Goal: Task Accomplishment & Management: Manage account settings

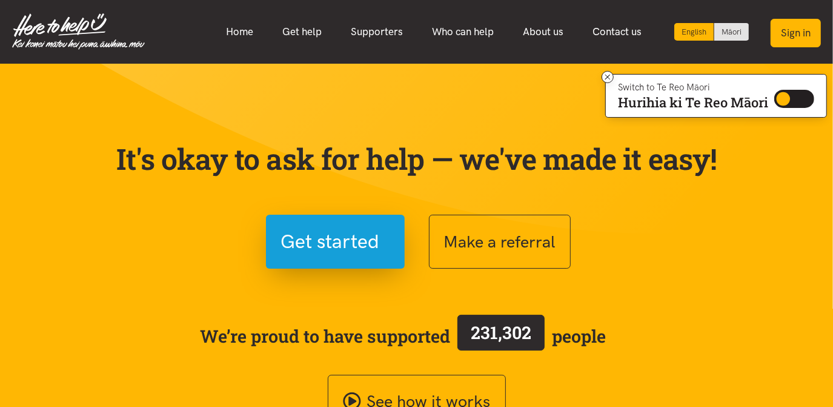
click at [584, 35] on button "Sign in" at bounding box center [796, 33] width 50 height 28
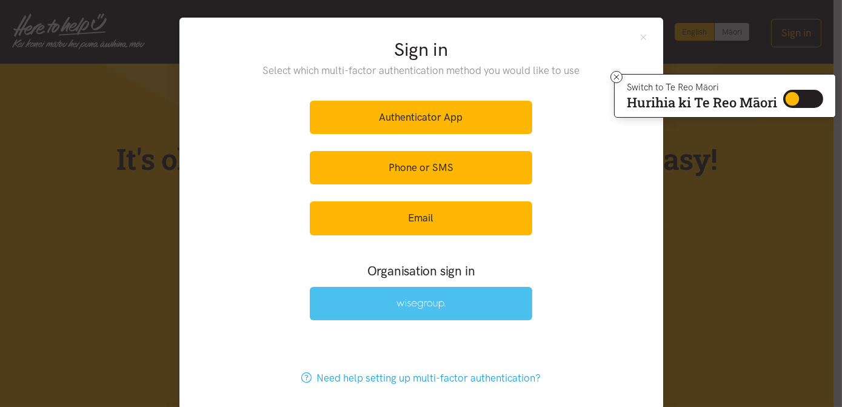
click at [452, 311] on link at bounding box center [421, 303] width 222 height 33
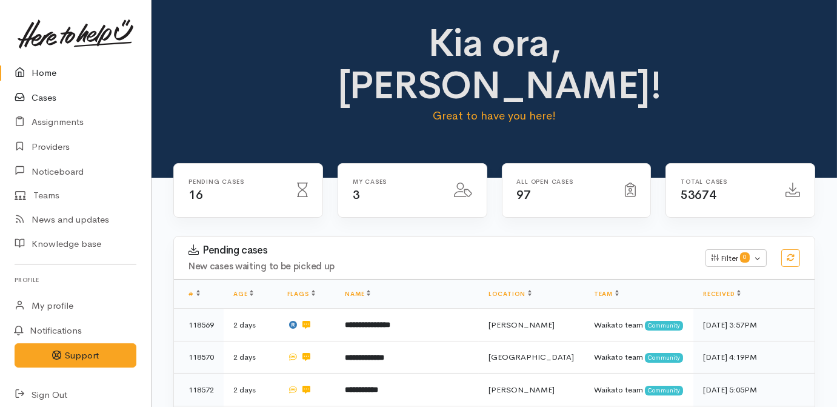
click at [48, 96] on link "Cases" at bounding box center [75, 97] width 151 height 25
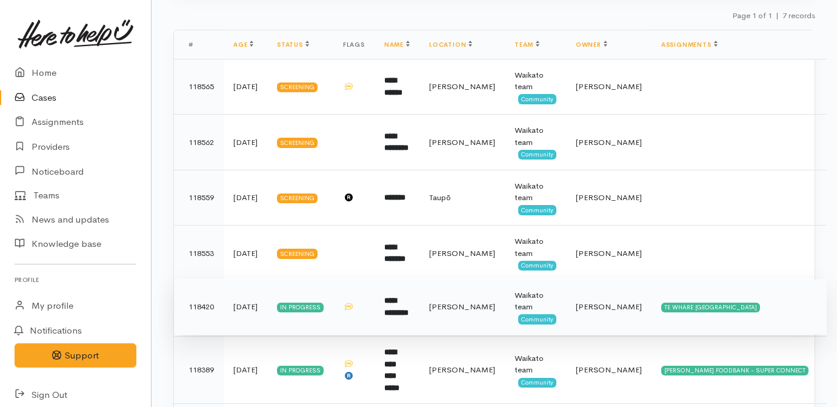
scroll to position [278, 0]
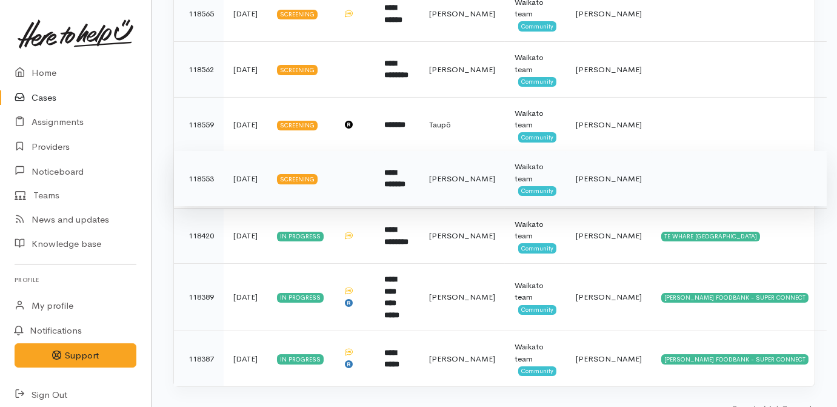
drag, startPoint x: 356, startPoint y: 166, endPoint x: 347, endPoint y: 187, distance: 22.5
click at [356, 167] on td at bounding box center [353, 179] width 41 height 56
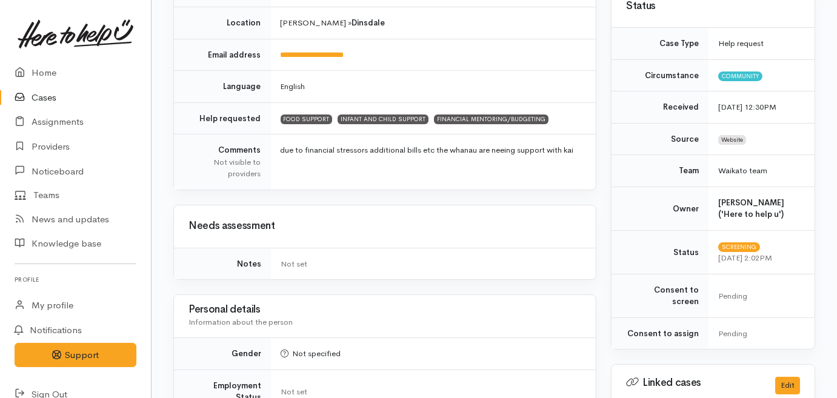
scroll to position [110, 0]
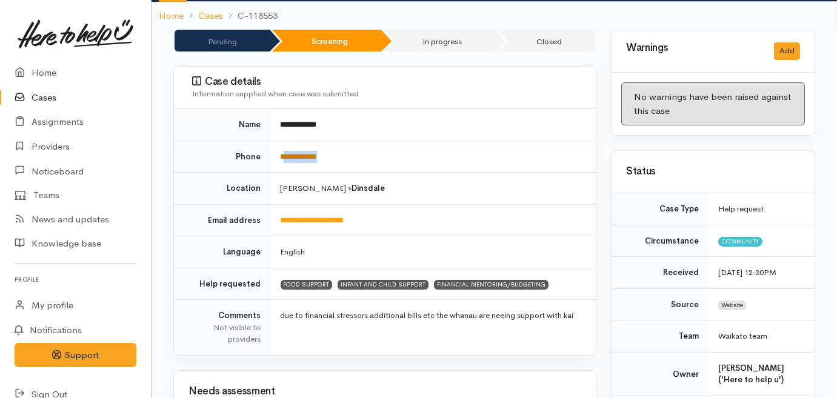
drag, startPoint x: 347, startPoint y: 147, endPoint x: 284, endPoint y: 143, distance: 63.1
click at [284, 143] on td "**********" at bounding box center [433, 157] width 325 height 32
copy link "**********"
click at [447, 173] on td "Hamilton » Dinsdale" at bounding box center [433, 189] width 325 height 32
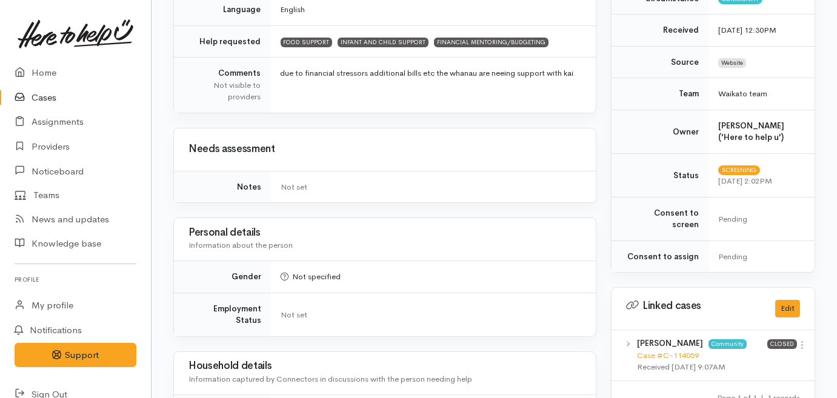
scroll to position [165, 0]
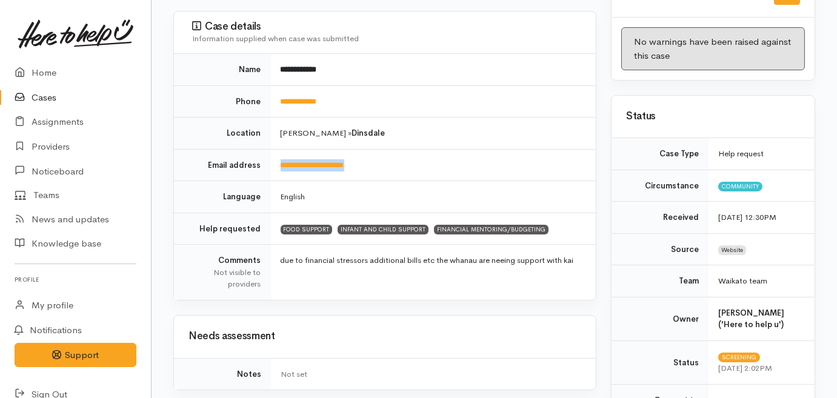
drag, startPoint x: 390, startPoint y: 153, endPoint x: 278, endPoint y: 153, distance: 112.1
click at [278, 153] on td "**********" at bounding box center [433, 165] width 325 height 32
drag, startPoint x: 278, startPoint y: 153, endPoint x: 302, endPoint y: 155, distance: 24.9
copy link "**********"
click at [331, 85] on td "**********" at bounding box center [433, 101] width 325 height 32
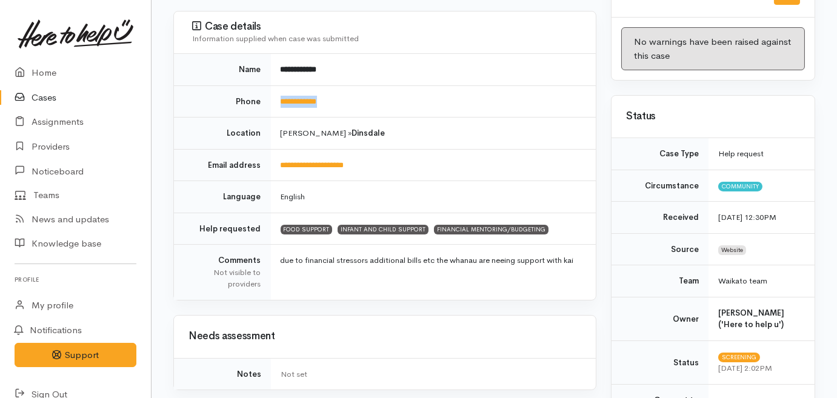
drag, startPoint x: 331, startPoint y: 85, endPoint x: 265, endPoint y: 85, distance: 66.1
click at [265, 85] on tr "**********" at bounding box center [385, 101] width 422 height 32
copy tr "**********"
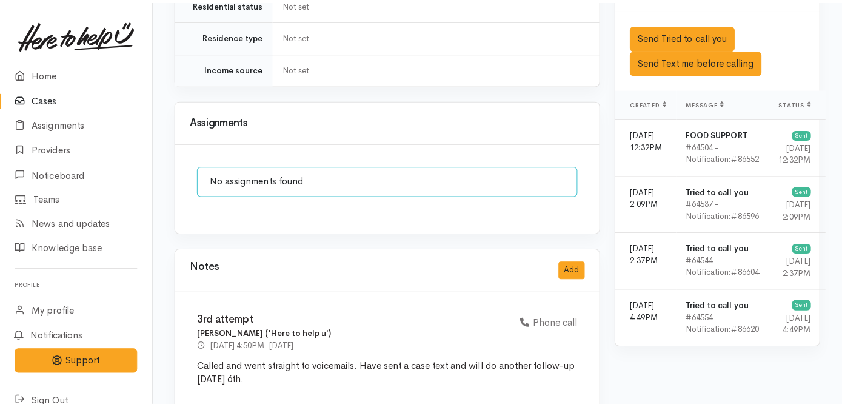
scroll to position [881, 0]
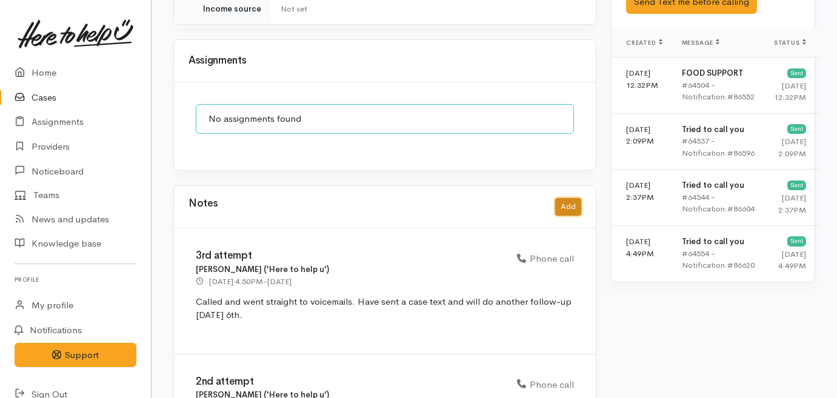
click at [570, 198] on button "Add" at bounding box center [568, 207] width 26 height 18
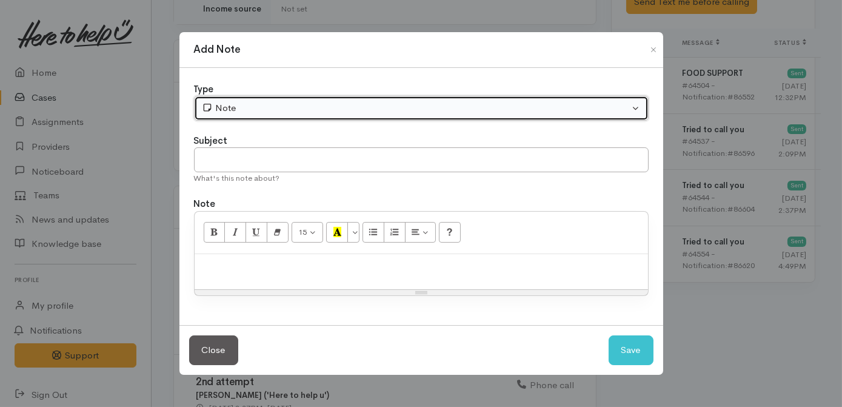
click at [339, 110] on div "Note" at bounding box center [416, 108] width 428 height 14
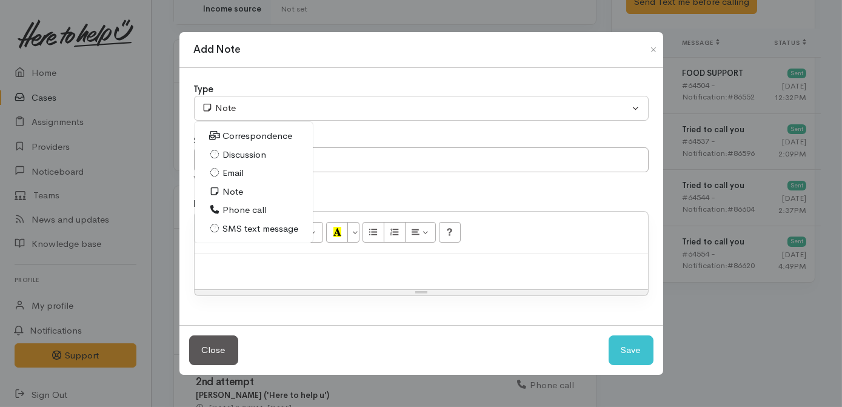
click at [244, 209] on span "Phone call" at bounding box center [244, 210] width 44 height 14
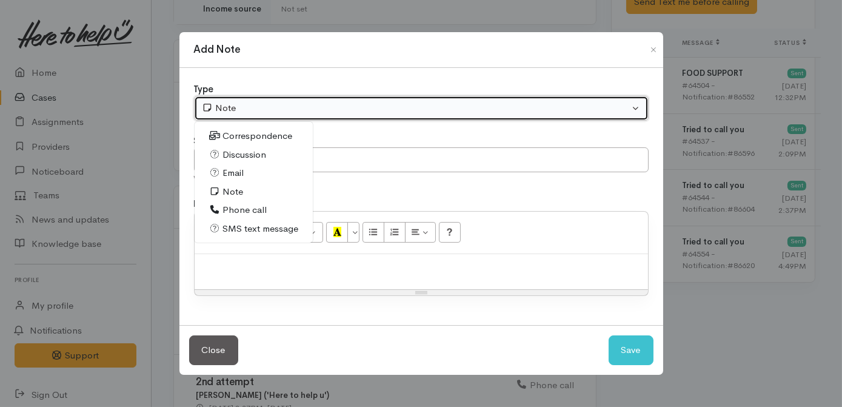
select select "3"
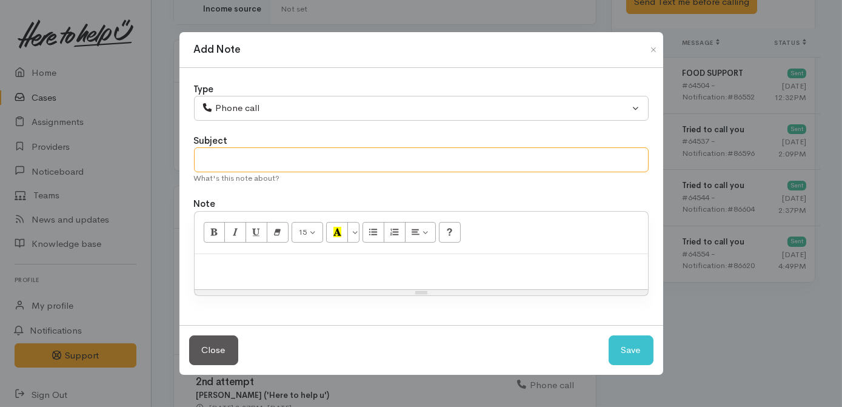
drag, startPoint x: 276, startPoint y: 156, endPoint x: 282, endPoint y: 162, distance: 9.0
click at [279, 159] on input "text" at bounding box center [421, 159] width 455 height 25
type input "Attempted contact"
type input "Attempted contact no.3"
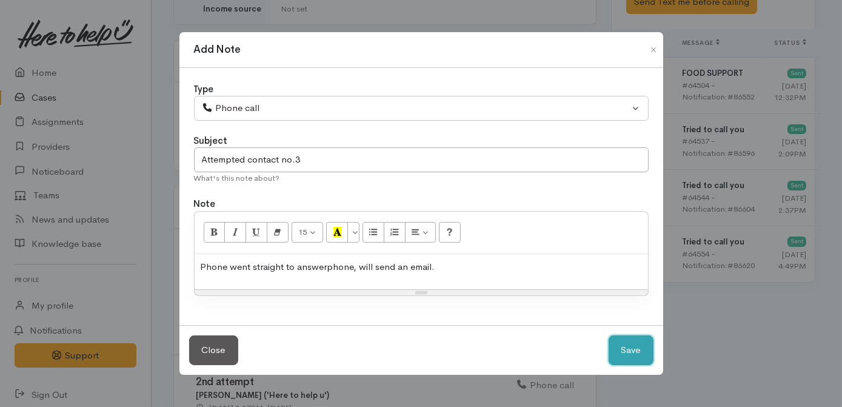
click at [633, 355] on button "Save" at bounding box center [630, 350] width 45 height 30
select select "1"
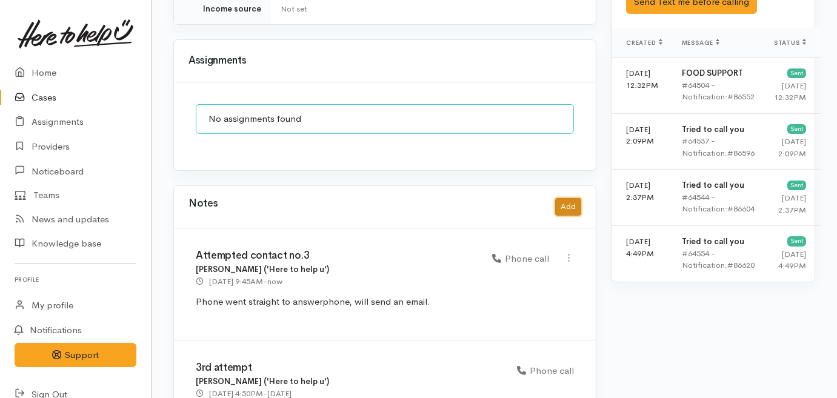
click at [581, 198] on button "Add" at bounding box center [568, 207] width 26 height 18
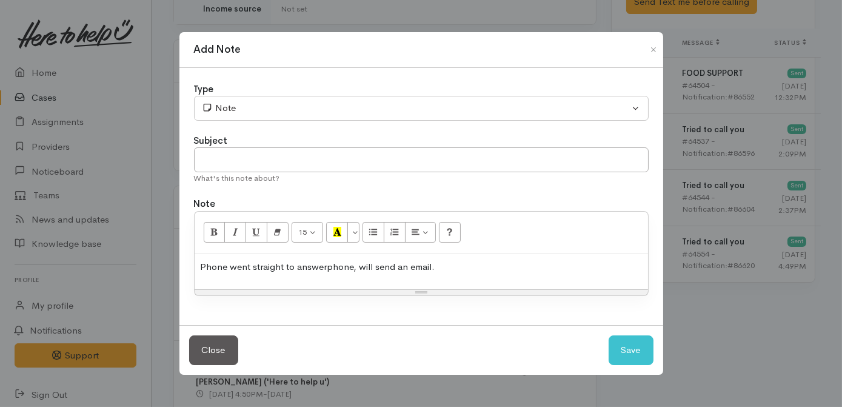
click at [349, 264] on p "Phone went straight to answerphone, will send an email." at bounding box center [421, 267] width 441 height 14
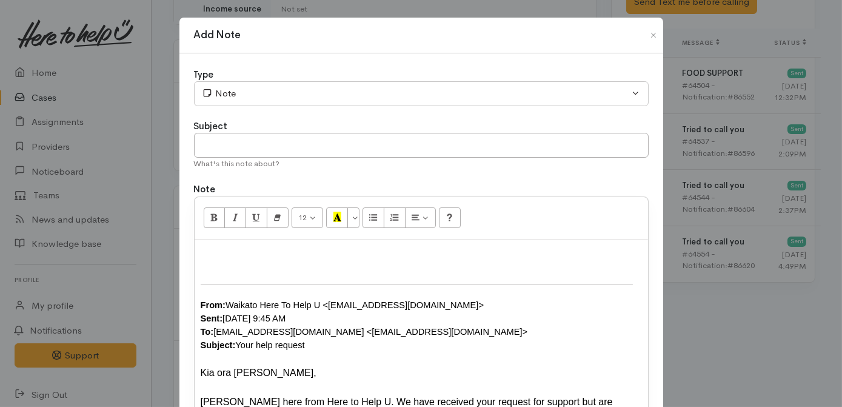
scroll to position [87, 0]
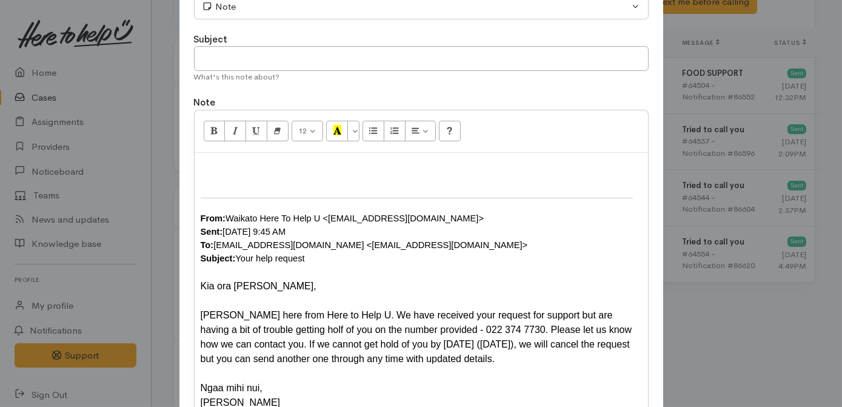
click at [282, 156] on div "From: Waikato Here To Help U <waikato@heretohelpu.nz> Sent: Monday, October 6, …" at bounding box center [421, 284] width 453 height 263
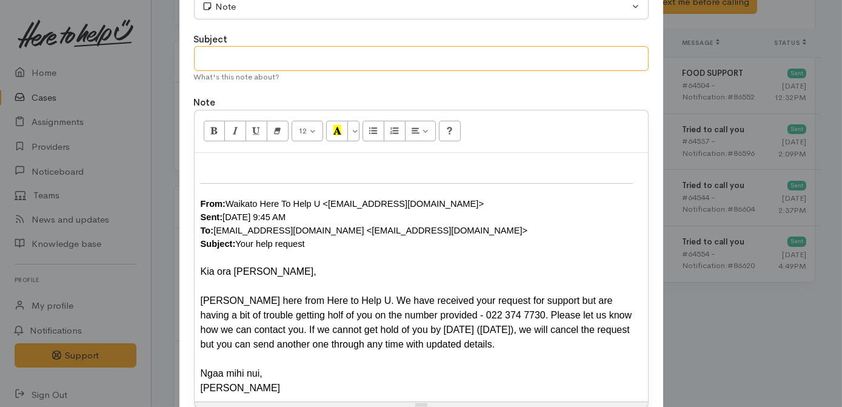
click at [274, 57] on input "text" at bounding box center [421, 58] width 455 height 25
type input "Email requesting contact details"
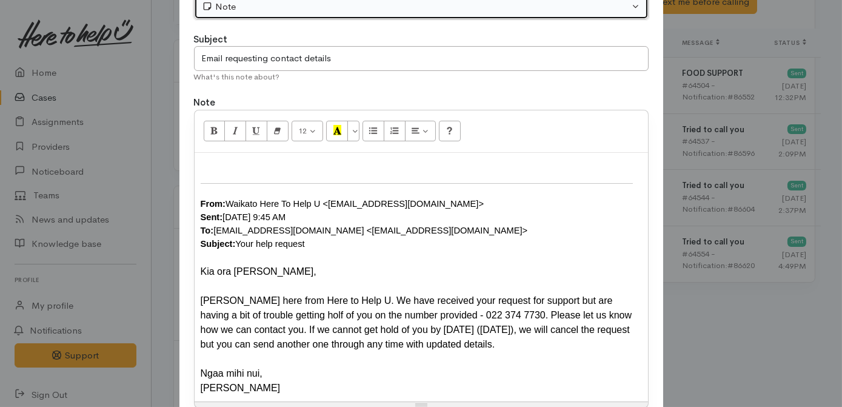
click at [244, 13] on button "Note" at bounding box center [421, 7] width 455 height 25
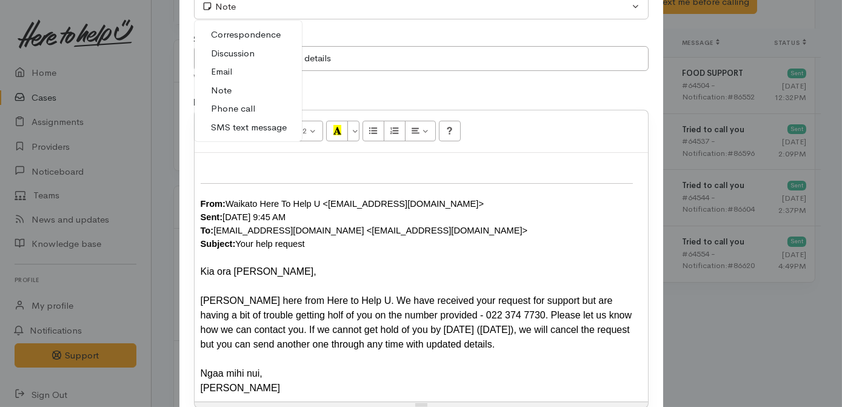
click at [227, 68] on span "Email" at bounding box center [222, 72] width 21 height 14
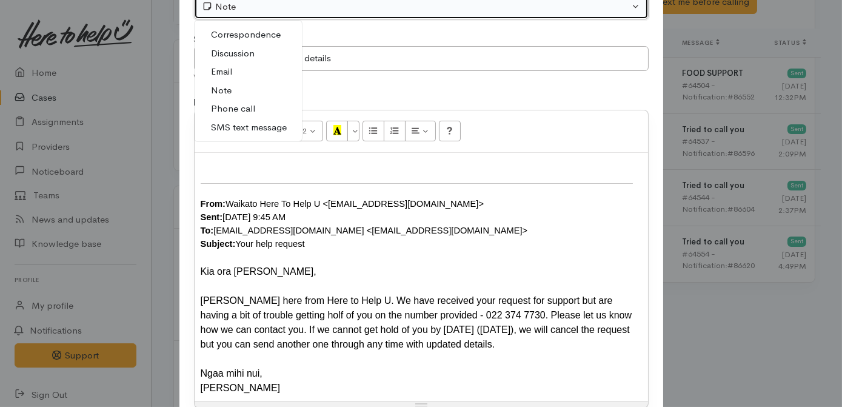
select select "2"
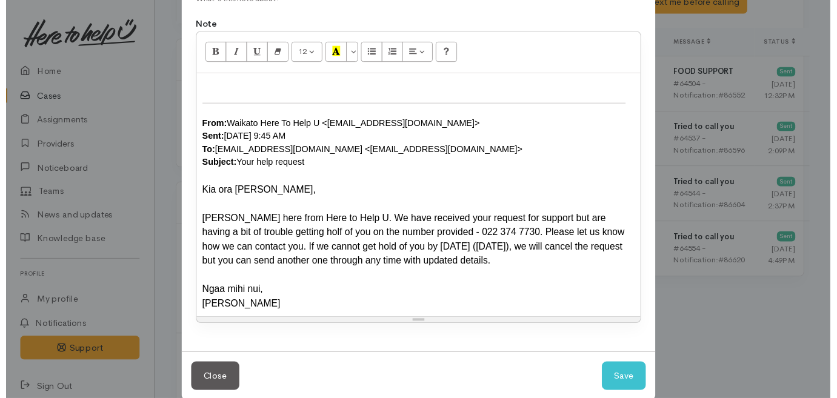
scroll to position [181, 0]
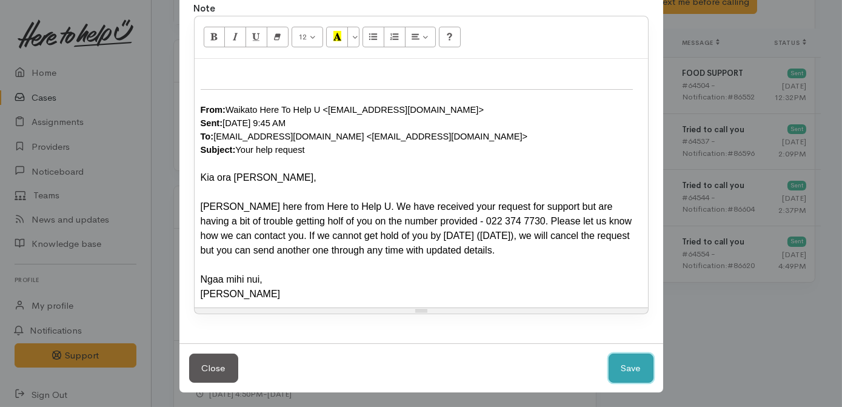
click at [628, 364] on button "Save" at bounding box center [630, 368] width 45 height 30
select select "1"
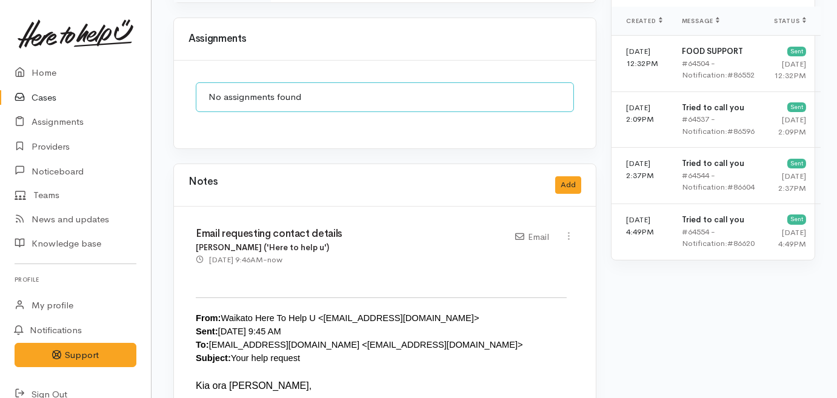
scroll to position [936, 0]
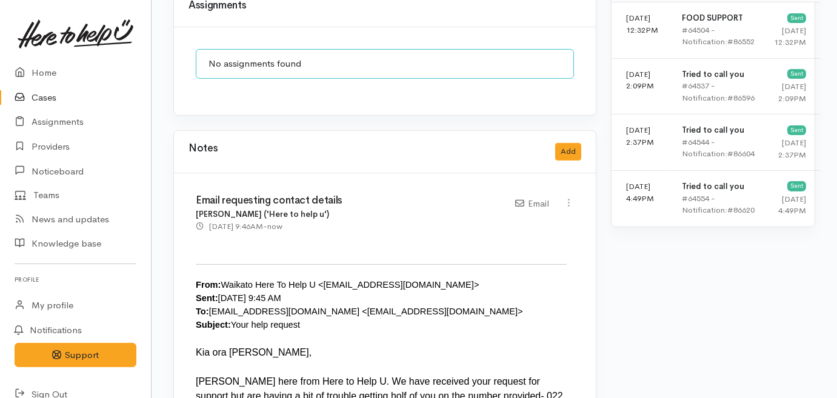
click at [45, 98] on link "Cases" at bounding box center [75, 97] width 151 height 25
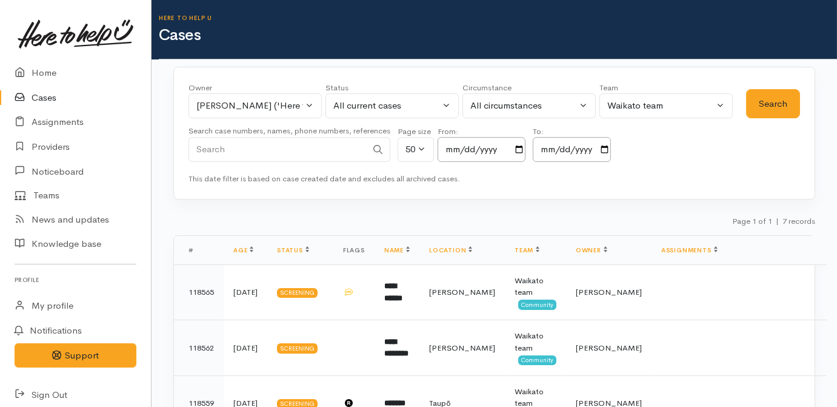
click at [703, 164] on div "Owner All My cases Aandrea Murray ('Here to help u') Akash Prakash ('Here to he…" at bounding box center [467, 125] width 558 height 87
click at [583, 209] on div "Owner All My cases Aandrea Murray ('Here to help u') Akash Prakash ('Here to he…" at bounding box center [494, 384] width 685 height 634
click at [47, 95] on link "Cases" at bounding box center [75, 97] width 151 height 25
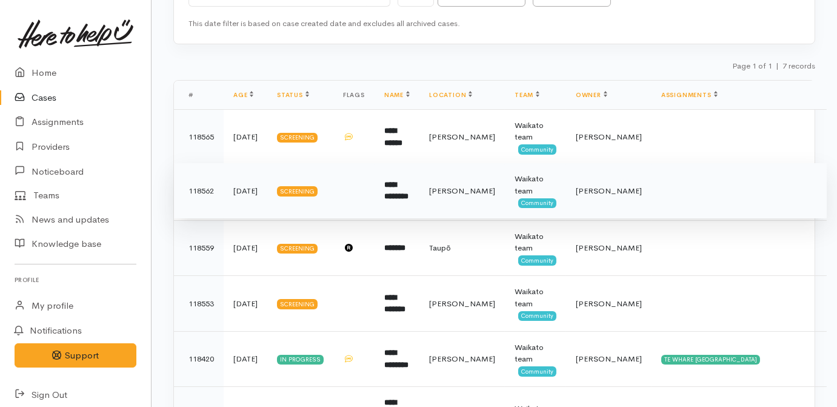
scroll to position [275, 0]
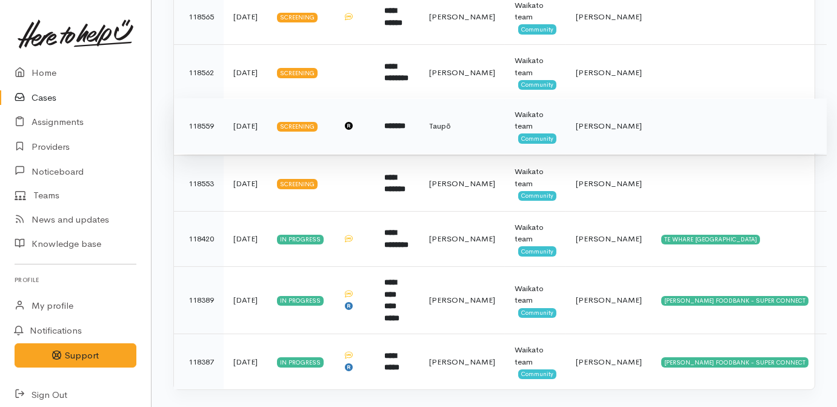
click at [381, 135] on td "*******" at bounding box center [397, 126] width 45 height 56
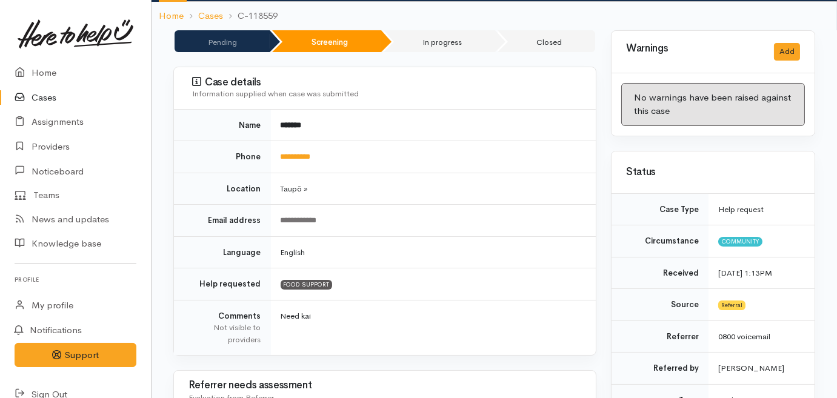
scroll to position [58, 0]
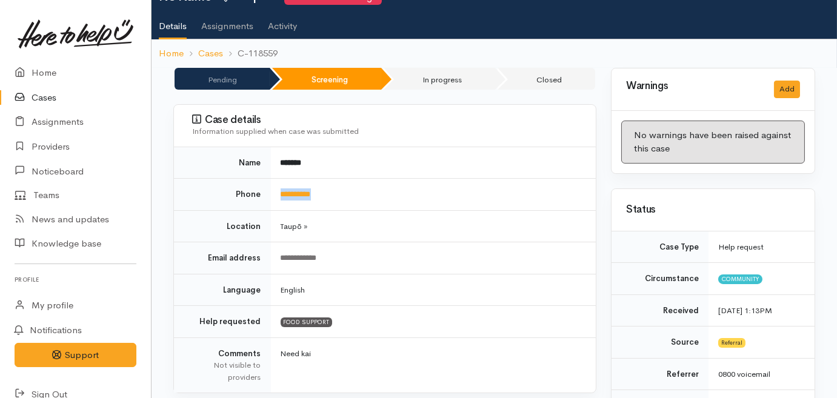
drag, startPoint x: 336, startPoint y: 192, endPoint x: 279, endPoint y: 192, distance: 57.0
click at [279, 192] on td "**********" at bounding box center [433, 195] width 325 height 32
drag, startPoint x: 279, startPoint y: 192, endPoint x: 289, endPoint y: 195, distance: 10.2
copy link "**********"
click at [787, 51] on ol "Home Cases C-118559" at bounding box center [494, 53] width 671 height 28
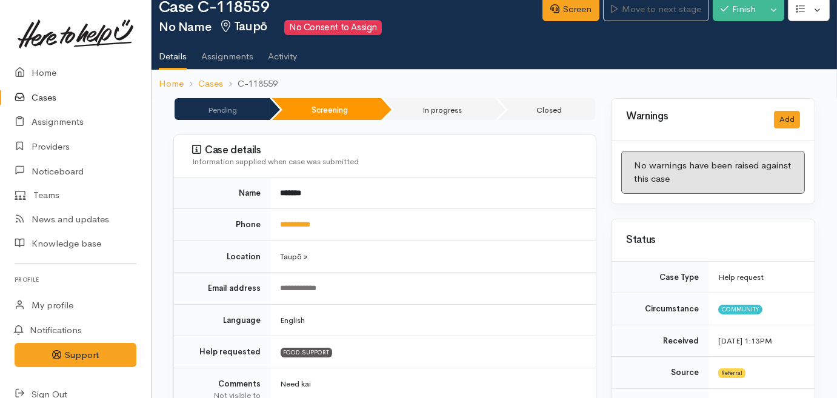
scroll to position [0, 0]
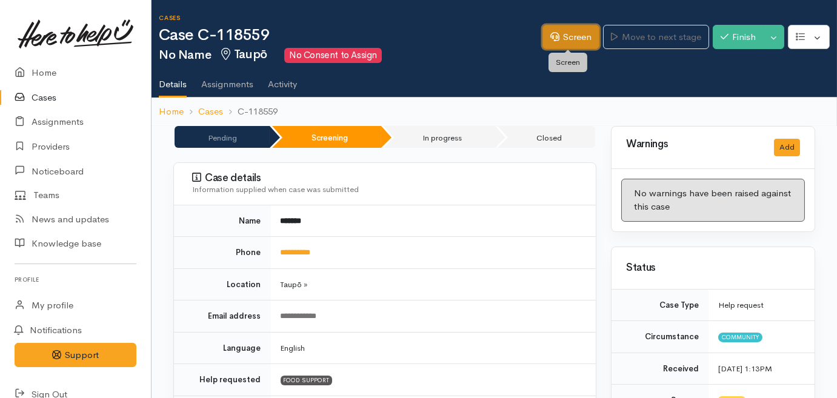
click at [580, 32] on link "Screen" at bounding box center [570, 37] width 57 height 25
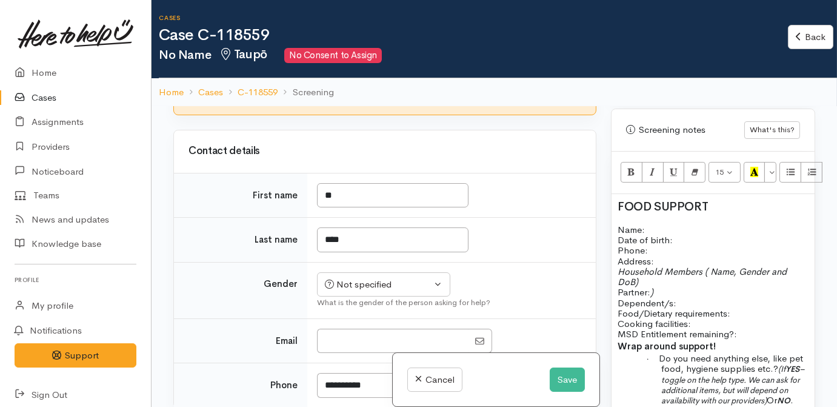
scroll to position [881, 0]
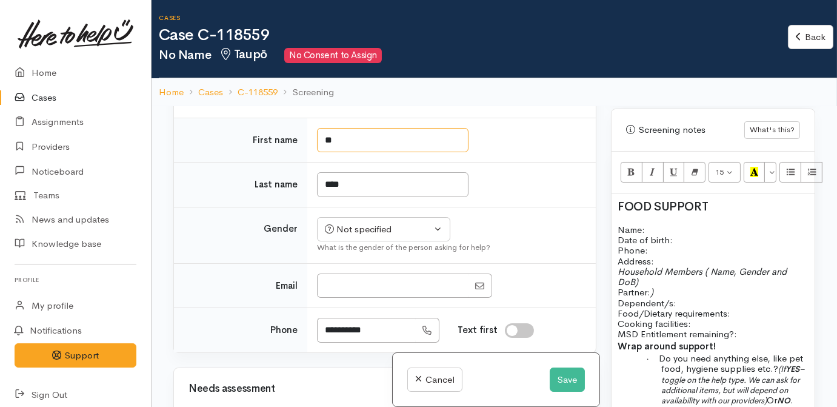
click at [385, 153] on input "**" at bounding box center [393, 140] width 152 height 25
type input "*"
drag, startPoint x: 372, startPoint y: 316, endPoint x: 389, endPoint y: 311, distance: 18.2
click at [373, 153] on input "First name" at bounding box center [393, 140] width 152 height 25
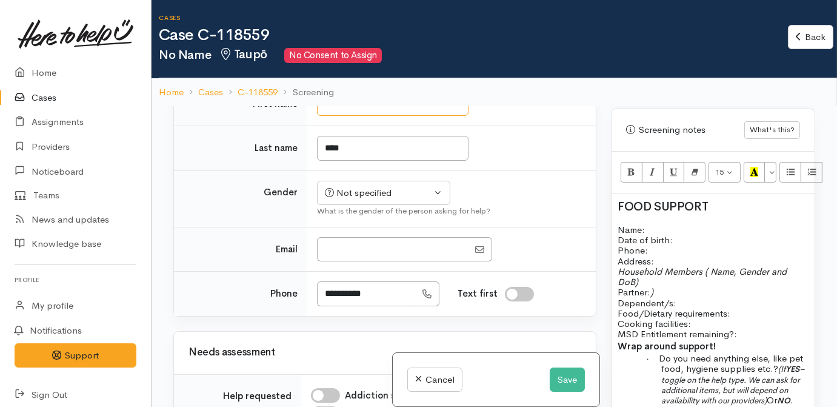
scroll to position [936, 0]
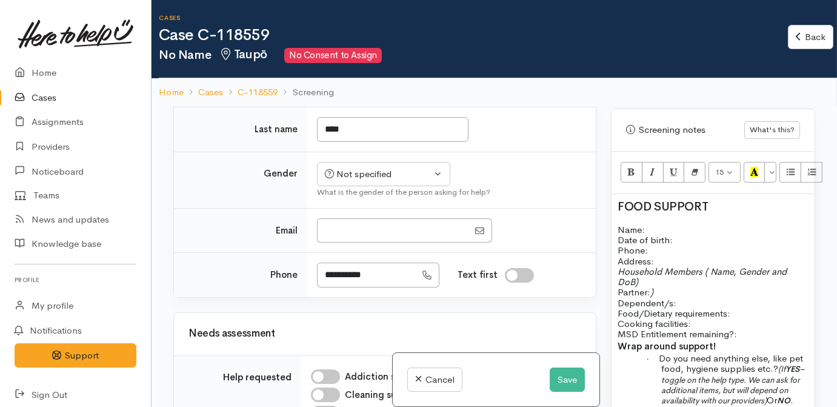
type input "********"
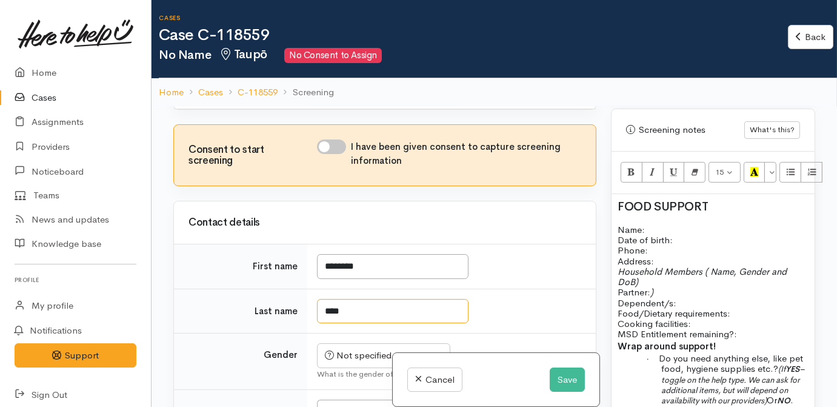
scroll to position [50, 0]
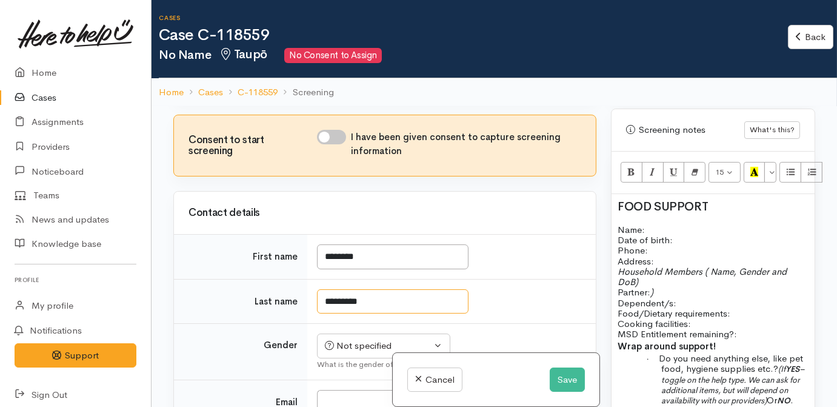
type input "*********"
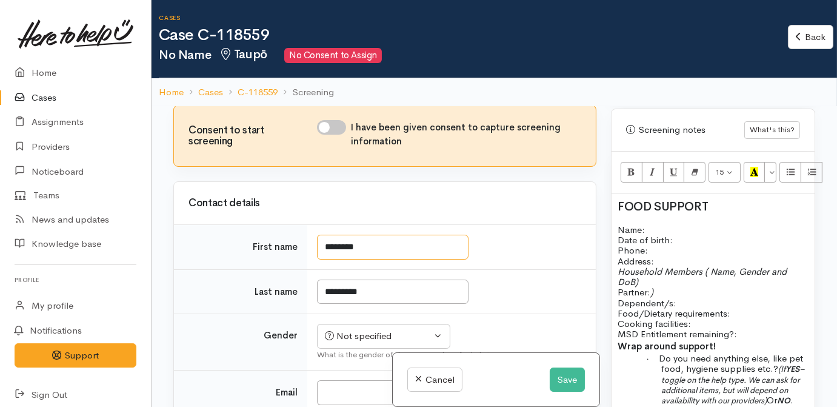
click at [368, 252] on input "********" at bounding box center [393, 247] width 152 height 25
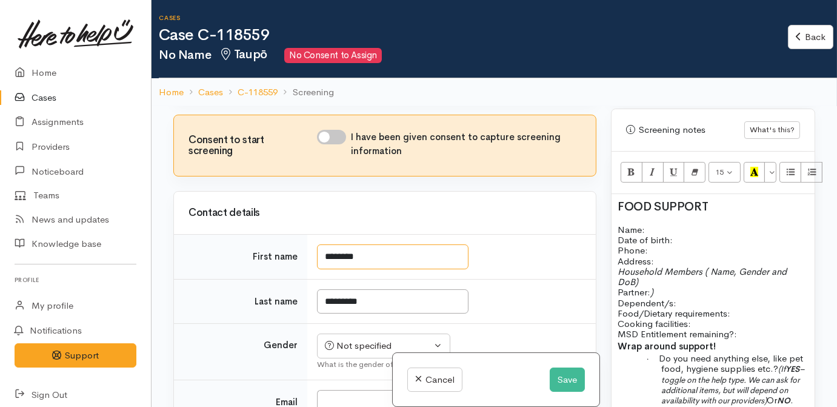
drag, startPoint x: 365, startPoint y: 255, endPoint x: 205, endPoint y: 253, distance: 160.0
click at [205, 253] on tr "First name ********" at bounding box center [385, 257] width 422 height 45
drag, startPoint x: 347, startPoint y: 255, endPoint x: 360, endPoint y: 259, distance: 13.2
click at [372, 258] on input "******" at bounding box center [393, 256] width 152 height 25
drag, startPoint x: 330, startPoint y: 261, endPoint x: 233, endPoint y: 260, distance: 97.0
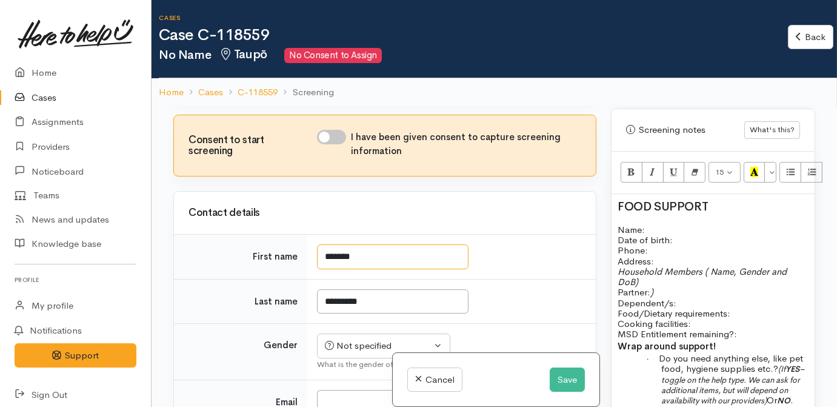
click at [234, 261] on tr "First name ******" at bounding box center [385, 257] width 422 height 45
type input "******"
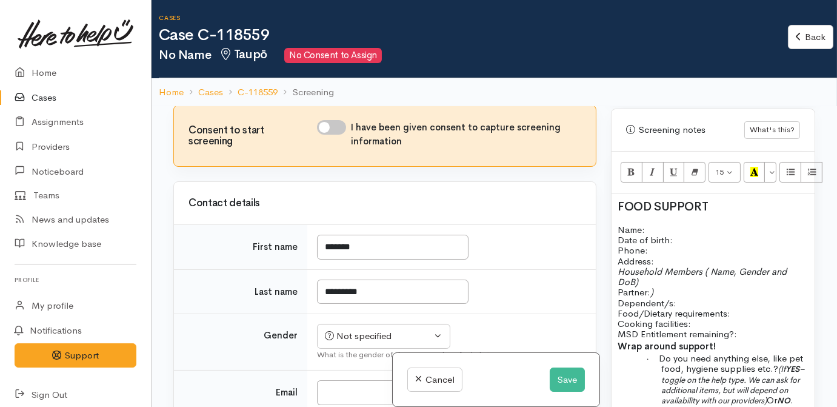
click at [656, 224] on p "Name: Date of birth: Phone:" at bounding box center [713, 240] width 191 height 32
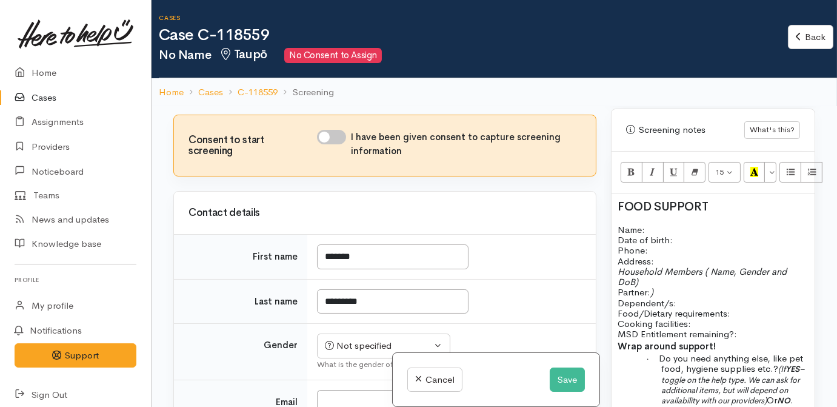
scroll to position [215, 0]
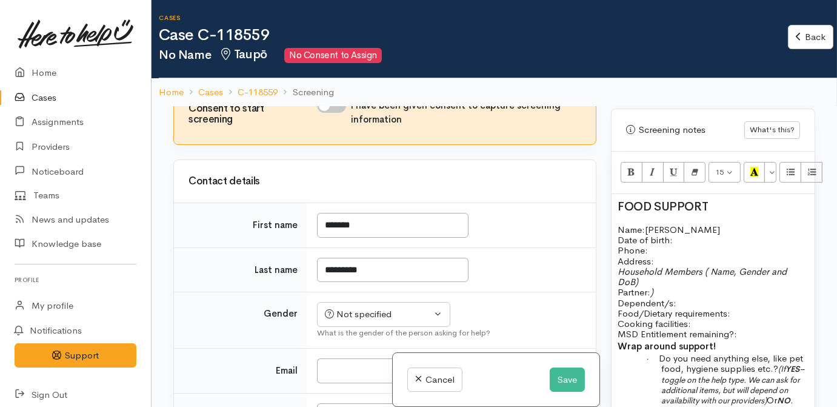
click at [331, 113] on input "I have been given consent to capture screening information" at bounding box center [331, 105] width 29 height 15
checkbox input "true"
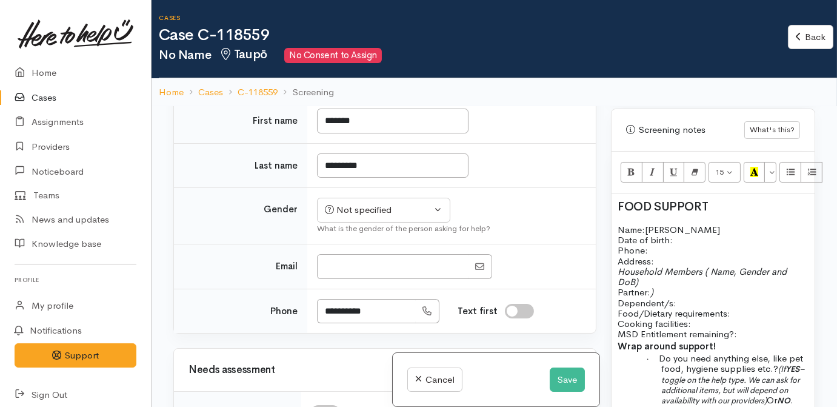
scroll to position [325, 0]
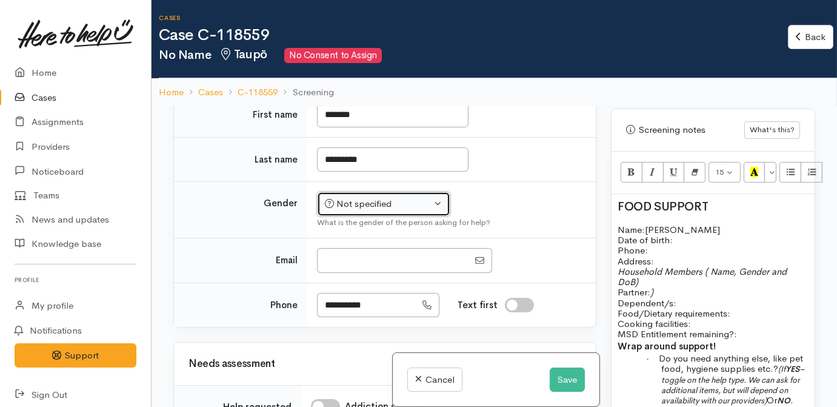
click at [405, 211] on div "Not specified" at bounding box center [378, 204] width 107 height 14
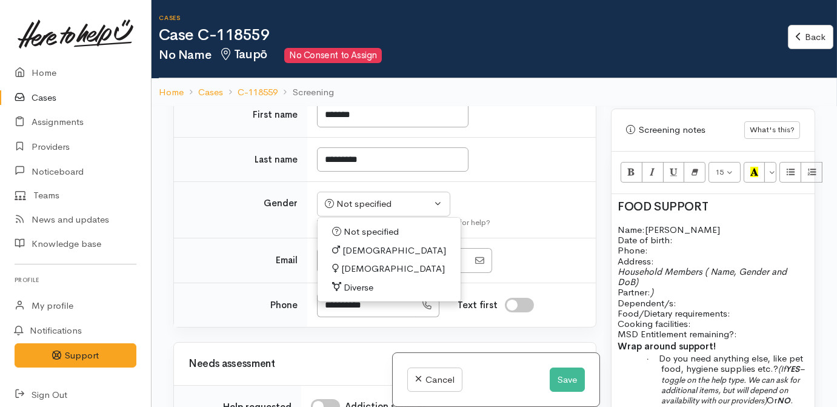
drag, startPoint x: 353, startPoint y: 293, endPoint x: 523, endPoint y: 264, distance: 172.8
click at [353, 276] on span "Female" at bounding box center [393, 269] width 104 height 14
select select "Female"
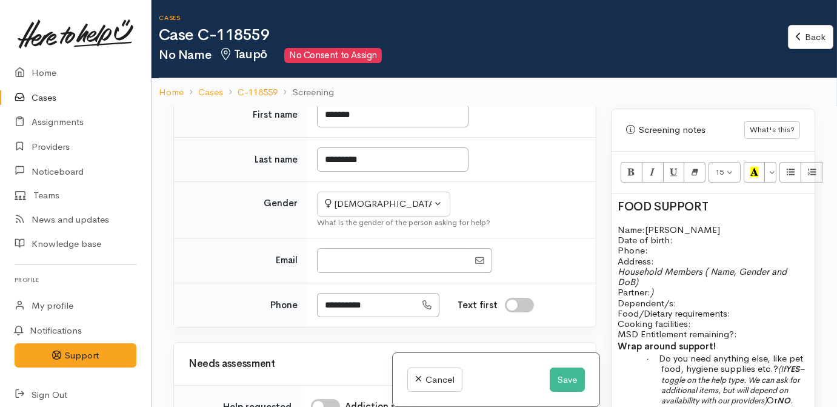
click at [698, 224] on p "Name: Tareta Subritzky Date of birth: Phone:" at bounding box center [713, 240] width 191 height 32
drag, startPoint x: 647, startPoint y: 214, endPoint x: 556, endPoint y: 214, distance: 90.9
click at [556, 214] on div "Related cases There are other cases potentially from the same person, address o…" at bounding box center [494, 309] width 656 height 407
drag, startPoint x: 670, startPoint y: 223, endPoint x: 582, endPoint y: 222, distance: 88.5
click at [582, 222] on div "Related cases There are other cases potentially from the same person, address o…" at bounding box center [494, 309] width 656 height 407
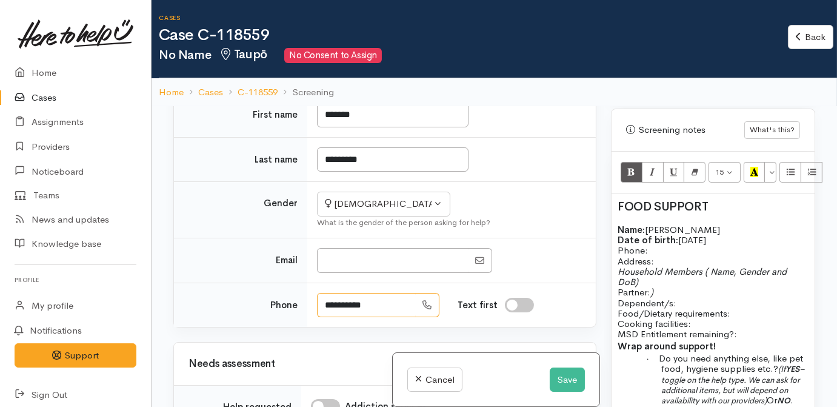
drag, startPoint x: 344, startPoint y: 325, endPoint x: 301, endPoint y: 318, distance: 44.2
click at [302, 318] on tr "**********" at bounding box center [385, 304] width 422 height 44
click at [666, 234] on p "Name: Tareta Subritzky Date of birth: 01/09/1963 Phone:" at bounding box center [713, 240] width 191 height 32
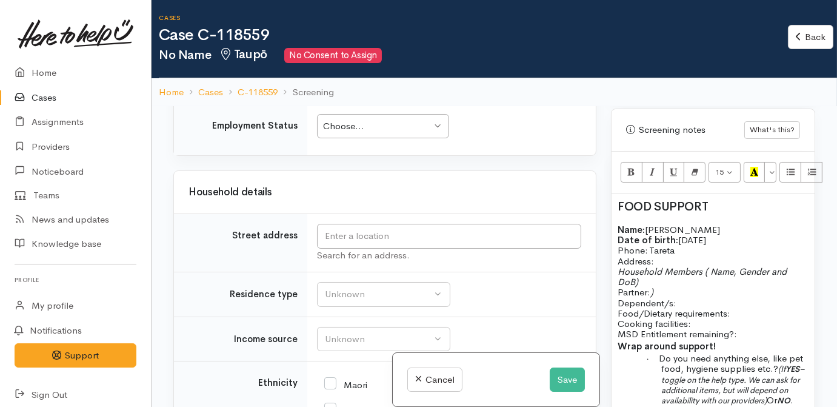
scroll to position [1372, 0]
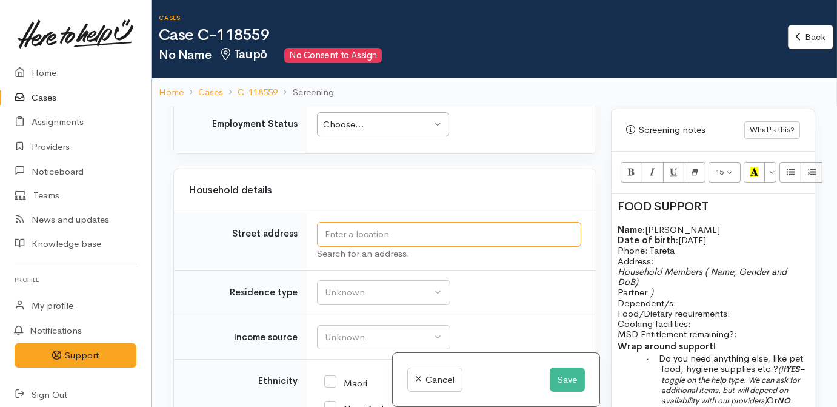
click at [362, 247] on input "text" at bounding box center [449, 234] width 264 height 25
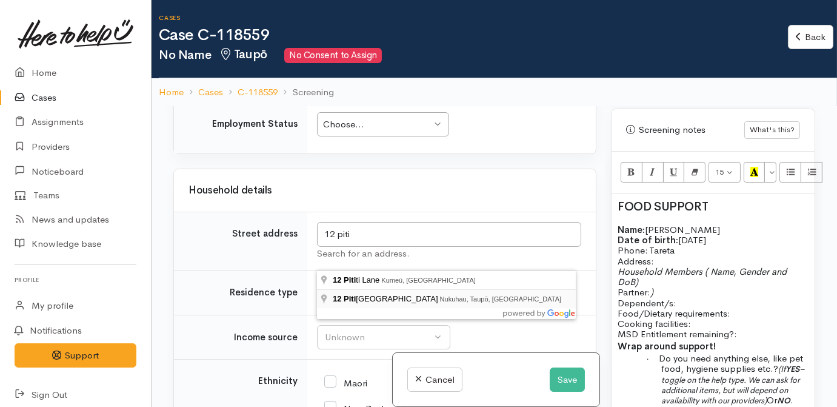
type input "12 Pitiroi Street, Nukuhau, Taupō, New Zealand"
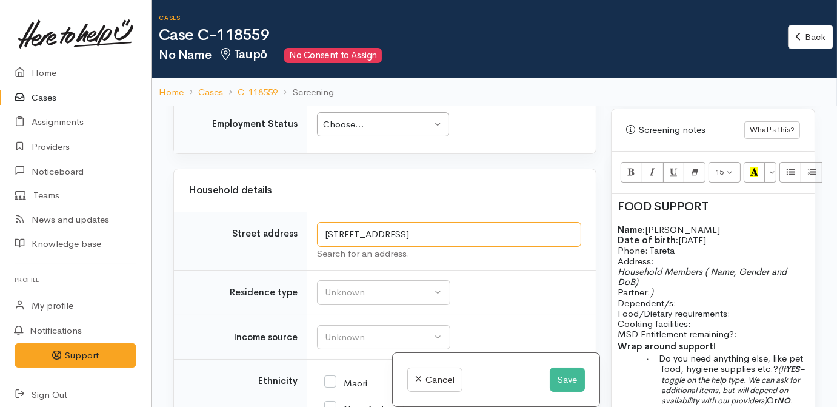
drag, startPoint x: 458, startPoint y: 255, endPoint x: 260, endPoint y: 217, distance: 201.8
click at [679, 256] on p "Address:" at bounding box center [713, 261] width 191 height 10
drag, startPoint x: 658, startPoint y: 245, endPoint x: 602, endPoint y: 245, distance: 55.2
click at [602, 245] on div "Related cases There are other cases potentially from the same person, address o…" at bounding box center [494, 309] width 656 height 407
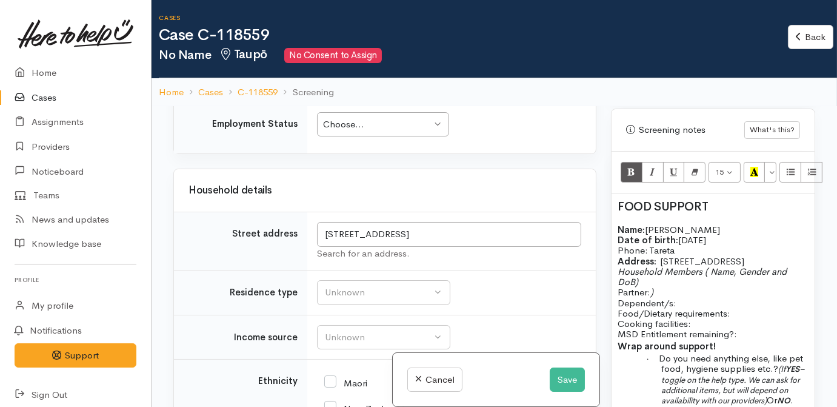
click at [684, 233] on p "Name: Tareta Subritzky Date of birth: 01/09/1963 Phone:   Tareta" at bounding box center [713, 240] width 191 height 32
drag, startPoint x: 645, startPoint y: 235, endPoint x: 580, endPoint y: 233, distance: 64.9
click at [580, 233] on div "Related cases There are other cases potentially from the same person, address o…" at bounding box center [494, 309] width 656 height 407
drag, startPoint x: 661, startPoint y: 233, endPoint x: 638, endPoint y: 236, distance: 23.2
click at [651, 235] on p "Name: Tareta Subritzky Date of birth: 01/09/1963 Phone:   Tareta" at bounding box center [713, 240] width 191 height 32
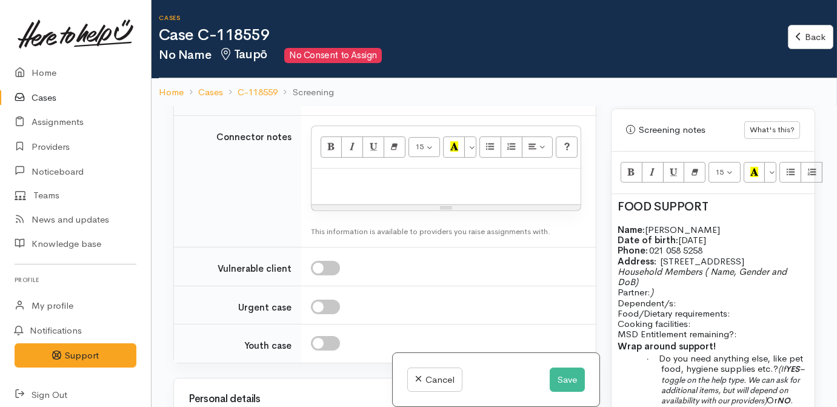
scroll to position [1097, 0]
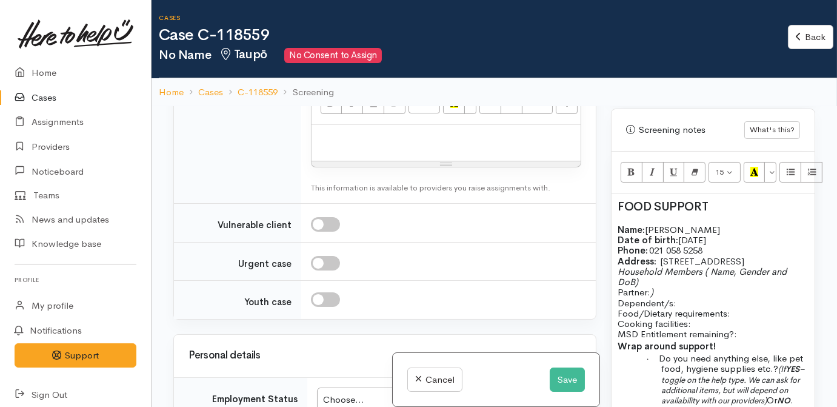
click at [618, 265] on span "Household Members ( Name, Gender and DoB)" at bounding box center [702, 276] width 169 height 22
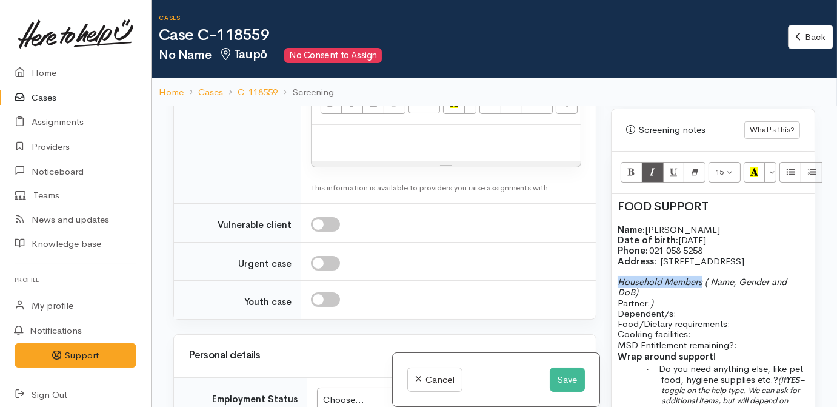
click at [703, 276] on span "Household Members ( Name, Gender and DoB)" at bounding box center [702, 287] width 169 height 22
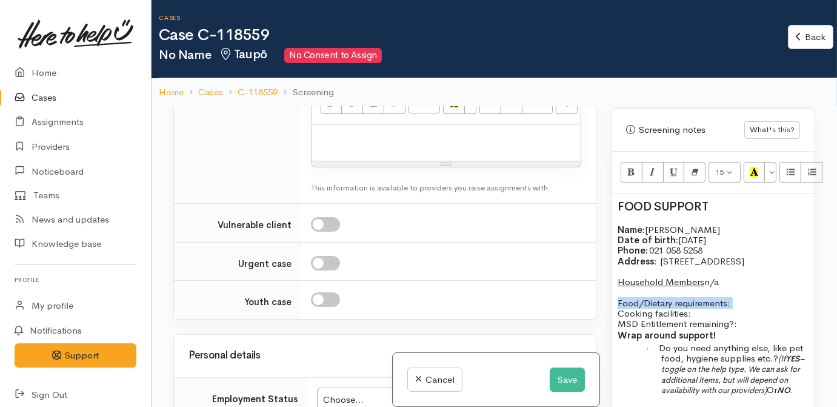
click at [741, 298] on p "Food/Dietary requirements:" at bounding box center [713, 303] width 191 height 10
click at [709, 308] on p "Cooking facilities: MSD Entitlement remaining?:" at bounding box center [713, 318] width 191 height 21
drag, startPoint x: 648, startPoint y: 297, endPoint x: 599, endPoint y: 293, distance: 49.2
click at [599, 293] on div "Related cases There are other cases potentially from the same person, address o…" at bounding box center [494, 309] width 656 height 407
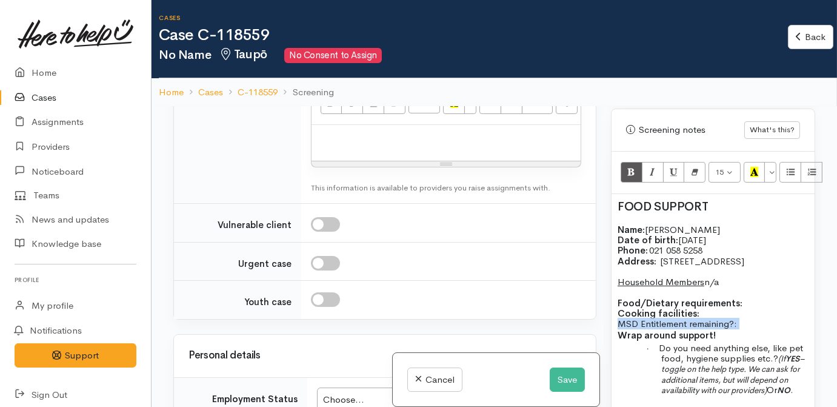
drag, startPoint x: 749, startPoint y: 308, endPoint x: 615, endPoint y: 308, distance: 134.5
click at [615, 308] on div "FOOD SUPPORT Name: Tareta Subritzky Date of birth: 01/09/1963 Phone:   021 058 …" at bounding box center [713, 317] width 203 height 247
click at [753, 298] on p "Food/Dietary requirements:" at bounding box center [713, 303] width 191 height 10
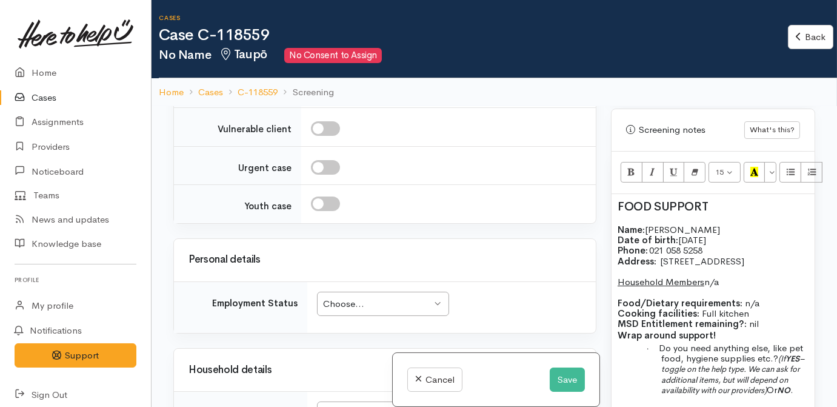
scroll to position [1427, 0]
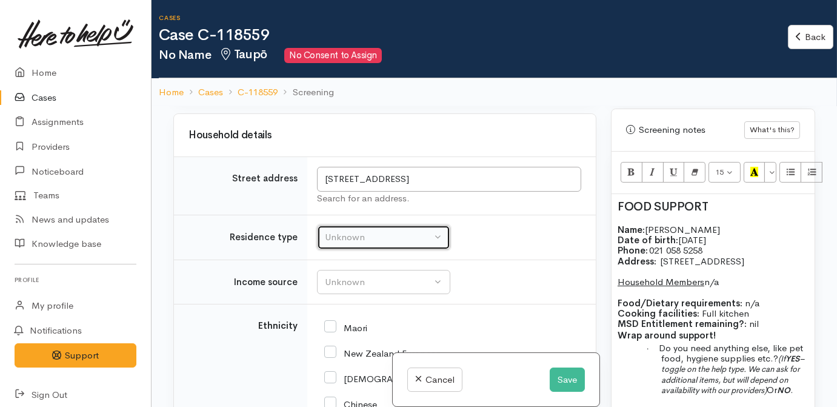
click at [355, 244] on div "Unknown" at bounding box center [378, 237] width 107 height 14
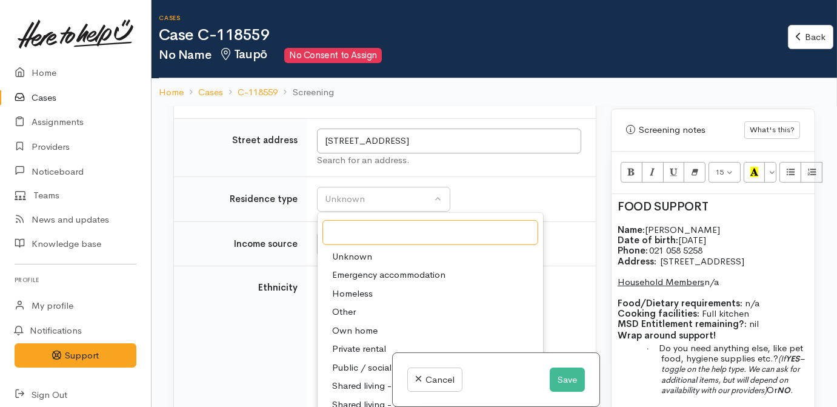
scroll to position [1482, 0]
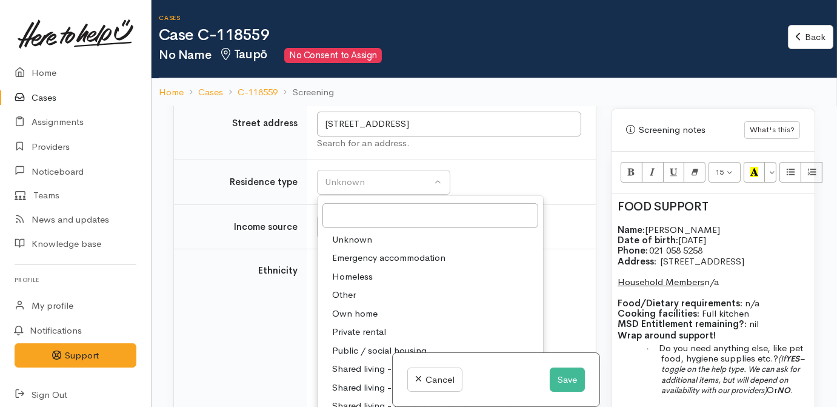
drag, startPoint x: 304, startPoint y: 165, endPoint x: 276, endPoint y: 170, distance: 28.3
click at [302, 160] on td "Street address" at bounding box center [240, 131] width 133 height 58
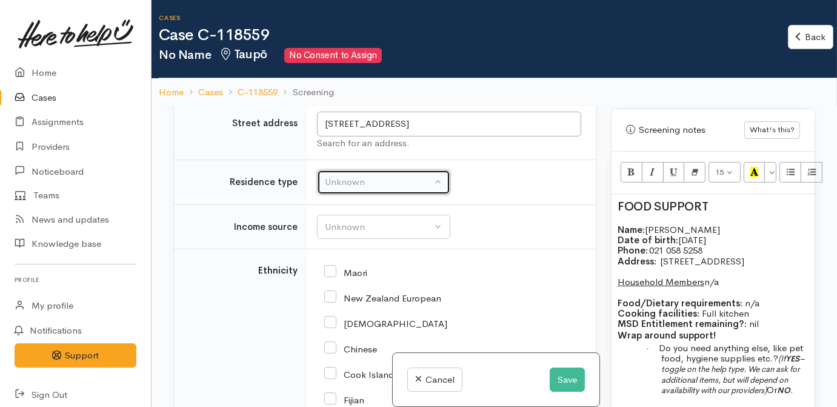
click at [332, 189] on div "Unknown" at bounding box center [378, 182] width 107 height 14
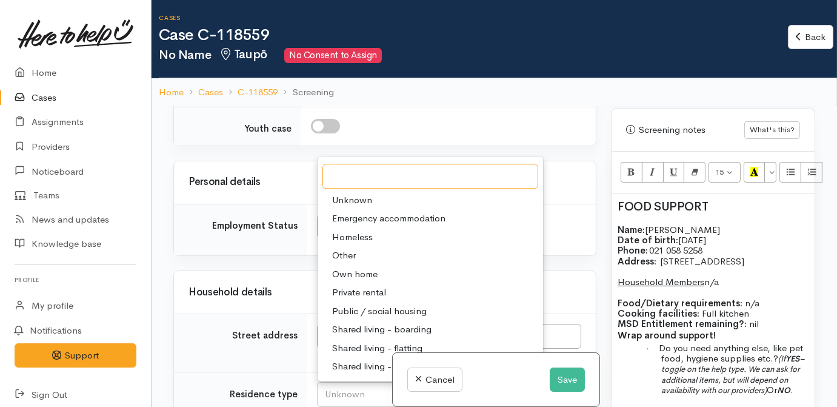
scroll to position [1325, 0]
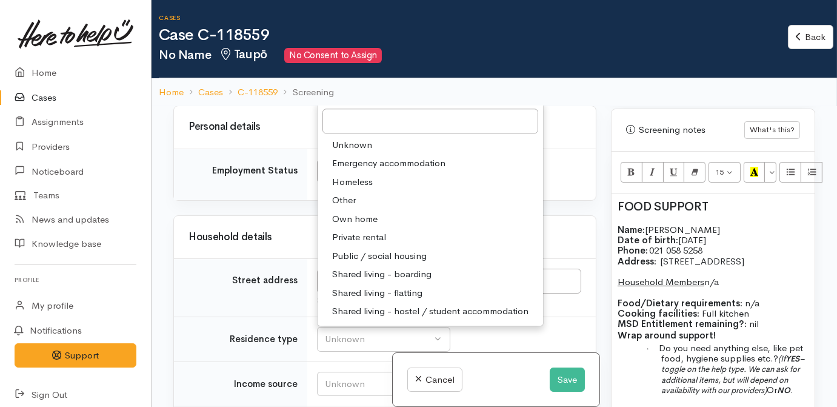
click at [370, 226] on span "Own home" at bounding box center [354, 219] width 45 height 14
select select "1"
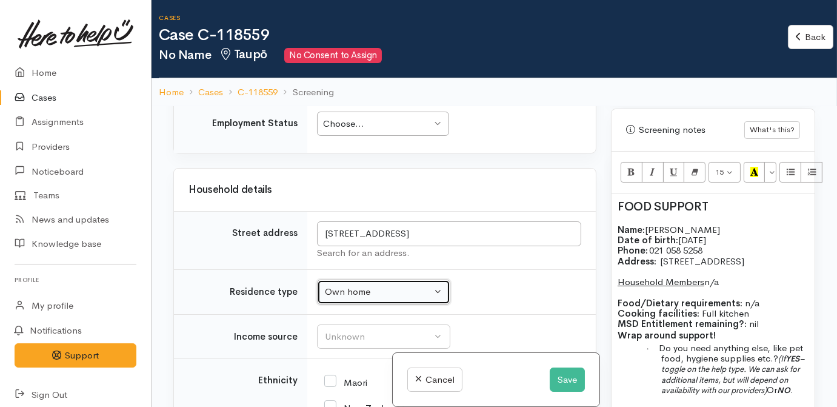
scroll to position [1436, 0]
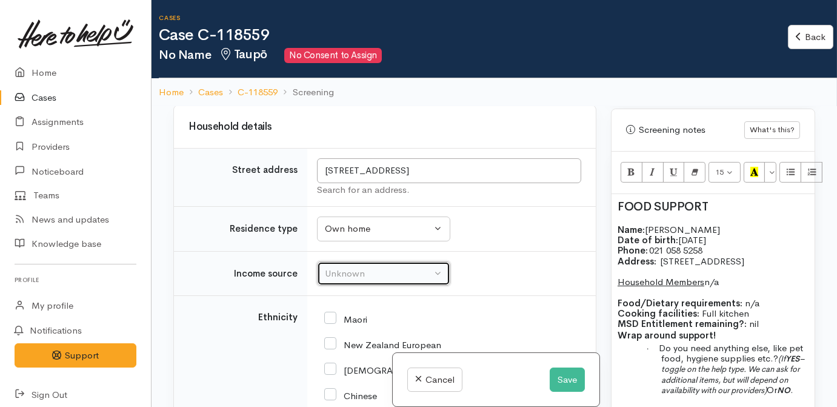
click at [384, 286] on button "Unknown" at bounding box center [383, 273] width 133 height 25
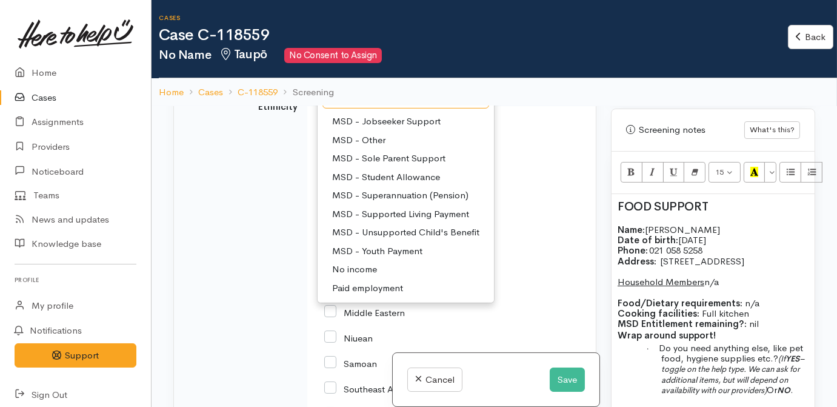
scroll to position [1656, 0]
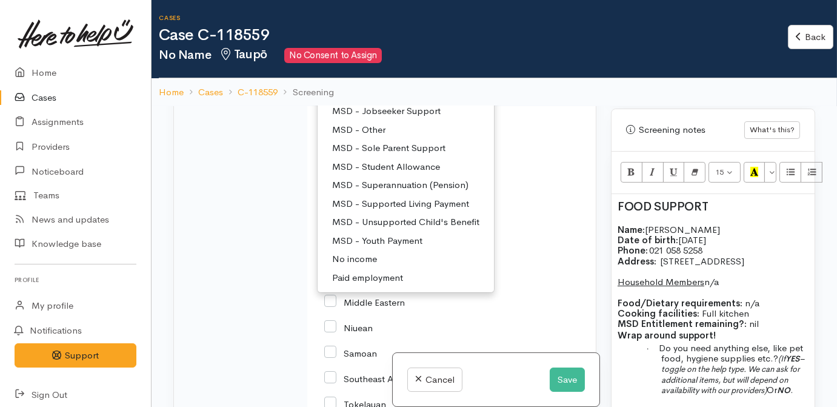
click at [388, 118] on span "MSD - Jobseeker Support" at bounding box center [386, 111] width 108 height 14
select select "4"
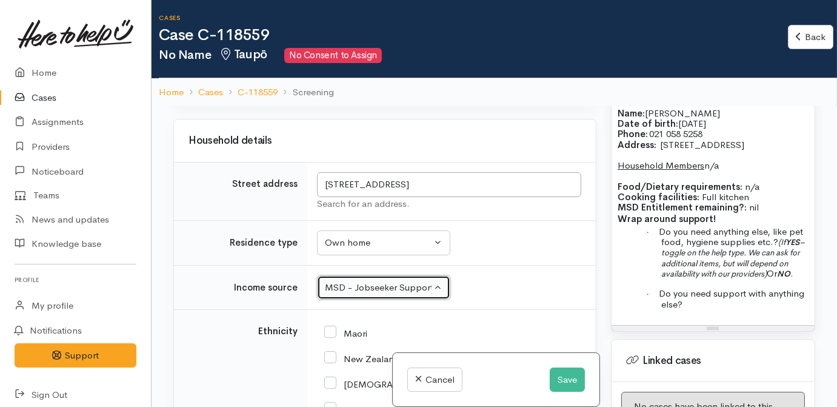
scroll to position [881, 0]
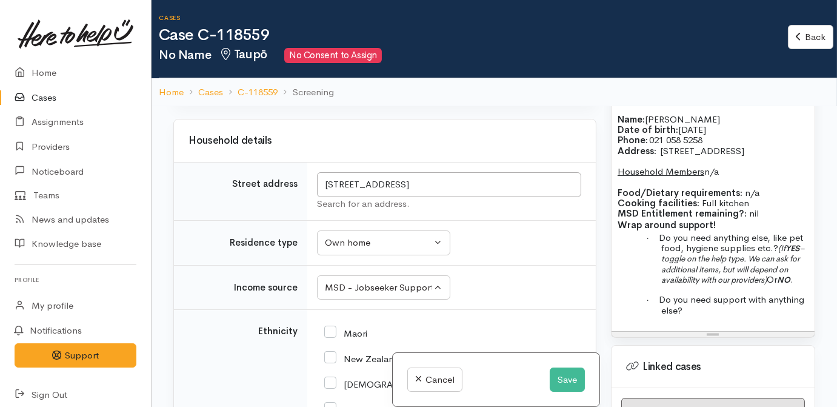
click at [690, 315] on div "FOOD SUPPORT Name: Tareta Subritzky Date of birth: 01/09/1963 Phone:   021 058 …" at bounding box center [713, 207] width 203 height 247
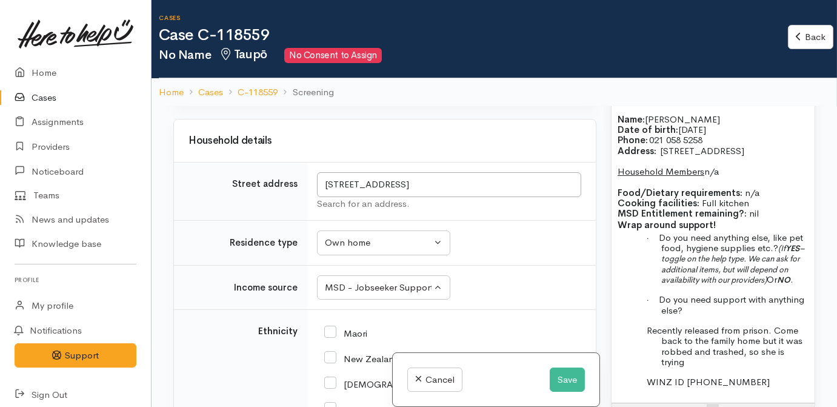
click at [730, 361] on div "FOOD SUPPORT Name: Tareta Subritzky Date of birth: 01/09/1963 Phone:   021 058 …" at bounding box center [713, 243] width 203 height 319
click at [715, 356] on p "Recently released from prison. Come back to the family home but it was robbed a…" at bounding box center [734, 346] width 147 height 42
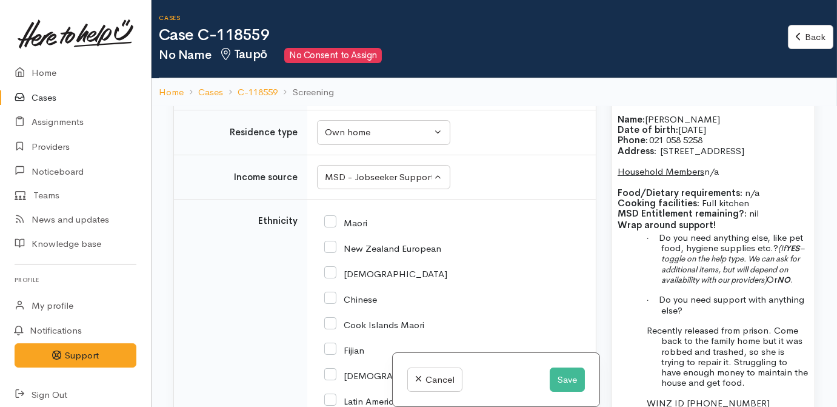
scroll to position [826, 0]
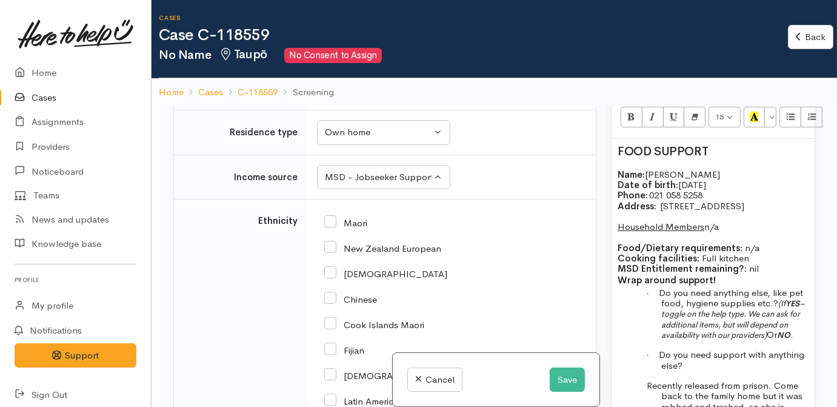
click at [357, 227] on input "Maori" at bounding box center [345, 221] width 43 height 11
checkbox input "true"
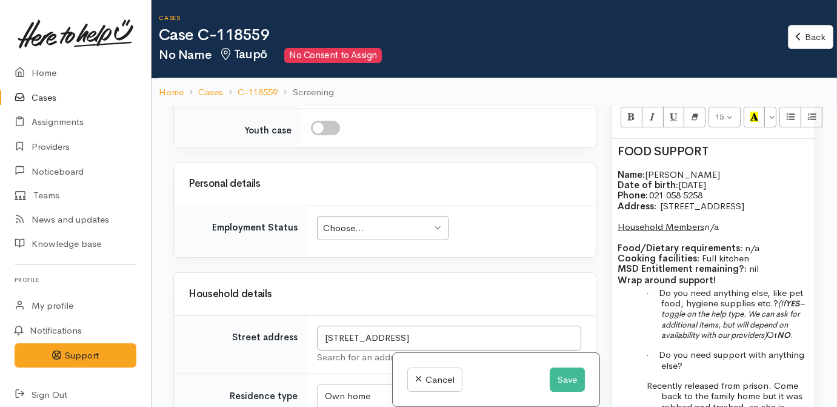
scroll to position [1257, 0]
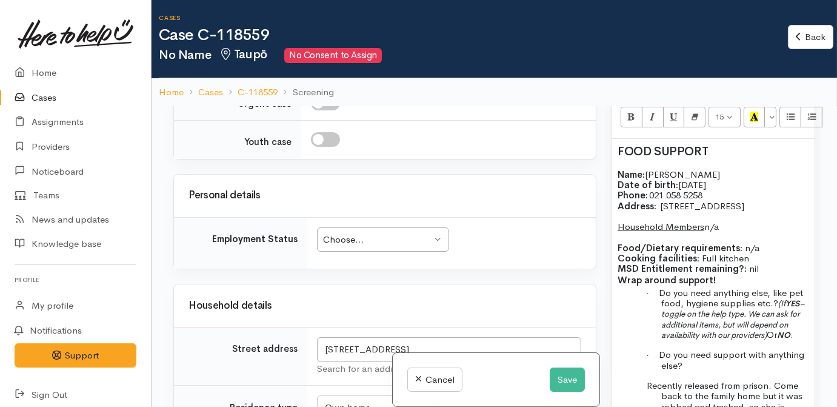
click at [388, 247] on div "Choose..." at bounding box center [377, 240] width 108 height 14
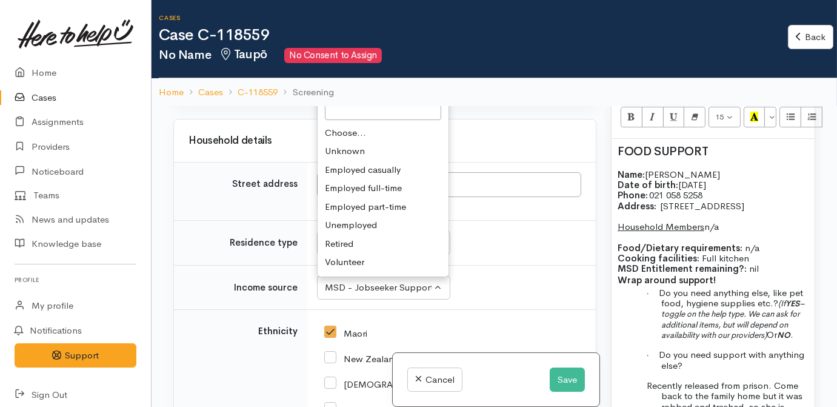
drag, startPoint x: 350, startPoint y: 248, endPoint x: 399, endPoint y: 258, distance: 50.2
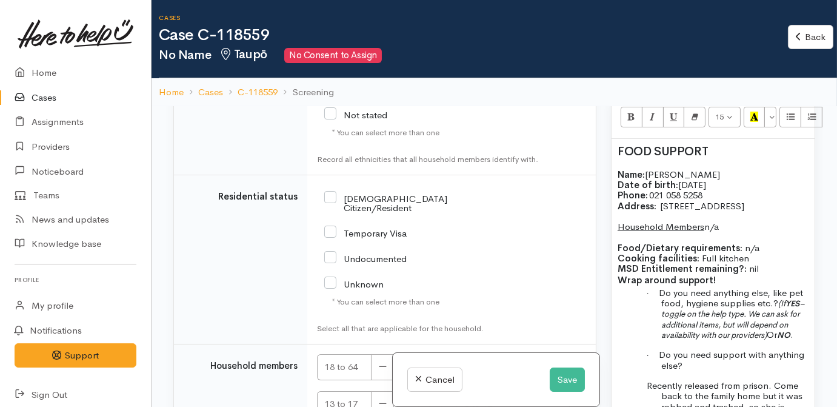
scroll to position [2119, 0]
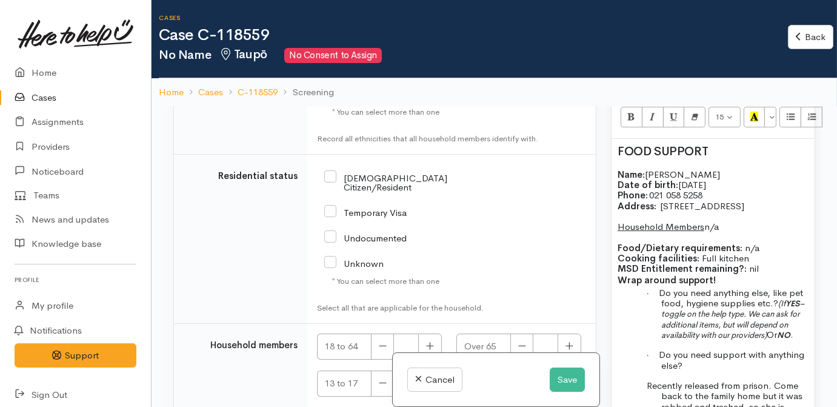
click at [379, 192] on input "NZ Citizen/Resident" at bounding box center [400, 182] width 153 height 20
checkbox input "true"
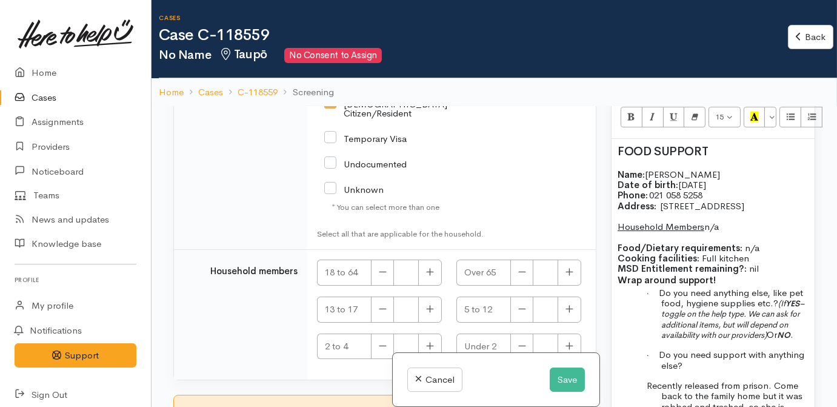
scroll to position [2223, 0]
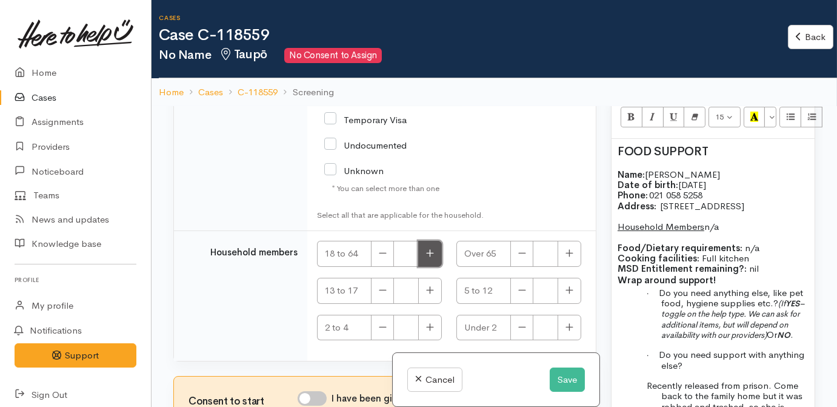
click at [426, 253] on icon "button" at bounding box center [430, 252] width 8 height 9
type input "1"
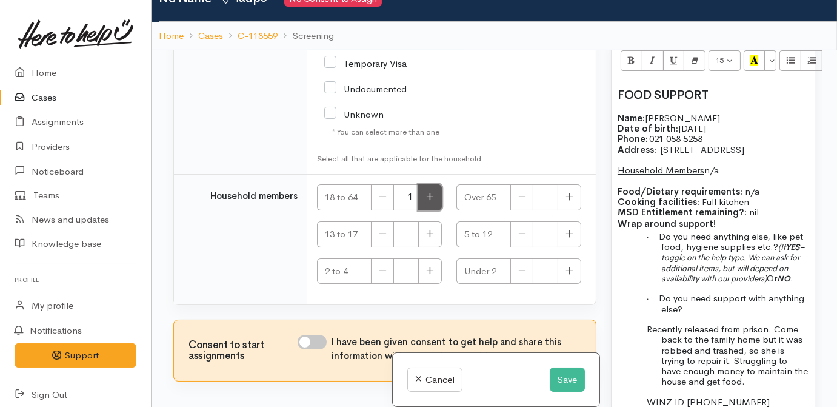
scroll to position [106, 0]
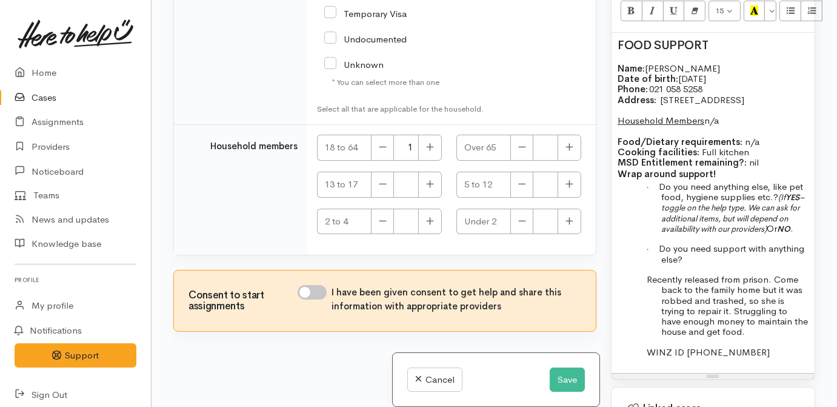
click at [316, 288] on input "I have been given consent to get help and share this information with appropria…" at bounding box center [312, 292] width 29 height 15
checkbox input "true"
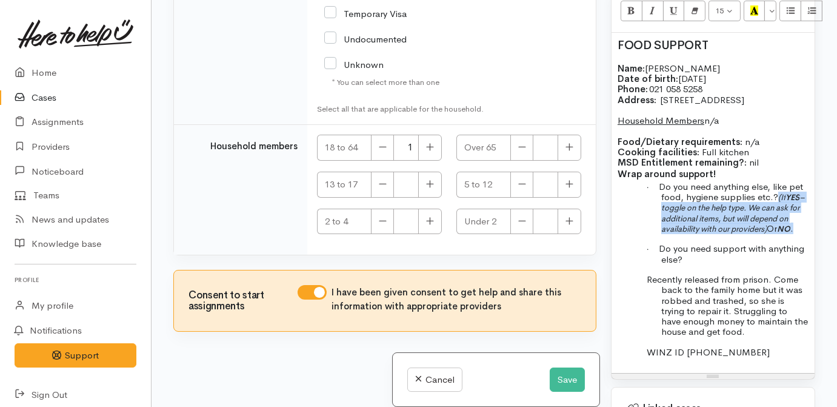
drag, startPoint x: 687, startPoint y: 223, endPoint x: 776, endPoint y: 180, distance: 98.9
click at [776, 181] on p "· Do you need anything else, like pet food, hygiene supplies etc.? (If YES – to…" at bounding box center [734, 207] width 147 height 53
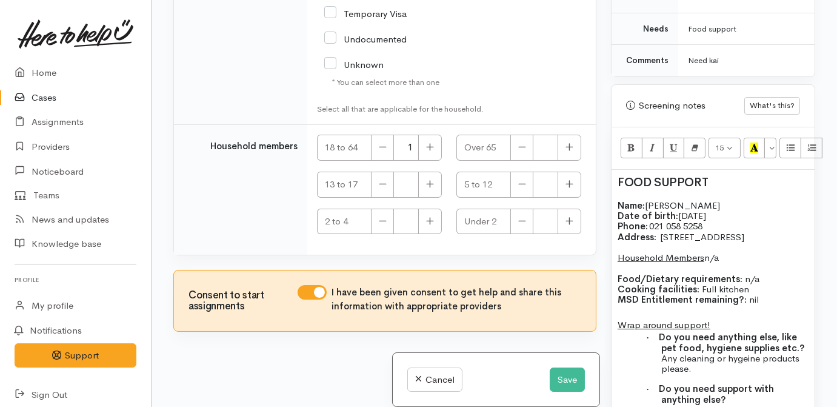
scroll to position [826, 0]
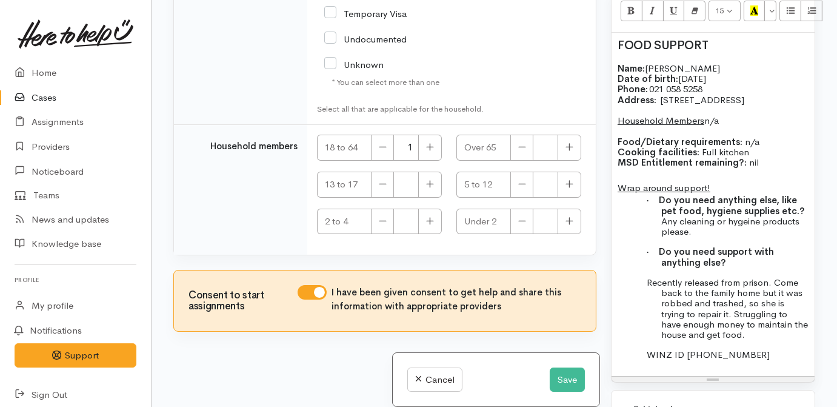
click at [661, 277] on p "Recently released from prison. Come back to the family home but it was robbed a…" at bounding box center [734, 308] width 147 height 63
click at [747, 250] on p "· Do you need support with anything else?" at bounding box center [734, 256] width 147 height 21
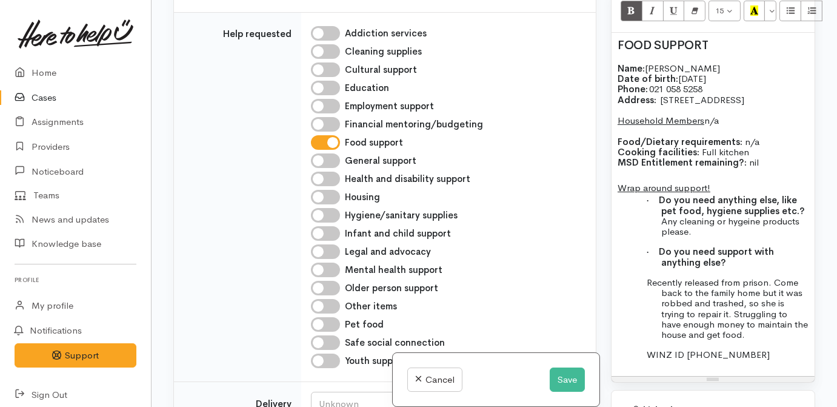
scroll to position [515, 0]
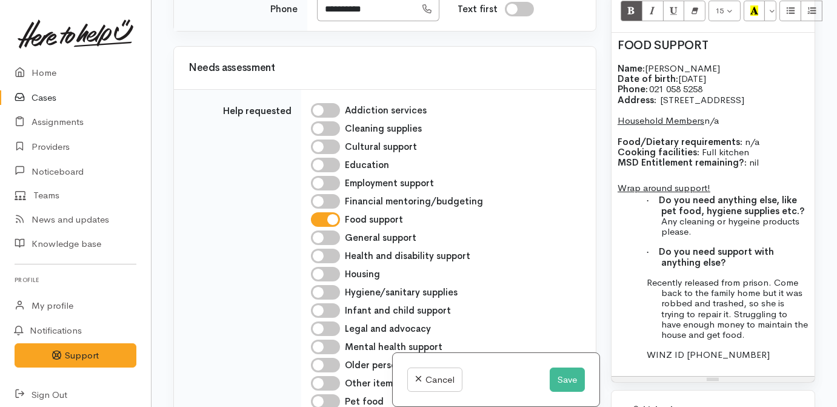
click at [687, 276] on span "Recently released from prison. Come back to the family home but it was robbed a…" at bounding box center [727, 308] width 161 height 64
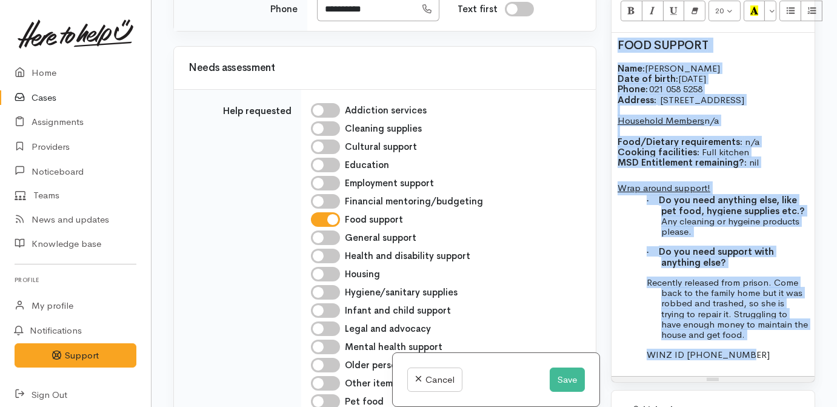
copy div "FOOD SUPPORT Name: Tareta Subritzky Date of birth: 01/09/1963 Phone:   021 058 …"
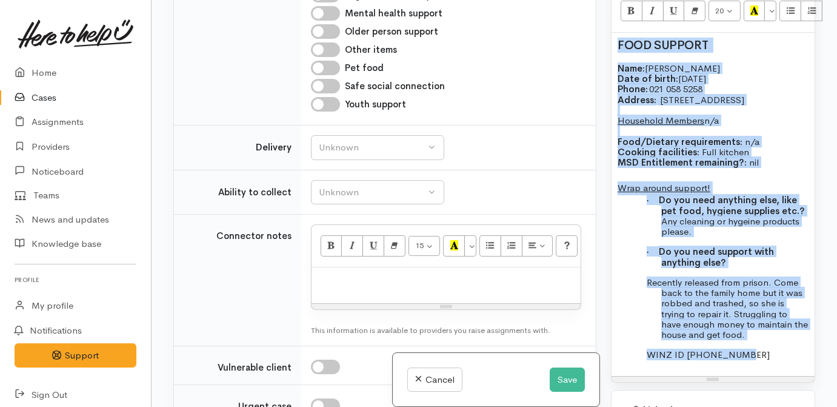
scroll to position [1011, 0]
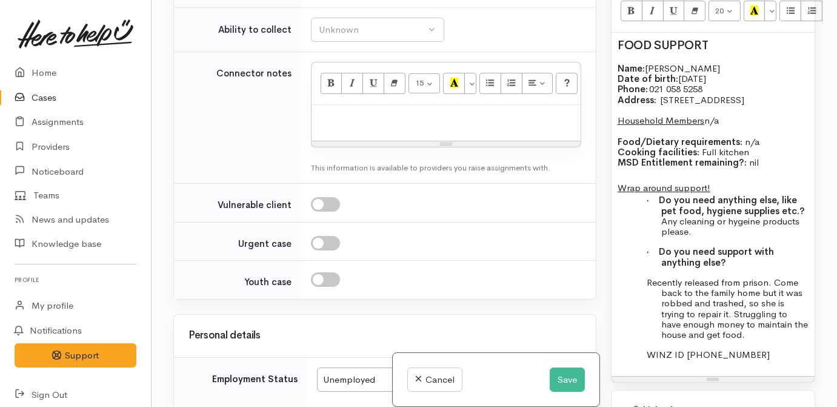
click at [407, 141] on div at bounding box center [446, 123] width 269 height 36
paste div
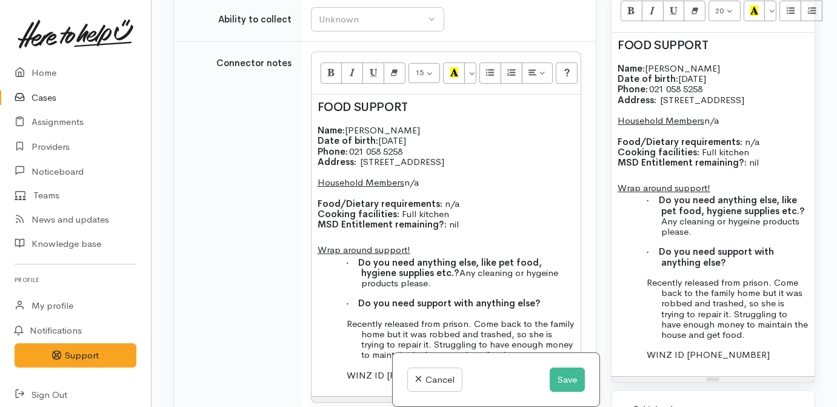
scroll to position [1132, 0]
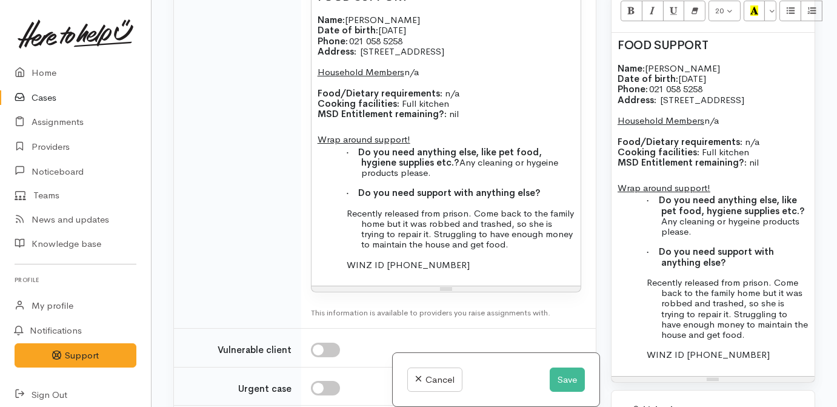
click at [551, 250] on p "Recently released from prison. Come back to the family home but it was robbed a…" at bounding box center [467, 229] width 213 height 42
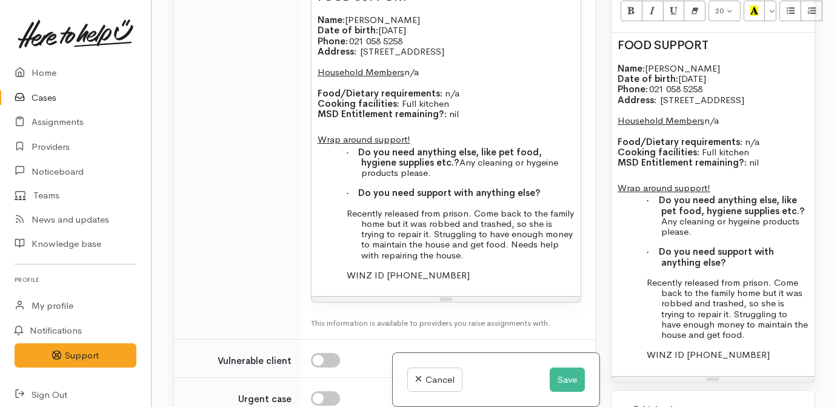
click at [501, 260] on p "Recently released from prison. Come back to the family home but it was robbed a…" at bounding box center [467, 234] width 213 height 52
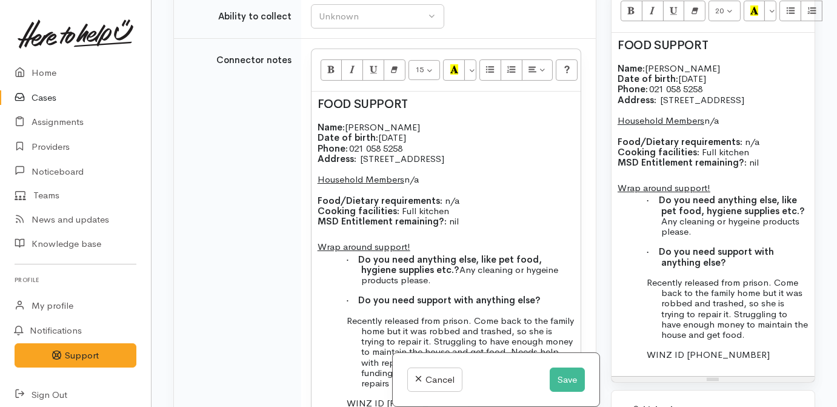
scroll to position [966, 0]
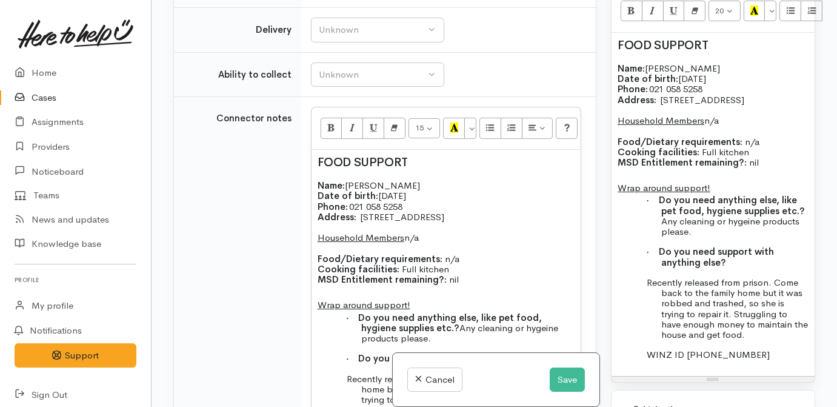
drag, startPoint x: 735, startPoint y: 73, endPoint x: 650, endPoint y: 72, distance: 84.9
click at [650, 72] on p "Name: Tareta Subritzky Date of birth: 01/09/1963 Phone:   021 058 5258" at bounding box center [713, 79] width 191 height 32
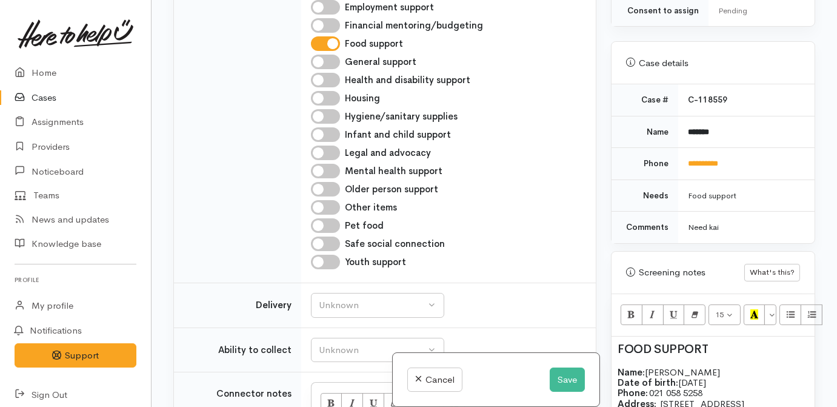
scroll to position [661, 0]
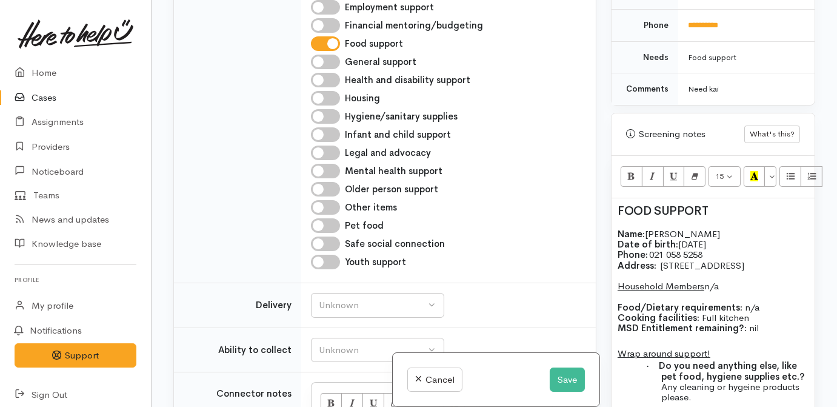
drag, startPoint x: 695, startPoint y: 235, endPoint x: 575, endPoint y: 270, distance: 124.5
click at [575, 251] on div "Safe social connection" at bounding box center [446, 243] width 270 height 15
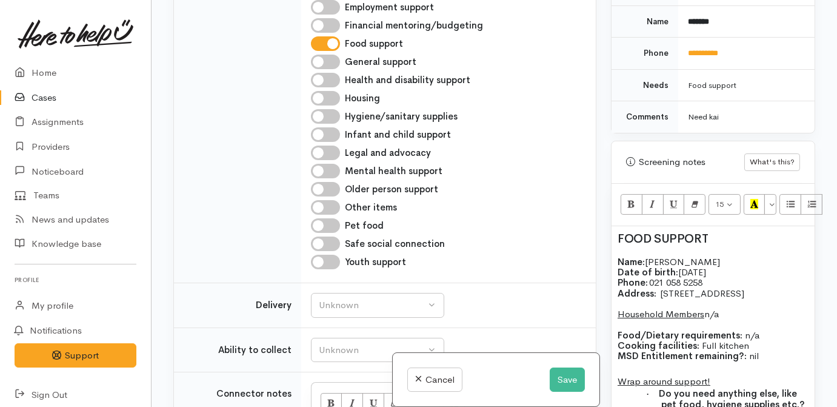
scroll to position [606, 0]
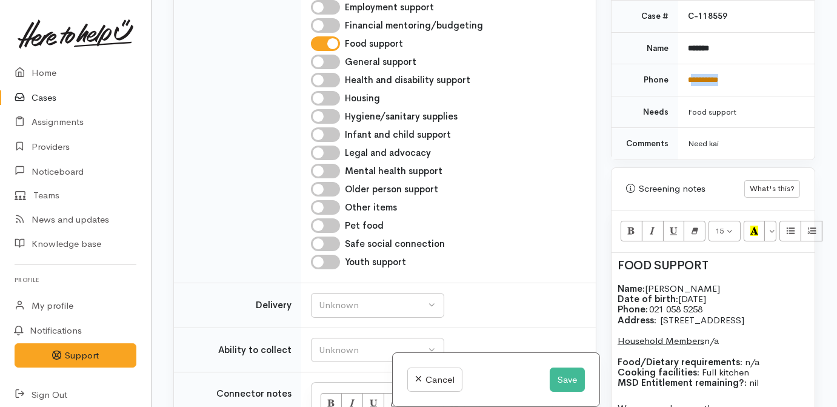
drag, startPoint x: 747, startPoint y: 65, endPoint x: 689, endPoint y: 65, distance: 57.6
click at [689, 65] on td "**********" at bounding box center [746, 80] width 136 height 32
drag, startPoint x: 689, startPoint y: 65, endPoint x: 695, endPoint y: 62, distance: 6.8
copy link "*********"
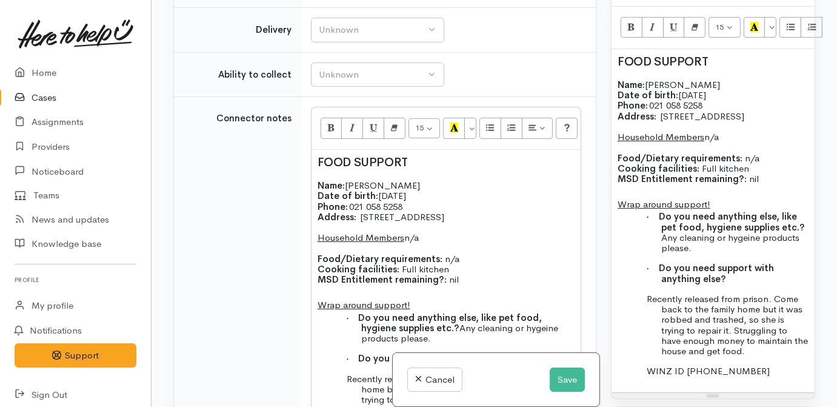
scroll to position [881, 0]
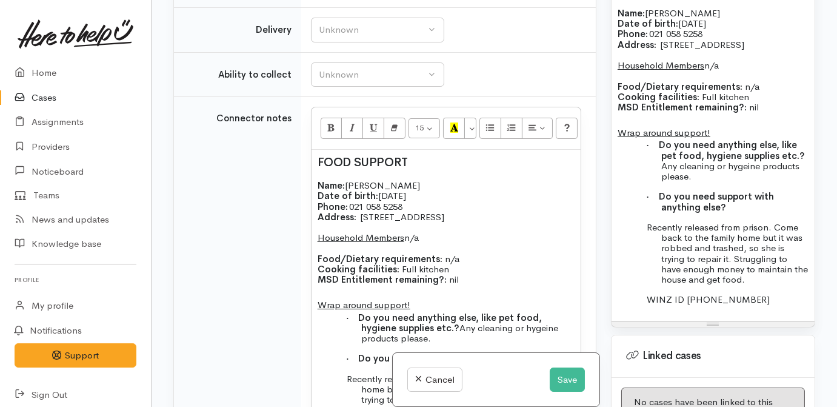
click at [761, 278] on div "FOOD SUPPORT Name: Tareta Subritzky Date of birth: 01/09/1963 Phone:   021 058 …" at bounding box center [713, 149] width 203 height 343
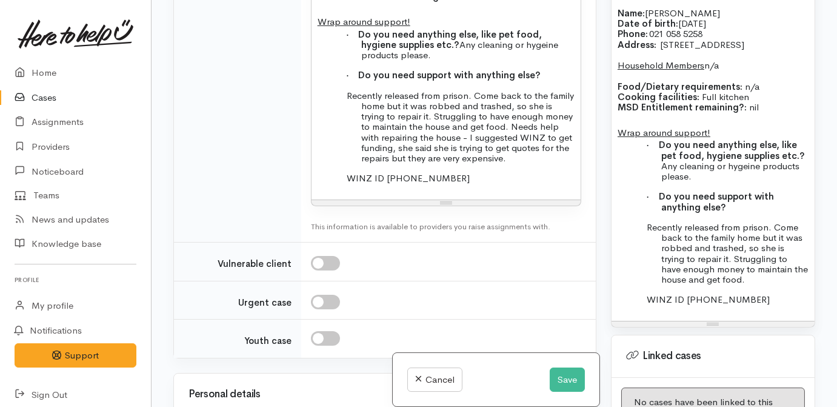
scroll to position [1297, 0]
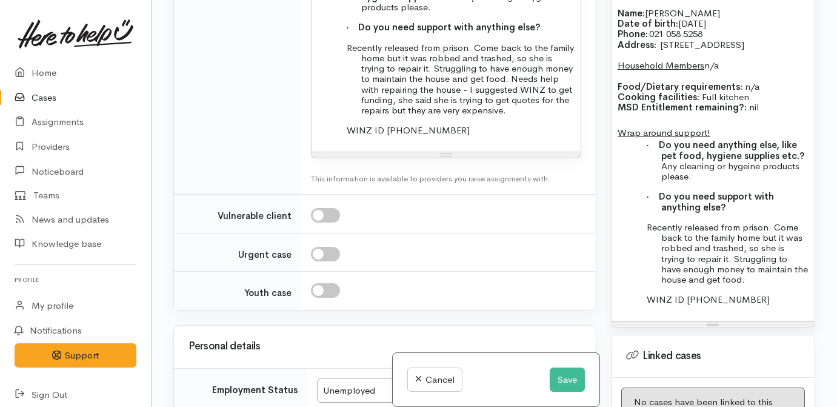
click at [556, 116] on p "Recently released from prison. Come back to the family home but it was robbed a…" at bounding box center [467, 78] width 213 height 73
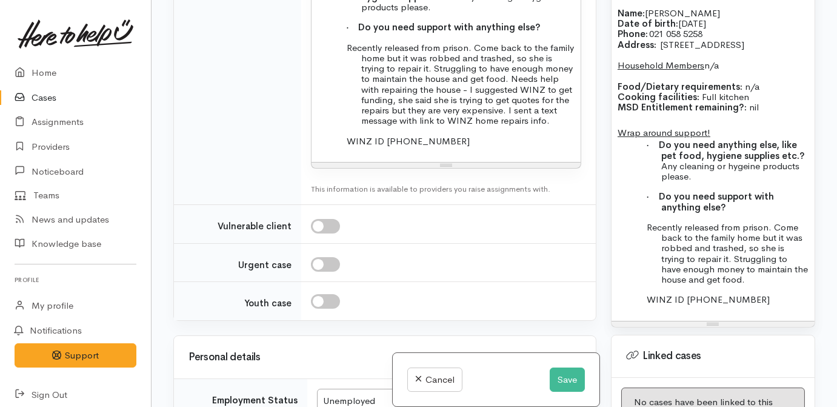
click at [565, 126] on p "Recently released from prison. Come back to the family home but it was robbed a…" at bounding box center [467, 84] width 213 height 84
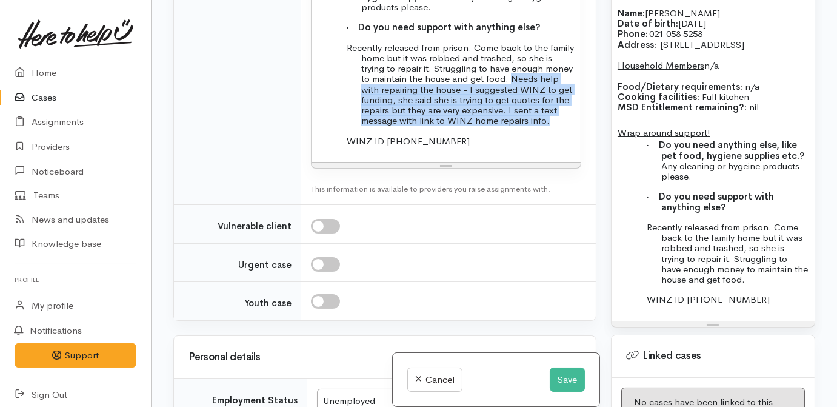
drag, startPoint x: 565, startPoint y: 150, endPoint x: 538, endPoint y: 105, distance: 52.2
click at [538, 105] on p "Recently released from prison. Come back to the family home but it was robbed a…" at bounding box center [467, 84] width 213 height 84
drag, startPoint x: 542, startPoint y: 119, endPoint x: 541, endPoint y: 106, distance: 12.7
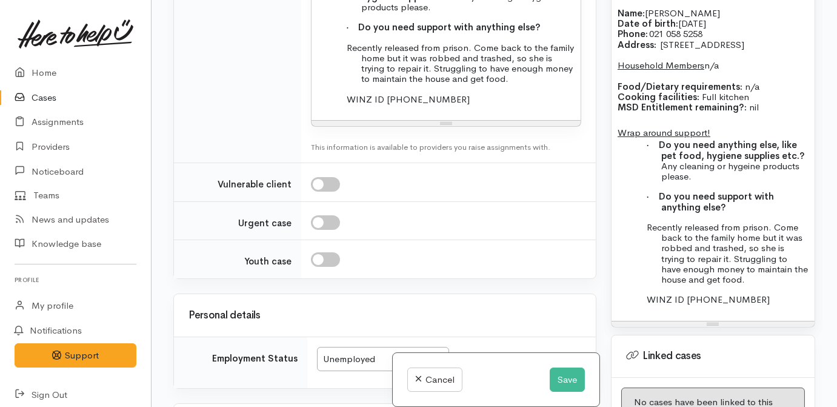
click at [781, 262] on p "Recently released from prison. Come back to the family home but it was robbed a…" at bounding box center [734, 253] width 147 height 63
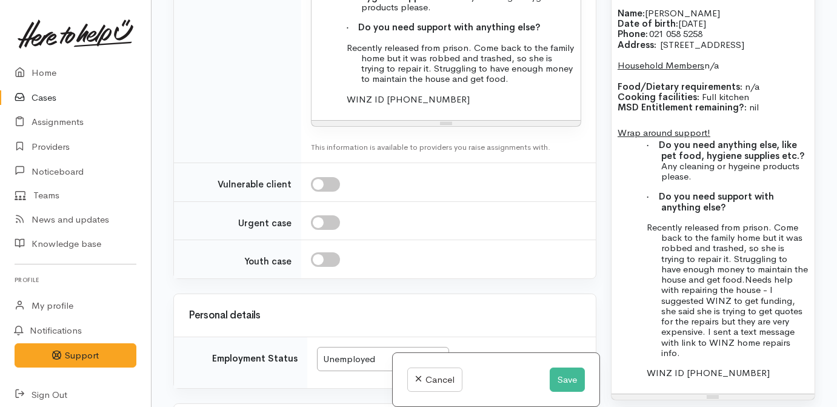
drag, startPoint x: 555, startPoint y: 109, endPoint x: 334, endPoint y: 55, distance: 227.3
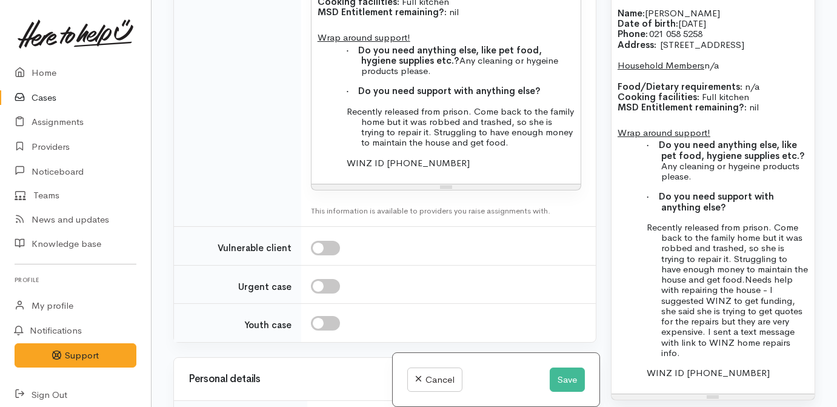
scroll to position [1187, 0]
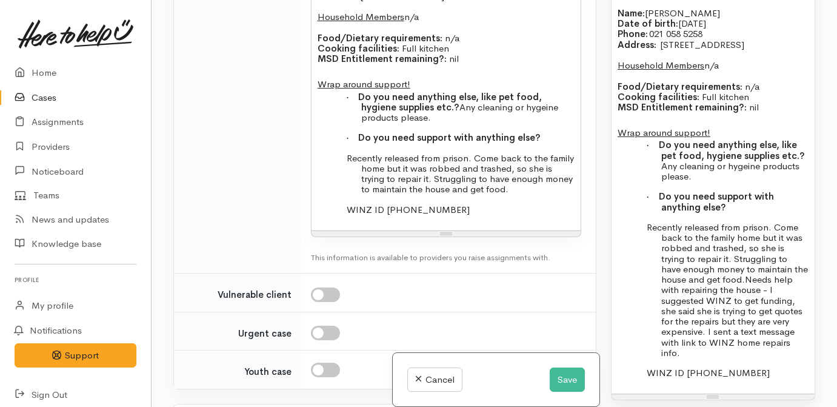
drag, startPoint x: 554, startPoint y: 213, endPoint x: 305, endPoint y: 101, distance: 272.9
click at [307, 101] on td "10 8 9 10 11 12 14 18 24 36 Background Color Transparent Select #ffff00 Text Co…" at bounding box center [448, 74] width 295 height 397
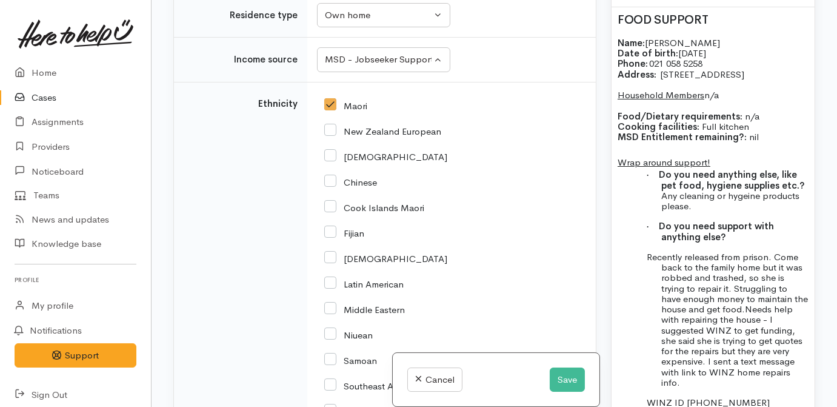
scroll to position [832, 0]
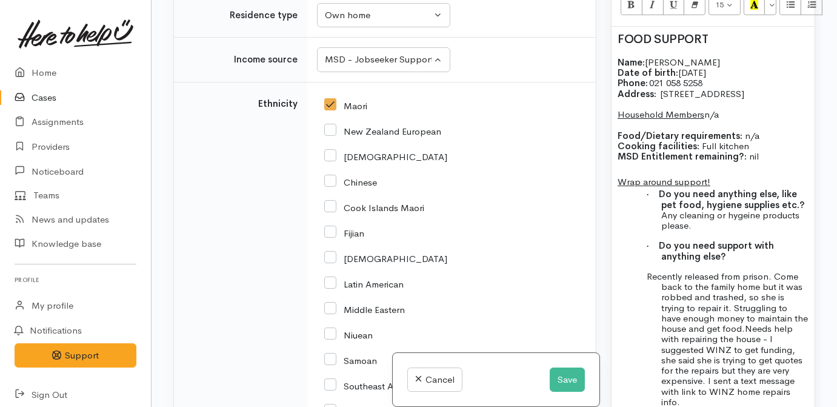
click at [393, 136] on input "New Zealand European" at bounding box center [382, 130] width 117 height 11
checkbox input "true"
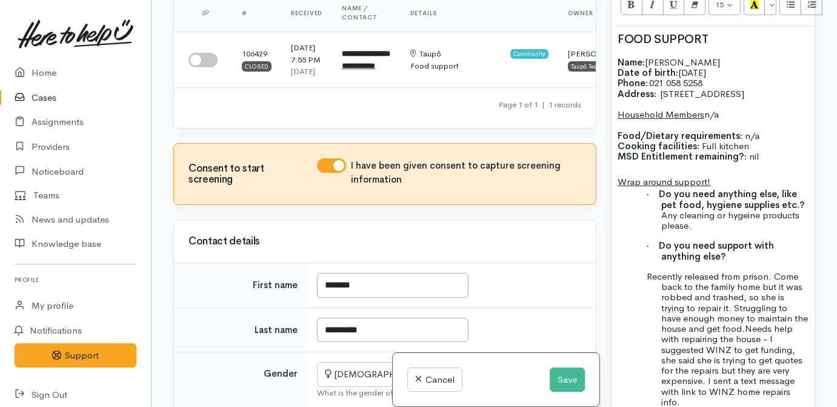
scroll to position [0, 0]
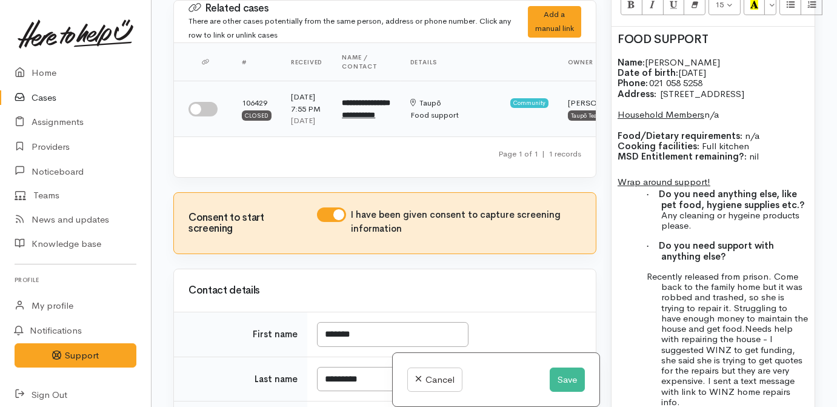
click at [207, 116] on input "checkbox" at bounding box center [202, 109] width 29 height 15
checkbox input "true"
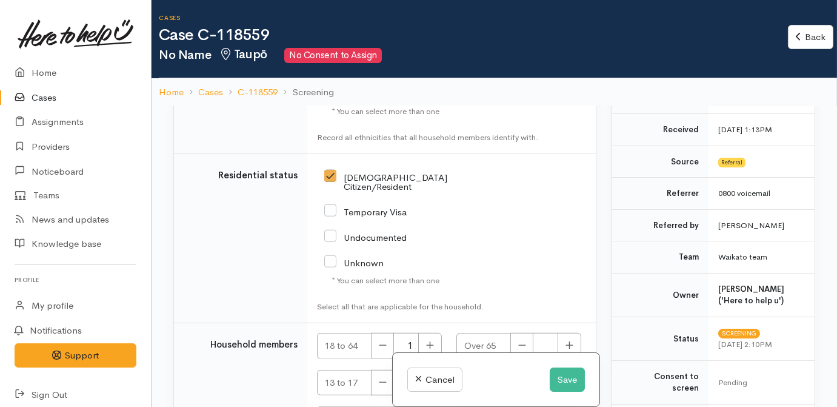
scroll to position [275, 0]
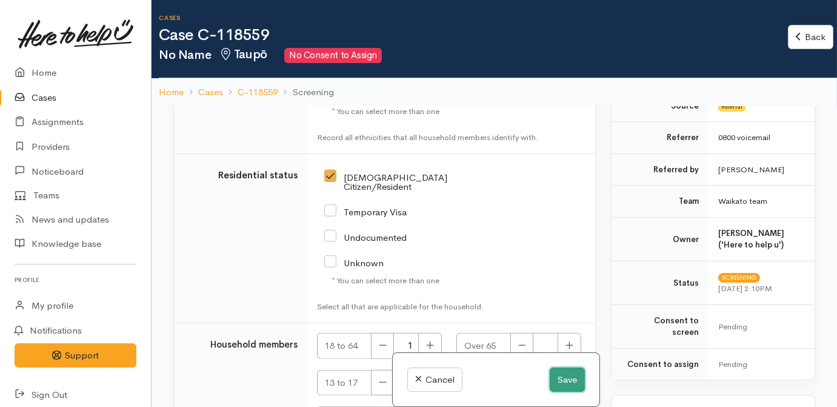
click at [567, 377] on button "Save" at bounding box center [567, 379] width 35 height 25
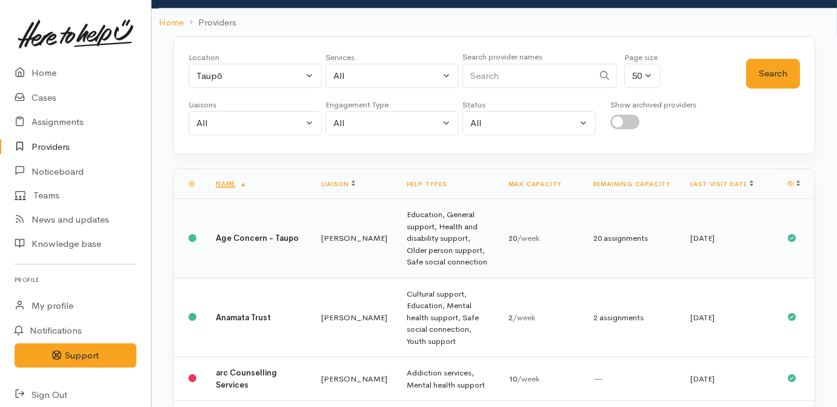
scroll to position [55, 0]
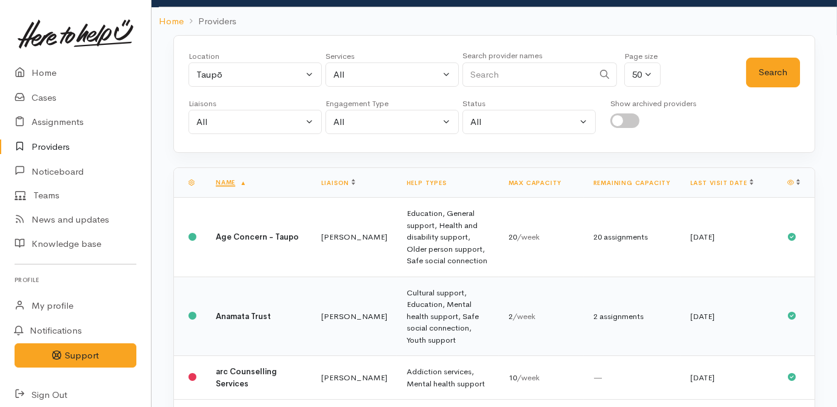
click at [408, 286] on td "Cultural support, Education, Mental health support, Safe social connection, You…" at bounding box center [448, 315] width 102 height 79
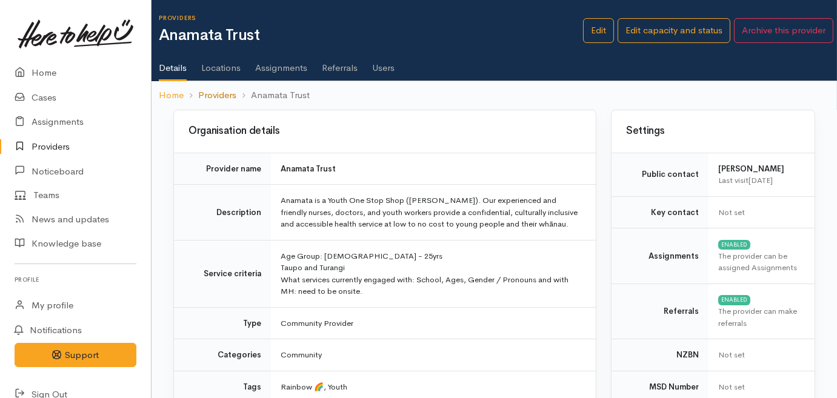
click at [224, 93] on link "Providers" at bounding box center [217, 95] width 38 height 14
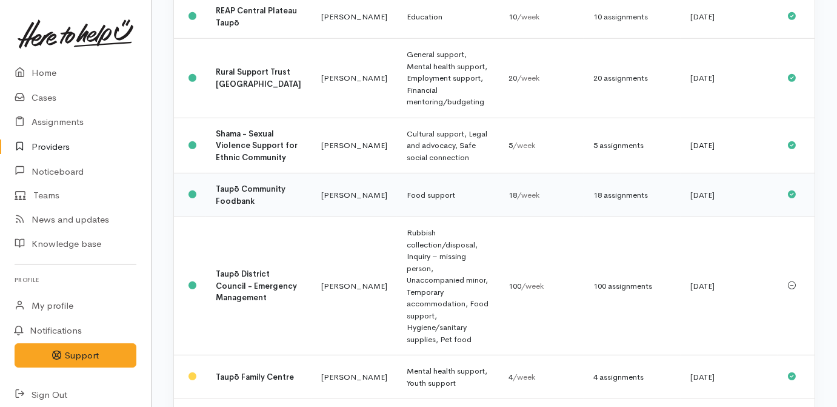
scroll to position [1708, 0]
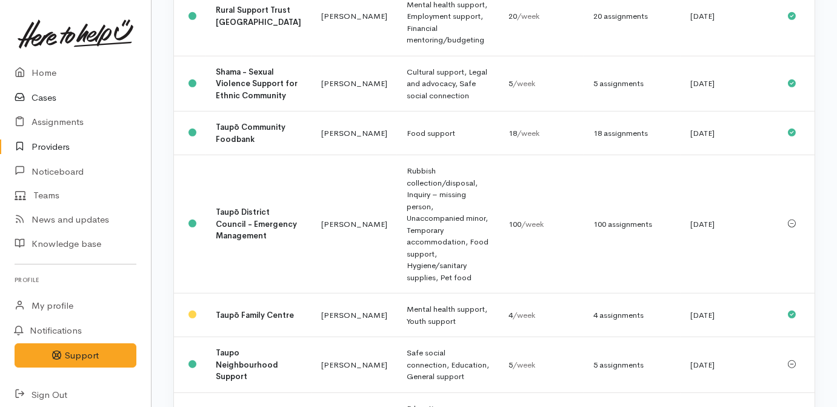
click at [47, 98] on link "Cases" at bounding box center [75, 97] width 151 height 25
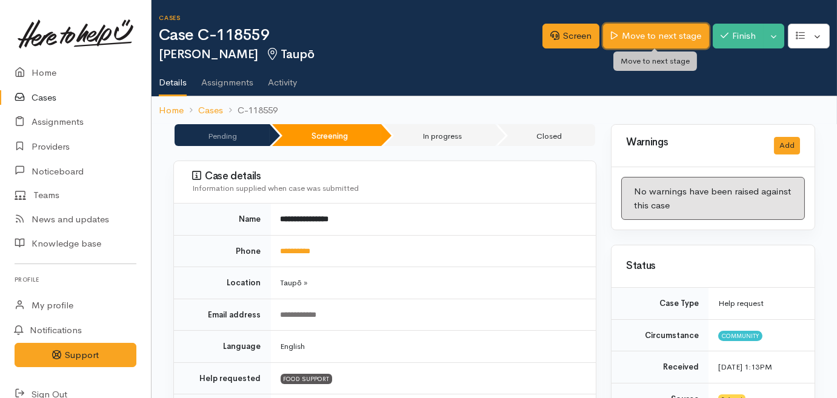
click at [654, 36] on link "Move to next stage" at bounding box center [655, 36] width 105 height 25
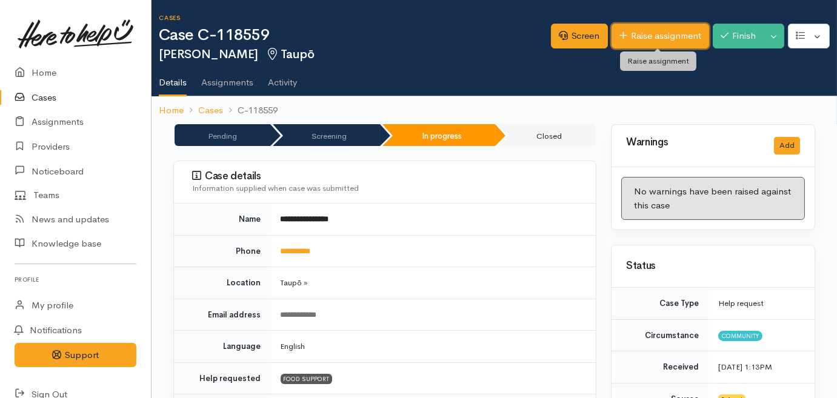
click at [649, 33] on link "Raise assignment" at bounding box center [661, 36] width 98 height 25
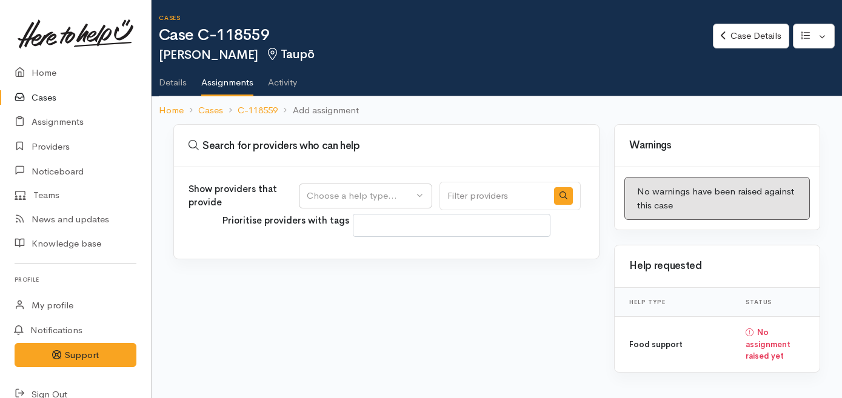
select select
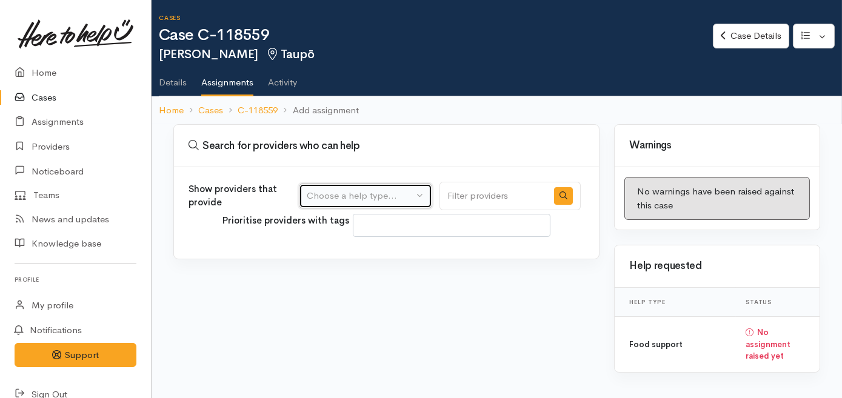
click at [349, 187] on button "Choose a help type..." at bounding box center [365, 196] width 133 height 25
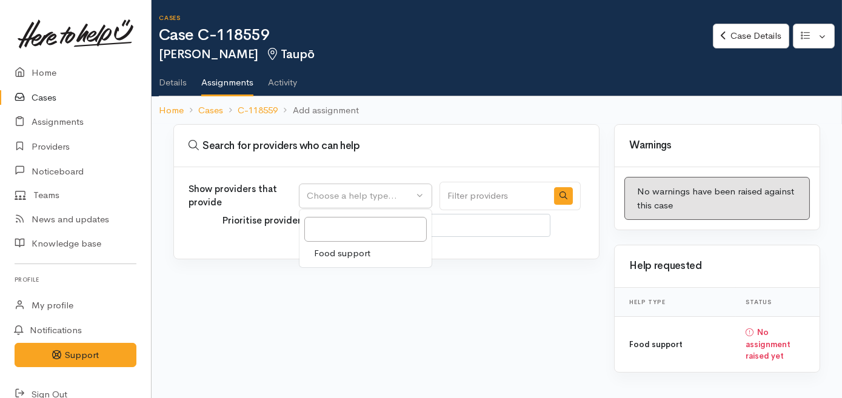
click at [354, 251] on span "Food support" at bounding box center [342, 254] width 56 height 14
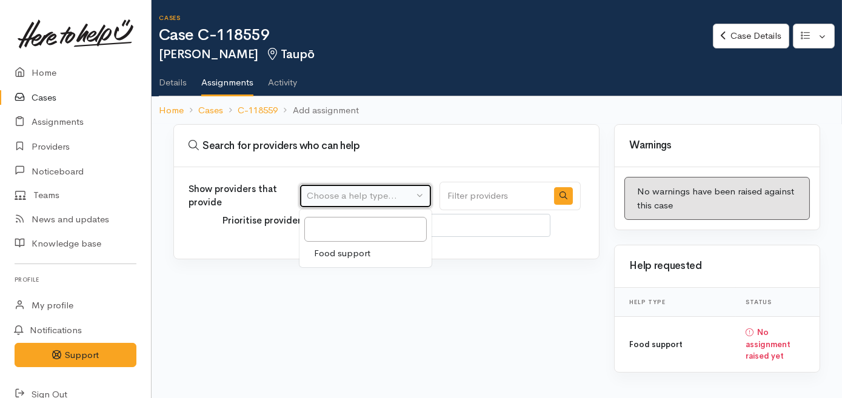
select select "3"
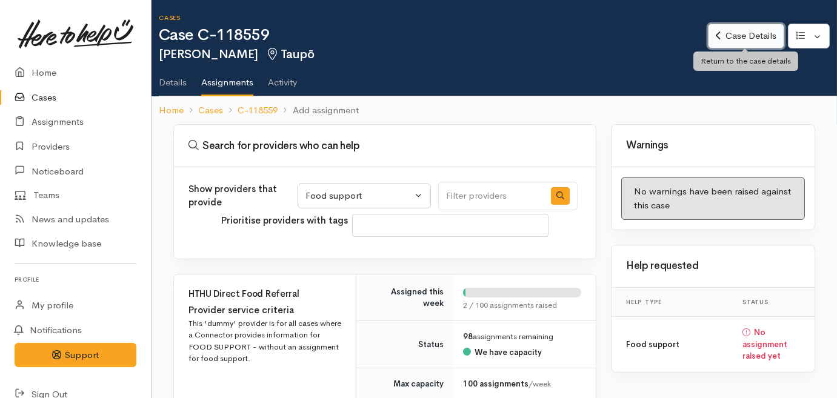
click at [717, 31] on icon at bounding box center [718, 35] width 5 height 9
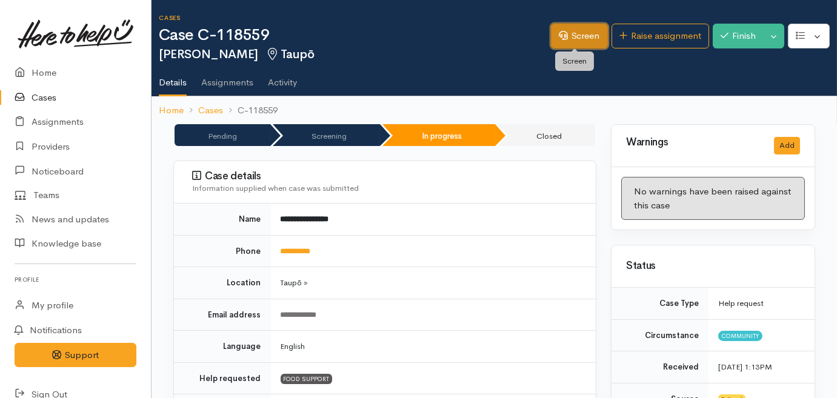
click at [598, 35] on link "Screen" at bounding box center [579, 36] width 57 height 25
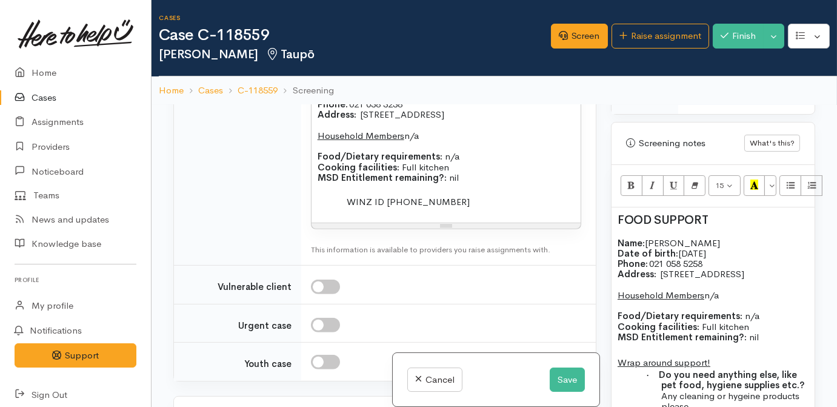
scroll to position [992, 0]
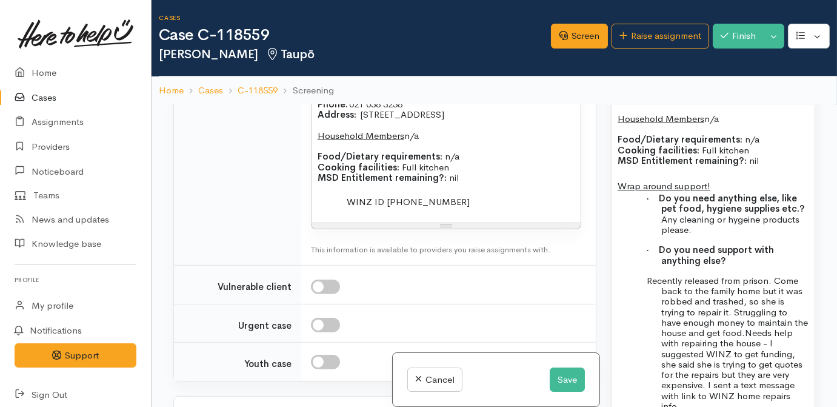
click at [496, 183] on p "Cooking facilities: Full kitchen MSD Entitlement remaining?: nil" at bounding box center [446, 172] width 257 height 21
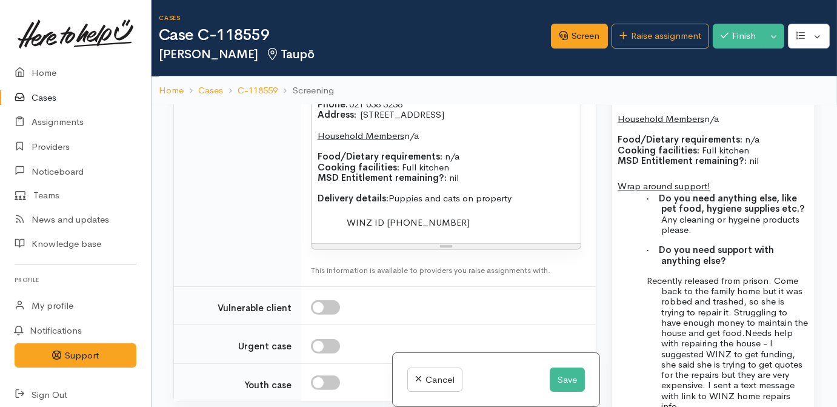
click at [385, 204] on b "Delivery details:" at bounding box center [353, 198] width 71 height 12
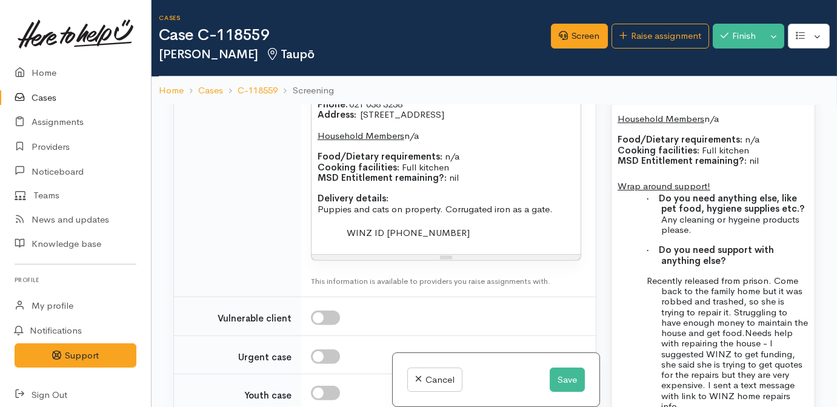
click at [568, 228] on p at bounding box center [446, 221] width 257 height 14
click at [559, 214] on p "Puppies and cats on property. Corrugated iron as a gate." at bounding box center [446, 209] width 257 height 10
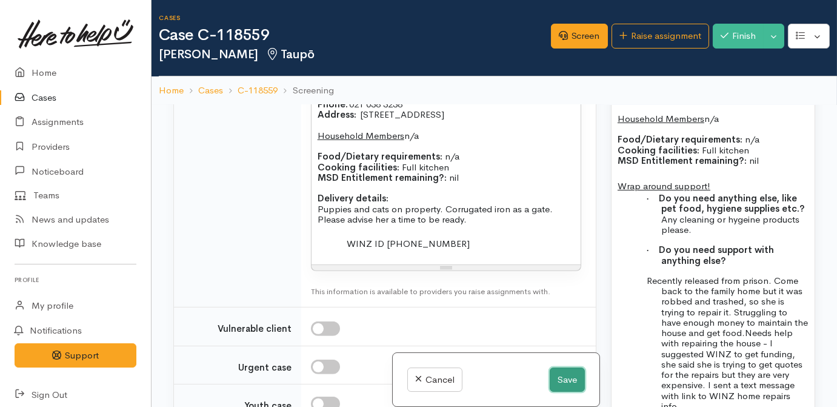
click at [567, 378] on button "Save" at bounding box center [567, 379] width 35 height 25
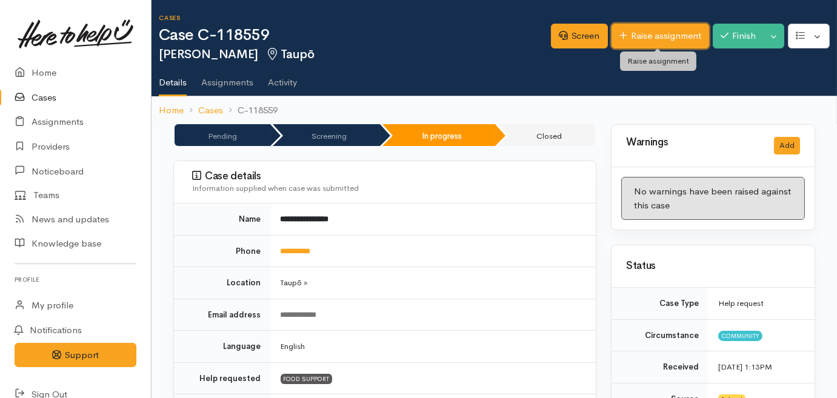
click at [627, 41] on link "Raise assignment" at bounding box center [661, 36] width 98 height 25
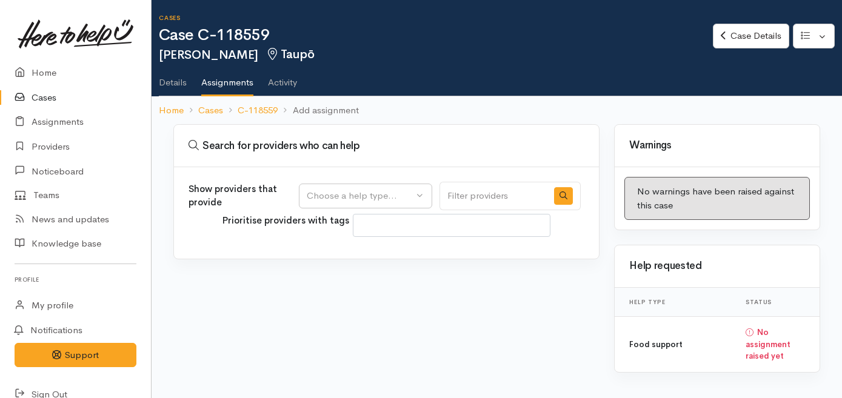
select select
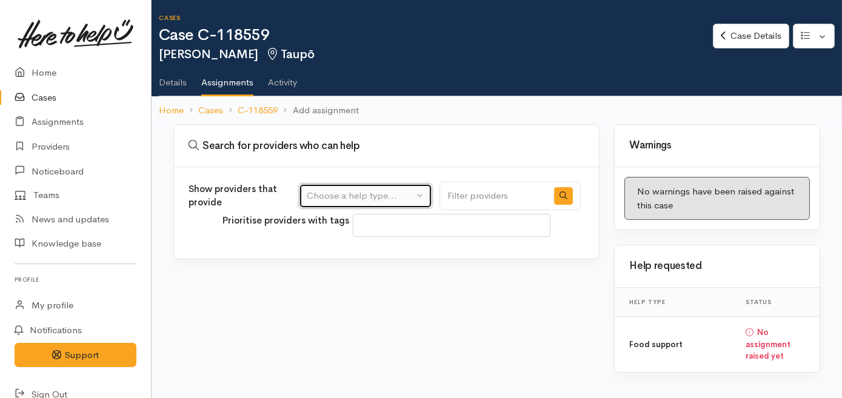
click at [317, 192] on div "Choose a help type..." at bounding box center [360, 196] width 107 height 14
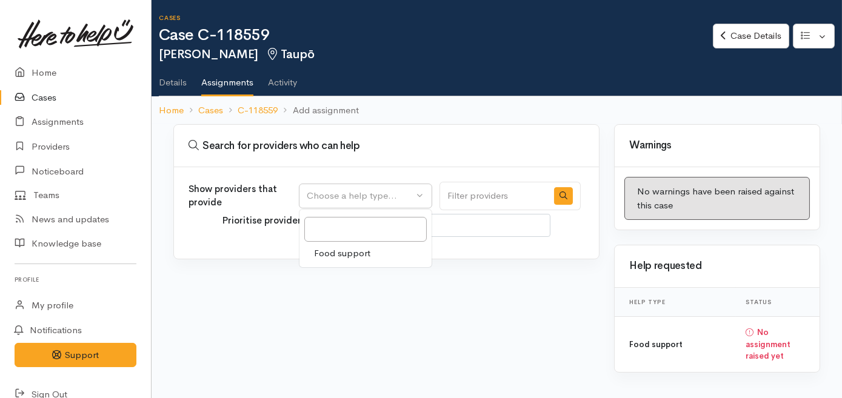
click at [325, 249] on span "Food support" at bounding box center [342, 254] width 56 height 14
select select "3"
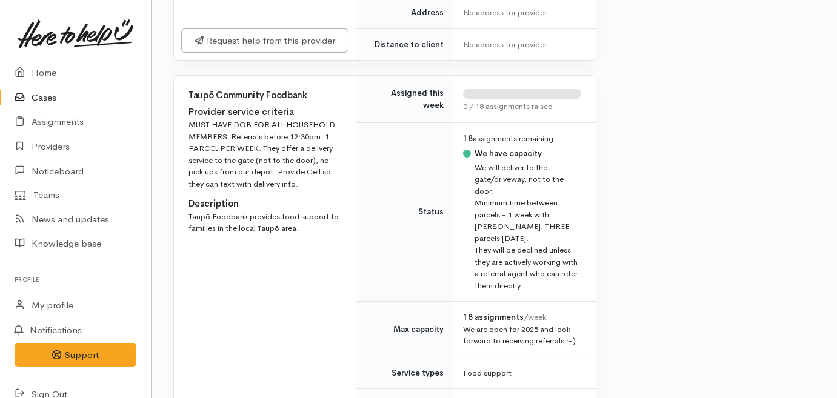
scroll to position [521, 0]
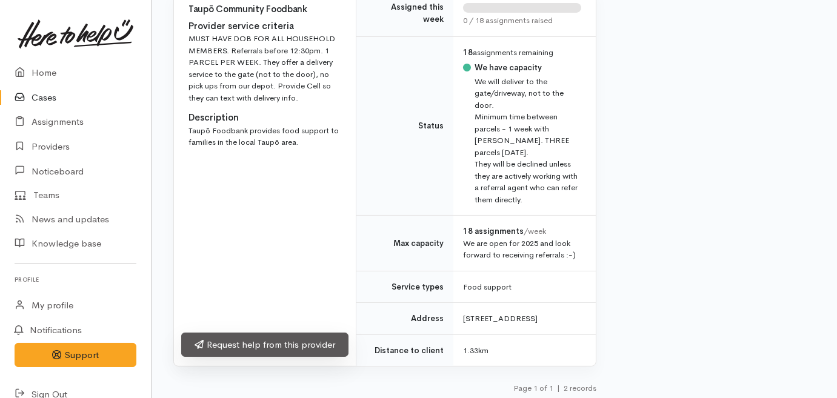
click at [307, 336] on link "Request help from this provider" at bounding box center [264, 345] width 167 height 25
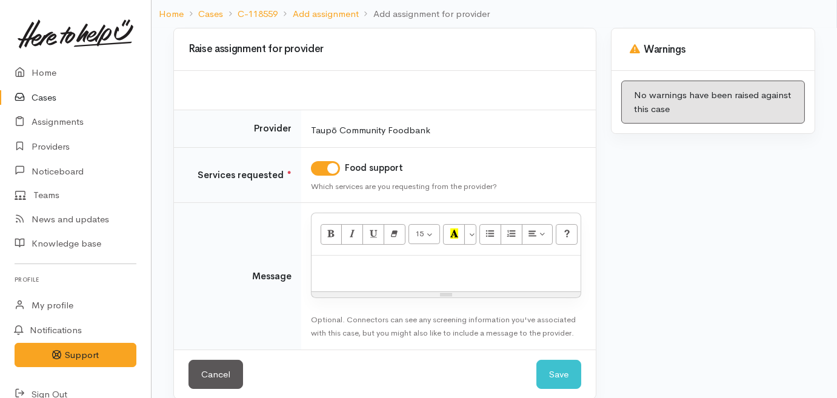
scroll to position [110, 0]
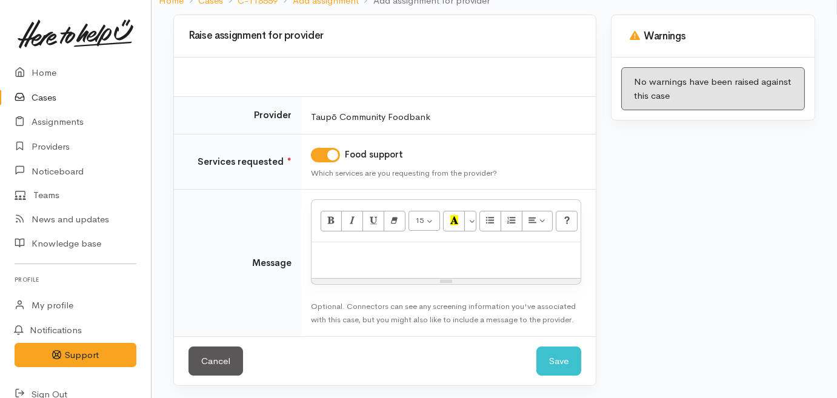
click at [348, 248] on p at bounding box center [446, 255] width 257 height 14
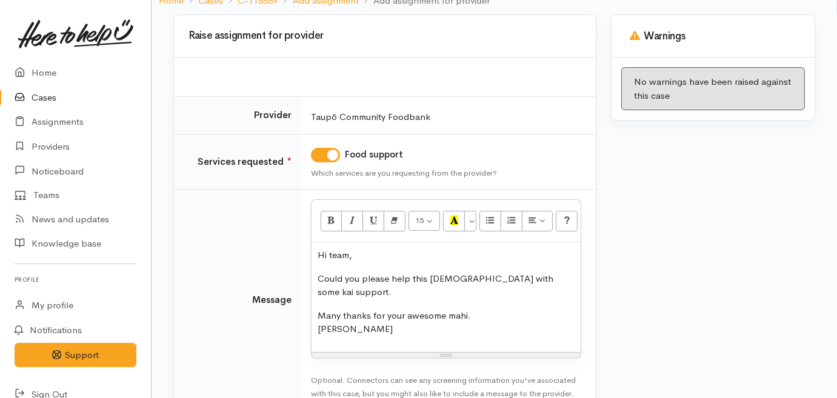
click at [558, 277] on p "Could you please help this lady with some kai support." at bounding box center [446, 285] width 257 height 27
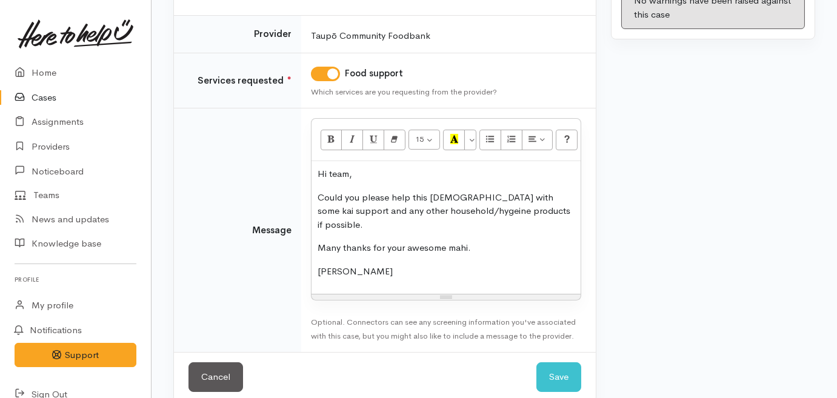
scroll to position [193, 0]
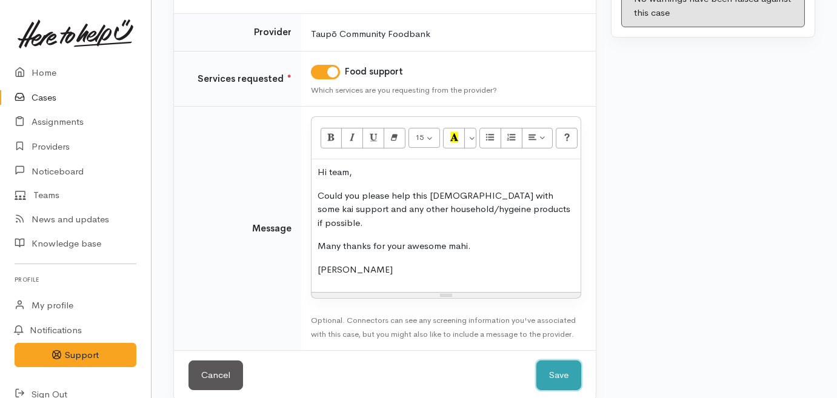
click at [573, 365] on button "Save" at bounding box center [558, 376] width 45 height 30
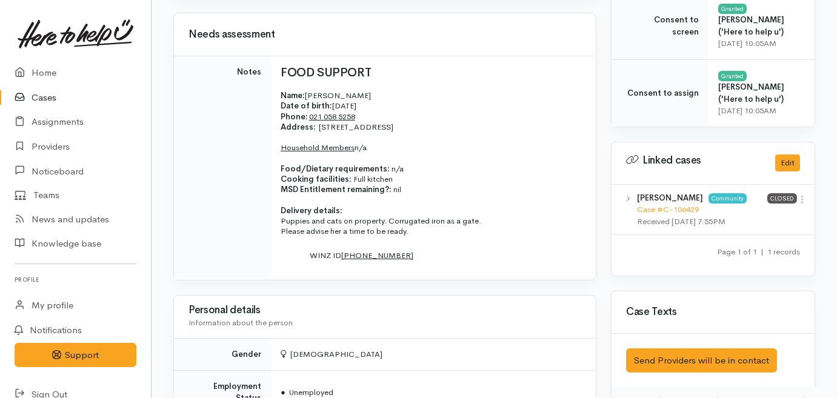
scroll to position [606, 0]
drag, startPoint x: 446, startPoint y: 122, endPoint x: 318, endPoint y: 125, distance: 127.9
click at [318, 125] on p "Address:   [STREET_ADDRESS]" at bounding box center [431, 126] width 301 height 10
copy span "[STREET_ADDRESS]"
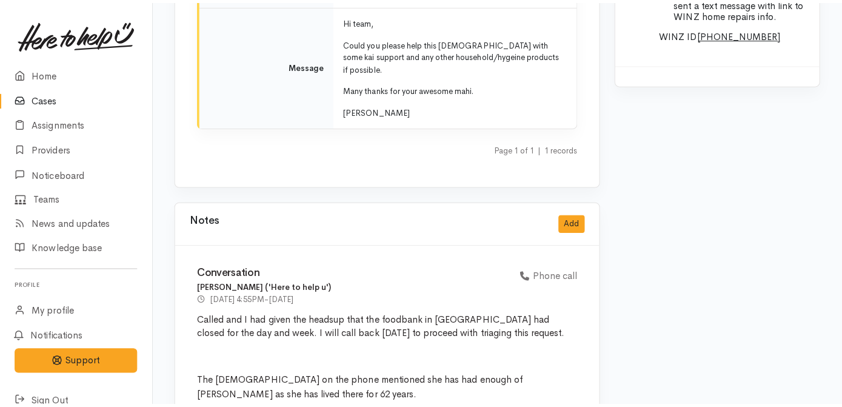
scroll to position [1598, 0]
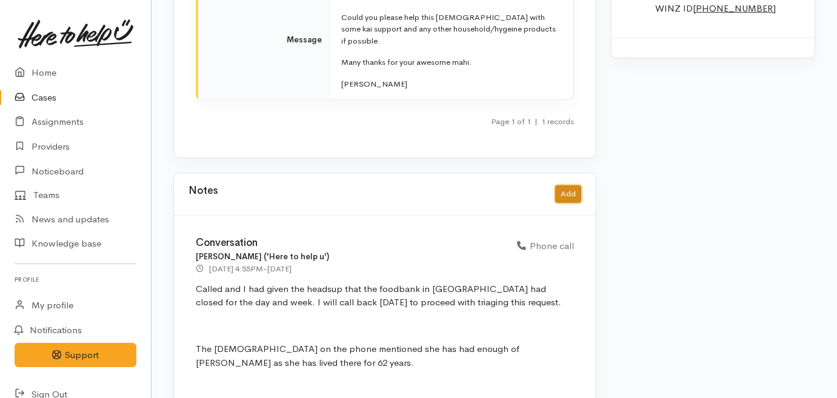
click at [575, 185] on button "Add" at bounding box center [568, 194] width 26 height 18
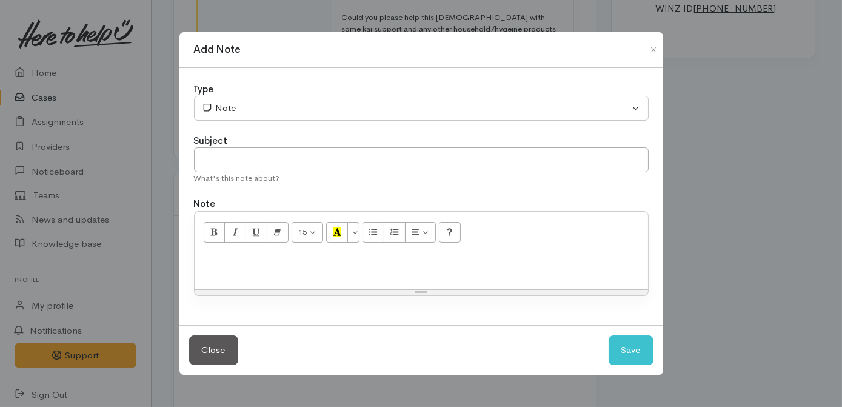
click at [386, 267] on p at bounding box center [421, 267] width 441 height 14
paste div
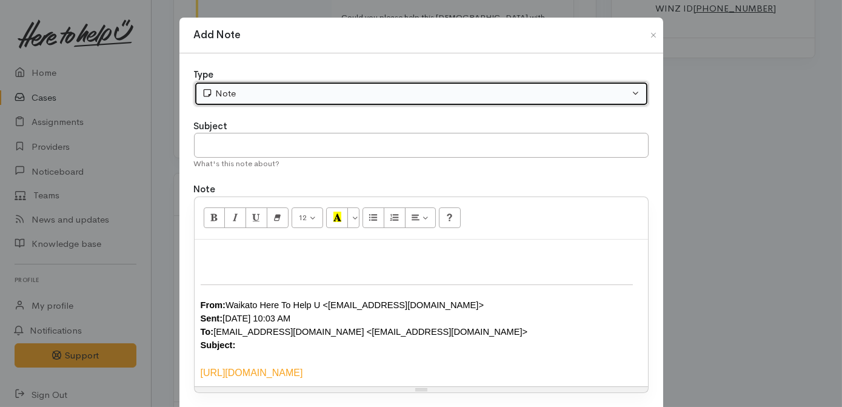
click at [282, 97] on div "Note" at bounding box center [416, 94] width 428 height 14
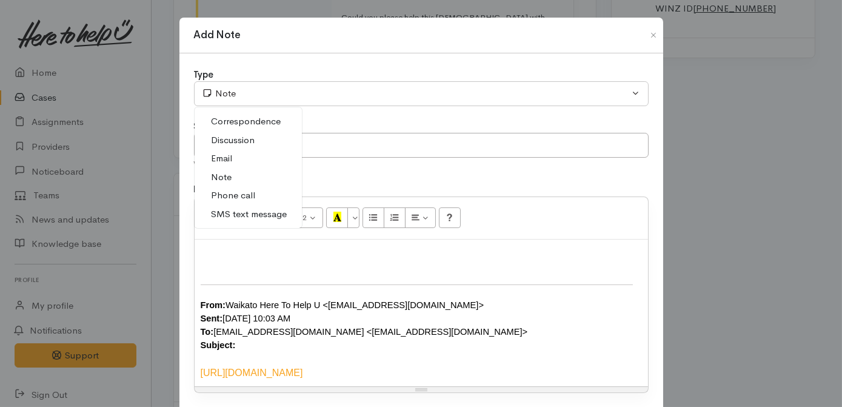
click at [230, 152] on link "Email" at bounding box center [248, 158] width 107 height 19
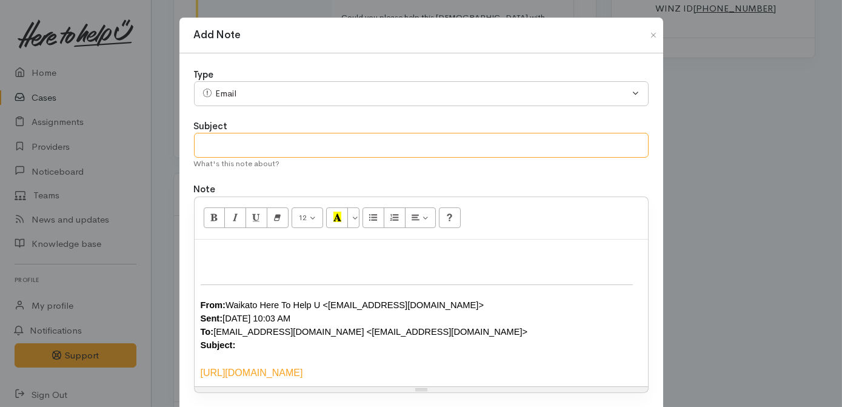
click at [244, 141] on input "text" at bounding box center [421, 145] width 455 height 25
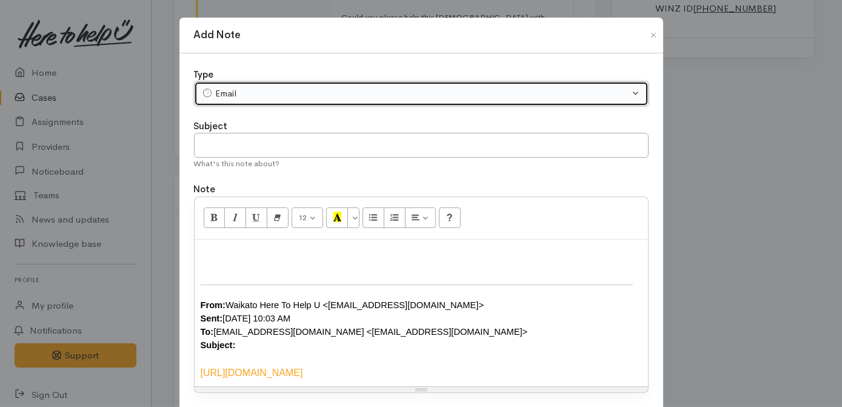
click at [293, 98] on div "Email" at bounding box center [416, 94] width 428 height 14
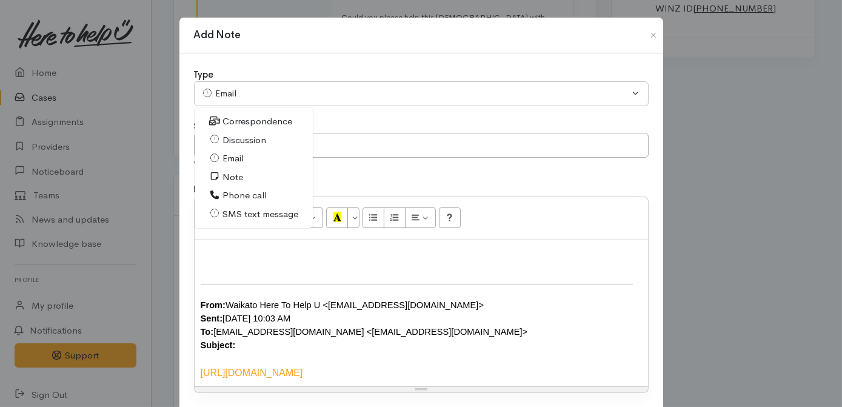
click at [241, 215] on span "SMS text message" at bounding box center [260, 214] width 76 height 14
select select "5"
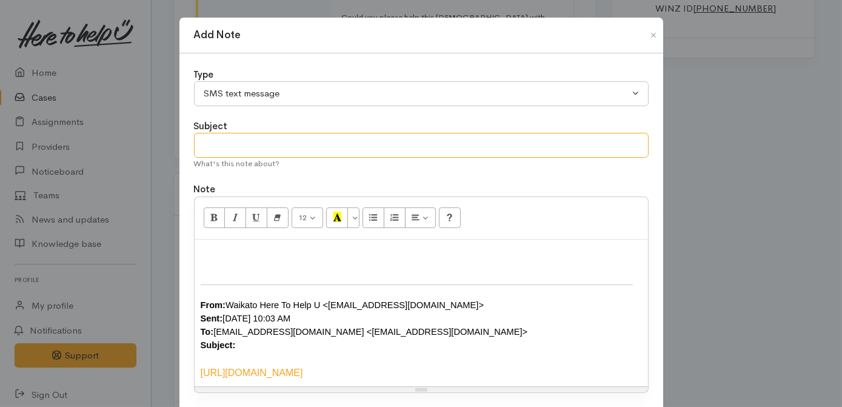
click at [252, 140] on input "text" at bounding box center [421, 145] width 455 height 25
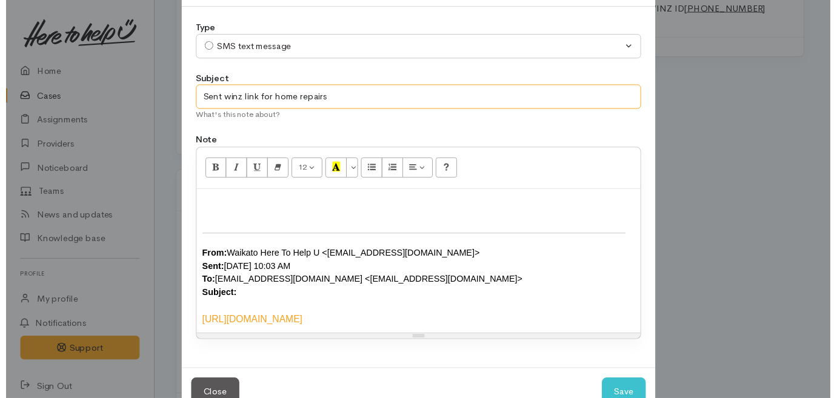
scroll to position [79, 0]
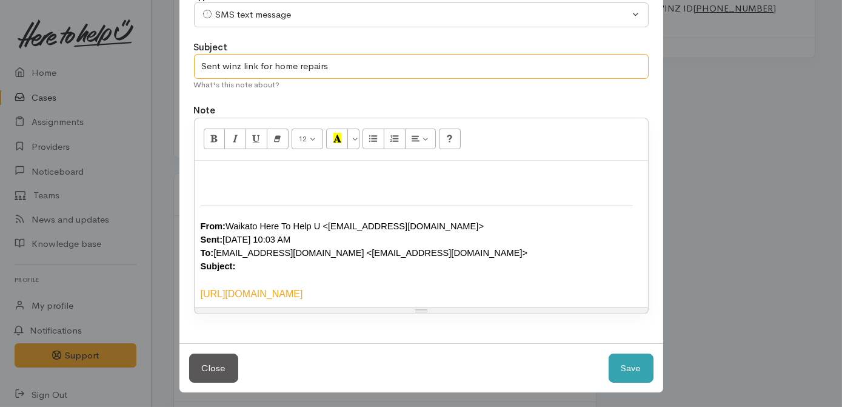
type input "Sent winz link for home repairs"
drag, startPoint x: 635, startPoint y: 362, endPoint x: 622, endPoint y: 355, distance: 14.1
click at [634, 362] on button "Save" at bounding box center [630, 368] width 45 height 30
select select "1"
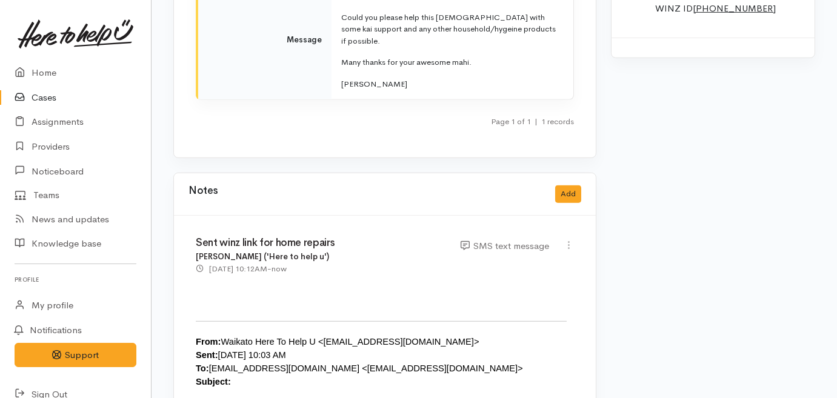
click at [52, 92] on link "Cases" at bounding box center [75, 97] width 151 height 25
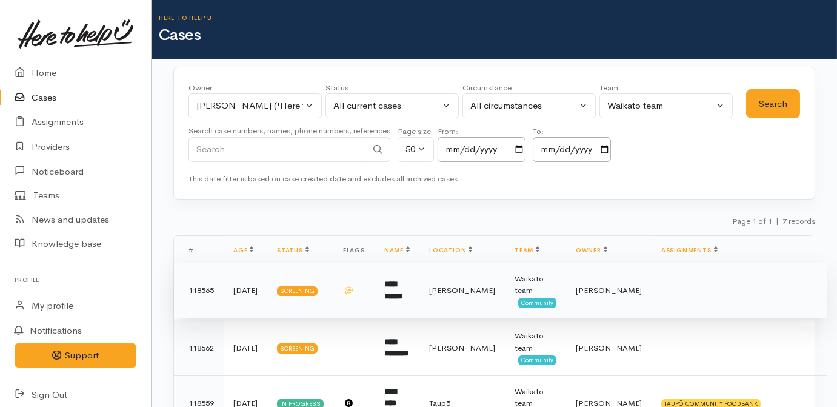
scroll to position [165, 0]
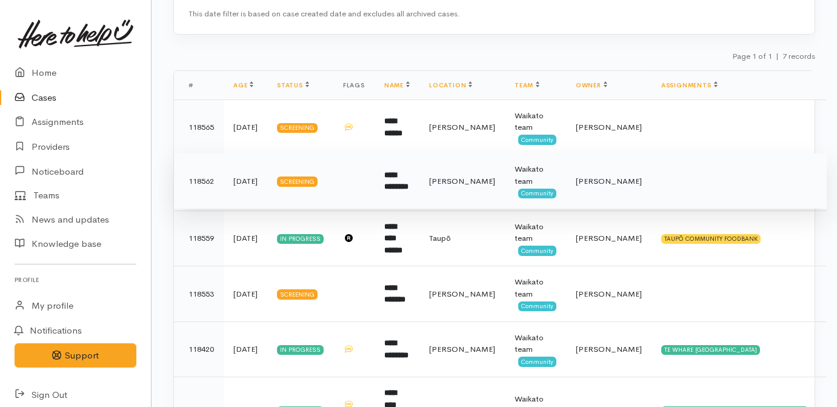
click at [419, 188] on td "**********" at bounding box center [397, 181] width 45 height 56
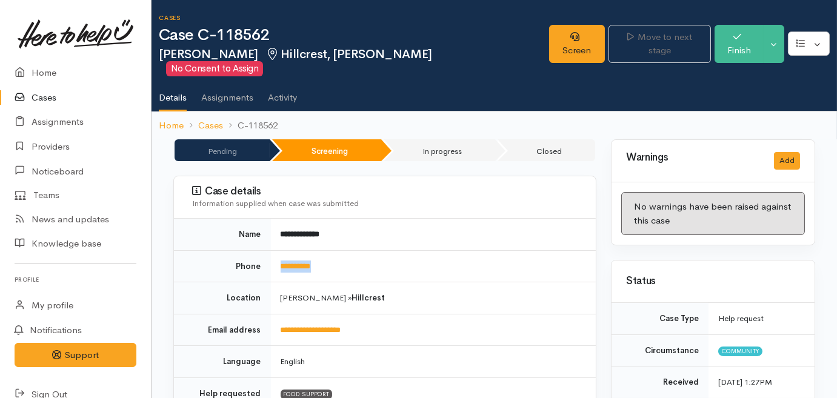
drag, startPoint x: 339, startPoint y: 249, endPoint x: 277, endPoint y: 254, distance: 62.6
click at [277, 254] on td "**********" at bounding box center [433, 266] width 325 height 32
drag, startPoint x: 277, startPoint y: 254, endPoint x: 302, endPoint y: 253, distance: 24.9
copy link "**********"
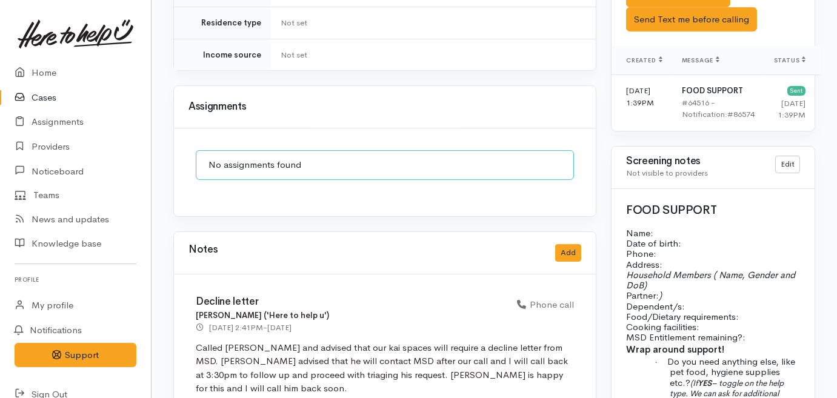
scroll to position [913, 0]
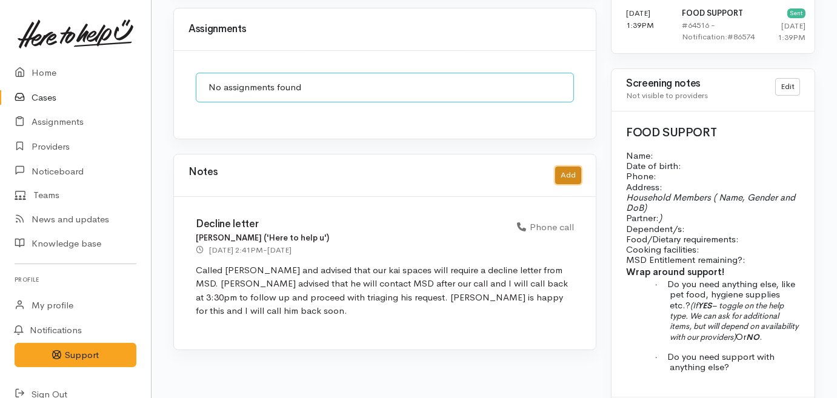
click at [568, 167] on button "Add" at bounding box center [568, 176] width 26 height 18
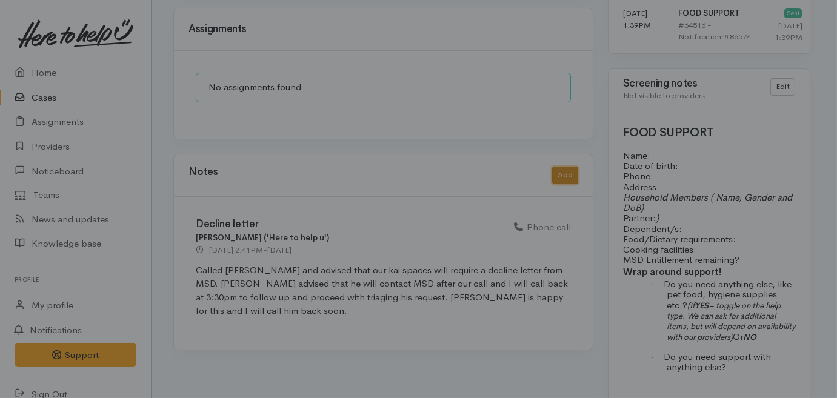
scroll to position [894, 0]
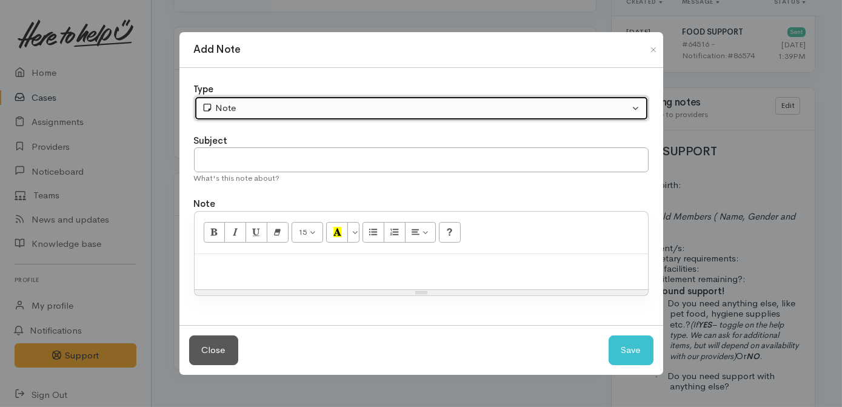
click at [396, 105] on div "Note" at bounding box center [416, 108] width 428 height 14
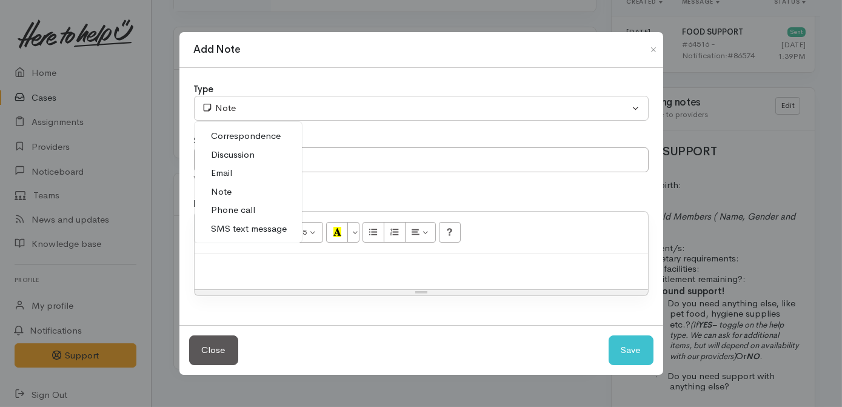
click at [252, 207] on span "Phone call" at bounding box center [234, 210] width 44 height 14
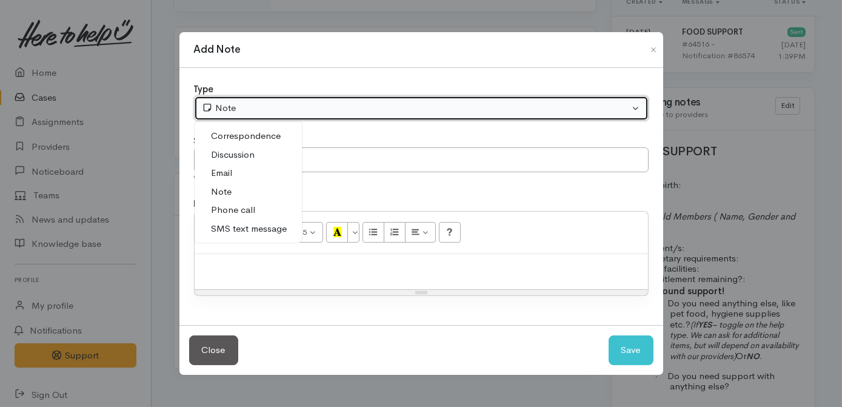
select select "3"
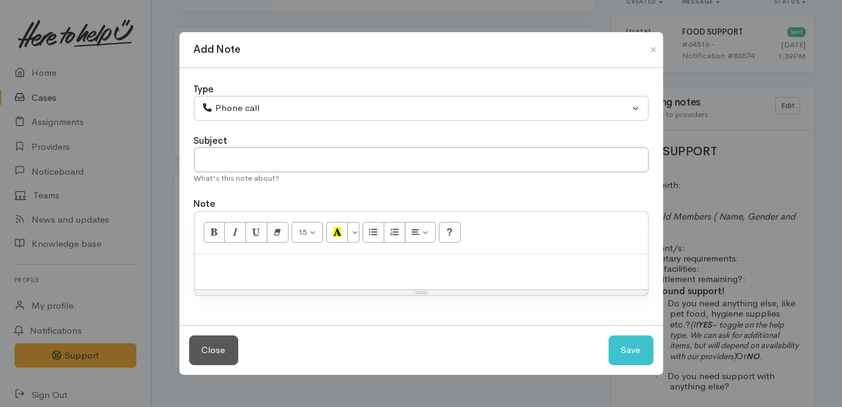
click at [309, 258] on div at bounding box center [421, 272] width 453 height 36
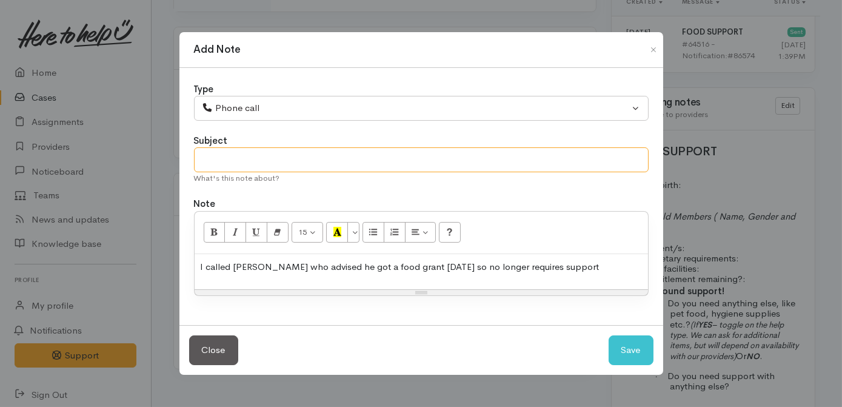
click at [401, 165] on input "text" at bounding box center [421, 159] width 455 height 25
type input "Got a food grant [cancelling]"
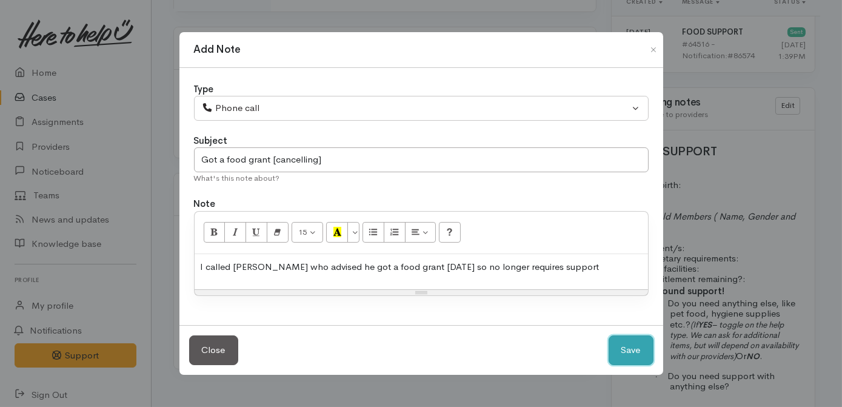
click at [628, 350] on button "Save" at bounding box center [630, 350] width 45 height 30
select select "1"
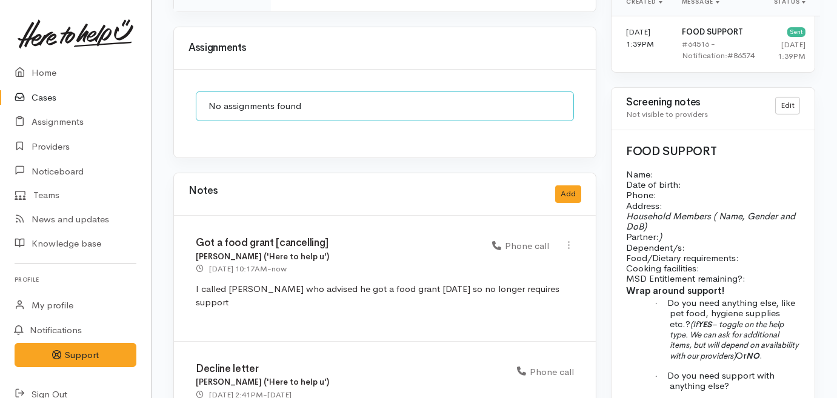
scroll to position [0, 0]
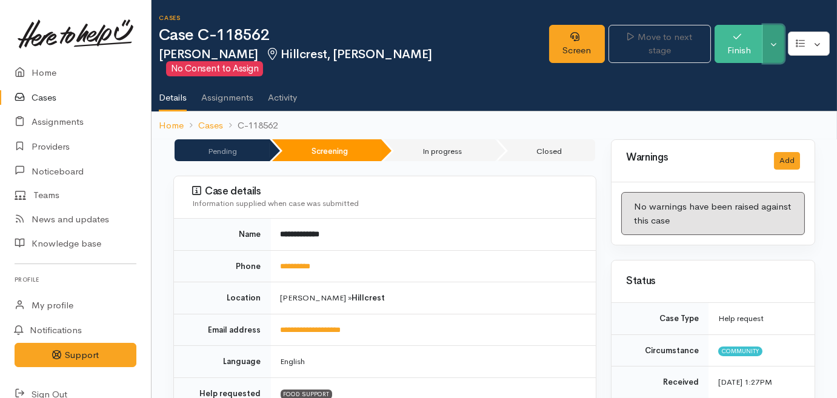
click at [773, 36] on button "Toggle Dropdown" at bounding box center [773, 44] width 21 height 38
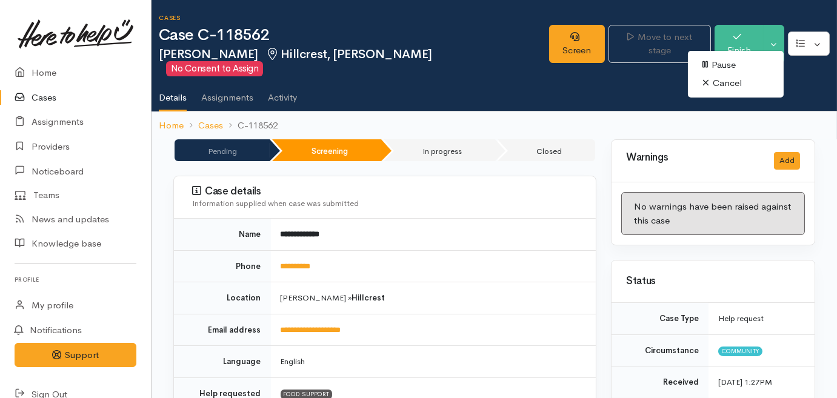
click at [710, 83] on link "Cancel" at bounding box center [736, 83] width 96 height 19
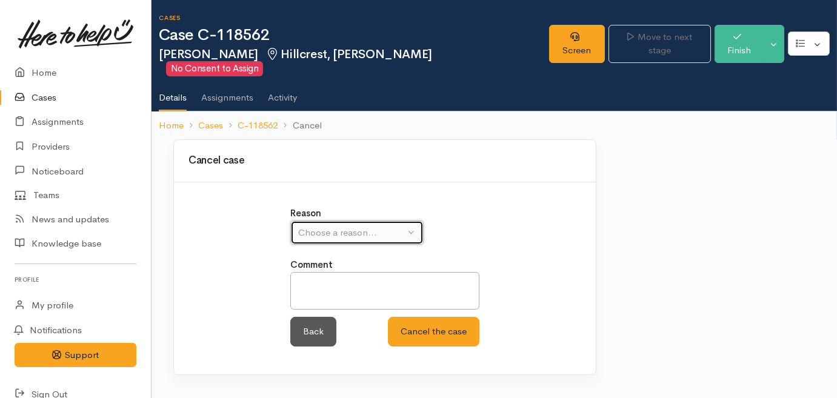
click at [357, 226] on div "Choose a reason..." at bounding box center [351, 233] width 107 height 14
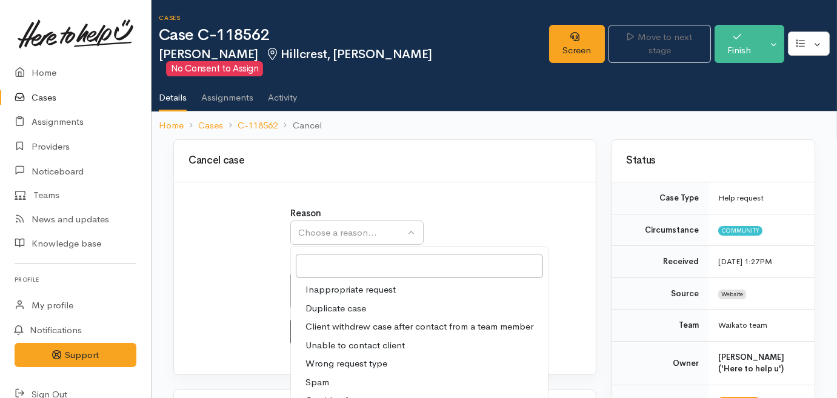
click at [381, 320] on span "Client withdrew case after contact from a team member" at bounding box center [419, 327] width 228 height 14
select select "3"
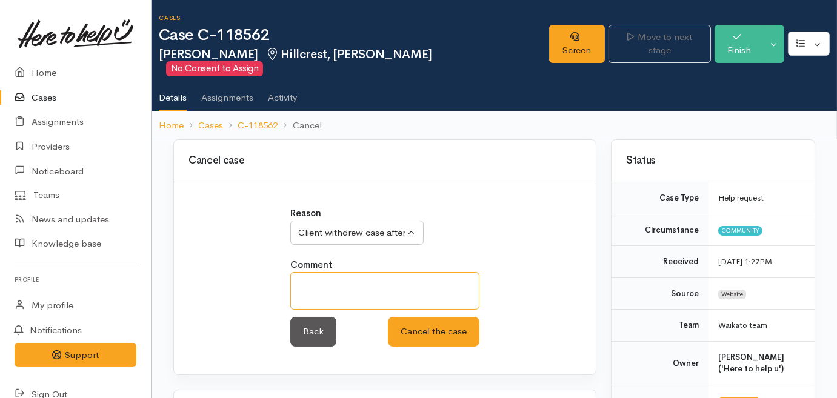
click at [387, 279] on textarea at bounding box center [384, 291] width 189 height 38
type textarea "Got a food grant"
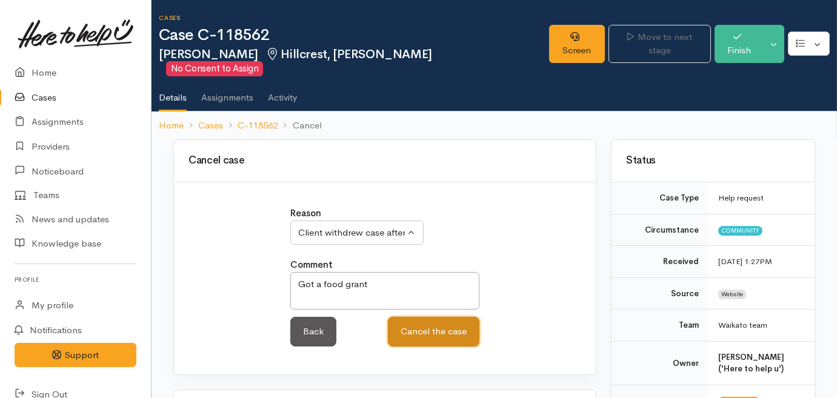
click at [428, 324] on button "Cancel the case" at bounding box center [434, 332] width 92 height 30
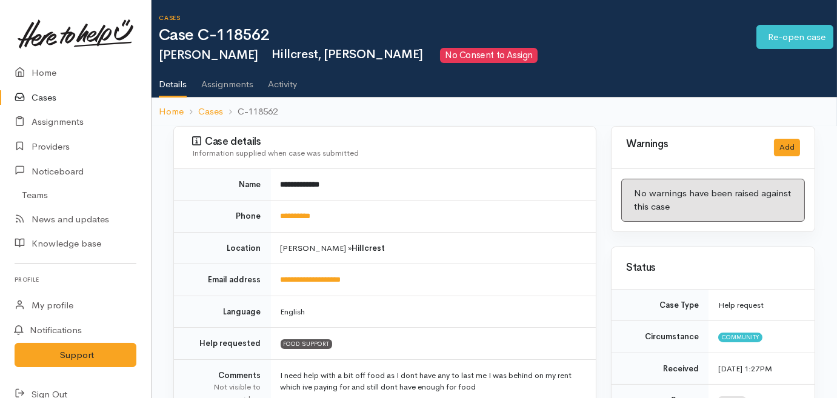
click at [32, 101] on link "Cases" at bounding box center [75, 97] width 151 height 25
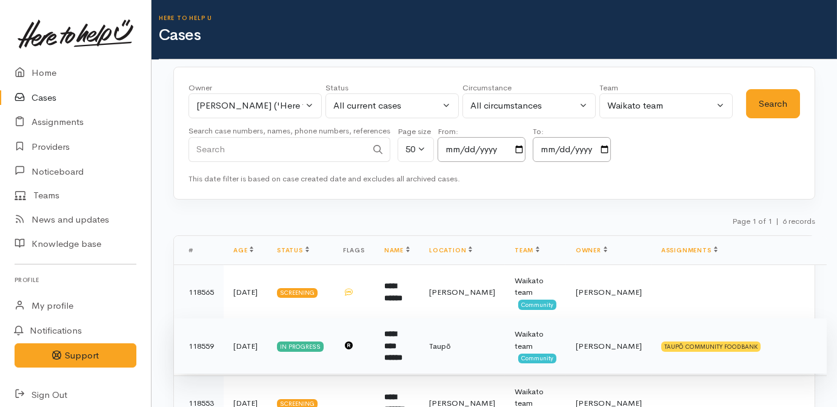
scroll to position [220, 0]
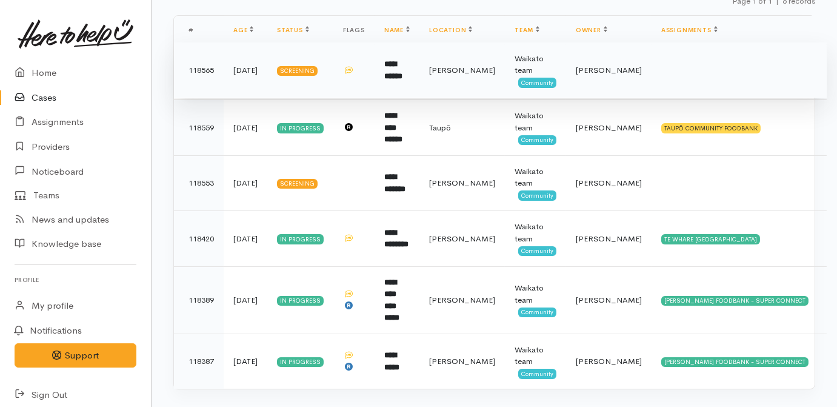
click at [365, 85] on td at bounding box center [353, 70] width 41 height 56
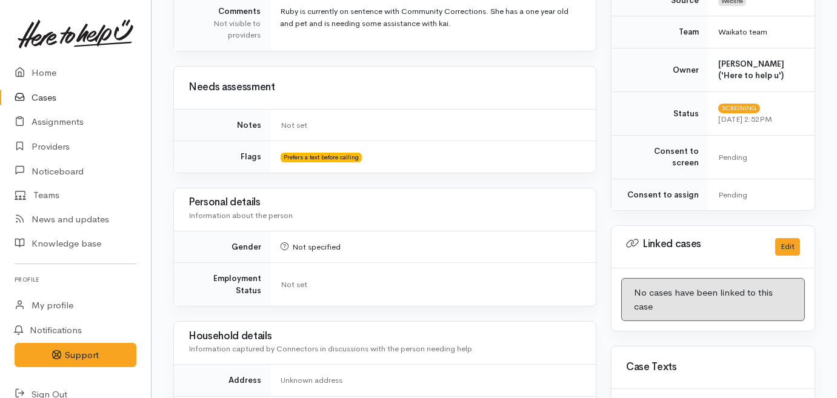
scroll to position [551, 0]
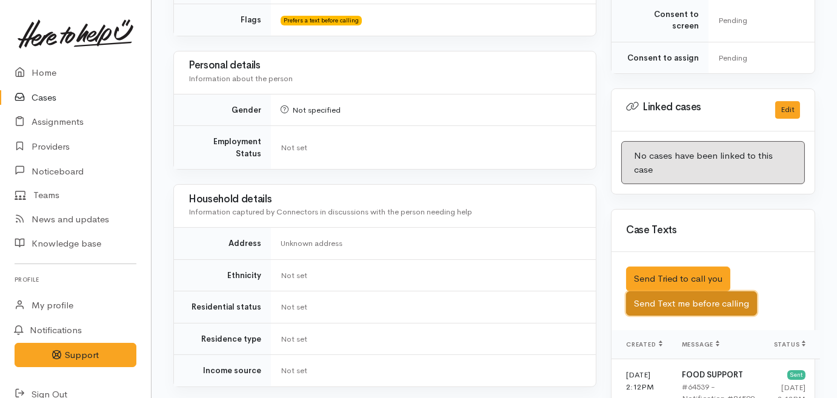
click at [664, 292] on button "Send Text me before calling" at bounding box center [691, 304] width 131 height 25
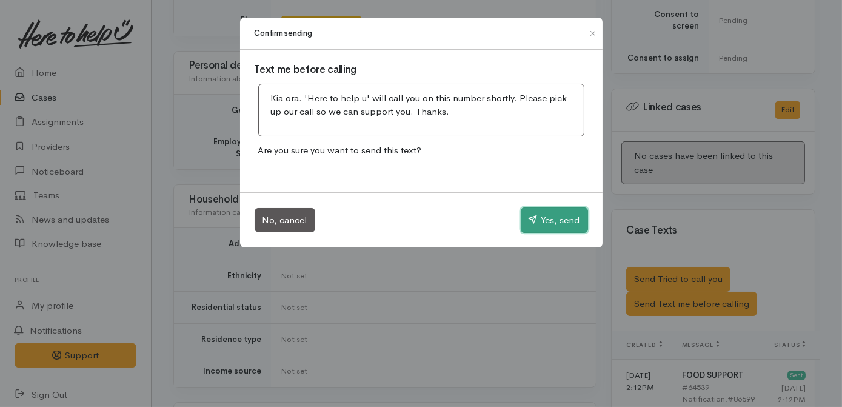
click at [546, 218] on button "Yes, send" at bounding box center [554, 219] width 67 height 25
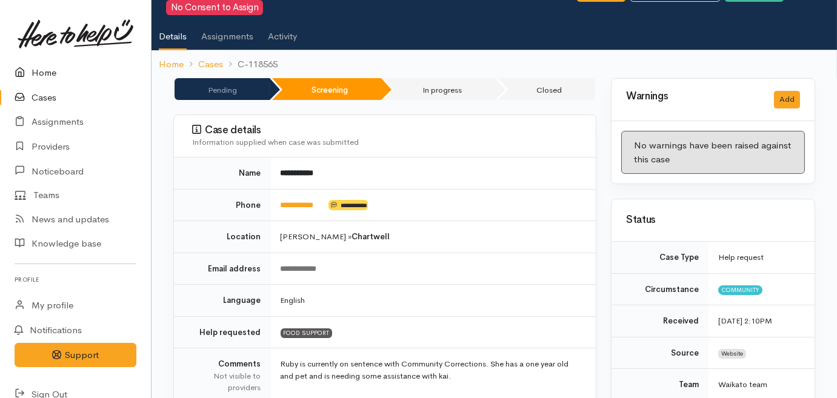
scroll to position [0, 0]
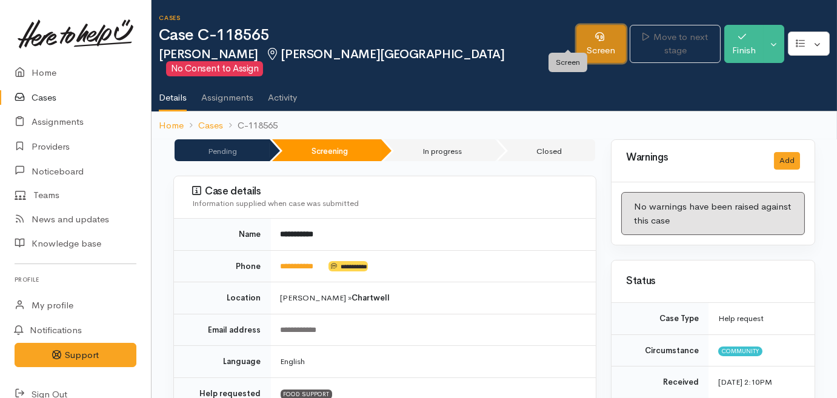
click at [576, 41] on link "Screen" at bounding box center [601, 44] width 50 height 38
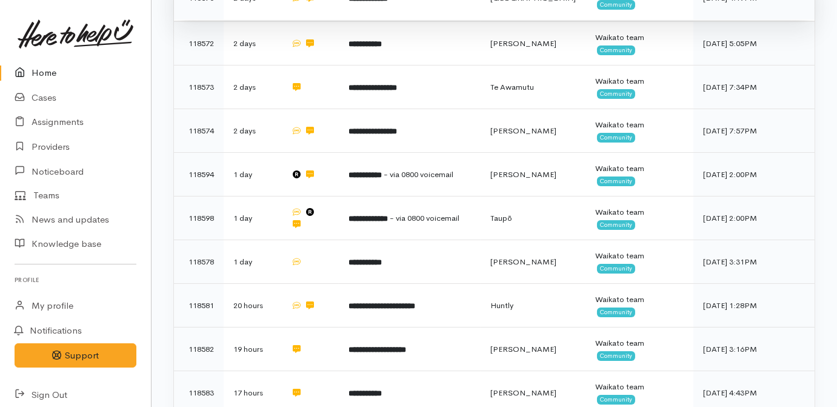
scroll to position [385, 0]
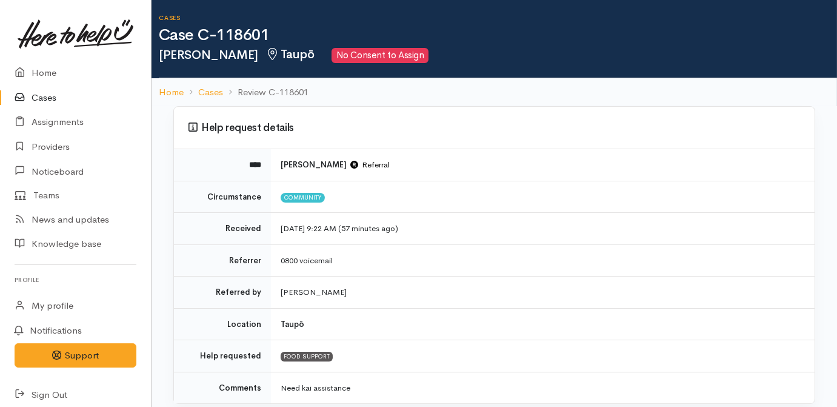
click at [44, 92] on link "Cases" at bounding box center [75, 97] width 151 height 25
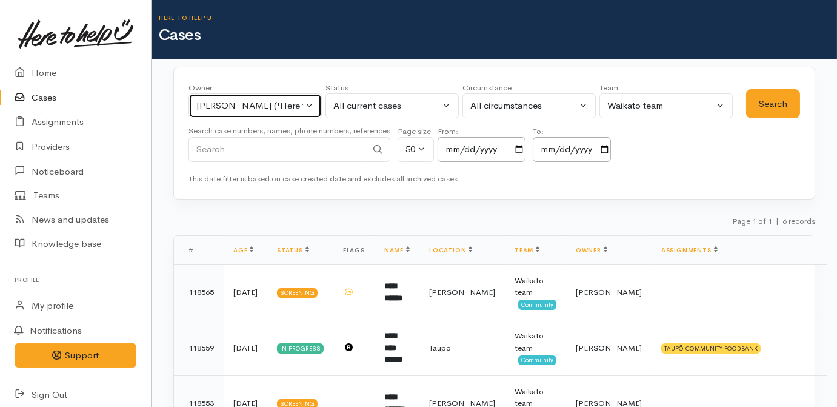
click at [298, 102] on div "[PERSON_NAME] ('Here to help u')" at bounding box center [249, 106] width 107 height 14
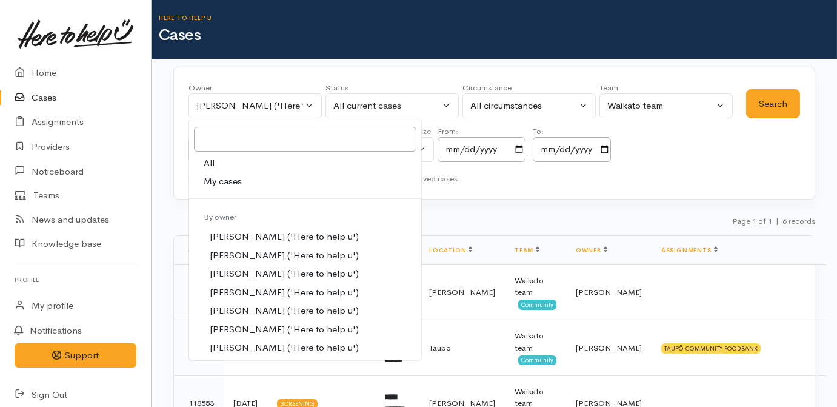
click at [205, 162] on span "All" at bounding box center [209, 163] width 11 height 14
select select "-1"
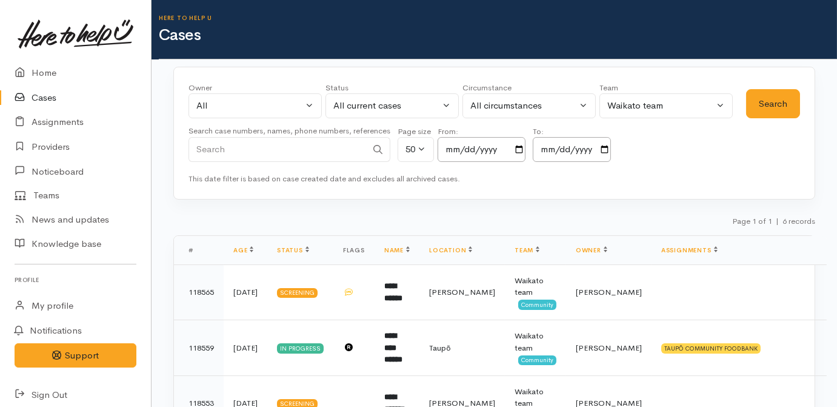
click at [302, 153] on input "Search" at bounding box center [277, 149] width 178 height 25
type input "genesis"
click at [786, 104] on button "Search" at bounding box center [773, 104] width 54 height 30
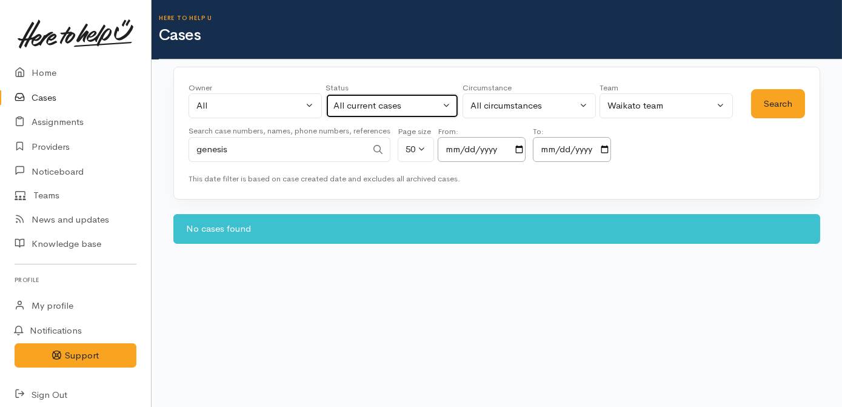
drag, startPoint x: 336, startPoint y: 109, endPoint x: 349, endPoint y: 112, distance: 13.7
click at [336, 109] on div "All current cases" at bounding box center [386, 106] width 107 height 14
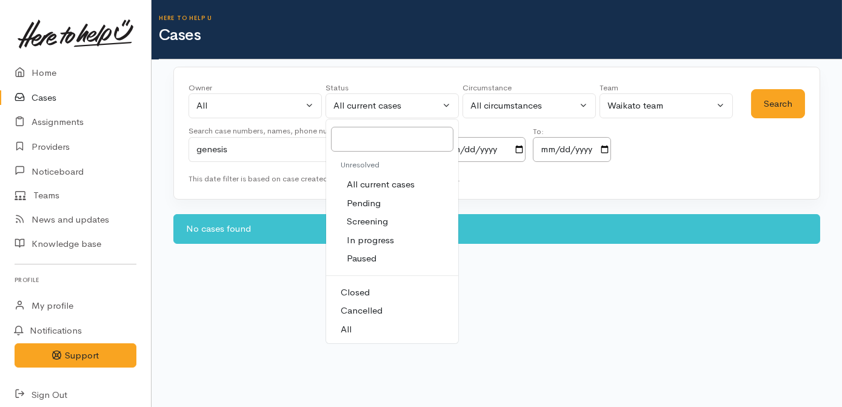
drag, startPoint x: 383, startPoint y: 326, endPoint x: 645, endPoint y: 200, distance: 290.6
click at [383, 324] on link "All" at bounding box center [392, 329] width 132 height 19
select select "All"
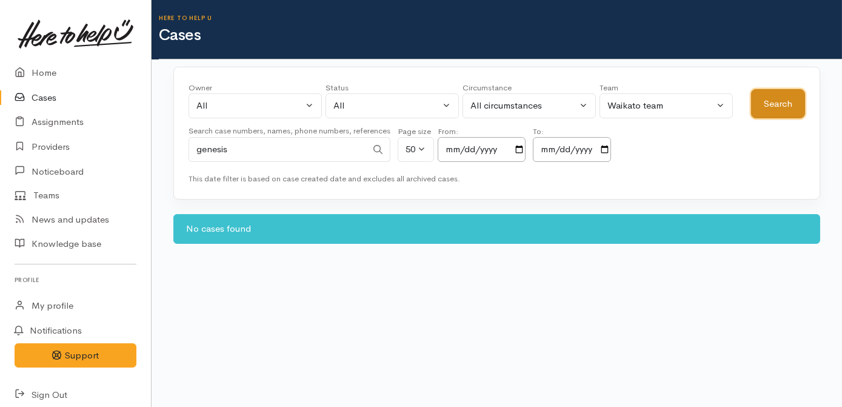
click at [792, 103] on button "Search" at bounding box center [778, 104] width 54 height 30
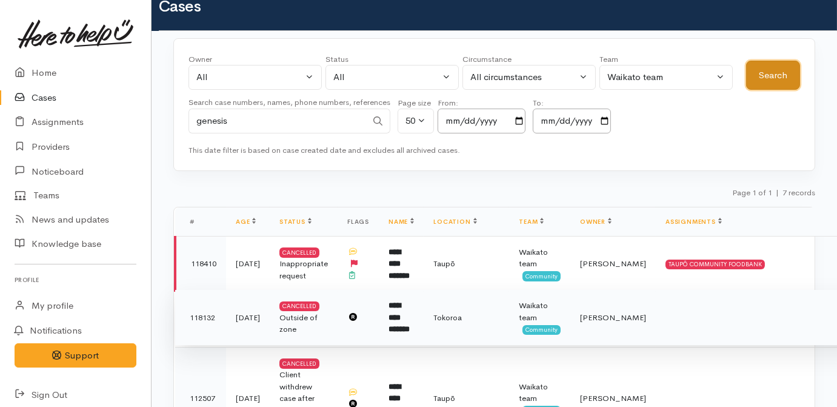
scroll to position [55, 0]
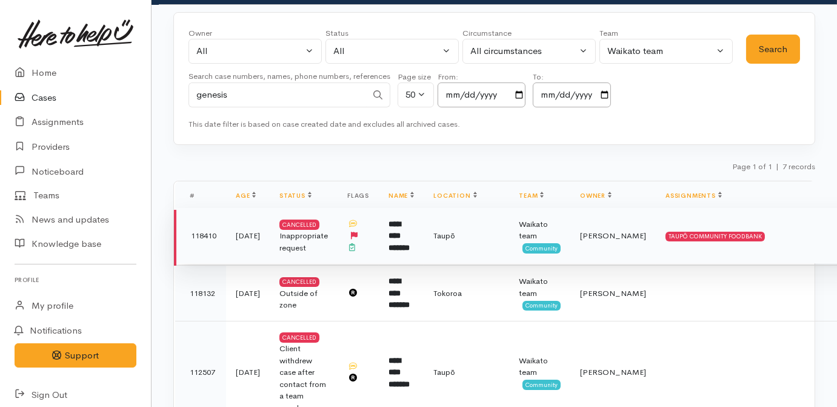
click at [401, 243] on b "**********" at bounding box center [398, 236] width 21 height 32
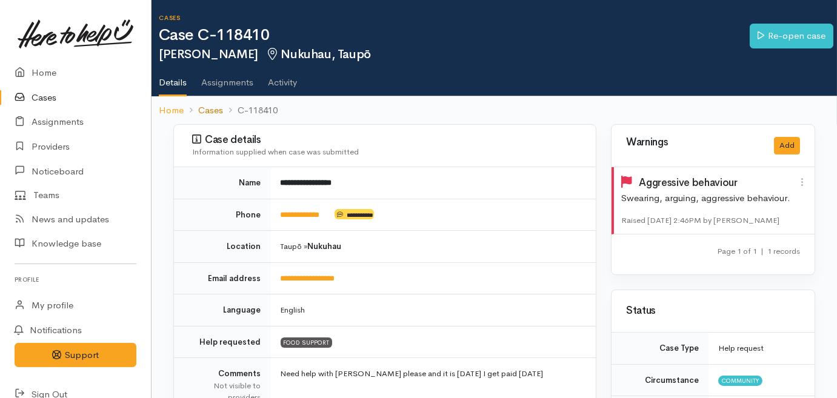
click at [216, 108] on link "Cases" at bounding box center [210, 111] width 25 height 14
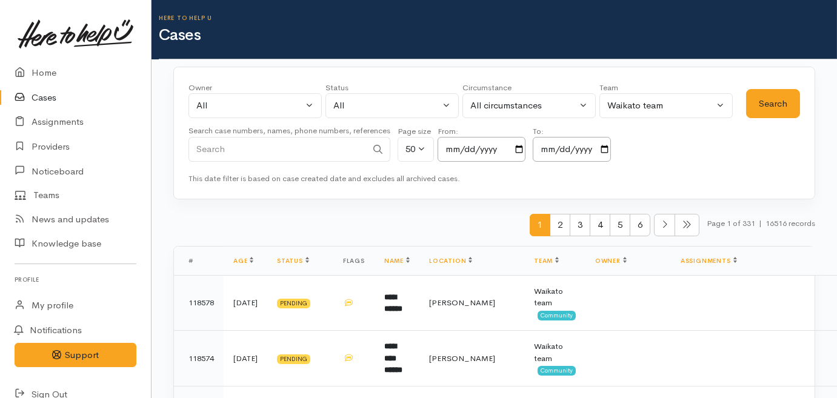
drag, startPoint x: 229, startPoint y: 154, endPoint x: 229, endPoint y: 146, distance: 7.9
click at [229, 154] on input "Search" at bounding box center [277, 149] width 178 height 25
type input "genesis"
click at [770, 101] on button "Search" at bounding box center [773, 104] width 54 height 30
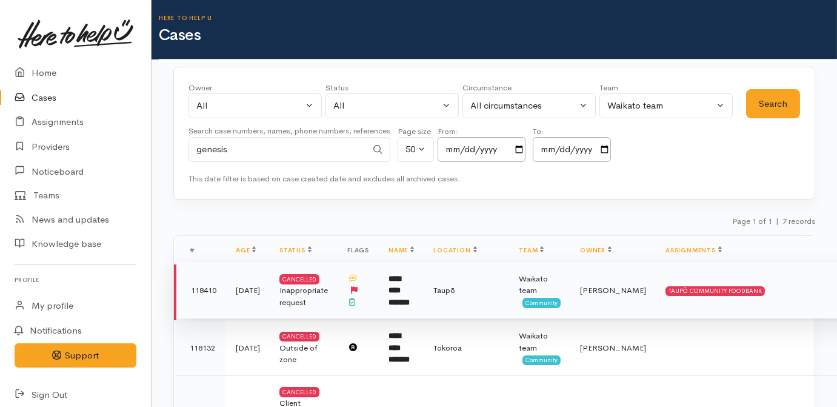
click at [424, 282] on td "**********" at bounding box center [401, 290] width 45 height 56
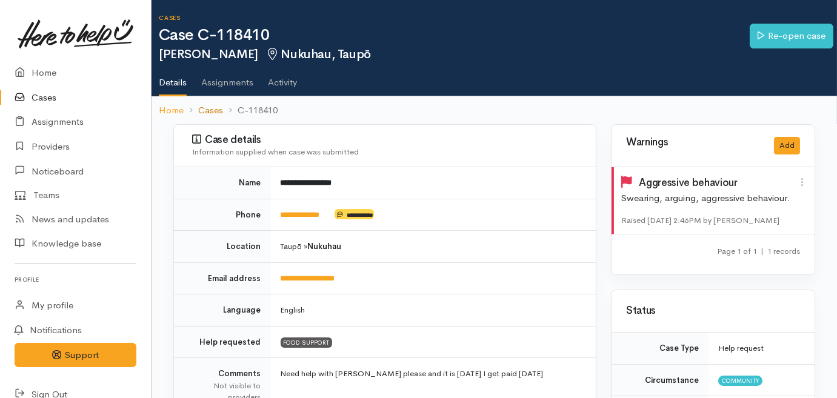
click at [213, 108] on link "Cases" at bounding box center [210, 111] width 25 height 14
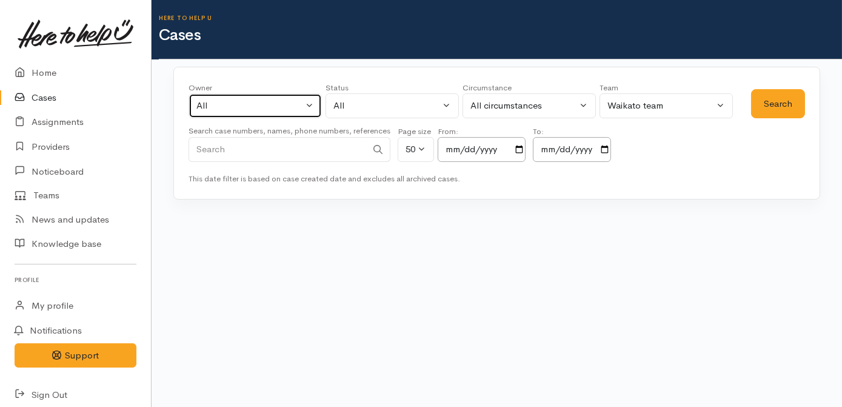
click at [259, 107] on div "All" at bounding box center [249, 106] width 107 height 14
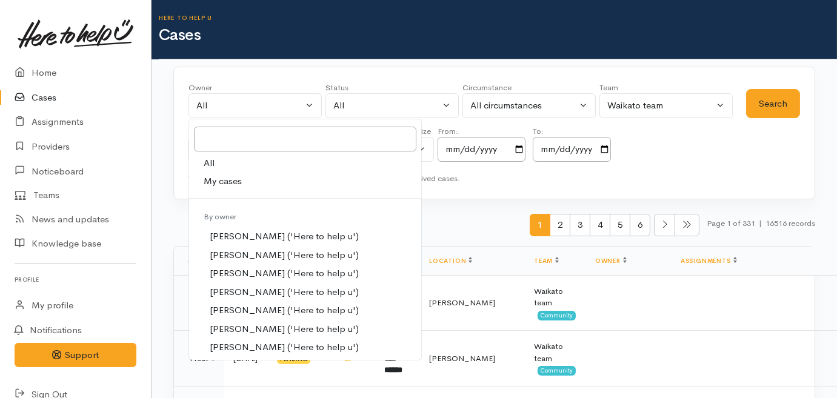
click at [224, 180] on span "My cases" at bounding box center [223, 182] width 38 height 14
select select "2106"
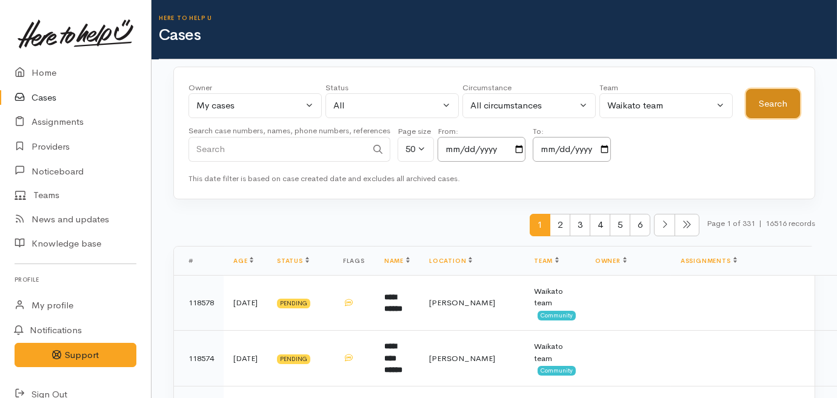
click at [762, 105] on button "Search" at bounding box center [773, 104] width 54 height 30
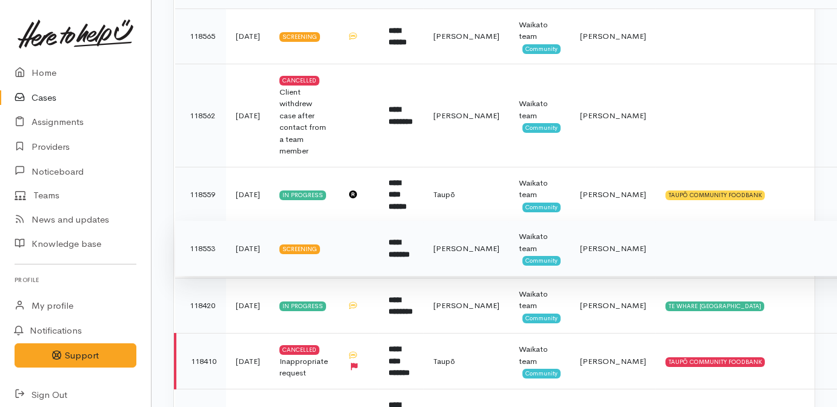
scroll to position [275, 0]
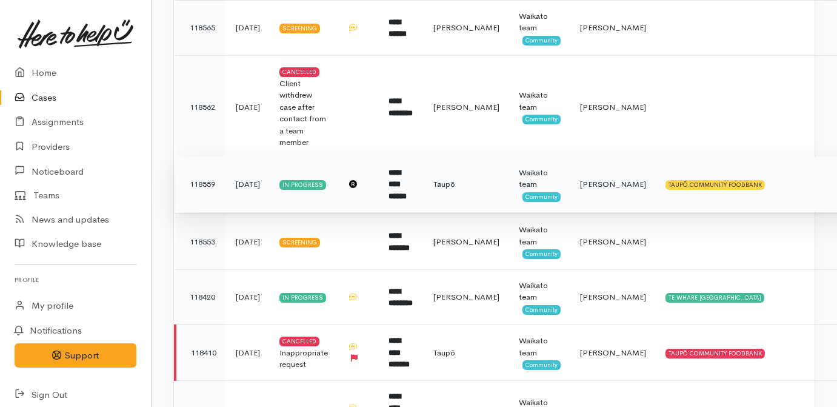
click at [404, 178] on b "**********" at bounding box center [397, 184] width 18 height 32
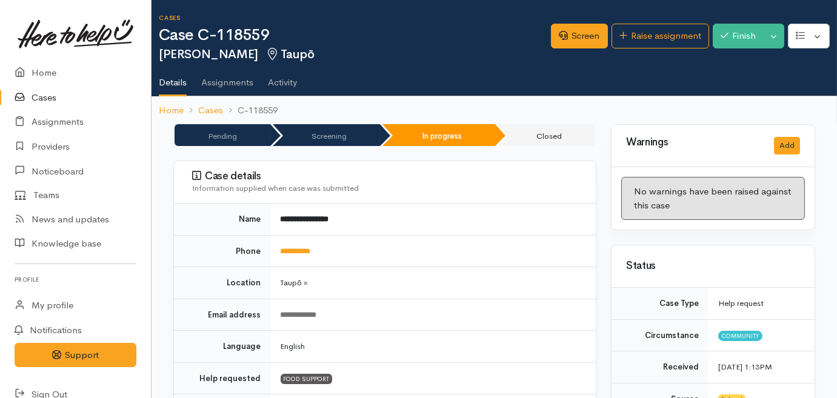
click at [33, 95] on link "Cases" at bounding box center [75, 97] width 151 height 25
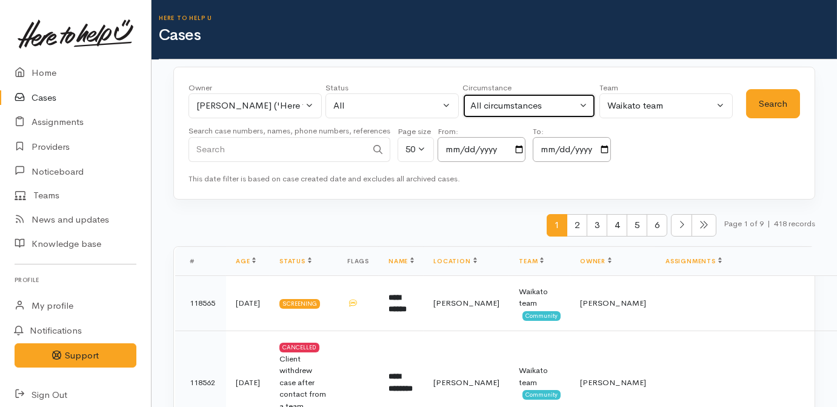
click at [489, 103] on div "All circumstances" at bounding box center [523, 106] width 107 height 14
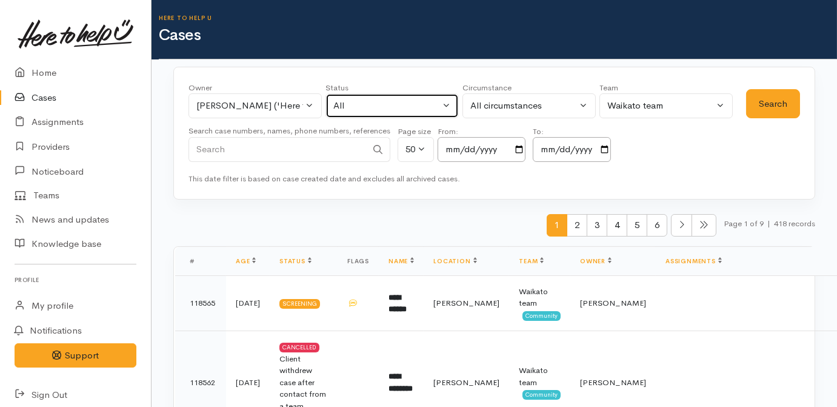
click at [408, 103] on div "All" at bounding box center [386, 106] width 107 height 14
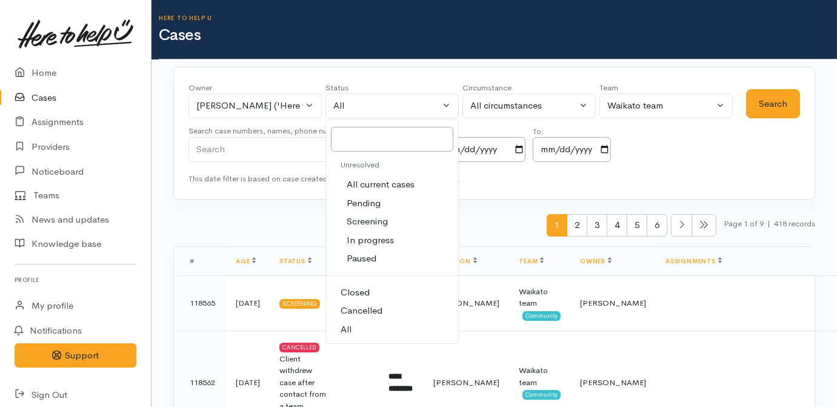
click at [404, 182] on span "All current cases" at bounding box center [381, 185] width 68 height 14
select select "Unresolved"
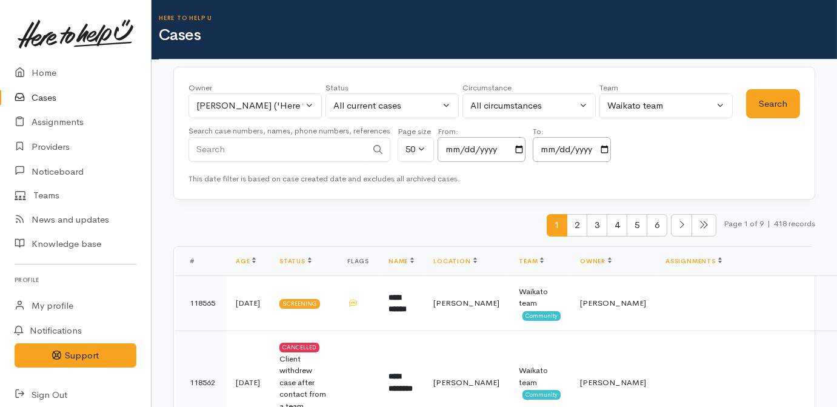
click at [801, 113] on div "Owner All My cases Aandrea Murray ('Here to help u') Akash Prakash ('Here to he…" at bounding box center [494, 133] width 642 height 133
click at [758, 106] on button "Search" at bounding box center [773, 104] width 54 height 30
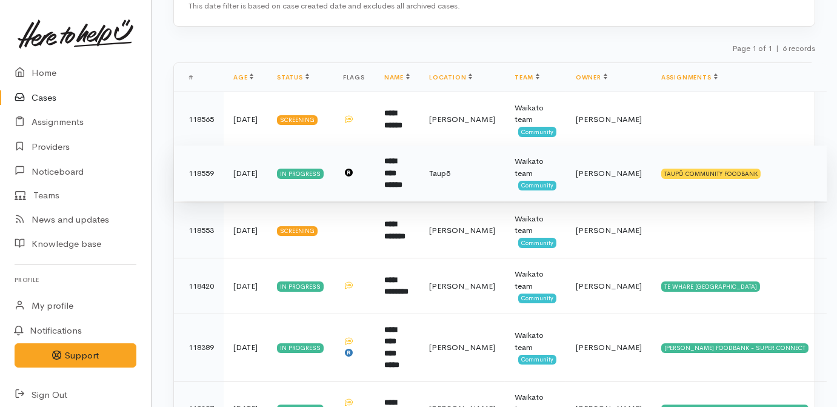
scroll to position [55, 0]
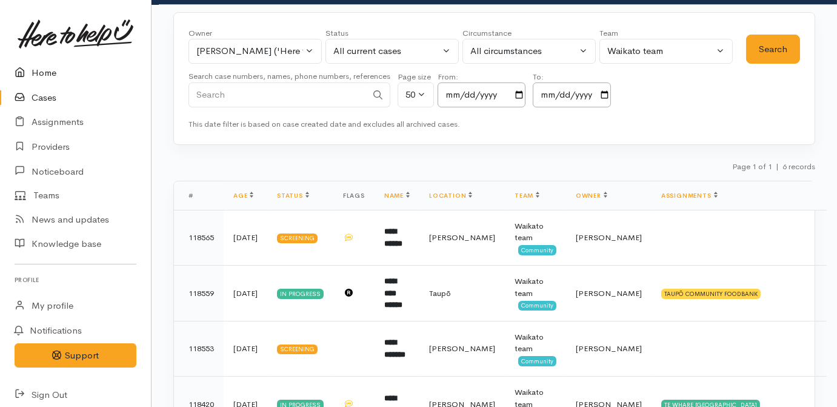
click at [49, 67] on link "Home" at bounding box center [75, 73] width 151 height 25
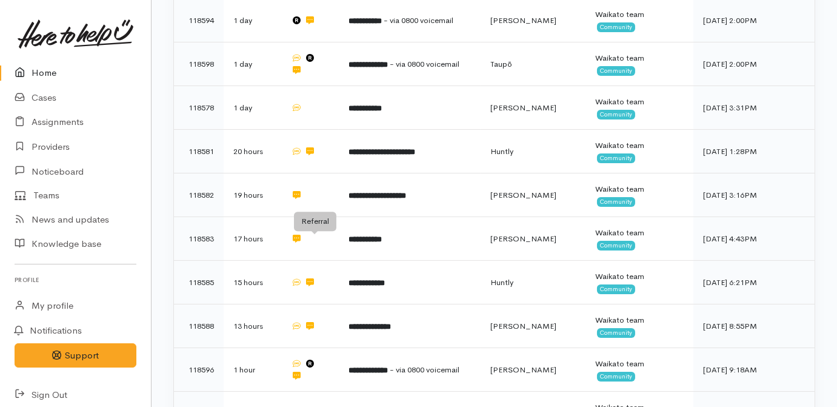
scroll to position [496, 0]
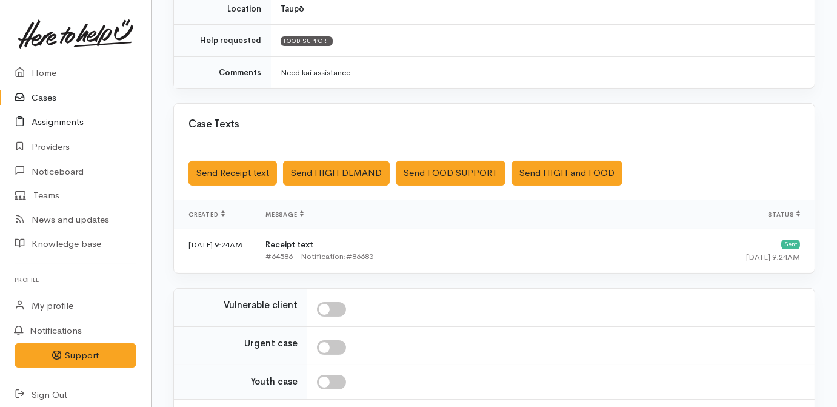
scroll to position [248, 0]
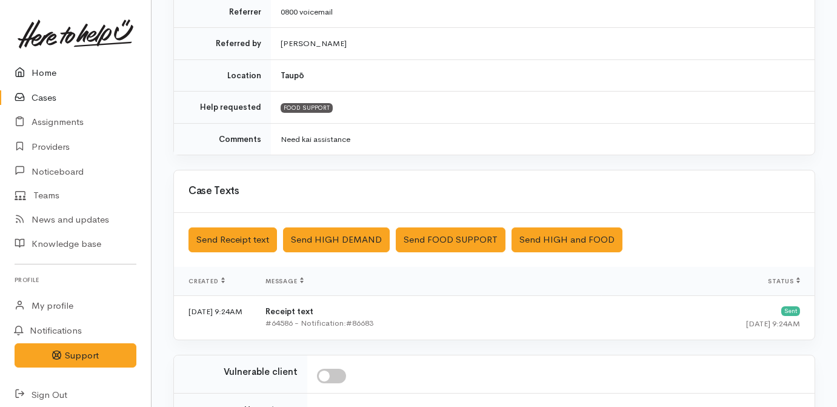
click at [45, 73] on link "Home" at bounding box center [75, 73] width 151 height 25
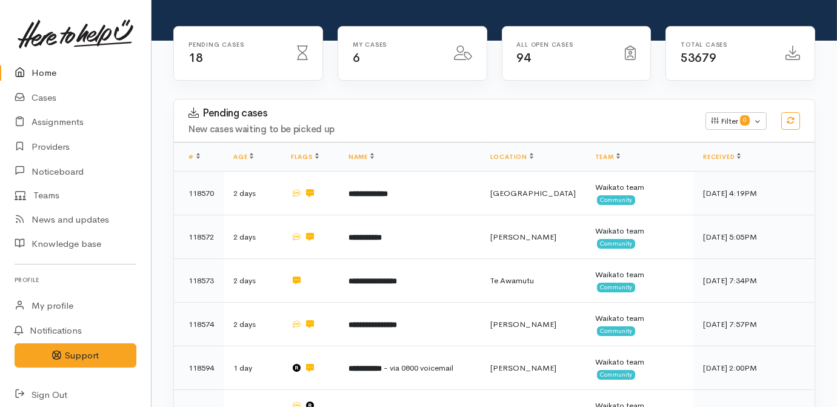
scroll to position [110, 0]
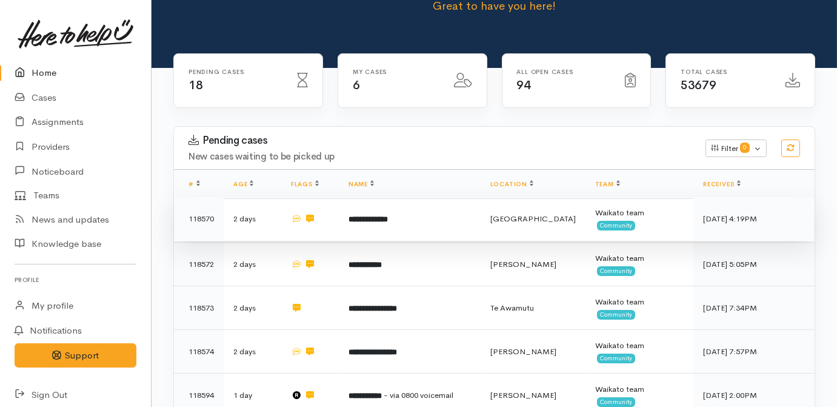
click at [423, 197] on td "**********" at bounding box center [410, 219] width 142 height 44
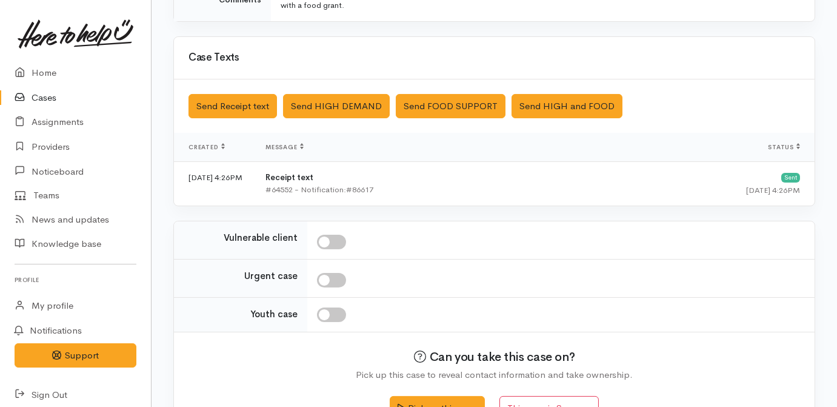
scroll to position [362, 0]
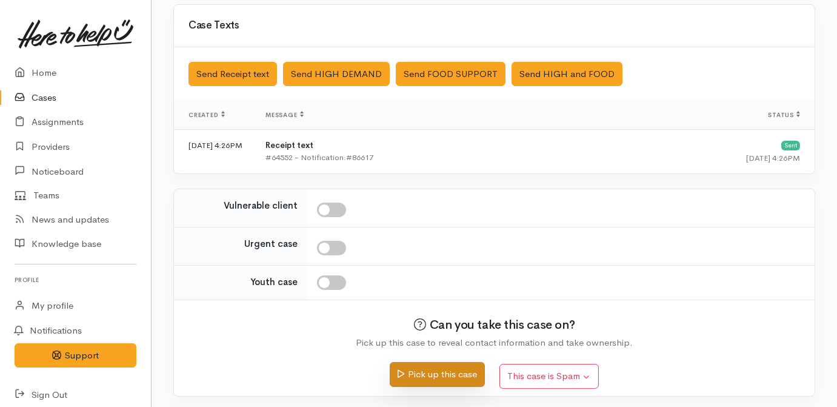
click at [452, 365] on button "Pick up this case" at bounding box center [437, 374] width 95 height 25
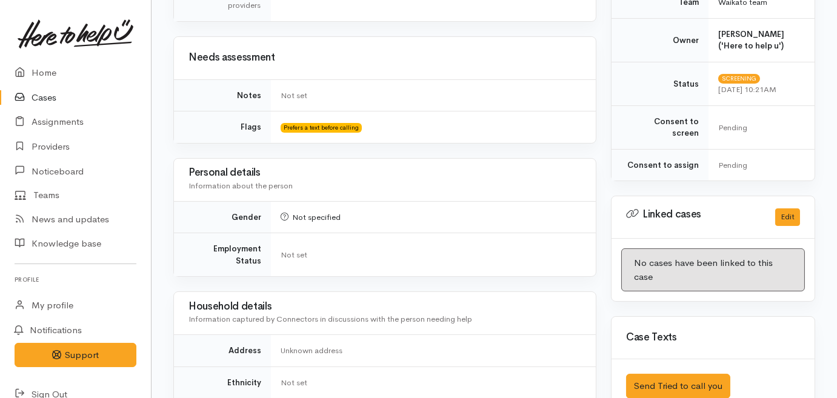
scroll to position [606, 0]
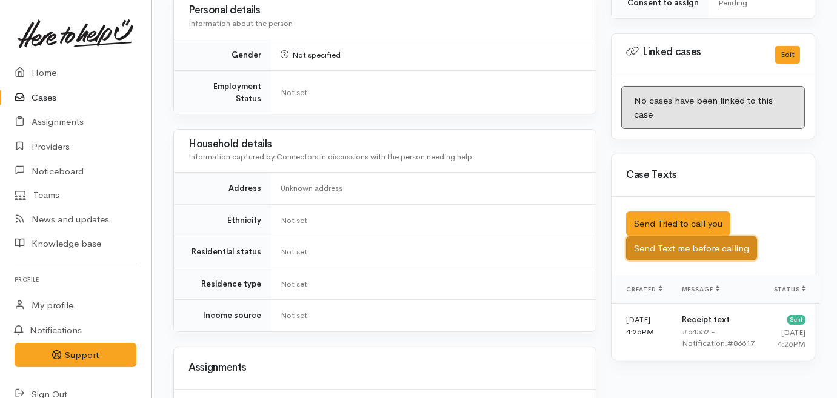
click at [686, 236] on button "Send Text me before calling" at bounding box center [691, 248] width 131 height 25
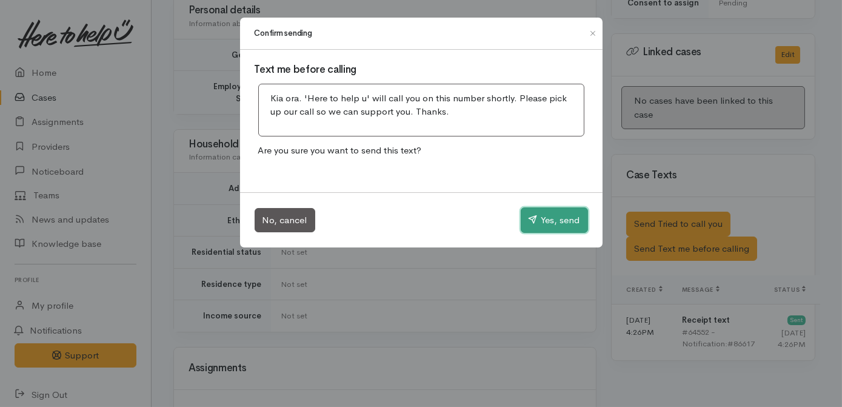
drag, startPoint x: 573, startPoint y: 217, endPoint x: 551, endPoint y: 224, distance: 23.6
click at [573, 217] on button "Yes, send" at bounding box center [554, 219] width 67 height 25
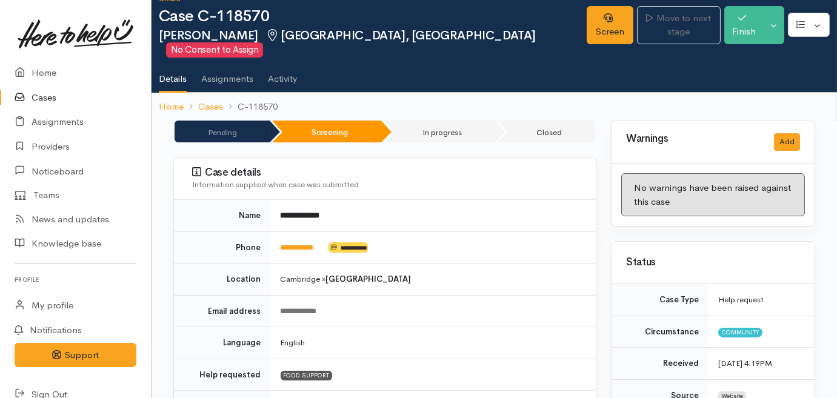
scroll to position [0, 0]
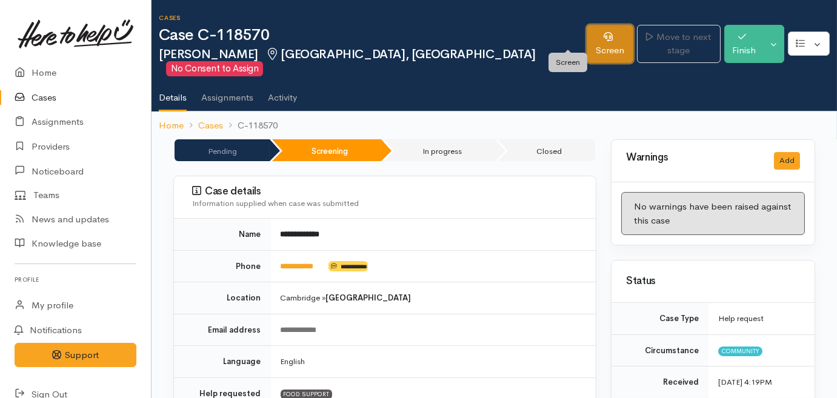
click at [587, 35] on link "Screen" at bounding box center [610, 44] width 47 height 38
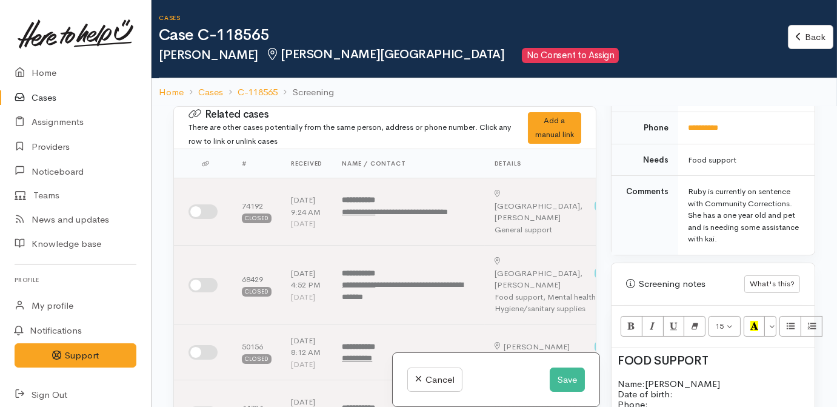
scroll to position [606, 0]
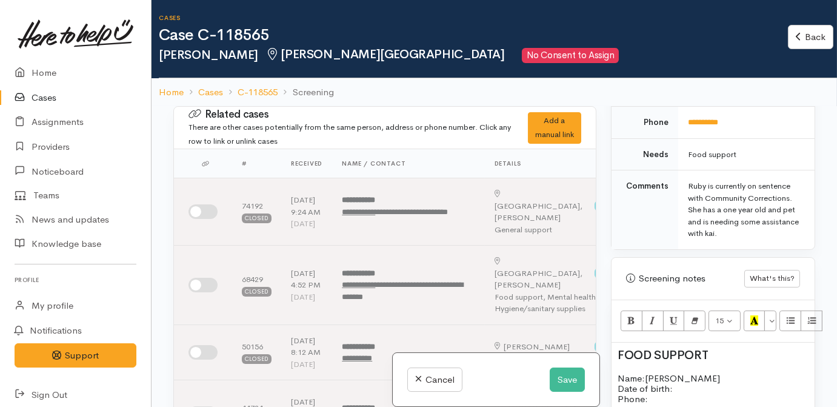
click at [655, 384] on p "Name: Ruby Dewson Date of birth: Phone:" at bounding box center [713, 389] width 191 height 32
click at [649, 372] on span "Ruby Dewson" at bounding box center [682, 378] width 75 height 12
drag, startPoint x: 619, startPoint y: 370, endPoint x: 557, endPoint y: 371, distance: 62.4
click at [557, 371] on div "Related cases There are other cases potentially from the same person, address o…" at bounding box center [494, 309] width 656 height 407
click at [607, 382] on div "Warnings Add No warnings have been raised against this case Add Warning Title ●…" at bounding box center [713, 309] width 219 height 407
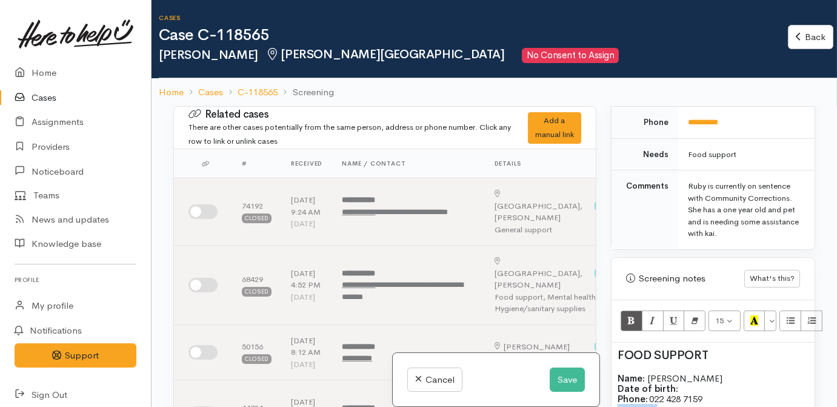
drag, startPoint x: 655, startPoint y: 392, endPoint x: 611, endPoint y: 393, distance: 43.7
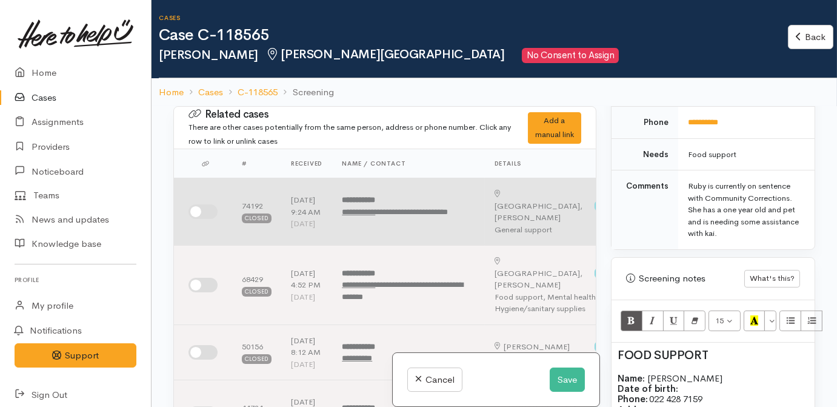
click at [193, 219] on input "checkbox" at bounding box center [202, 211] width 29 height 15
checkbox input "true"
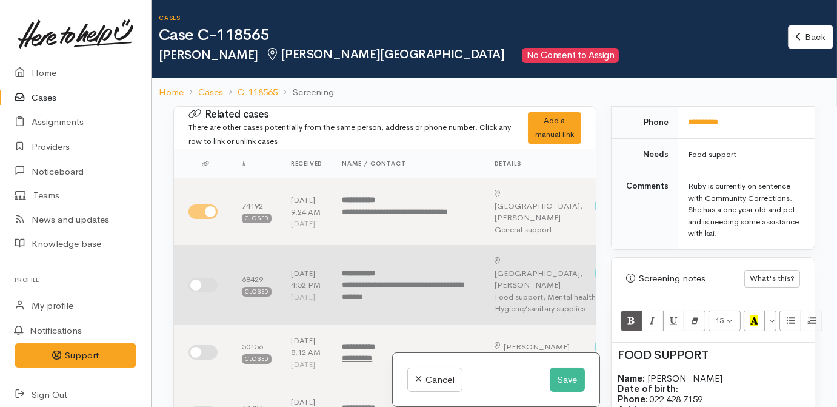
click at [205, 285] on input "checkbox" at bounding box center [202, 285] width 29 height 15
checkbox input "true"
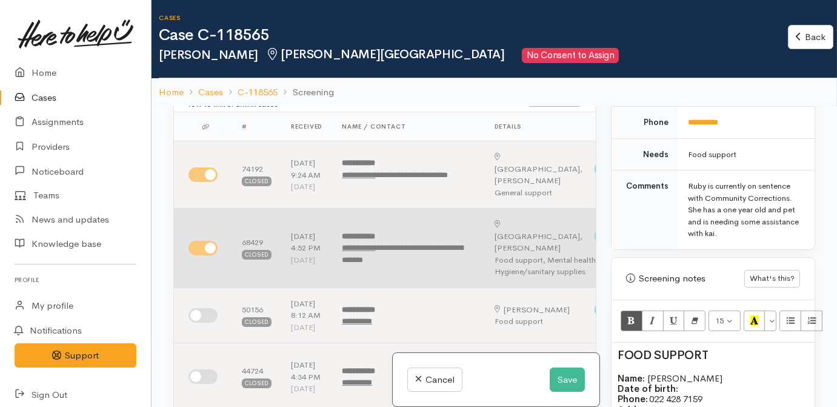
scroll to position [55, 0]
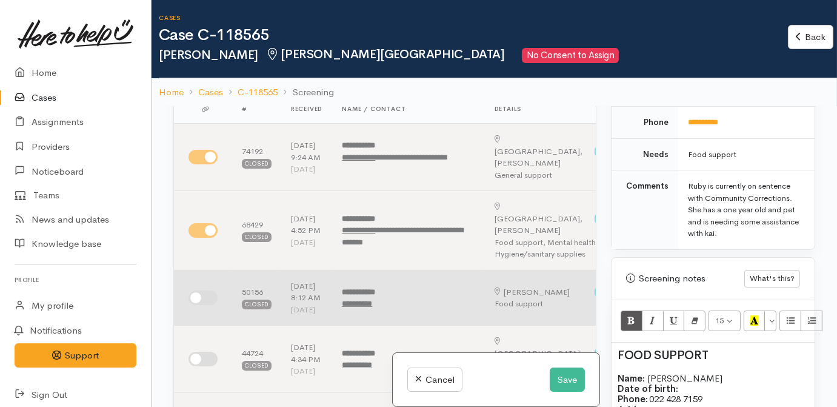
click at [208, 305] on input "checkbox" at bounding box center [202, 297] width 29 height 15
checkbox input "true"
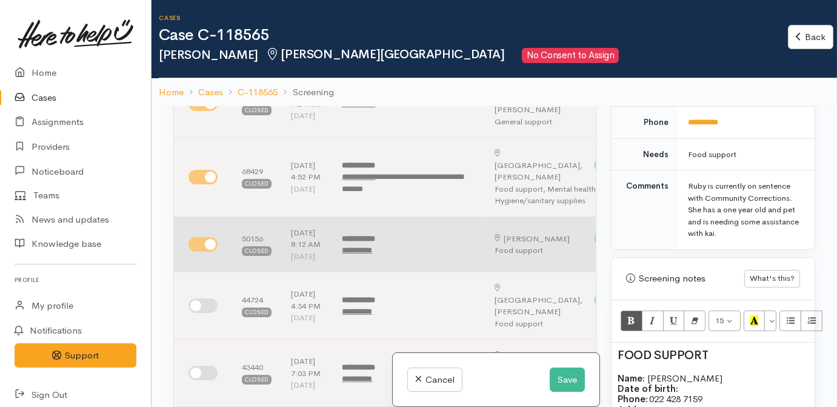
scroll to position [165, 0]
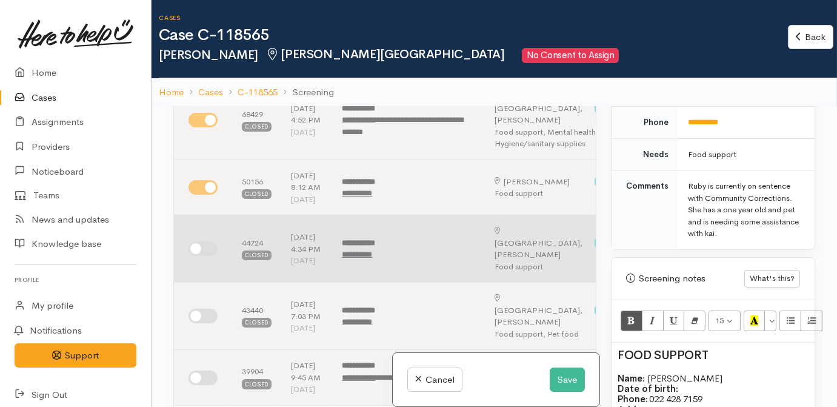
click at [202, 256] on input "checkbox" at bounding box center [202, 248] width 29 height 15
checkbox input "true"
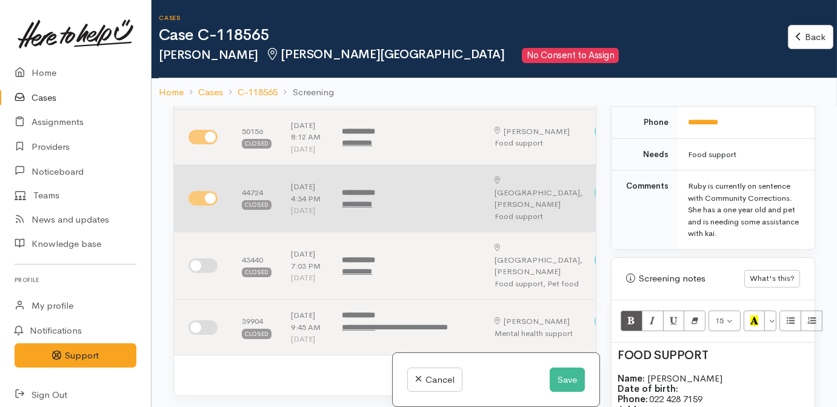
scroll to position [275, 0]
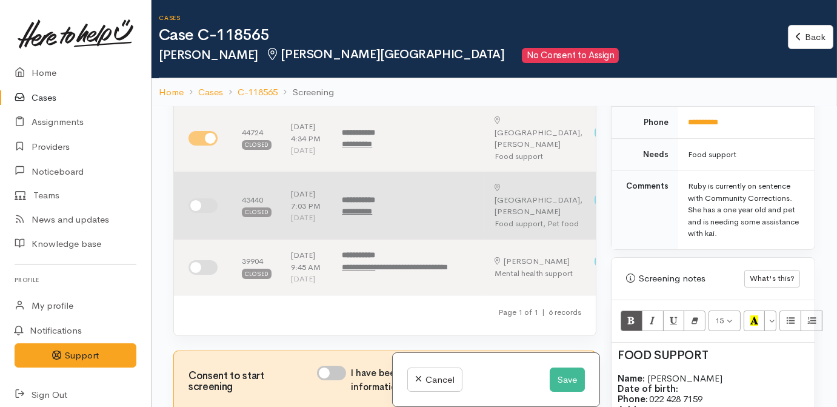
click at [204, 213] on input "checkbox" at bounding box center [202, 205] width 29 height 15
checkbox input "true"
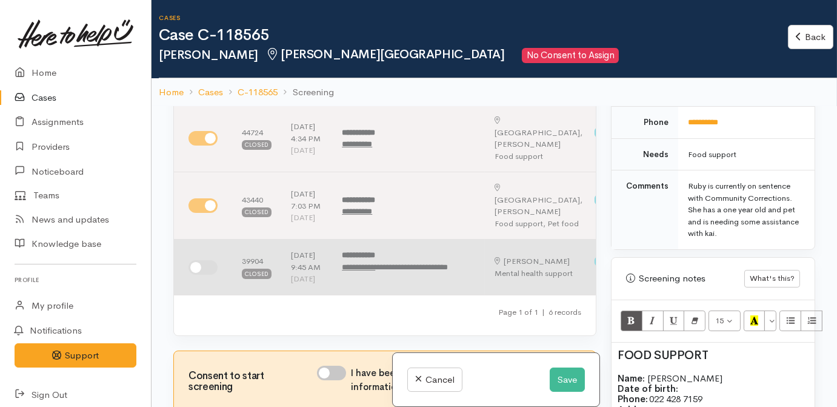
click at [210, 275] on input "checkbox" at bounding box center [202, 267] width 29 height 15
checkbox input "true"
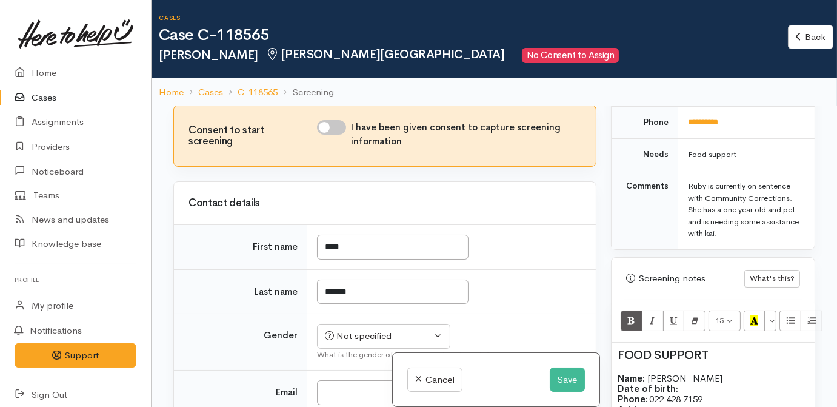
scroll to position [551, 0]
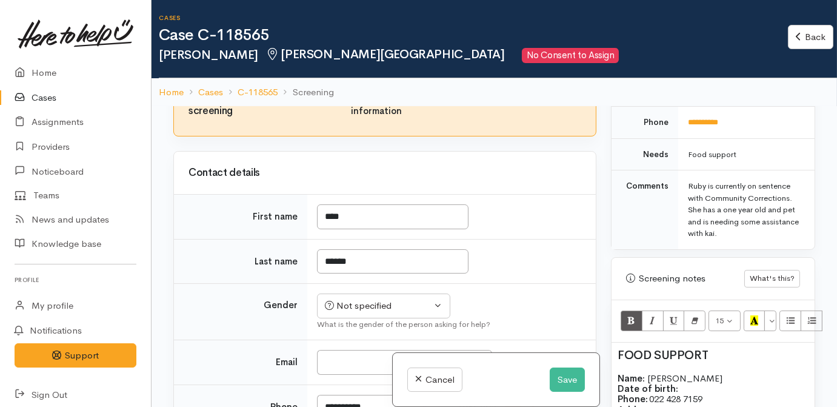
click at [327, 104] on input "I have been given consent to capture screening information" at bounding box center [331, 97] width 29 height 15
checkbox input "true"
click at [342, 313] on div "Not specified" at bounding box center [378, 306] width 107 height 14
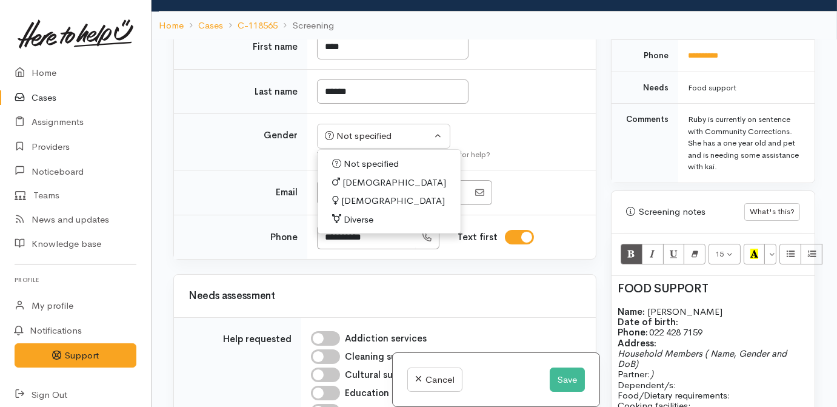
scroll to position [661, 0]
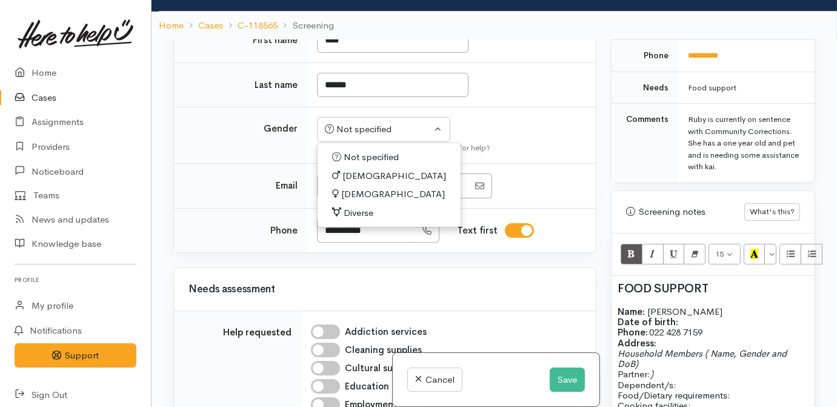
click at [344, 201] on span "Female" at bounding box center [393, 194] width 104 height 14
select select "Female"
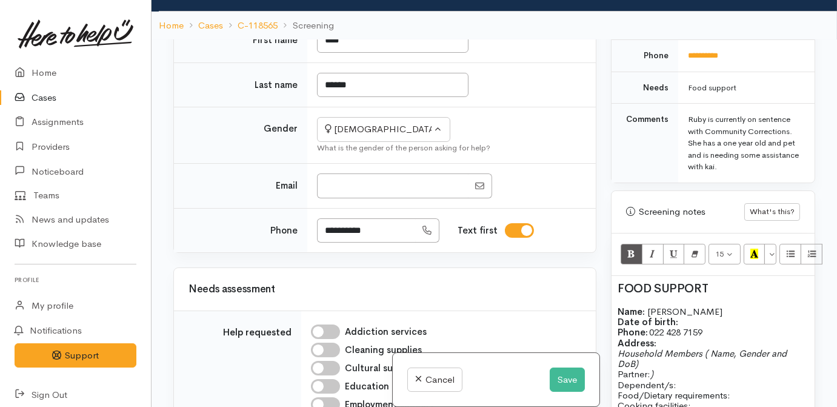
click at [245, 208] on td "Email" at bounding box center [240, 186] width 133 height 45
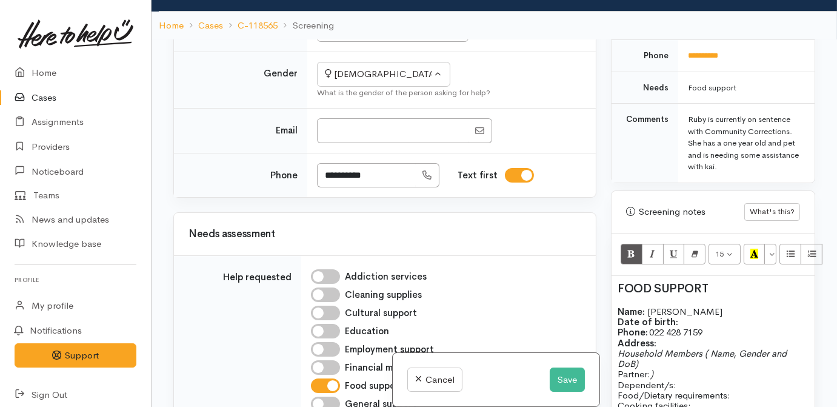
scroll to position [826, 0]
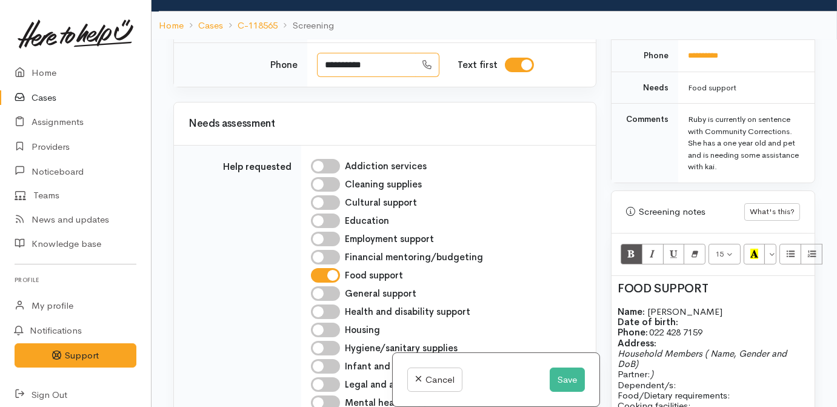
drag, startPoint x: 336, startPoint y: 142, endPoint x: 309, endPoint y: 142, distance: 26.7
click at [309, 87] on td "**********" at bounding box center [451, 64] width 288 height 44
click at [787, 41] on td "**********" at bounding box center [746, 56] width 136 height 32
click at [699, 306] on p "Name: Ruby Dewson Date of birth: Phone:   022 428 7159" at bounding box center [713, 322] width 191 height 32
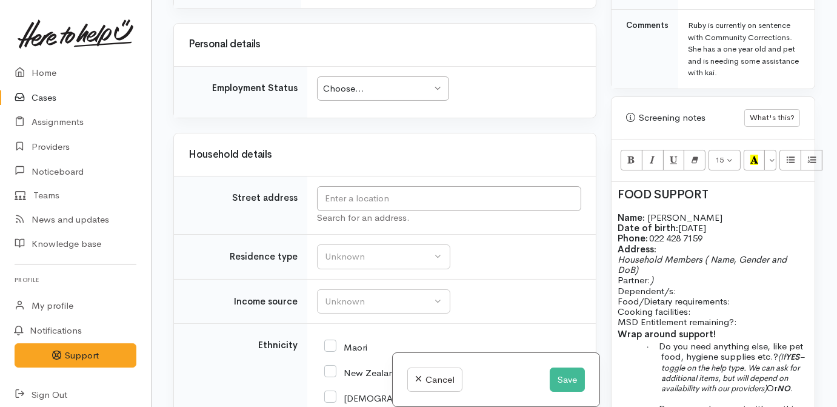
scroll to position [1653, 0]
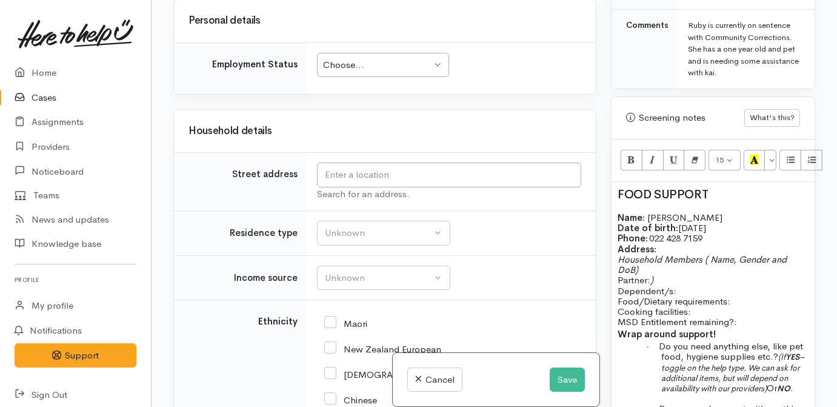
click at [364, 211] on td "Search for an address." at bounding box center [451, 182] width 288 height 58
click at [363, 187] on input "text" at bounding box center [449, 174] width 264 height 25
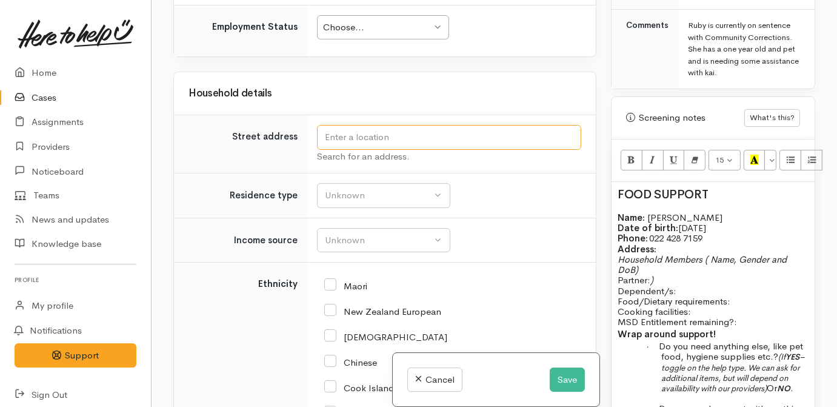
scroll to position [1708, 0]
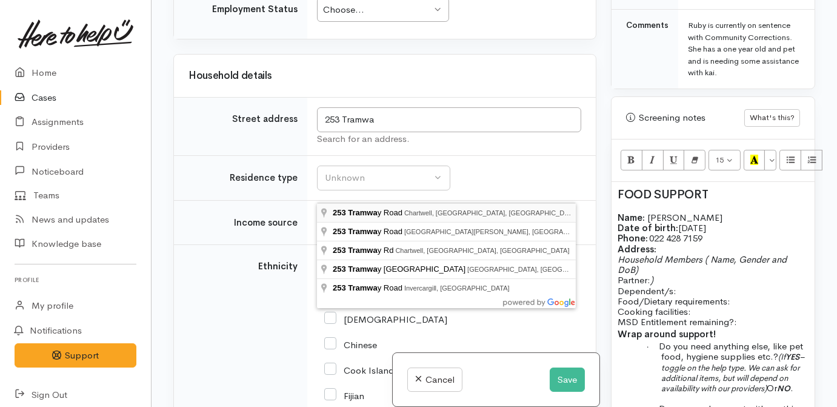
type input "253 Tramway Road, Chartwell, Hamilton, New Zealand"
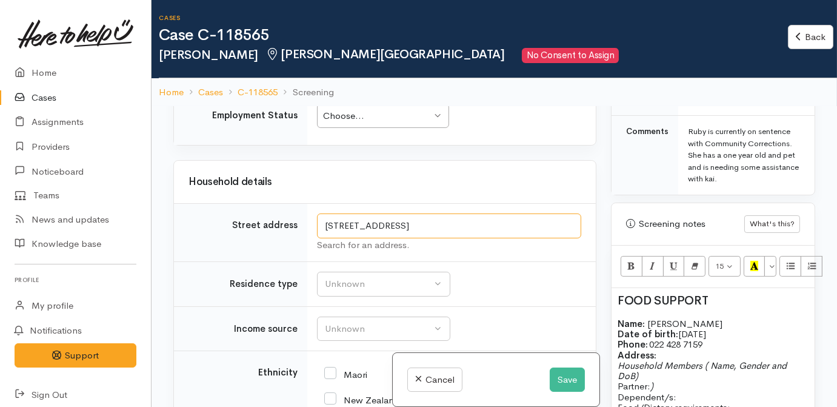
click at [484, 238] on input "253 Tramway Road, Chartwell, Hamilton, New Zealand" at bounding box center [449, 225] width 264 height 25
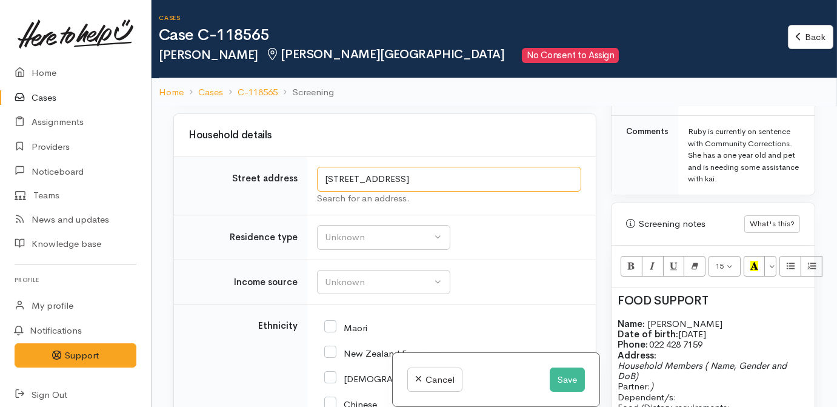
scroll to position [1818, 0]
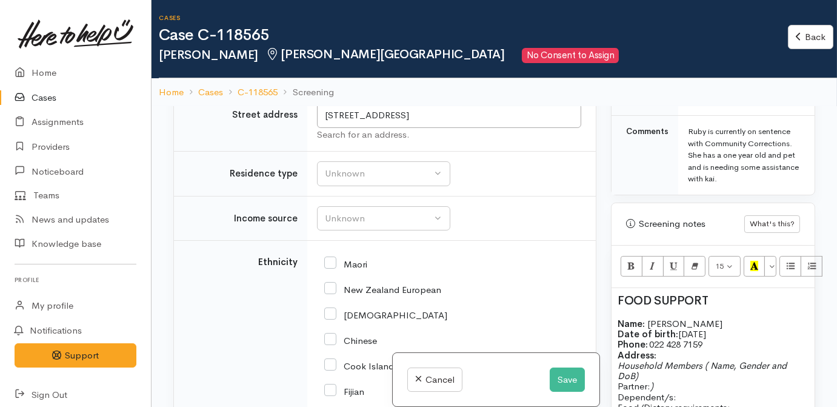
click at [691, 350] on p "Address:" at bounding box center [713, 355] width 191 height 10
click at [659, 349] on b "Address:   253 Tramway Road, Chartwell, Hamilton" at bounding box center [682, 355] width 129 height 12
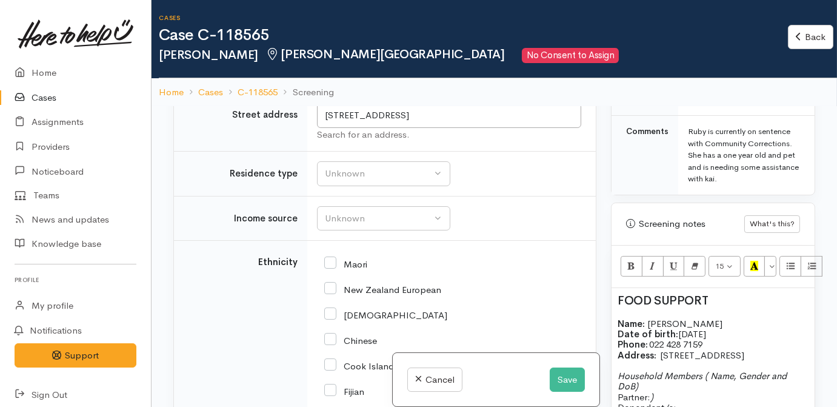
click at [515, 152] on td "253 Tramway Road, Chartwell, Hamilton, New Zealand Search for an address." at bounding box center [451, 122] width 288 height 58
click at [741, 294] on h2 "FOOD SUPPORT" at bounding box center [713, 300] width 191 height 13
click at [394, 186] on button "Unknown" at bounding box center [383, 173] width 133 height 25
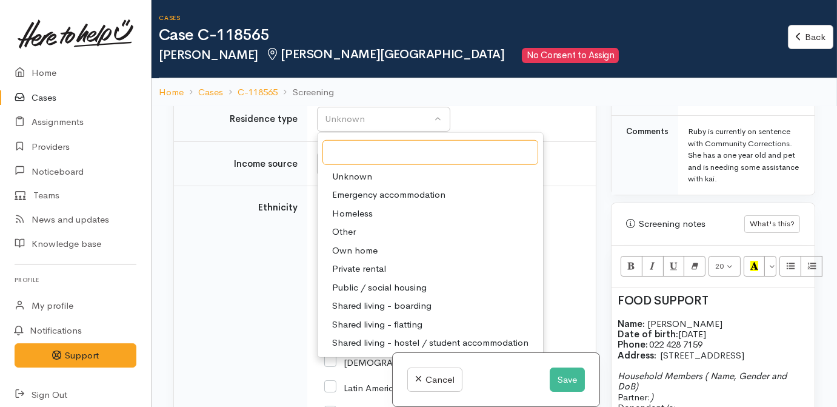
scroll to position [1928, 0]
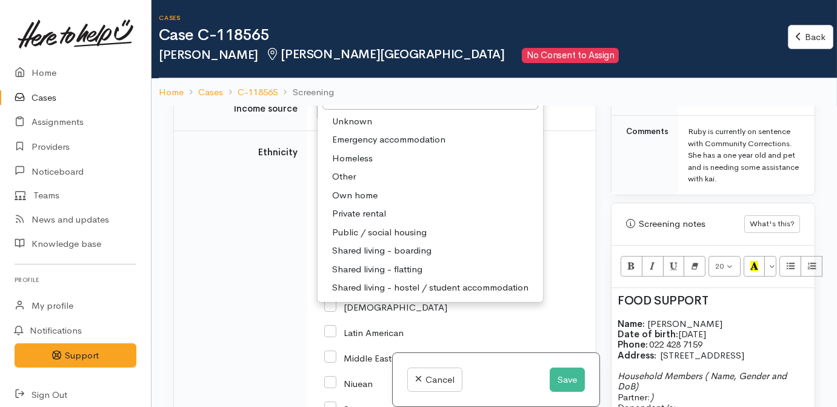
click at [360, 239] on span "Public / social housing" at bounding box center [379, 232] width 95 height 14
select select "3"
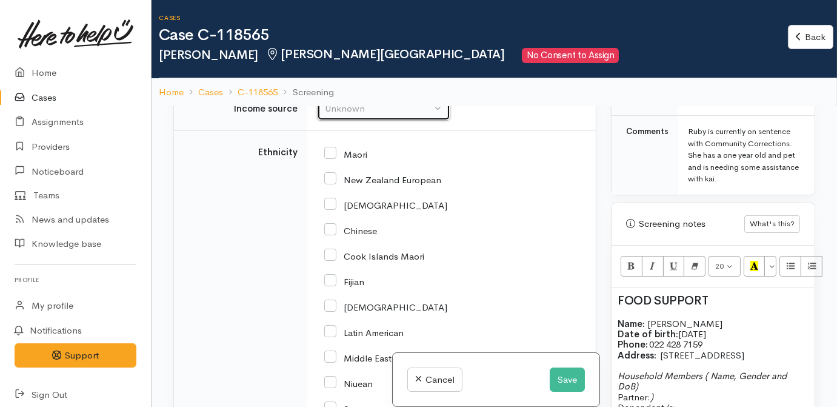
click at [351, 116] on div "Unknown" at bounding box center [378, 109] width 107 height 14
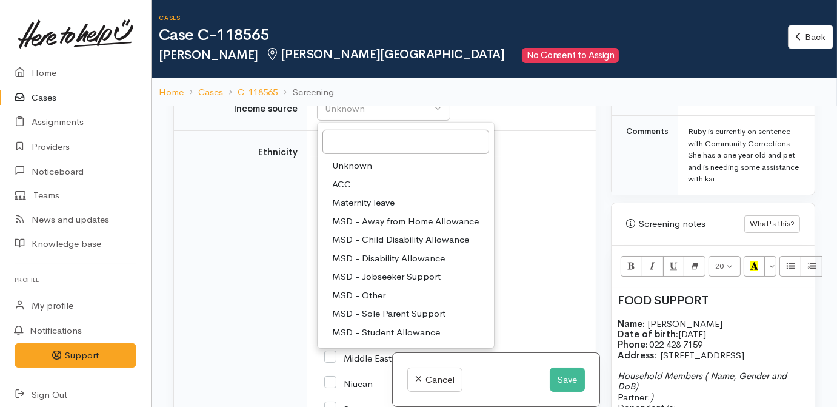
click at [732, 318] on p "Name: Ruby Dewson Date of birth: 10/10/1987 Phone:   022 428 7159" at bounding box center [713, 334] width 191 height 32
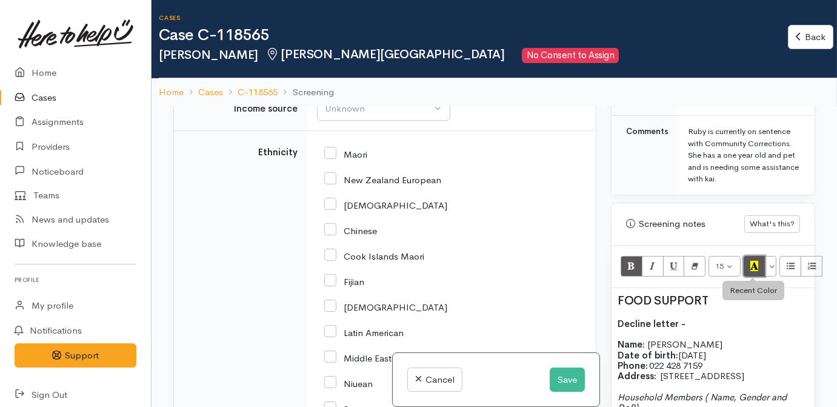
click at [750, 261] on icon "Recent Color" at bounding box center [754, 266] width 8 height 10
click at [716, 318] on p "Decline letter - Name: Ruby Dewson Date of birth: 10/10/1987 Phone:   022 428 7…" at bounding box center [713, 344] width 191 height 52
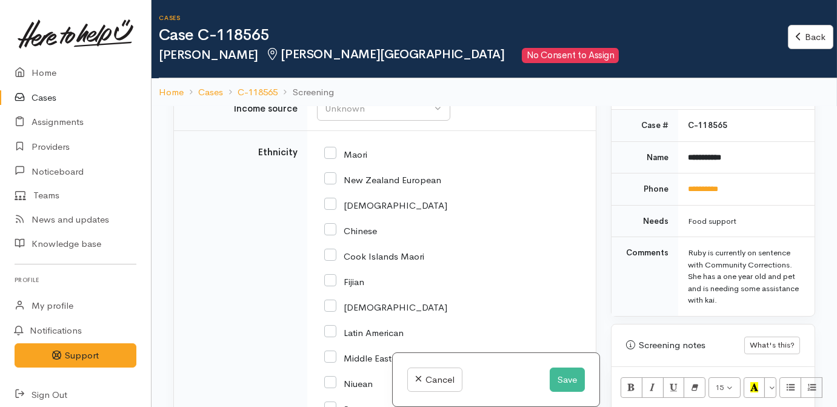
scroll to position [496, 0]
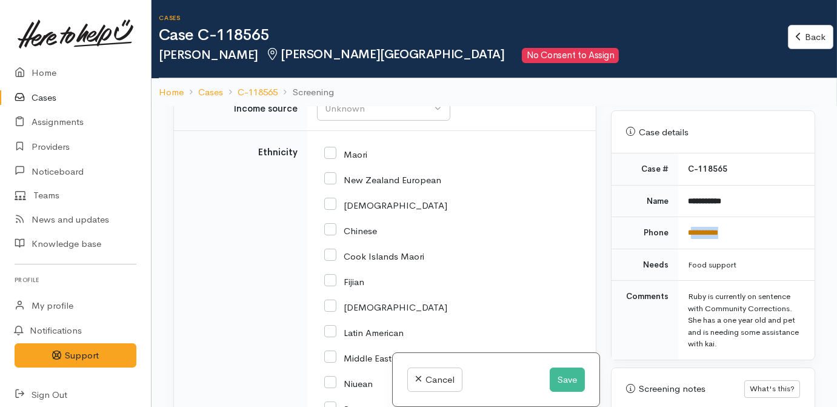
drag, startPoint x: 742, startPoint y: 220, endPoint x: 690, endPoint y: 218, distance: 52.2
click at [690, 218] on td "**********" at bounding box center [746, 233] width 136 height 32
copy link "*********"
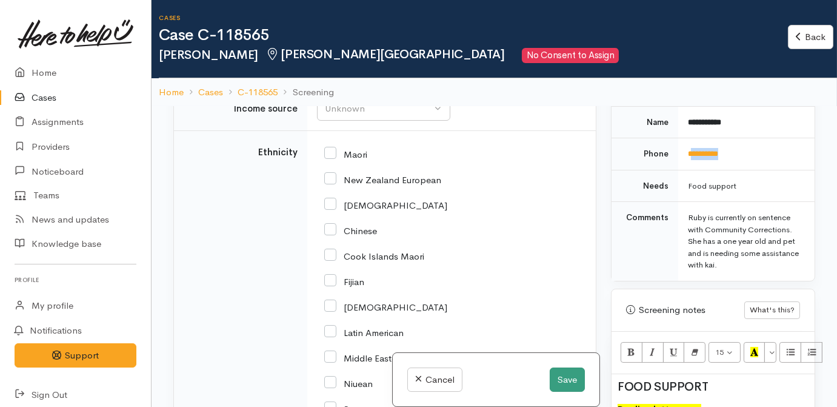
scroll to position [661, 0]
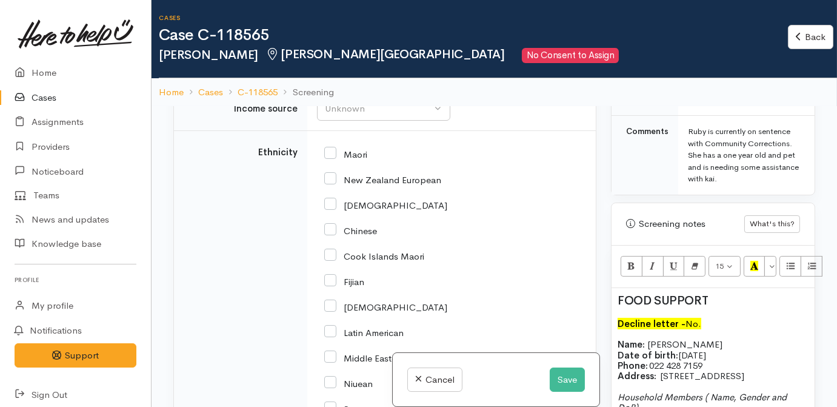
click at [710, 318] on p "Decline letter - No. Name: Ruby Dewson Date of birth: 10/10/1987 Phone:   022 4…" at bounding box center [713, 344] width 191 height 52
click at [572, 384] on button "Save" at bounding box center [567, 379] width 35 height 25
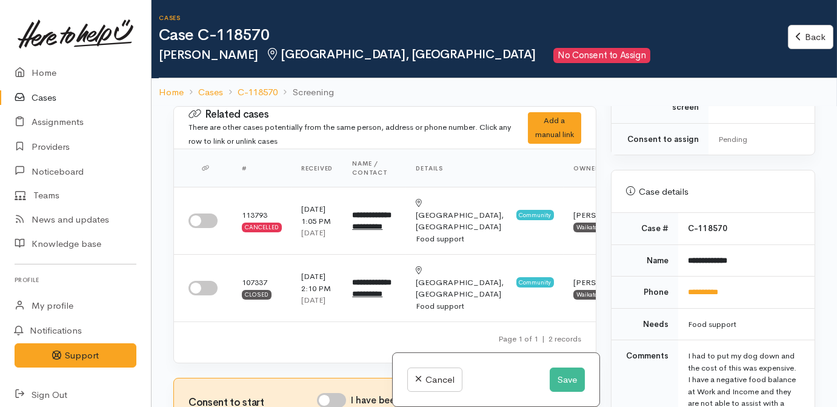
scroll to position [496, 0]
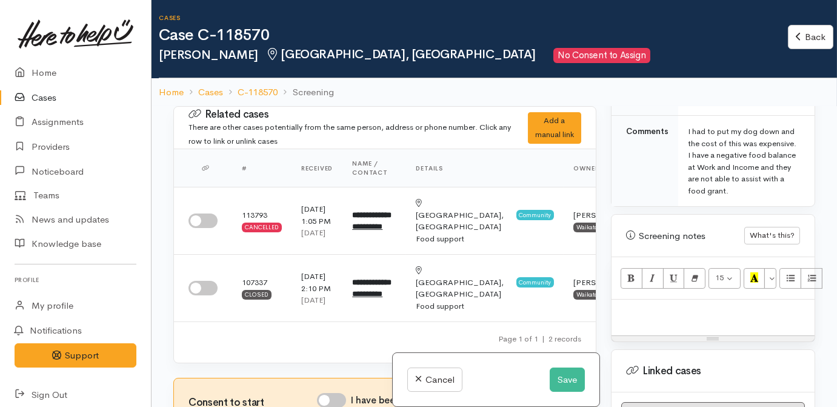
click at [656, 305] on p at bounding box center [713, 312] width 191 height 14
paste div
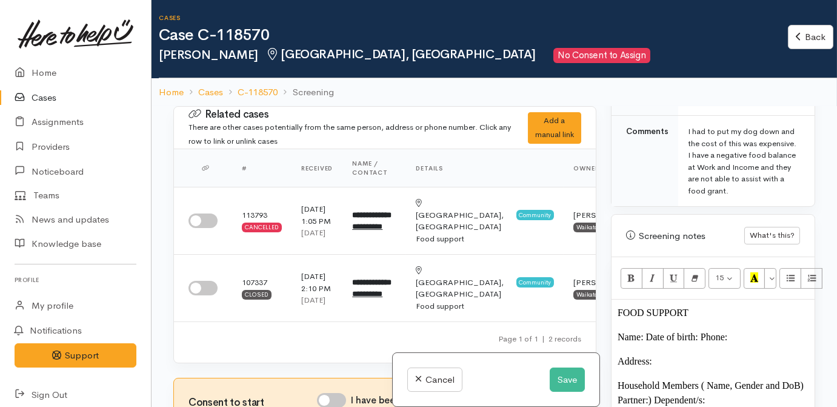
scroll to position [98, 0]
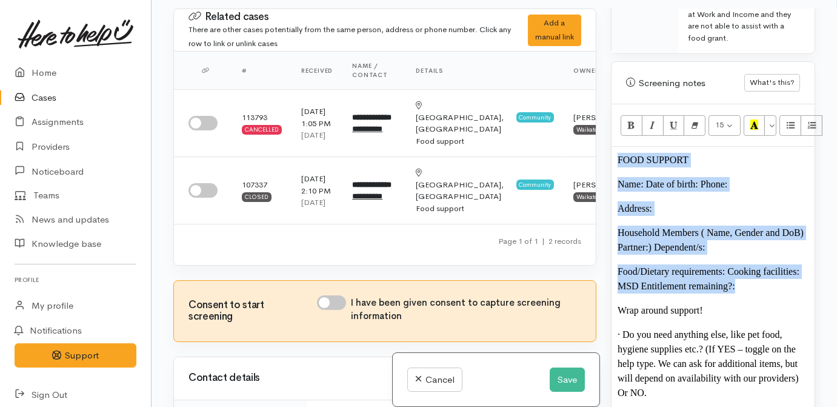
drag, startPoint x: 615, startPoint y: 144, endPoint x: 743, endPoint y: 268, distance: 178.7
click at [743, 268] on div "FOOD SUPPORT Name: Date of birth: Phone:  Address:  Household Members ( Name, G…" at bounding box center [713, 293] width 203 height 293
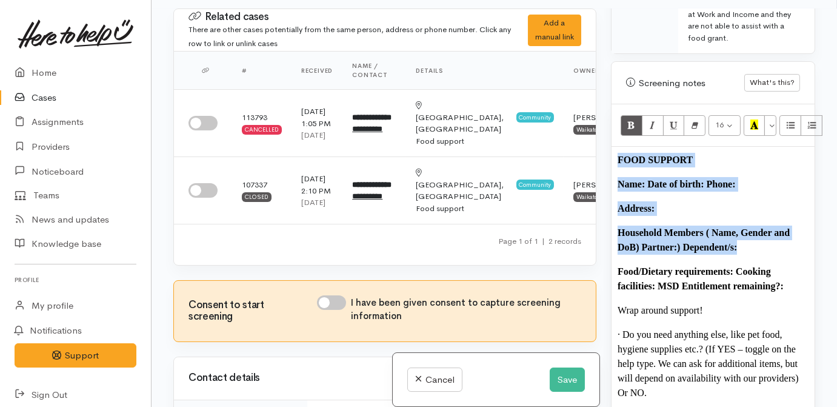
click at [775, 264] on p "Food/Dietary requirements: Cooking facilities: MSD Entitlement remaining?:" at bounding box center [713, 278] width 191 height 29
click at [738, 266] on b "Food/Dietary requirements: Cooking facilities: MSD Entitlement remaining?:" at bounding box center [701, 278] width 166 height 25
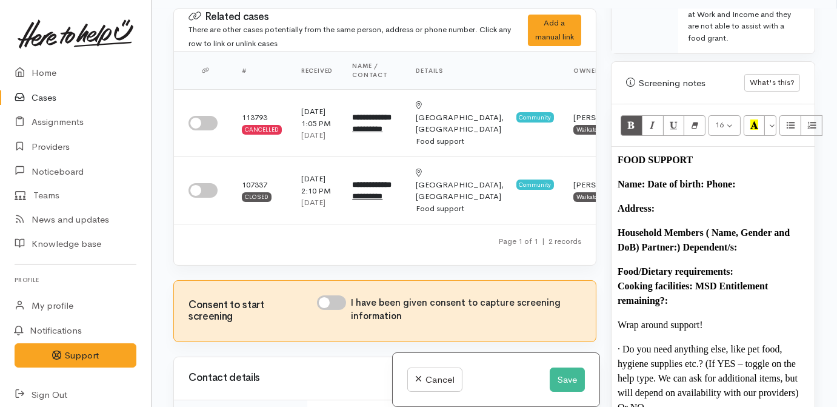
click at [696, 267] on b "Food/Dietary requirements: Cooking facilities: MSD Entitlement remaining?:" at bounding box center [693, 285] width 150 height 39
click at [641, 228] on b "Household Members ( Name, Gender and DoB) Partner:) Dependent/s:" at bounding box center [704, 239] width 172 height 25
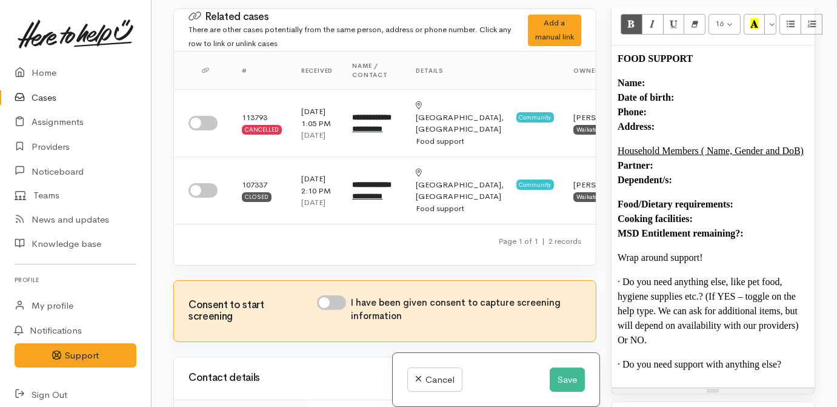
scroll to position [826, 0]
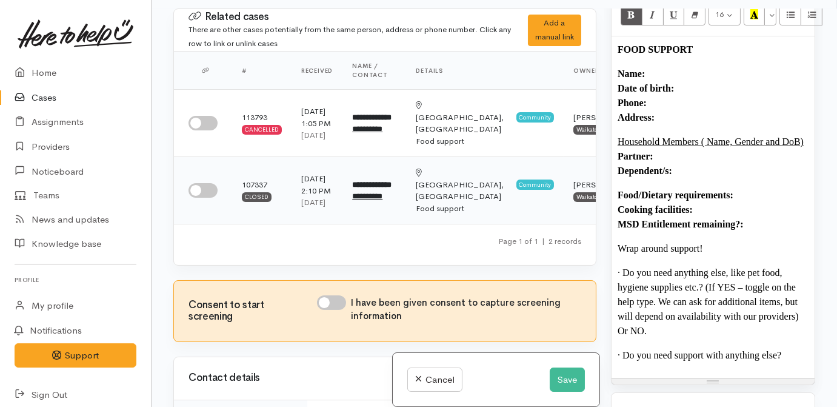
drag, startPoint x: 541, startPoint y: 239, endPoint x: 535, endPoint y: 241, distance: 6.9
click at [535, 241] on div "Related cases There are other cases potentially from the same person, address o…" at bounding box center [494, 211] width 656 height 407
click at [738, 241] on p "Wrap around support!" at bounding box center [713, 248] width 191 height 15
click at [712, 241] on p "Wrap around support!" at bounding box center [713, 248] width 191 height 15
click at [700, 265] on p "· Do you need anything else, like pet food, hygiene supplies etc.? (If YES – to…" at bounding box center [713, 301] width 191 height 73
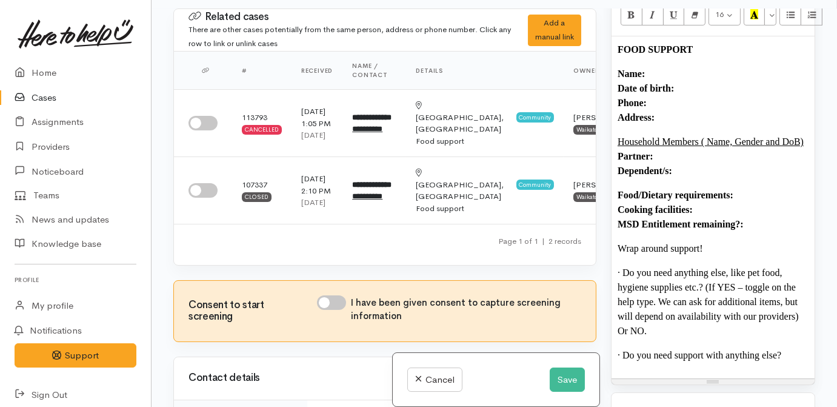
click at [713, 241] on p "Wrap around support!" at bounding box center [713, 248] width 191 height 15
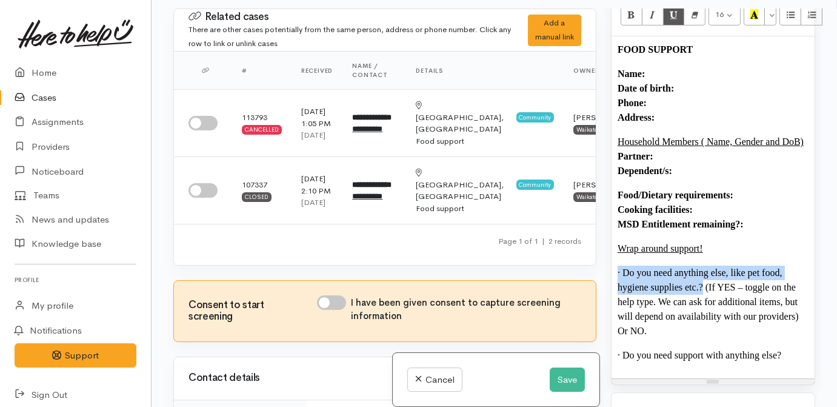
drag, startPoint x: 702, startPoint y: 273, endPoint x: 604, endPoint y: 255, distance: 100.4
click at [604, 255] on div "Warnings Add No warnings have been raised against this case Add Warning Title ●…" at bounding box center [713, 211] width 219 height 407
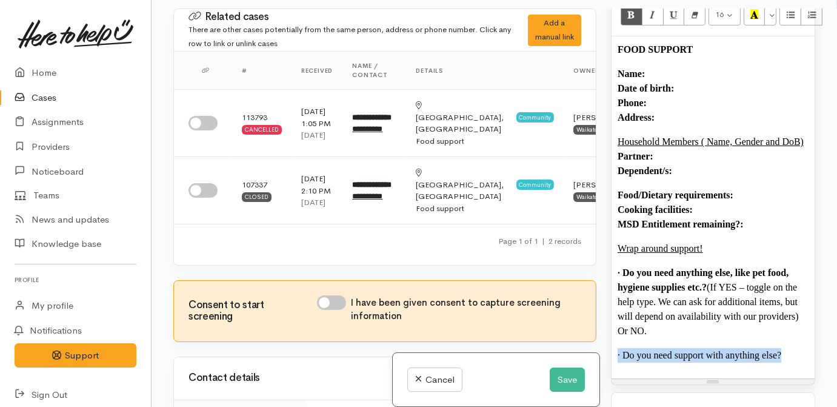
drag, startPoint x: 789, startPoint y: 338, endPoint x: 607, endPoint y: 334, distance: 181.9
click at [607, 334] on div "Warnings Add No warnings have been raised against this case Add Warning Title ●…" at bounding box center [713, 211] width 219 height 407
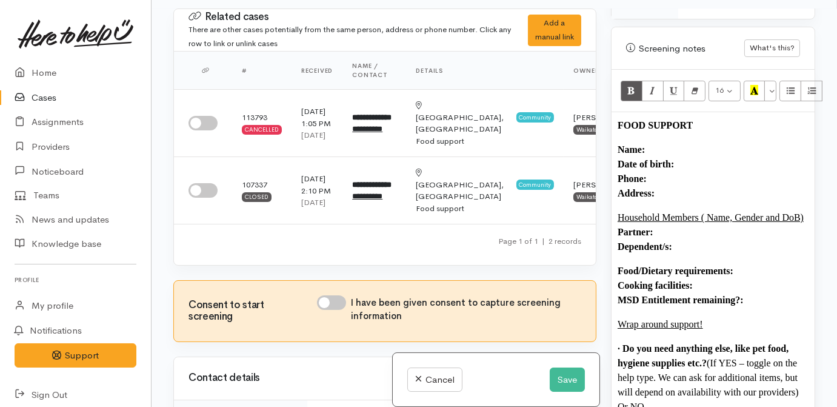
scroll to position [606, 0]
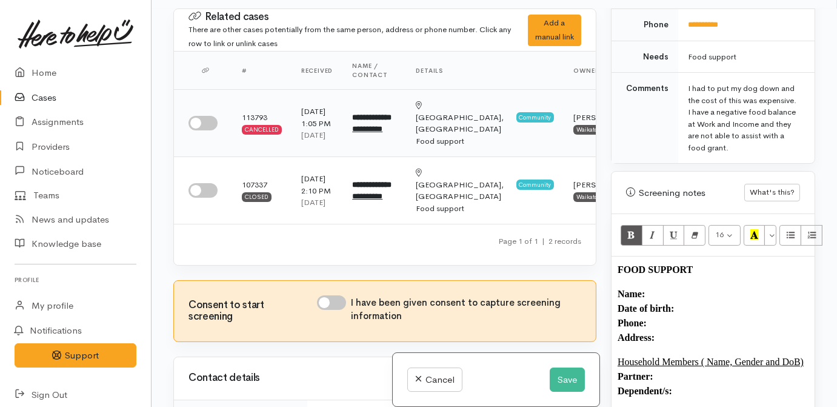
click at [205, 125] on input "checkbox" at bounding box center [202, 123] width 29 height 15
checkbox input "true"
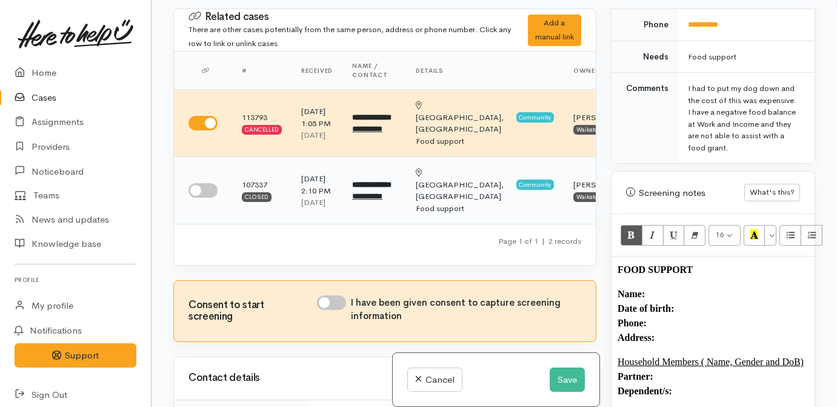
click at [205, 198] on input "checkbox" at bounding box center [202, 190] width 29 height 15
checkbox input "true"
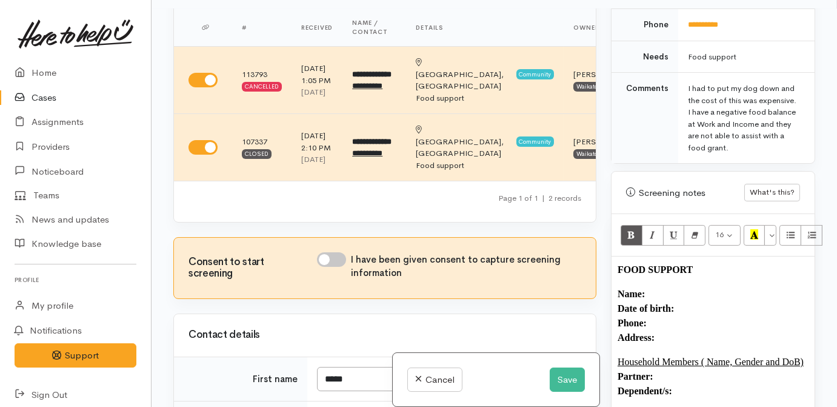
scroll to position [55, 0]
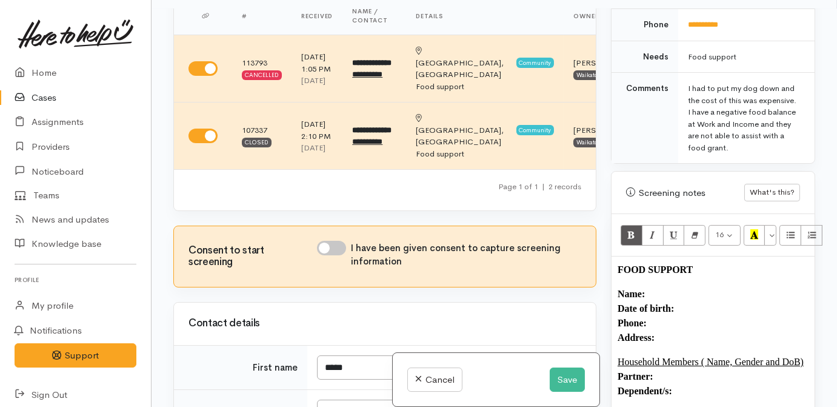
drag, startPoint x: 339, startPoint y: 280, endPoint x: 299, endPoint y: 38, distance: 245.7
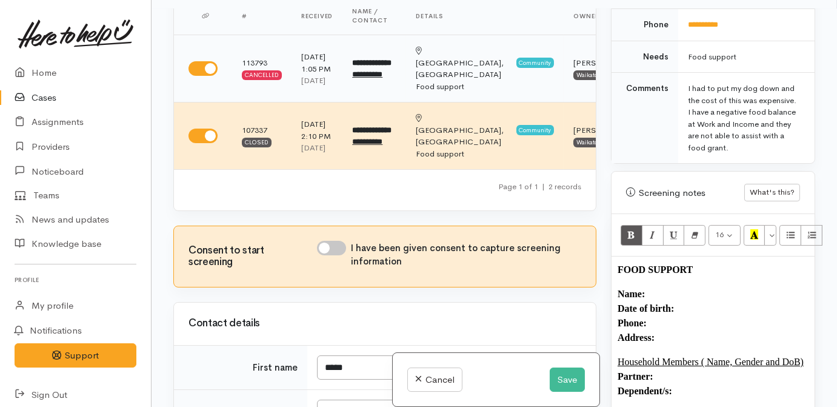
click at [339, 255] on input "I have been given consent to capture screening information" at bounding box center [331, 248] width 29 height 15
checkbox input "true"
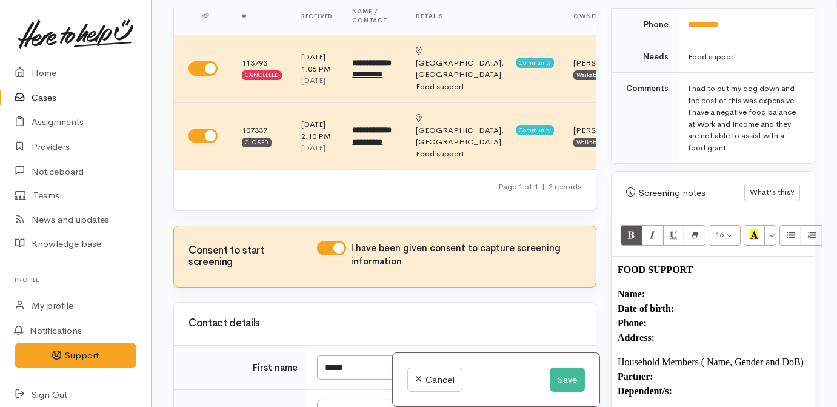
click at [667, 287] on p "Name: Date of birth: Phone:  Address:" at bounding box center [713, 316] width 191 height 58
click at [679, 307] on p "Name: Candy Bennett Date of birth: Phone:  021 204 8998 Address:" at bounding box center [713, 316] width 191 height 58
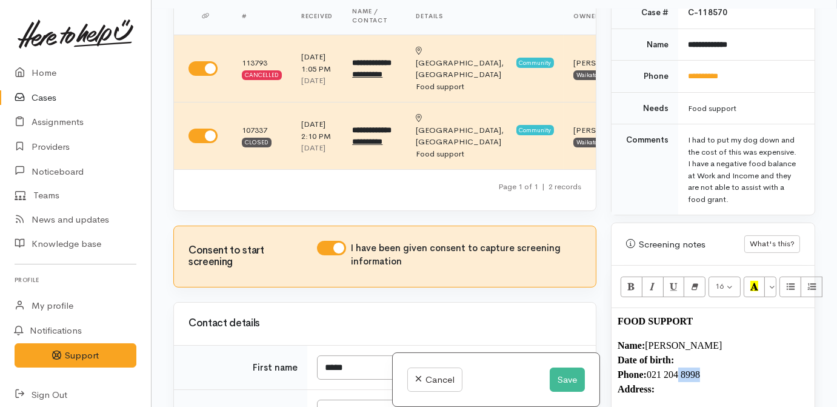
scroll to position [496, 0]
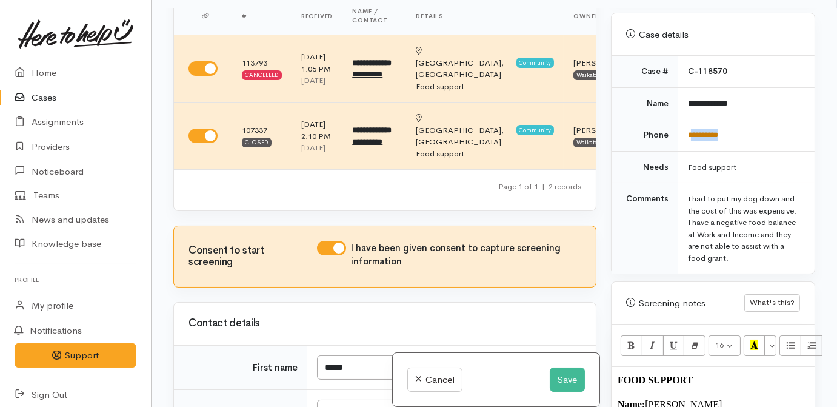
drag, startPoint x: 743, startPoint y: 116, endPoint x: 689, endPoint y: 122, distance: 54.3
click at [689, 122] on td "**********" at bounding box center [746, 135] width 136 height 32
copy link "*********"
click at [806, 164] on td "Food support" at bounding box center [746, 167] width 136 height 32
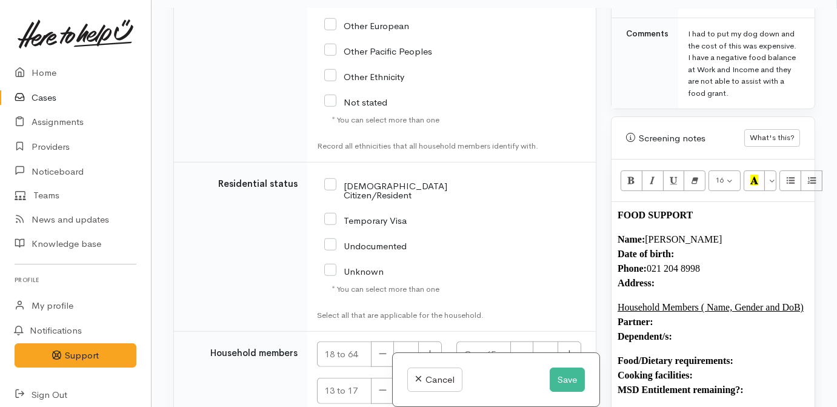
scroll to position [2093, 0]
click at [569, 382] on button "Save" at bounding box center [567, 379] width 35 height 25
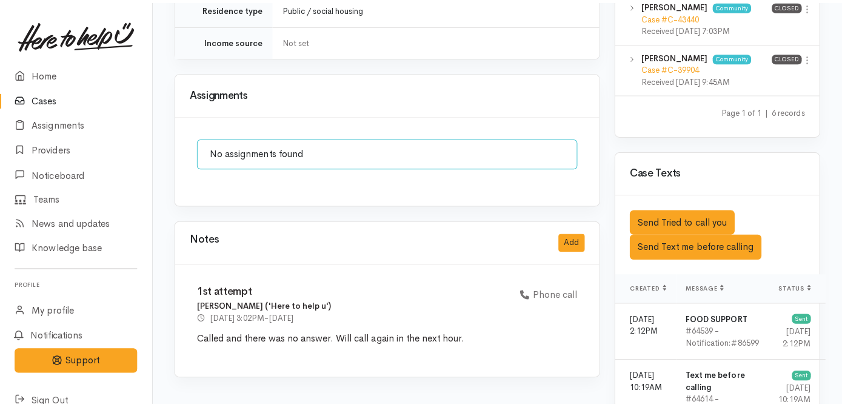
scroll to position [936, 0]
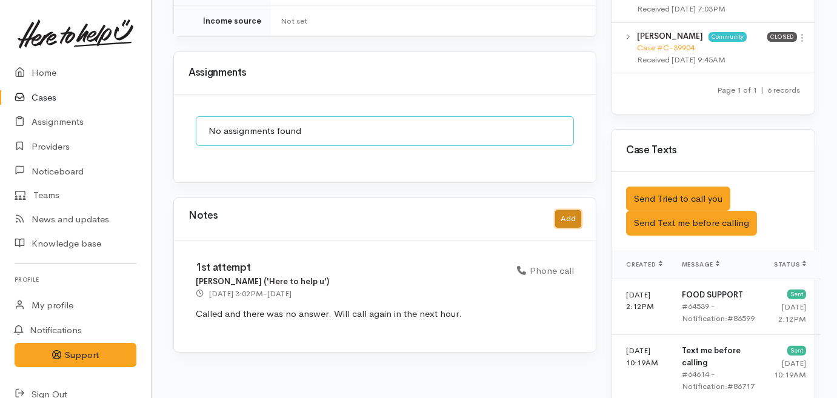
click at [565, 210] on button "Add" at bounding box center [568, 219] width 26 height 18
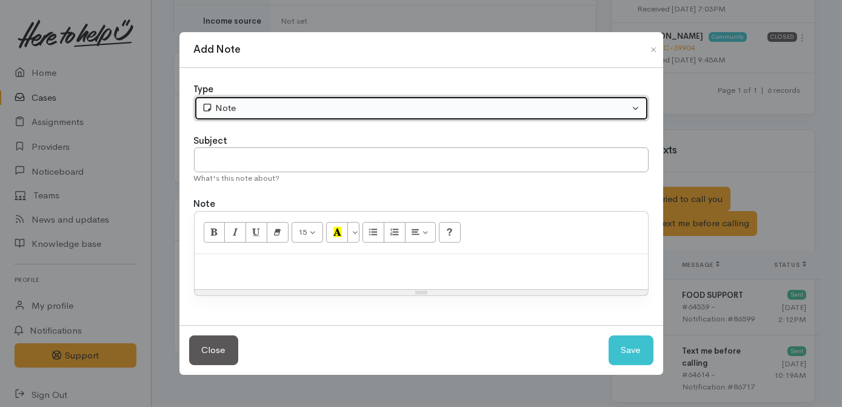
click at [318, 105] on div "Note" at bounding box center [416, 108] width 428 height 14
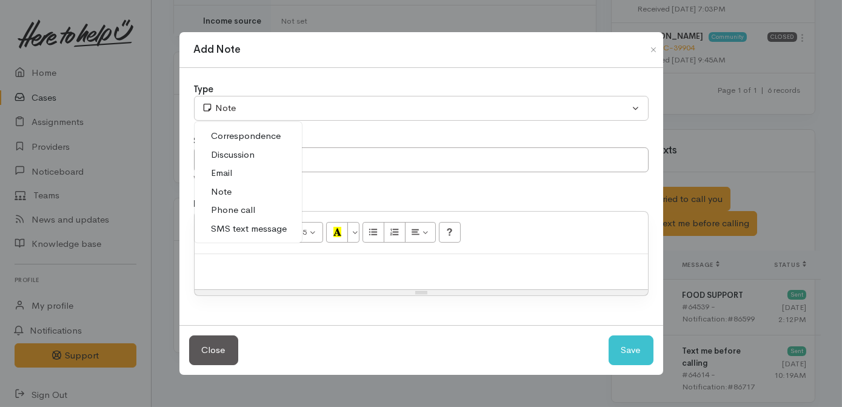
click at [270, 213] on link "Phone call" at bounding box center [248, 210] width 107 height 19
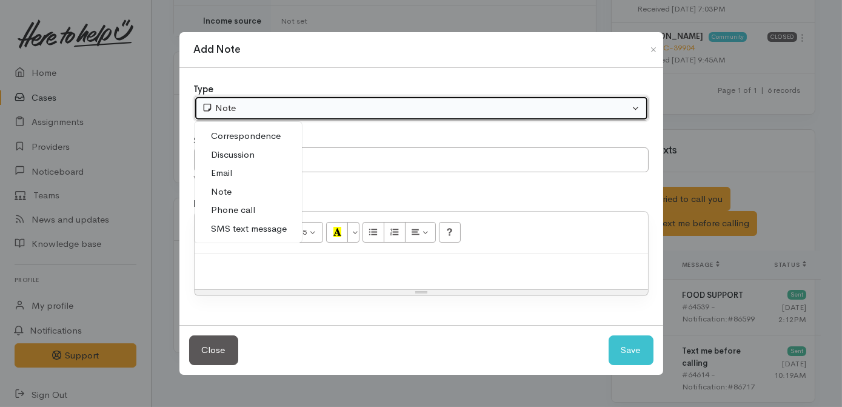
select select "3"
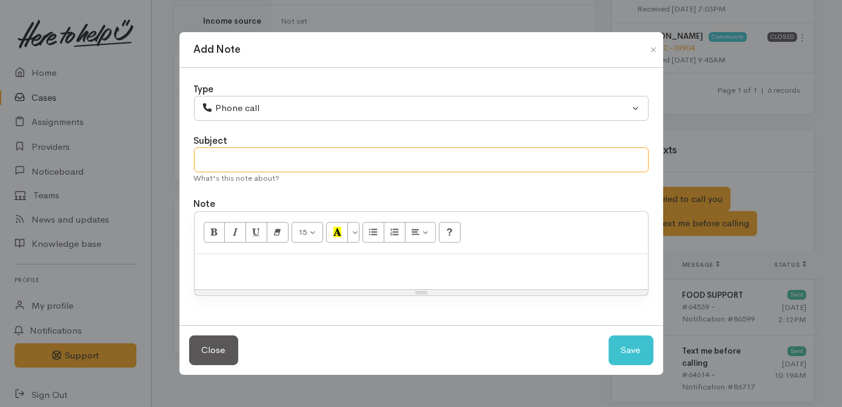
click at [296, 159] on input "text" at bounding box center [421, 159] width 455 height 25
type input "S"
type input "Confirmed details, waiting on decline letter [pausing]"
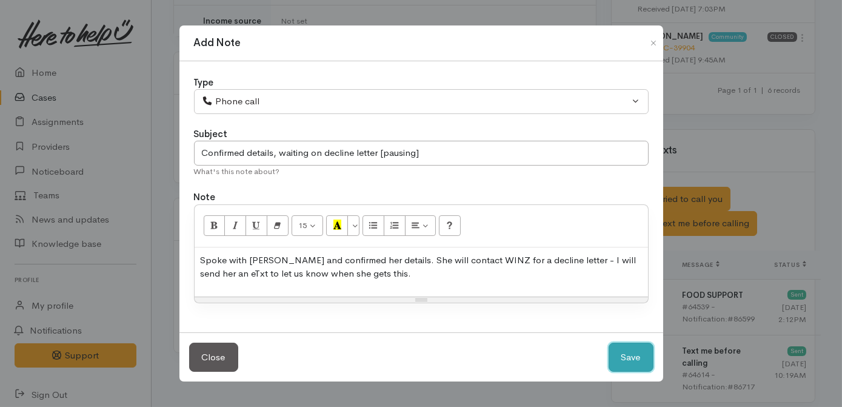
click at [627, 355] on button "Save" at bounding box center [630, 357] width 45 height 30
select select "1"
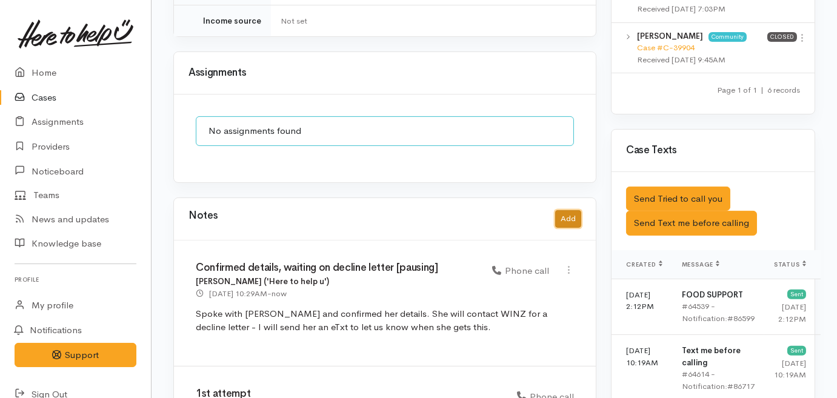
click at [568, 210] on button "Add" at bounding box center [568, 219] width 26 height 18
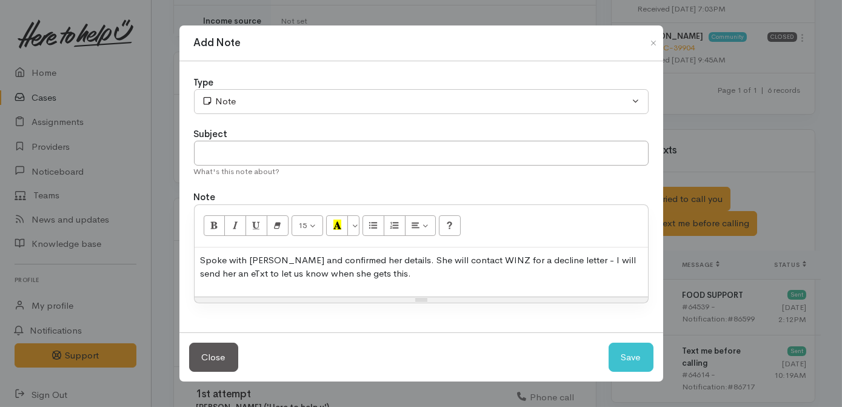
click at [395, 279] on p "Spoke with Ruby and confirmed her details. She will contact WINZ for a decline …" at bounding box center [421, 266] width 441 height 27
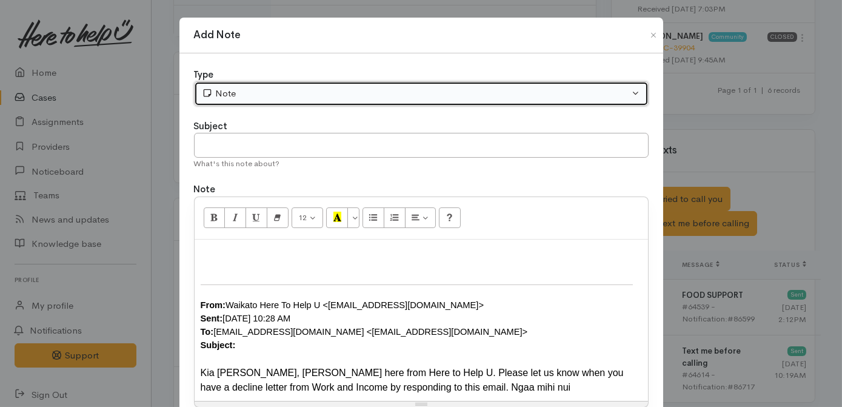
click at [284, 90] on div "Note" at bounding box center [416, 94] width 428 height 14
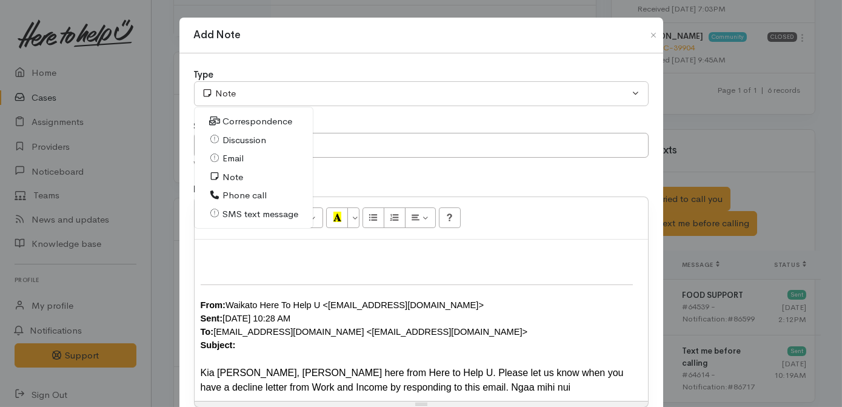
click at [262, 192] on span "Phone call" at bounding box center [244, 195] width 44 height 14
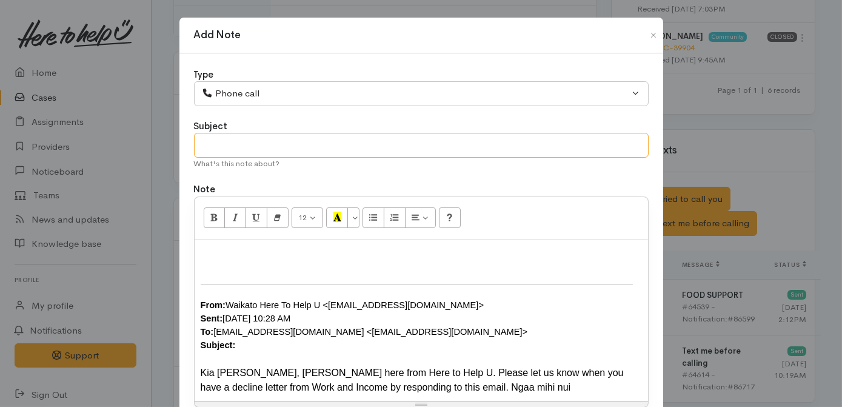
click at [270, 148] on input "text" at bounding box center [421, 145] width 455 height 25
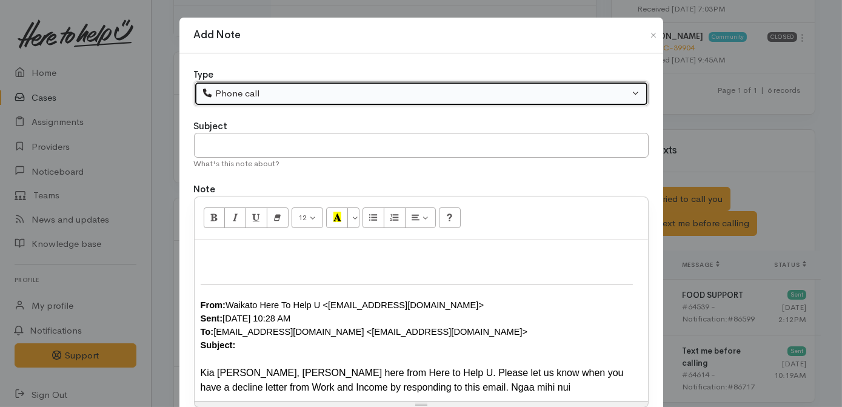
drag, startPoint x: 265, startPoint y: 90, endPoint x: 239, endPoint y: 161, distance: 75.3
click at [265, 90] on div "Phone call" at bounding box center [416, 94] width 428 height 14
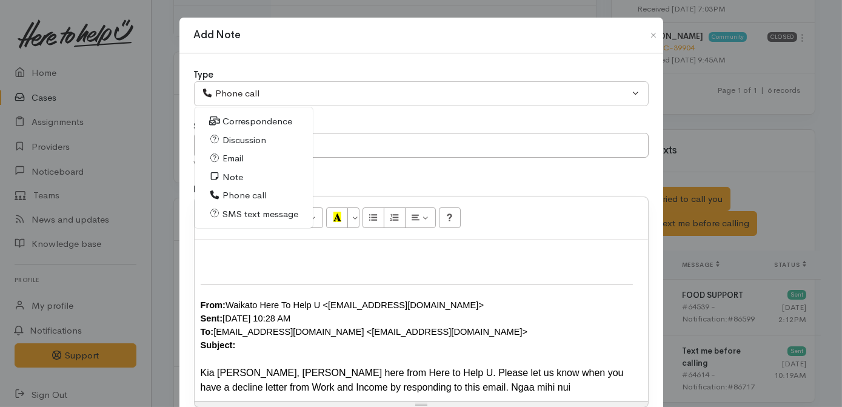
click at [235, 216] on span "SMS text message" at bounding box center [260, 214] width 76 height 14
select select "5"
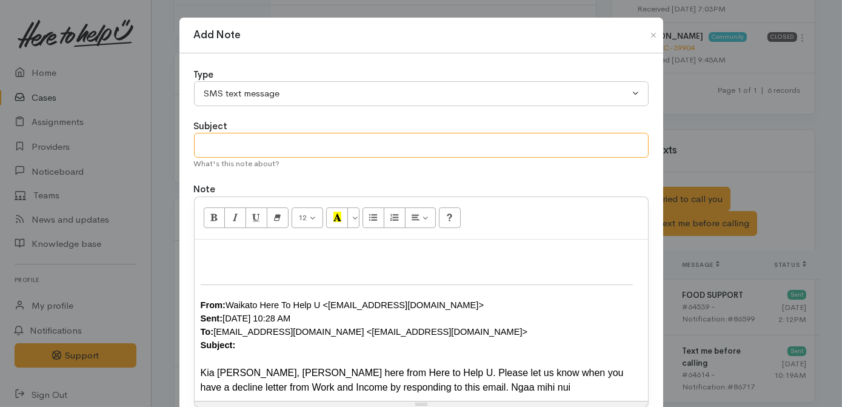
click at [252, 144] on input "text" at bounding box center [421, 145] width 455 height 25
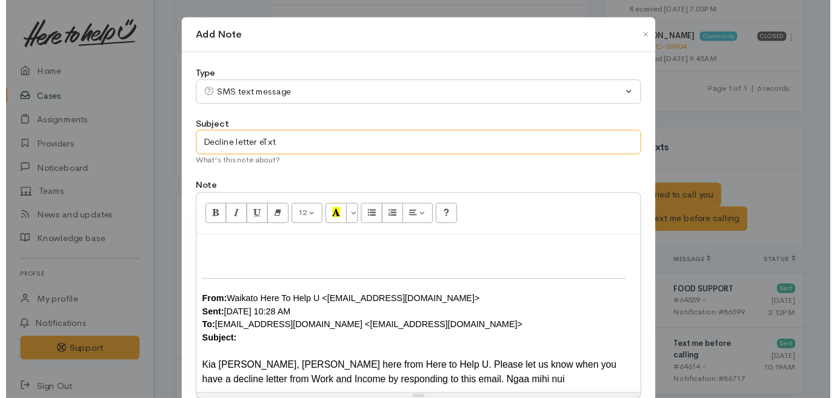
scroll to position [93, 0]
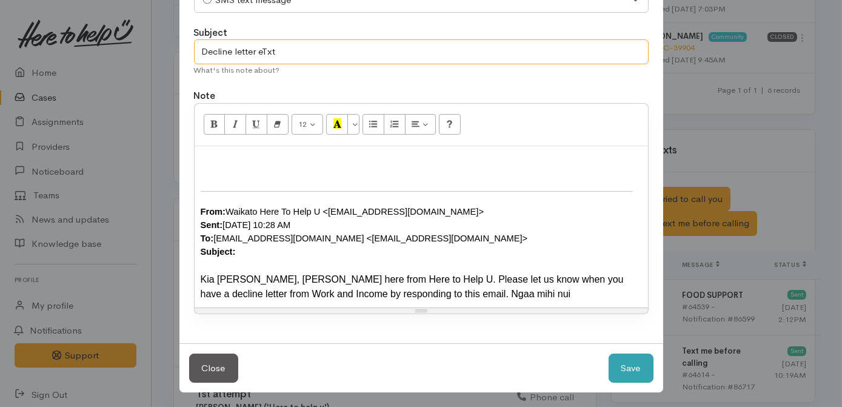
type input "Decline letter eTxt"
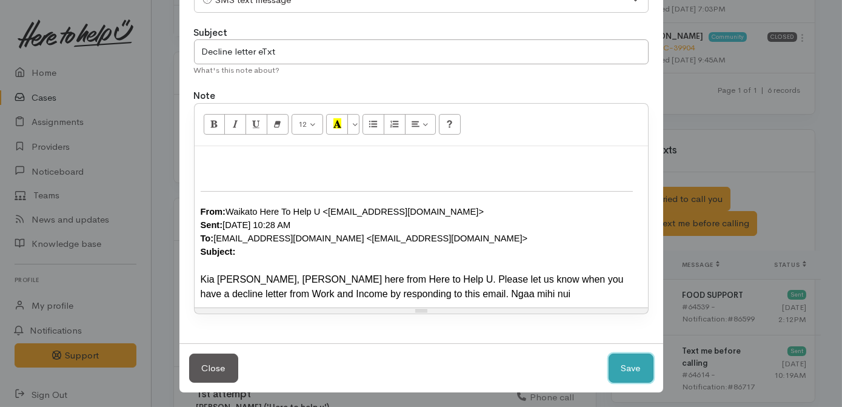
click at [624, 357] on button "Save" at bounding box center [630, 368] width 45 height 30
select select "1"
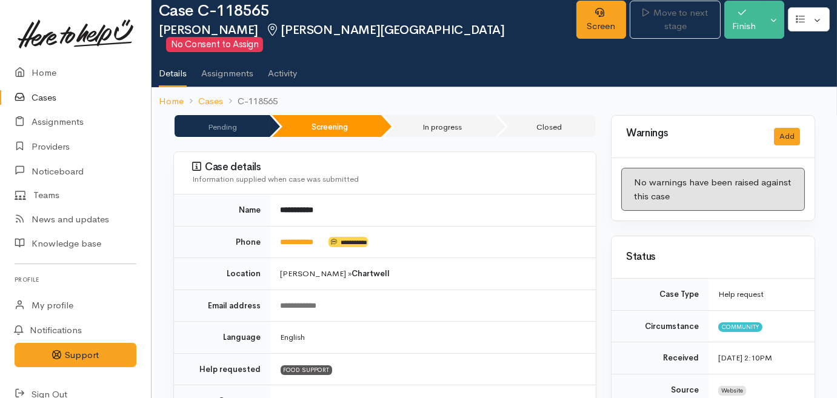
scroll to position [0, 0]
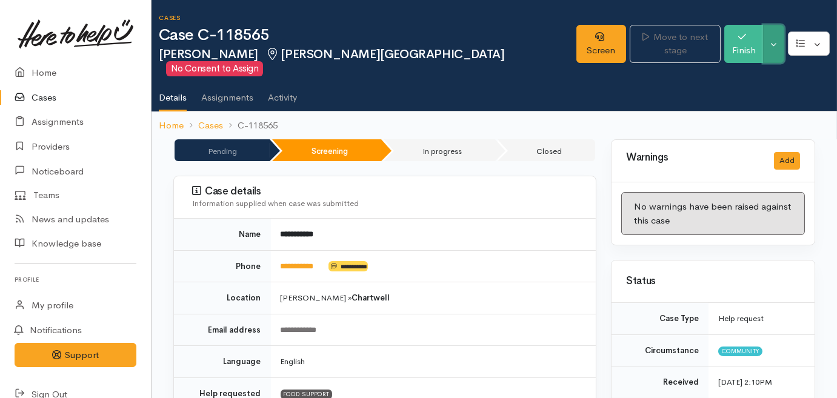
click at [779, 41] on button "Toggle Dropdown" at bounding box center [773, 44] width 21 height 38
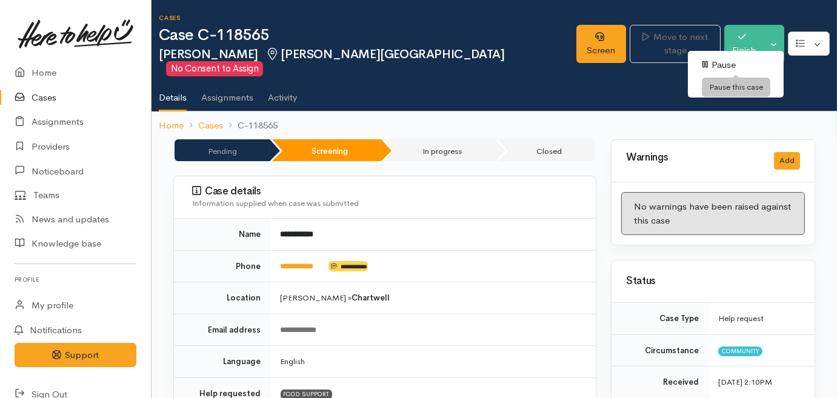
click at [742, 62] on link "Pause" at bounding box center [736, 65] width 96 height 19
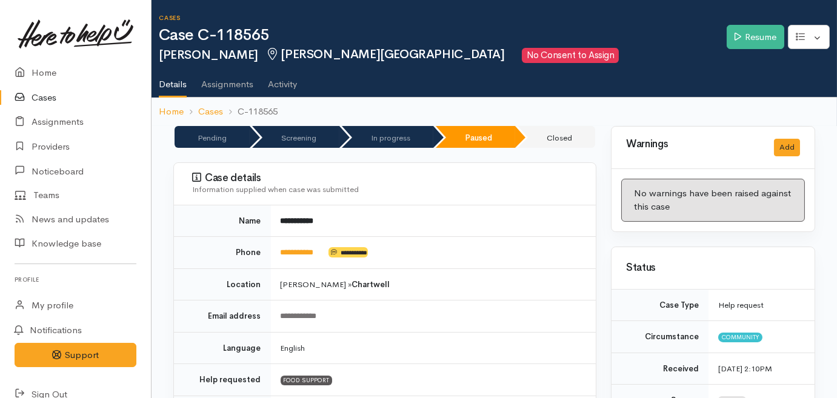
click at [48, 95] on link "Cases" at bounding box center [75, 97] width 151 height 25
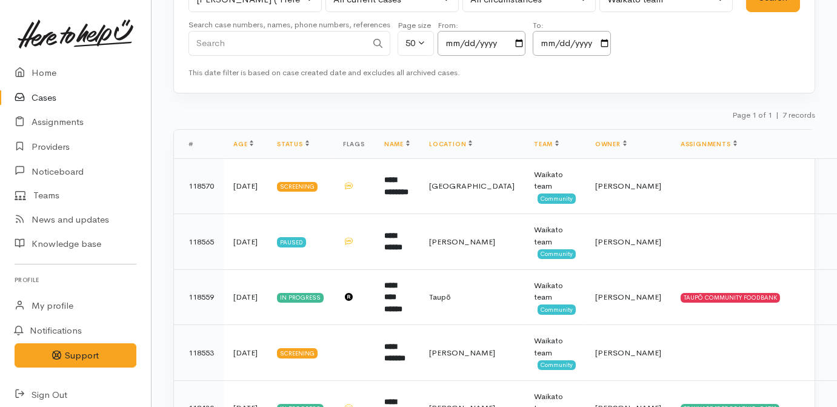
scroll to position [110, 0]
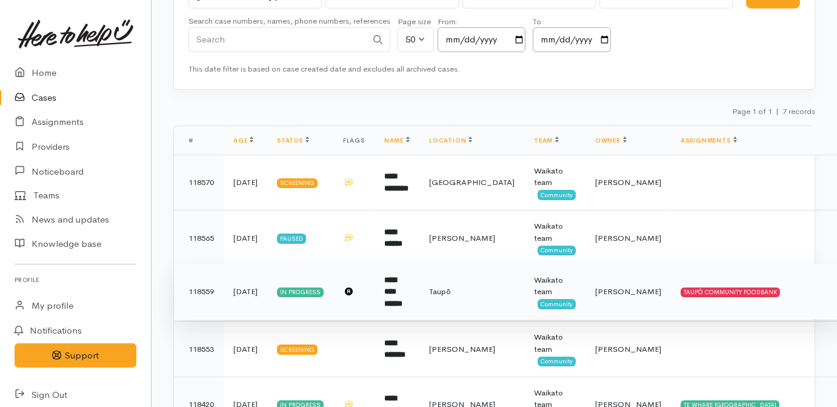
drag, startPoint x: 380, startPoint y: 292, endPoint x: 392, endPoint y: 293, distance: 12.2
click at [389, 293] on td "**********" at bounding box center [397, 292] width 45 height 56
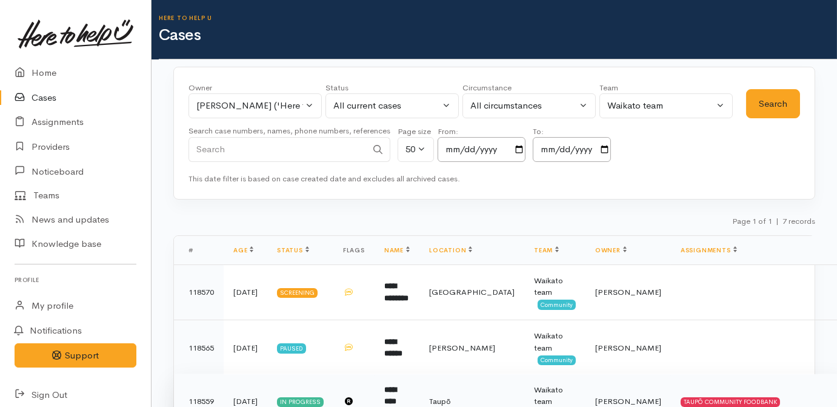
click at [610, 393] on td "[PERSON_NAME]" at bounding box center [627, 401] width 85 height 56
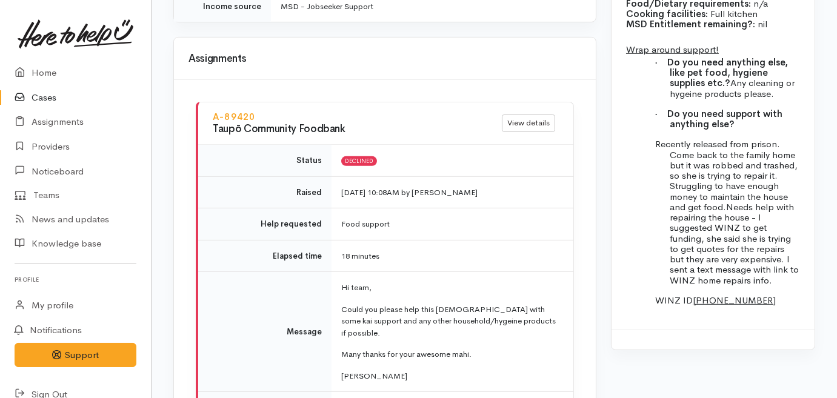
scroll to position [1432, 0]
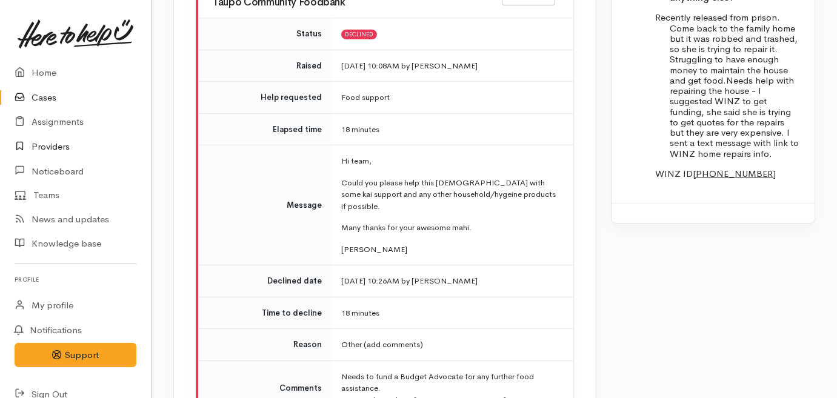
click at [50, 145] on link "Providers" at bounding box center [75, 147] width 151 height 25
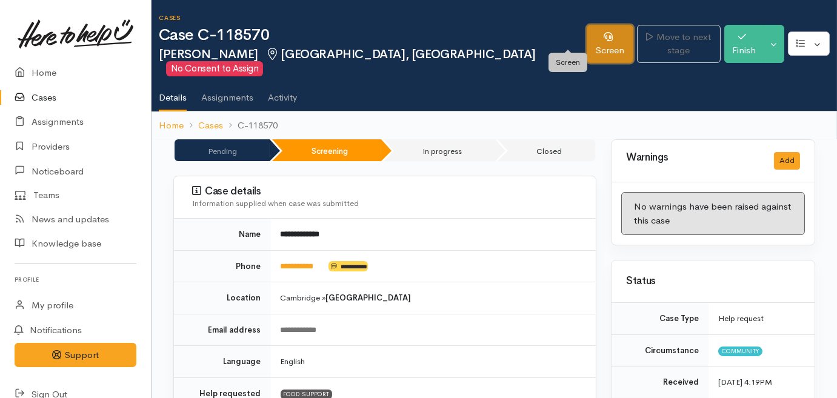
click at [587, 38] on link "Screen" at bounding box center [610, 44] width 47 height 38
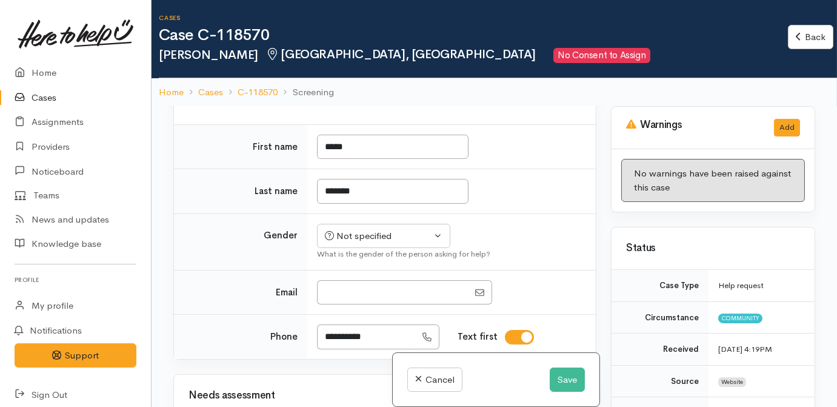
scroll to position [385, 0]
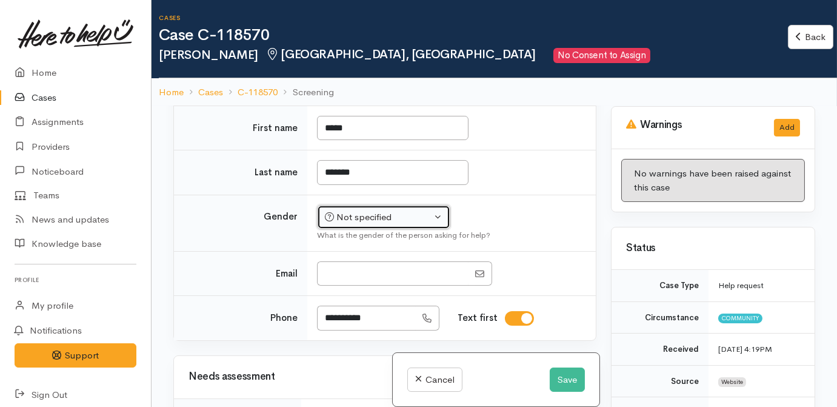
click at [386, 224] on div "Not specified" at bounding box center [378, 217] width 107 height 14
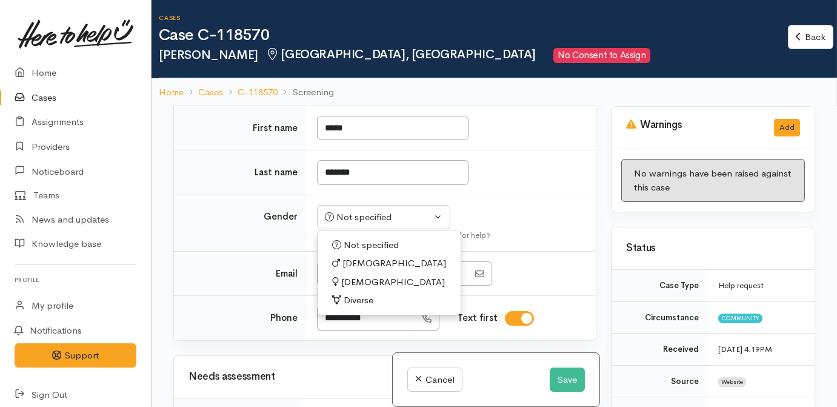
drag, startPoint x: 360, startPoint y: 311, endPoint x: 527, endPoint y: 265, distance: 173.3
click at [359, 289] on span "Female" at bounding box center [393, 282] width 104 height 14
select select "Female"
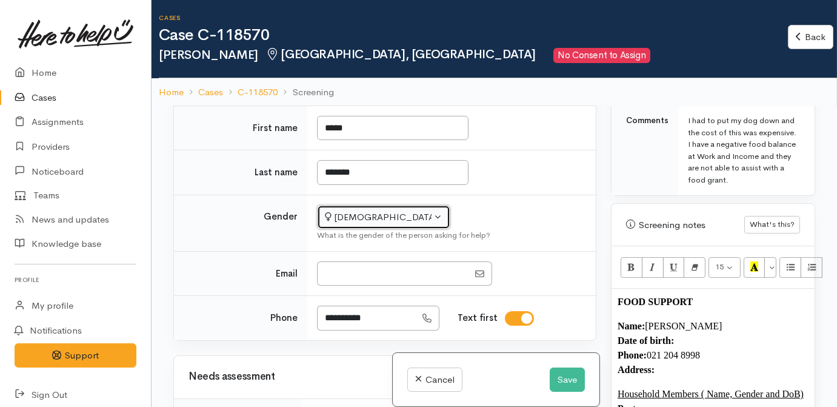
scroll to position [771, 0]
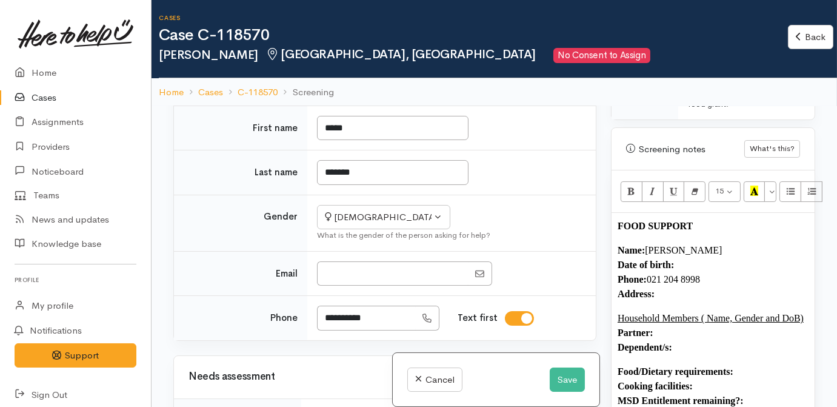
click at [699, 271] on p "Name: Candy Bennett Date of birth: Phone:  021 204 8998 Address:" at bounding box center [713, 272] width 191 height 58
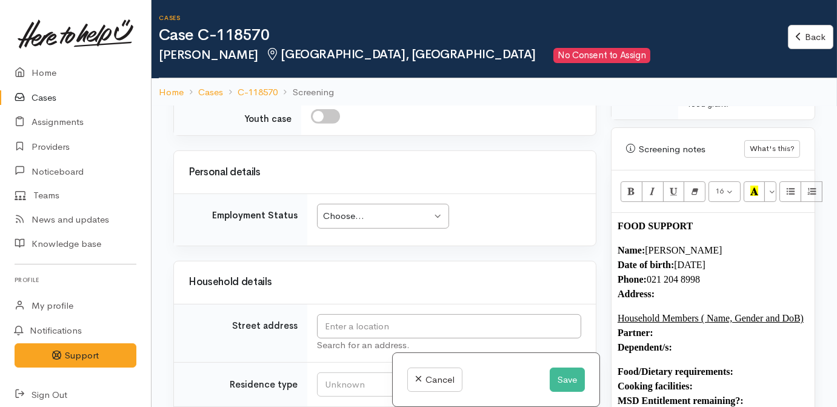
scroll to position [1377, 0]
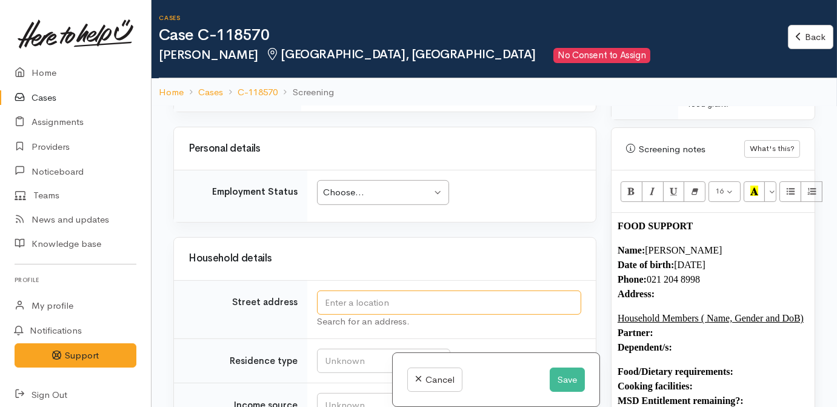
click at [359, 315] on input "text" at bounding box center [449, 302] width 264 height 25
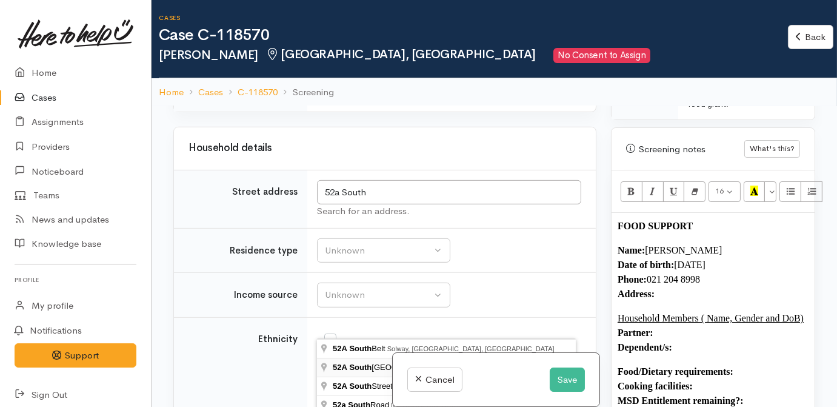
type input "52A Southey Street, Leamington, Cambridge, New Zealand"
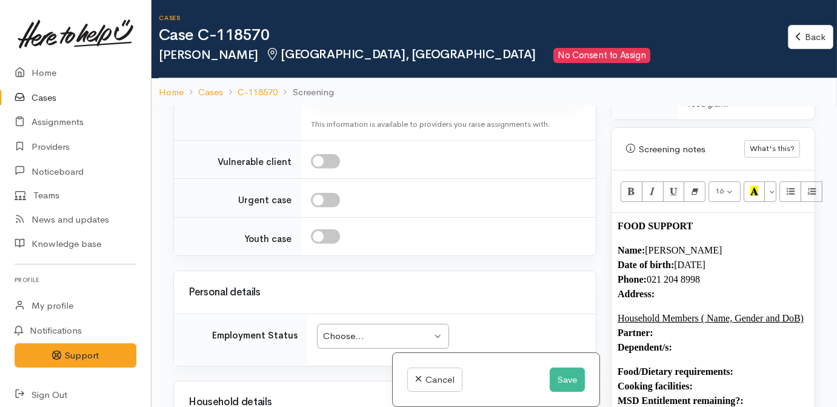
scroll to position [1487, 0]
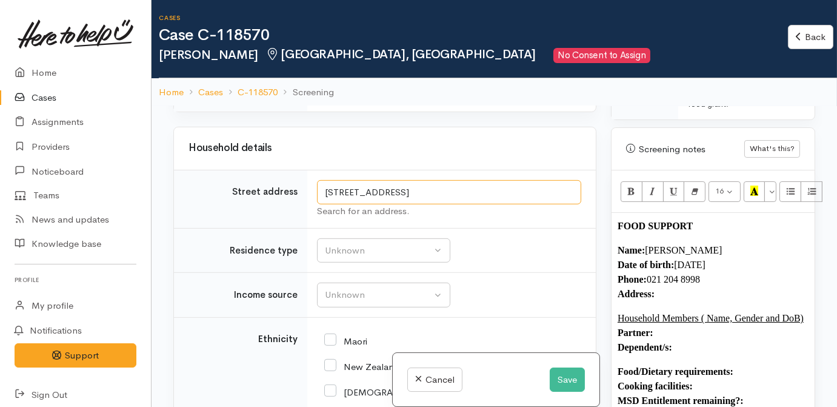
click at [505, 205] on input "52A Southey Street, Leamington, Cambridge, New Zealand" at bounding box center [449, 192] width 264 height 25
click at [683, 301] on p "Name: Candy Bennett Date of birth: 10/12/1970 Phone:  021 204 8998 Address:" at bounding box center [713, 272] width 191 height 58
click at [717, 233] on p "FOOD SUPPORT" at bounding box center [713, 226] width 191 height 15
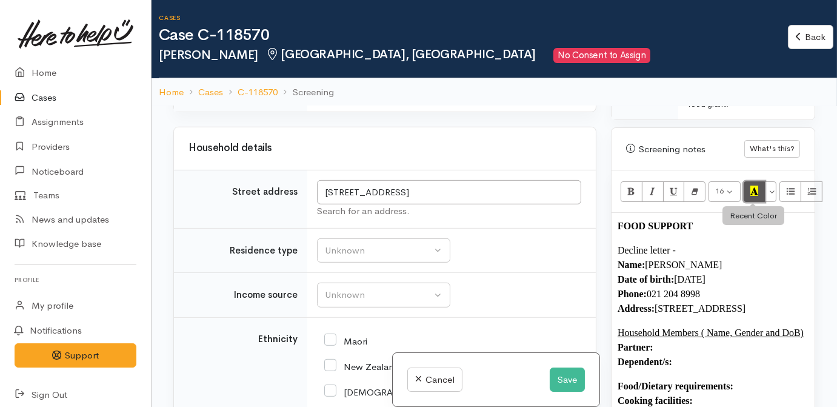
click at [756, 196] on icon "Recent Color" at bounding box center [754, 190] width 8 height 10
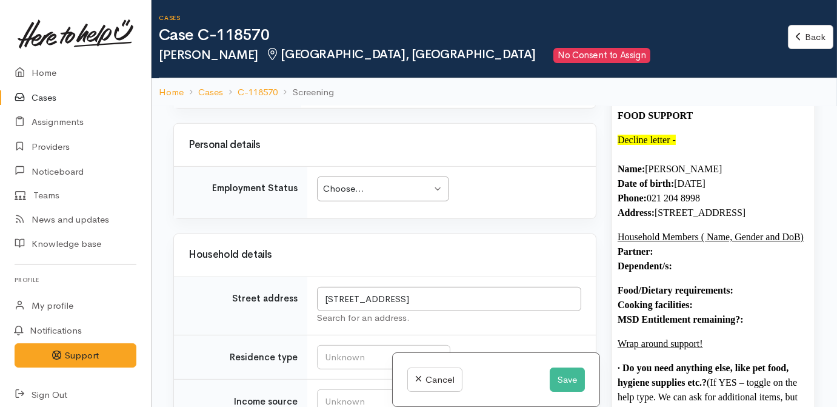
scroll to position [1377, 0]
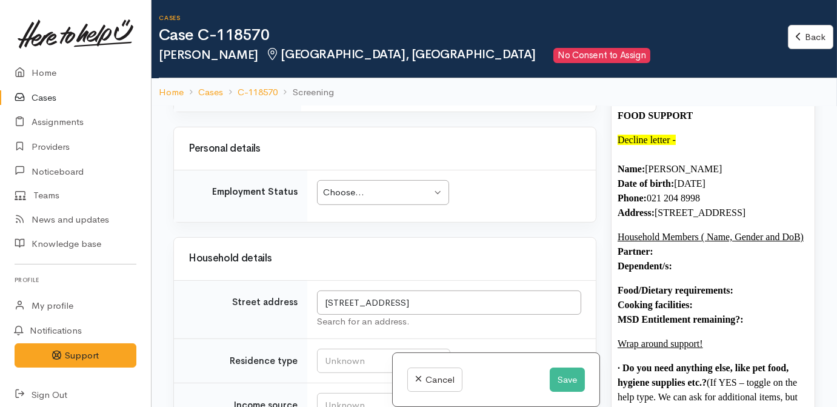
click at [514, 222] on td "Choose... Choose... Choose... Unknown Employed casually Employed full-time Empl…" at bounding box center [451, 196] width 288 height 52
click at [410, 199] on div "Choose..." at bounding box center [377, 192] width 108 height 14
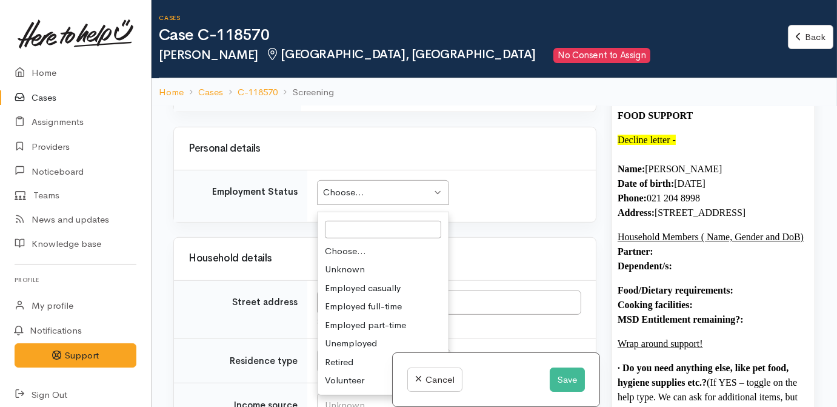
click at [546, 221] on td "Choose... Choose... Choose... Unknown Employed casually Employed full-time Empl…" at bounding box center [451, 196] width 288 height 52
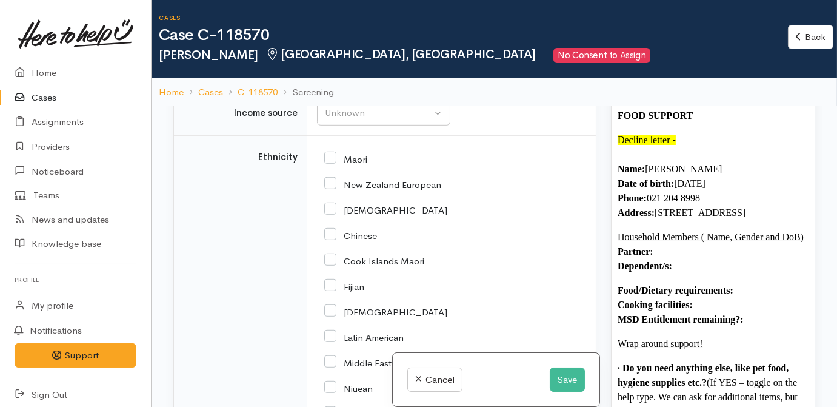
scroll to position [1542, 0]
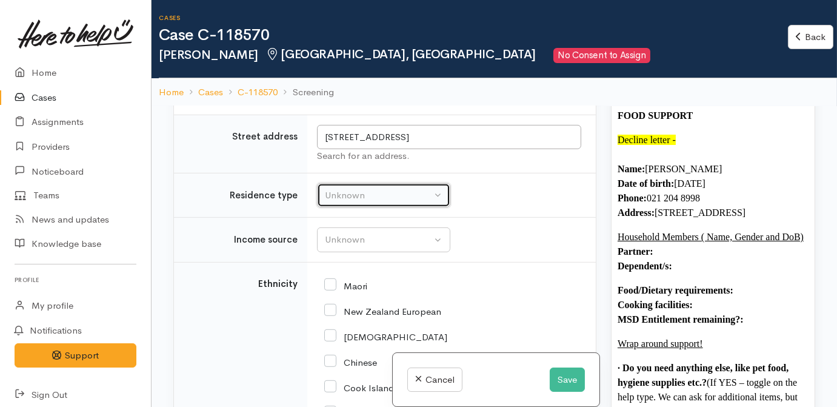
click at [391, 208] on button "Unknown" at bounding box center [383, 195] width 133 height 25
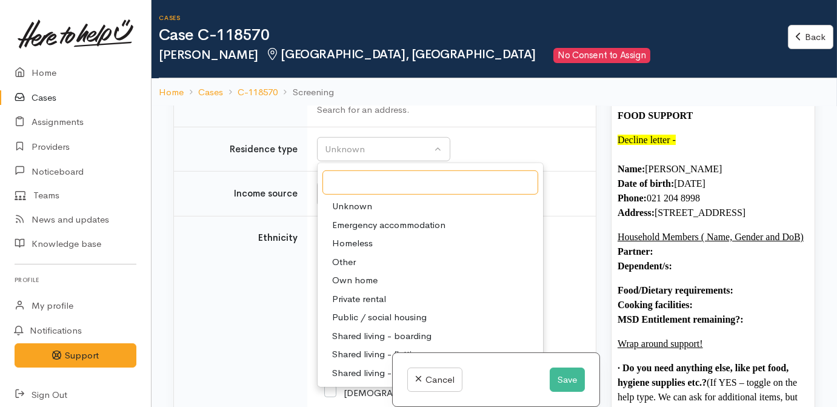
scroll to position [1653, 0]
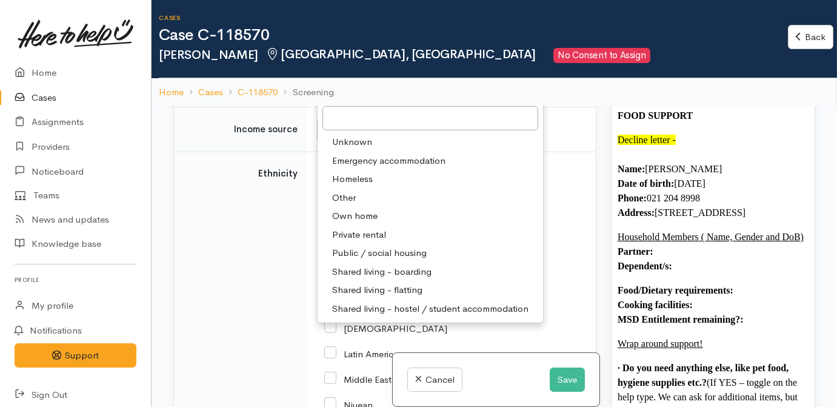
click at [364, 260] on span "Public / social housing" at bounding box center [379, 253] width 95 height 14
select select "3"
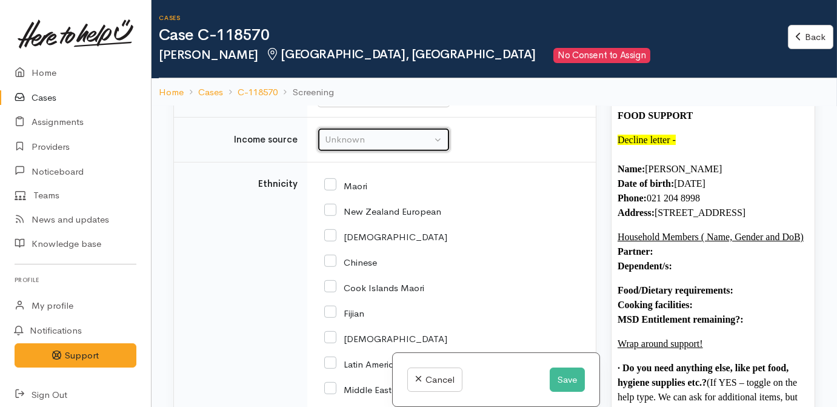
click at [368, 147] on div "Unknown" at bounding box center [378, 140] width 107 height 14
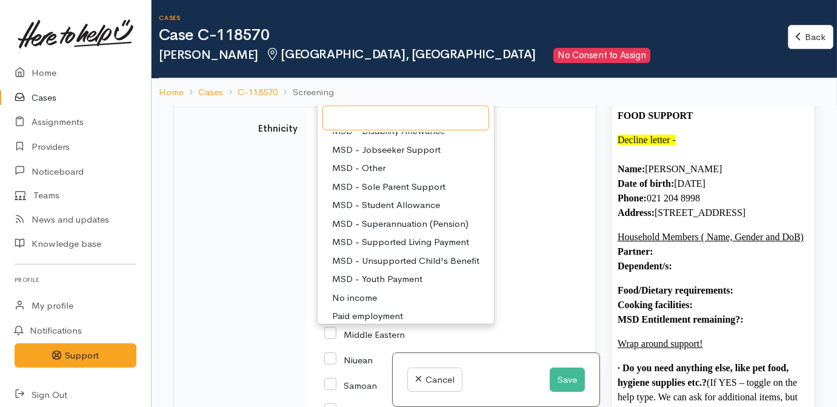
scroll to position [110, 0]
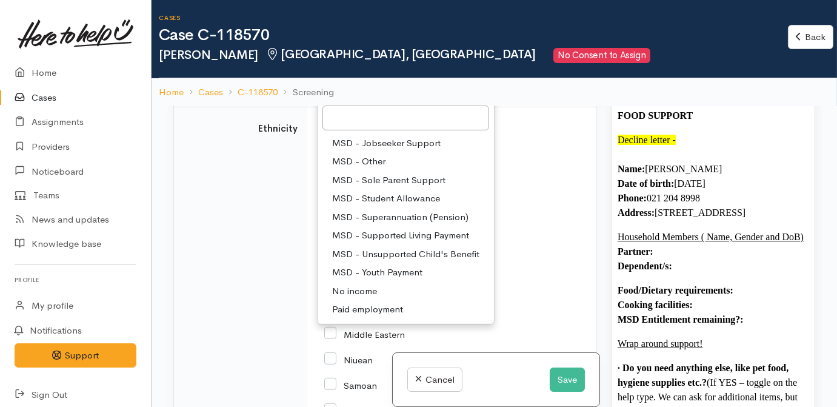
click at [399, 242] on span "MSD - Supported Living Payment" at bounding box center [400, 235] width 137 height 14
select select "3"
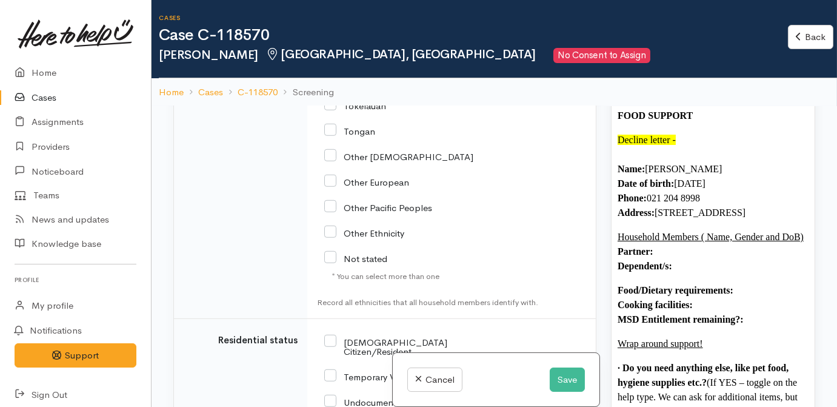
scroll to position [2127, 0]
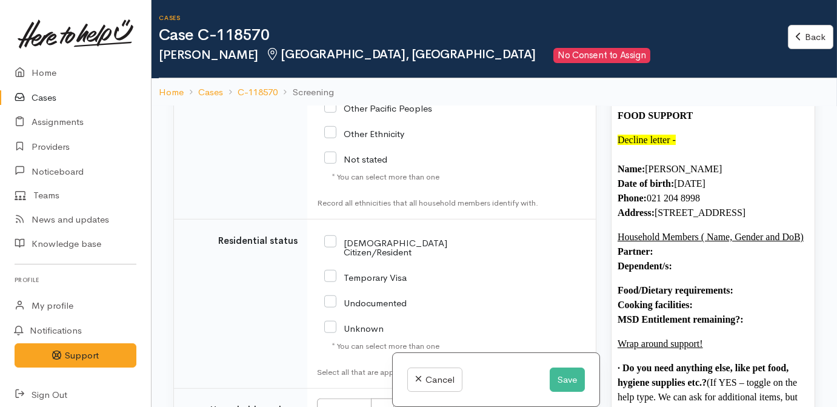
click at [339, 256] on input "[DEMOGRAPHIC_DATA] Citizen/Resident" at bounding box center [400, 246] width 153 height 20
checkbox input "true"
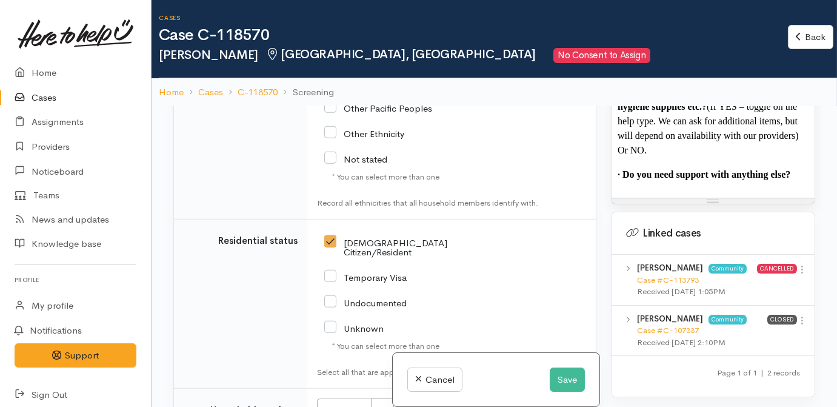
scroll to position [2296, 0]
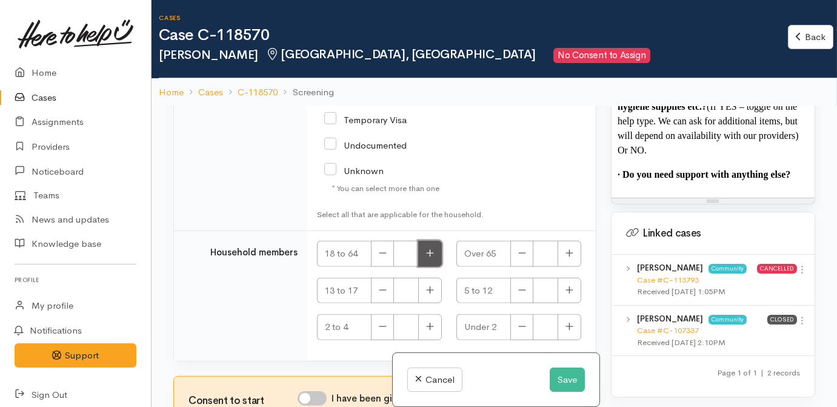
click at [436, 260] on button "button" at bounding box center [430, 254] width 24 height 26
type input "1"
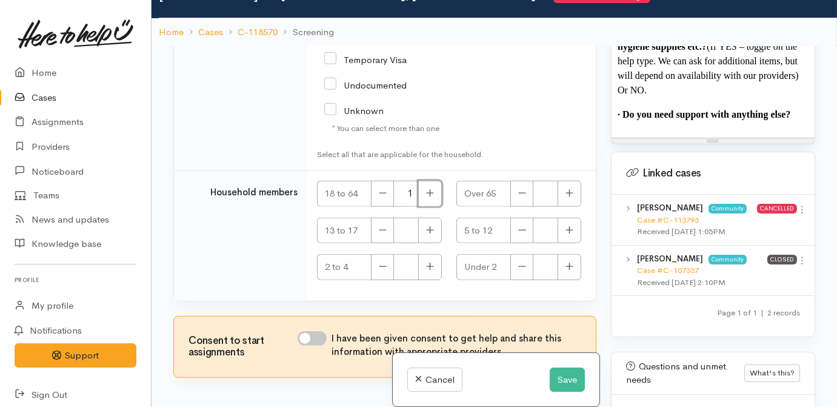
scroll to position [106, 0]
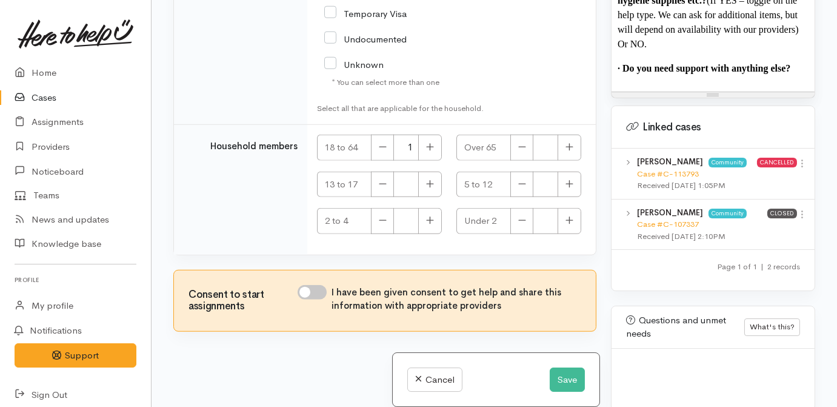
click at [309, 296] on input "I have been given consent to get help and share this information with appropria…" at bounding box center [312, 292] width 29 height 15
checkbox input "true"
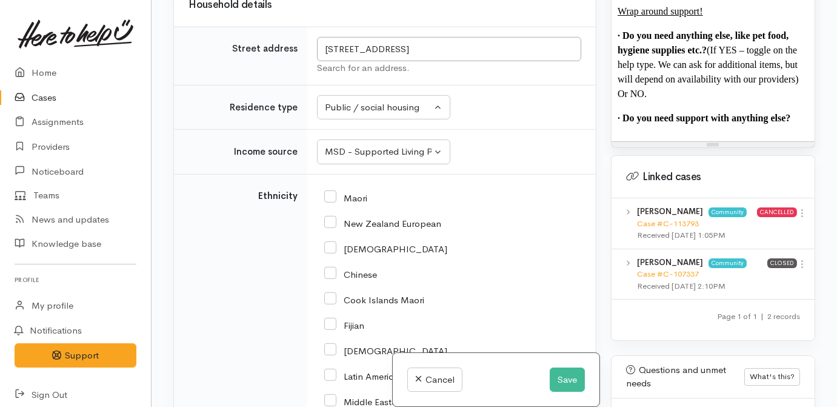
scroll to position [992, 0]
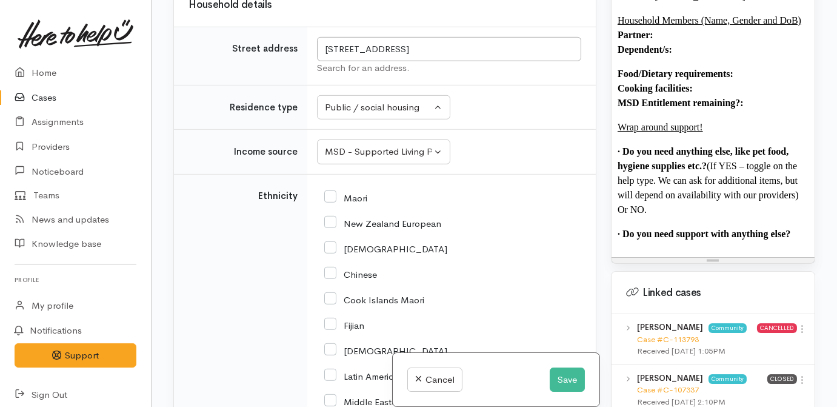
click at [428, 228] on input "New Zealand European" at bounding box center [382, 222] width 117 height 11
checkbox input "true"
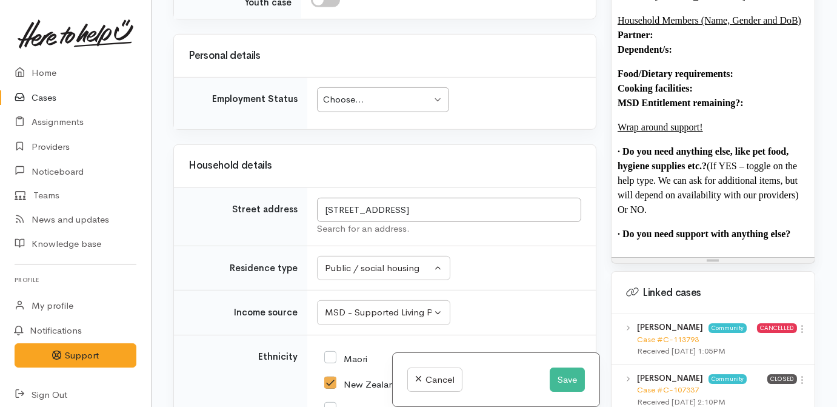
scroll to position [1304, 0]
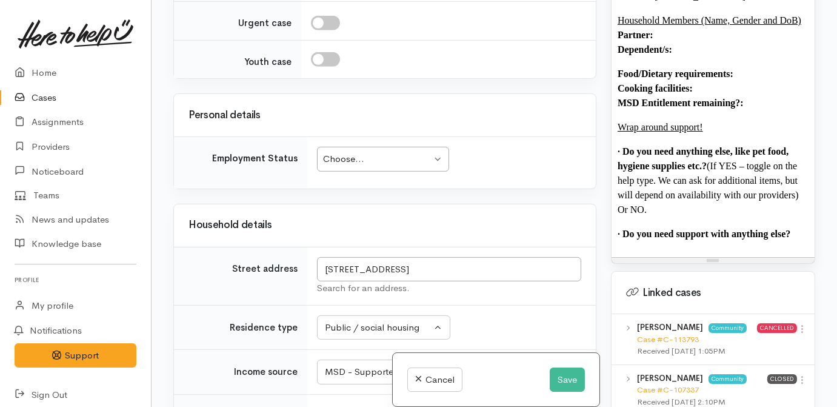
click at [386, 172] on div "Choose... Choose..." at bounding box center [383, 159] width 132 height 25
click at [478, 218] on div "Related cases There are other cases potentially from the same person, address o…" at bounding box center [385, 203] width 438 height 407
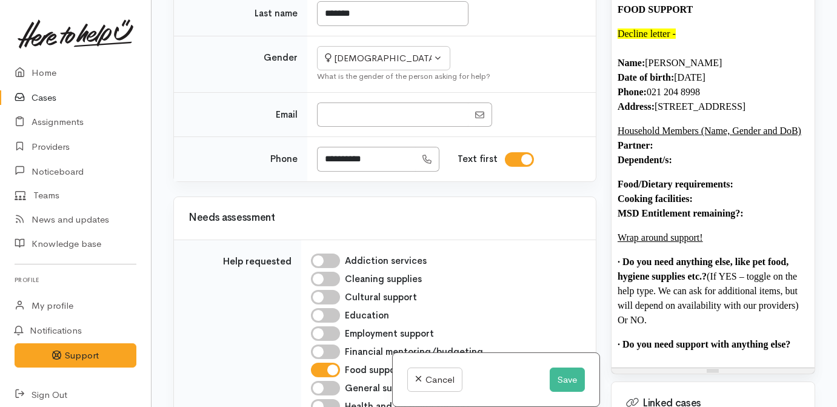
scroll to position [385, 0]
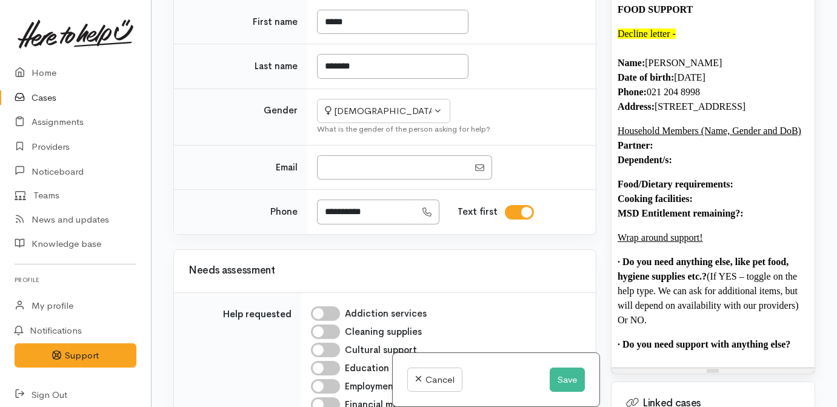
click at [674, 39] on font "Decline letter -" at bounding box center [647, 33] width 58 height 10
click at [707, 167] on p "Household Members (Name, Gender and DoB) Partner: Dependent/s:" at bounding box center [713, 146] width 191 height 44
click at [693, 167] on p "Household Members (Name, Gender and DoB) Partner: Dependent/s:" at bounding box center [713, 146] width 191 height 44
click at [664, 165] on p "Household Members (Name, Gender and DoB) Partner: Dependent/s:" at bounding box center [713, 146] width 191 height 44
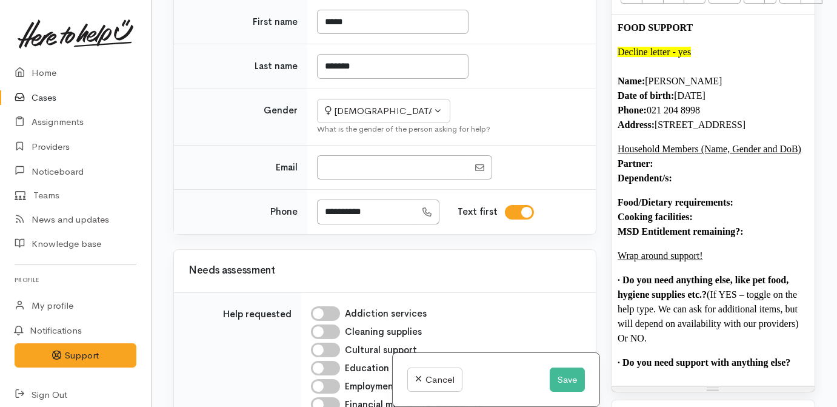
scroll to position [881, 0]
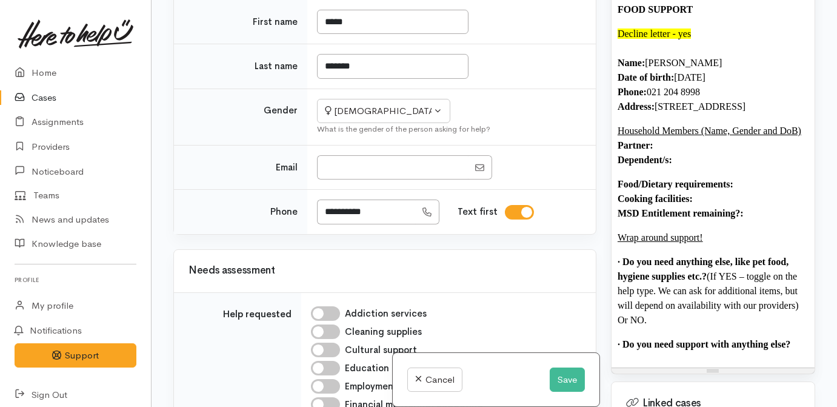
click at [806, 367] on div "FOOD SUPPORT Decline letter - yes Name: Candy Bennett Date of birth: 10/12/1970…" at bounding box center [713, 181] width 203 height 371
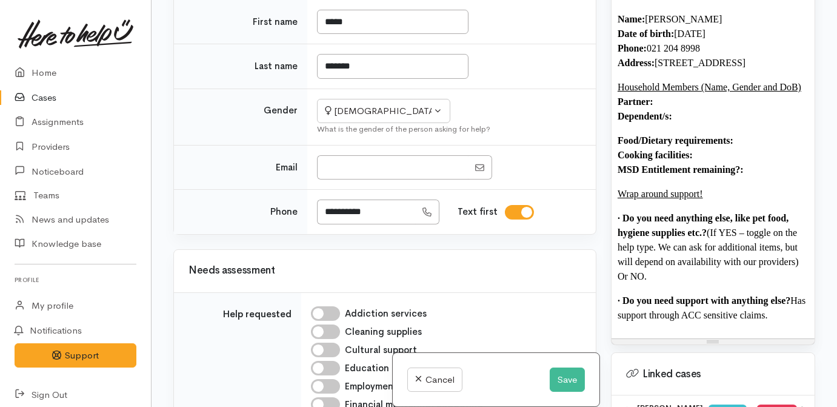
scroll to position [992, 0]
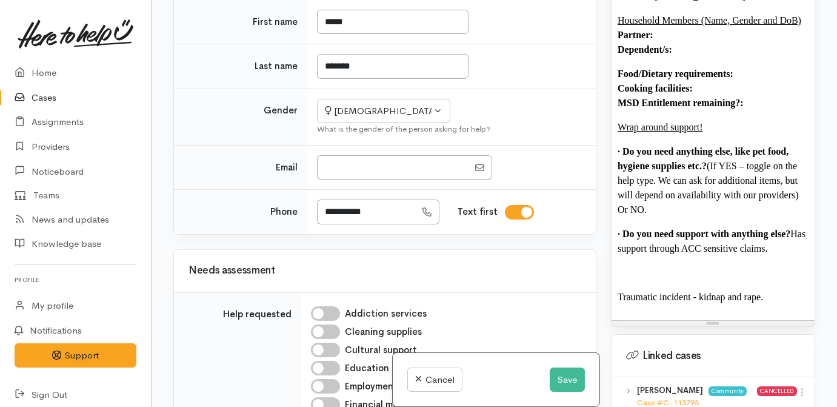
click at [699, 280] on p at bounding box center [713, 272] width 191 height 15
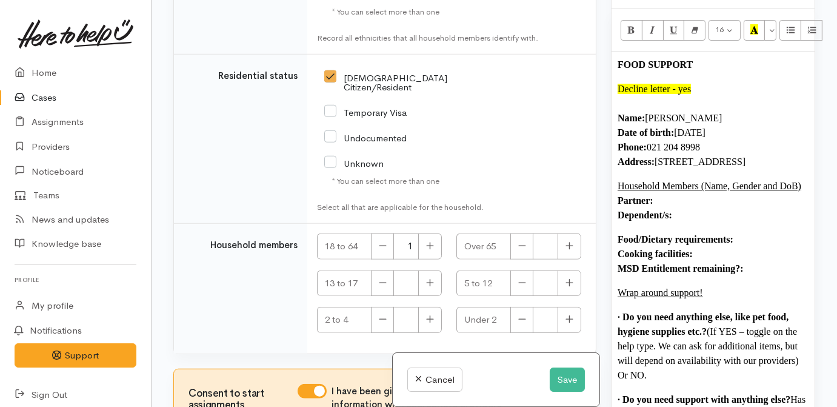
scroll to position [2204, 0]
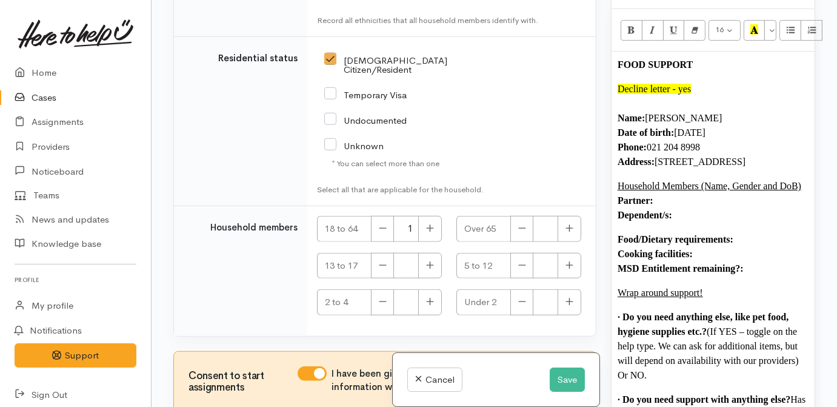
click at [669, 222] on p "Household Members (Name, Gender and DoB) Partner: Dependent/s:" at bounding box center [713, 201] width 191 height 44
click at [667, 222] on p "Household Members (Name, Gender and DoB) Partner: Dependent/s:" at bounding box center [713, 201] width 191 height 44
drag, startPoint x: 662, startPoint y: 224, endPoint x: 601, endPoint y: 221, distance: 61.3
click at [601, 222] on div "Related cases There are other cases potentially from the same person, address o…" at bounding box center [494, 203] width 656 height 407
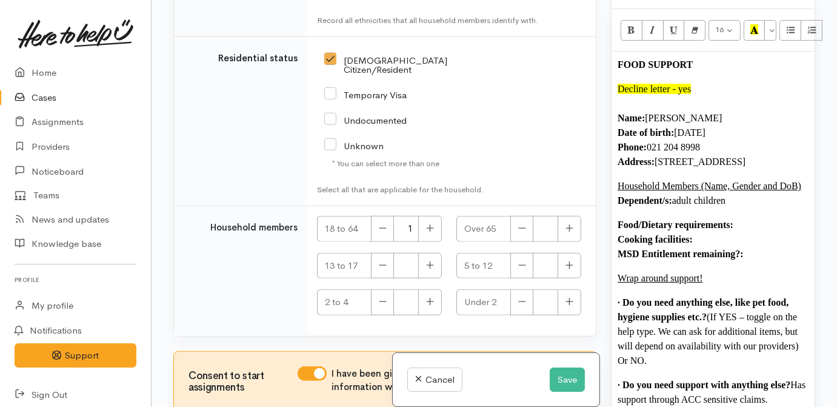
click at [746, 250] on p "Food/Dietary requirements: Cooking facilities: MSD Entitlement remaining?:" at bounding box center [713, 240] width 191 height 44
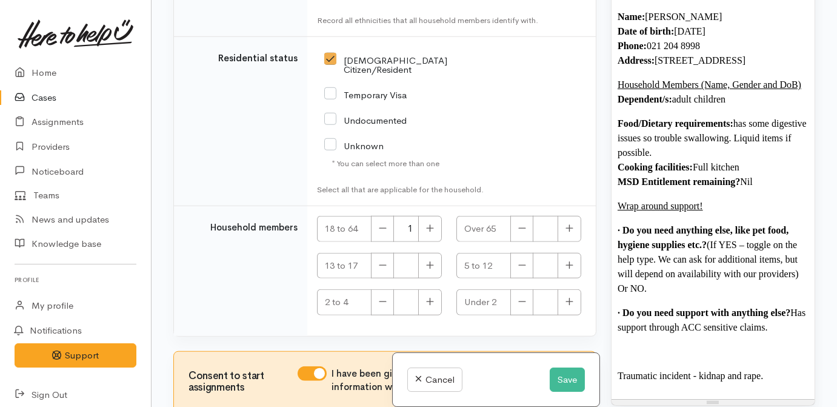
scroll to position [936, 0]
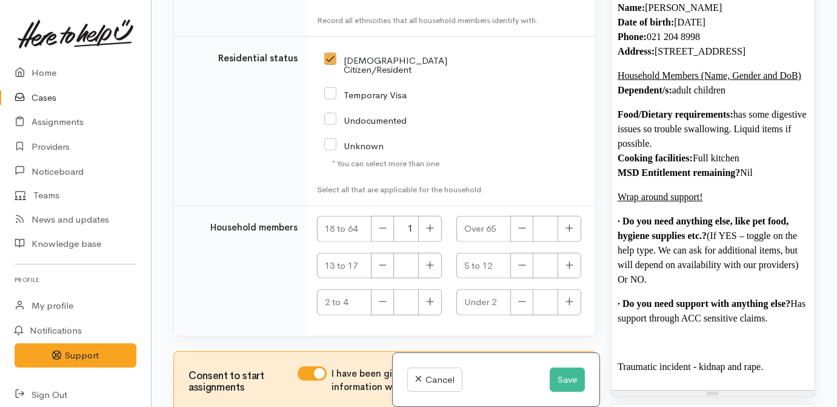
drag, startPoint x: 662, startPoint y: 301, endPoint x: 722, endPoint y: 264, distance: 70.0
click at [708, 261] on p "· Do you need anything else, like pet food, hygiene supplies etc.? (If YES – to…" at bounding box center [713, 250] width 191 height 73
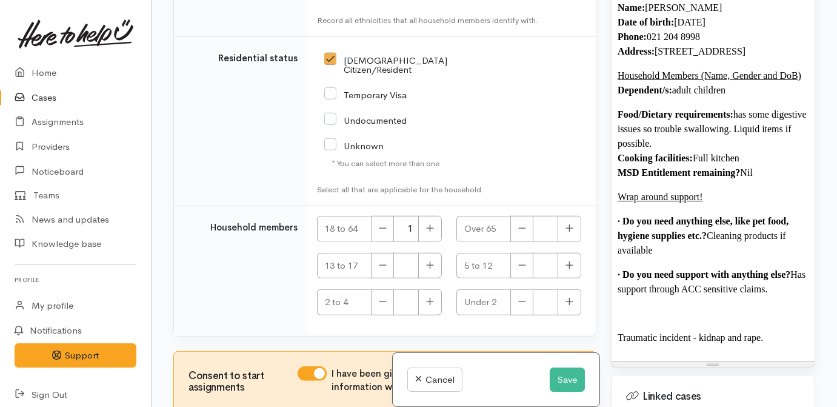
click at [715, 258] on p "· Do you need anything else, like pet food, hygiene supplies etc.? Cleaning pro…" at bounding box center [713, 236] width 191 height 44
click at [795, 296] on p "· Do you need support with anything else? Has support through ACC sensitive cla…" at bounding box center [713, 281] width 191 height 29
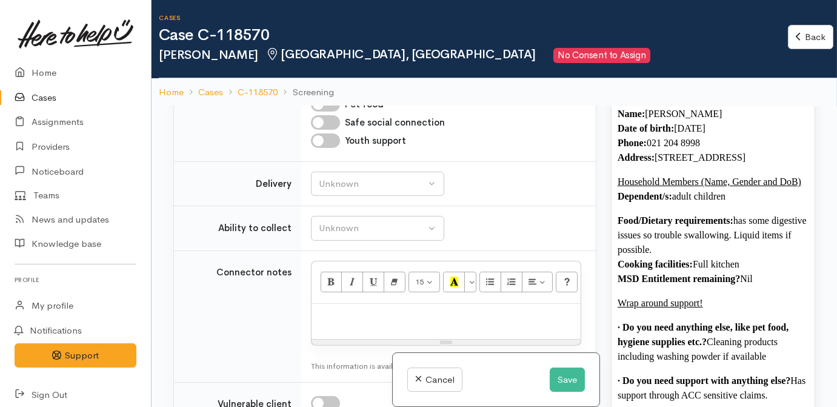
click at [685, 269] on b "Cooking facilities:" at bounding box center [655, 264] width 75 height 10
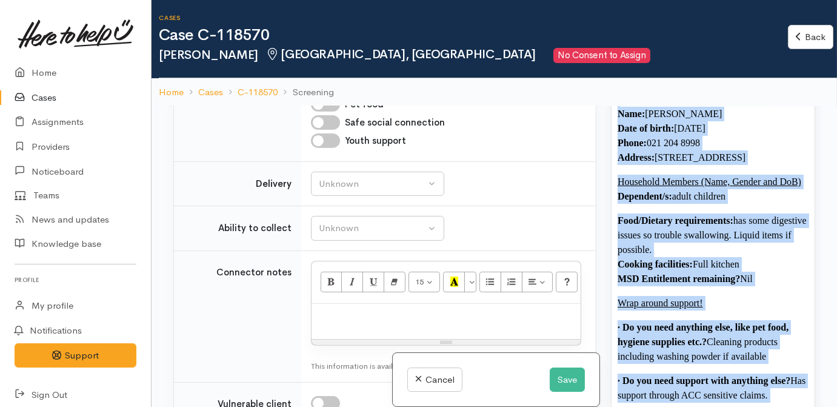
copy div "FOOD SUPPORT Decline letter - yes Name: Candy Bennett Date of birth: 10/12/1970…"
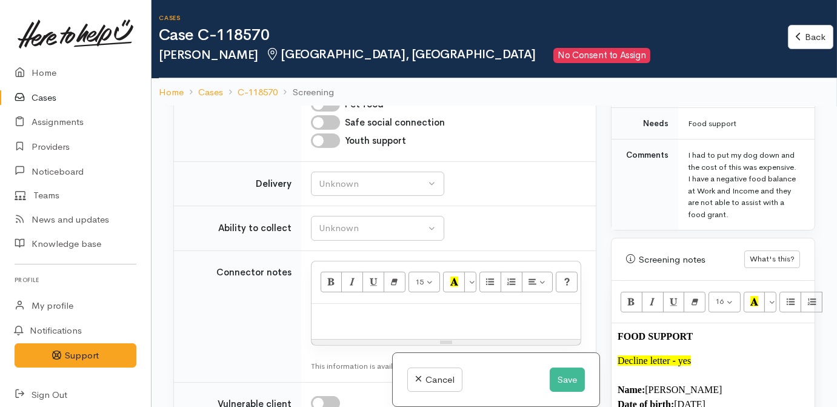
click at [362, 324] on p at bounding box center [446, 317] width 257 height 14
paste div
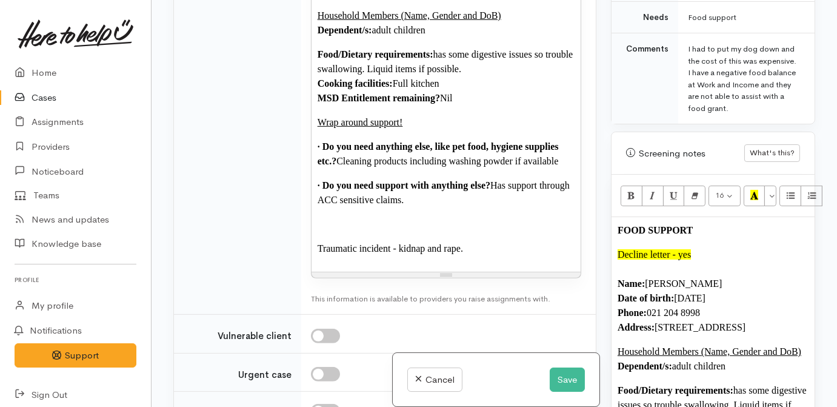
scroll to position [1401, 0]
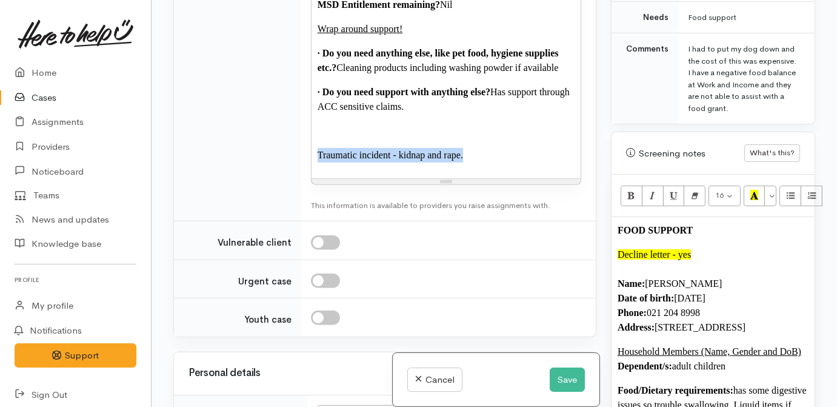
drag, startPoint x: 475, startPoint y: 179, endPoint x: 297, endPoint y: 165, distance: 178.7
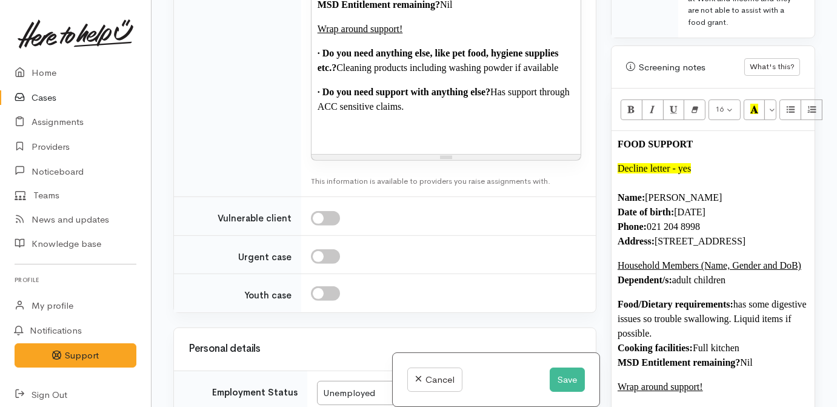
scroll to position [936, 0]
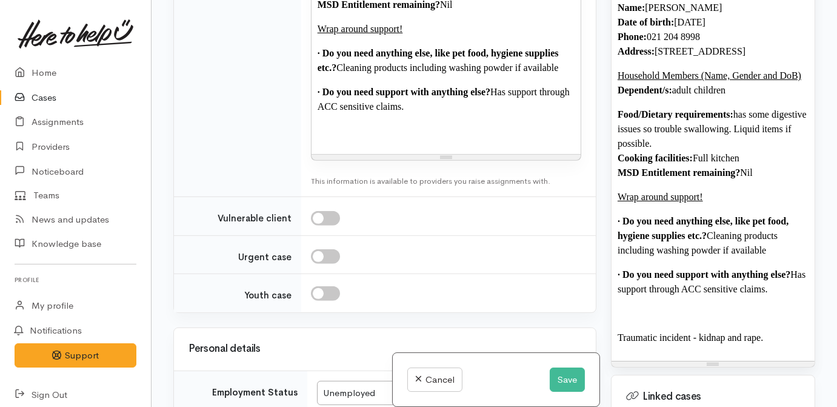
click at [772, 345] on p "Traumatic incident - kidnap and rape." at bounding box center [713, 337] width 191 height 15
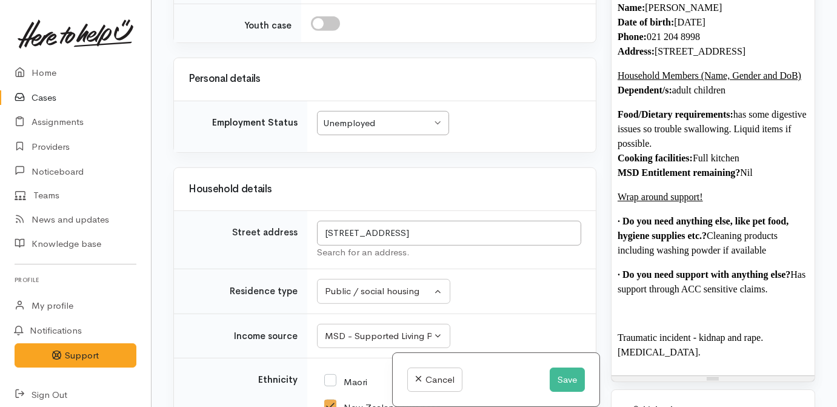
scroll to position [1677, 0]
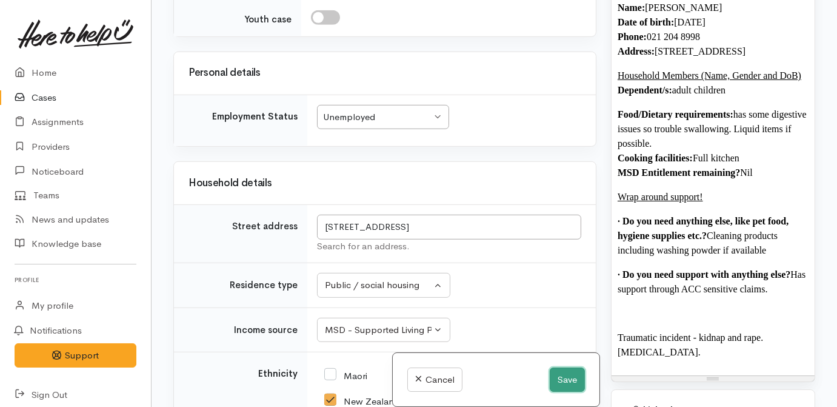
click at [575, 375] on button "Save" at bounding box center [567, 379] width 35 height 25
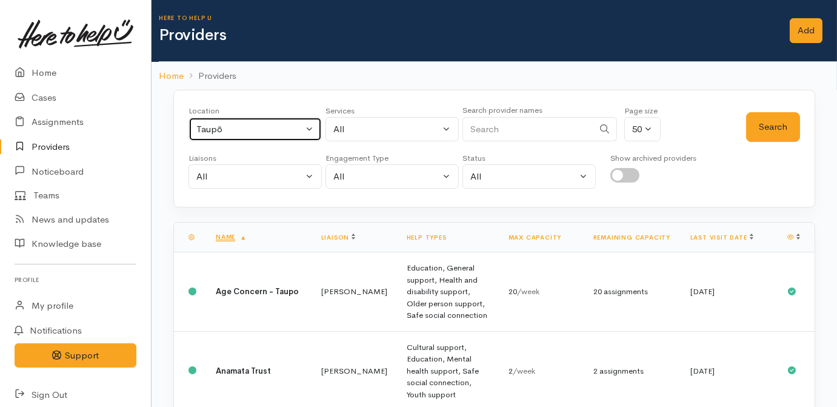
click at [296, 131] on div "Taupō" at bounding box center [249, 129] width 107 height 14
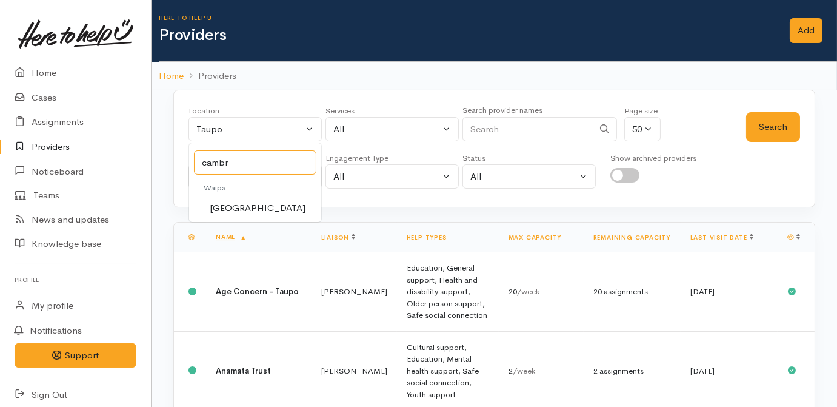
type input "cambr"
click at [273, 210] on link "[GEOGRAPHIC_DATA]" at bounding box center [255, 208] width 132 height 19
select select "86"
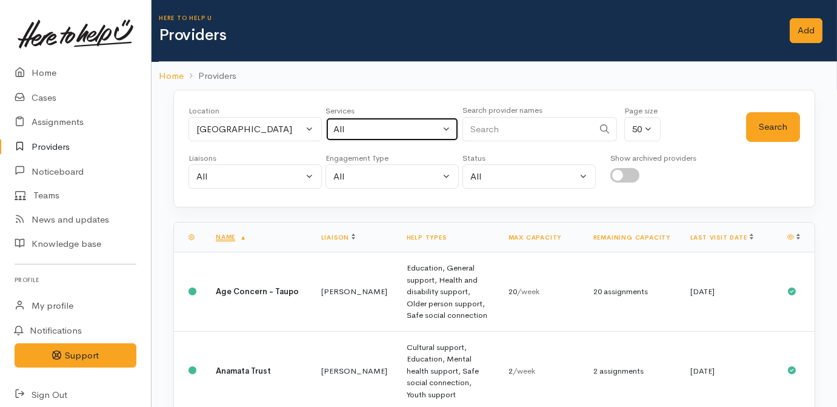
click at [379, 133] on div "All" at bounding box center [386, 129] width 107 height 14
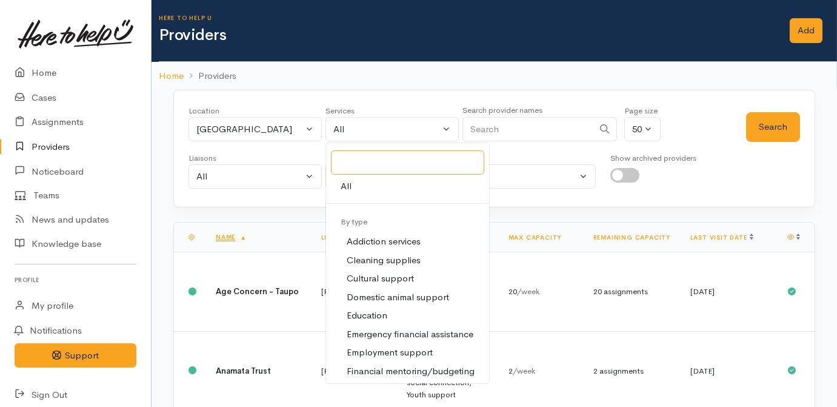
scroll to position [55, 0]
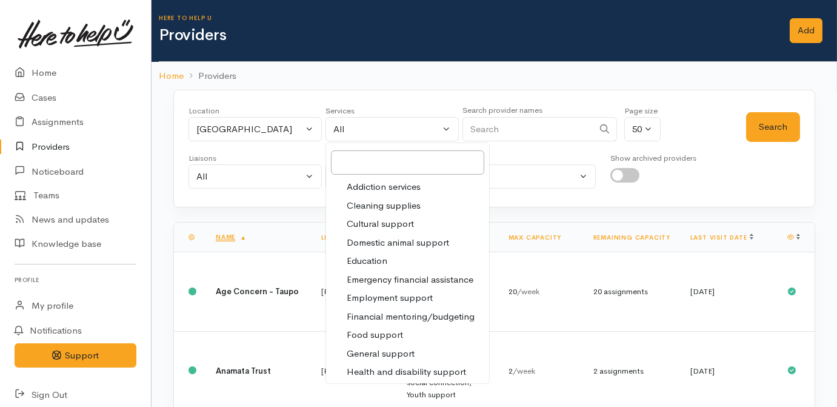
click at [376, 328] on span "Food support" at bounding box center [375, 335] width 56 height 14
select select "3"
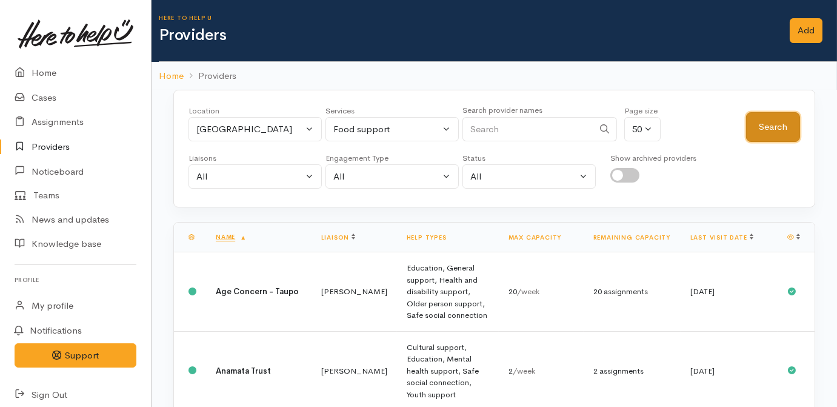
click at [749, 118] on button "Search" at bounding box center [773, 127] width 54 height 30
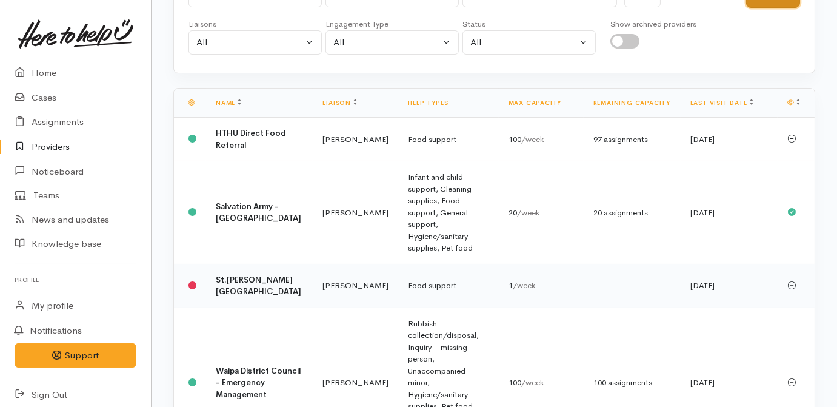
scroll to position [147, 0]
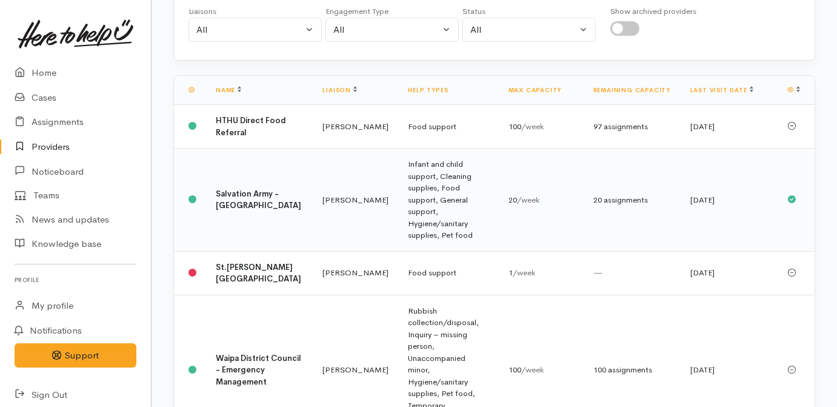
click at [398, 196] on td "Infant and child support, Cleaning supplies, Food support, General support, Hyg…" at bounding box center [448, 199] width 100 height 103
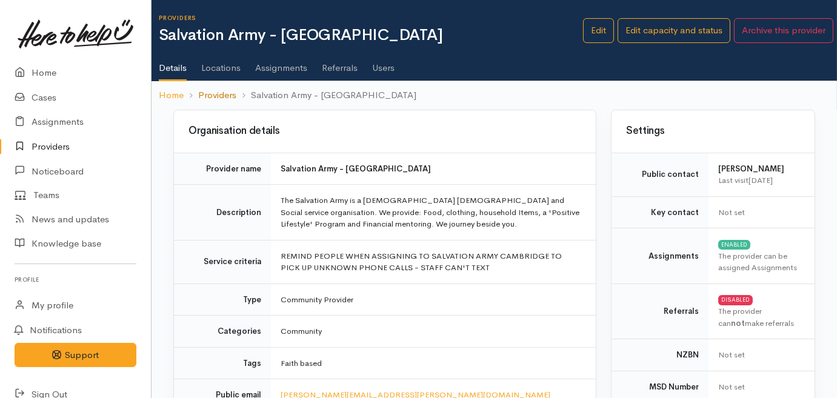
click at [225, 97] on link "Providers" at bounding box center [217, 95] width 38 height 14
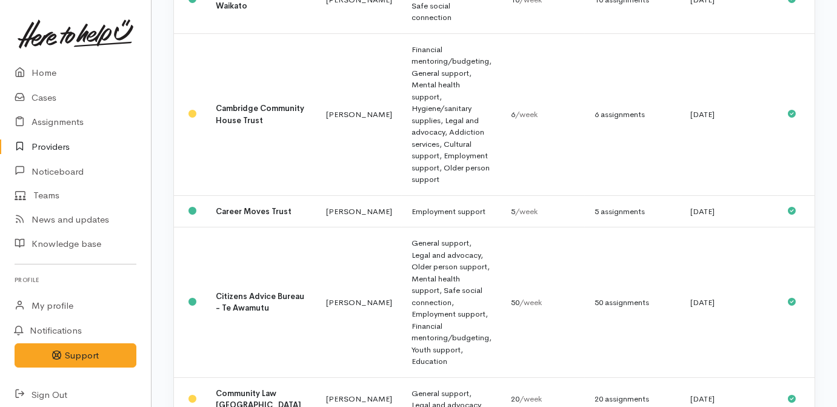
scroll to position [330, 0]
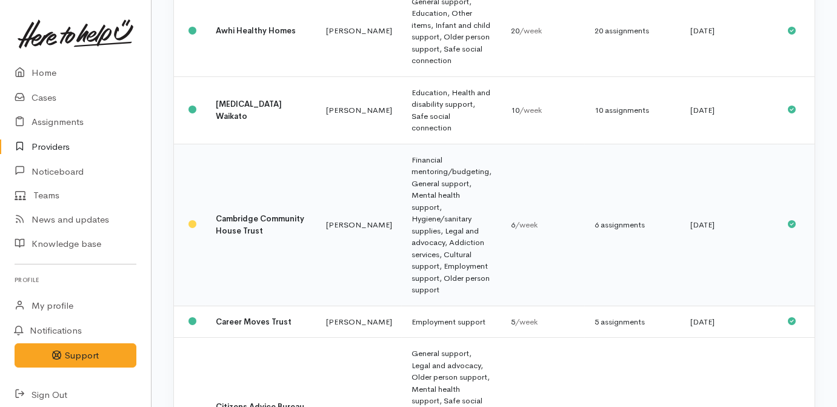
click at [402, 144] on td "Financial mentoring/budgeting, General support, Mental health support, Hygiene/…" at bounding box center [451, 225] width 99 height 162
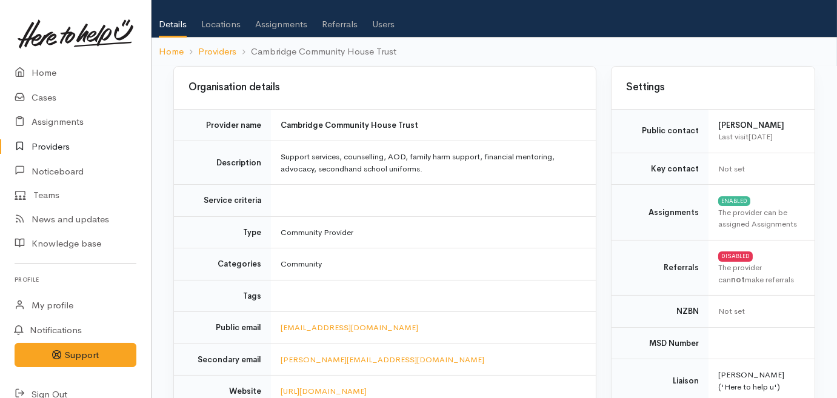
scroll to position [55, 0]
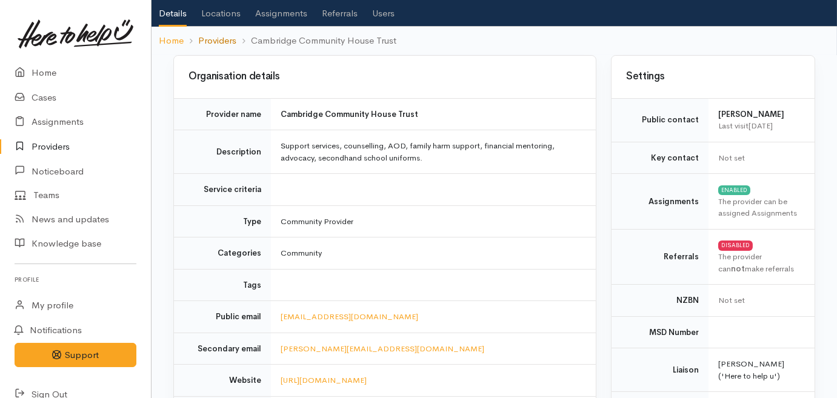
click at [219, 35] on link "Providers" at bounding box center [217, 41] width 38 height 14
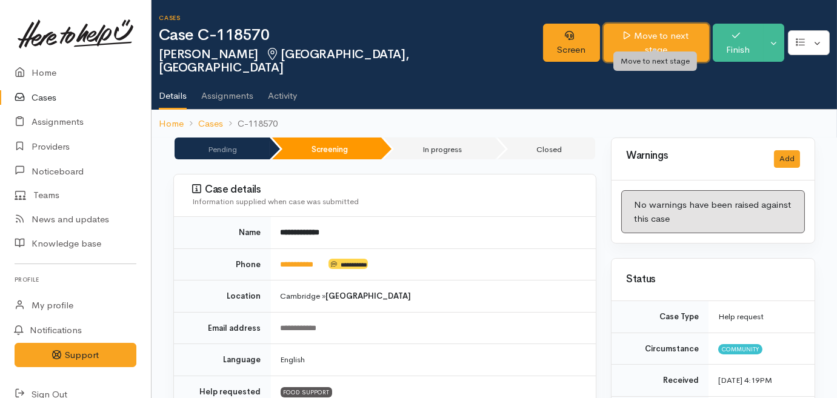
click at [641, 33] on link "Move to next stage" at bounding box center [656, 43] width 105 height 38
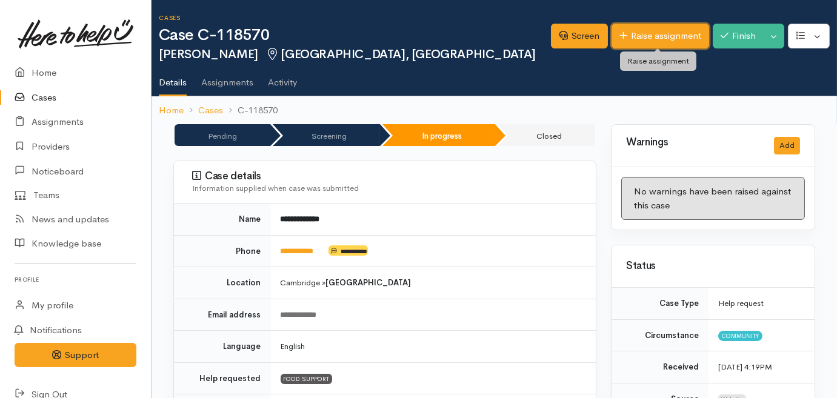
click at [641, 42] on link "Raise assignment" at bounding box center [661, 36] width 98 height 25
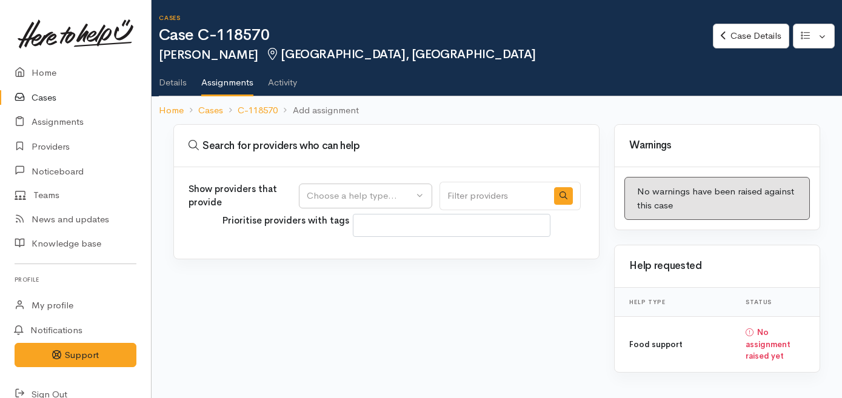
select select
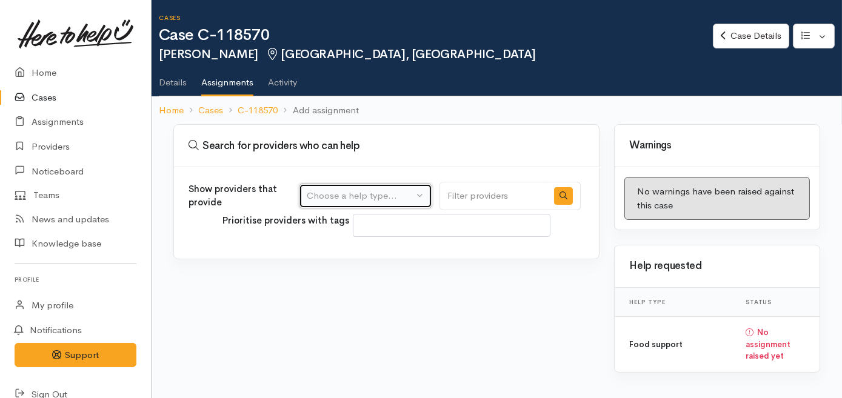
click at [379, 204] on button "Choose a help type..." at bounding box center [365, 196] width 133 height 25
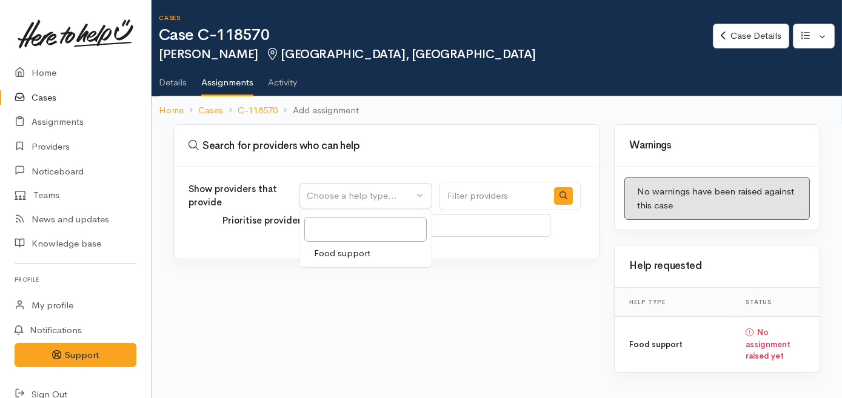
click at [357, 250] on span "Food support" at bounding box center [342, 254] width 56 height 14
select select "3"
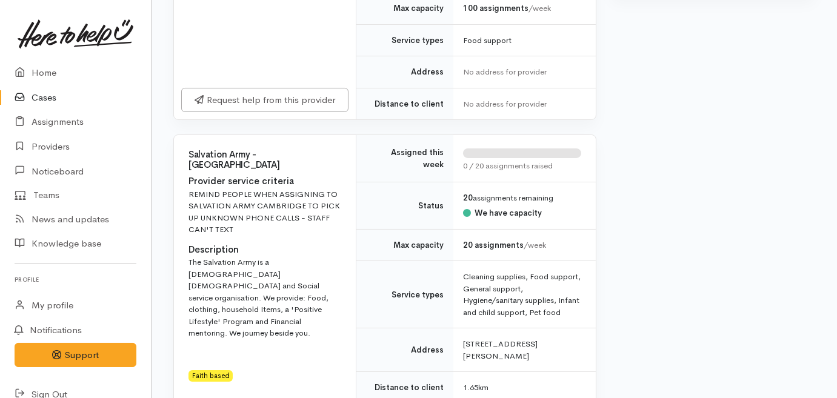
scroll to position [413, 0]
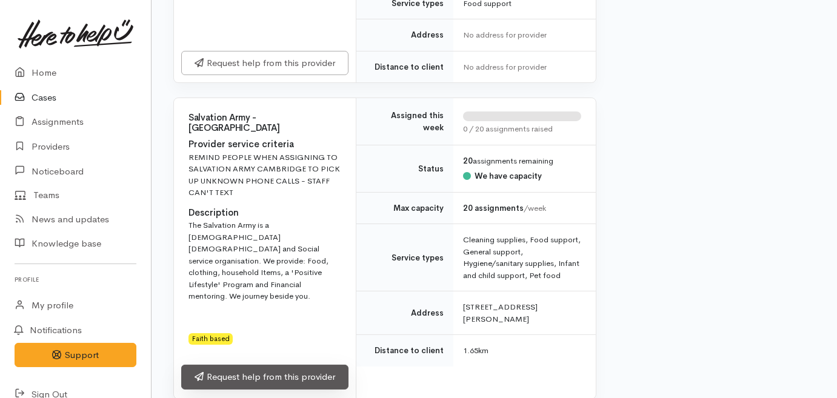
click at [262, 365] on link "Request help from this provider" at bounding box center [264, 377] width 167 height 25
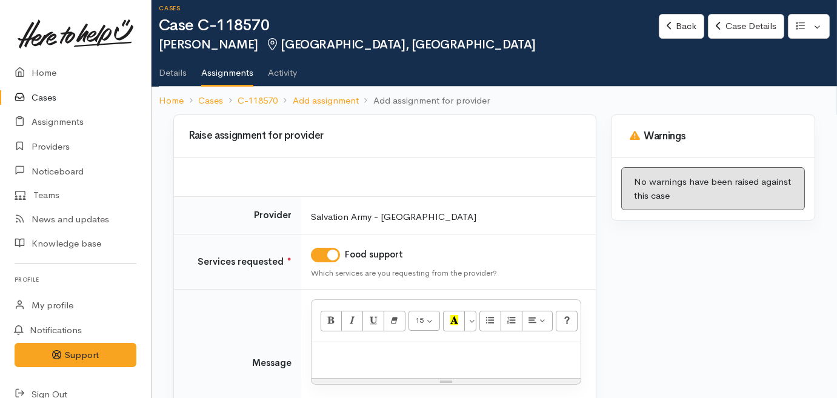
scroll to position [55, 0]
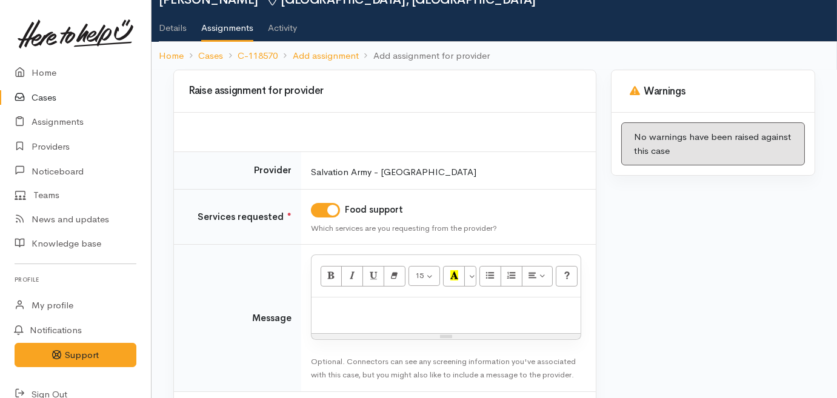
drag, startPoint x: 490, startPoint y: 319, endPoint x: 491, endPoint y: 313, distance: 6.8
click at [490, 319] on div at bounding box center [446, 316] width 269 height 36
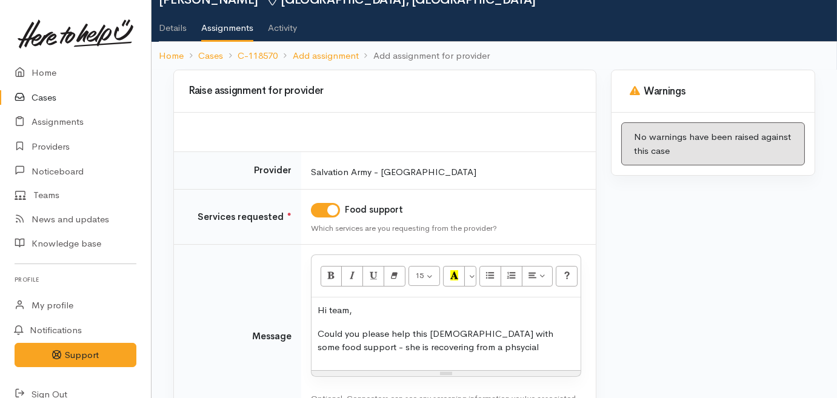
click at [396, 348] on p "Could you please help this [DEMOGRAPHIC_DATA] with some food support - she is r…" at bounding box center [446, 340] width 257 height 27
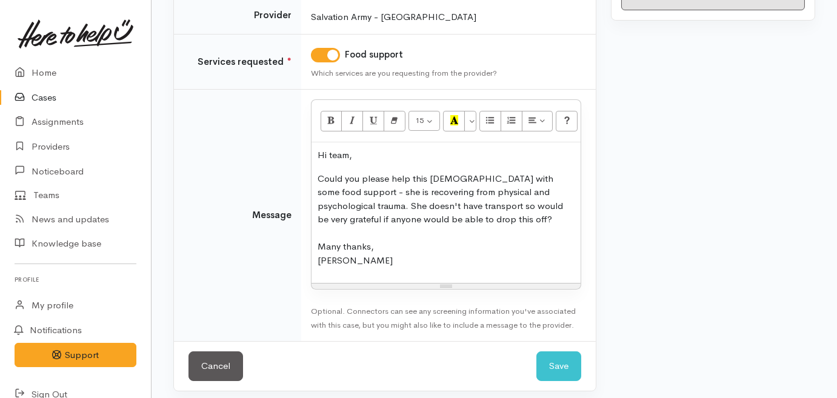
scroll to position [215, 0]
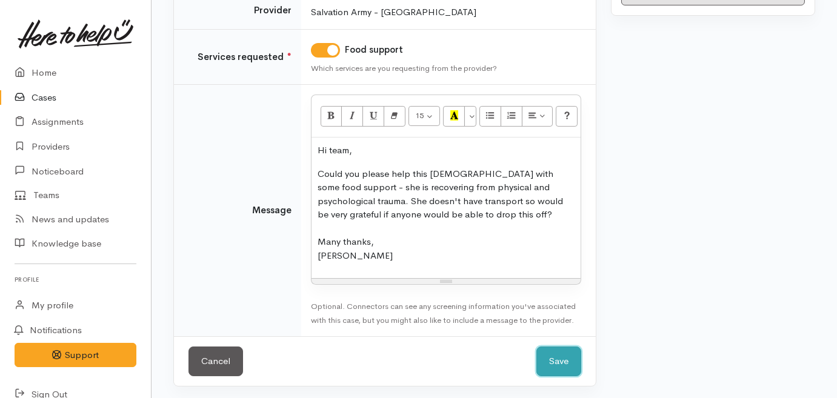
click at [559, 358] on button "Save" at bounding box center [558, 362] width 45 height 30
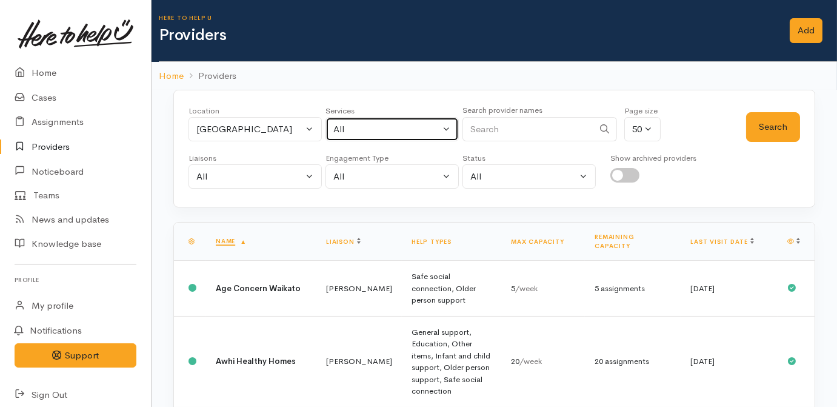
click at [386, 130] on div "All" at bounding box center [386, 129] width 107 height 14
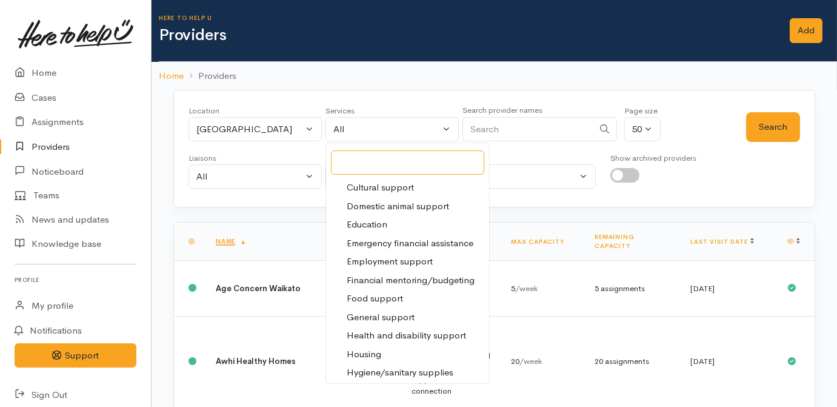
scroll to position [110, 0]
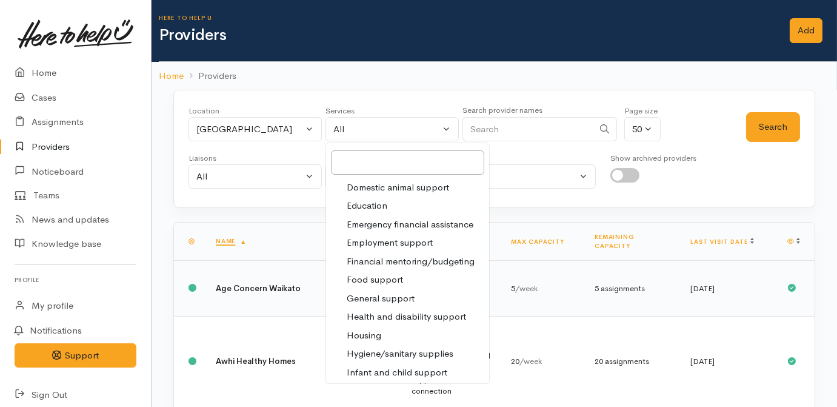
drag, startPoint x: 398, startPoint y: 273, endPoint x: 498, endPoint y: 257, distance: 101.2
click at [398, 273] on span "Food support" at bounding box center [375, 280] width 56 height 14
select select "3"
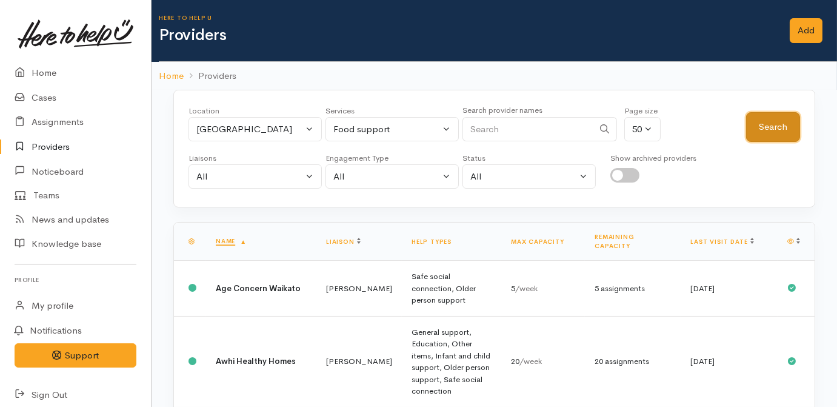
click at [795, 133] on button "Search" at bounding box center [773, 127] width 54 height 30
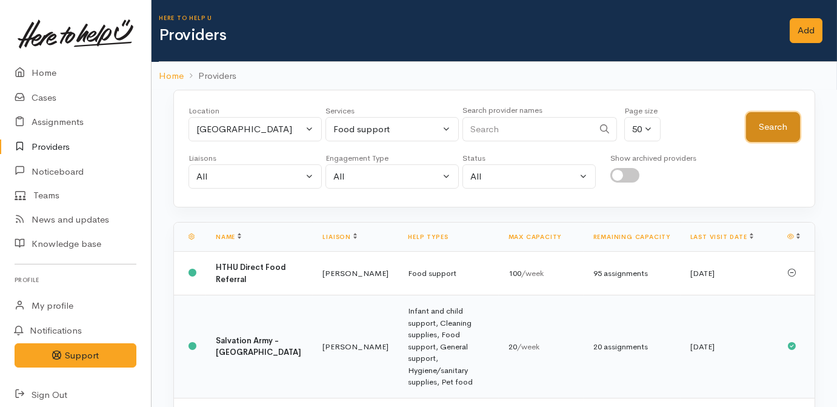
scroll to position [147, 0]
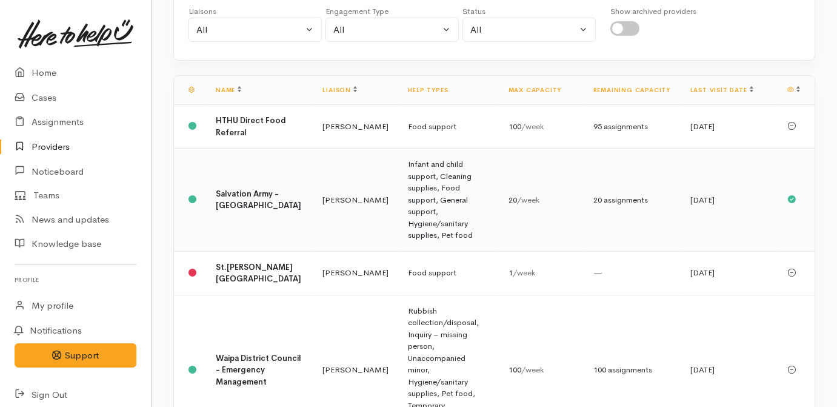
click at [322, 187] on td "Nicole Rusk" at bounding box center [355, 199] width 85 height 103
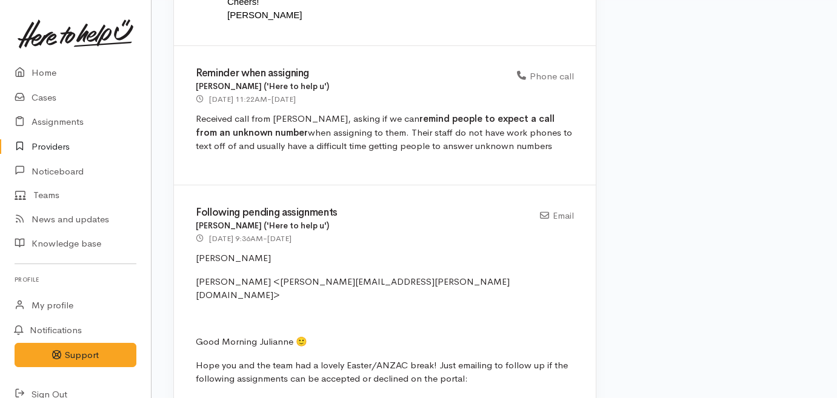
scroll to position [1708, 0]
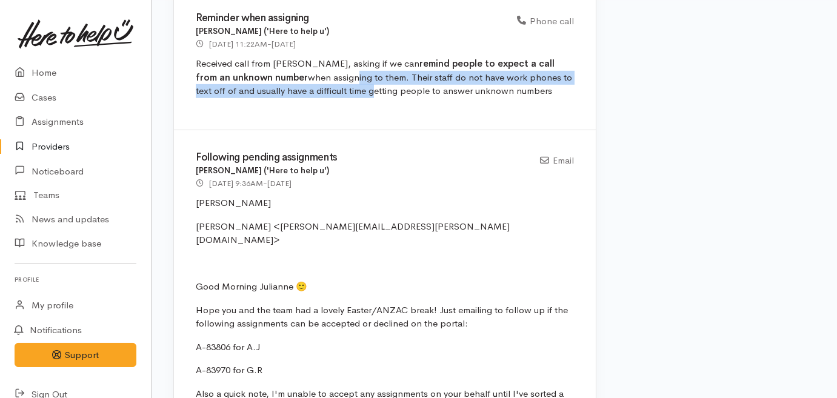
drag, startPoint x: 319, startPoint y: 75, endPoint x: 325, endPoint y: 85, distance: 11.4
click at [325, 85] on p "Received call from [PERSON_NAME], asking if we can remind people to expect a ca…" at bounding box center [385, 77] width 378 height 41
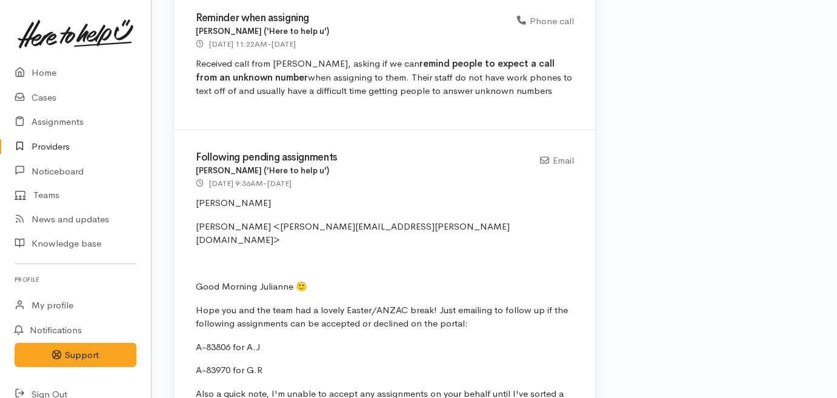
drag, startPoint x: 325, startPoint y: 85, endPoint x: 349, endPoint y: 112, distance: 36.5
click at [349, 112] on div "Reminder when assigning [PERSON_NAME] ('Here to help u') [DATE] 11:22AM - [DATE…" at bounding box center [385, 60] width 422 height 139
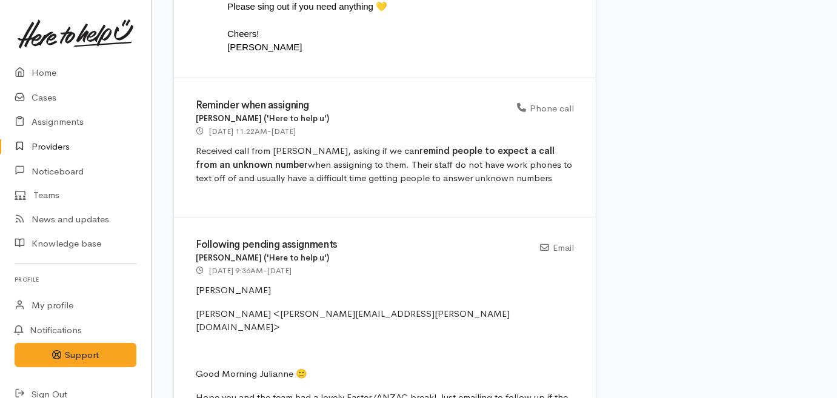
scroll to position [1487, 0]
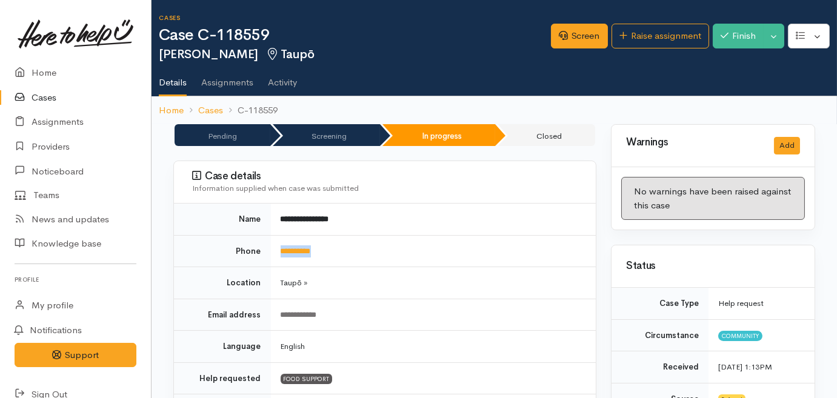
drag, startPoint x: 324, startPoint y: 248, endPoint x: 273, endPoint y: 242, distance: 51.9
click at [273, 242] on td "**********" at bounding box center [433, 251] width 325 height 32
drag, startPoint x: 273, startPoint y: 242, endPoint x: 287, endPoint y: 251, distance: 17.2
copy link "**********"
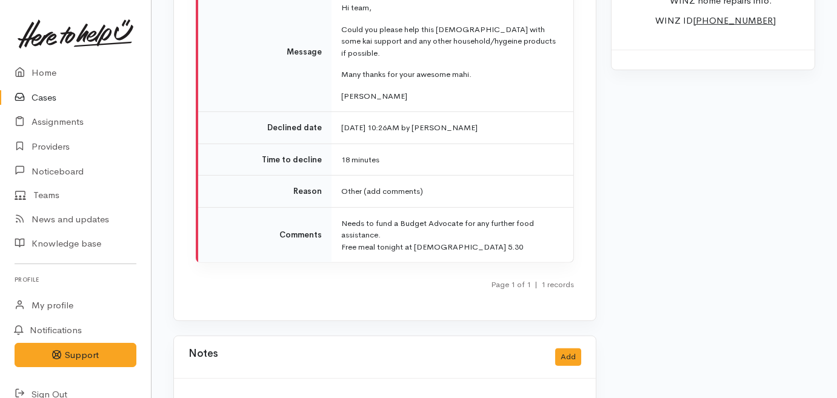
scroll to position [1598, 0]
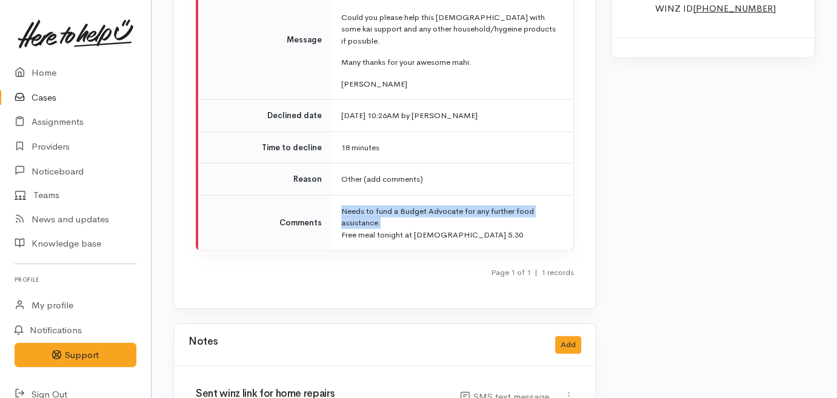
drag, startPoint x: 342, startPoint y: 181, endPoint x: 399, endPoint y: 188, distance: 58.0
click at [399, 195] on td "Needs to fund a Budget Advocate for any further food assistance. Free meal toni…" at bounding box center [453, 222] width 242 height 55
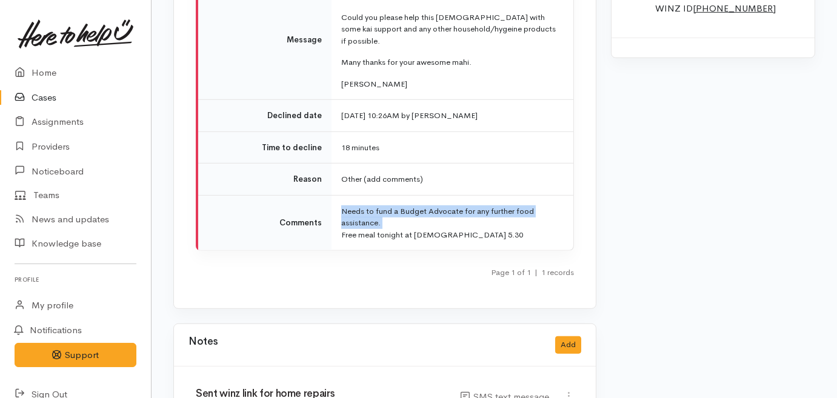
drag, startPoint x: 399, startPoint y: 188, endPoint x: 438, endPoint y: 192, distance: 39.0
click at [438, 195] on td "Needs to fund a Budget Advocate for any further food assistance. Free meal toni…" at bounding box center [453, 222] width 242 height 55
click at [393, 195] on td "Needs to fund a Budget Advocate for any further food assistance. Free meal toni…" at bounding box center [453, 222] width 242 height 55
drag, startPoint x: 381, startPoint y: 193, endPoint x: 341, endPoint y: 182, distance: 41.5
click at [341, 195] on td "Needs to fund a Budget Advocate for any further food assistance. Free meal toni…" at bounding box center [453, 222] width 242 height 55
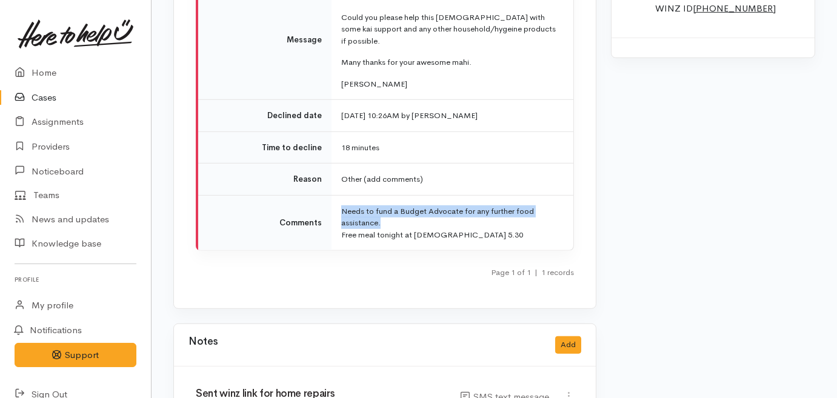
click at [341, 195] on td "Needs to fund a Budget Advocate for any further food assistance. Free meal toni…" at bounding box center [453, 222] width 242 height 55
click at [382, 195] on td "Needs to fund a Budget Advocate for any further food assistance. Free meal toni…" at bounding box center [453, 222] width 242 height 55
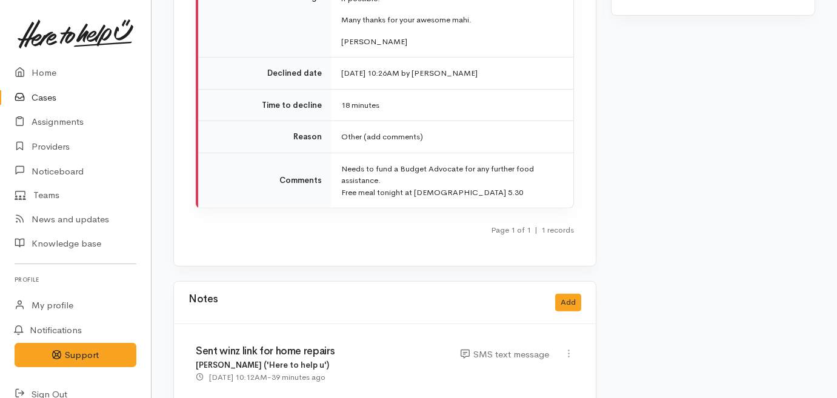
scroll to position [1653, 0]
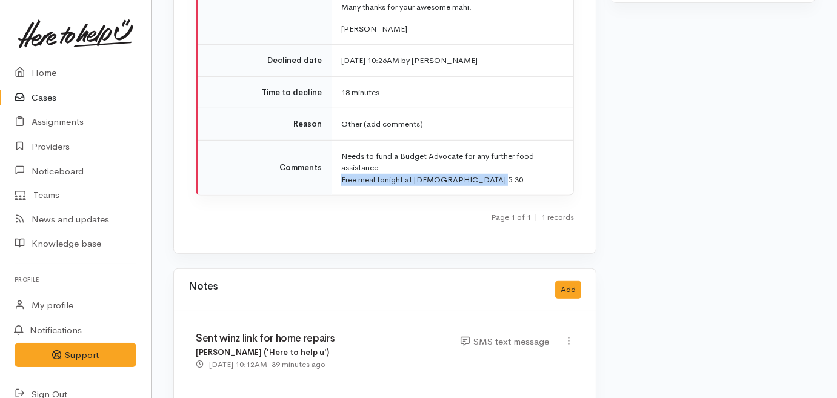
drag, startPoint x: 341, startPoint y: 148, endPoint x: 490, endPoint y: 145, distance: 149.1
click at [490, 145] on td "Needs to fund a Budget Advocate for any further food assistance. Free meal toni…" at bounding box center [453, 167] width 242 height 55
click at [488, 150] on td "Needs to fund a Budget Advocate for any further food assistance. Free meal toni…" at bounding box center [453, 167] width 242 height 55
click at [487, 151] on td "Needs to fund a Budget Advocate for any further food assistance. Free meal toni…" at bounding box center [453, 167] width 242 height 55
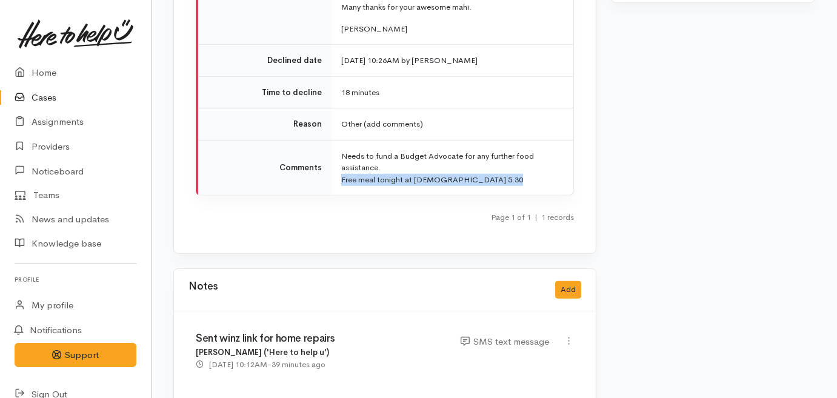
drag, startPoint x: 487, startPoint y: 151, endPoint x: 394, endPoint y: 151, distance: 93.3
click at [394, 151] on td "Needs to fund a Budget Advocate for any further food assistance. Free meal toni…" at bounding box center [453, 167] width 242 height 55
click at [393, 151] on td "Needs to fund a Budget Advocate for any further food assistance. Free meal toni…" at bounding box center [453, 167] width 242 height 55
click at [492, 154] on td "Needs to fund a Budget Advocate for any further food assistance. Free meal toni…" at bounding box center [453, 167] width 242 height 55
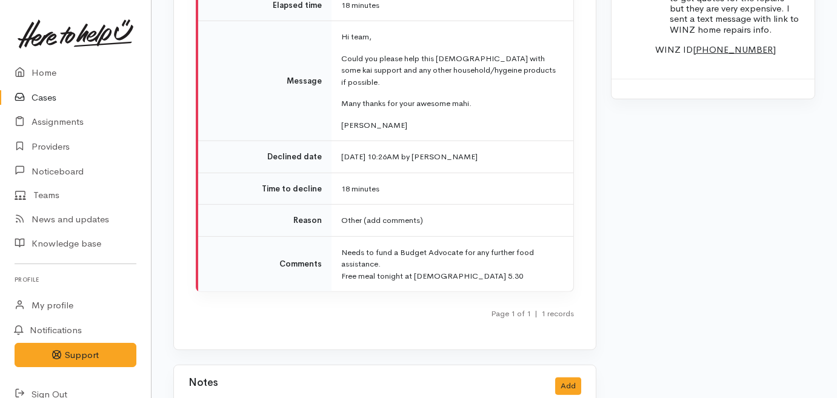
scroll to position [1598, 0]
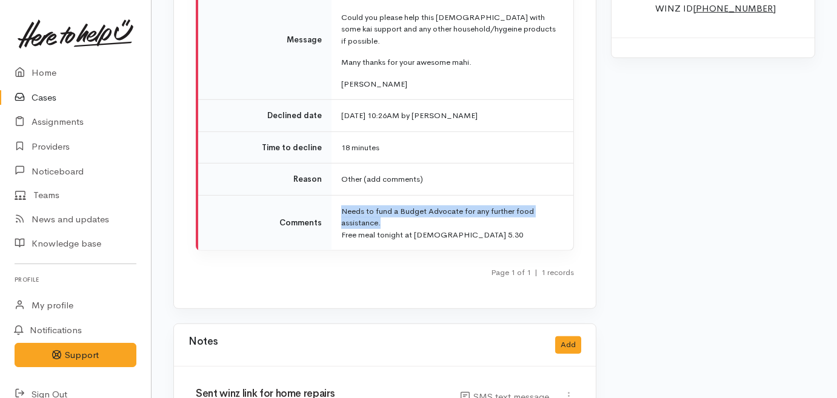
drag, startPoint x: 384, startPoint y: 195, endPoint x: 339, endPoint y: 184, distance: 46.2
click at [339, 195] on td "Needs to fund a Budget Advocate for any further food assistance. Free meal toni…" at bounding box center [453, 222] width 242 height 55
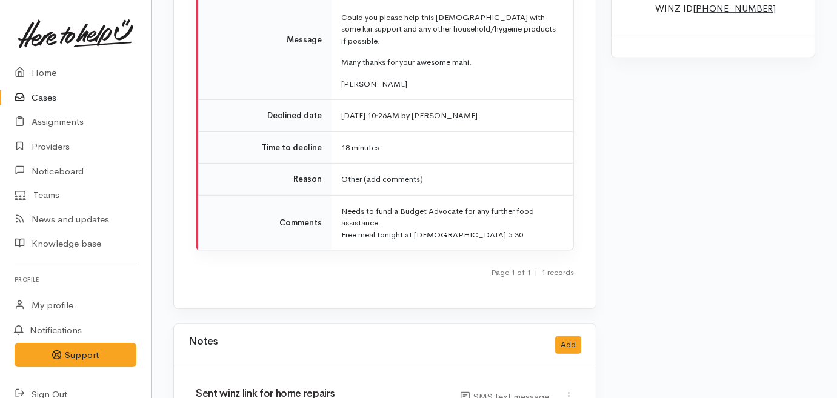
click at [384, 255] on div "A-89420 Taupō Community Foodbank View details Status Declined Raised [DATE] 10:…" at bounding box center [385, 48] width 422 height 521
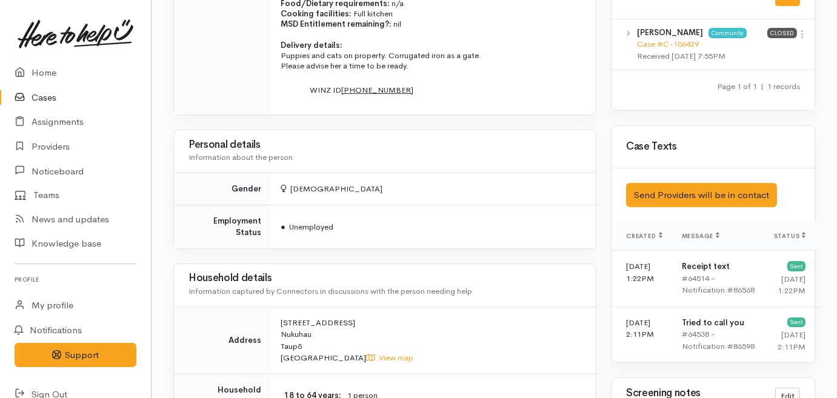
scroll to position [551, 0]
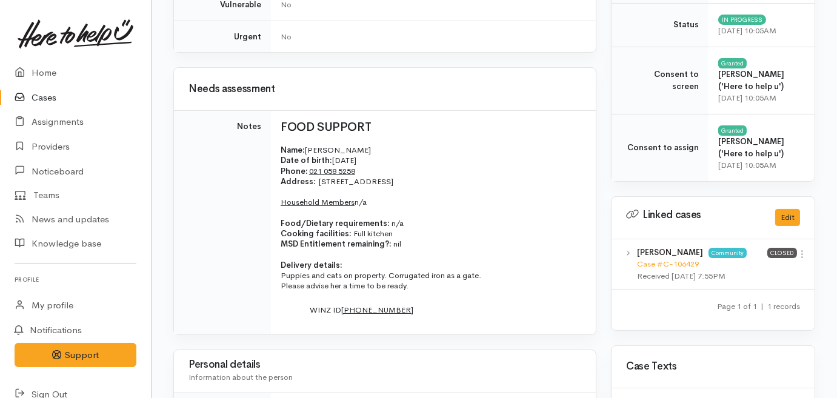
drag, startPoint x: 803, startPoint y: 253, endPoint x: 800, endPoint y: 262, distance: 10.2
click at [803, 253] on icon at bounding box center [802, 254] width 10 height 10
click at [764, 277] on link "View case" at bounding box center [759, 278] width 96 height 19
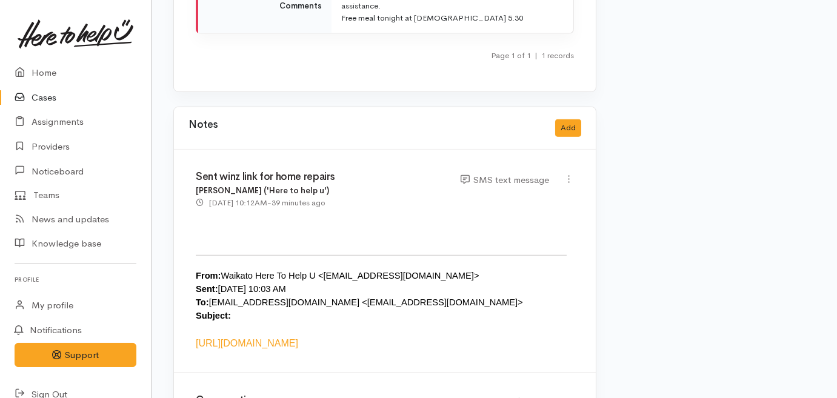
scroll to position [1708, 0]
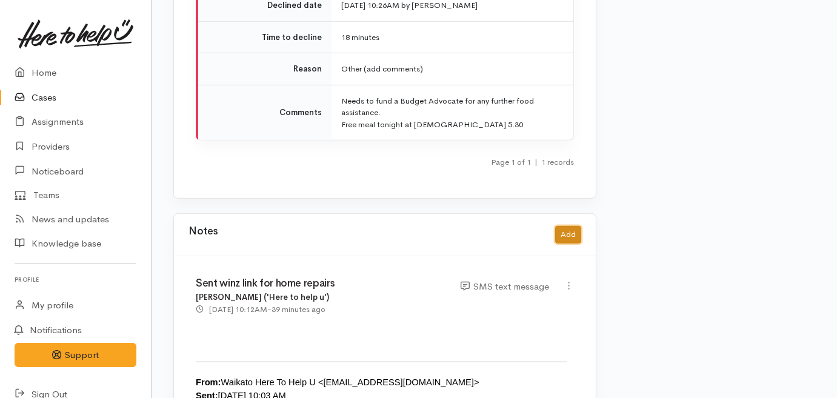
click at [572, 226] on button "Add" at bounding box center [568, 235] width 26 height 18
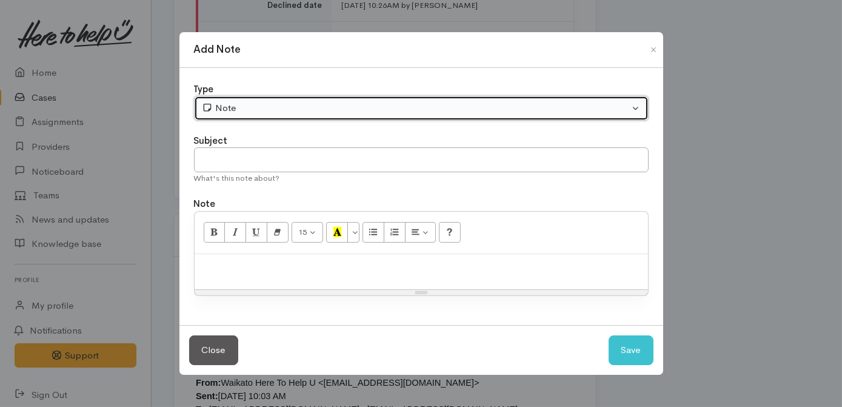
click at [352, 111] on div "Note" at bounding box center [416, 108] width 428 height 14
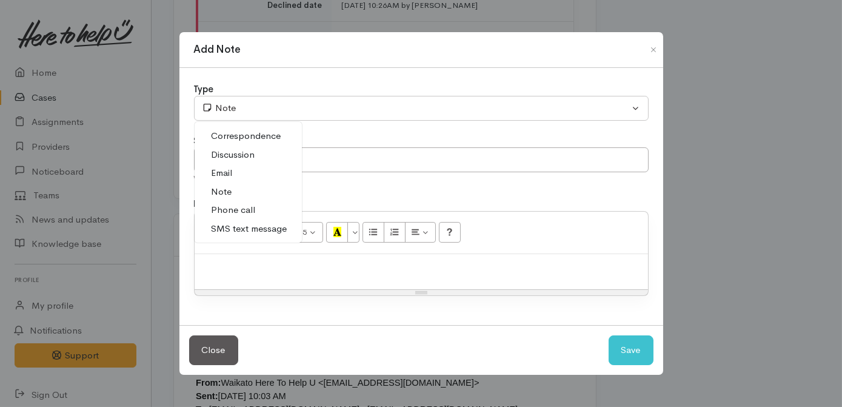
click at [250, 212] on span "Phone call" at bounding box center [234, 210] width 44 height 14
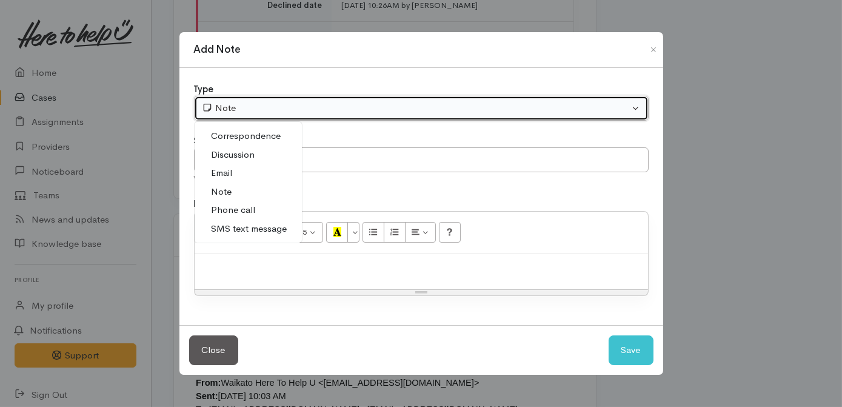
select select "3"
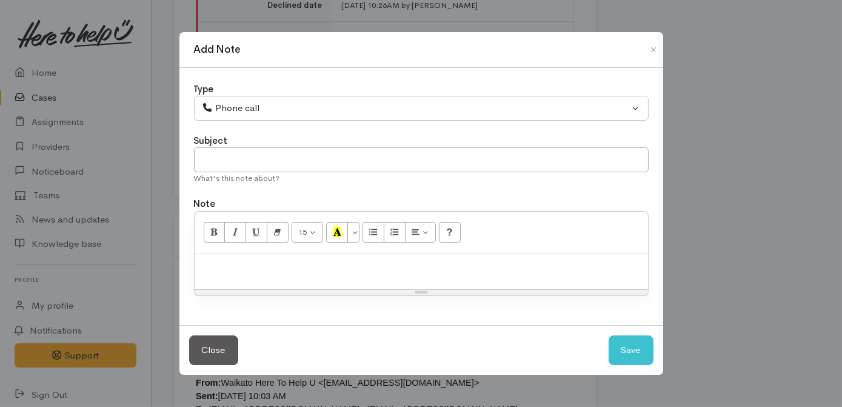
click at [279, 144] on div "Subject" at bounding box center [421, 141] width 455 height 14
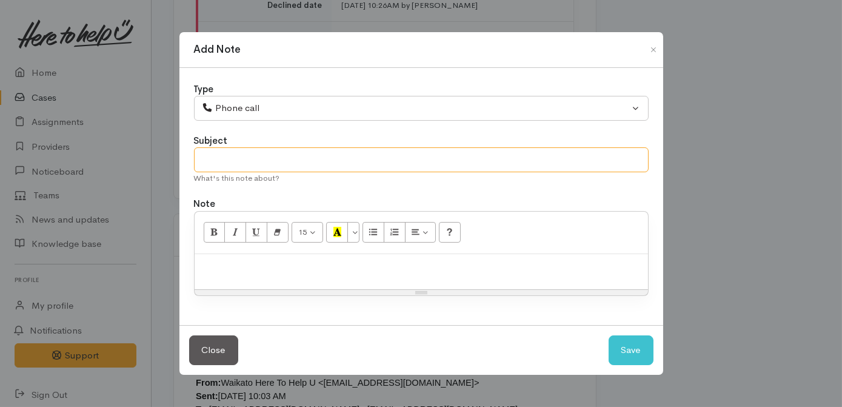
click at [273, 164] on input "text" at bounding box center [421, 159] width 455 height 25
type input "Advised of decline"
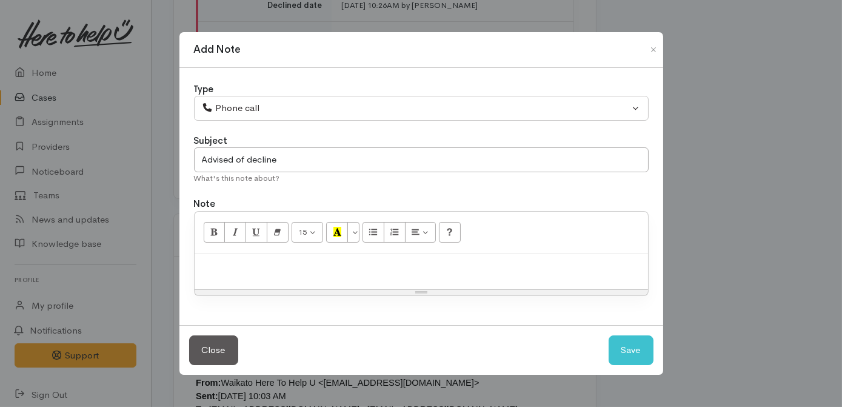
click at [313, 262] on p at bounding box center [421, 267] width 441 height 14
click at [360, 262] on p "Called [PERSON_NAME] and advised her of the FOodbank" at bounding box center [421, 267] width 441 height 14
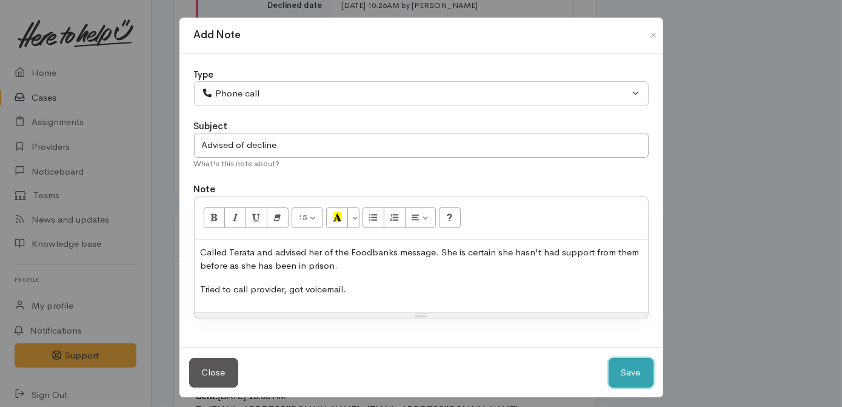
click at [632, 358] on button "Save" at bounding box center [630, 373] width 45 height 30
select select "1"
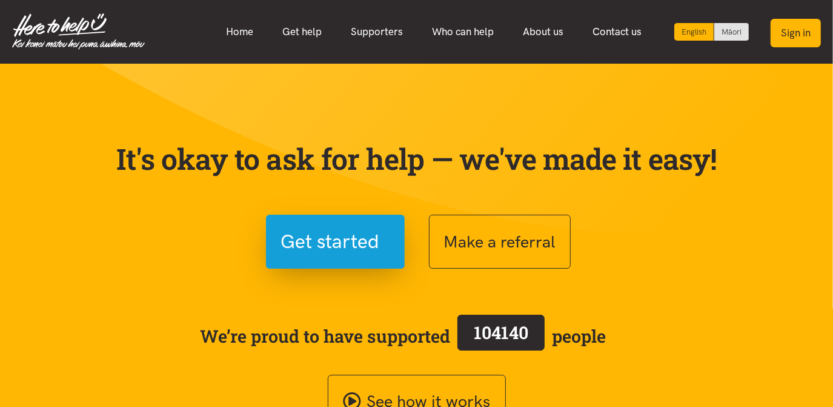
click at [800, 30] on button "Sign in" at bounding box center [796, 33] width 50 height 28
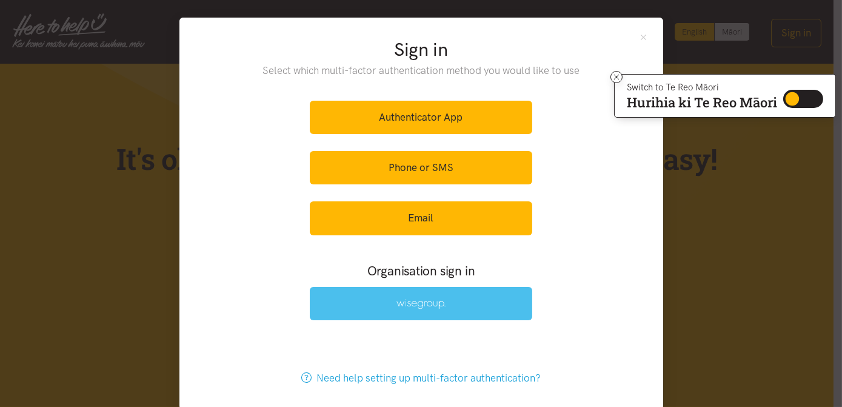
click at [489, 301] on link at bounding box center [421, 303] width 222 height 33
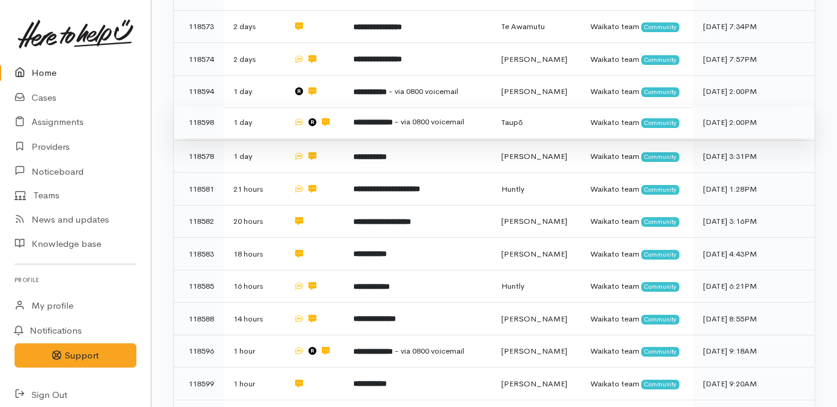
scroll to position [441, 0]
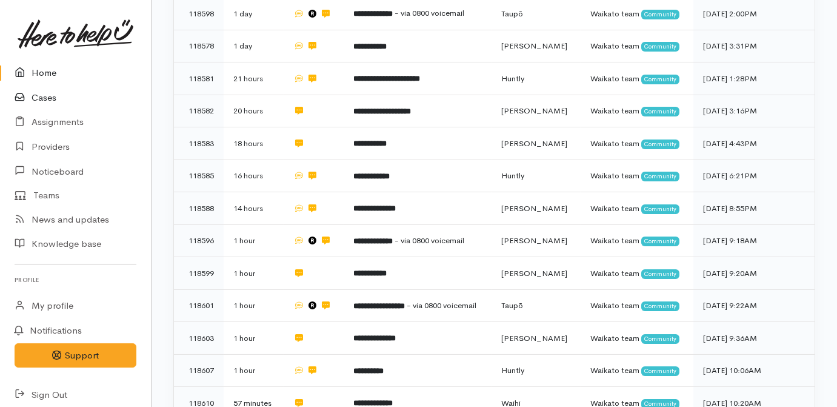
click at [43, 98] on link "Cases" at bounding box center [75, 97] width 151 height 25
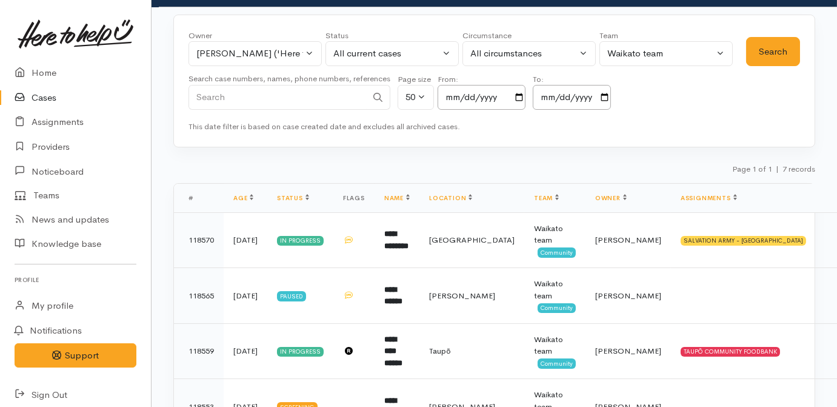
scroll to position [110, 0]
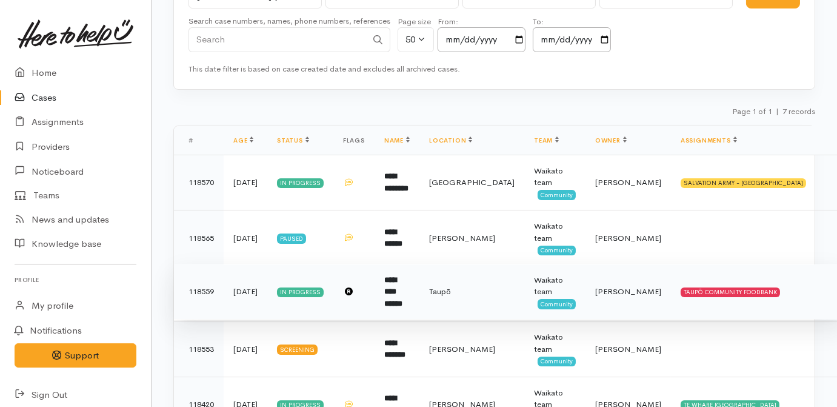
click at [419, 281] on td "**********" at bounding box center [397, 292] width 45 height 56
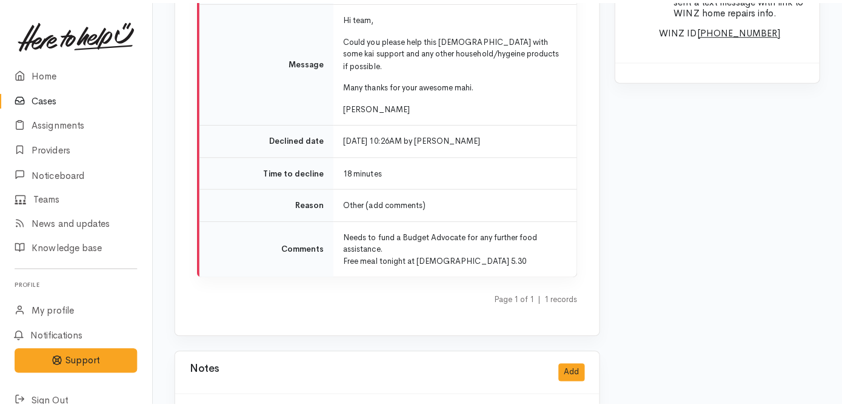
scroll to position [1708, 0]
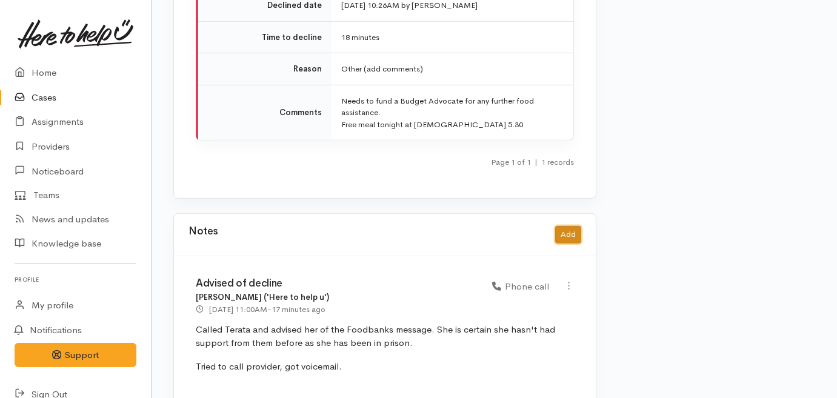
click at [577, 226] on button "Add" at bounding box center [568, 235] width 26 height 18
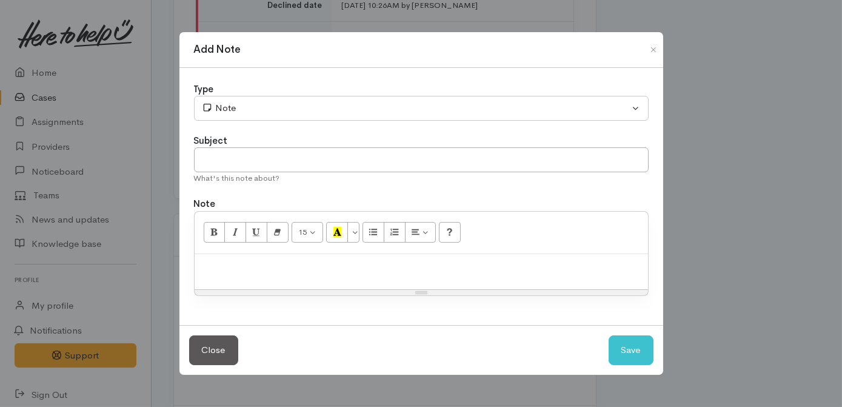
click at [376, 271] on p at bounding box center [421, 267] width 441 height 14
paste div
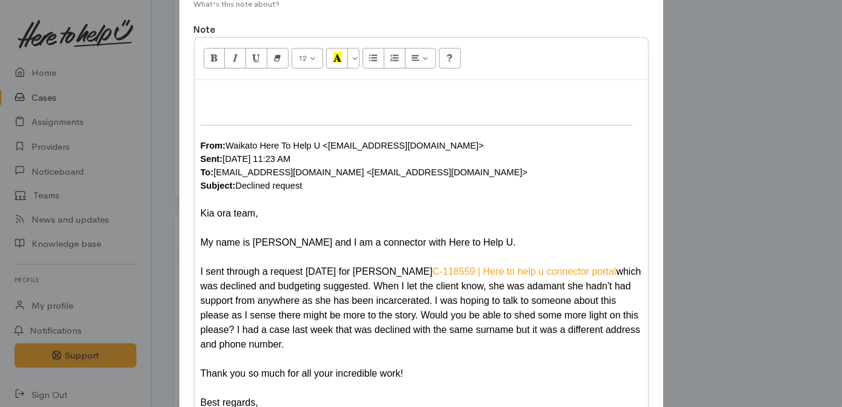
click at [221, 92] on div at bounding box center [421, 93] width 441 height 15
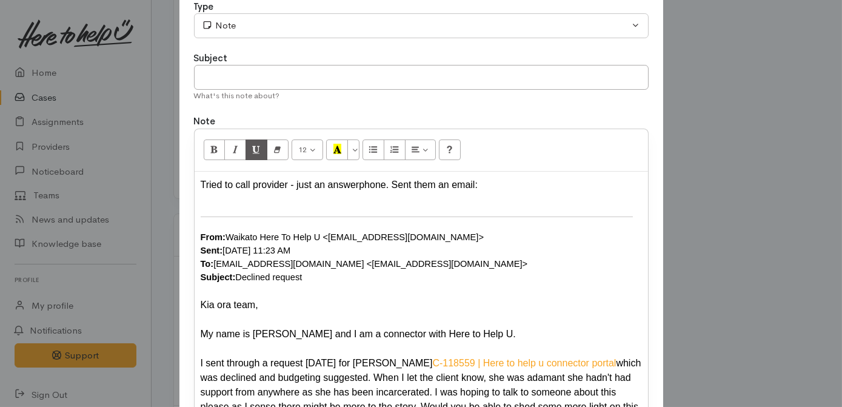
scroll to position [0, 0]
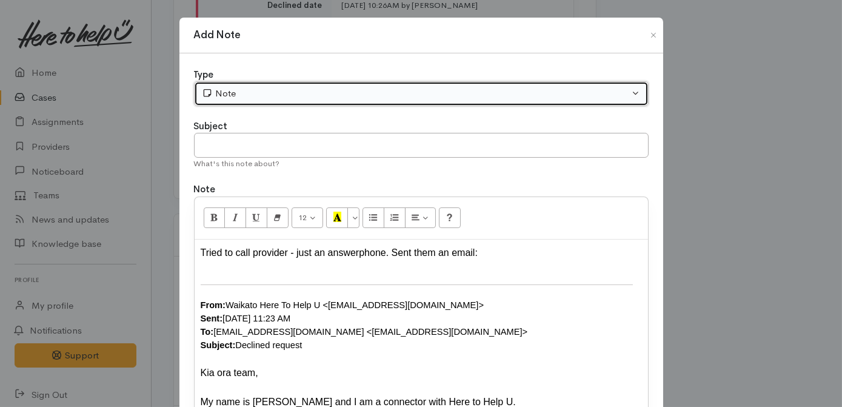
click at [244, 93] on div "Note" at bounding box center [416, 94] width 428 height 14
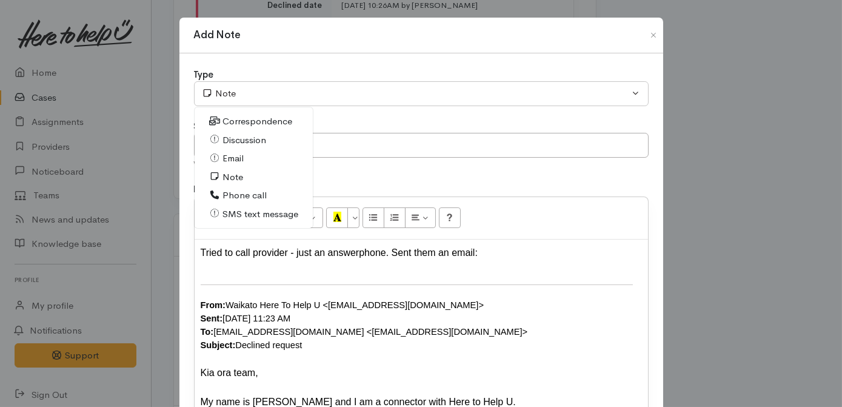
click at [223, 155] on span "Email" at bounding box center [232, 159] width 21 height 14
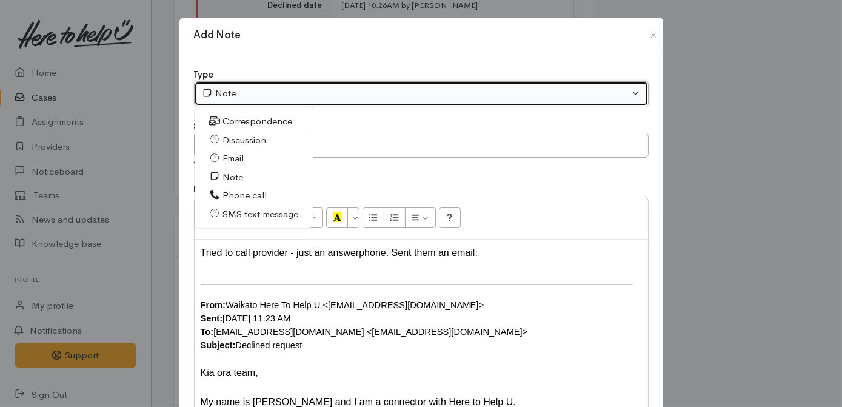
select select "2"
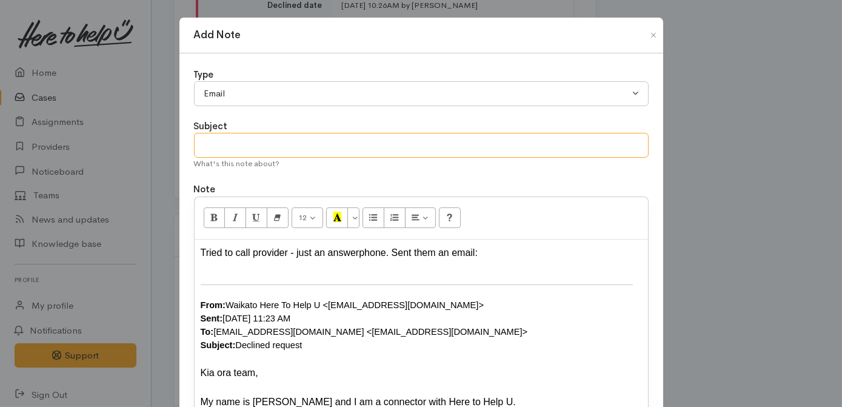
click at [232, 136] on input "text" at bounding box center [421, 145] width 455 height 25
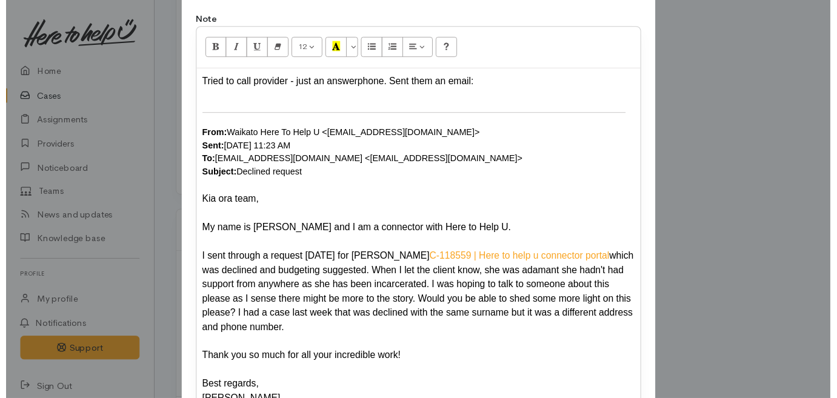
scroll to position [268, 0]
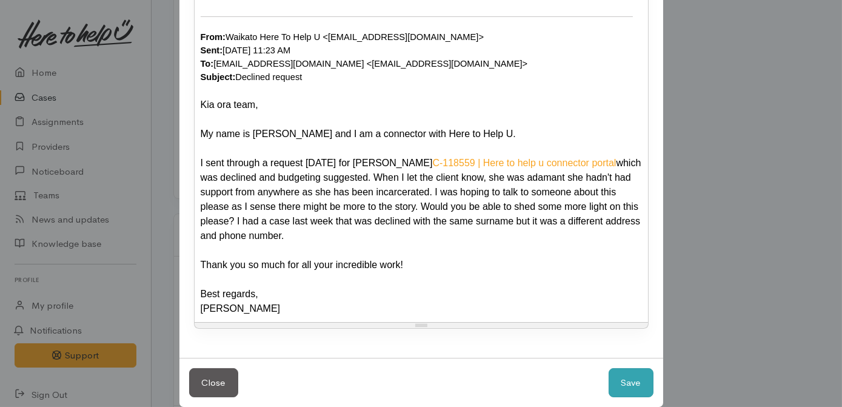
type input "Follow up with provider"
click at [622, 368] on button "Save" at bounding box center [630, 383] width 45 height 30
select select "1"
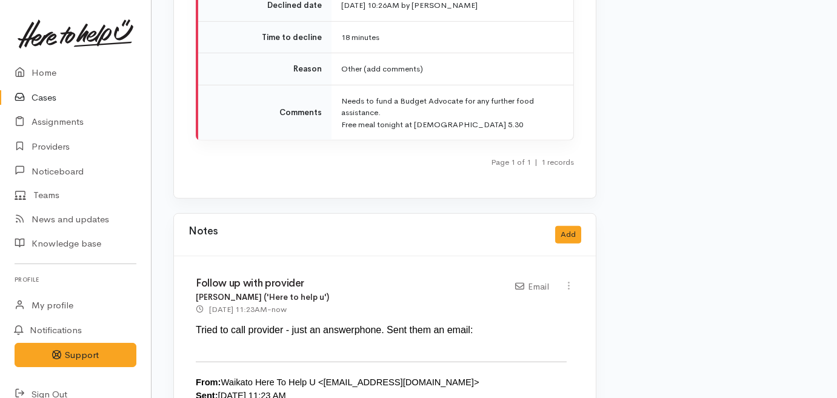
scroll to position [1487, 0]
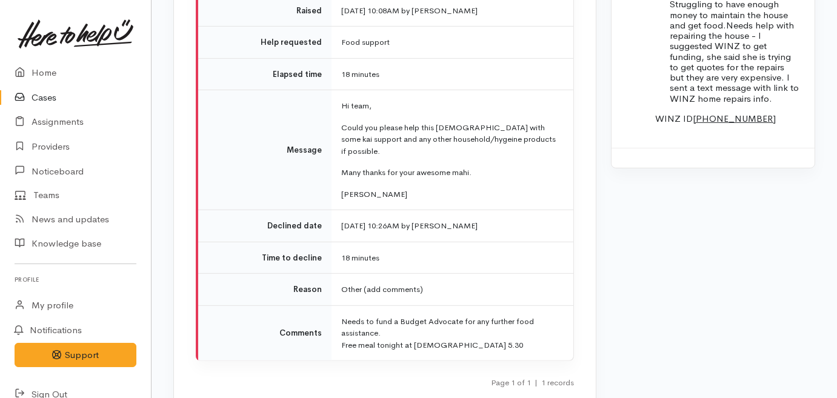
click at [47, 98] on link "Cases" at bounding box center [75, 97] width 151 height 25
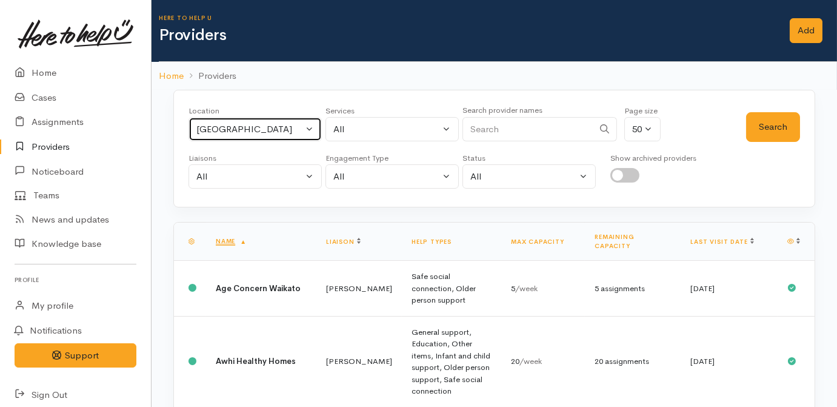
click at [247, 133] on div "[GEOGRAPHIC_DATA]" at bounding box center [249, 129] width 107 height 14
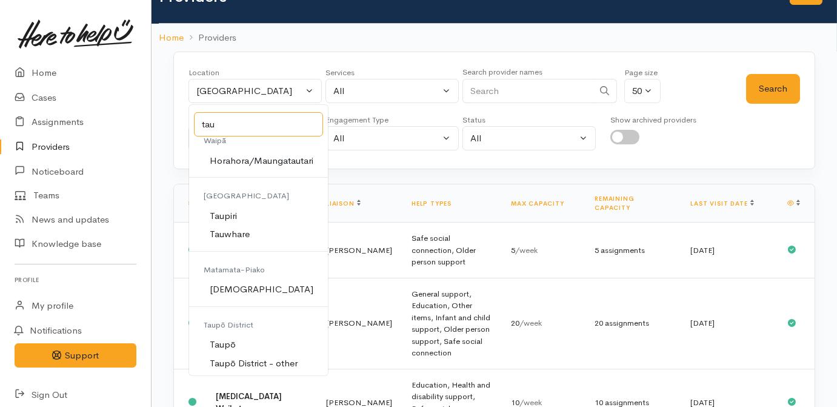
scroll to position [55, 0]
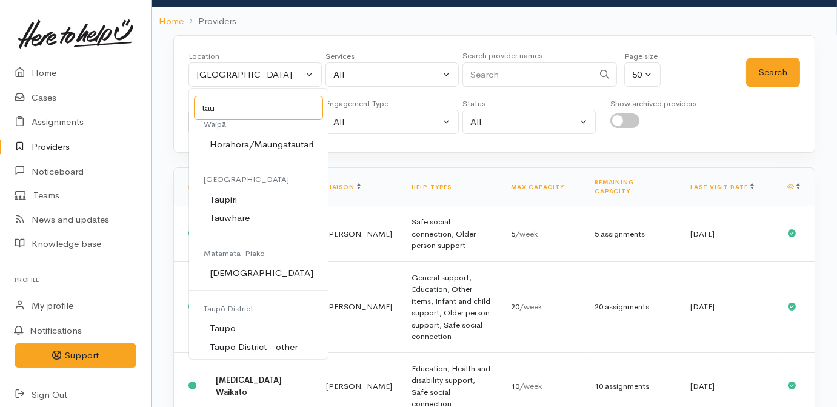
type input "tau"
click at [258, 324] on link "Taupō" at bounding box center [258, 328] width 139 height 19
select select "183"
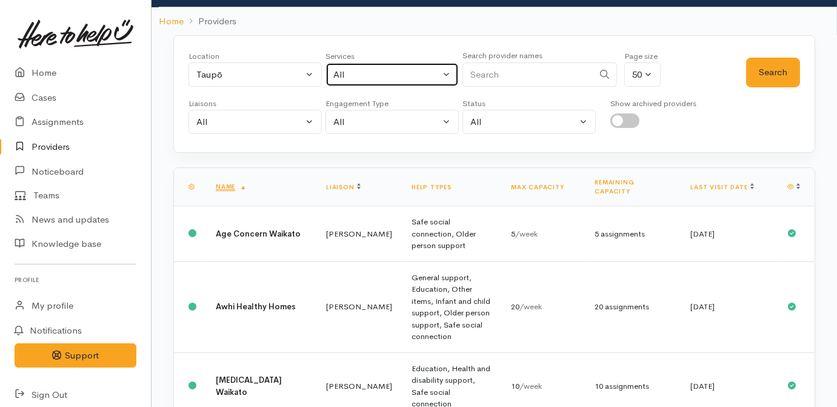
click at [356, 75] on div "All" at bounding box center [386, 75] width 107 height 14
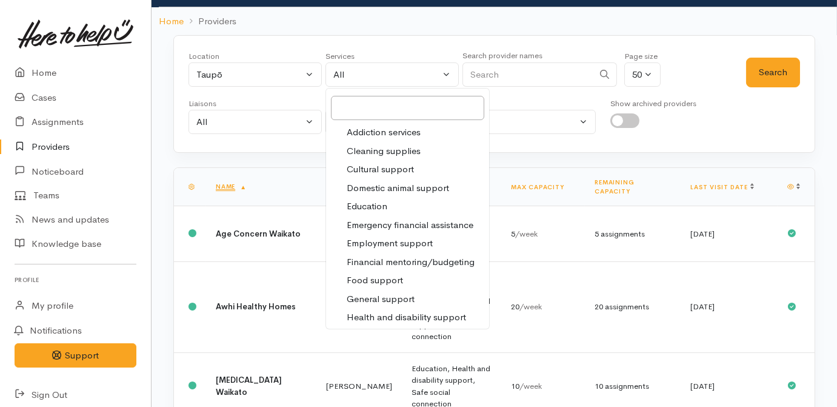
click at [379, 281] on span "Food support" at bounding box center [375, 280] width 56 height 14
select select "3"
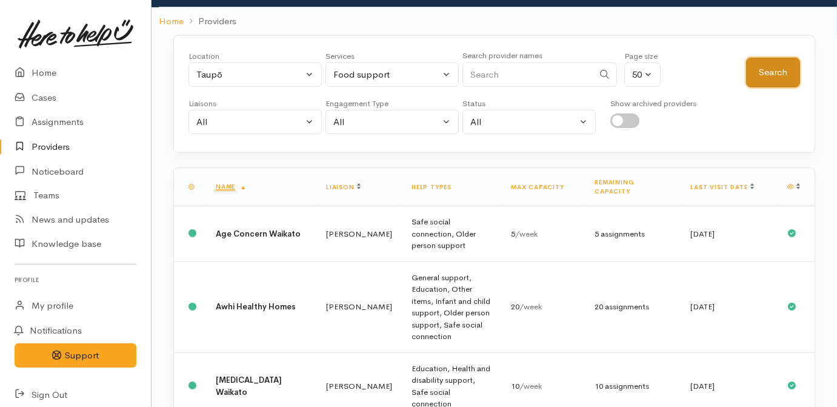
click at [760, 75] on button "Search" at bounding box center [773, 73] width 54 height 30
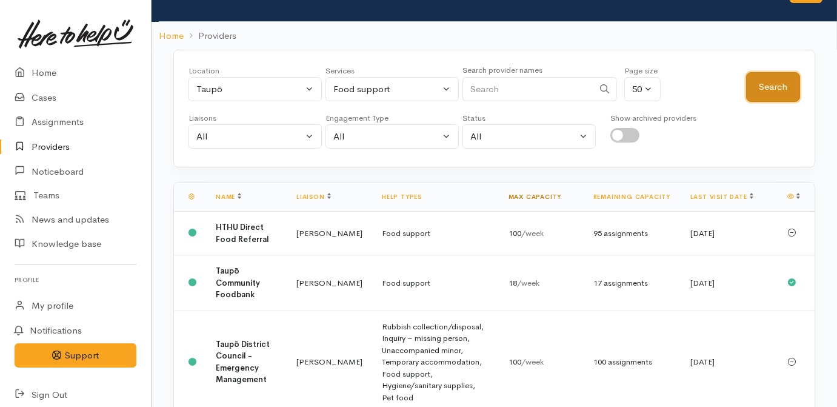
scroll to position [68, 0]
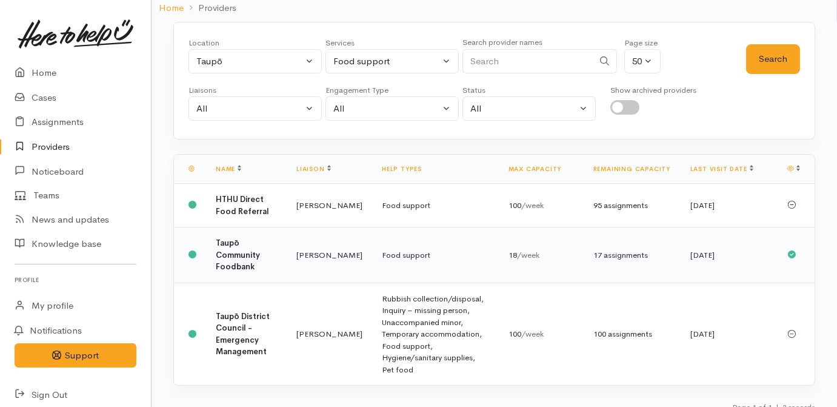
click at [328, 241] on td "[PERSON_NAME]" at bounding box center [329, 255] width 85 height 56
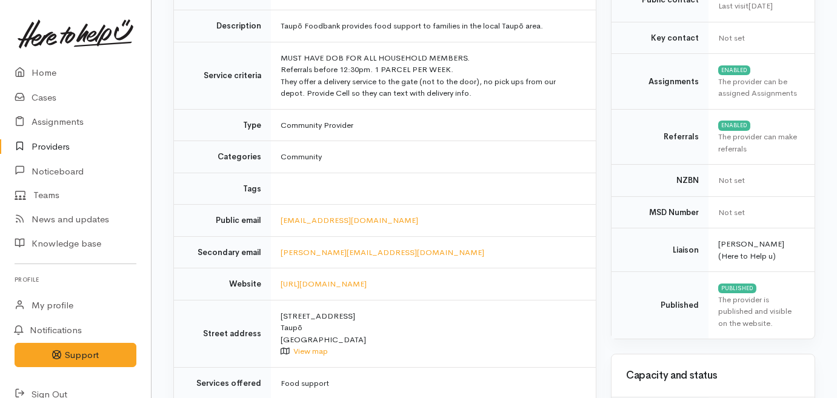
scroll to position [275, 0]
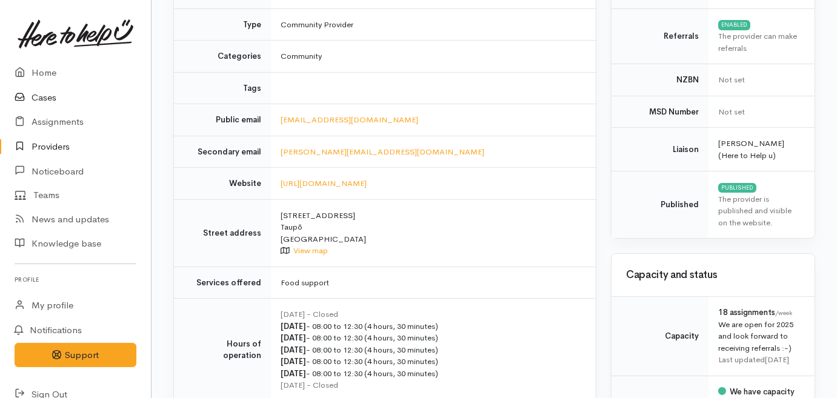
click at [43, 93] on link "Cases" at bounding box center [75, 97] width 151 height 25
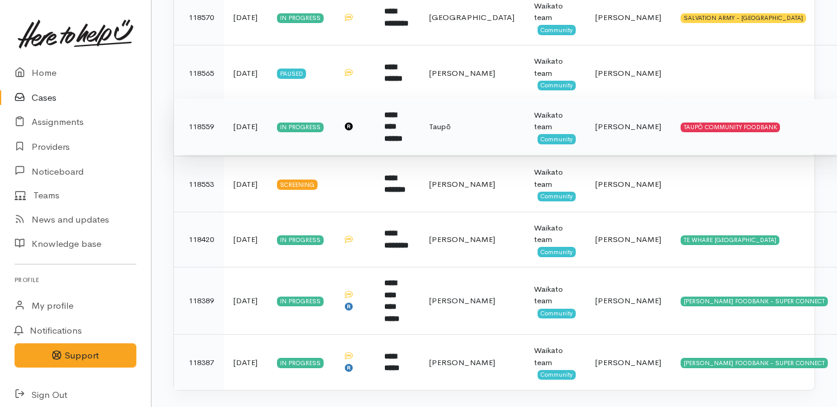
scroll to position [278, 0]
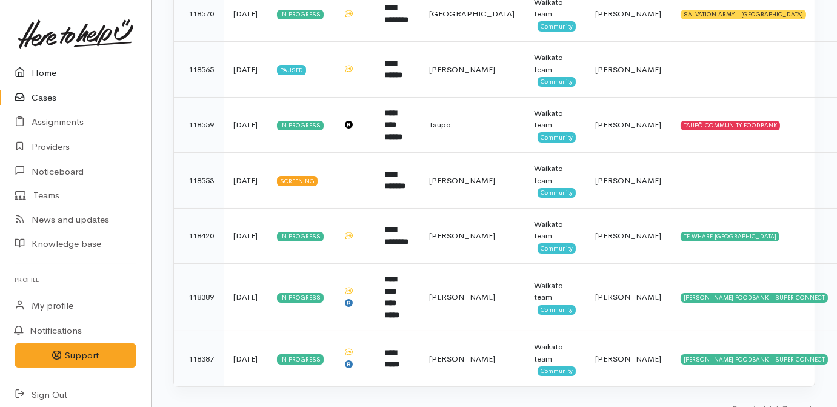
click at [48, 72] on link "Home" at bounding box center [75, 73] width 151 height 25
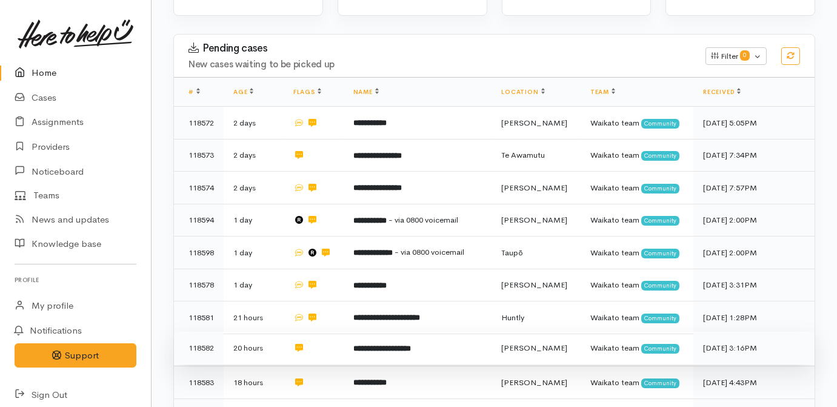
scroll to position [275, 0]
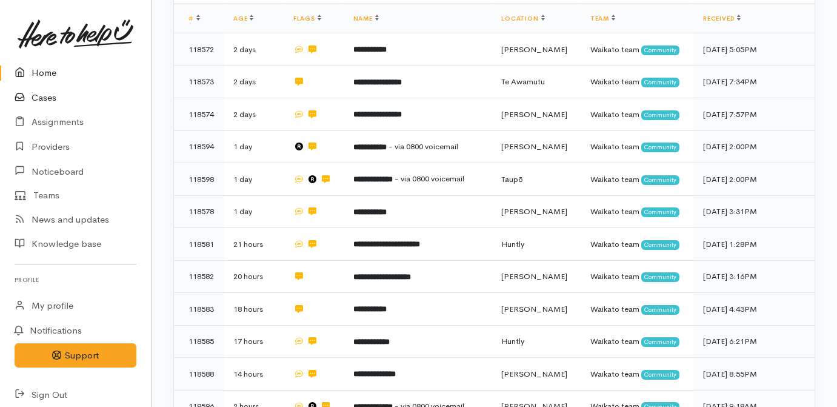
click at [42, 93] on link "Cases" at bounding box center [75, 97] width 151 height 25
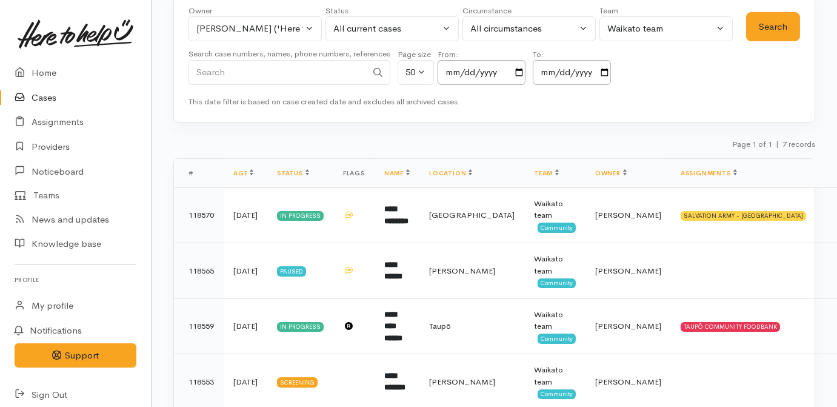
scroll to position [278, 0]
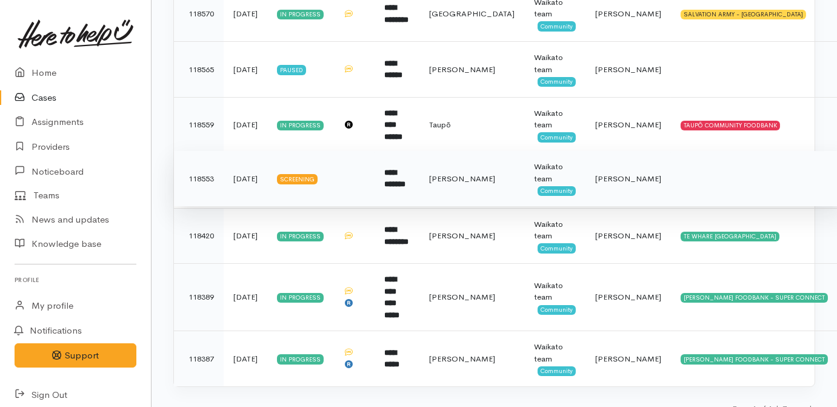
click at [408, 167] on td "**********" at bounding box center [397, 179] width 45 height 56
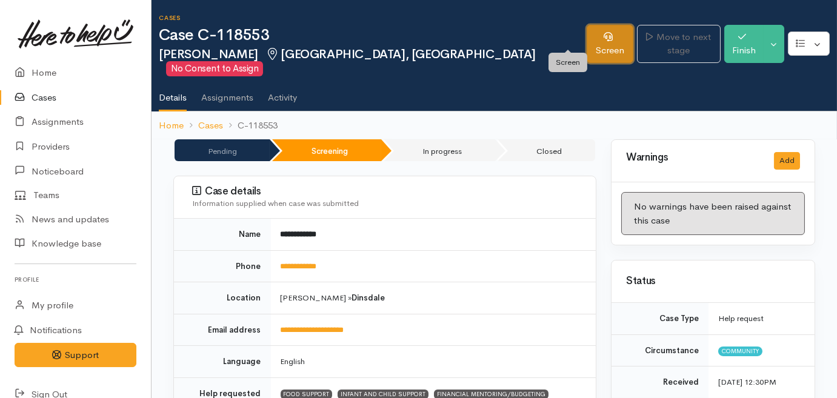
click at [587, 32] on link "Screen" at bounding box center [610, 44] width 47 height 38
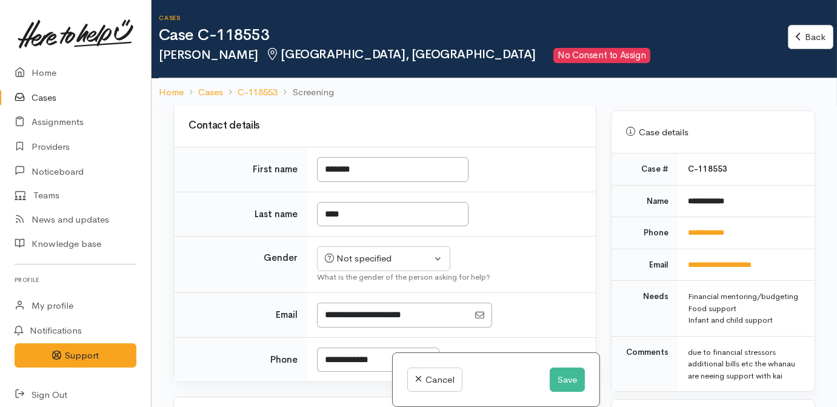
scroll to position [1102, 0]
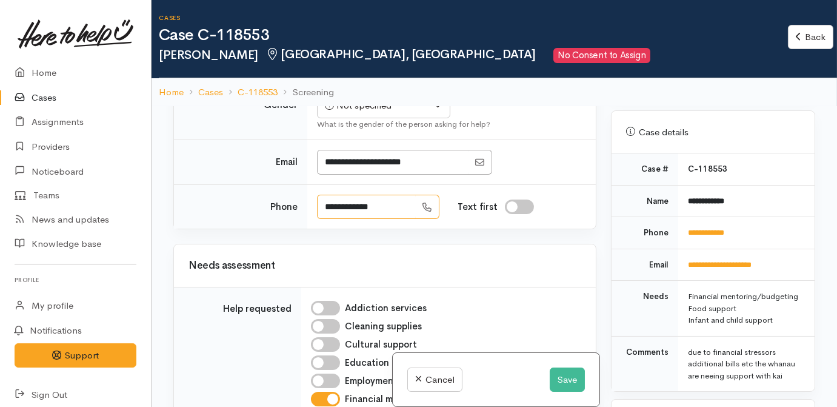
click at [355, 219] on input "**********" at bounding box center [366, 207] width 99 height 25
click at [404, 219] on input "**********" at bounding box center [366, 207] width 99 height 25
drag, startPoint x: 404, startPoint y: 222, endPoint x: 386, endPoint y: 222, distance: 17.6
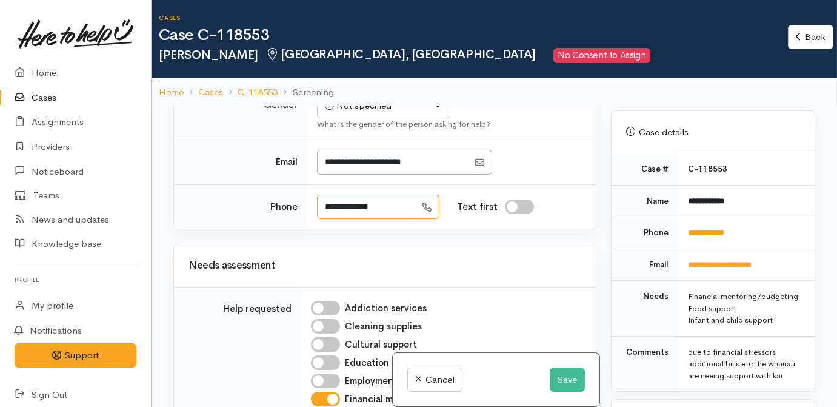
click at [388, 219] on input "**********" at bounding box center [366, 207] width 99 height 25
click at [399, 219] on input "**********" at bounding box center [366, 207] width 99 height 25
drag, startPoint x: 403, startPoint y: 227, endPoint x: 282, endPoint y: 227, distance: 120.6
click at [283, 227] on tr "**********" at bounding box center [385, 206] width 422 height 44
click at [353, 218] on input "**********" at bounding box center [366, 207] width 99 height 25
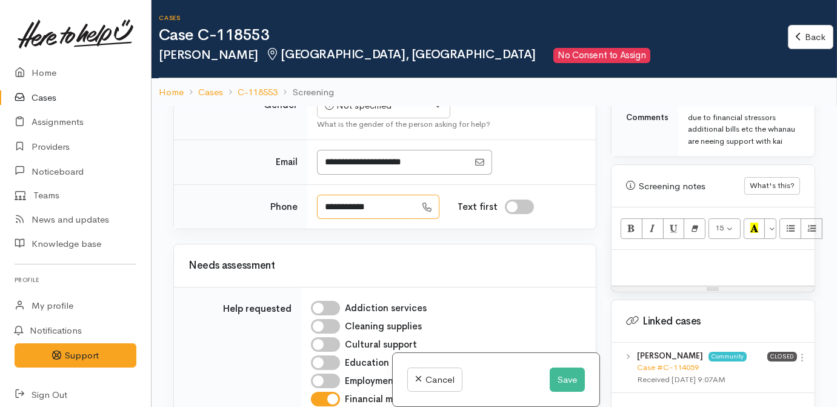
scroll to position [771, 0]
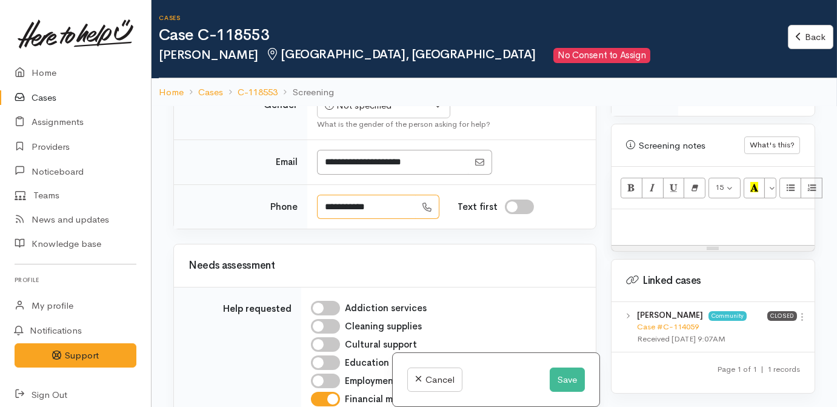
type input "**********"
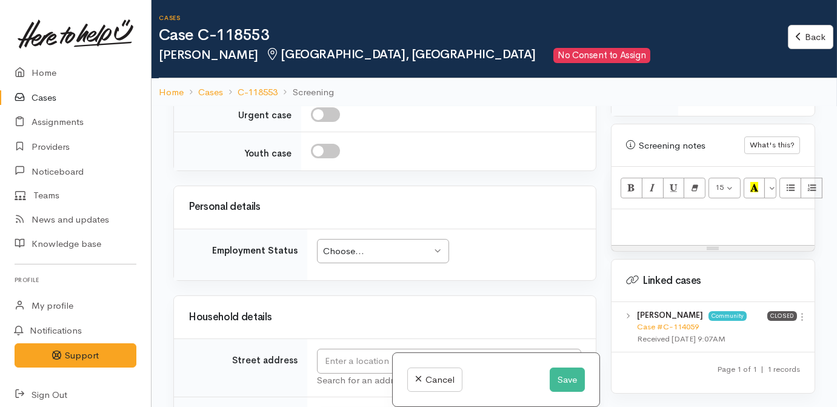
click at [706, 226] on div at bounding box center [713, 227] width 203 height 36
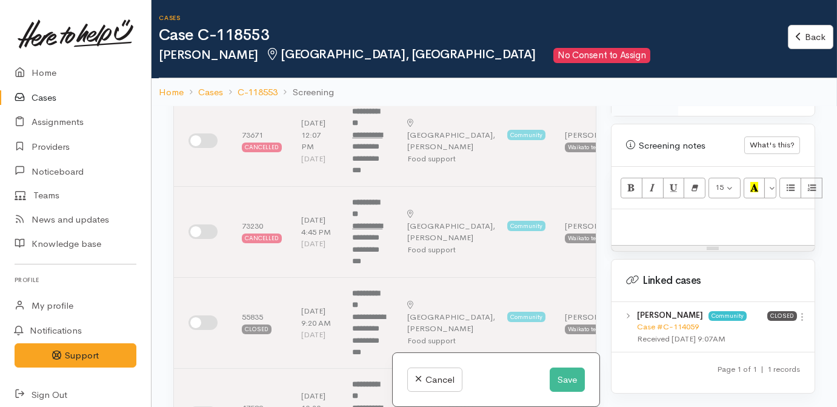
scroll to position [1102, 0]
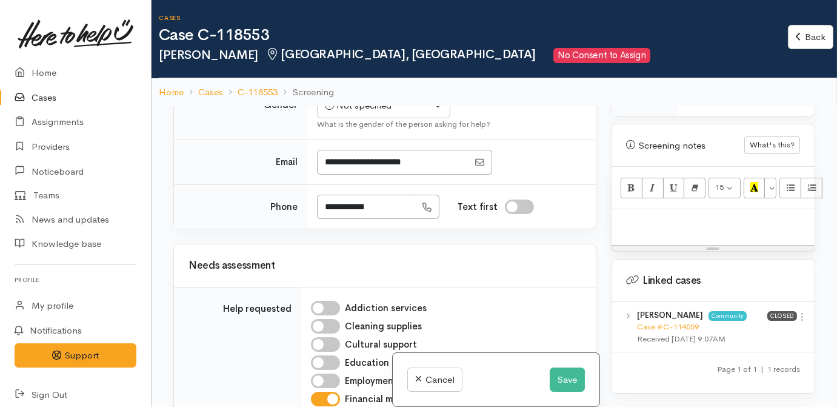
click at [660, 216] on p at bounding box center [713, 222] width 191 height 14
paste div
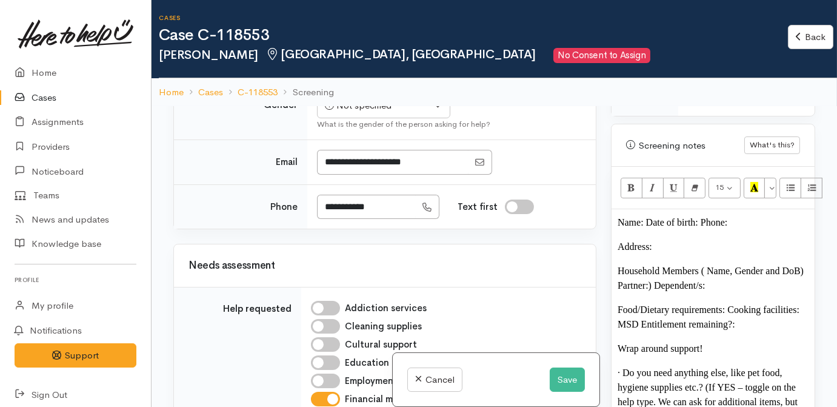
scroll to position [50, 0]
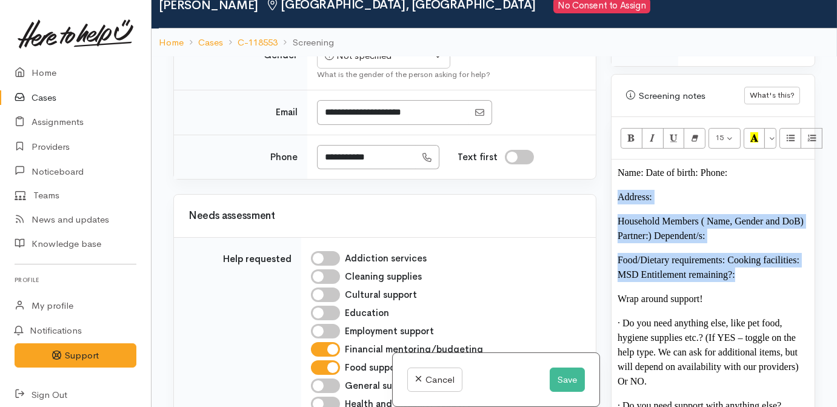
drag, startPoint x: 737, startPoint y: 270, endPoint x: 561, endPoint y: 161, distance: 207.7
click at [563, 164] on div "Related cases There are other cases potentially from the same person, address o…" at bounding box center [494, 259] width 656 height 407
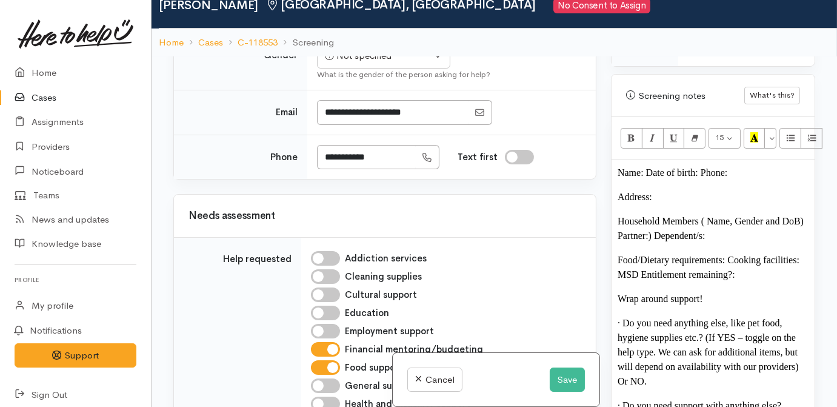
click at [551, 152] on td "**********" at bounding box center [451, 157] width 288 height 44
drag, startPoint x: 764, startPoint y: 270, endPoint x: 684, endPoint y: 243, distance: 84.5
click at [689, 245] on div "Name: Date of birth: Phone:  Address:  Household Members ( Name, Gender and DoB…" at bounding box center [713, 293] width 203 height 269
drag, startPoint x: 607, startPoint y: 191, endPoint x: 573, endPoint y: 144, distance: 58.2
click at [585, 164] on div "Related cases There are other cases potentially from the same person, address o…" at bounding box center [494, 259] width 656 height 407
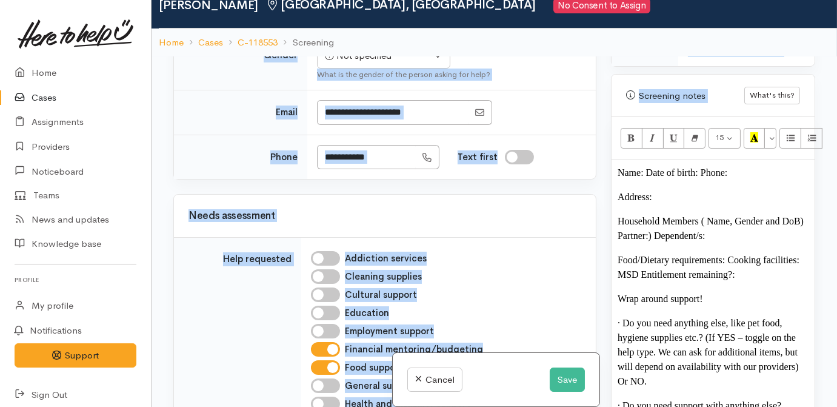
drag, startPoint x: 573, startPoint y: 144, endPoint x: 673, endPoint y: 206, distance: 117.4
click at [673, 206] on div "Related cases There are other cases potentially from the same person, address o…" at bounding box center [494, 259] width 656 height 407
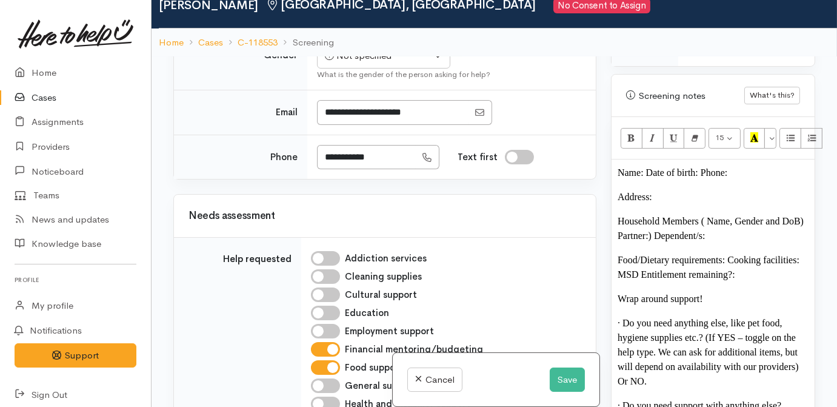
click at [730, 267] on p "Food/Dietary requirements: Cooking facilities: MSD Entitlement remaining?:" at bounding box center [713, 267] width 191 height 29
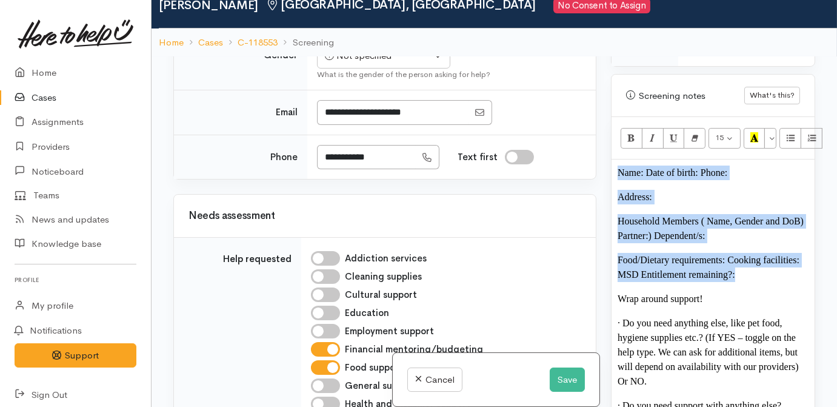
drag, startPoint x: 752, startPoint y: 275, endPoint x: 593, endPoint y: 167, distance: 192.5
click at [593, 167] on div "Related cases There are other cases potentially from the same person, address o…" at bounding box center [494, 259] width 656 height 407
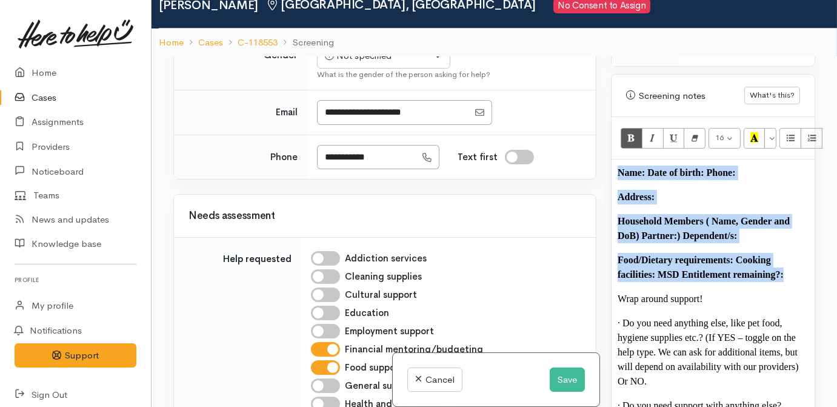
click at [646, 167] on b "Name: Date of birth: Phone:" at bounding box center [677, 172] width 118 height 10
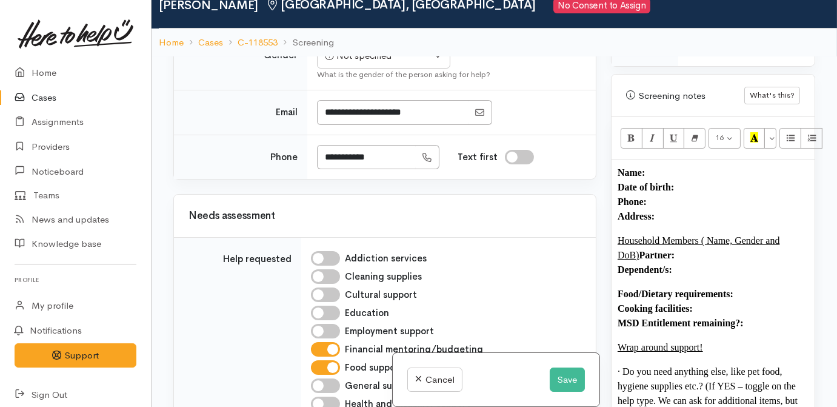
click at [656, 168] on p "Name: Date of birth: Phone:  Address:" at bounding box center [713, 194] width 191 height 58
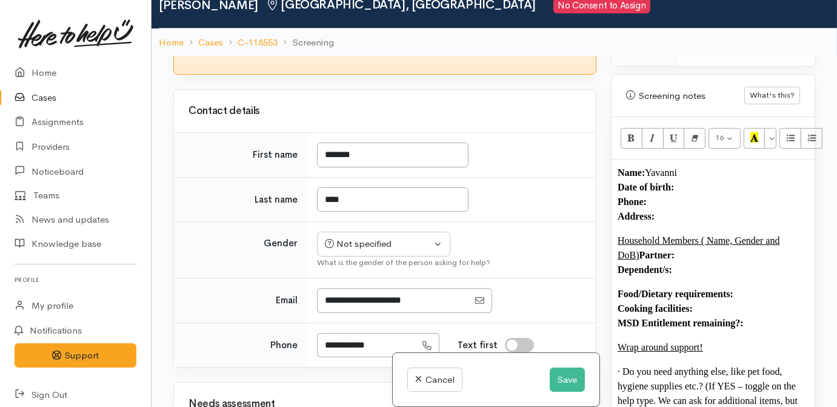
scroll to position [771, 0]
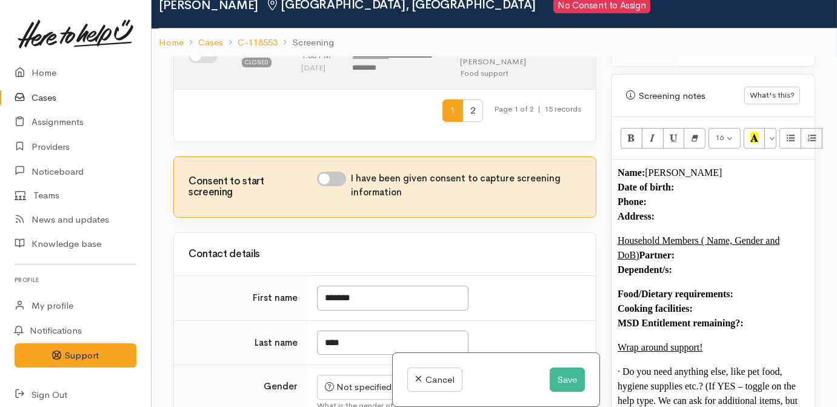
click at [679, 196] on p "Name: Yavanni Ruhe Date of birth: Phone:  Address:" at bounding box center [713, 194] width 191 height 58
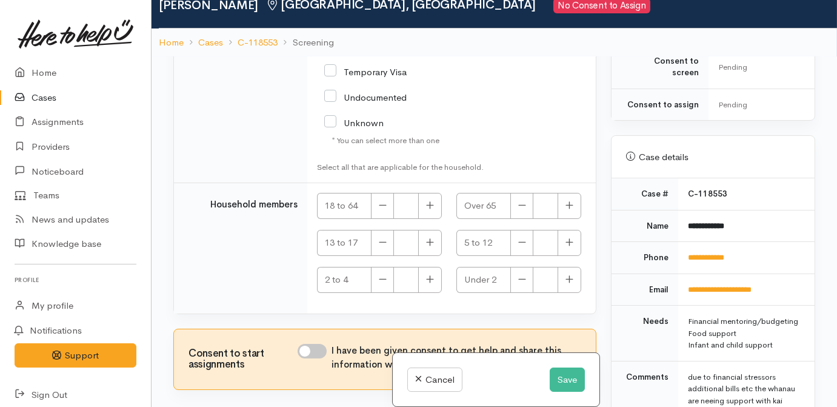
scroll to position [385, 0]
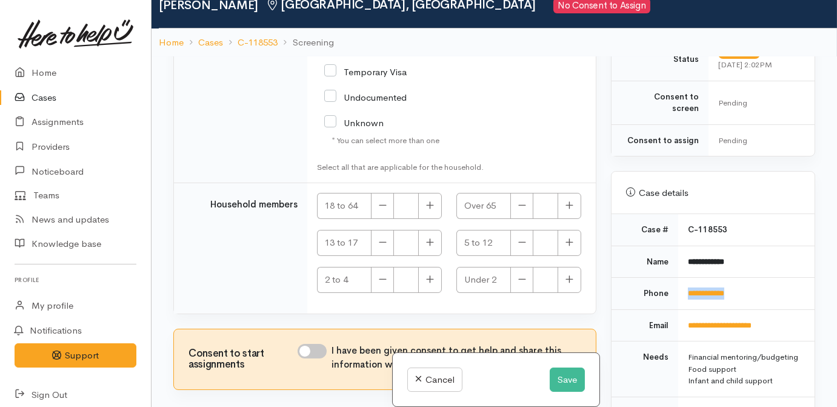
drag, startPoint x: 738, startPoint y: 278, endPoint x: 684, endPoint y: 282, distance: 54.7
click at [684, 282] on td "**********" at bounding box center [746, 294] width 136 height 32
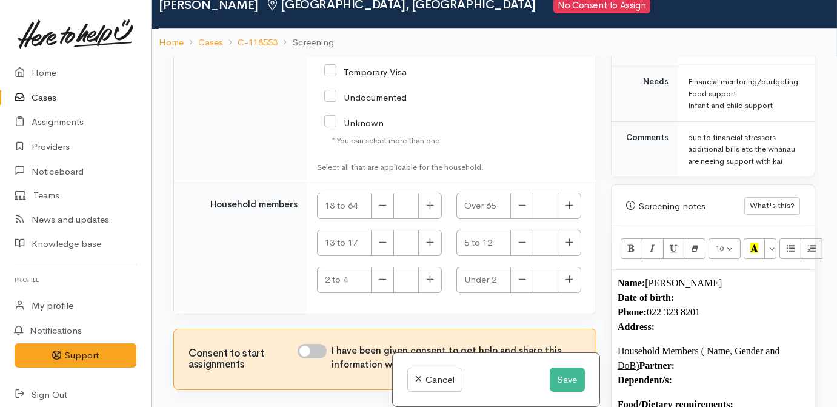
scroll to position [716, 0]
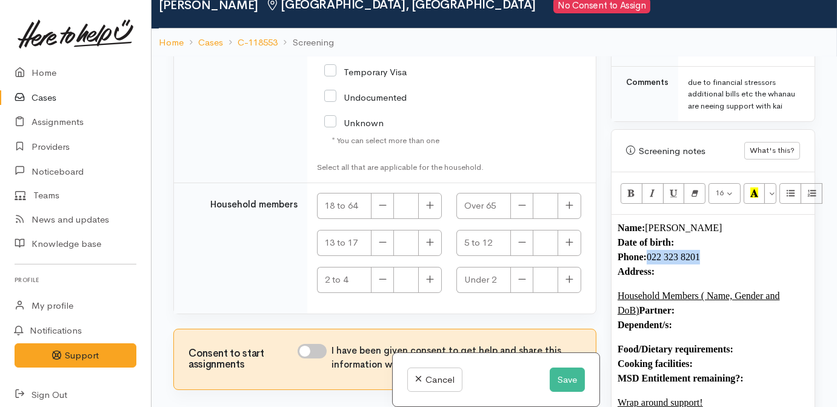
drag, startPoint x: 721, startPoint y: 250, endPoint x: 650, endPoint y: 256, distance: 71.2
click at [650, 256] on p "Name: Yavanni Ruhe Date of birth: Phone:  022 323 8201 Address:" at bounding box center [713, 250] width 191 height 58
copy p "022 323 8201"
click at [779, 41] on ol "Home Cases C-118553 Screening" at bounding box center [494, 42] width 671 height 28
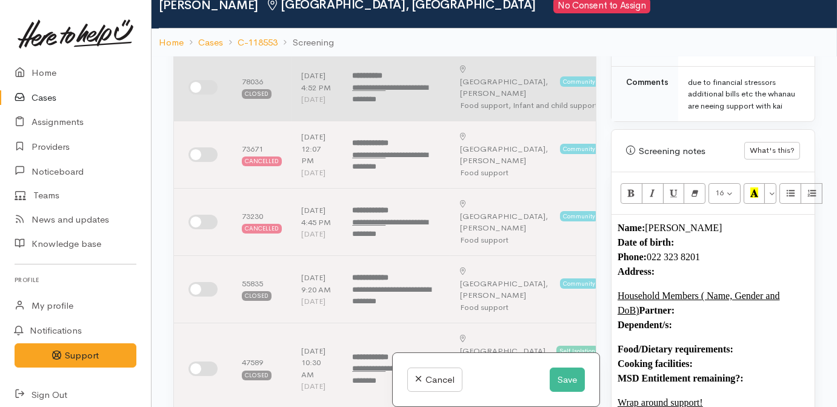
scroll to position [22, 0]
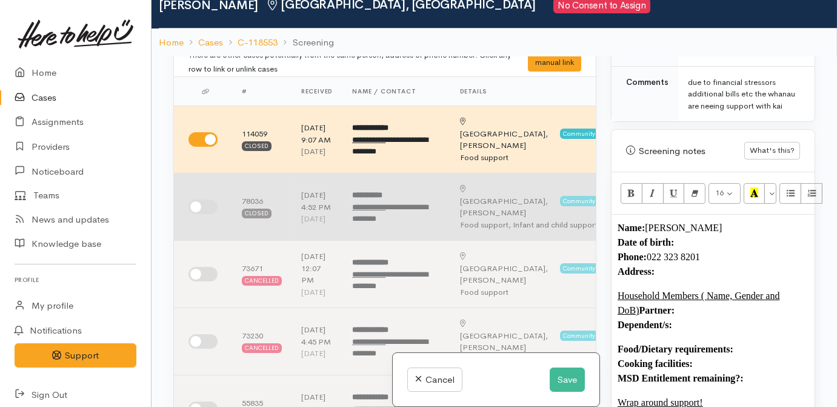
click at [197, 214] on input "checkbox" at bounding box center [202, 206] width 29 height 15
click at [194, 212] on input "checkbox" at bounding box center [202, 206] width 29 height 15
click at [195, 212] on input "checkbox" at bounding box center [202, 206] width 29 height 15
checkbox input "true"
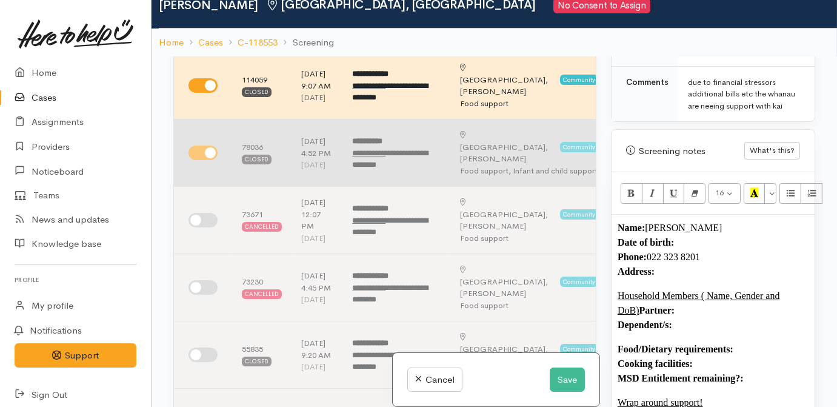
scroll to position [78, 0]
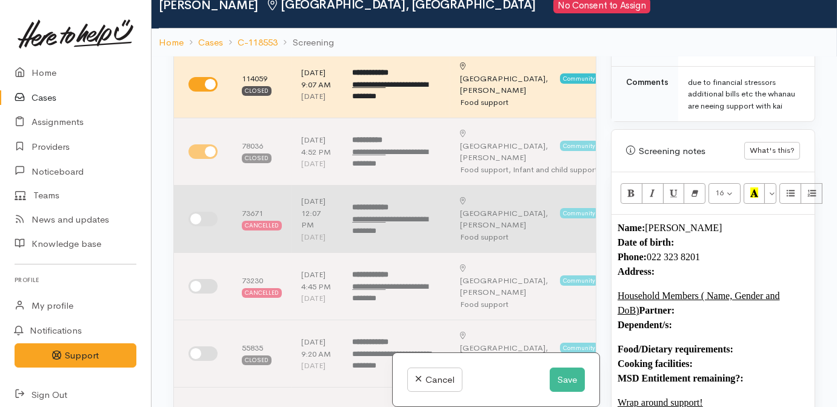
click at [197, 226] on input "checkbox" at bounding box center [202, 219] width 29 height 15
checkbox input "true"
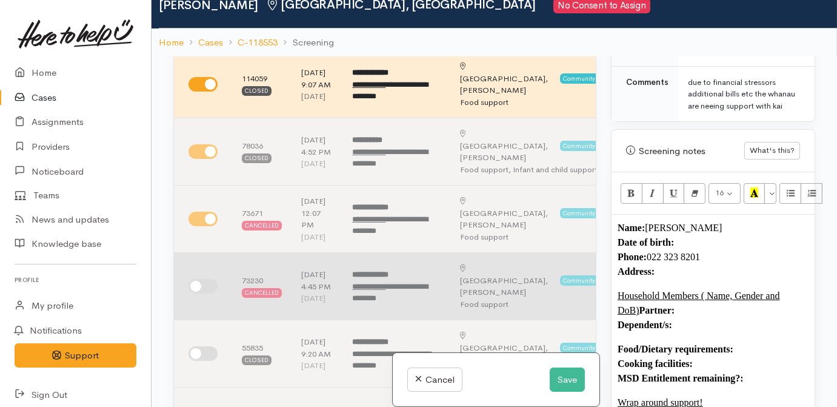
click at [204, 293] on input "checkbox" at bounding box center [202, 286] width 29 height 15
checkbox input "true"
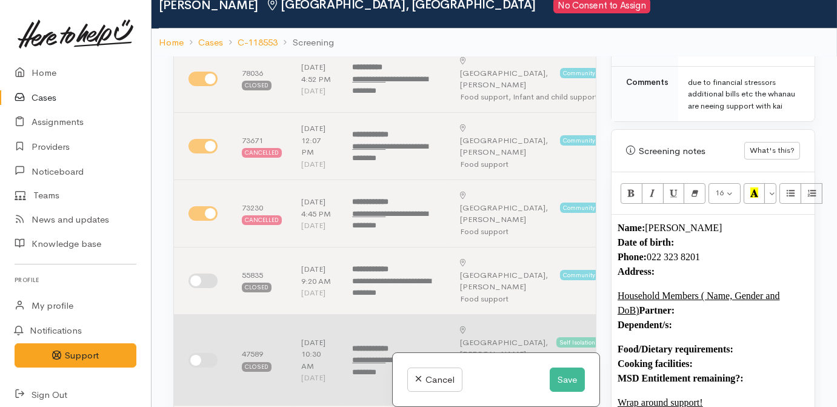
scroll to position [243, 0]
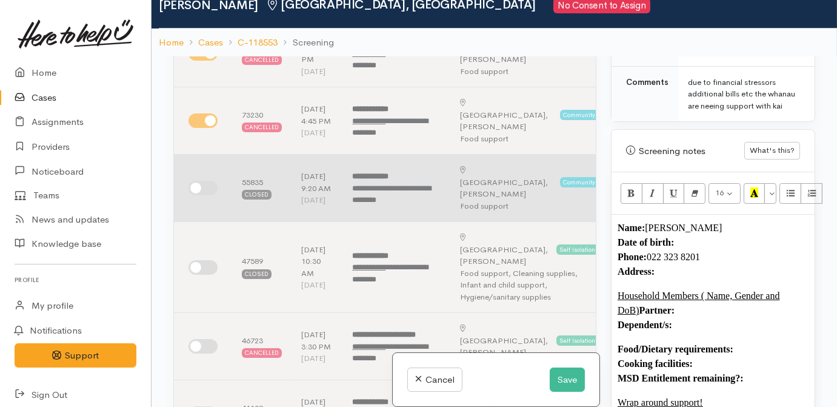
click at [206, 195] on input "checkbox" at bounding box center [202, 188] width 29 height 15
checkbox input "true"
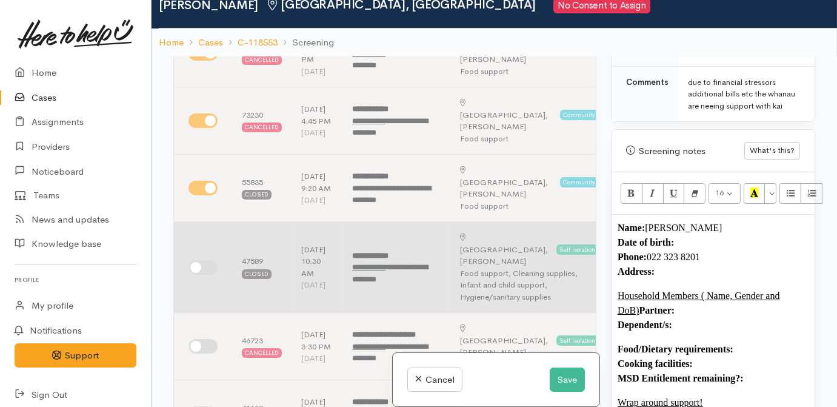
click at [193, 275] on input "checkbox" at bounding box center [202, 267] width 29 height 15
checkbox input "true"
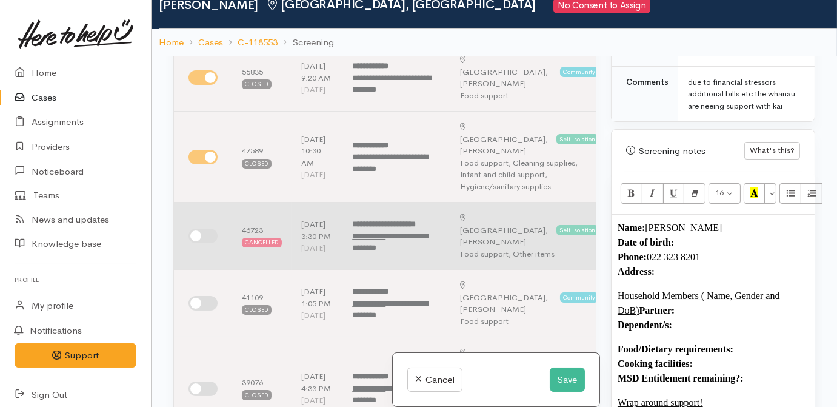
drag, startPoint x: 196, startPoint y: 255, endPoint x: 198, endPoint y: 264, distance: 10.0
click at [196, 255] on td at bounding box center [203, 235] width 58 height 67
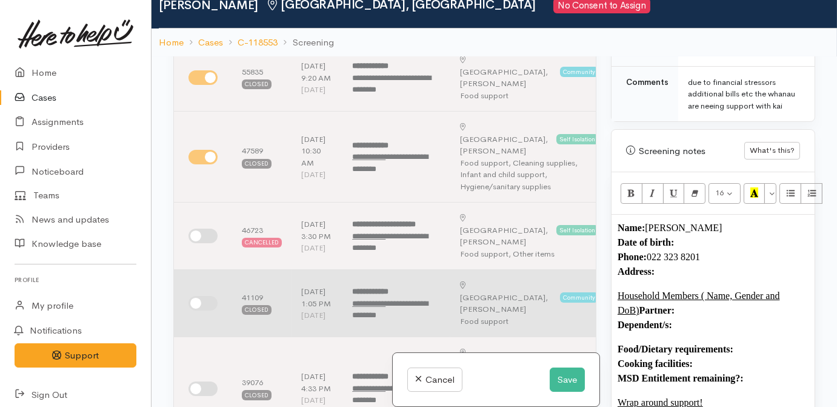
drag, startPoint x: 205, startPoint y: 263, endPoint x: 204, endPoint y: 319, distance: 55.8
click at [205, 243] on input "checkbox" at bounding box center [202, 235] width 29 height 15
checkbox input "true"
click at [205, 310] on input "checkbox" at bounding box center [202, 303] width 29 height 15
checkbox input "true"
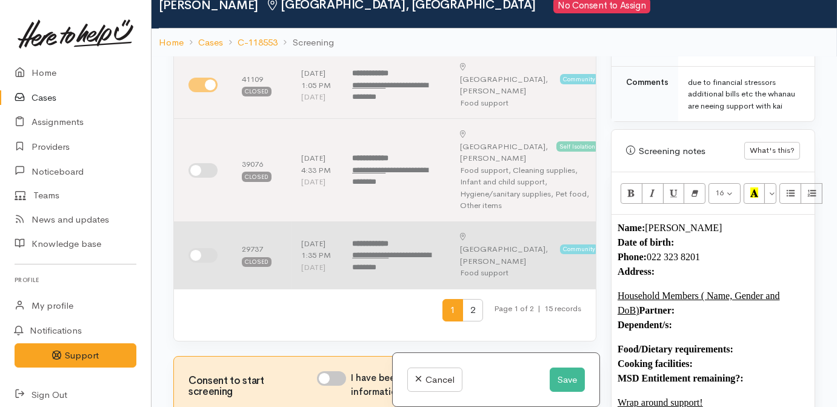
scroll to position [573, 0]
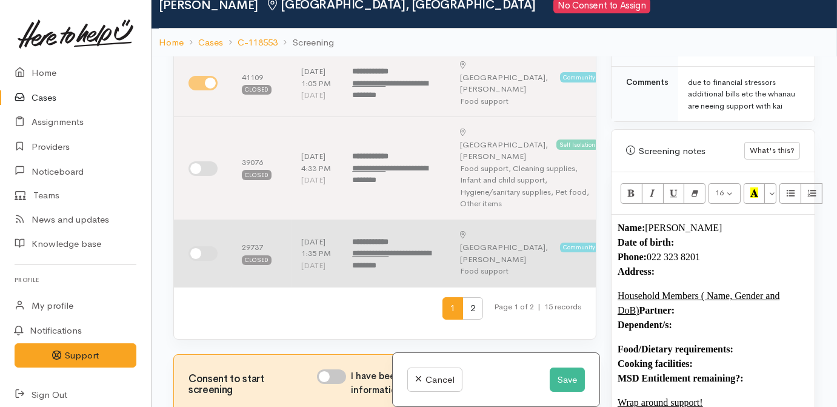
click at [209, 261] on input "checkbox" at bounding box center [202, 253] width 29 height 15
checkbox input "true"
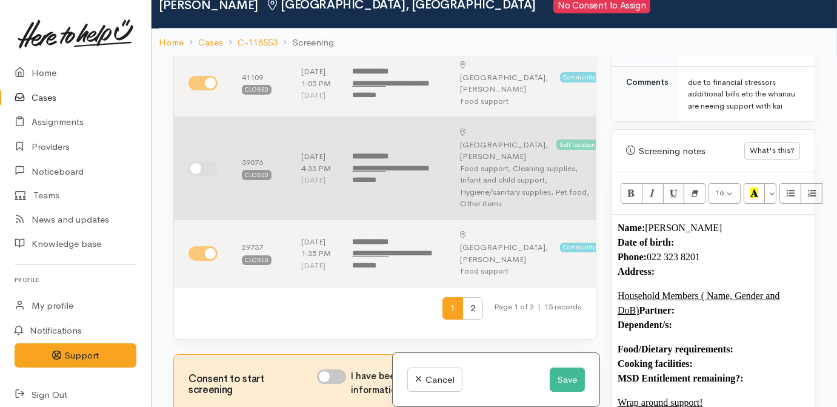
click at [195, 176] on input "checkbox" at bounding box center [202, 168] width 29 height 15
checkbox input "true"
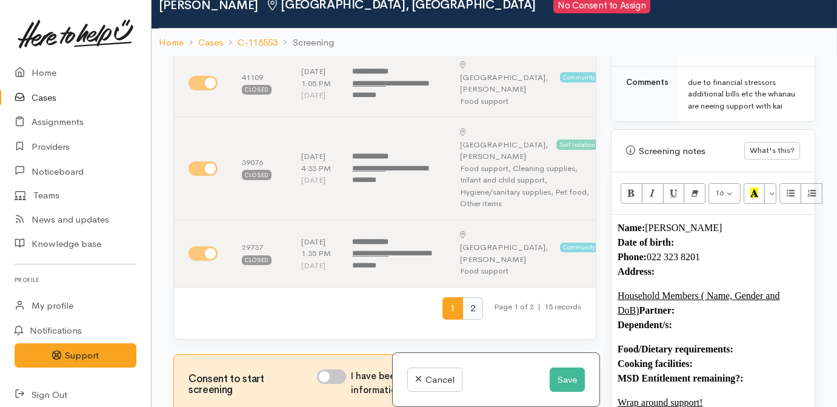
click at [467, 319] on span "2" at bounding box center [472, 308] width 21 height 22
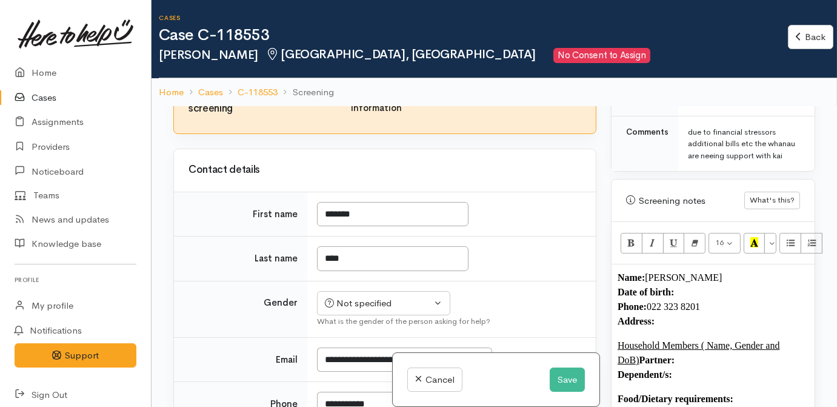
scroll to position [298, 0]
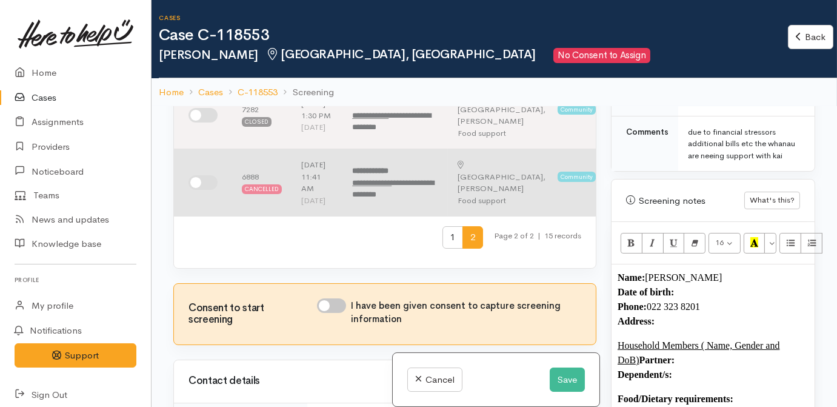
click at [212, 190] on input "checkbox" at bounding box center [202, 182] width 29 height 15
checkbox input "true"
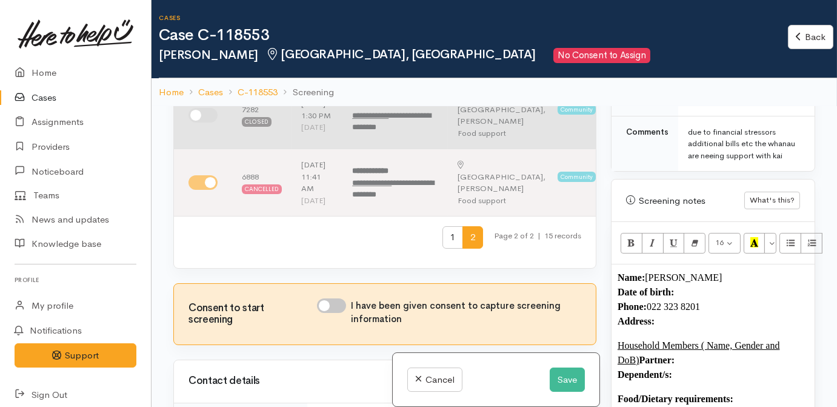
click at [209, 122] on input "checkbox" at bounding box center [202, 115] width 29 height 15
checkbox input "true"
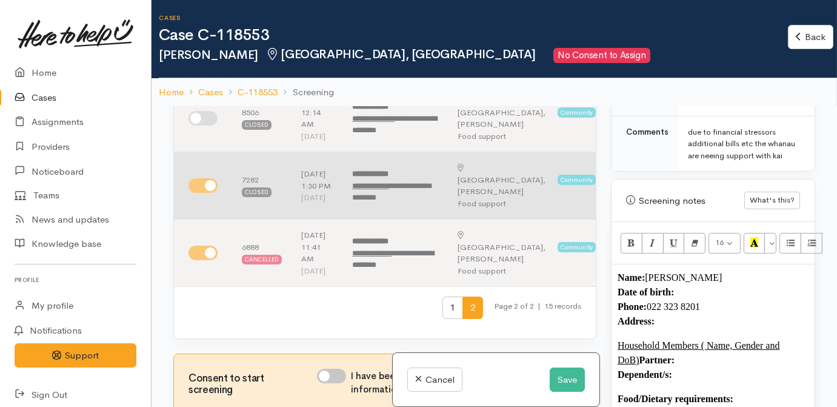
scroll to position [78, 0]
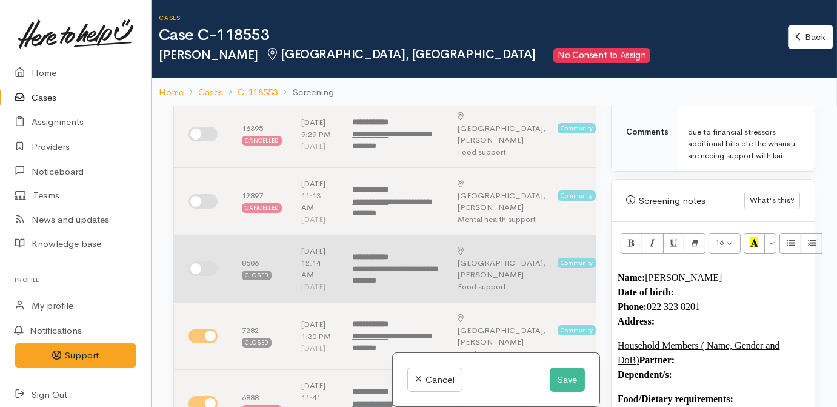
click at [202, 276] on input "checkbox" at bounding box center [202, 268] width 29 height 15
checkbox input "true"
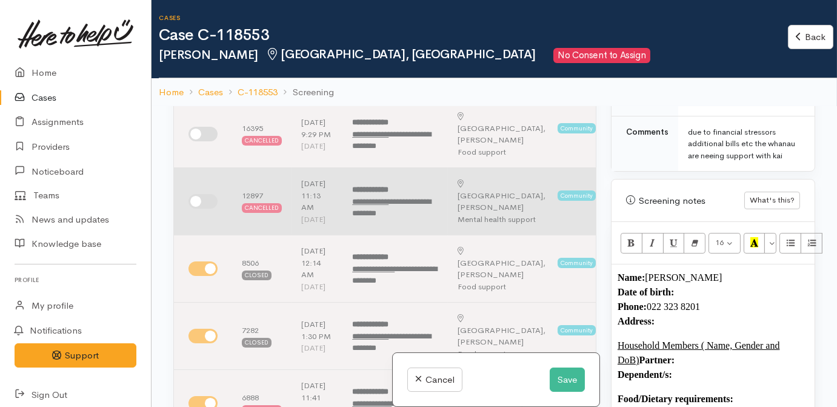
click at [210, 208] on input "checkbox" at bounding box center [202, 201] width 29 height 15
checkbox input "true"
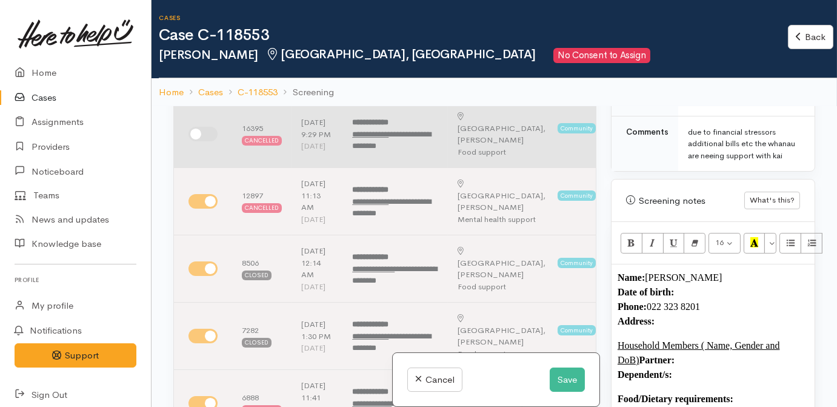
click at [200, 153] on td at bounding box center [203, 134] width 58 height 67
click at [201, 139] on input "checkbox" at bounding box center [202, 134] width 29 height 15
checkbox input "true"
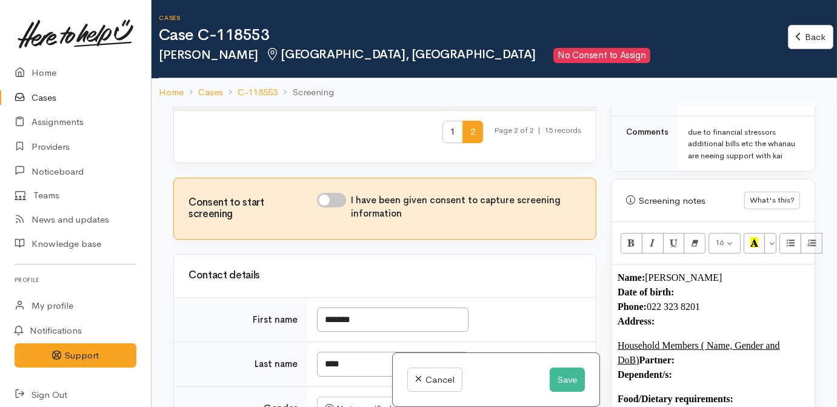
scroll to position [661, 0]
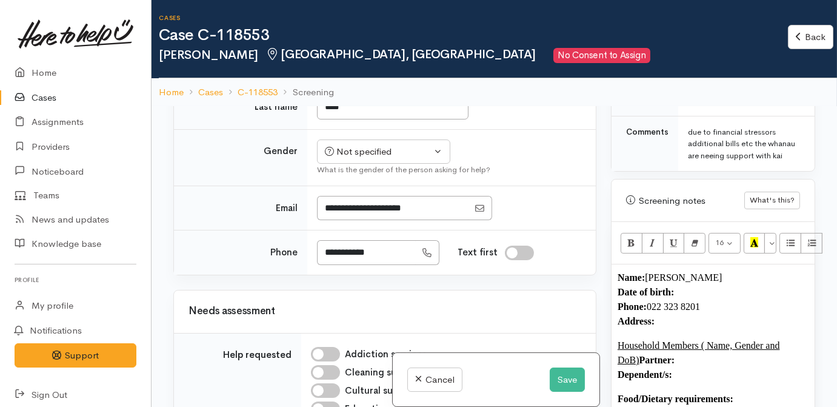
click at [687, 285] on p "Name: Yavanni Ruhe Date of birth: Phone:  022 323 8201 Address:" at bounding box center [713, 299] width 191 height 58
click at [418, 159] on div "Not specified" at bounding box center [378, 152] width 107 height 14
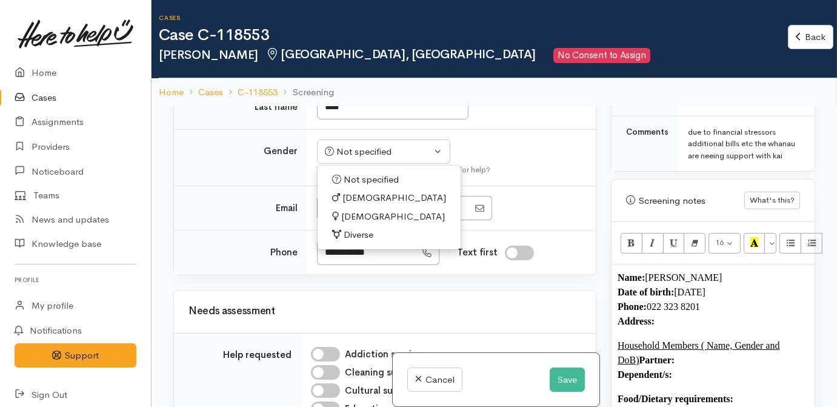
click at [354, 224] on span "Female" at bounding box center [393, 217] width 104 height 14
select select "Female"
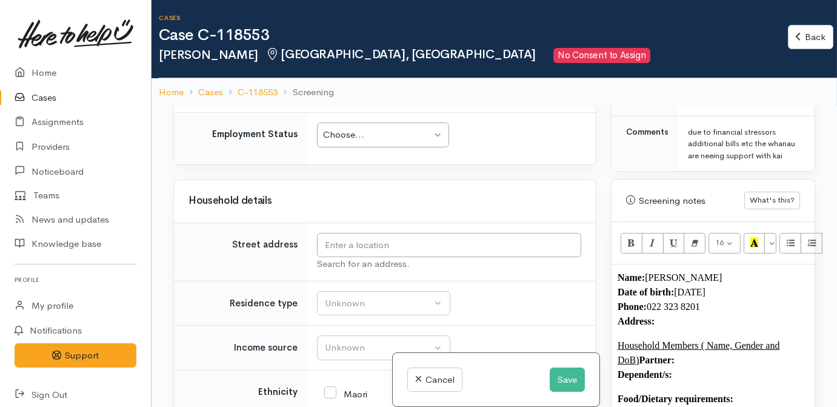
scroll to position [1763, 0]
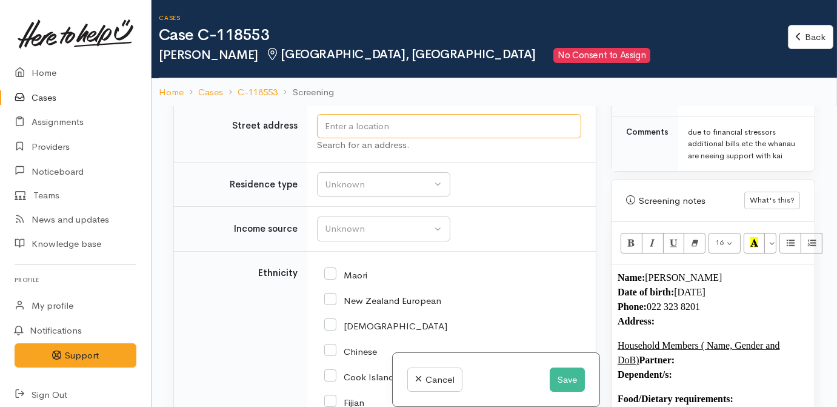
click at [380, 139] on input "text" at bounding box center [449, 126] width 264 height 25
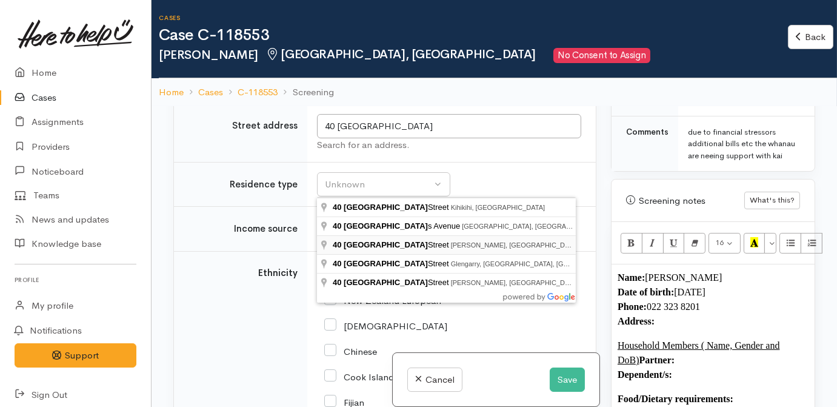
type input "40 Lyon Street, Frankton, Hamilton, New Zealand"
drag, startPoint x: 406, startPoint y: 245, endPoint x: 418, endPoint y: 216, distance: 31.0
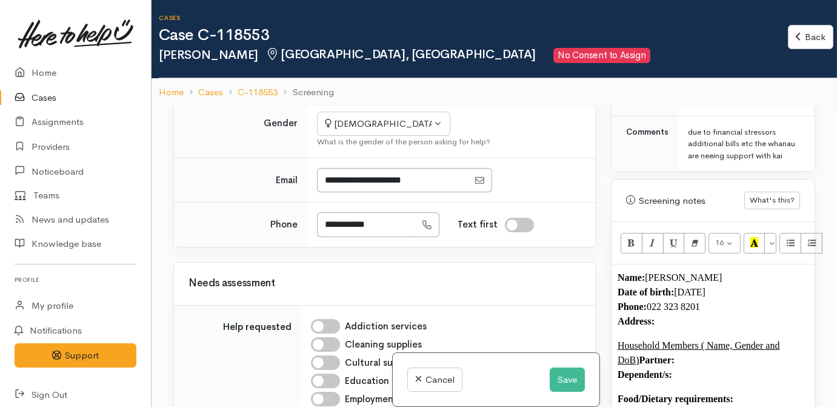
scroll to position [2110, 0]
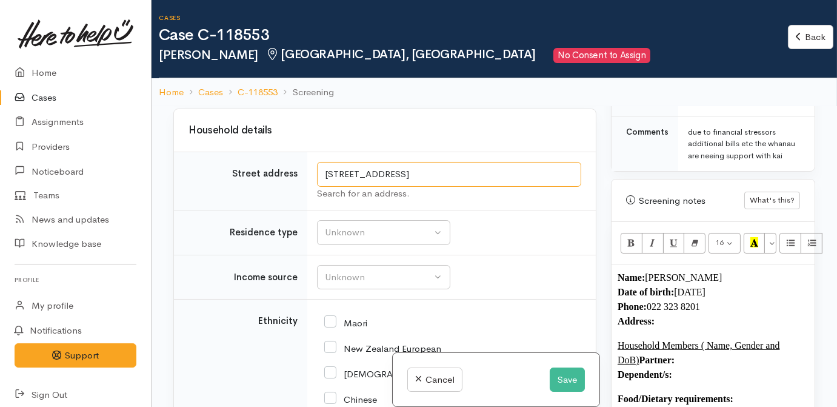
drag, startPoint x: 465, startPoint y: 184, endPoint x: 297, endPoint y: 183, distance: 167.9
click at [297, 183] on tr "Street address 40 Lyon Street, Frankton, Hamilton, New Zealand Search for an ad…" at bounding box center [385, 181] width 422 height 58
click at [725, 321] on p "Name: Yavanni Ruhe Date of birth: 7/9/1999 Phone:  022 323 8201 Address:" at bounding box center [713, 299] width 191 height 58
click at [659, 316] on b "40 Lyon Street, Frankton, Hamilton" at bounding box center [702, 321] width 95 height 10
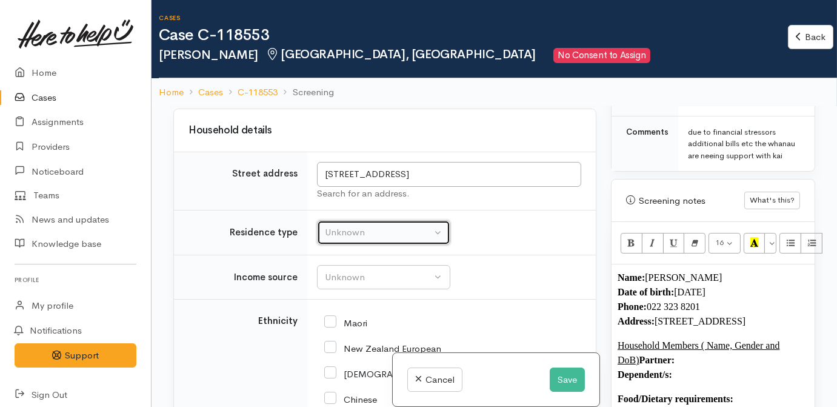
click at [379, 239] on div "Unknown" at bounding box center [378, 232] width 107 height 14
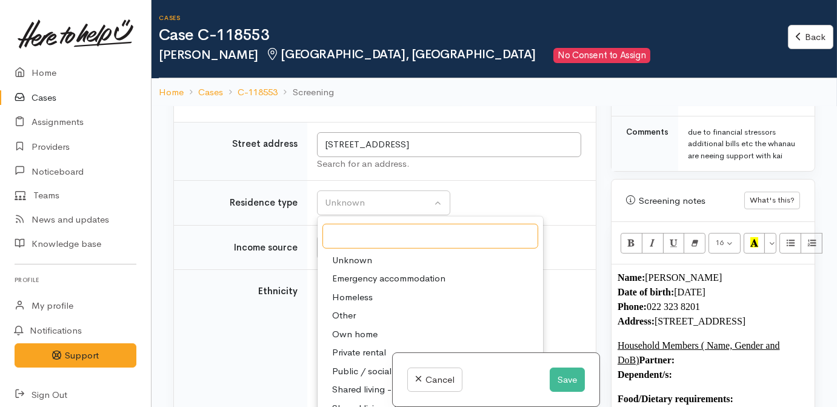
scroll to position [2166, 0]
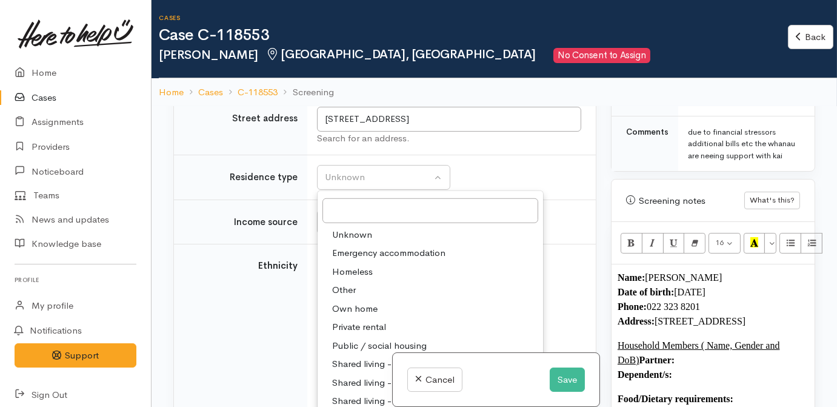
click at [352, 333] on span "Private rental" at bounding box center [359, 327] width 54 height 14
select select "2"
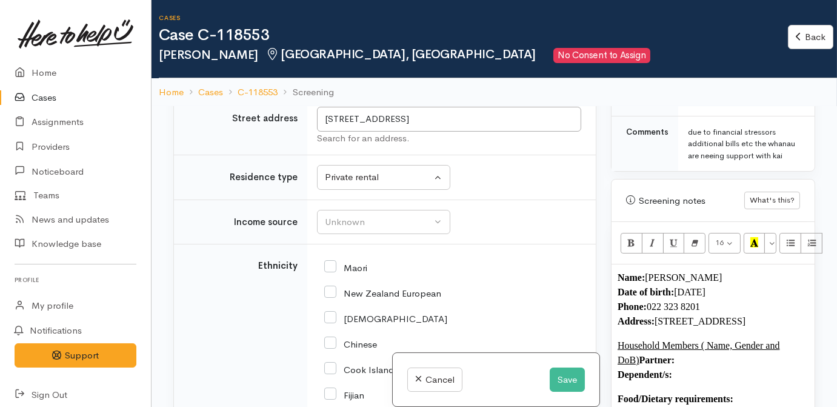
click at [490, 221] on td "Unknown ACC Maternity leave MSD - Away from Home Allowance MSD - Child Disabili…" at bounding box center [451, 221] width 288 height 45
click at [408, 228] on div "Unknown" at bounding box center [378, 222] width 107 height 14
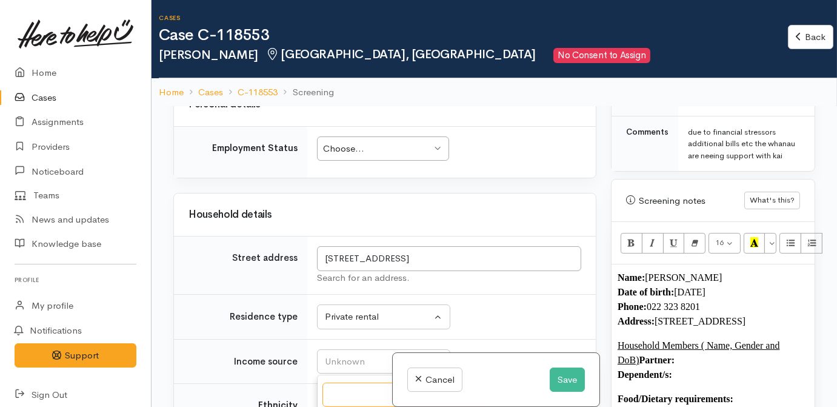
scroll to position [2000, 0]
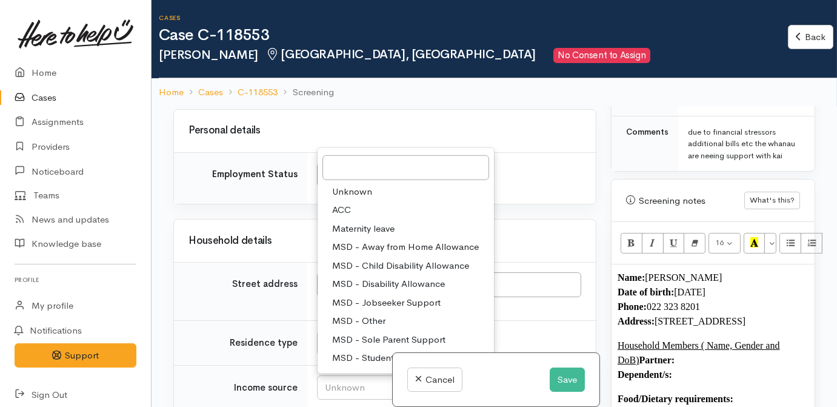
click at [555, 204] on td "Choose... Choose... Choose... Unknown Employed casually Employed full-time Empl…" at bounding box center [451, 178] width 288 height 52
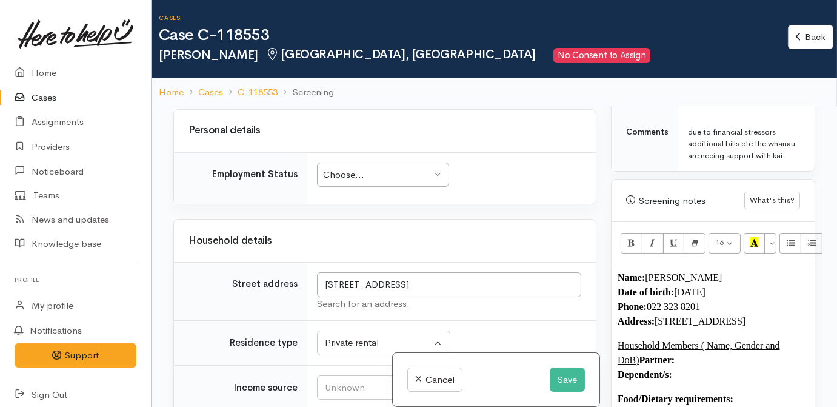
click at [440, 180] on div "Choose... Choose..." at bounding box center [383, 174] width 132 height 25
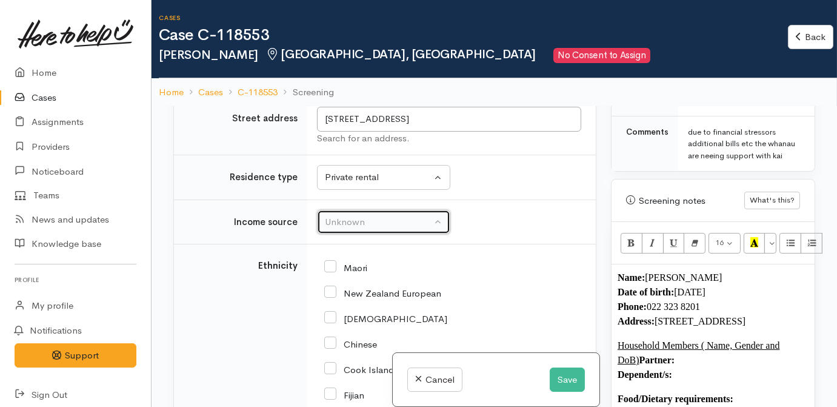
click at [398, 229] on div "Unknown" at bounding box center [378, 222] width 107 height 14
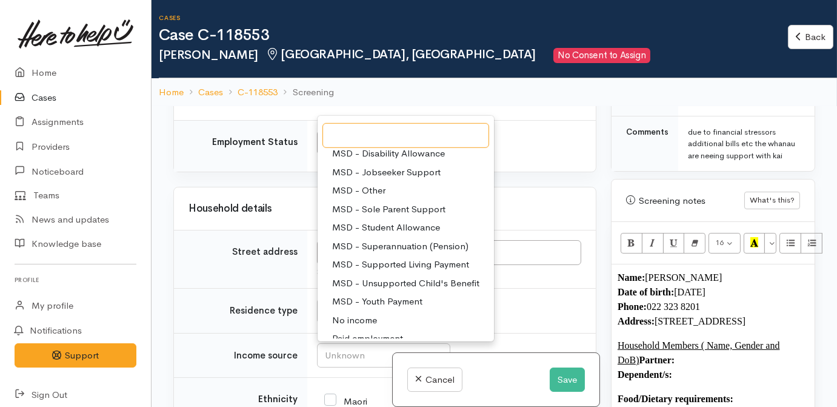
scroll to position [110, 0]
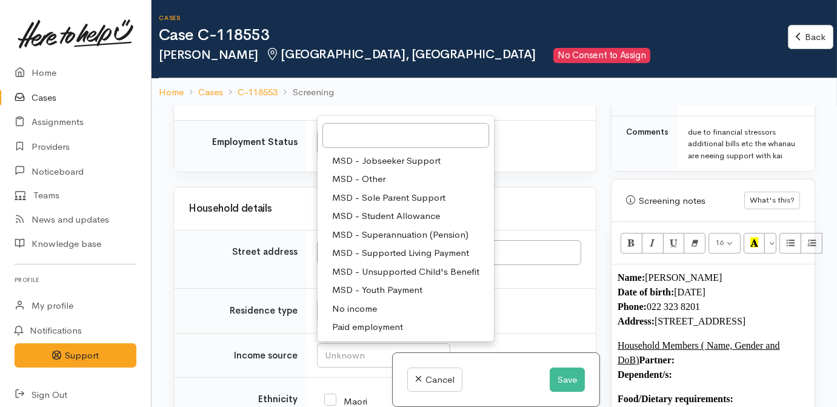
click at [399, 168] on span "MSD - Jobseeker Support" at bounding box center [386, 161] width 108 height 14
select select "4"
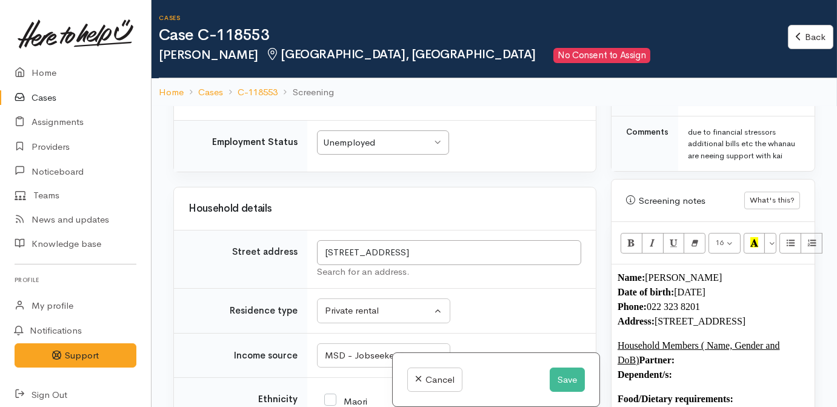
click at [428, 206] on div "Household details" at bounding box center [385, 208] width 422 height 42
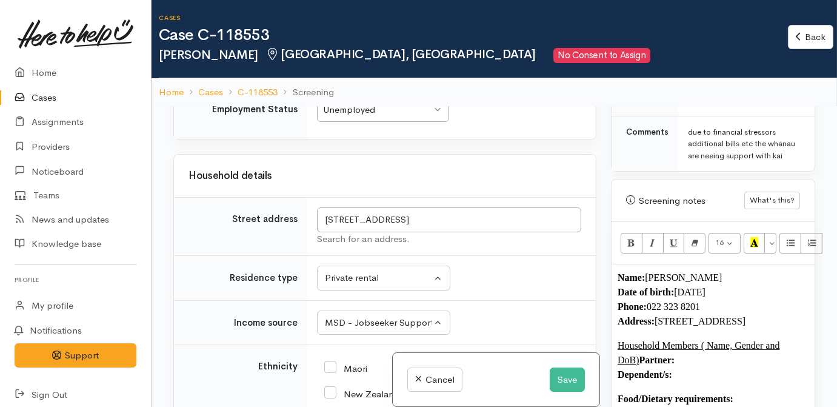
scroll to position [1922, 0]
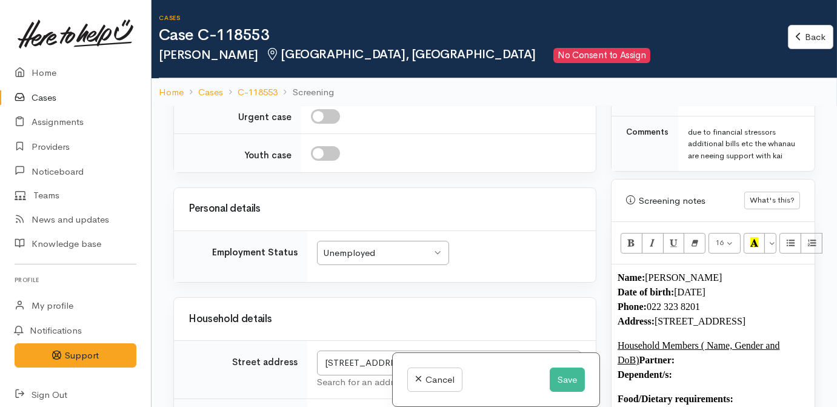
click at [746, 270] on p "Name: Yavanni Ruhe Date of birth: 7/9/1999 Phone:  022 323 8201 Address:  40 Ly…" at bounding box center [713, 299] width 191 height 58
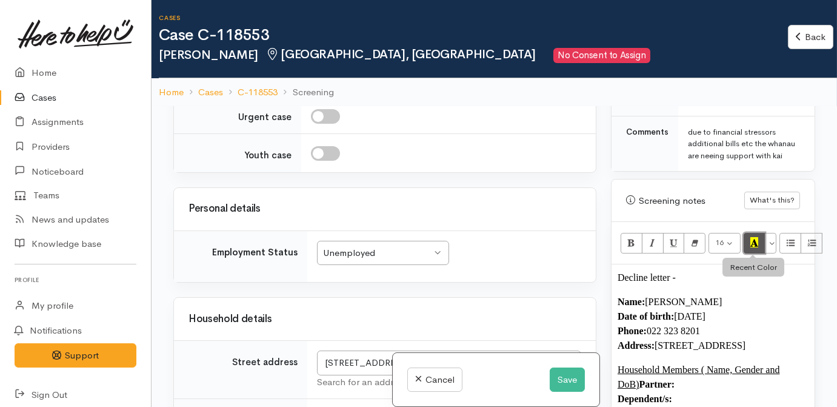
click at [747, 238] on button "Recent Color" at bounding box center [755, 243] width 22 height 21
click at [714, 276] on p "Decline letter -" at bounding box center [713, 277] width 191 height 15
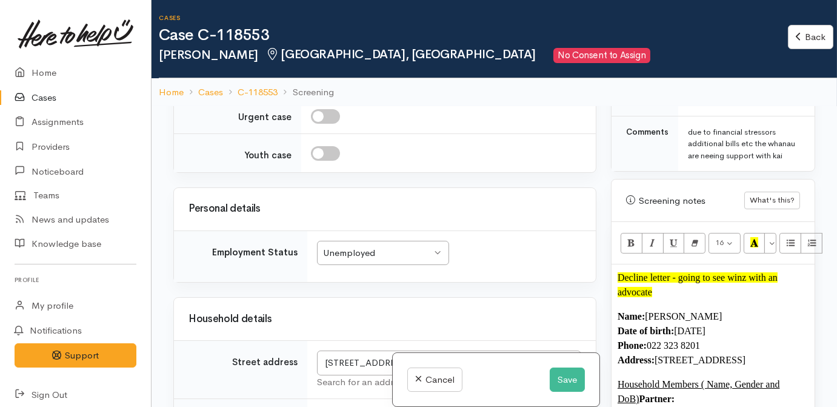
click at [678, 273] on font "Decline letter - going to see winz with an advocate" at bounding box center [698, 284] width 160 height 25
drag, startPoint x: 727, startPoint y: 273, endPoint x: 769, endPoint y: 273, distance: 41.2
click at [769, 273] on font "Decline letter - going to see winz with an advocate" at bounding box center [698, 284] width 160 height 25
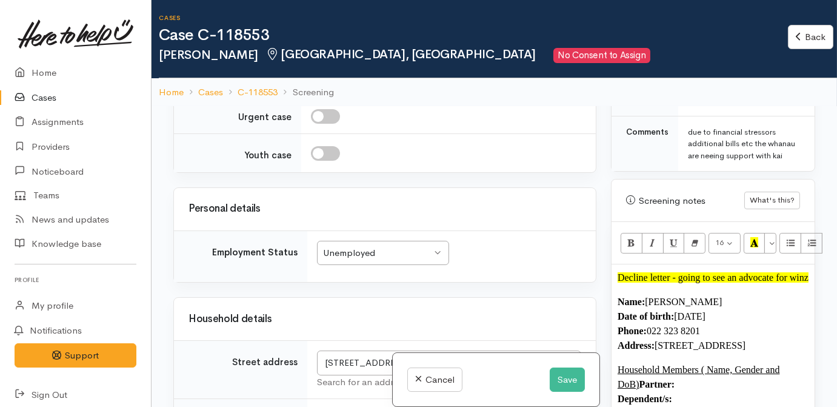
click at [677, 272] on font "Decline letter - going to see an advocate for winz" at bounding box center [713, 277] width 191 height 10
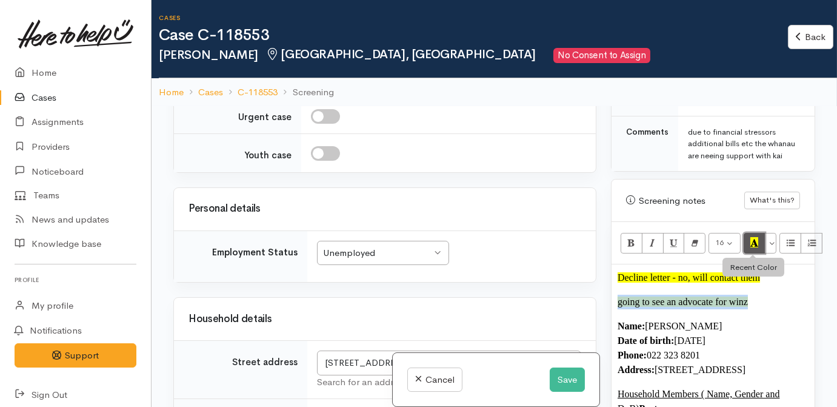
click at [755, 240] on icon "Recent Color" at bounding box center [754, 242] width 8 height 10
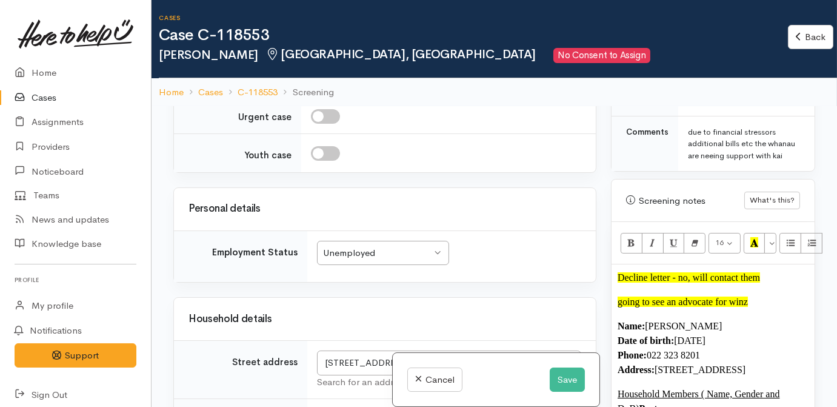
drag, startPoint x: 769, startPoint y: 312, endPoint x: 769, endPoint y: 303, distance: 8.5
drag, startPoint x: 765, startPoint y: 298, endPoint x: 621, endPoint y: 295, distance: 144.9
click at [621, 298] on p "going to see an advocate for winz" at bounding box center [713, 302] width 191 height 15
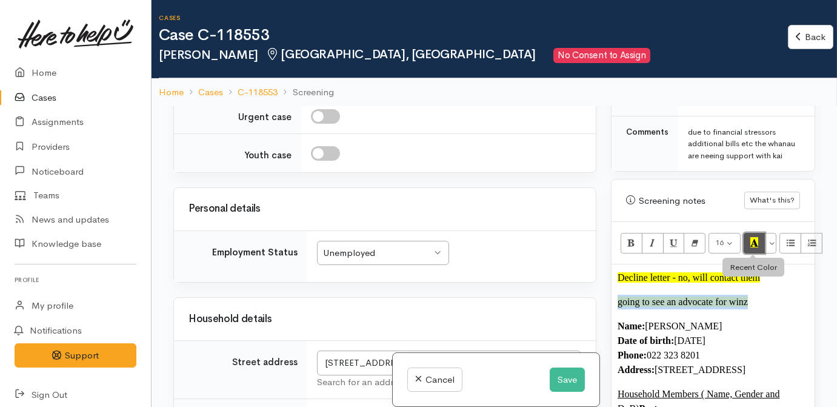
click at [750, 239] on icon "Recent Color" at bounding box center [754, 242] width 8 height 10
click at [769, 239] on button "More Color" at bounding box center [770, 243] width 12 height 21
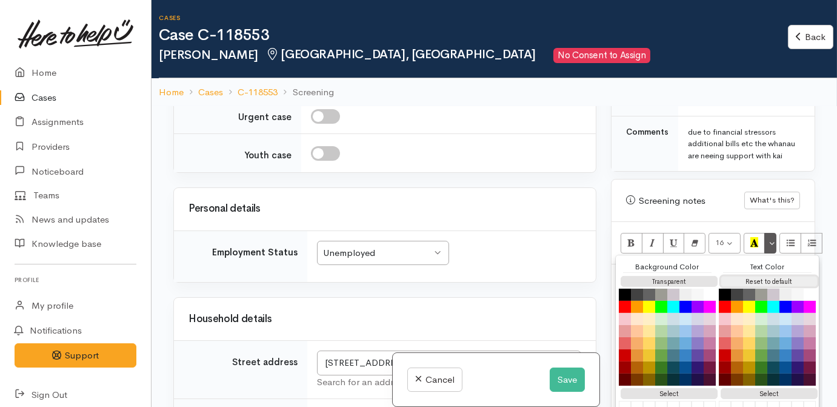
click at [749, 276] on button "Reset to default" at bounding box center [769, 282] width 97 height 12
click at [696, 194] on div "Screening notes" at bounding box center [685, 201] width 118 height 14
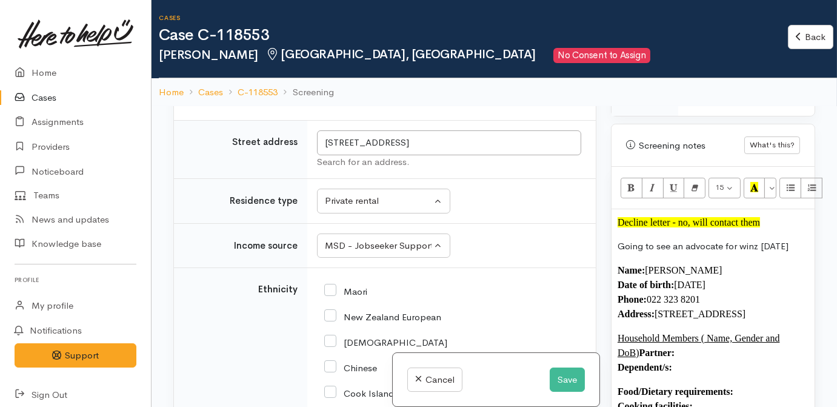
scroll to position [2142, 0]
click at [338, 295] on input "Maori" at bounding box center [345, 289] width 43 height 11
checkbox input "true"
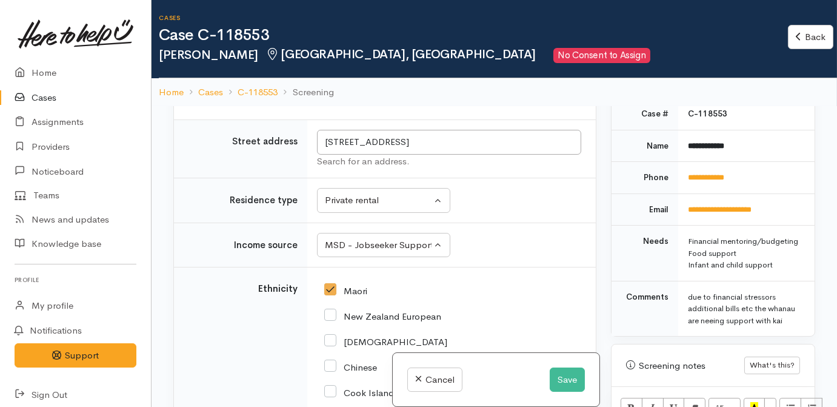
scroll to position [771, 0]
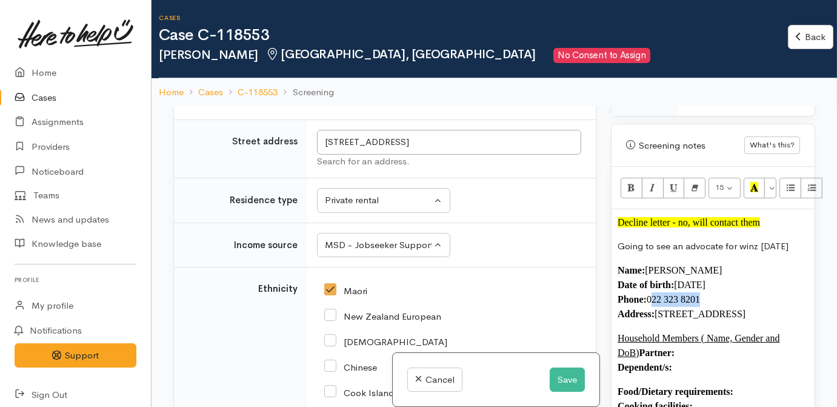
drag, startPoint x: 716, startPoint y: 296, endPoint x: 653, endPoint y: 296, distance: 63.0
click at [653, 296] on p "Name: Yavanni Ruhe Date of birth: 7/9/1999 Phone:  022 323 8201 Address:  40 Ly…" at bounding box center [713, 292] width 191 height 58
copy font "22 323 8201"
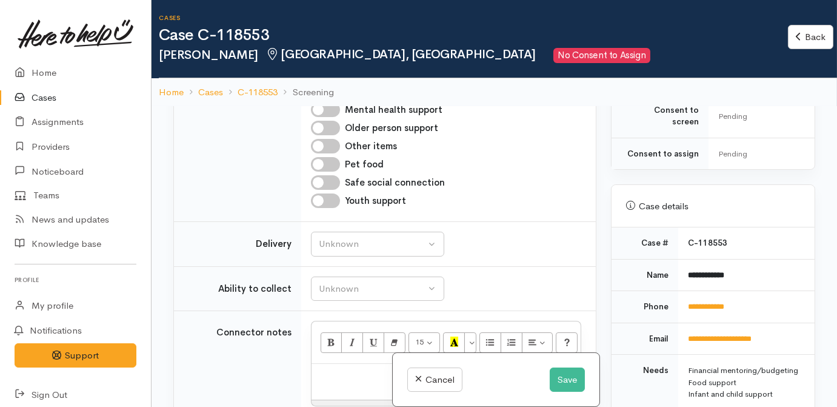
scroll to position [441, 0]
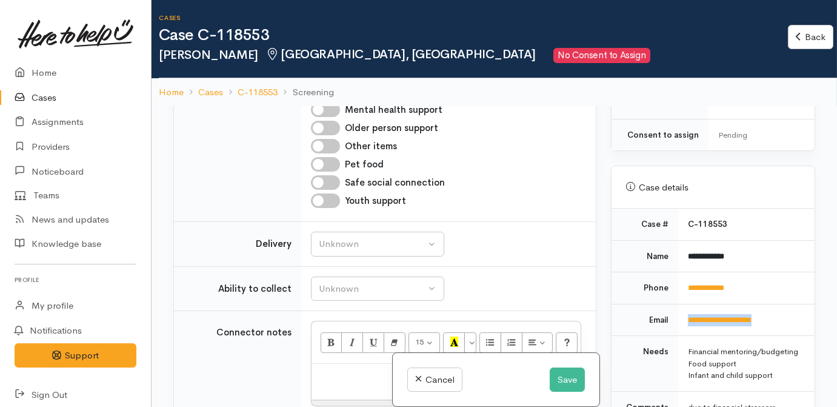
drag, startPoint x: 776, startPoint y: 304, endPoint x: 684, endPoint y: 299, distance: 92.2
click at [684, 304] on td "**********" at bounding box center [746, 320] width 136 height 32
drag, startPoint x: 684, startPoint y: 299, endPoint x: 697, endPoint y: 301, distance: 13.5
copy link "**********"
click at [559, 379] on button "Save" at bounding box center [567, 379] width 35 height 25
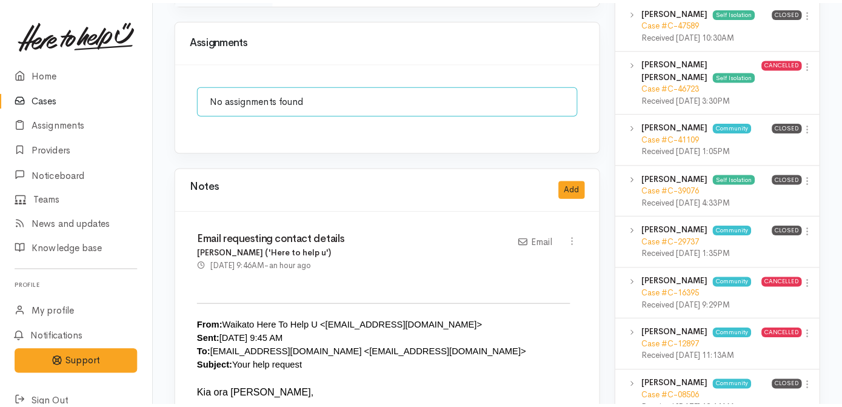
scroll to position [936, 0]
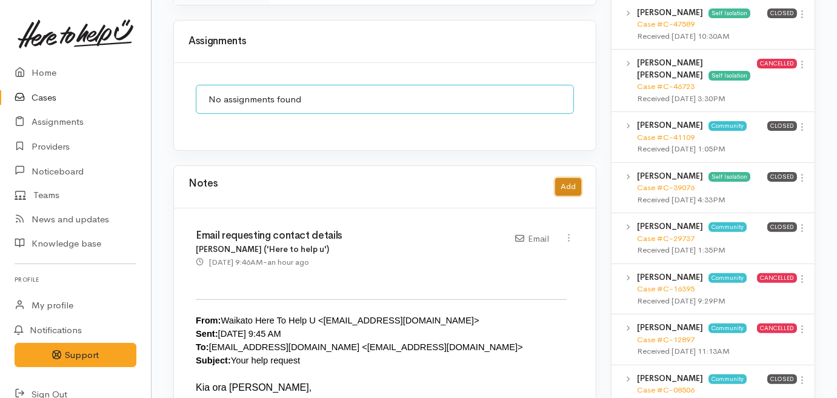
click at [573, 178] on button "Add" at bounding box center [568, 187] width 26 height 18
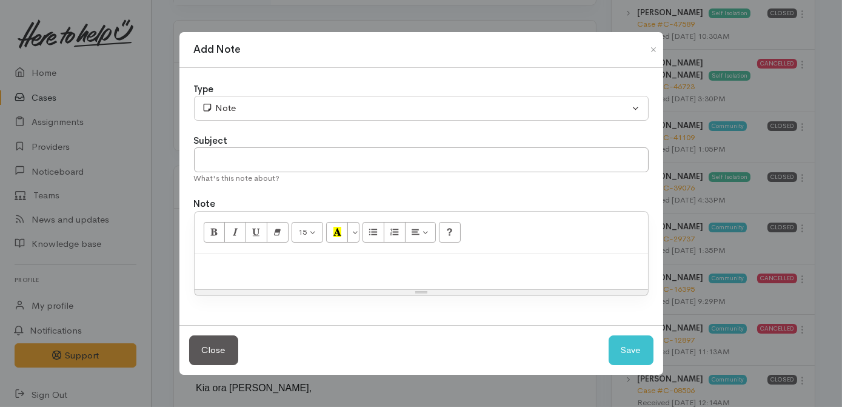
click at [378, 270] on p at bounding box center [421, 267] width 441 height 14
paste div
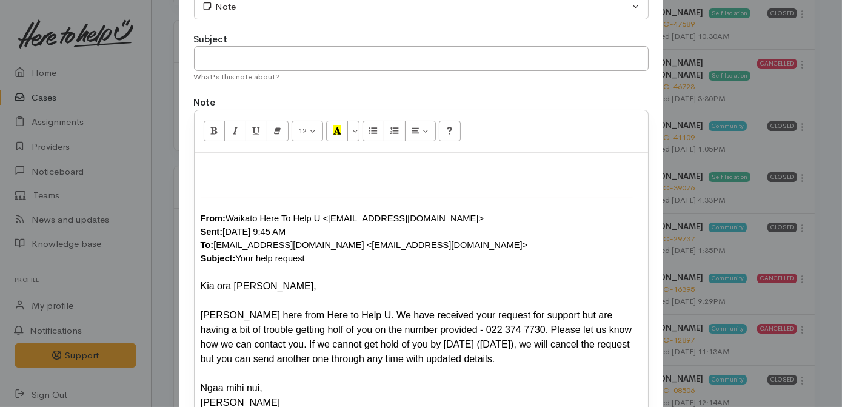
click at [321, 173] on div at bounding box center [421, 180] width 441 height 15
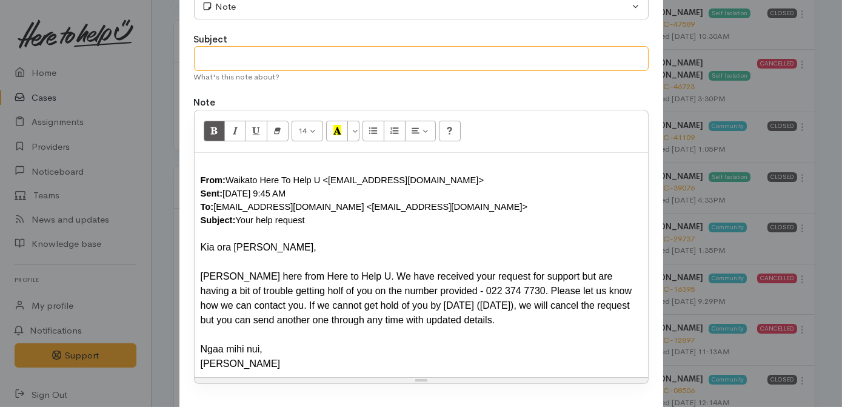
click at [319, 64] on input "text" at bounding box center [421, 58] width 455 height 25
type input "Email with updated phone number"
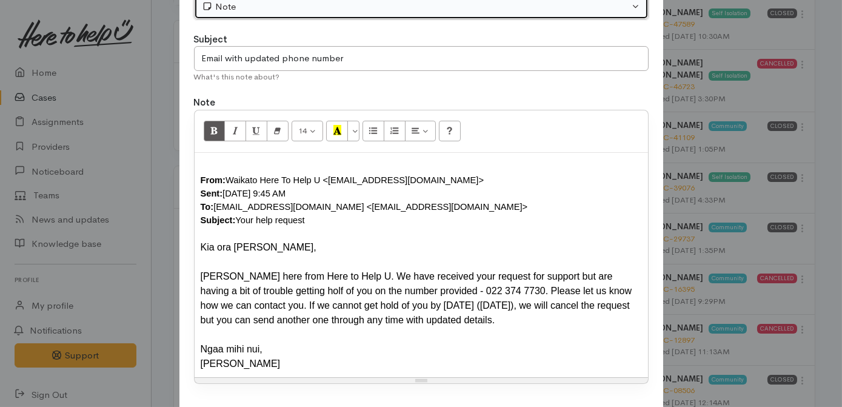
click at [321, 10] on div "Note" at bounding box center [416, 7] width 428 height 14
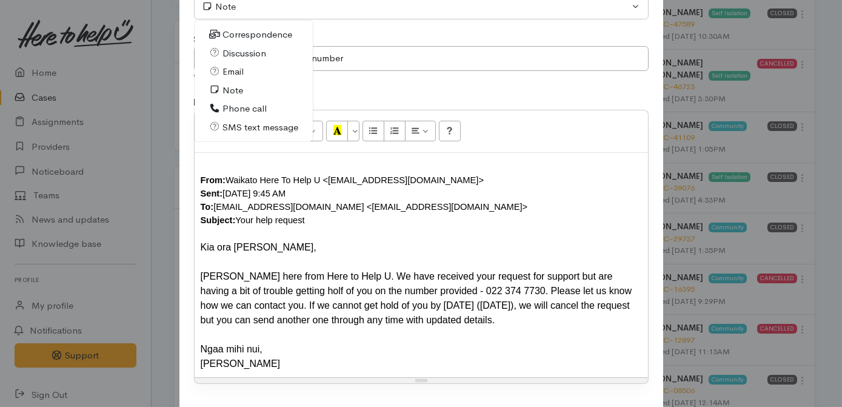
click at [224, 69] on span "Email" at bounding box center [232, 72] width 21 height 14
select select "2"
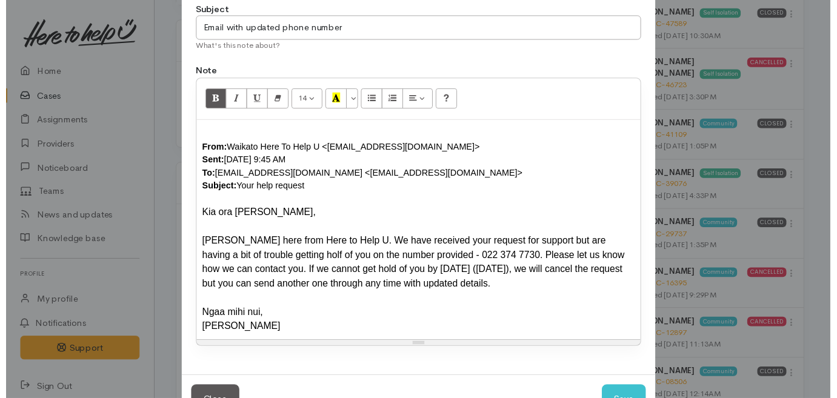
scroll to position [157, 0]
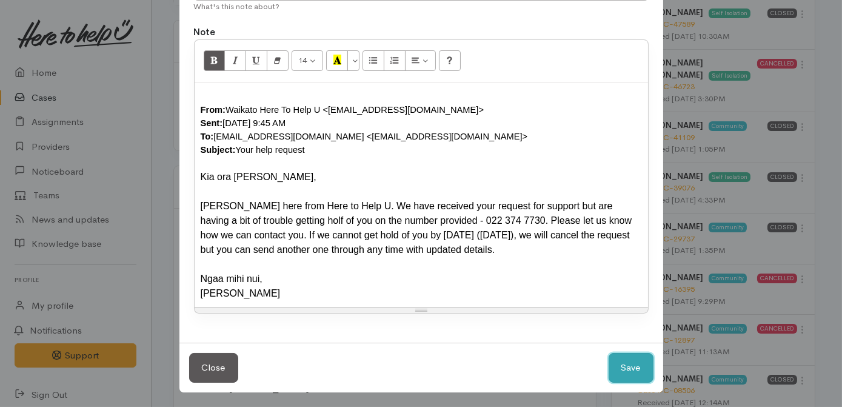
click at [638, 375] on button "Save" at bounding box center [630, 368] width 45 height 30
select select "1"
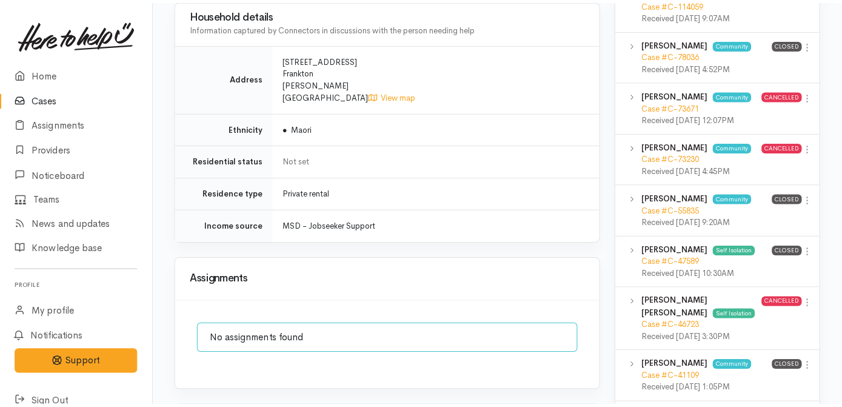
scroll to position [826, 0]
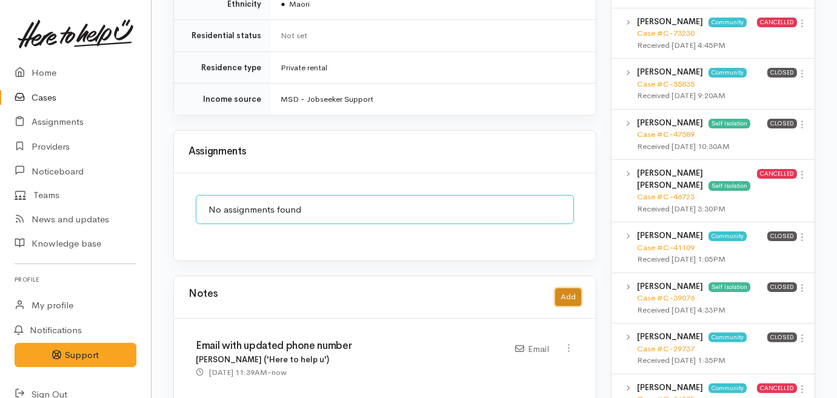
click at [575, 288] on button "Add" at bounding box center [568, 297] width 26 height 18
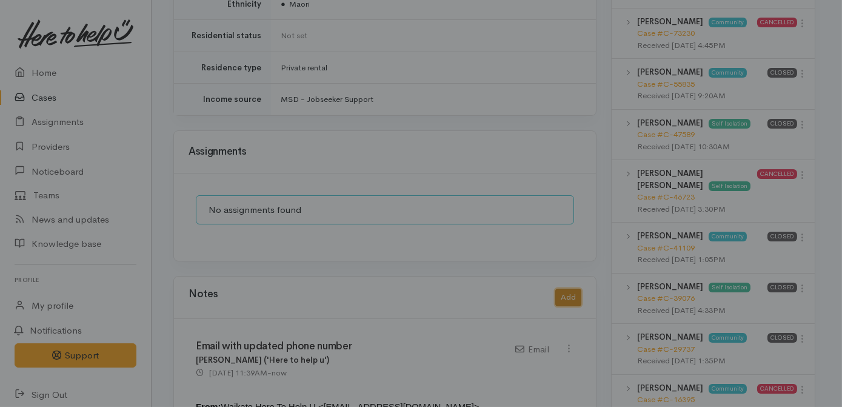
scroll to position [0, 0]
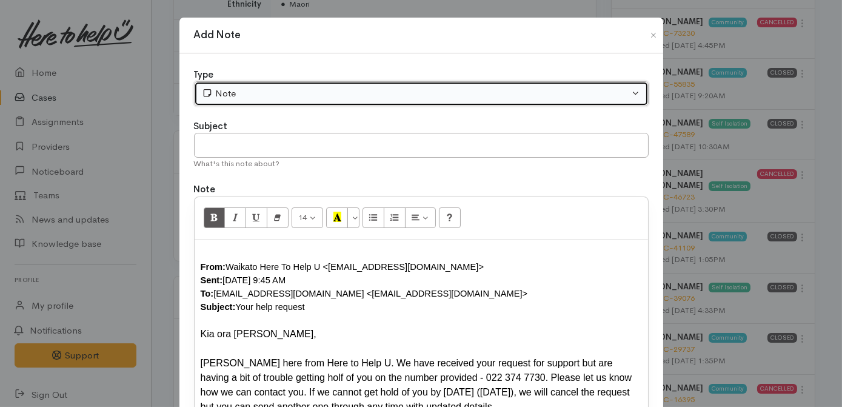
click at [306, 87] on div "Note" at bounding box center [416, 94] width 428 height 14
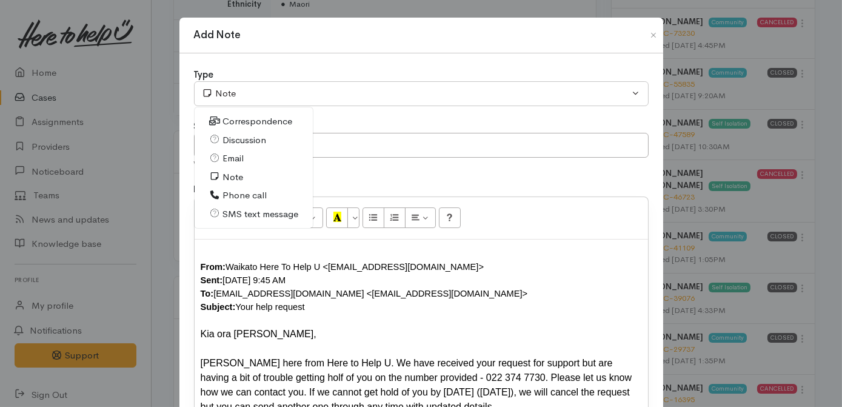
click at [248, 187] on link "Phone call" at bounding box center [254, 195] width 119 height 19
select select "3"
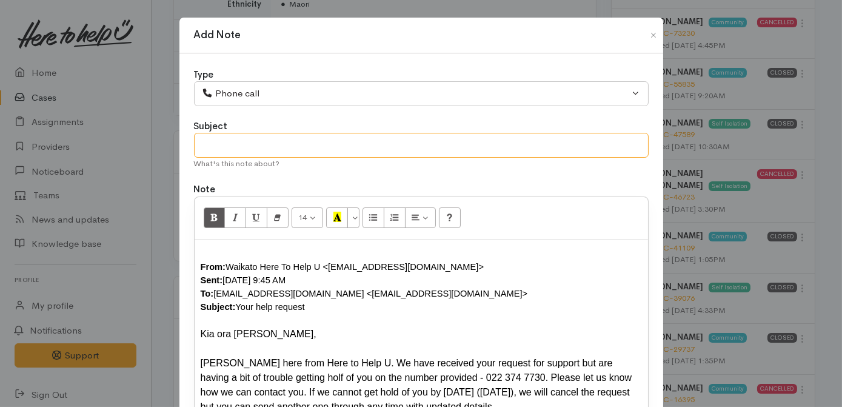
click at [270, 147] on input "text" at bounding box center [421, 145] width 455 height 25
type input "Confirmed details, awaiting decline letter"
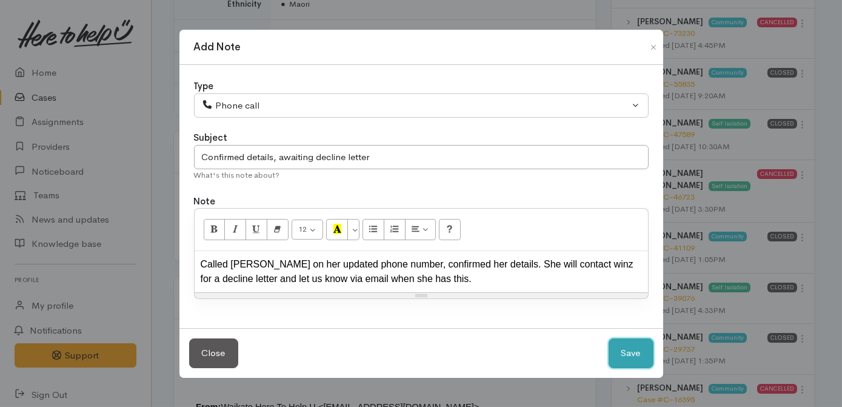
click at [622, 346] on button "Save" at bounding box center [630, 353] width 45 height 30
select select "1"
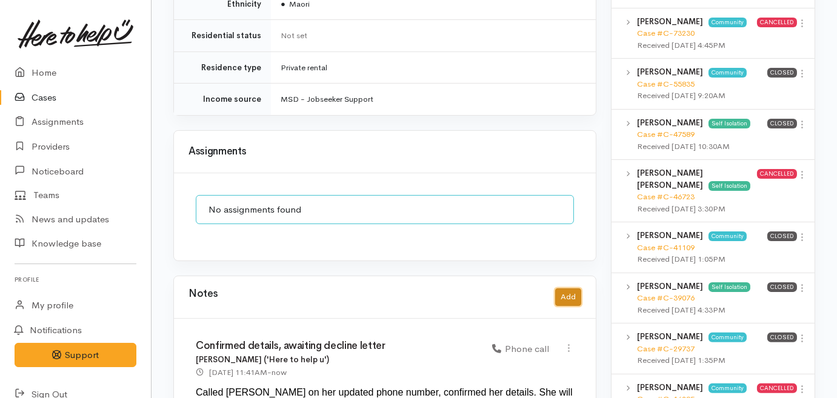
click at [570, 288] on button "Add" at bounding box center [568, 297] width 26 height 18
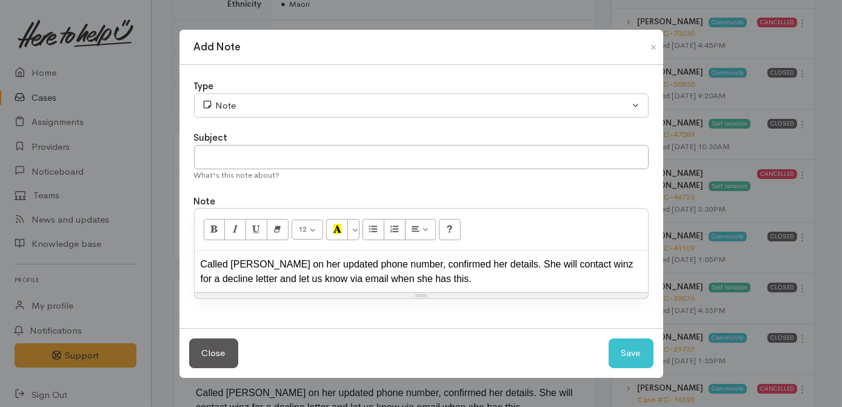
click at [449, 269] on div "Called [PERSON_NAME] on her updated phone number, confirmed her details. She wi…" at bounding box center [421, 271] width 441 height 29
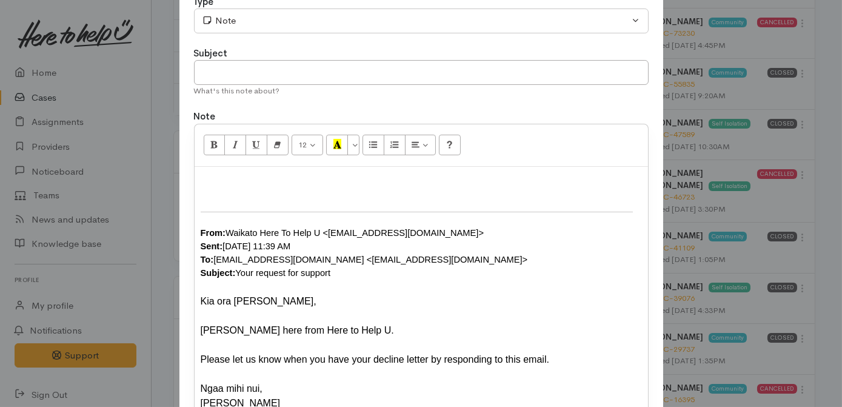
click at [352, 180] on div at bounding box center [421, 180] width 441 height 15
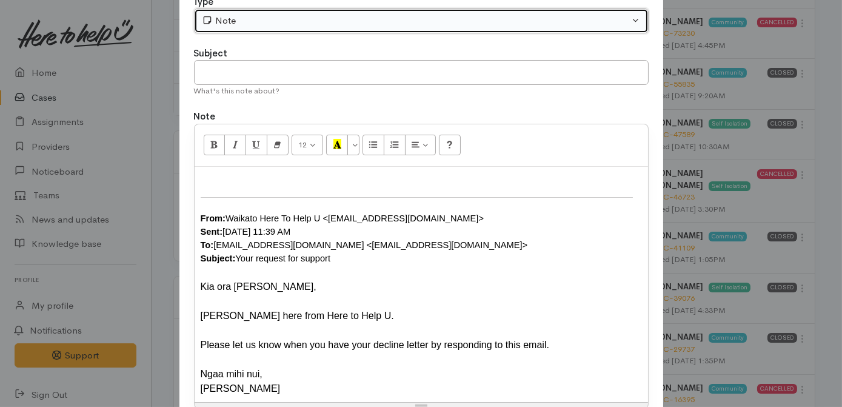
click at [352, 28] on button "Note" at bounding box center [421, 20] width 455 height 25
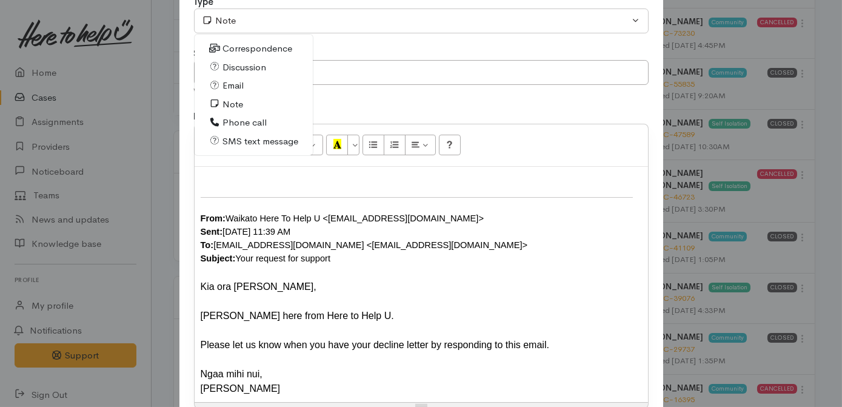
click at [236, 84] on span "Email" at bounding box center [232, 86] width 21 height 14
select select "2"
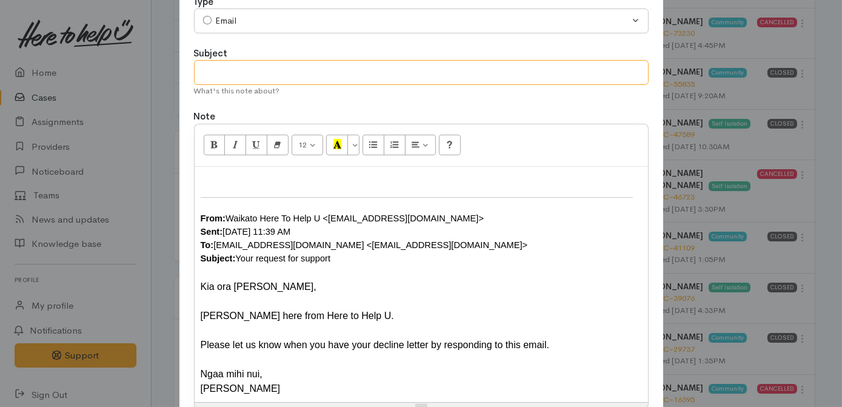
click at [243, 76] on input "text" at bounding box center [421, 72] width 455 height 25
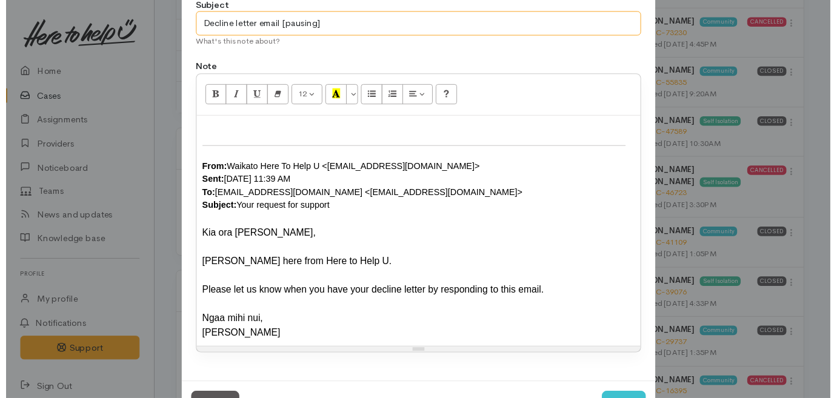
scroll to position [168, 0]
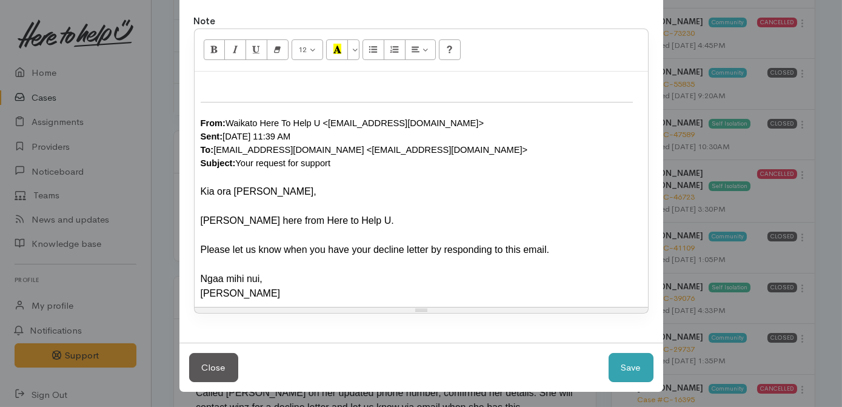
type input "Decline letter email [pausing]"
click at [627, 362] on button "Save" at bounding box center [630, 368] width 45 height 30
select select "1"
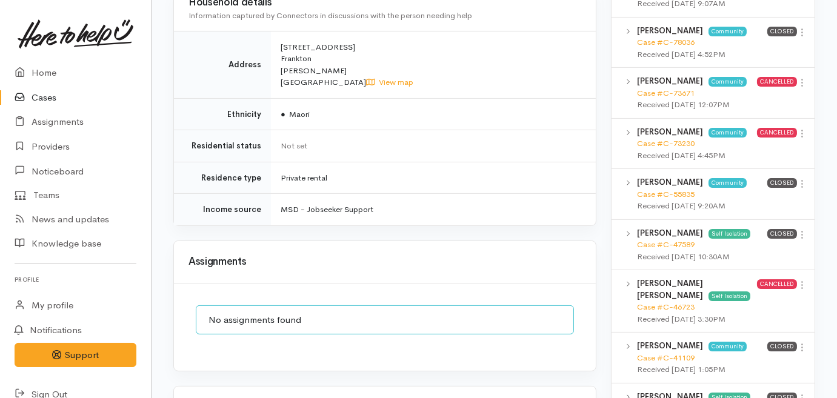
scroll to position [0, 0]
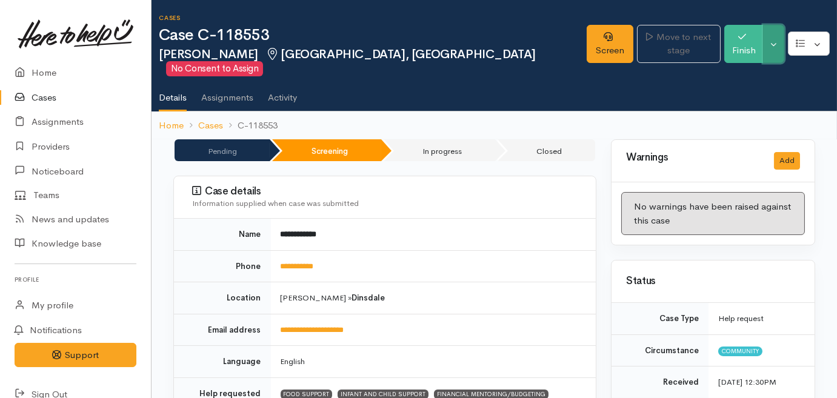
click at [780, 38] on button "Toggle Dropdown" at bounding box center [773, 44] width 21 height 38
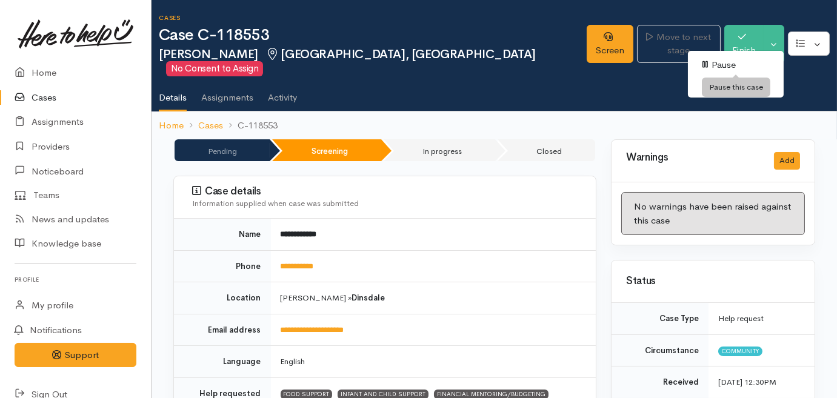
click at [725, 63] on link "Pause" at bounding box center [736, 65] width 96 height 19
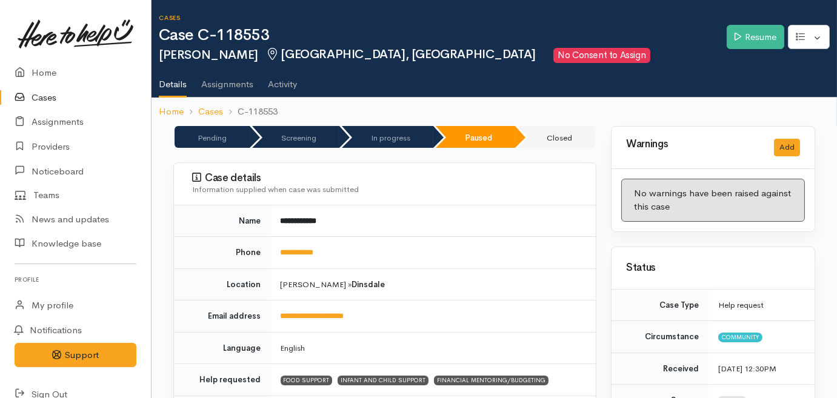
click at [38, 98] on link "Cases" at bounding box center [75, 97] width 151 height 25
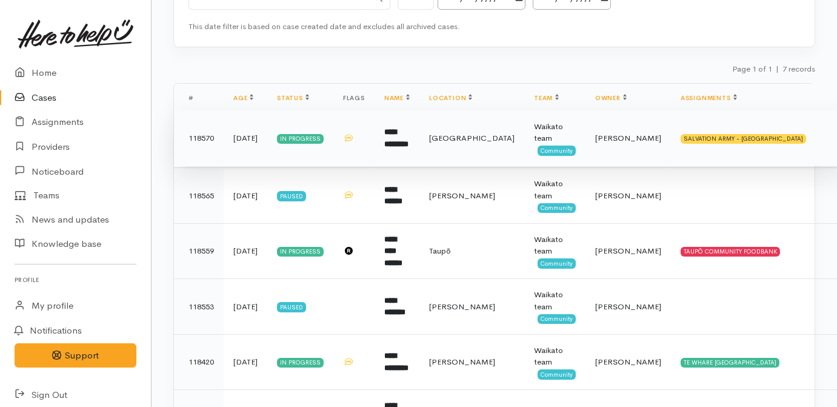
scroll to position [165, 0]
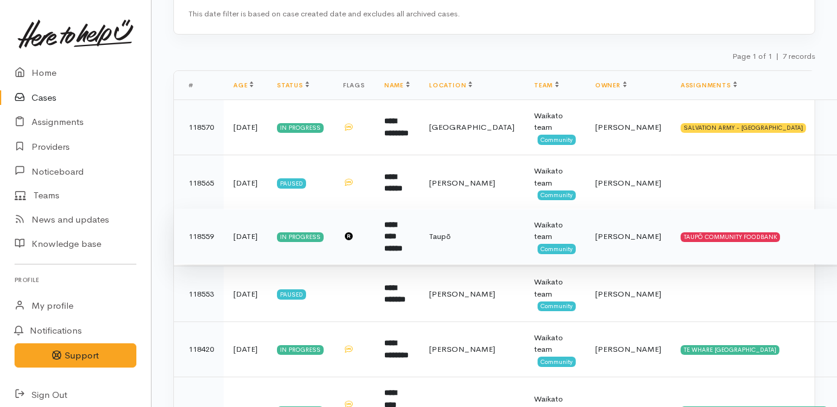
click at [390, 242] on b "**********" at bounding box center [393, 237] width 18 height 32
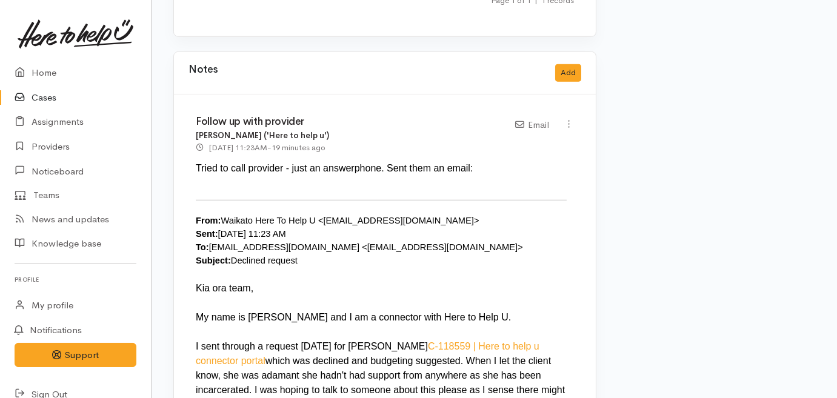
scroll to position [1873, 0]
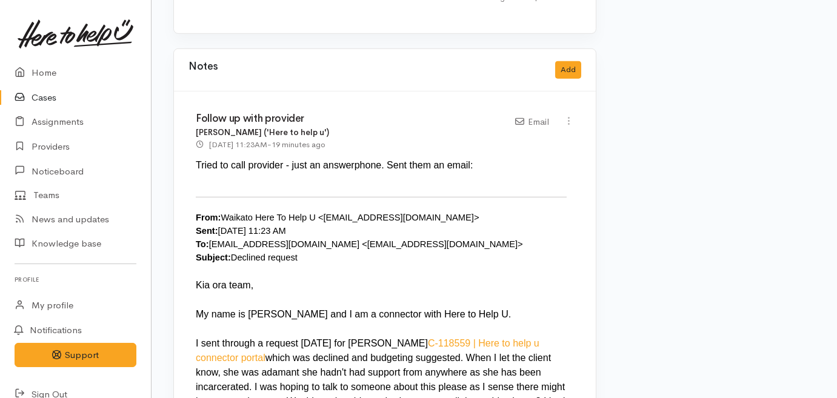
click at [47, 95] on link "Cases" at bounding box center [75, 97] width 151 height 25
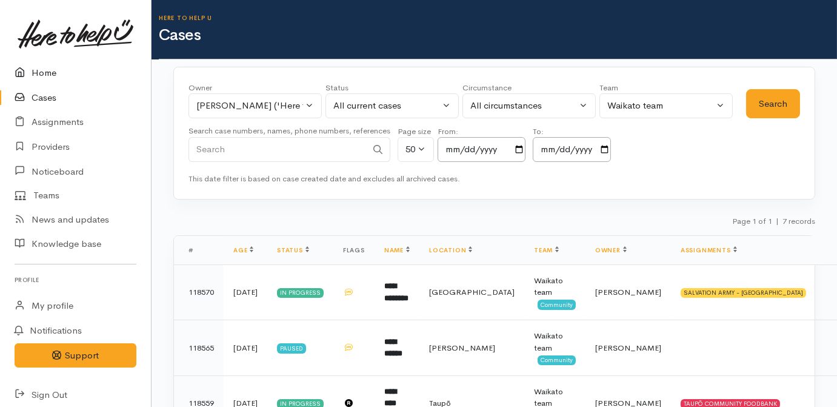
click at [48, 75] on link "Home" at bounding box center [75, 73] width 151 height 25
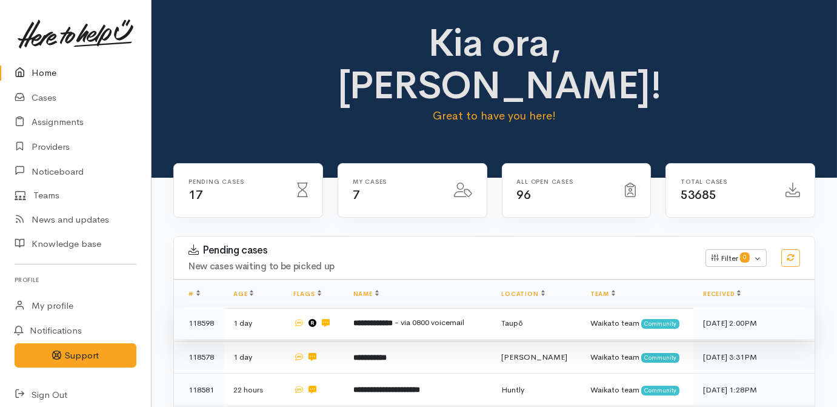
click at [387, 319] on b "**********" at bounding box center [372, 323] width 39 height 8
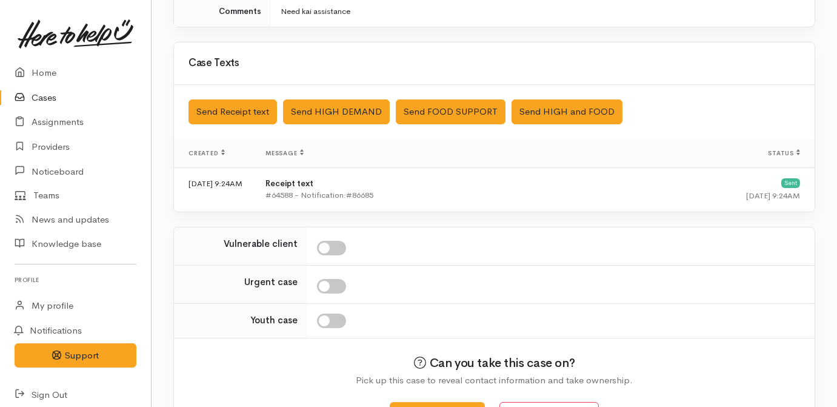
scroll to position [414, 0]
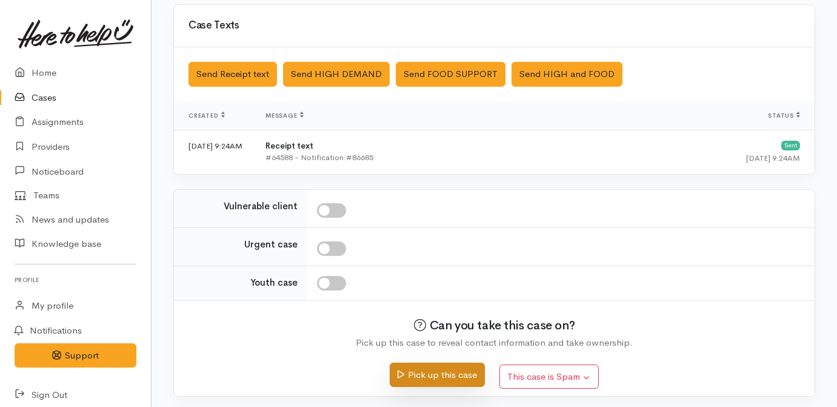
click at [472, 371] on button "Pick up this case" at bounding box center [437, 374] width 95 height 25
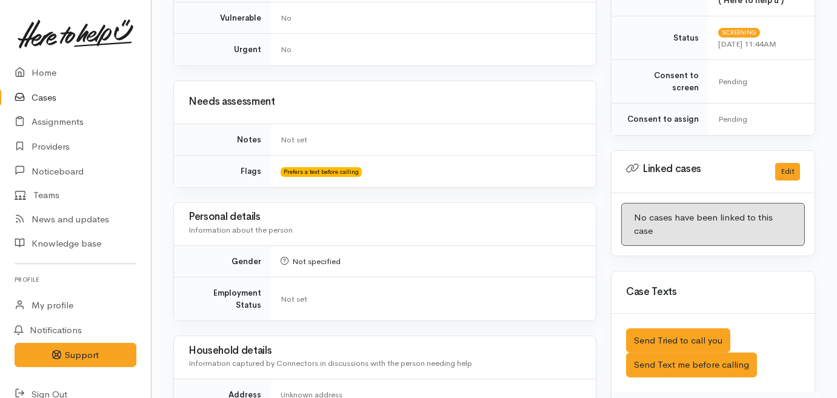
scroll to position [551, 0]
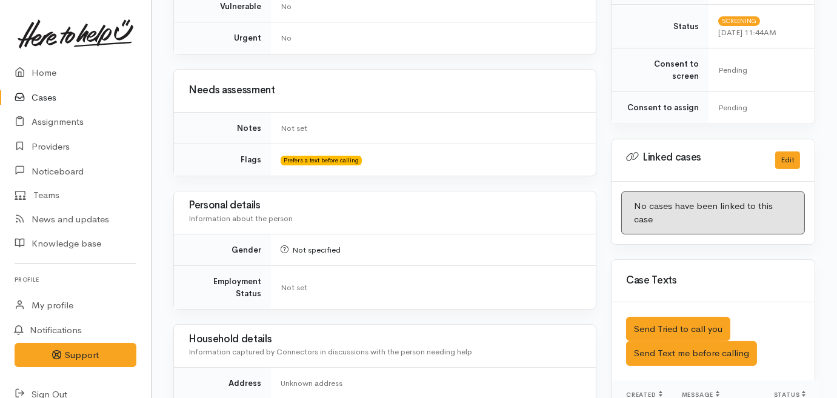
click at [734, 336] on div "Saved The text message has been queued. An error occurred Send Tried to call yo…" at bounding box center [713, 341] width 203 height 78
click at [734, 341] on button "Send Text me before calling" at bounding box center [691, 353] width 131 height 25
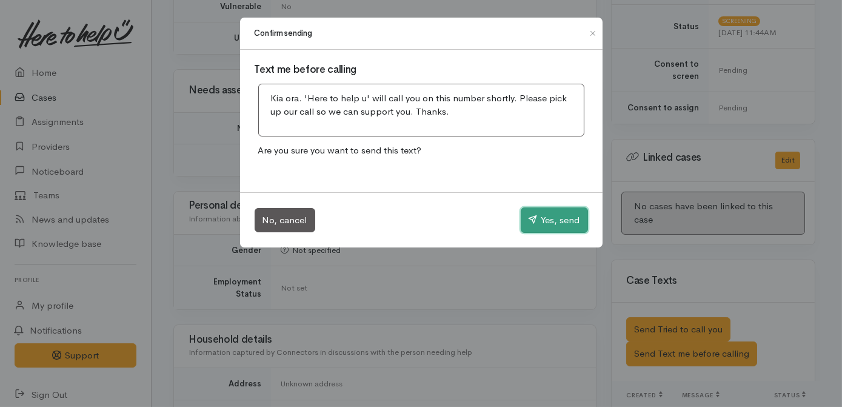
click at [559, 216] on button "Yes, send" at bounding box center [554, 219] width 67 height 25
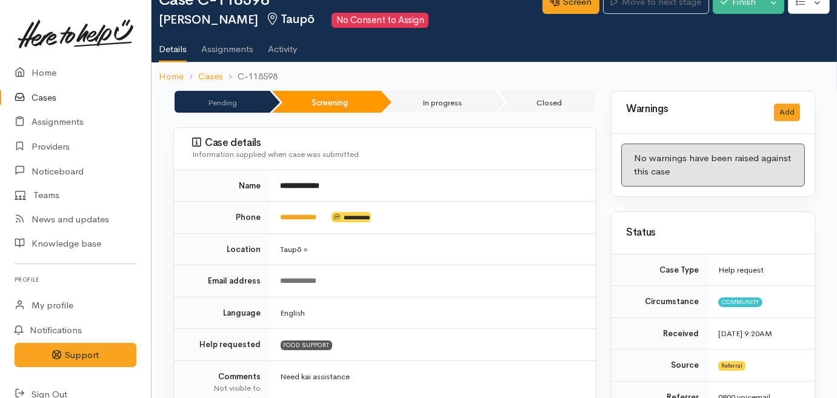
scroll to position [0, 0]
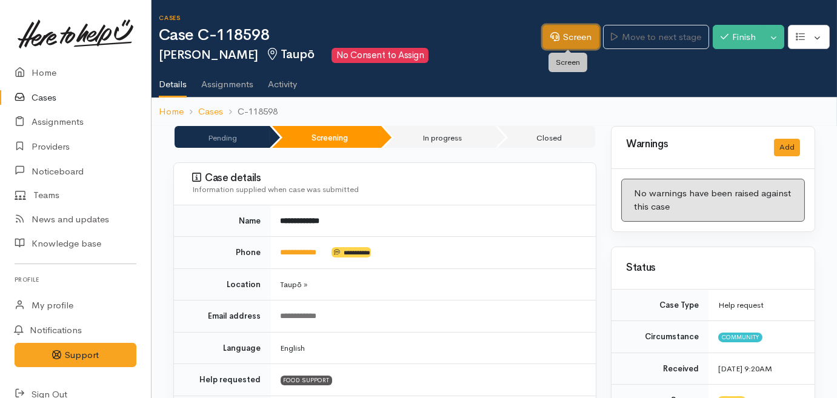
click at [569, 38] on link "Screen" at bounding box center [570, 37] width 57 height 25
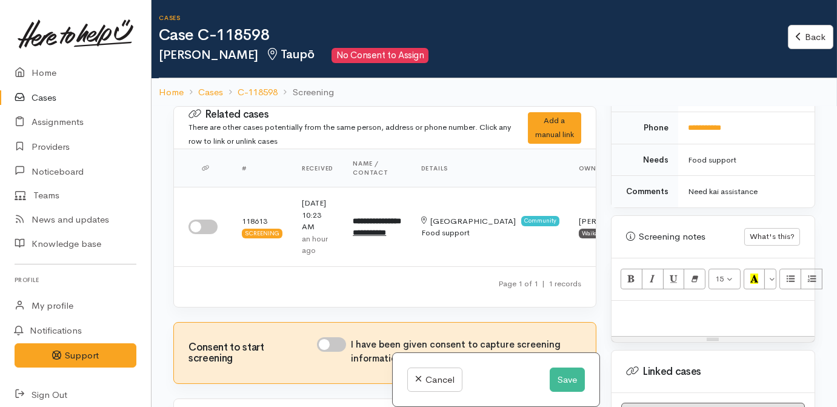
scroll to position [826, 0]
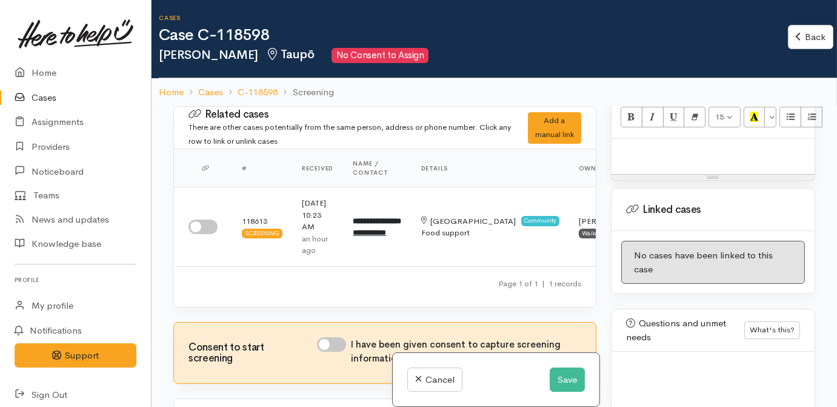
click at [655, 145] on p at bounding box center [713, 152] width 191 height 14
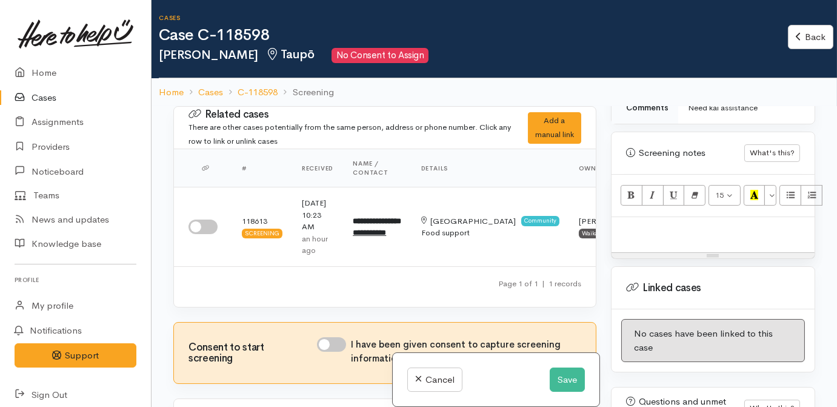
scroll to position [661, 0]
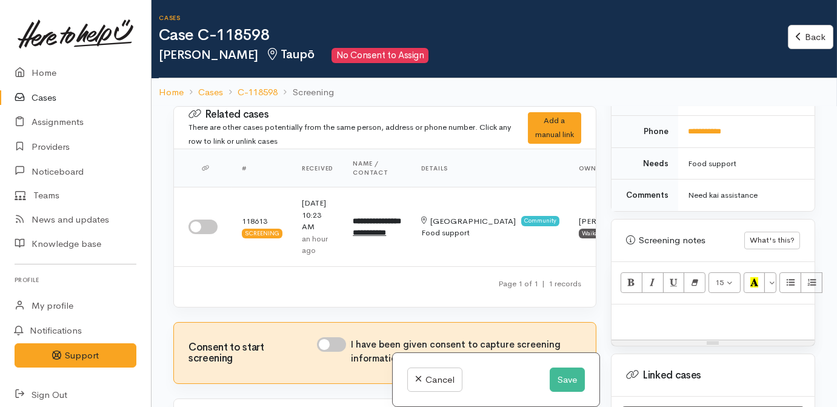
paste div
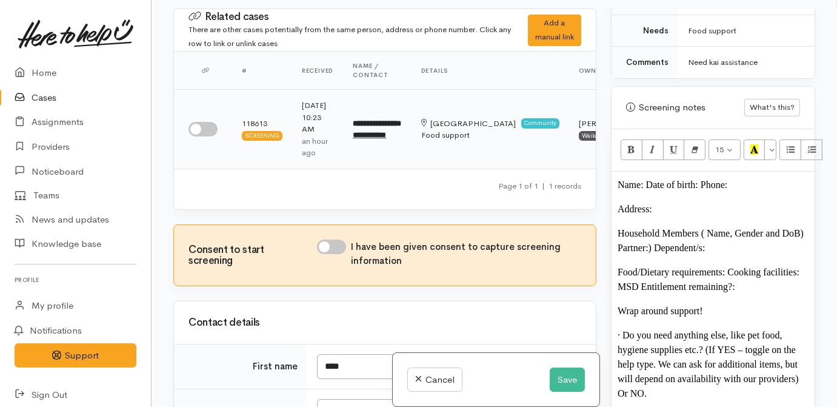
click at [196, 130] on input "checkbox" at bounding box center [202, 129] width 29 height 15
checkbox input "true"
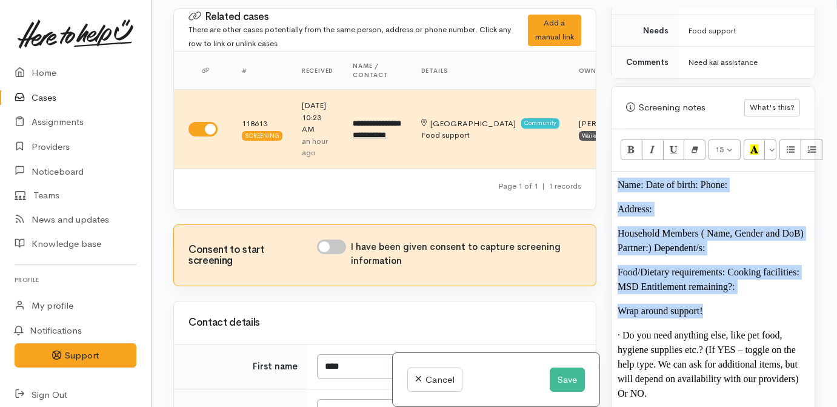
drag, startPoint x: 726, startPoint y: 298, endPoint x: 605, endPoint y: 158, distance: 185.2
click at [605, 158] on div "Warnings Add No warnings have been raised against this case Add Warning Title ●…" at bounding box center [713, 211] width 219 height 407
click at [721, 304] on p "Wrap around support!" at bounding box center [713, 311] width 191 height 15
click at [753, 270] on p "Food/Dietary requirements: Cooking facilities: MSD Entitlement remaining?:" at bounding box center [713, 279] width 191 height 29
drag, startPoint x: 741, startPoint y: 270, endPoint x: 611, endPoint y: 132, distance: 189.9
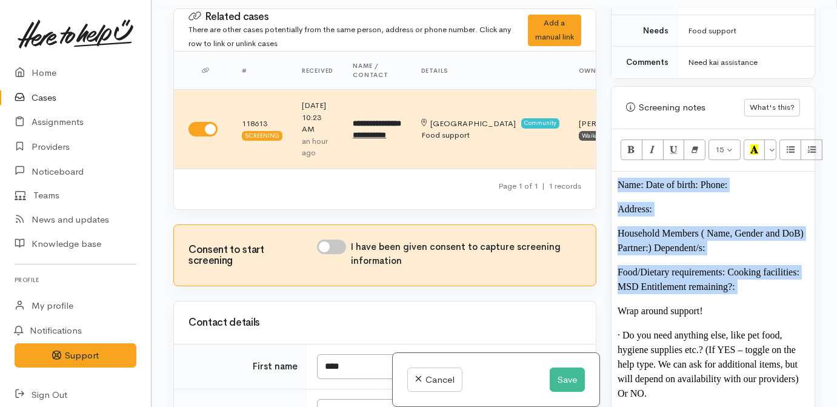
click at [612, 132] on div "15 8 9 10 11 12 14 18 24 36 Background Color Transparent Select #ffff00 Text Co…" at bounding box center [713, 288] width 203 height 318
click at [630, 144] on icon "Bold (CTRL+B)" at bounding box center [631, 149] width 8 height 10
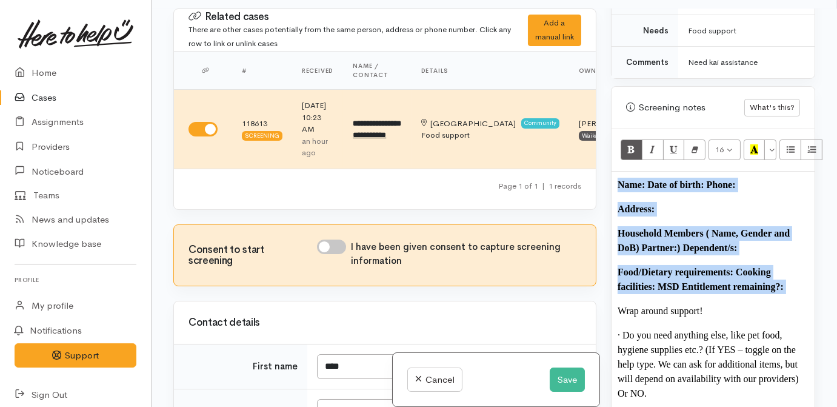
click at [647, 179] on b "Name: Date of birth: Phone:" at bounding box center [677, 184] width 118 height 10
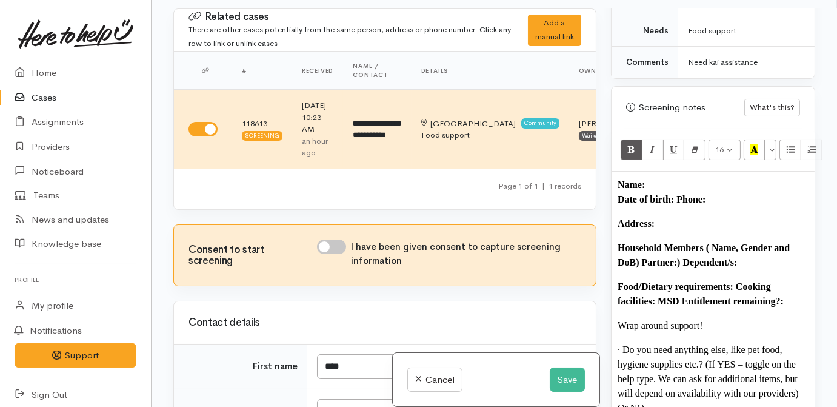
click at [678, 180] on b "Name: Date of birth: Phone:" at bounding box center [662, 191] width 88 height 25
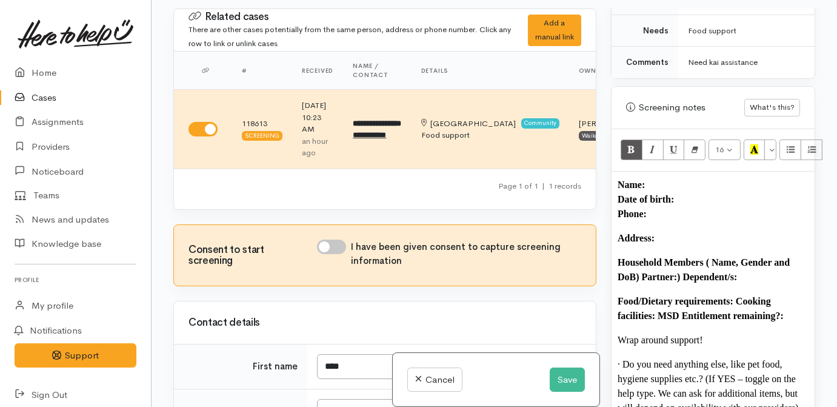
click at [627, 233] on b "Address:" at bounding box center [636, 238] width 37 height 10
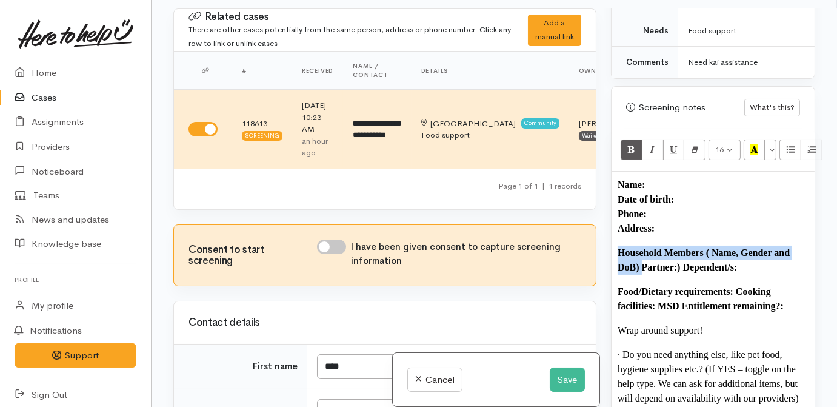
drag, startPoint x: 642, startPoint y: 252, endPoint x: 613, endPoint y: 236, distance: 33.3
click at [613, 236] on div "Name: Date of birth: Phone:  Address:  Household Members ( Name, Gender and DoB…" at bounding box center [713, 316] width 203 height 288
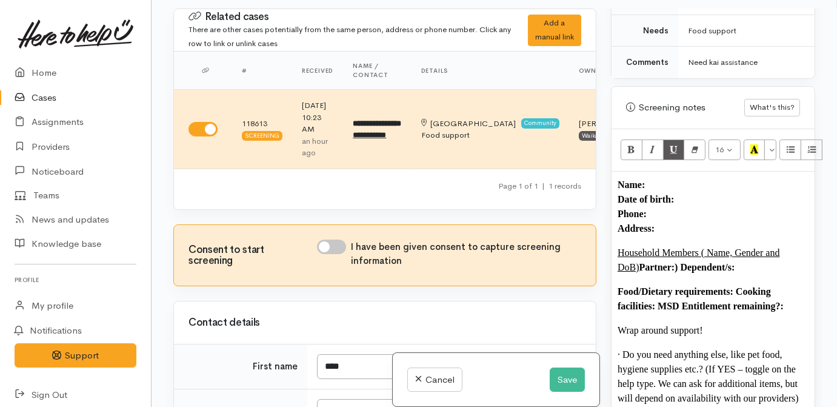
click at [653, 262] on b "Partner:) Dependent/s:" at bounding box center [687, 267] width 96 height 10
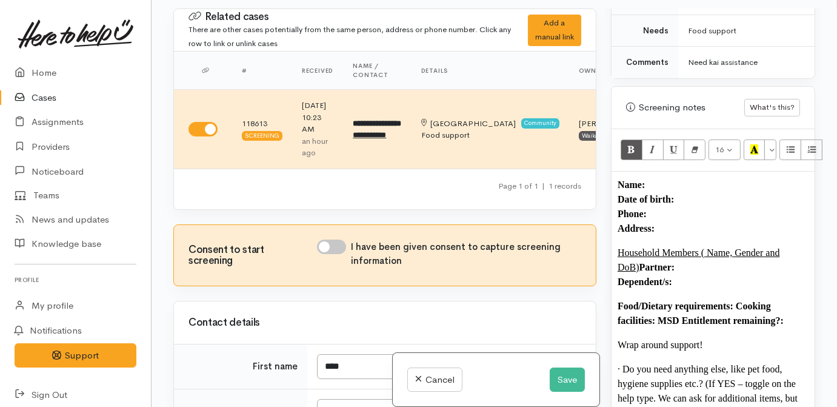
click at [736, 301] on b "Food/Dietary requirements: Cooking facilities: MSD Entitlement remaining?:" at bounding box center [701, 313] width 166 height 25
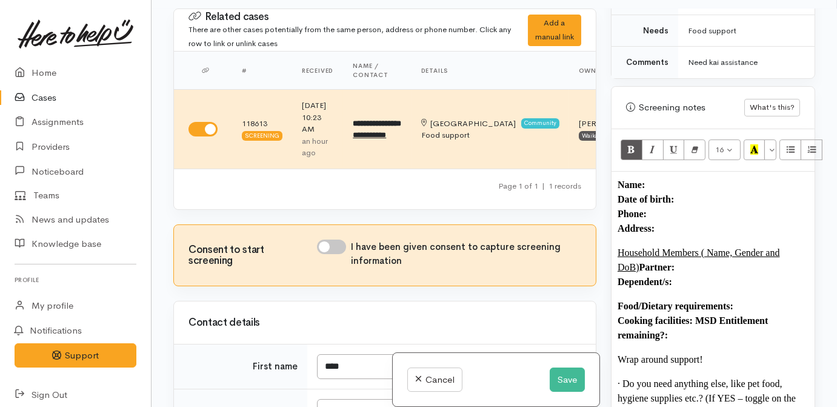
click at [696, 302] on b "Food/Dietary requirements: Cooking facilities: MSD Entitlement remaining?:" at bounding box center [693, 320] width 150 height 39
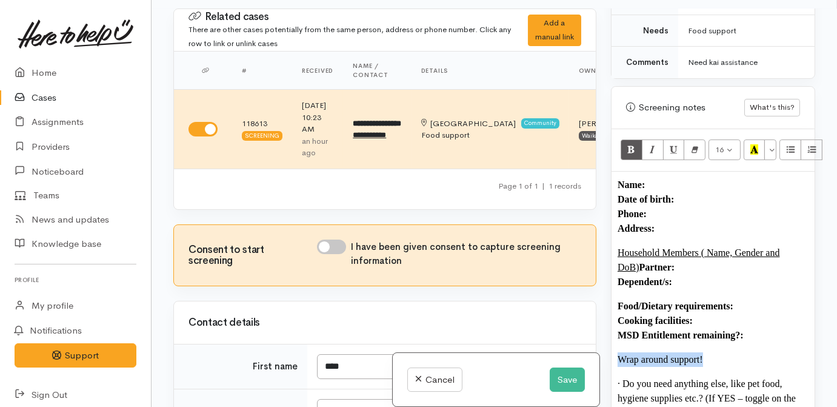
drag, startPoint x: 706, startPoint y: 346, endPoint x: 655, endPoint y: 212, distance: 143.9
click at [588, 328] on div "Related cases There are other cases potentially from the same person, address o…" at bounding box center [494, 211] width 656 height 407
click at [672, 144] on icon "Underline (CTRL+U)" at bounding box center [674, 149] width 8 height 10
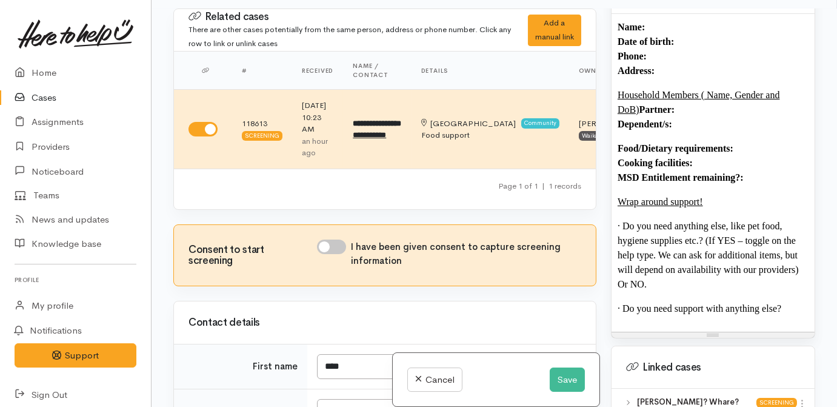
scroll to position [861, 0]
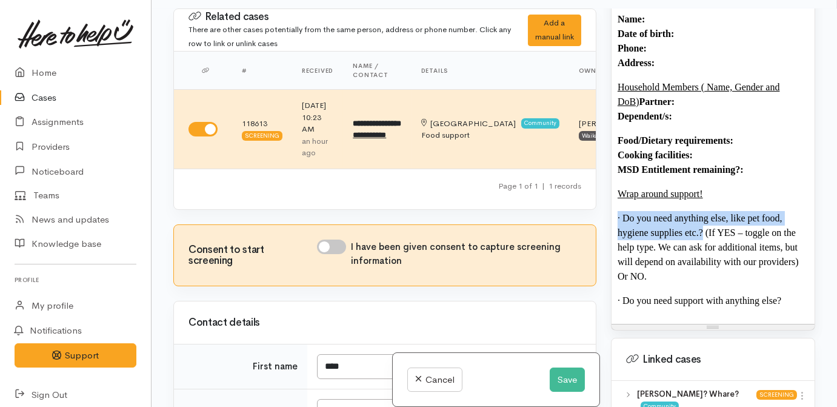
drag, startPoint x: 701, startPoint y: 214, endPoint x: 618, endPoint y: 204, distance: 83.6
click at [618, 211] on p "· Do you need anything else, like pet food, hygiene supplies etc.? (If YES – to…" at bounding box center [713, 247] width 191 height 73
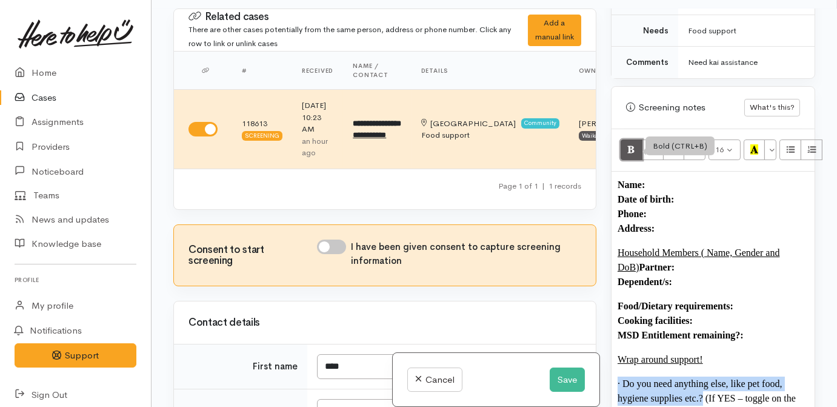
click at [630, 144] on icon "Bold (CTRL+B)" at bounding box center [631, 149] width 8 height 10
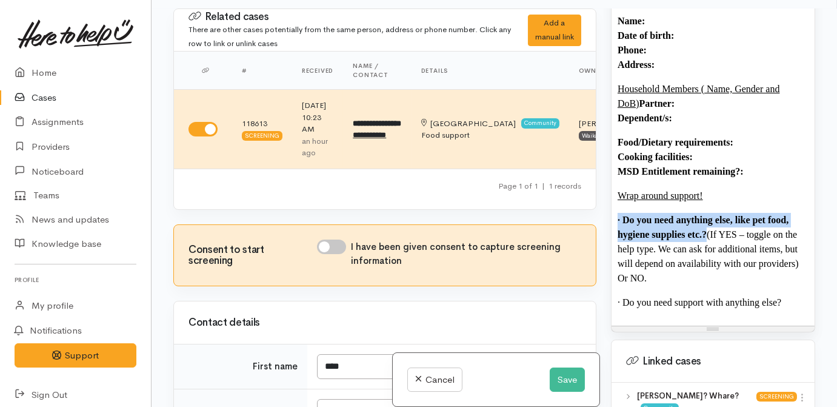
scroll to position [861, 0]
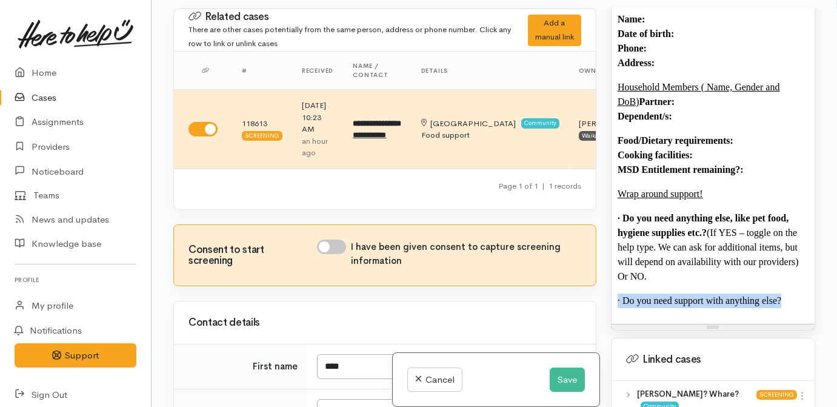
drag, startPoint x: 791, startPoint y: 287, endPoint x: 607, endPoint y: 279, distance: 183.8
click at [607, 279] on div "Warnings Add No warnings have been raised against this case Add Warning Title ●…" at bounding box center [713, 211] width 219 height 407
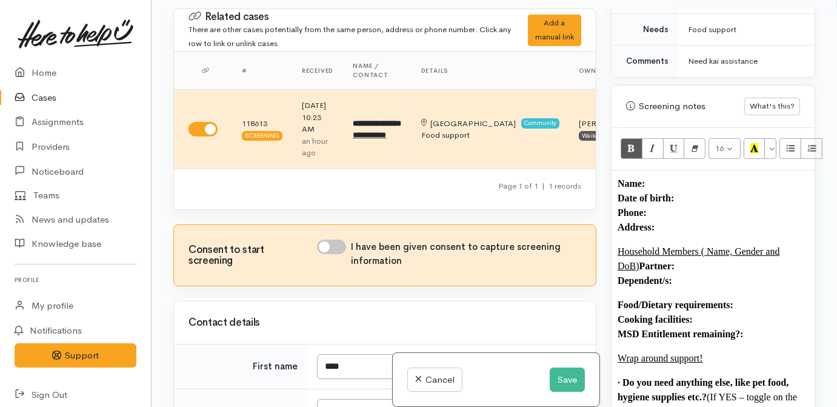
scroll to position [696, 0]
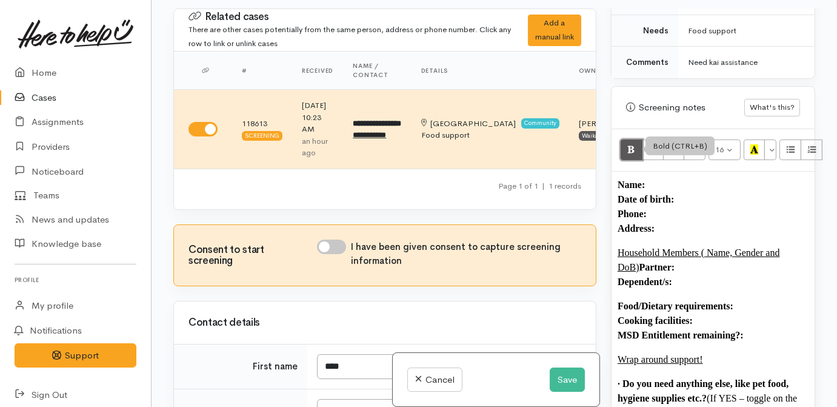
click at [634, 144] on icon "Bold (CTRL+B)" at bounding box center [631, 149] width 8 height 10
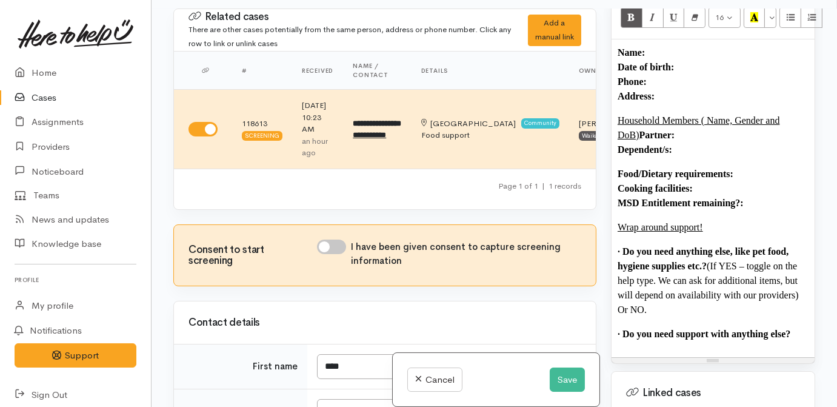
scroll to position [916, 0]
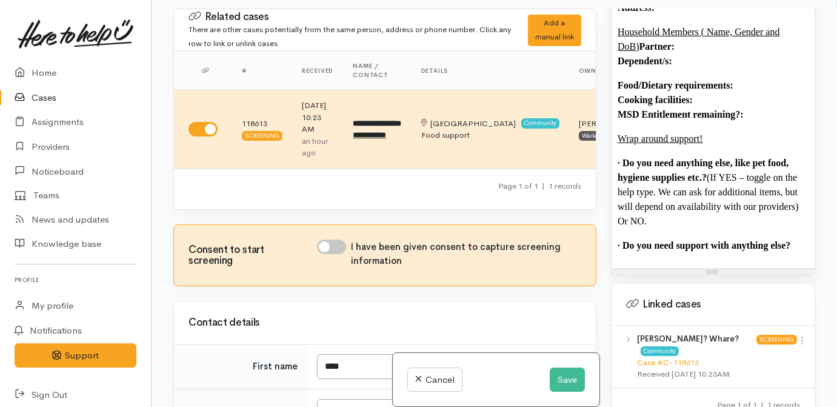
click at [700, 188] on p "· Do you need anything else, like pet food, hygiene supplies etc.? (If YES – to…" at bounding box center [713, 192] width 191 height 73
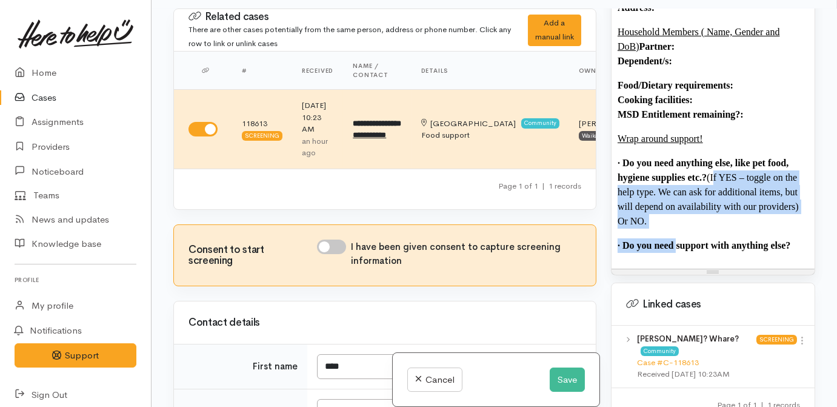
drag, startPoint x: 678, startPoint y: 215, endPoint x: 711, endPoint y: 166, distance: 58.5
click at [711, 167] on div "Name: Date of birth: Phone:  Address:  Household Members ( Name, Gender and DoB…" at bounding box center [713, 110] width 203 height 318
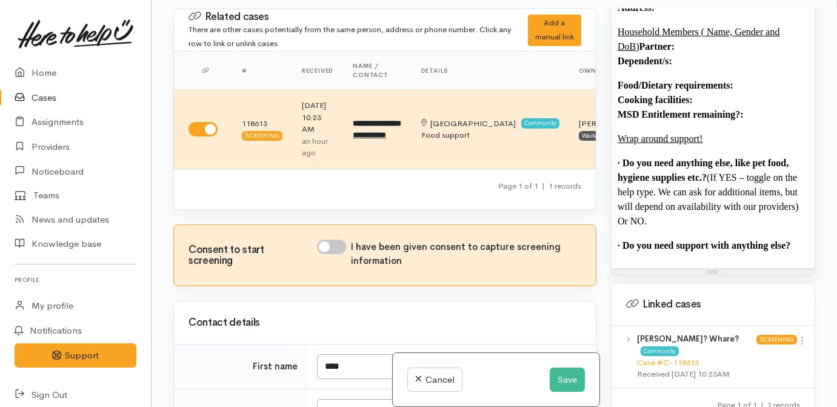
drag, startPoint x: 710, startPoint y: 210, endPoint x: 666, endPoint y: 206, distance: 44.4
click at [709, 209] on p "· Do you need anything else, like pet food, hygiene supplies etc.? (If YES – to…" at bounding box center [713, 192] width 191 height 73
drag, startPoint x: 658, startPoint y: 208, endPoint x: 650, endPoint y: 207, distance: 7.3
click at [657, 208] on p "· Do you need anything else, like pet food, hygiene supplies etc.? (If YES – to…" at bounding box center [713, 192] width 191 height 73
click at [649, 207] on p "· Do you need anything else, like pet food, hygiene supplies etc.? (If YES – to…" at bounding box center [713, 192] width 191 height 73
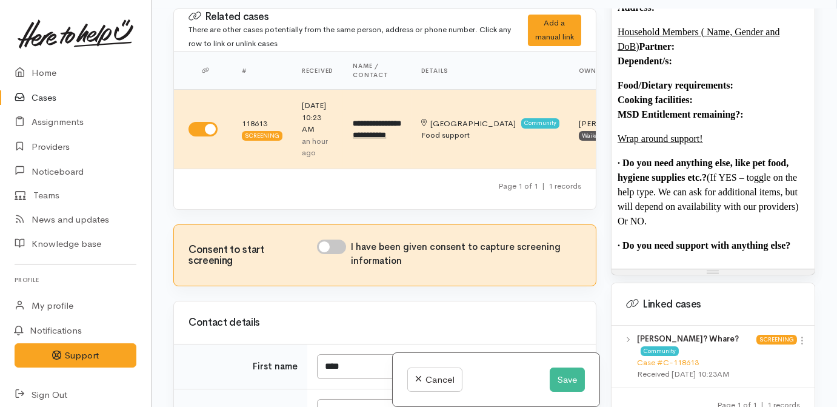
drag, startPoint x: 661, startPoint y: 204, endPoint x: 710, endPoint y: 156, distance: 68.1
click at [710, 157] on p "· Do you need anything else, like pet food, hygiene supplies etc.? (If YES – to…" at bounding box center [713, 192] width 191 height 73
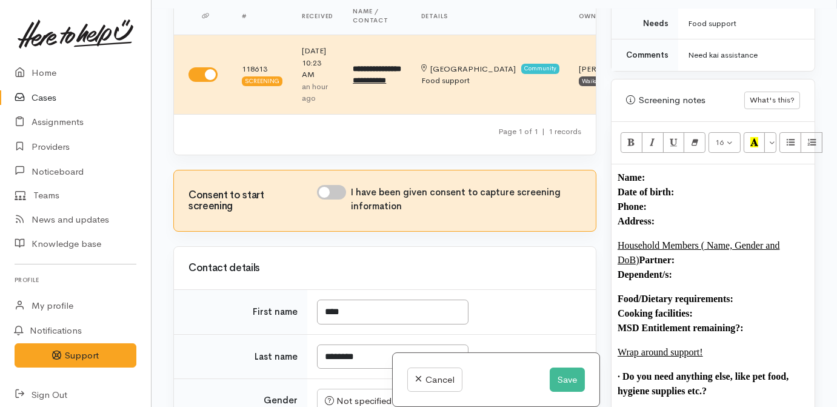
scroll to position [553, 0]
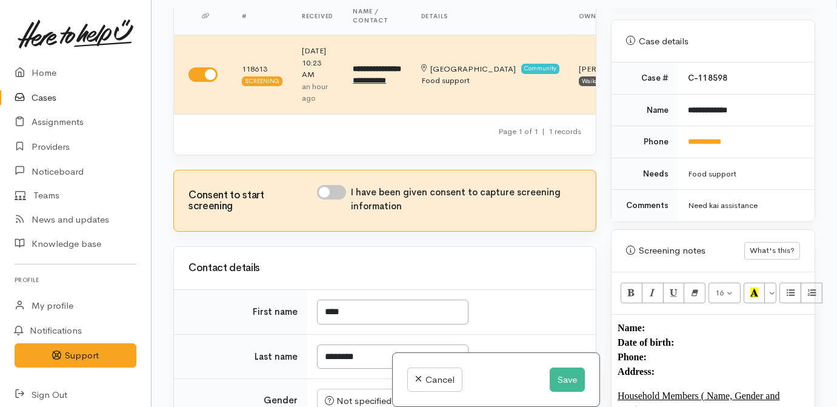
click at [667, 321] on p "Name: Date of birth: Phone:  Address:" at bounding box center [713, 350] width 191 height 58
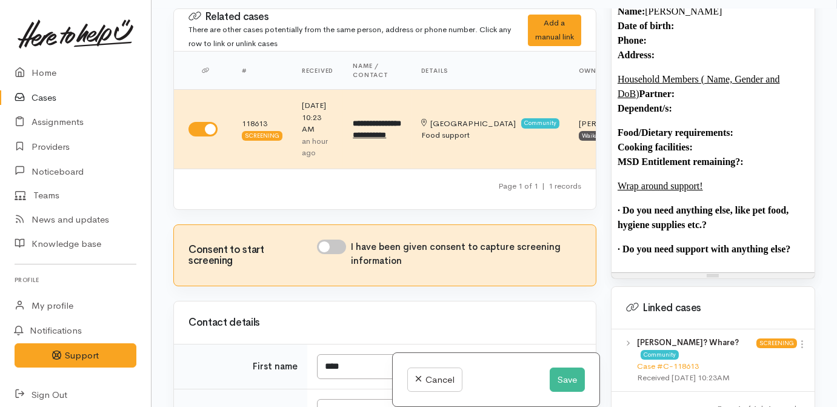
scroll to position [1049, 0]
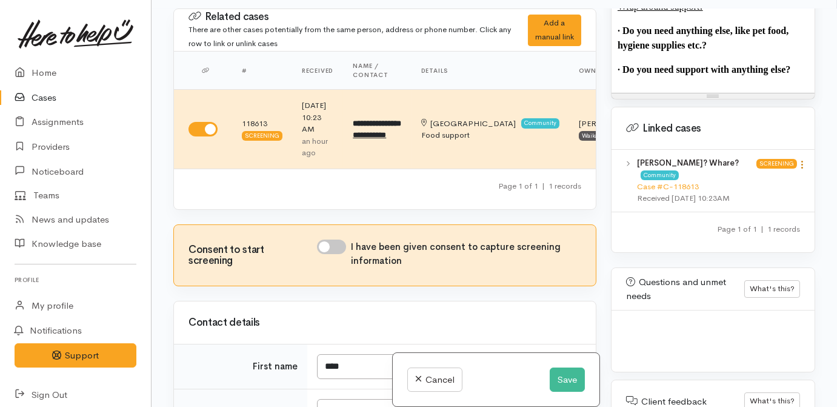
click at [800, 159] on icon at bounding box center [802, 164] width 10 height 10
click at [755, 179] on link "View case" at bounding box center [759, 188] width 96 height 19
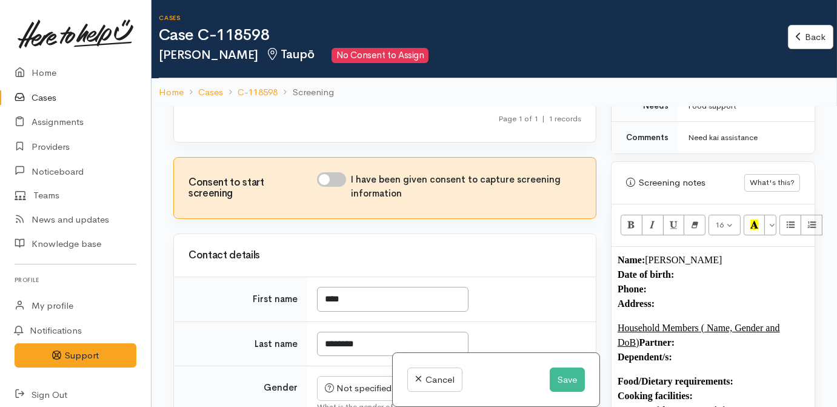
scroll to position [220, 0]
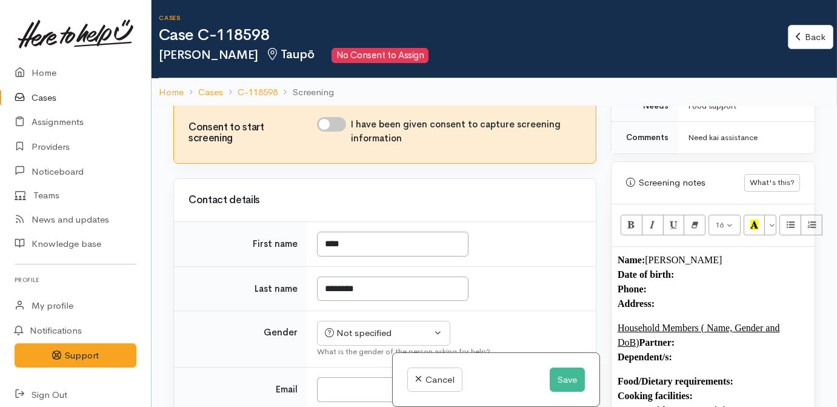
click at [339, 129] on input "I have been given consent to capture screening information" at bounding box center [331, 124] width 29 height 15
checkbox input "true"
click at [701, 267] on p "Name: Lisa Te Whare Date of birth: Phone:  Address:" at bounding box center [713, 282] width 191 height 58
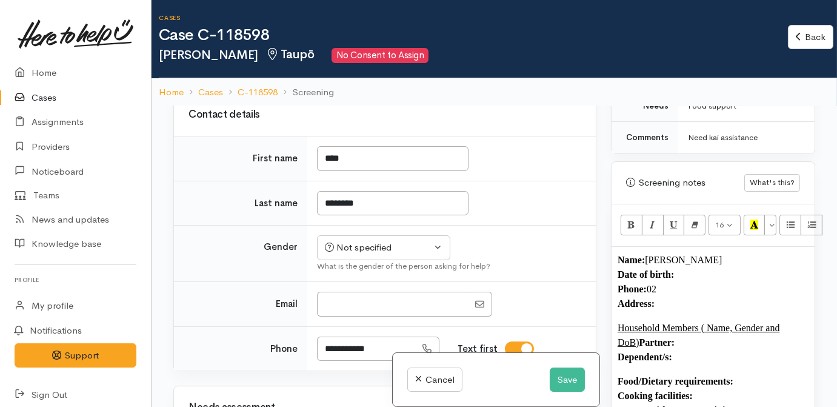
scroll to position [441, 0]
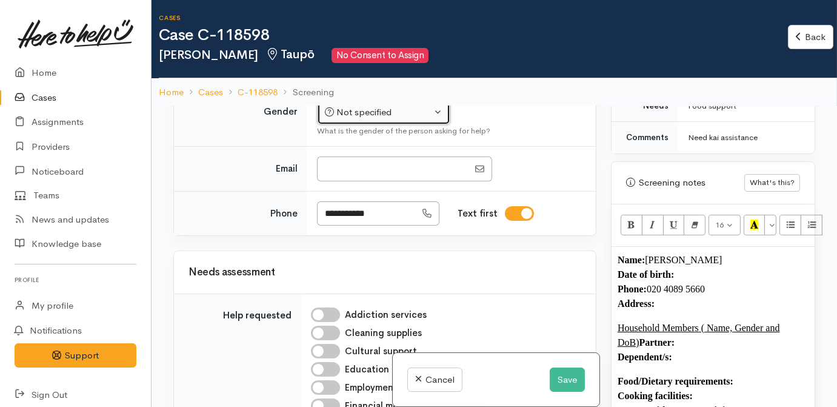
click at [422, 110] on button "Not specified" at bounding box center [383, 112] width 133 height 25
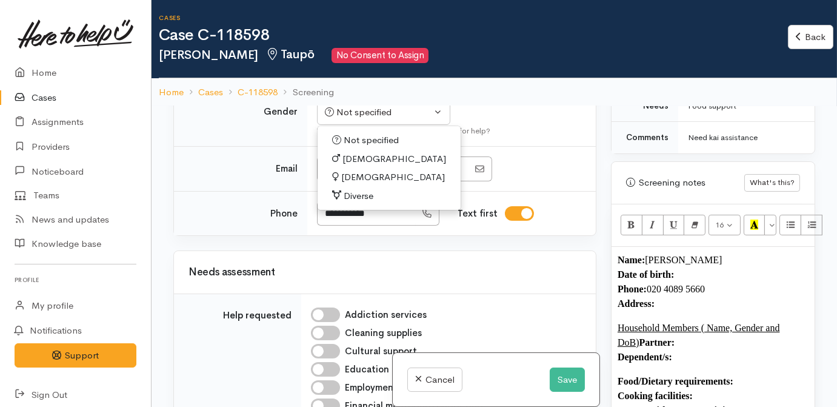
click at [372, 181] on link "Female" at bounding box center [389, 177] width 143 height 19
select select "Female"
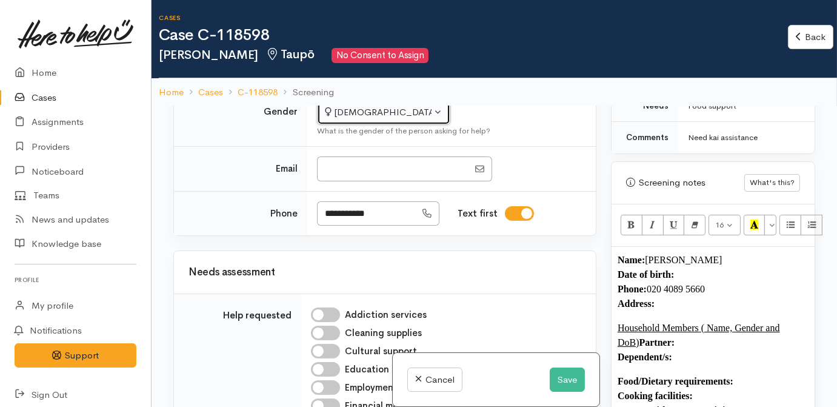
scroll to position [440, 0]
click at [398, 221] on input "**********" at bounding box center [366, 214] width 99 height 25
click at [397, 221] on input "**********" at bounding box center [366, 214] width 99 height 25
click at [451, 293] on div "Needs assessment" at bounding box center [385, 273] width 422 height 42
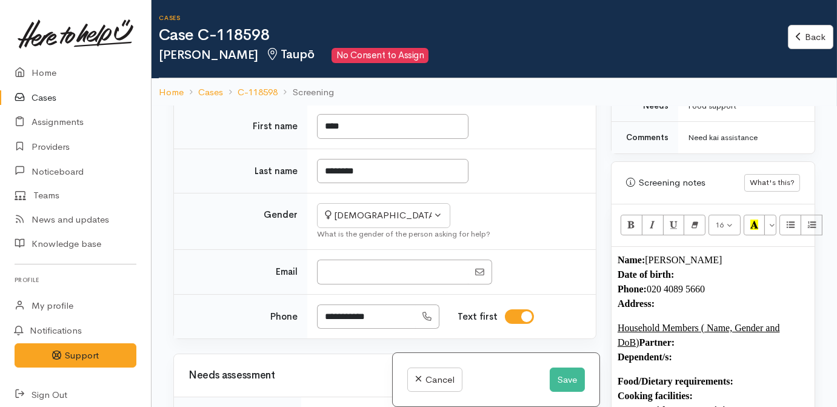
scroll to position [219, 0]
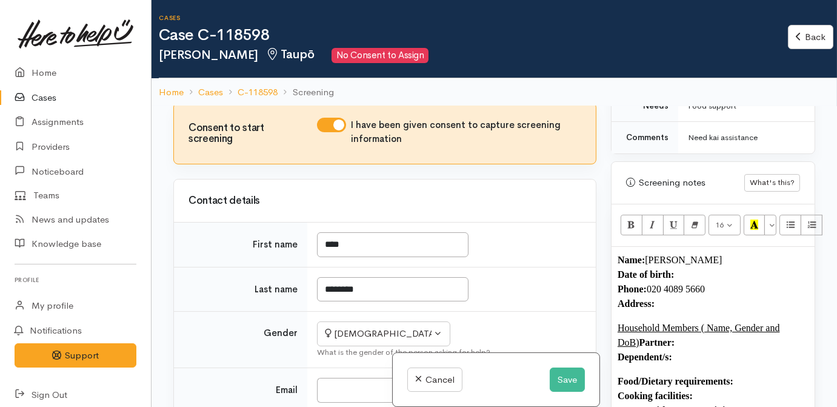
click at [692, 258] on p "Name: Lisa Te Whare Date of birth: Phone:  020 4089 5660 Address:" at bounding box center [713, 282] width 191 height 58
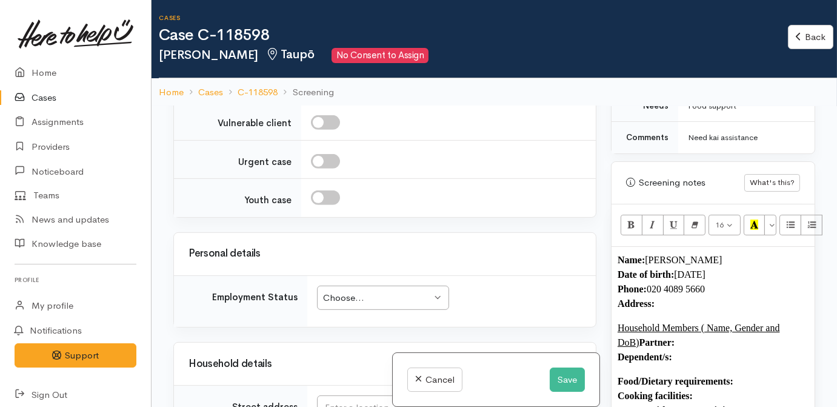
scroll to position [1377, 0]
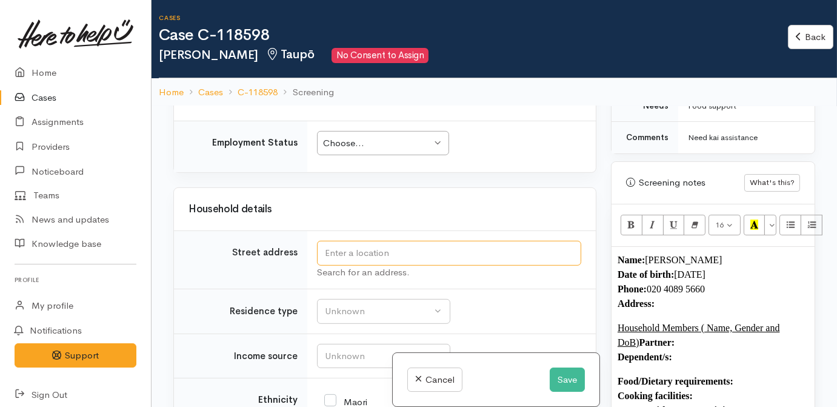
click at [349, 248] on input "text" at bounding box center [449, 253] width 264 height 25
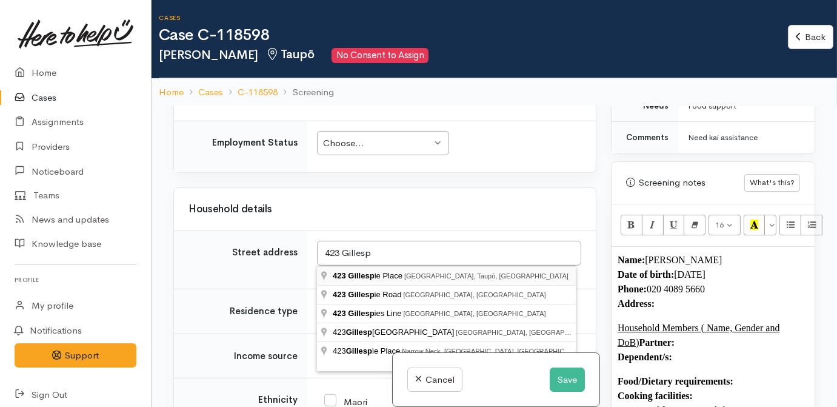
type input "423 Gillespie Place, Acacia Bay, Taupō, New Zealand"
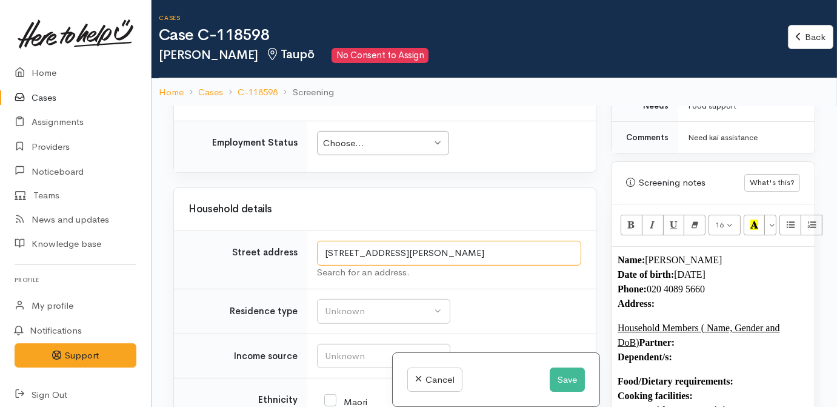
click at [481, 253] on input "423 Gillespie Place, Acacia Bay, Taupō, New Zealand" at bounding box center [449, 253] width 264 height 25
click at [701, 293] on p "Name: Lisa Te Whare Date of birth: 18/10/1990 Phone:  020 4089 5660 Address:" at bounding box center [713, 282] width 191 height 58
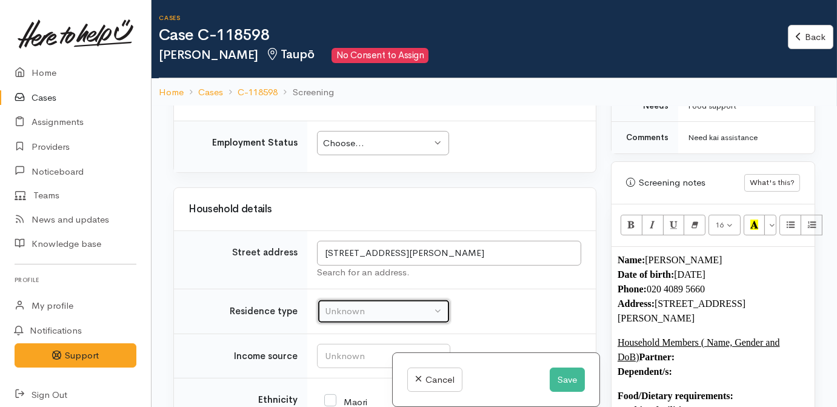
click at [409, 314] on div "Unknown" at bounding box center [378, 311] width 107 height 14
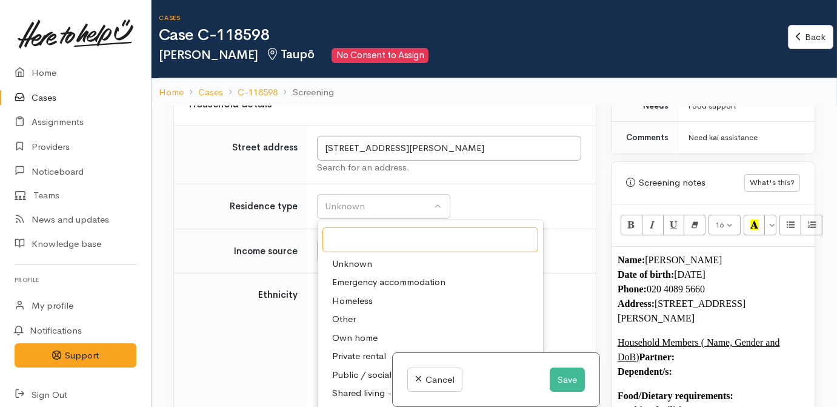
scroll to position [1487, 0]
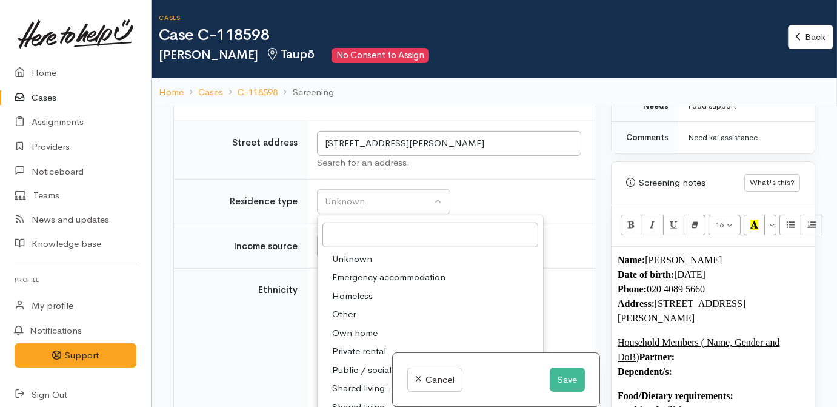
click at [354, 348] on span "Private rental" at bounding box center [359, 351] width 54 height 14
select select "2"
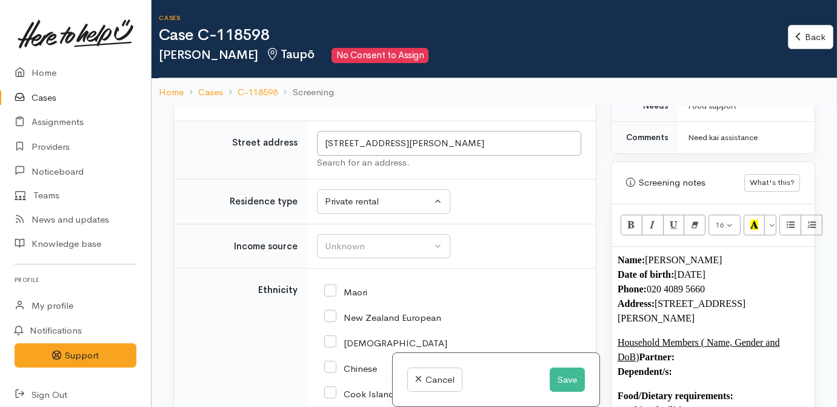
click at [510, 218] on td "Unknown Emergency accommodation Homeless Other Own home Private rental Public /…" at bounding box center [451, 201] width 288 height 45
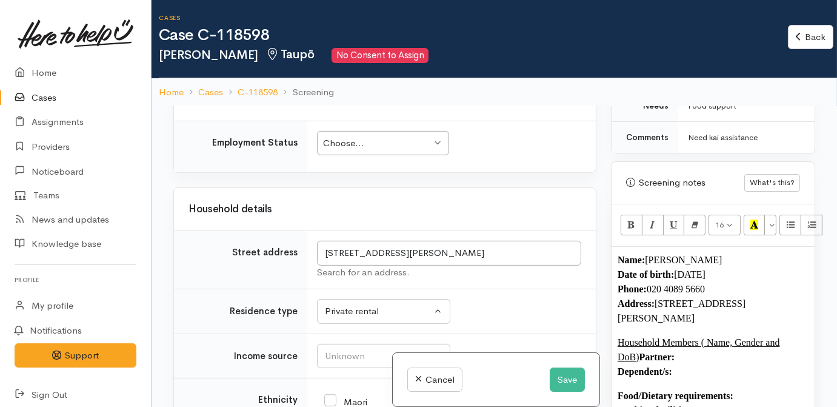
click at [341, 141] on div "Choose..." at bounding box center [377, 143] width 108 height 14
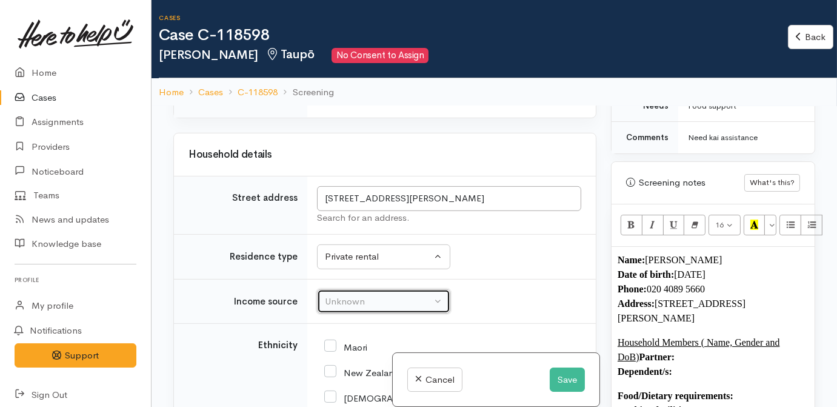
click at [402, 299] on div "Unknown" at bounding box center [378, 302] width 107 height 14
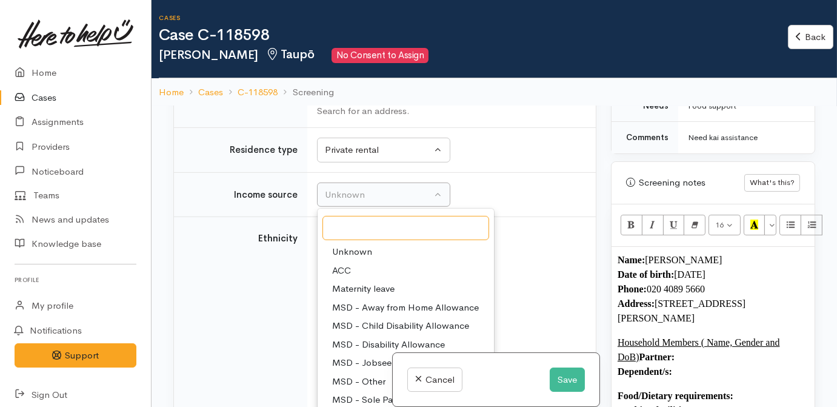
scroll to position [1597, 0]
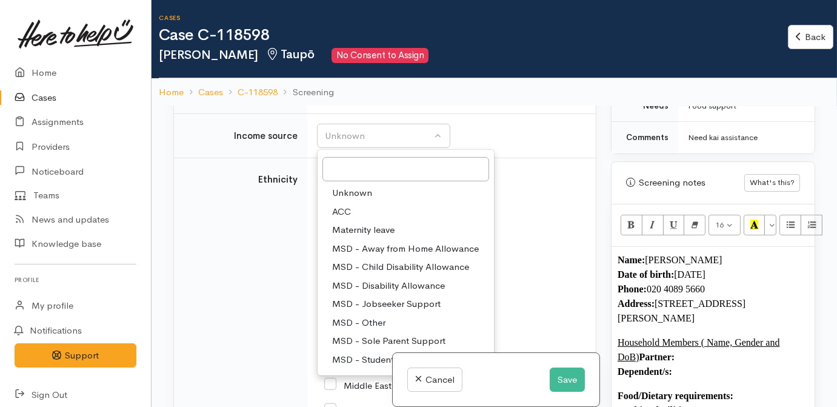
click at [390, 334] on span "MSD - Sole Parent Support" at bounding box center [388, 341] width 113 height 14
select select "7"
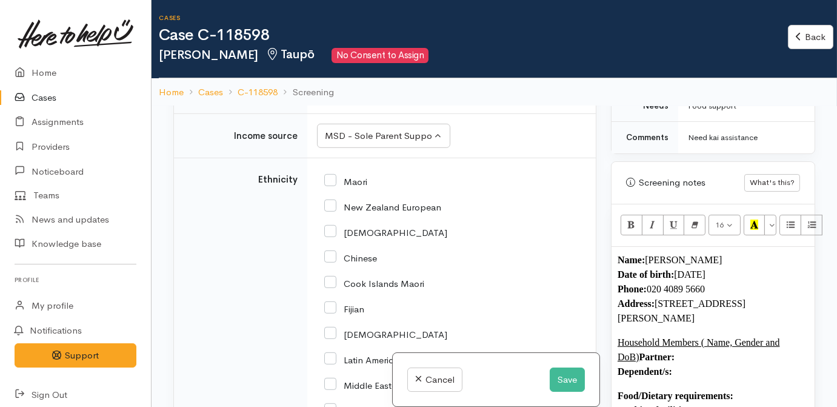
click at [533, 189] on div "Maori" at bounding box center [449, 180] width 250 height 25
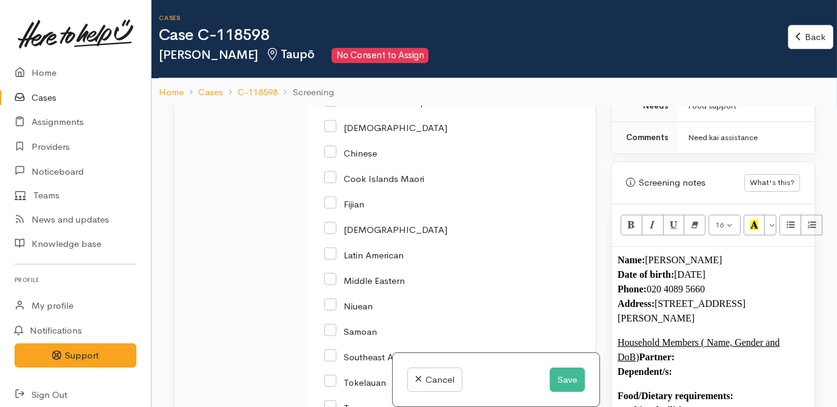
scroll to position [1707, 0]
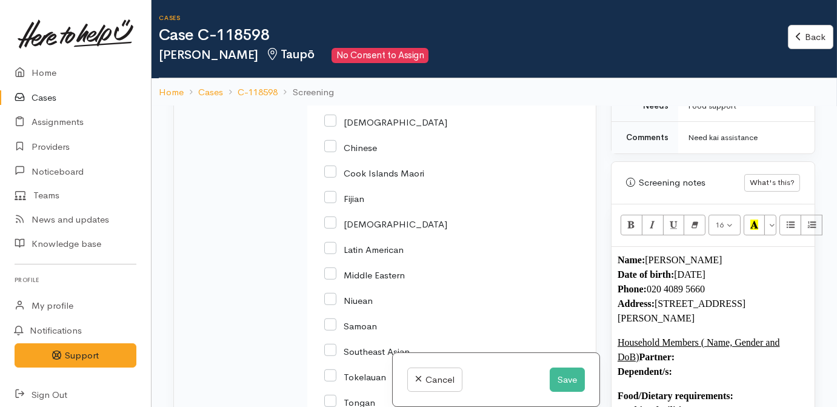
click at [779, 253] on p "Name: Lisa Te Whare Date of birth: 18/10/1990 Phone:  020 4089 5660 Address:  4…" at bounding box center [713, 289] width 191 height 73
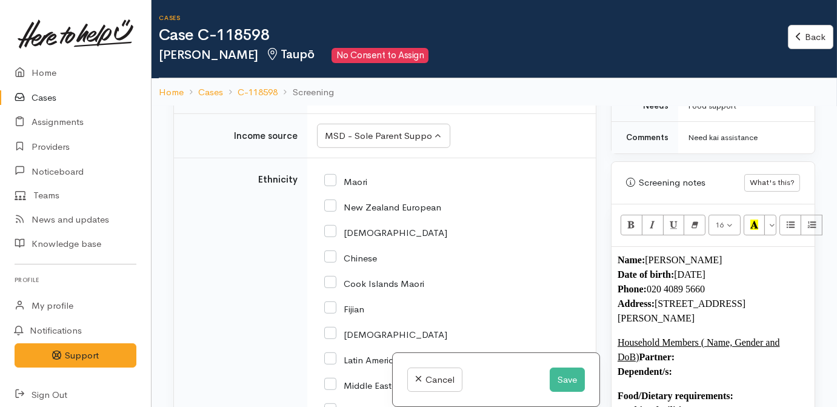
click at [332, 185] on div "Maori" at bounding box center [449, 180] width 250 height 25
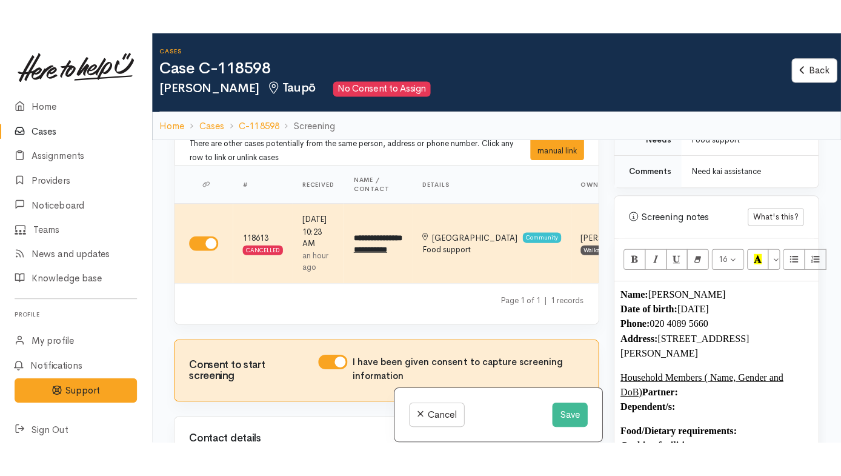
scroll to position [0, 0]
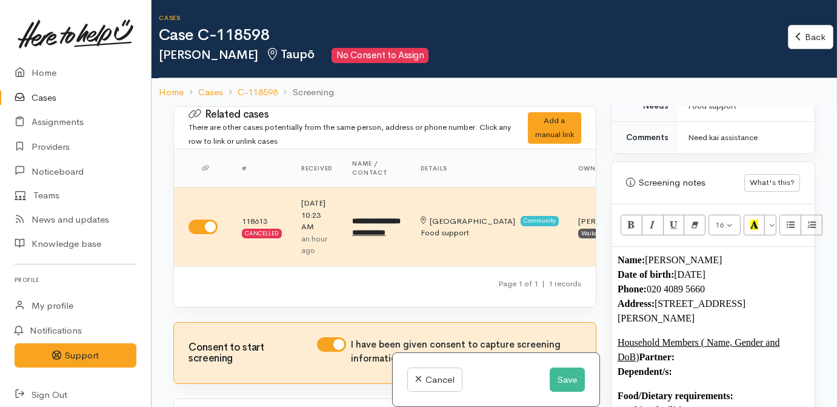
click at [694, 342] on p "Household Members ( Name, Gender and DoB) Partner: Dependent/s:" at bounding box center [713, 357] width 191 height 44
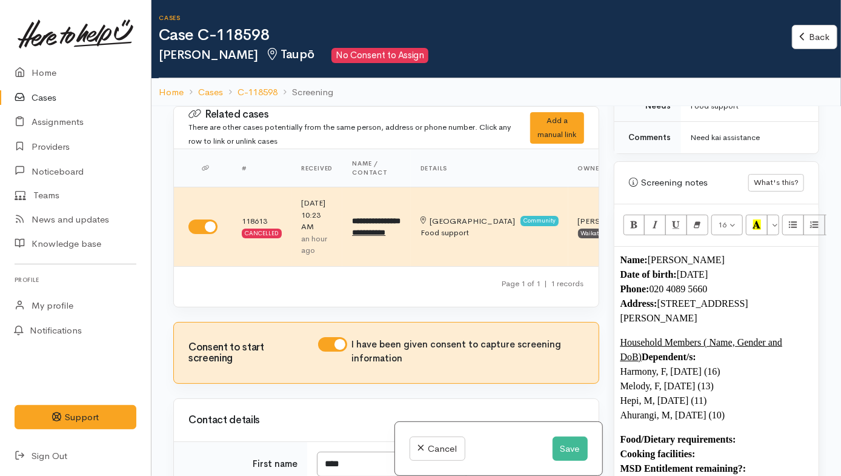
click at [769, 397] on p "Household Members ( Name, Gender and DoB) Dependent/s: Harmony, F, 25/08/2009 (…" at bounding box center [717, 378] width 192 height 87
click at [730, 396] on p "Household Members ( Name, Gender and DoB) Dependent/s: Harmony, F, 25/08/2009 (…" at bounding box center [717, 393] width 192 height 116
click at [717, 342] on p "Household Members ( Name, Gender and DoB) Dependent/s: Harmony, F, 25/08/2009 (…" at bounding box center [717, 393] width 192 height 116
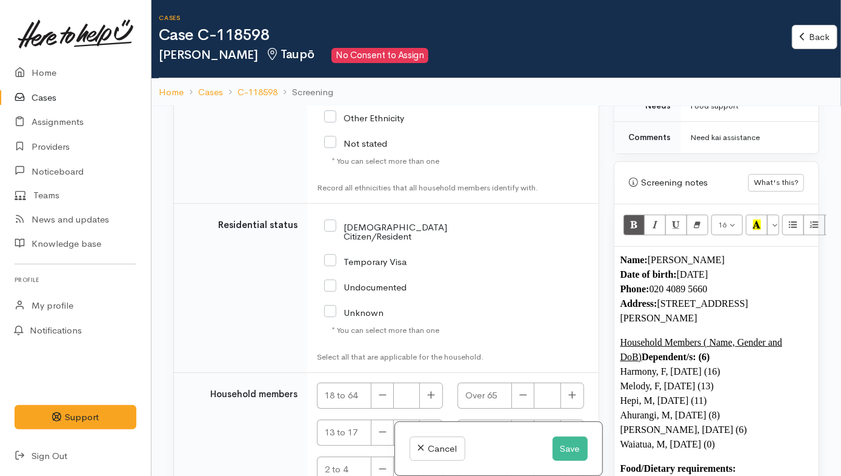
scroll to position [2154, 0]
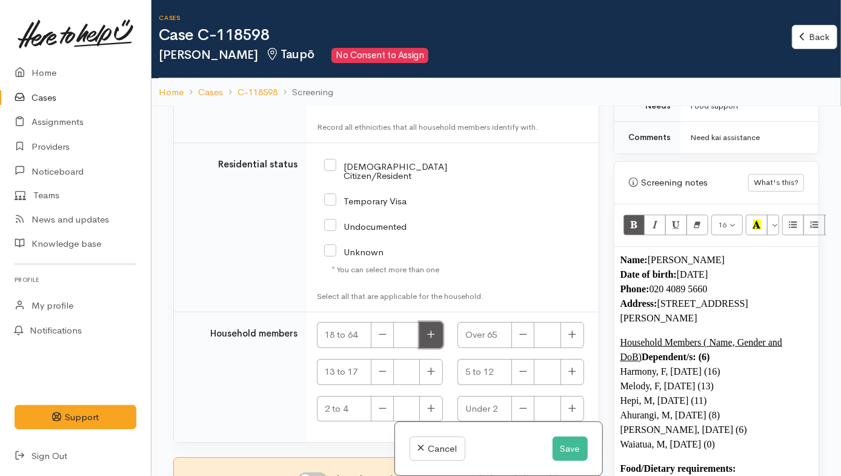
click at [433, 330] on icon "button" at bounding box center [431, 334] width 8 height 9
type input "1"
click at [427, 367] on icon "button" at bounding box center [431, 371] width 8 height 9
type input "2"
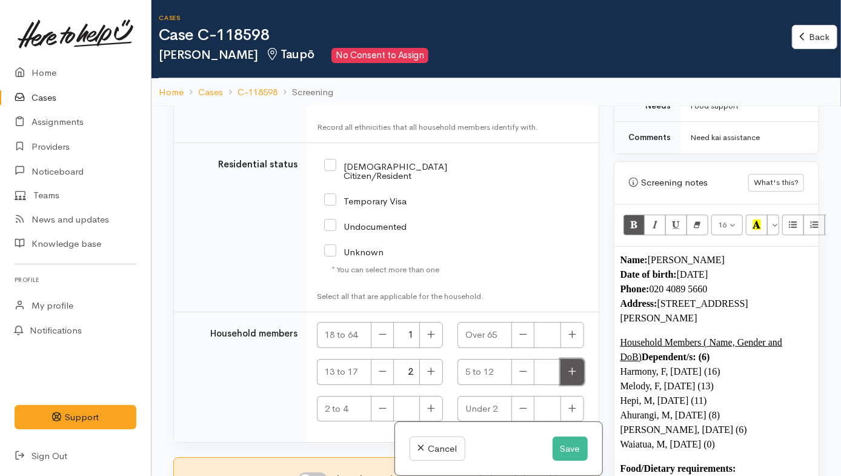
click at [572, 367] on icon "button" at bounding box center [572, 371] width 8 height 9
click at [570, 367] on icon "button" at bounding box center [572, 371] width 8 height 9
type input "3"
click at [573, 399] on button "button" at bounding box center [573, 409] width 24 height 26
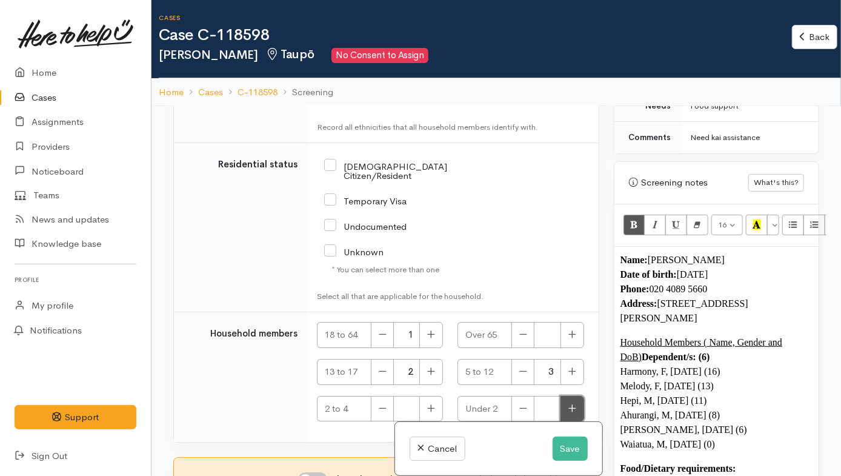
type input "1"
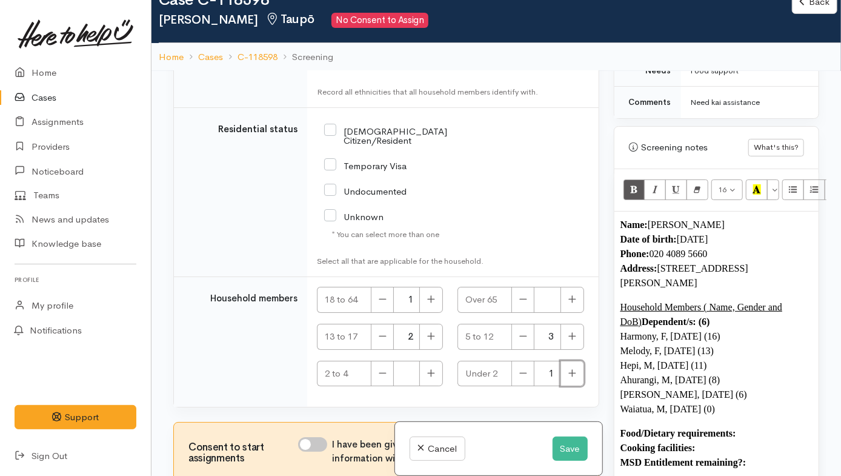
scroll to position [106, 0]
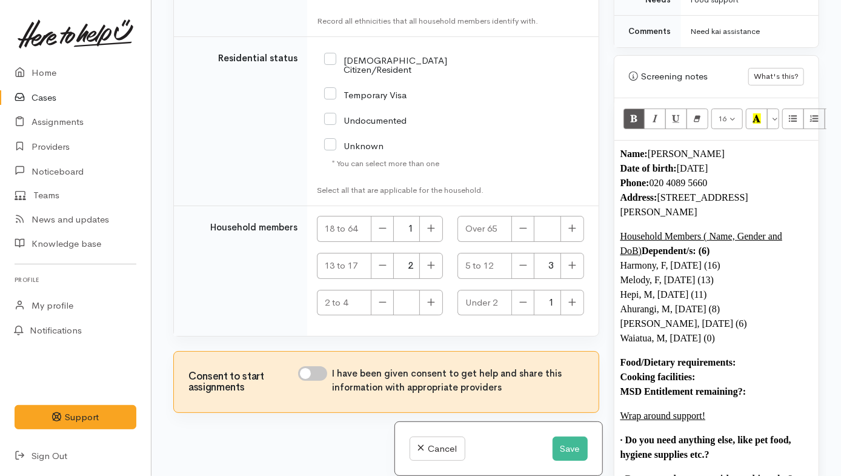
click at [313, 366] on input "I have been given consent to get help and share this information with appropria…" at bounding box center [312, 373] width 29 height 15
checkbox input "true"
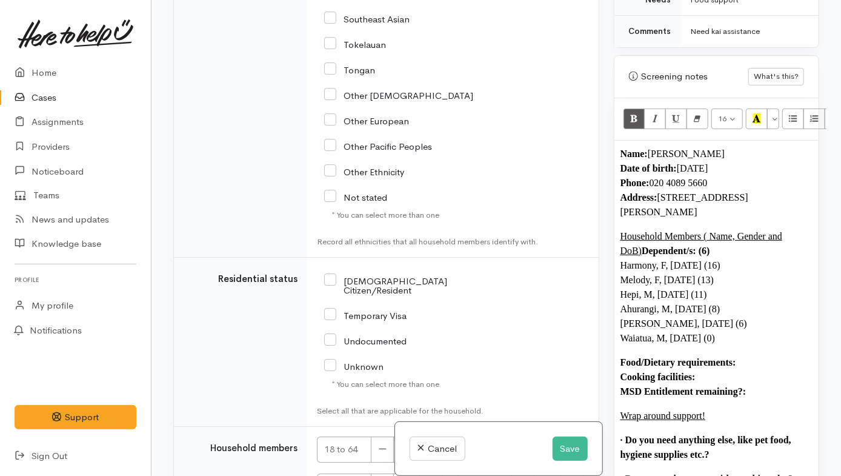
click at [345, 280] on input "NZ Citizen/Resident" at bounding box center [401, 285] width 155 height 20
checkbox input "true"
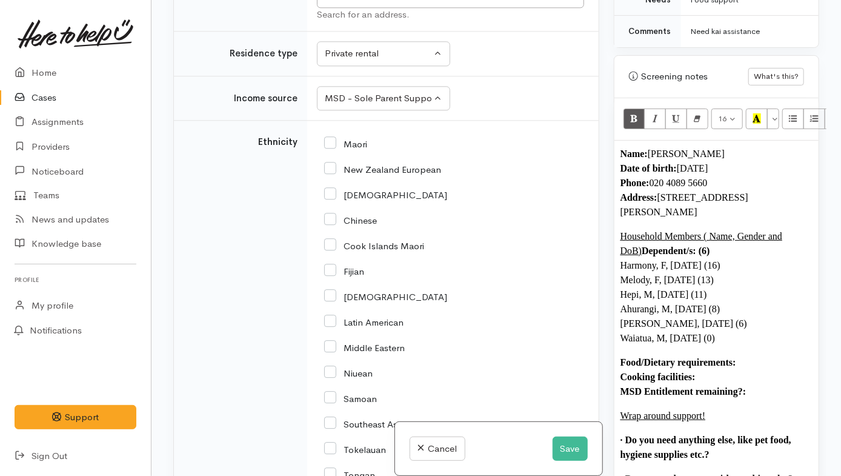
scroll to position [1438, 0]
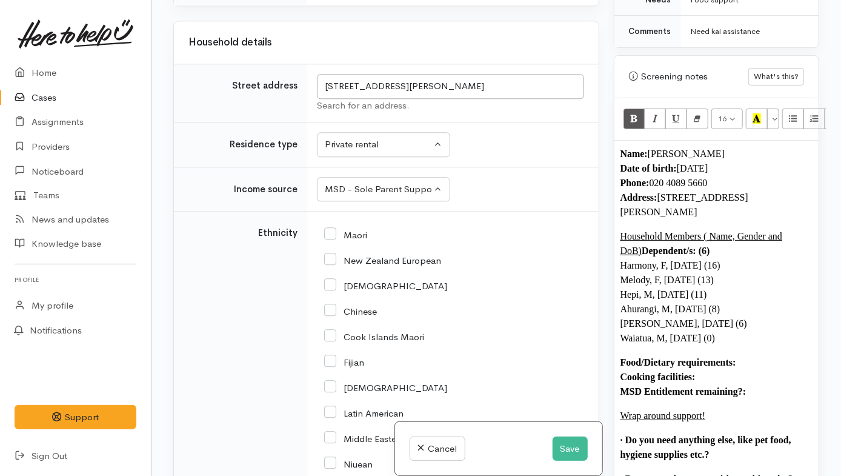
click at [352, 229] on input "Maori" at bounding box center [345, 233] width 43 height 11
checkbox input "true"
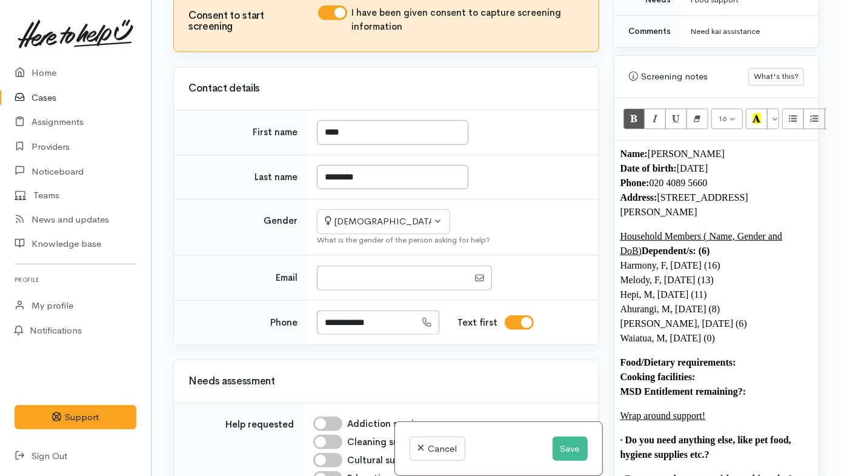
scroll to position [773, 0]
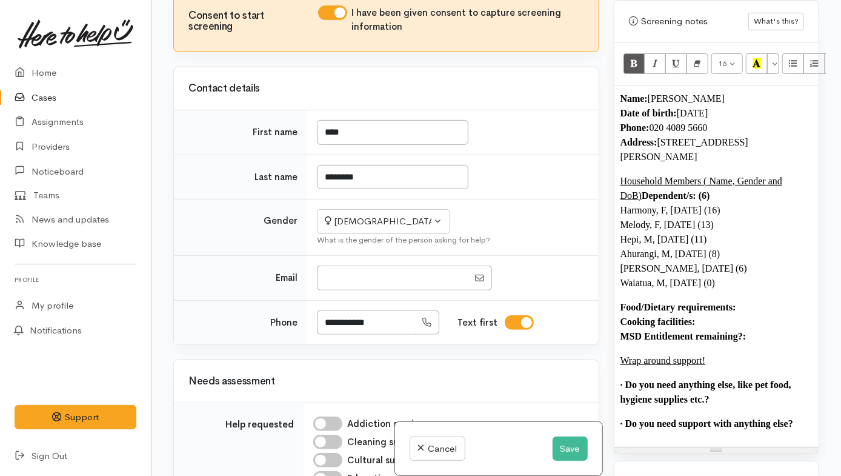
click at [750, 300] on p "Food/Dietary requirements: Cooking facilities: MSD Entitlement remaining?:" at bounding box center [717, 322] width 192 height 44
click at [744, 378] on p "· Do you need anything else, like pet food, hygiene supplies etc.?" at bounding box center [717, 392] width 192 height 29
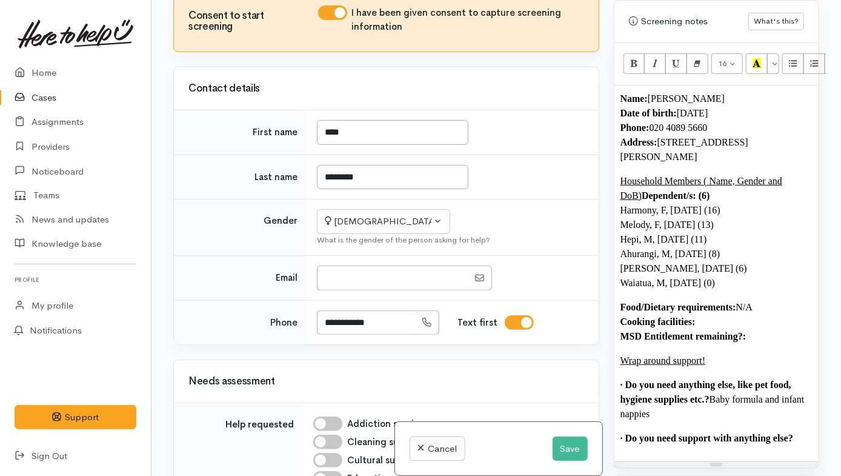
click at [801, 406] on p "· Do you need support with anything else?" at bounding box center [717, 438] width 192 height 15
click at [628, 53] on button "Bold (CTRL+B)" at bounding box center [635, 63] width 22 height 21
click at [728, 305] on p "Food/Dietary requirements: N/A Cooking facilities: MSD Entitlement remaining?:" at bounding box center [717, 322] width 192 height 44
click at [737, 406] on p "· Do you need support with anything else? N/A" at bounding box center [717, 438] width 192 height 15
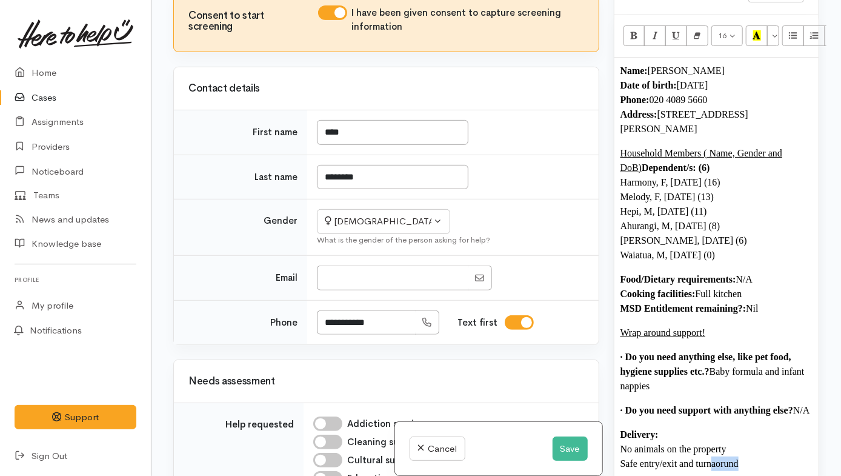
scroll to position [806, 0]
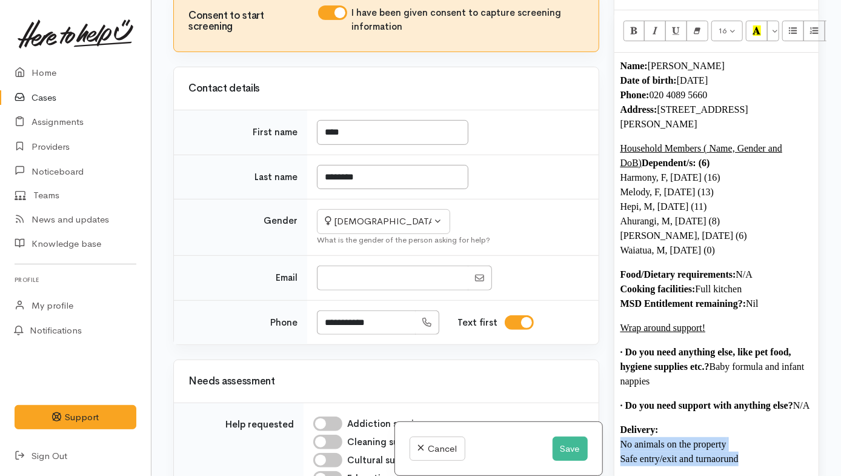
drag, startPoint x: 745, startPoint y: 457, endPoint x: 618, endPoint y: 435, distance: 129.1
click at [621, 406] on p "Delivery: No animals on the property Safe entry/exit and turnaorund" at bounding box center [717, 444] width 192 height 44
drag, startPoint x: 784, startPoint y: 456, endPoint x: 620, endPoint y: 427, distance: 166.2
click at [621, 406] on p "Delivery: No animals on the property Safe entry/exit and turnaorund No animals …" at bounding box center [717, 451] width 192 height 58
drag, startPoint x: 755, startPoint y: 457, endPoint x: 779, endPoint y: 464, distance: 25.7
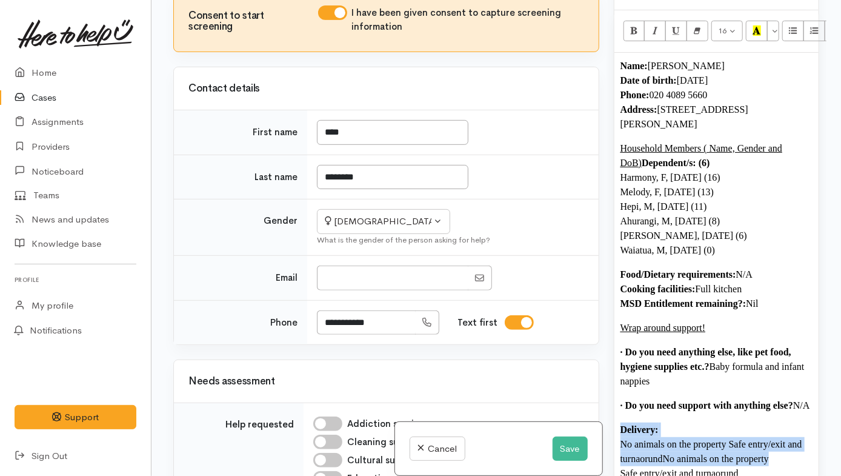
click at [755, 406] on span "No animals on the property" at bounding box center [716, 458] width 106 height 10
click at [787, 406] on p "Delivery: No animals on the property Safe entry/exit and turnaorund No animals …" at bounding box center [717, 451] width 192 height 58
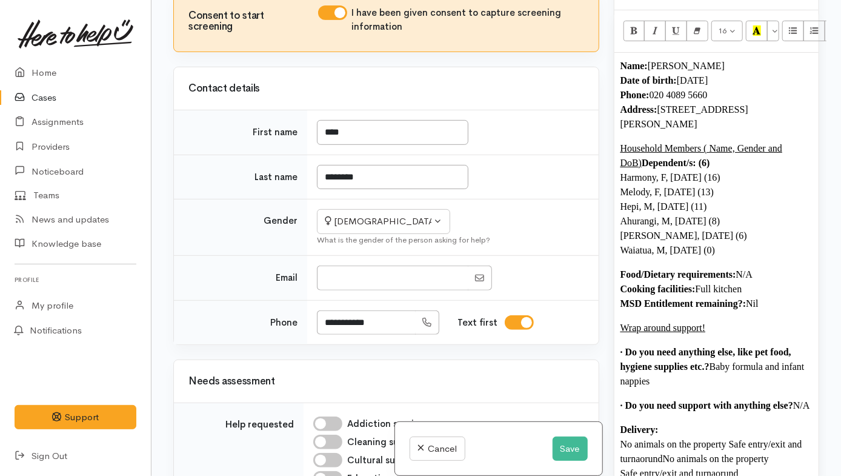
click at [730, 406] on p "Delivery: No animals on the property Safe entry/exit and turnaorund No animals …" at bounding box center [717, 451] width 192 height 58
drag, startPoint x: 793, startPoint y: 457, endPoint x: 787, endPoint y: 456, distance: 6.1
click at [788, 406] on p "Delivery: No animals on the property Safe entry/exit and turnaorund No animals …" at bounding box center [717, 458] width 192 height 73
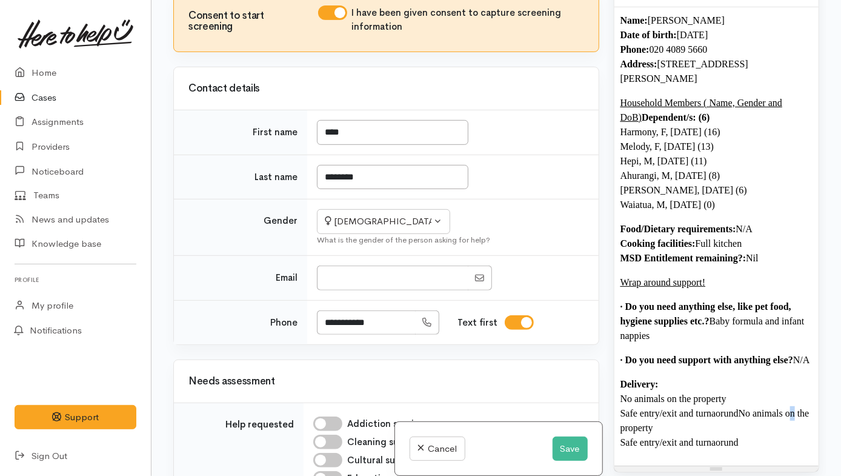
scroll to position [972, 0]
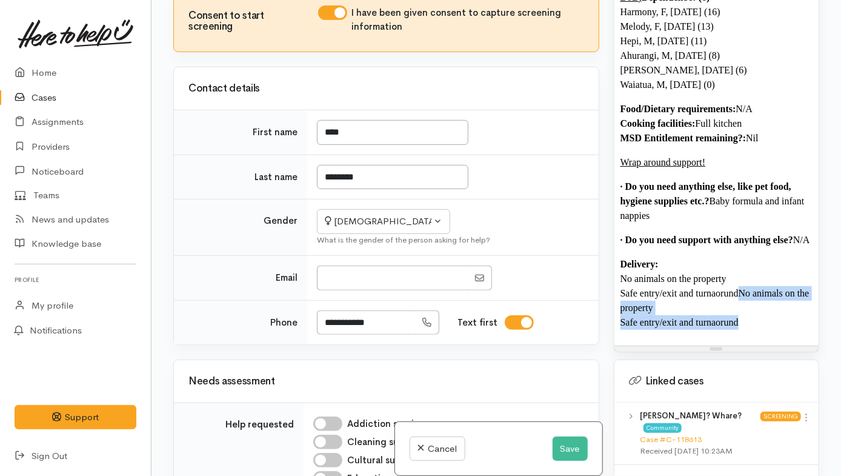
drag, startPoint x: 759, startPoint y: 333, endPoint x: 738, endPoint y: 294, distance: 44.5
click at [738, 294] on div "Name: Lisa Te Whare Date of birth: 18/10/1990 Phone:  020 4089 5660 Address:  4…" at bounding box center [717, 116] width 204 height 458
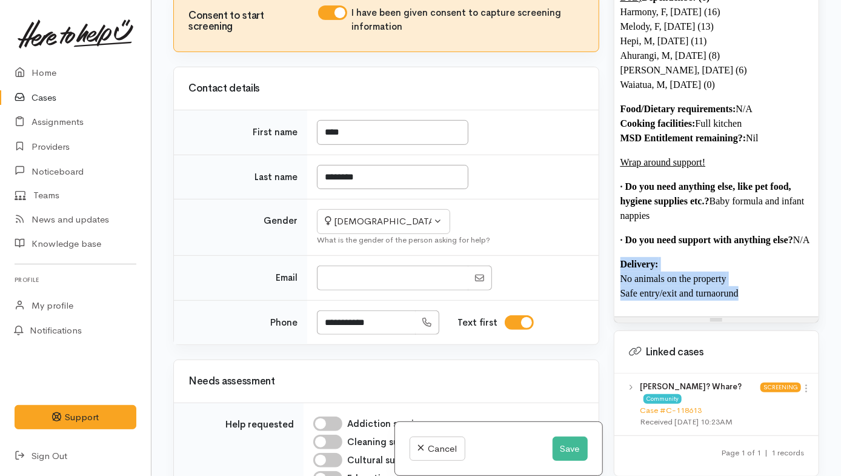
copy p "Delivery: No animals on the property Safe entry/exit and turnaorund"
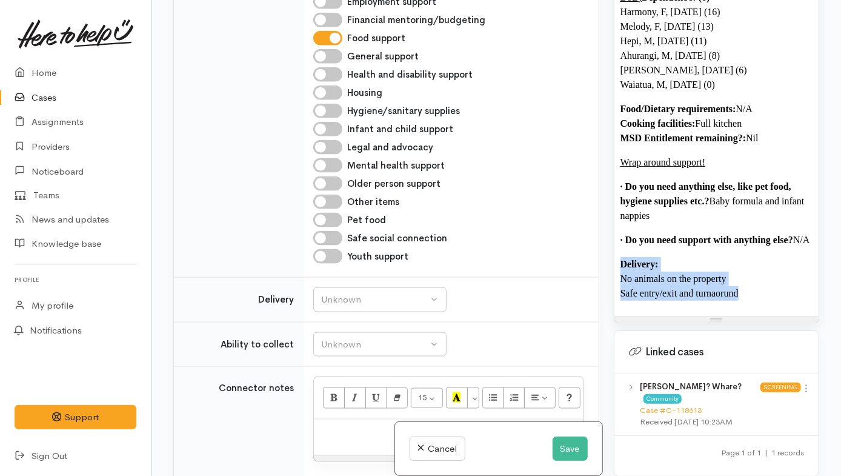
scroll to position [832, 0]
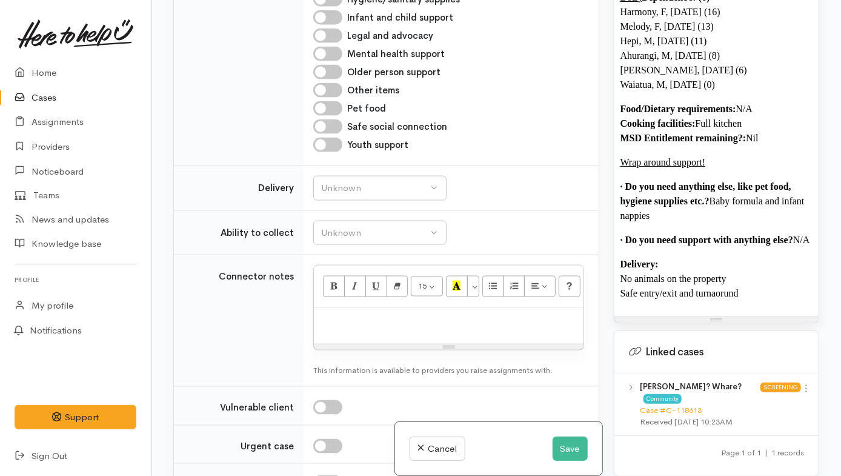
click at [362, 336] on div at bounding box center [448, 326] width 269 height 36
click at [346, 187] on div "Unknown" at bounding box center [374, 188] width 107 height 14
click at [354, 267] on span "Delivery needed" at bounding box center [360, 264] width 65 height 14
select select "3"
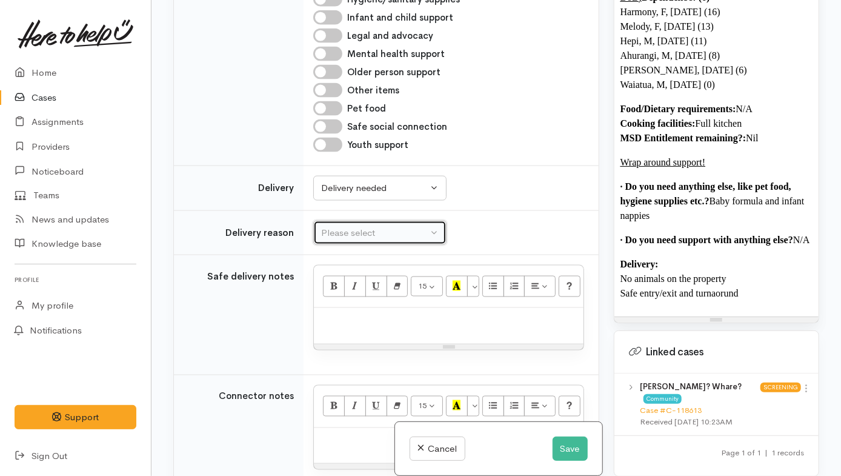
click at [349, 243] on button "Please select" at bounding box center [379, 233] width 133 height 25
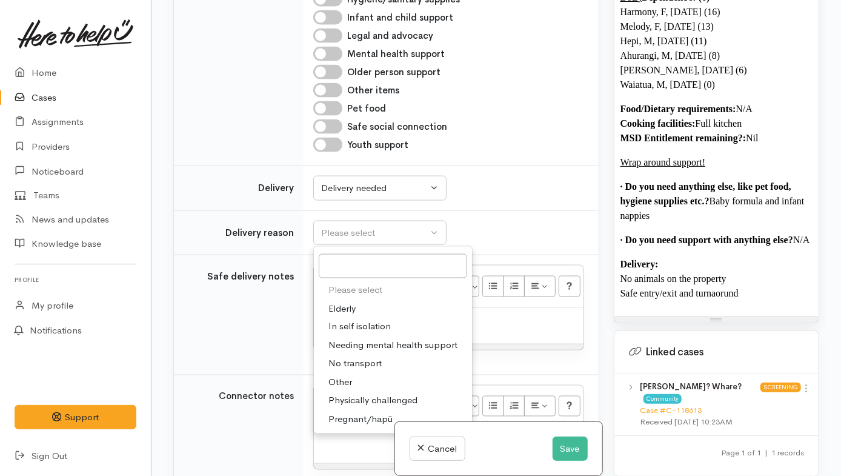
drag, startPoint x: 347, startPoint y: 376, endPoint x: 360, endPoint y: 370, distance: 14.9
click at [347, 378] on link "Other" at bounding box center [393, 382] width 158 height 19
select select "7"
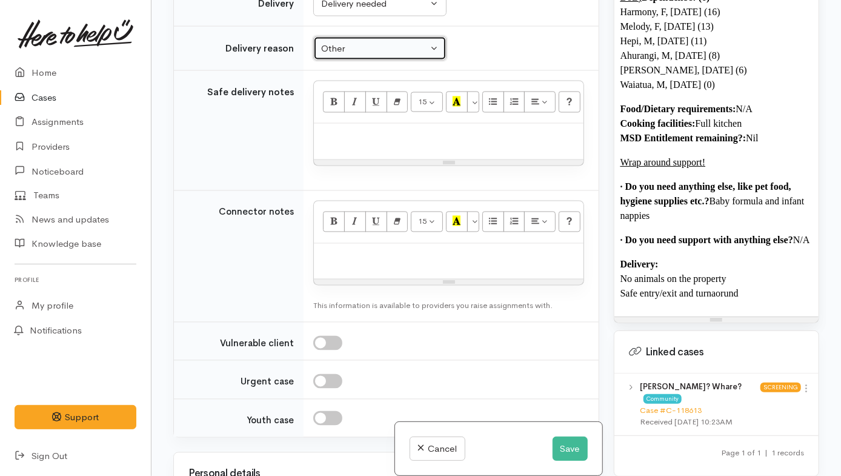
scroll to position [997, 0]
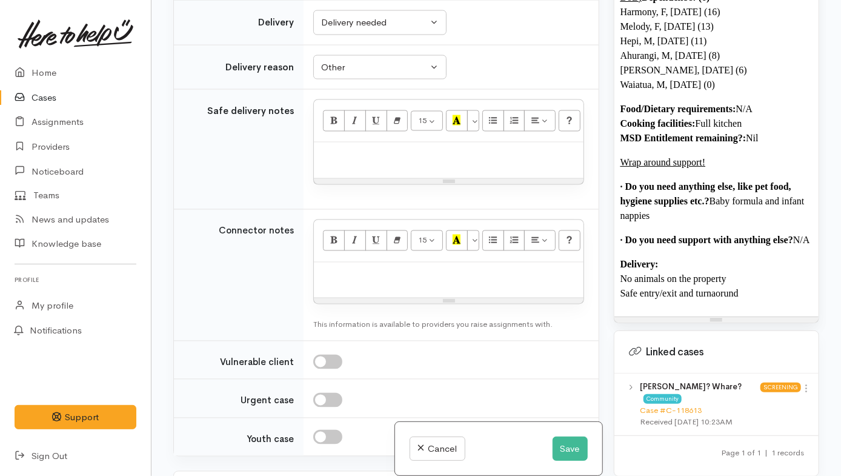
click at [429, 166] on div at bounding box center [448, 160] width 269 height 36
paste div
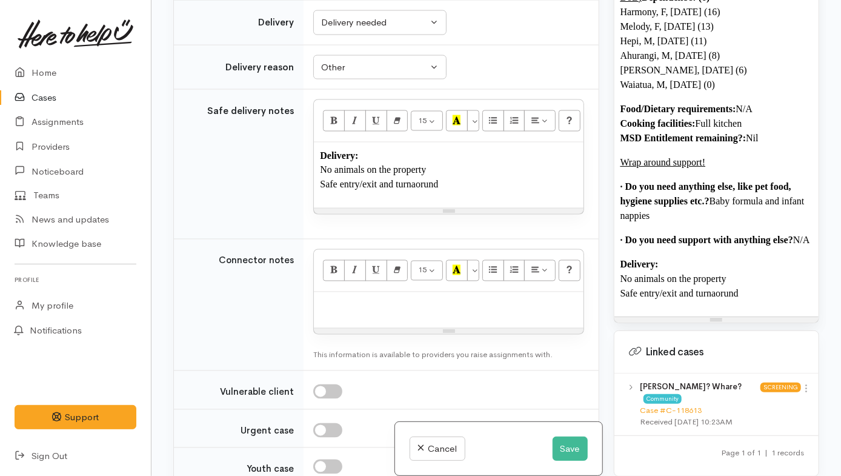
drag, startPoint x: 413, startPoint y: 188, endPoint x: 457, endPoint y: 187, distance: 43.6
click at [711, 291] on p "Delivery: No animals on the property Safe entry/exit and turnround" at bounding box center [717, 279] width 192 height 44
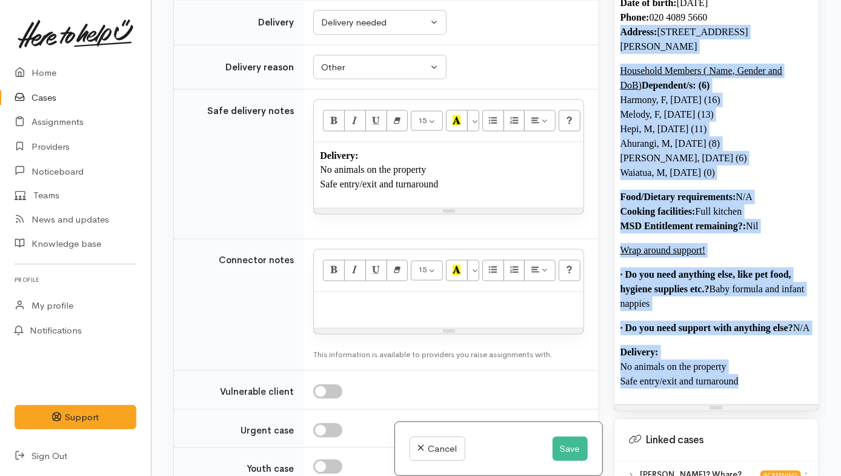
drag, startPoint x: 763, startPoint y: 292, endPoint x: 621, endPoint y: 0, distance: 325.0
click at [621, 0] on div "Name: Lisa Te Whare Date of birth: 18/10/1990 Phone:  020 4089 5660 Address:  4…" at bounding box center [717, 189] width 204 height 429
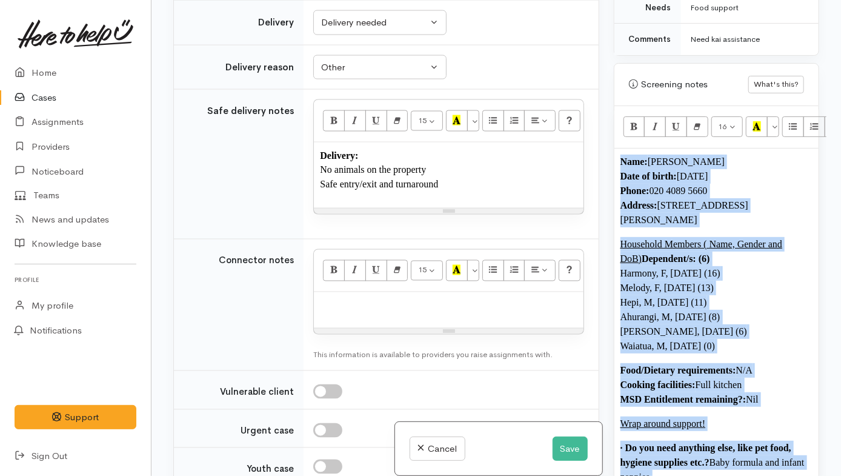
scroll to position [636, 0]
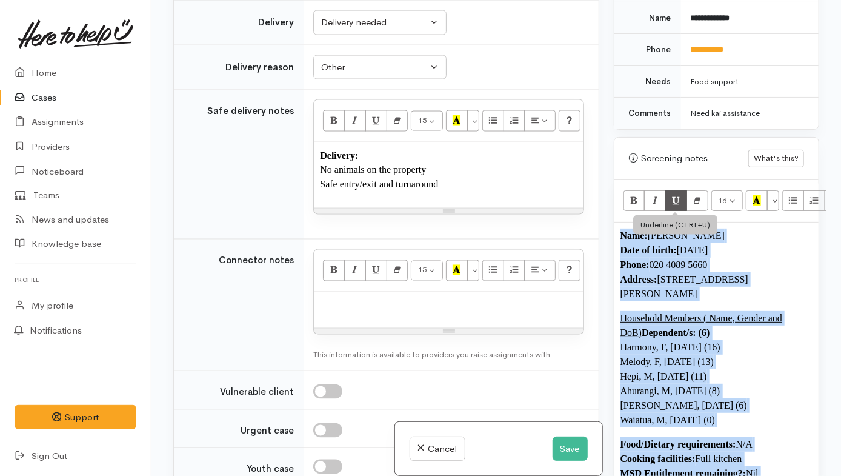
copy div "Name: Lisa Te Whare Date of birth: 18/10/1990 Phone:  020 4089 5660 Address:  4…"
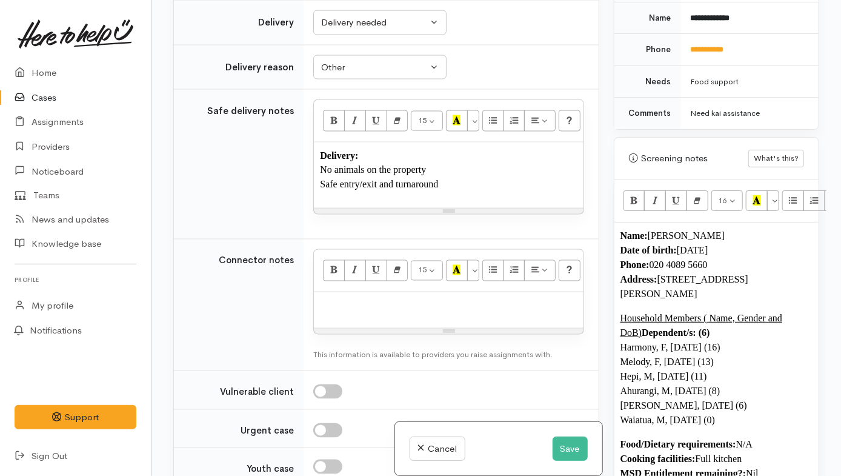
click at [452, 301] on p at bounding box center [448, 305] width 257 height 14
paste div
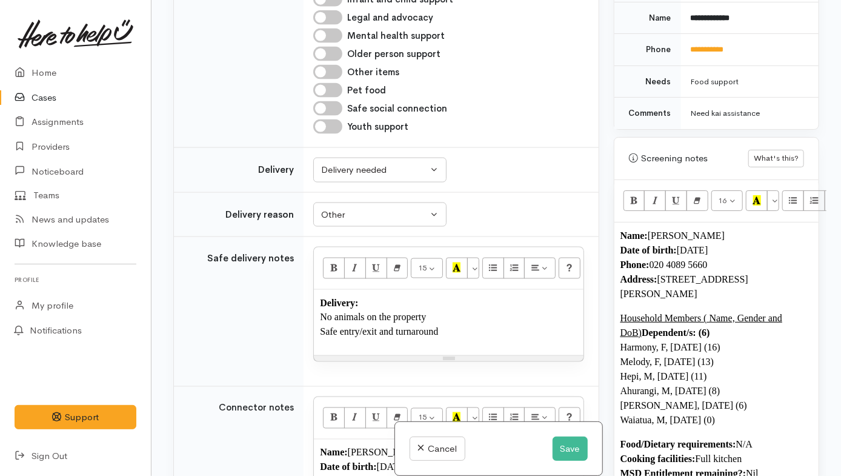
scroll to position [849, 0]
click at [507, 342] on div "Delivery: No animals on the property Safe entry/exit and turnaround" at bounding box center [448, 322] width 269 height 65
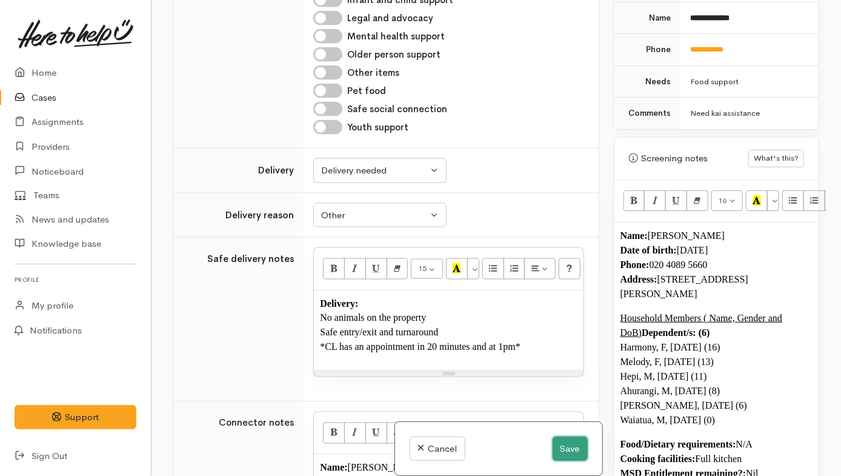
click at [561, 406] on button "Save" at bounding box center [570, 448] width 35 height 25
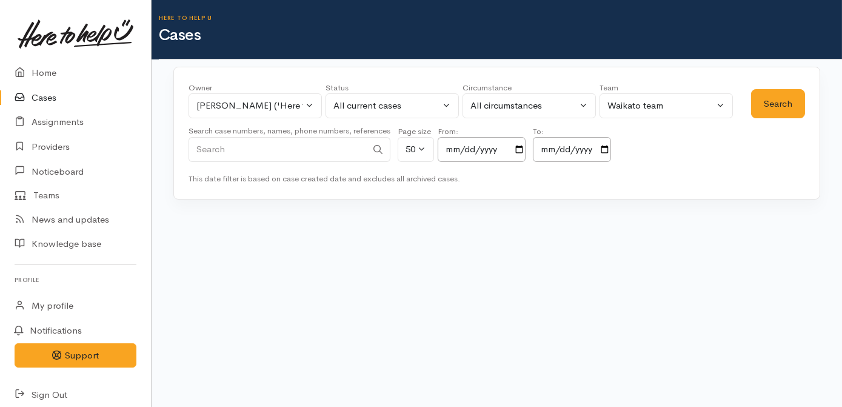
click at [261, 121] on div "Owner All My cases [PERSON_NAME] ('Here to help u') [PERSON_NAME] ('Here to hel…" at bounding box center [254, 104] width 133 height 44
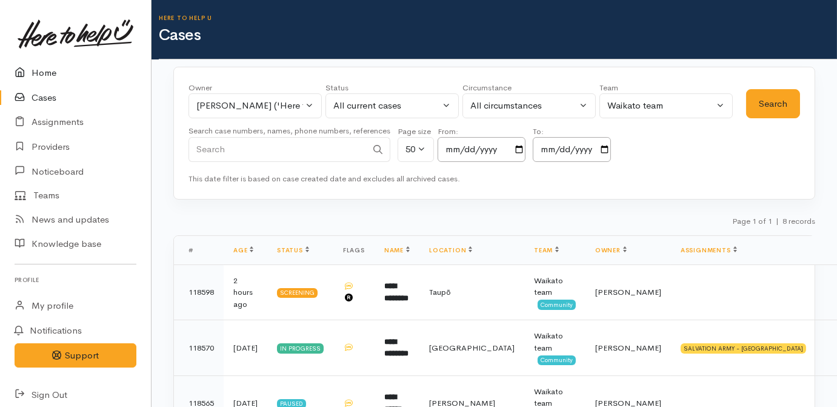
click at [32, 68] on link "Home" at bounding box center [75, 73] width 151 height 25
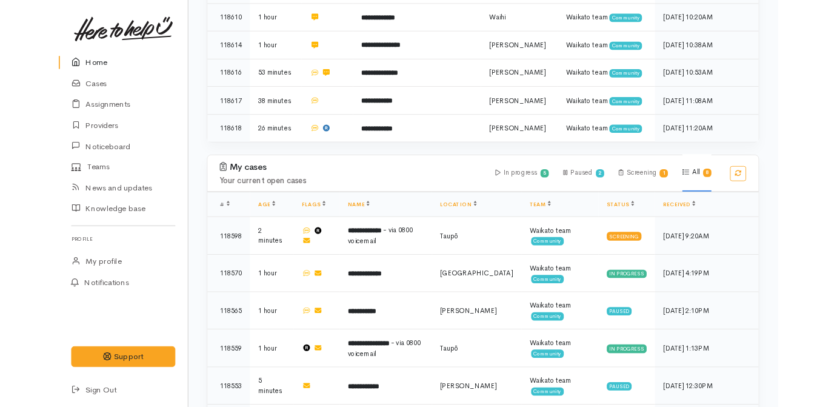
scroll to position [501, 0]
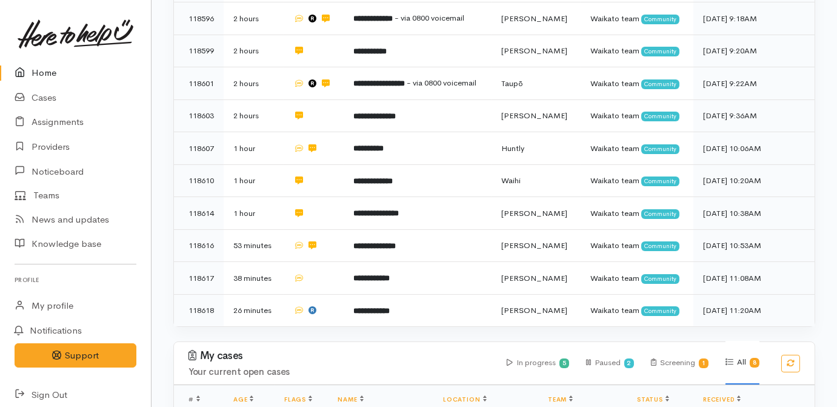
click at [818, 73] on div "Pending cases New cases waiting to be picked up Filter 0 Filters Clear filters …" at bounding box center [494, 38] width 656 height 606
click at [40, 148] on link "Providers" at bounding box center [75, 147] width 151 height 25
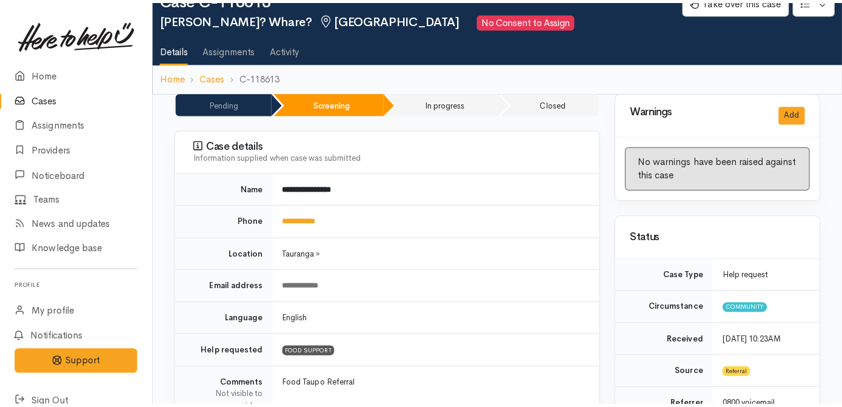
scroll to position [17, 0]
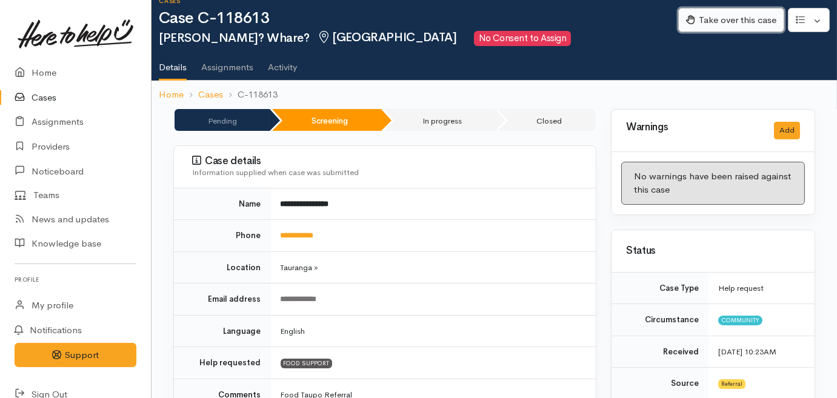
click at [736, 23] on button "Take over this case" at bounding box center [731, 20] width 106 height 25
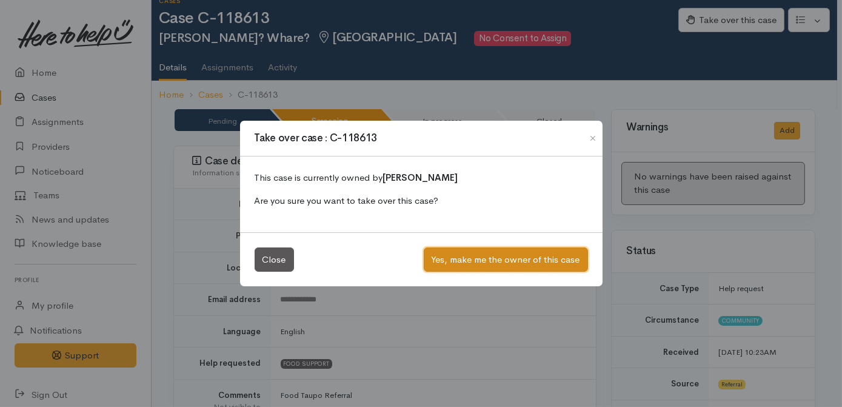
click at [461, 262] on button "Yes, make me the owner of this case" at bounding box center [506, 259] width 164 height 25
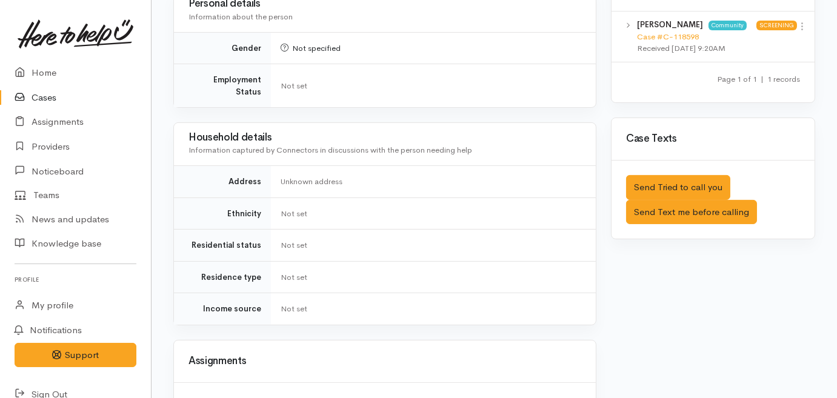
scroll to position [898, 0]
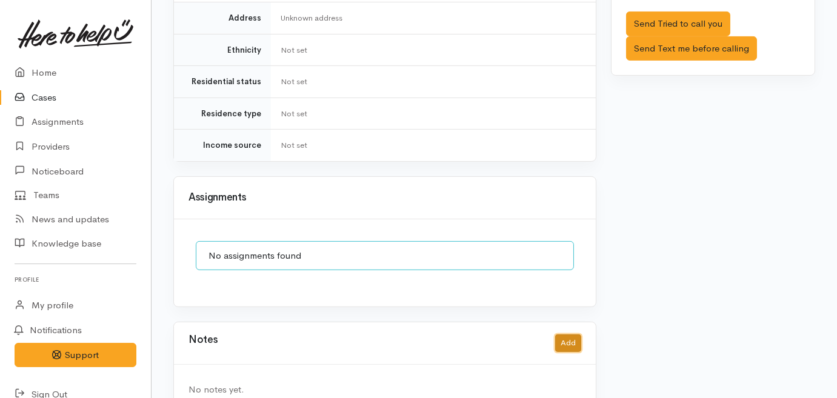
click at [568, 335] on button "Add" at bounding box center [568, 344] width 26 height 18
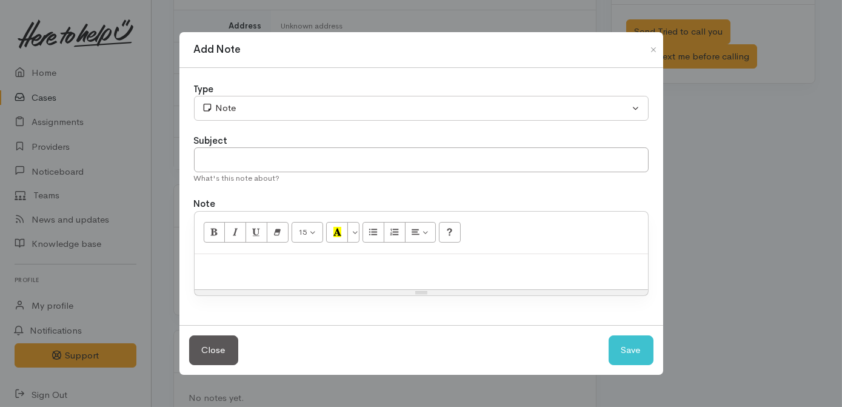
click at [295, 274] on div at bounding box center [421, 272] width 453 height 36
paste div
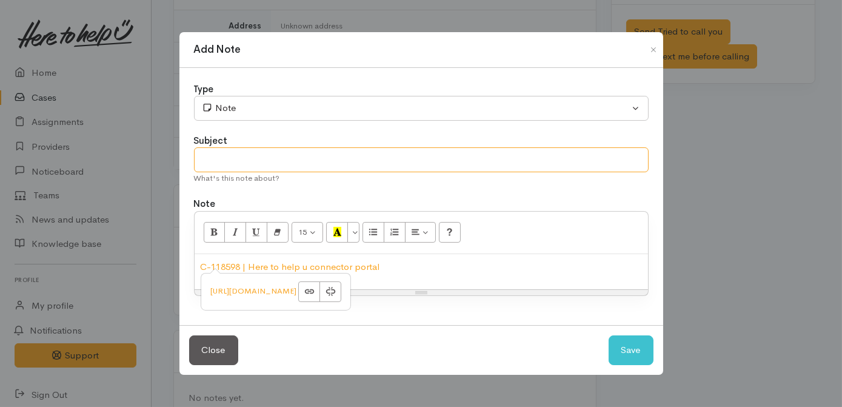
click at [262, 158] on input "text" at bounding box center [421, 159] width 455 height 25
type input "Duplicate [cancelling]"
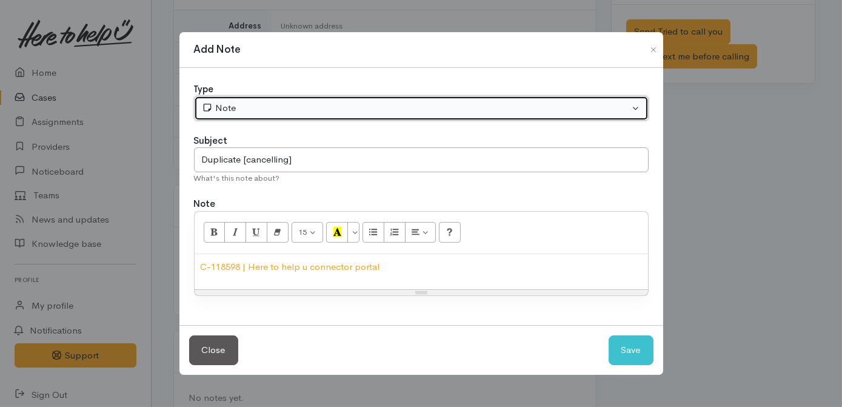
click at [234, 114] on div "Note" at bounding box center [416, 108] width 428 height 14
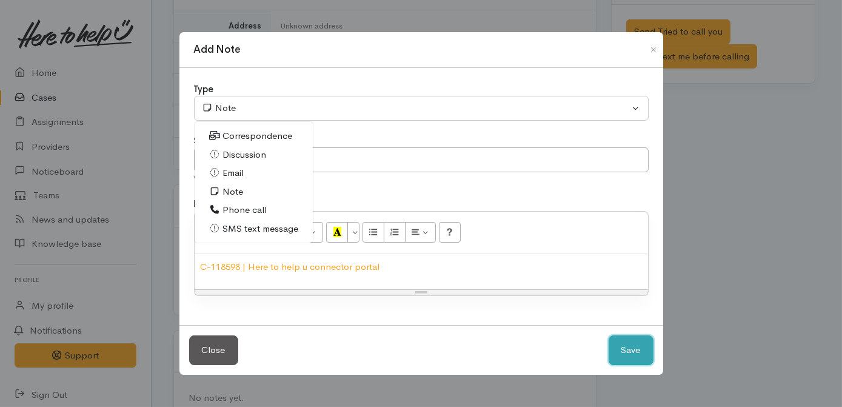
click at [637, 348] on button "Save" at bounding box center [630, 350] width 45 height 30
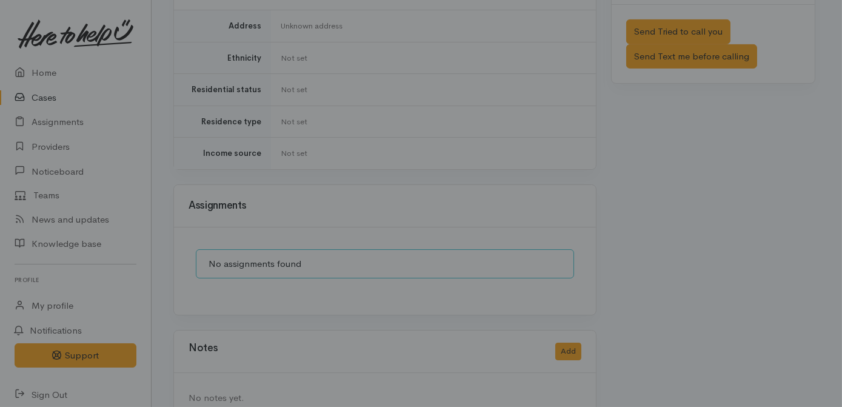
click at [636, 352] on div at bounding box center [421, 203] width 842 height 407
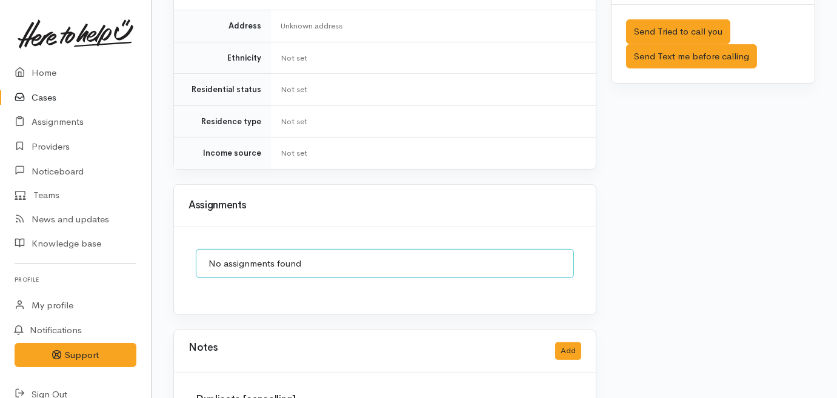
scroll to position [0, 0]
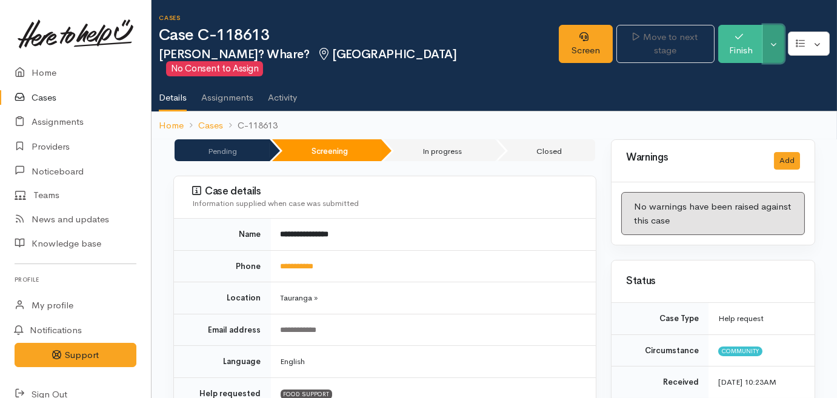
click at [779, 41] on button "Toggle Dropdown" at bounding box center [773, 44] width 21 height 38
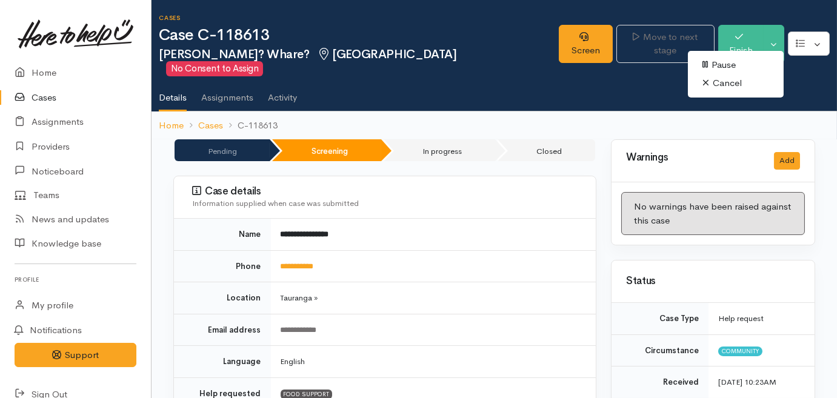
click at [748, 83] on link "Cancel" at bounding box center [736, 83] width 96 height 19
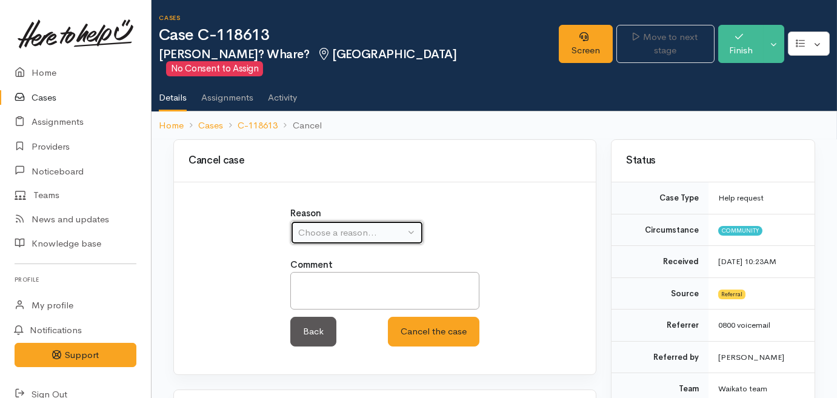
click at [391, 226] on div "Choose a reason..." at bounding box center [351, 233] width 107 height 14
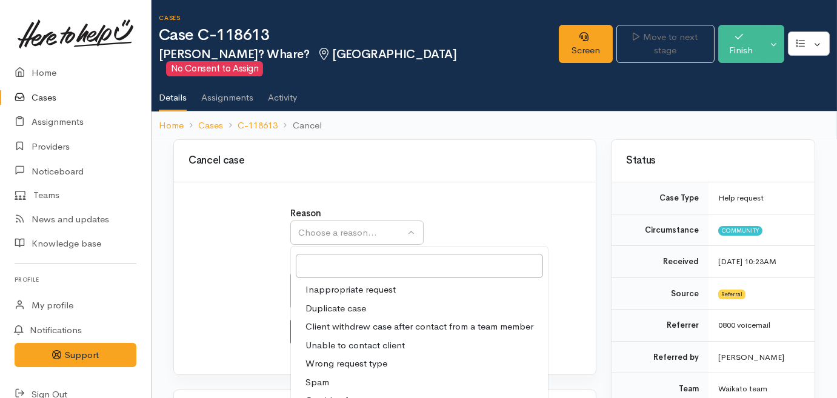
click at [354, 302] on span "Duplicate case" at bounding box center [335, 309] width 61 height 14
select select "2"
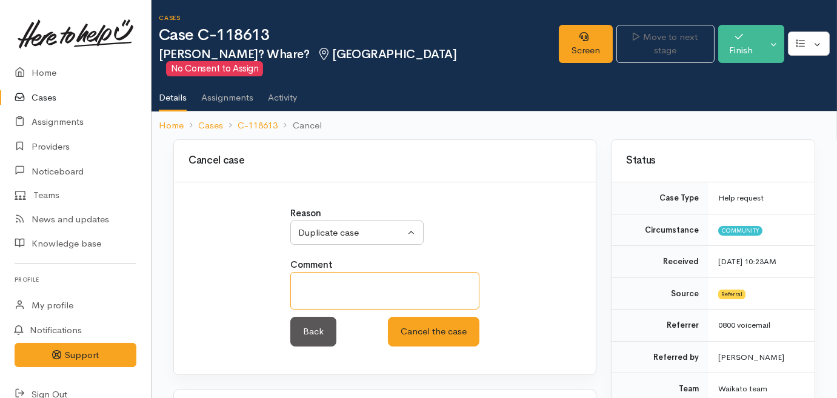
click at [354, 272] on textarea at bounding box center [384, 291] width 189 height 38
paste textarea "[URL][DOMAIN_NAME]"
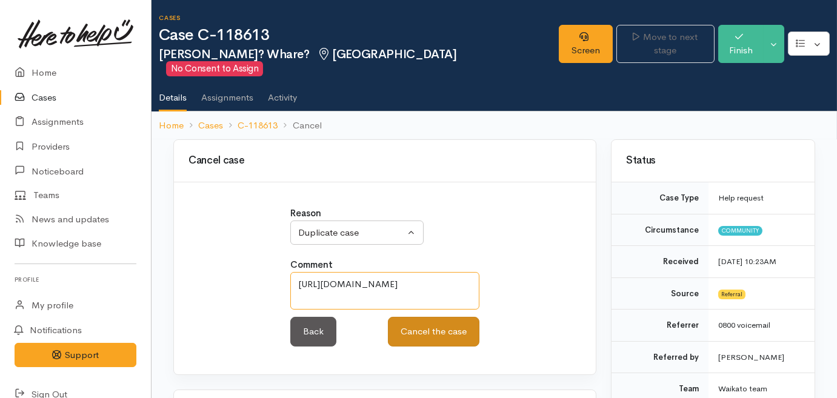
type textarea "[URL][DOMAIN_NAME]"
click at [430, 321] on button "Cancel the case" at bounding box center [434, 332] width 92 height 30
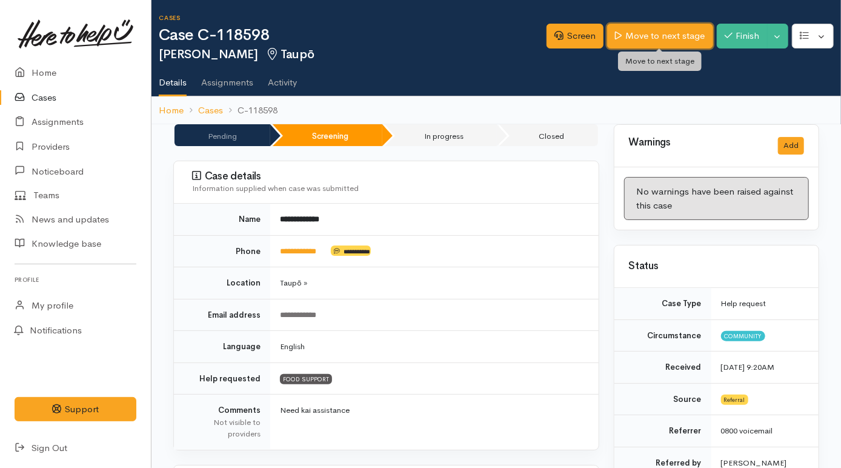
click at [679, 36] on link "Move to next stage" at bounding box center [659, 36] width 105 height 25
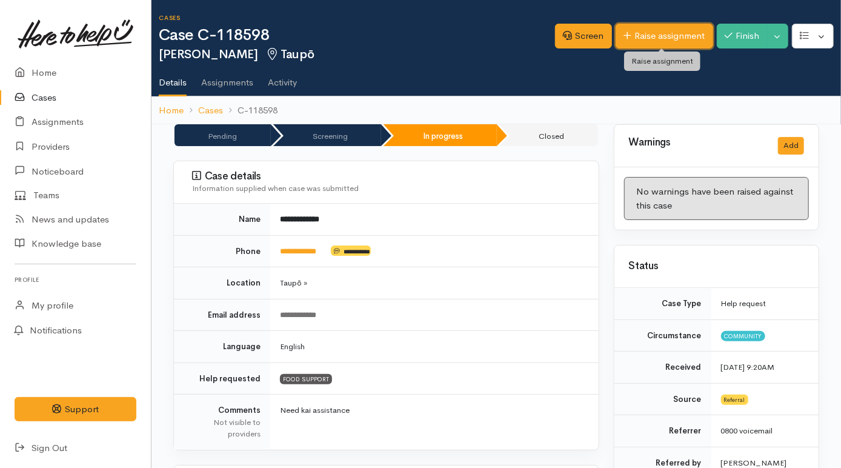
click at [658, 39] on link "Raise assignment" at bounding box center [665, 36] width 98 height 25
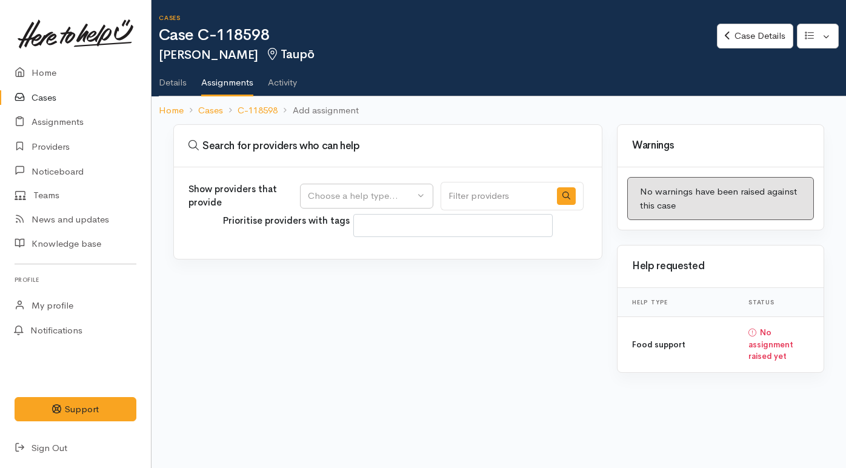
select select
click at [381, 195] on div "Choose a help type..." at bounding box center [361, 196] width 107 height 14
click at [344, 257] on span "Food support" at bounding box center [343, 254] width 56 height 14
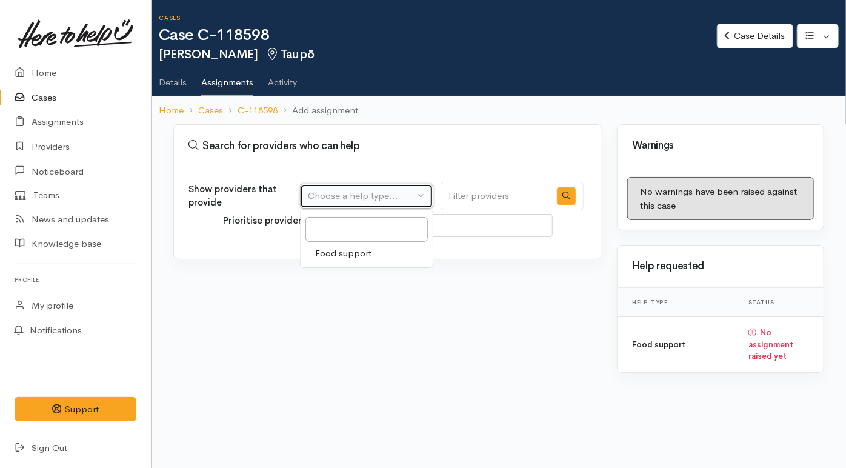
select select "3"
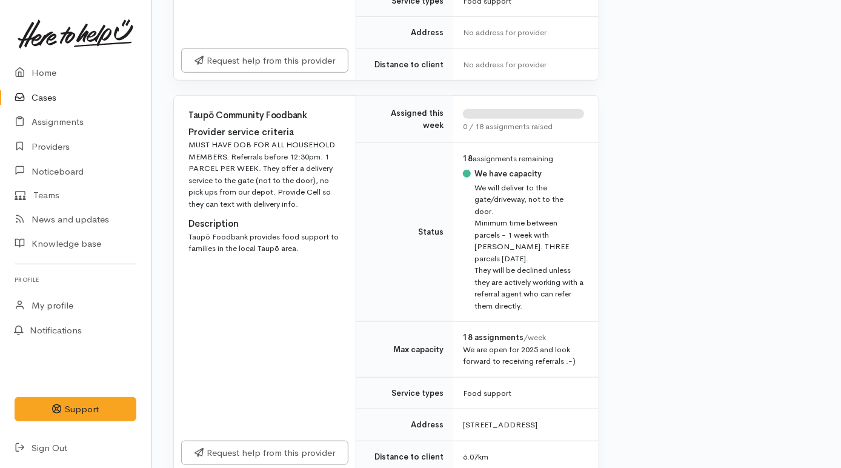
scroll to position [440, 0]
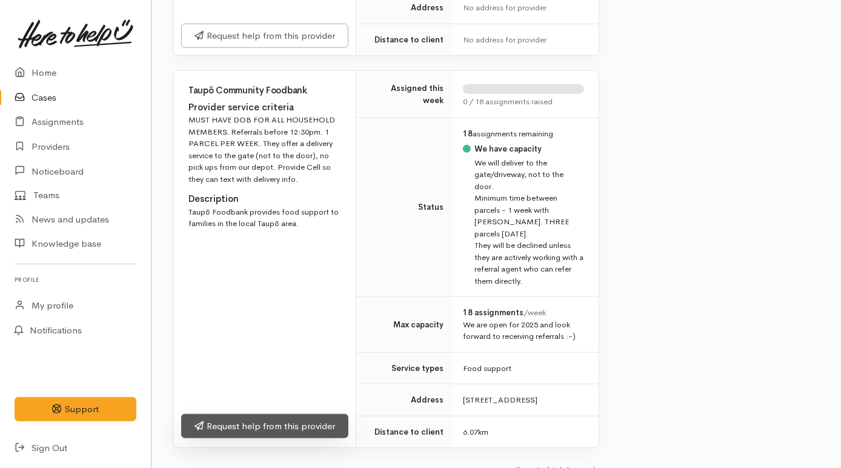
click at [259, 414] on link "Request help from this provider" at bounding box center [264, 426] width 167 height 25
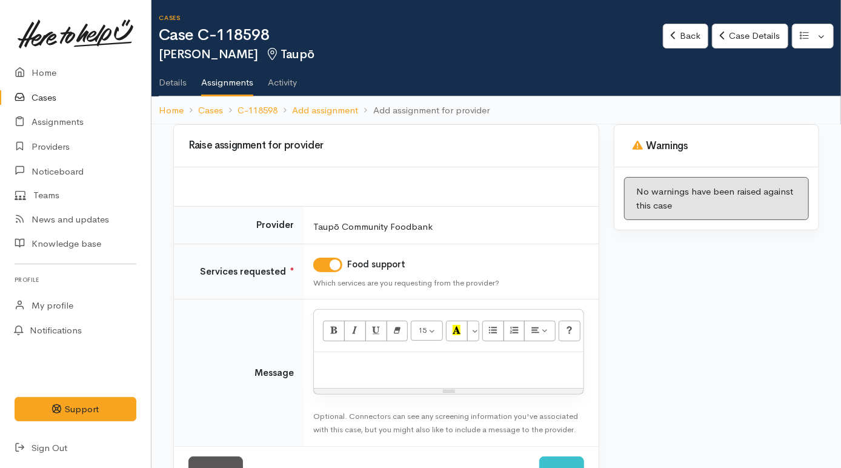
click at [381, 365] on p at bounding box center [448, 365] width 257 height 14
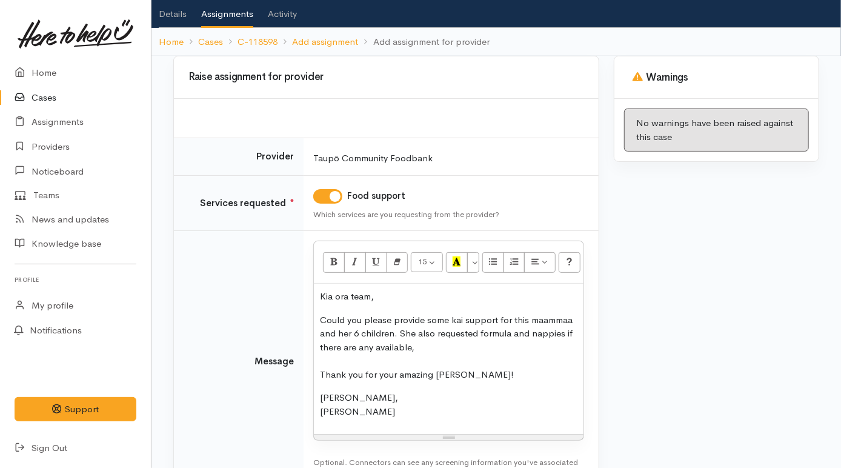
scroll to position [155, 0]
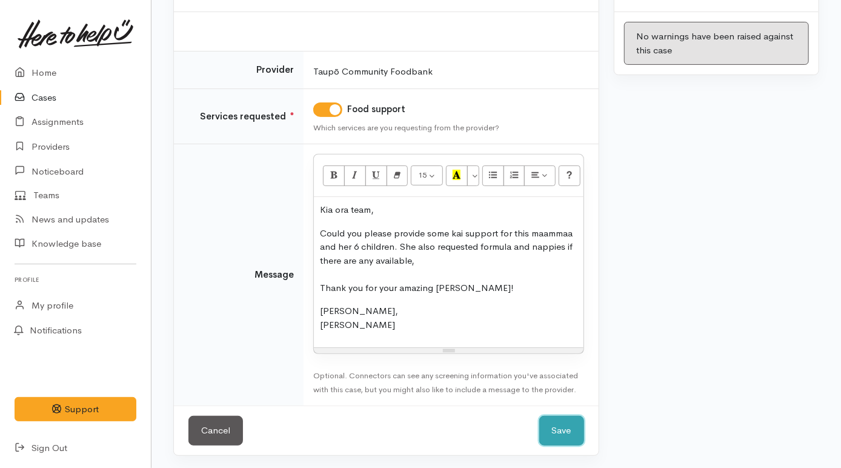
click at [559, 424] on button "Save" at bounding box center [561, 431] width 45 height 30
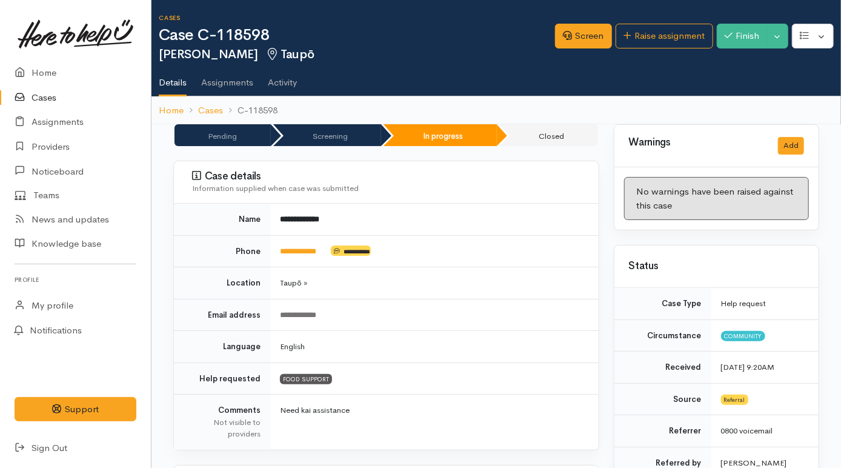
click at [38, 85] on link "Cases" at bounding box center [75, 97] width 151 height 25
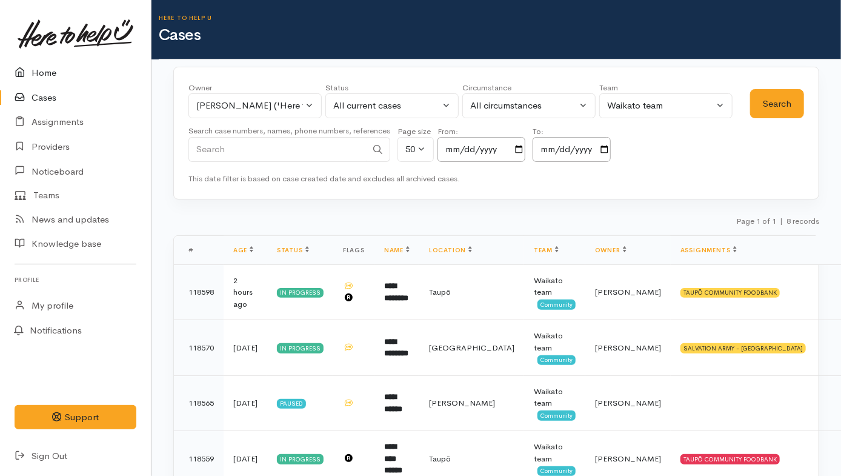
click at [40, 69] on link "Home" at bounding box center [75, 73] width 151 height 25
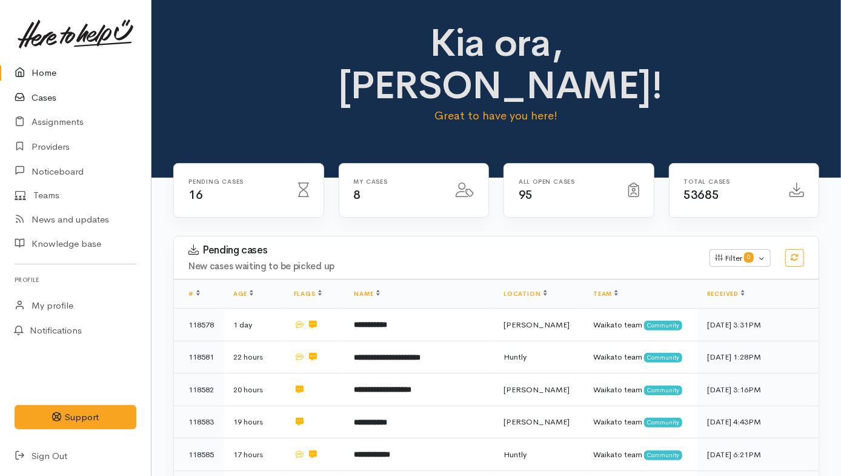
click at [52, 94] on link "Cases" at bounding box center [75, 97] width 151 height 25
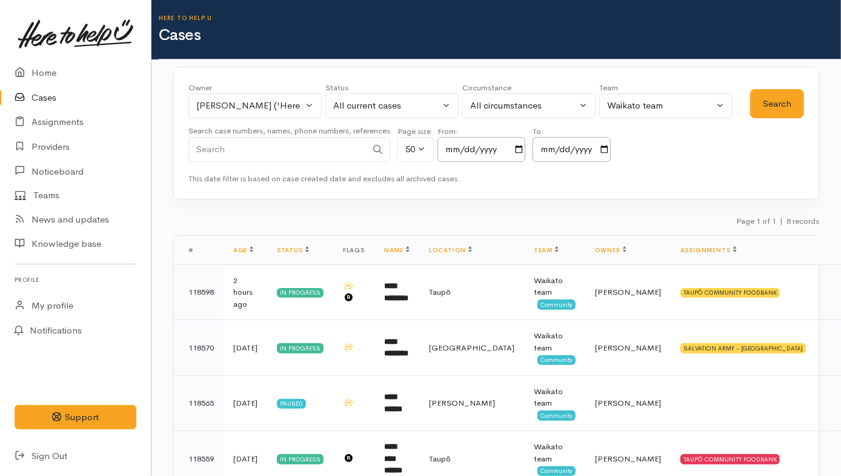
click at [738, 42] on h1 "Cases" at bounding box center [500, 36] width 682 height 18
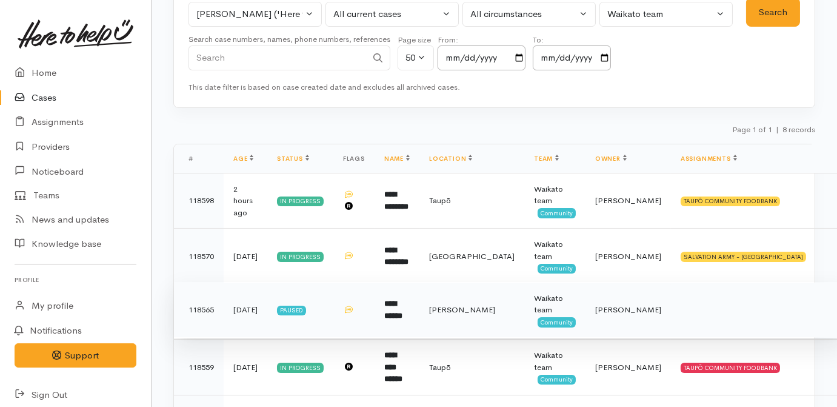
scroll to position [165, 0]
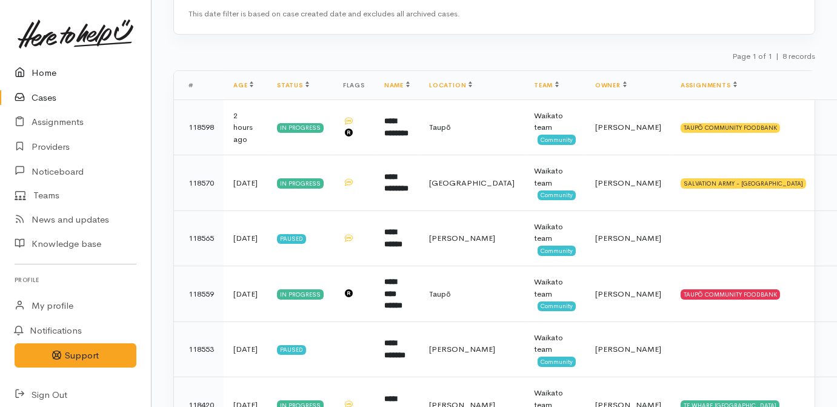
click at [38, 70] on link "Home" at bounding box center [75, 73] width 151 height 25
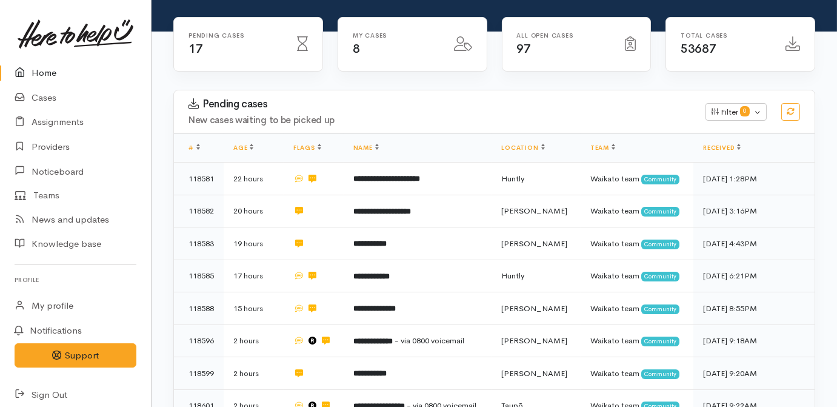
scroll to position [165, 0]
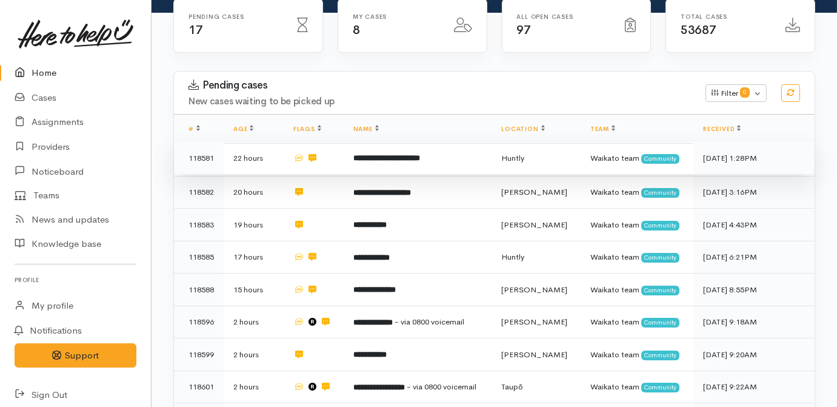
click at [367, 142] on td "**********" at bounding box center [418, 158] width 148 height 33
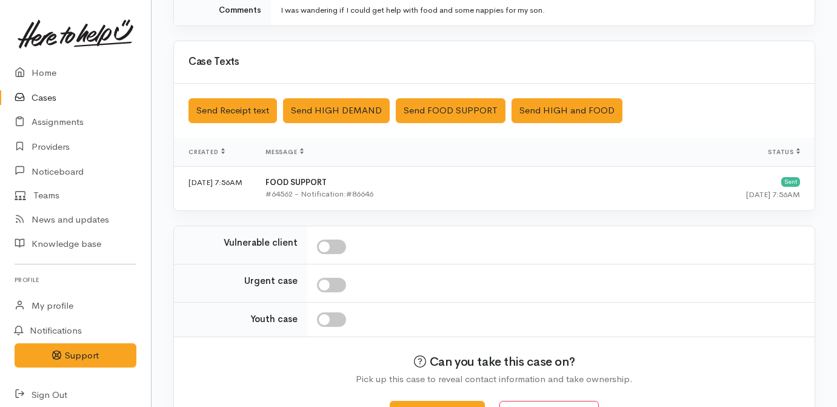
scroll to position [350, 0]
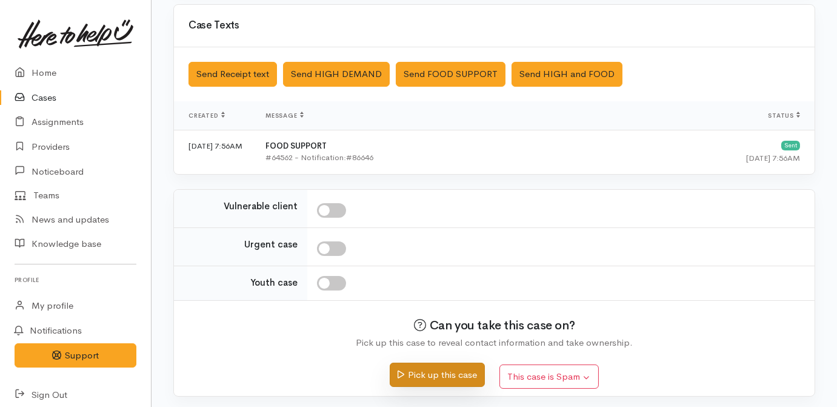
click at [464, 382] on button "Pick up this case" at bounding box center [437, 374] width 95 height 25
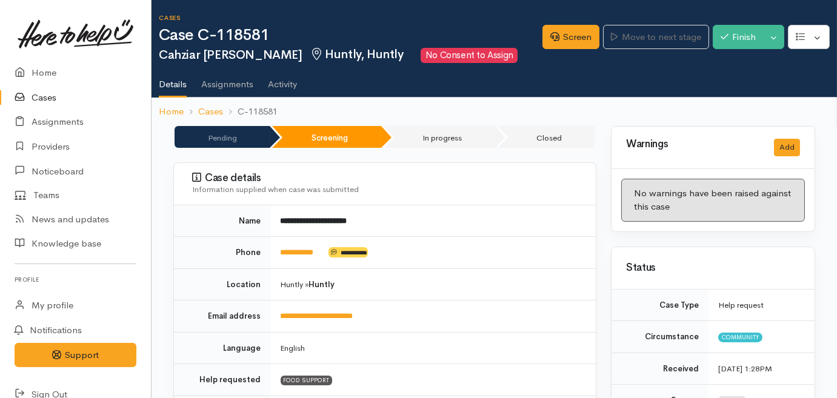
click at [729, 96] on ul "Details Assignments Activity" at bounding box center [498, 80] width 678 height 35
click at [44, 90] on link "Cases" at bounding box center [75, 97] width 151 height 25
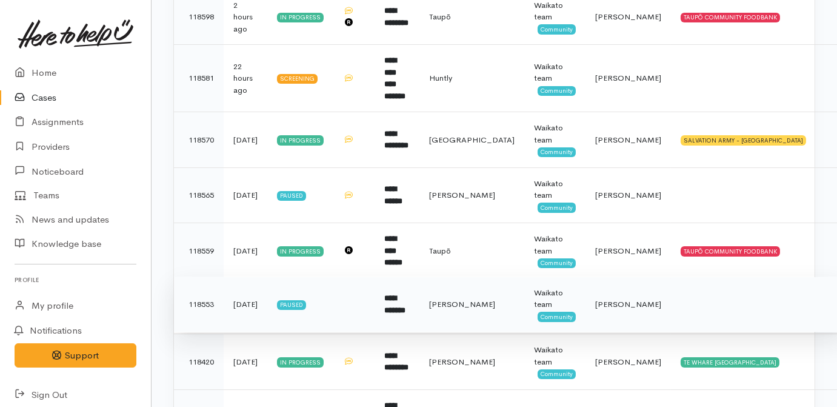
scroll to position [385, 0]
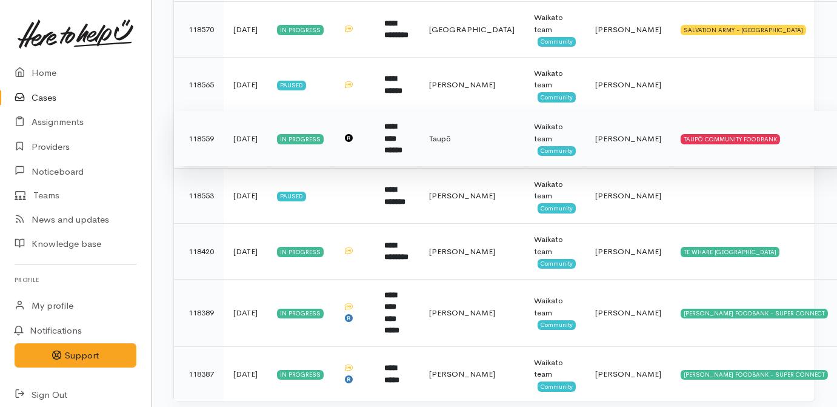
click at [402, 128] on b "**********" at bounding box center [393, 138] width 18 height 32
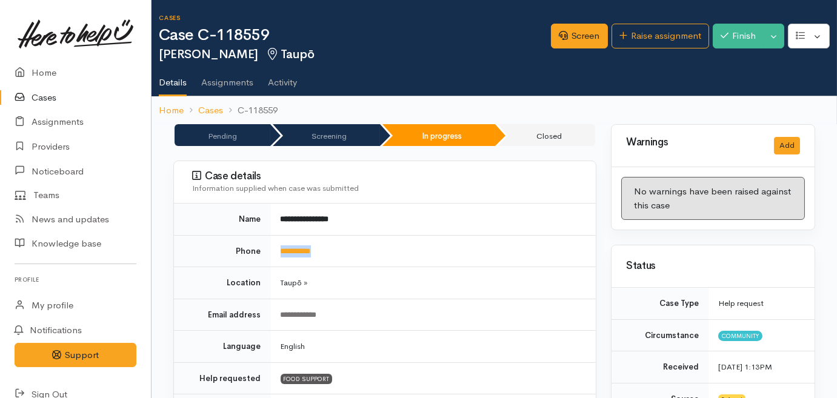
drag, startPoint x: 333, startPoint y: 246, endPoint x: 278, endPoint y: 248, distance: 54.6
click at [278, 248] on td "**********" at bounding box center [433, 251] width 325 height 32
copy link "**********"
click at [767, 87] on ul "Details Assignments Activity" at bounding box center [498, 78] width 678 height 35
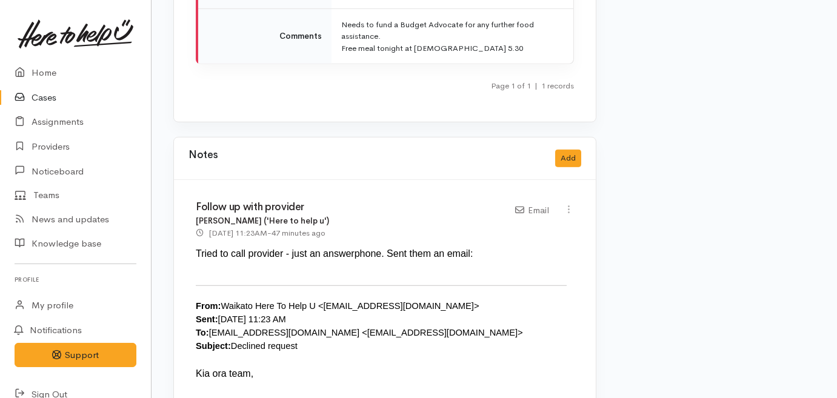
scroll to position [1763, 0]
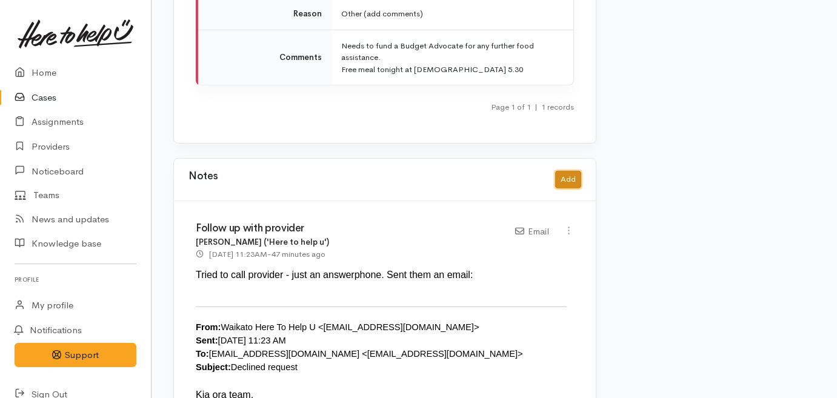
click at [564, 171] on button "Add" at bounding box center [568, 180] width 26 height 18
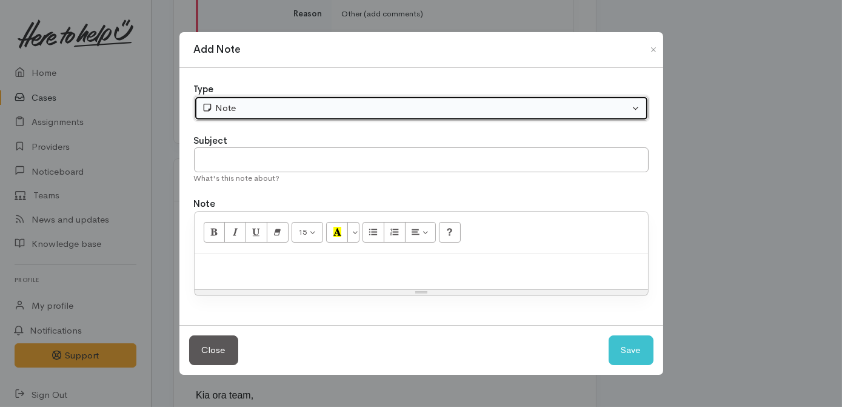
click at [335, 110] on div "Note" at bounding box center [416, 108] width 428 height 14
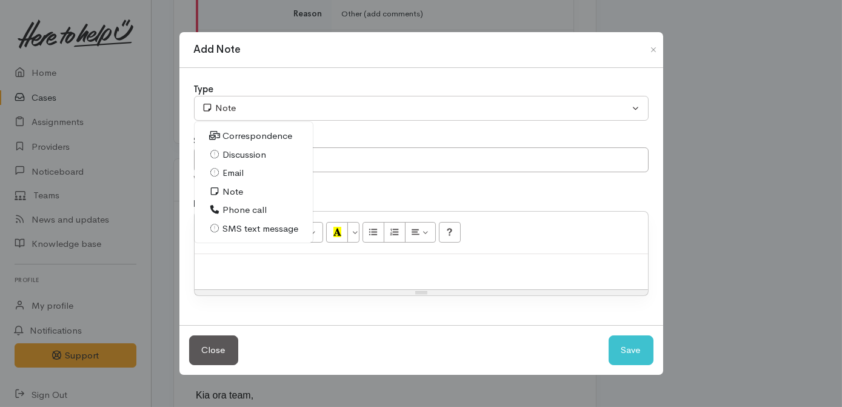
click at [238, 212] on span "Phone call" at bounding box center [244, 210] width 44 height 14
select select "3"
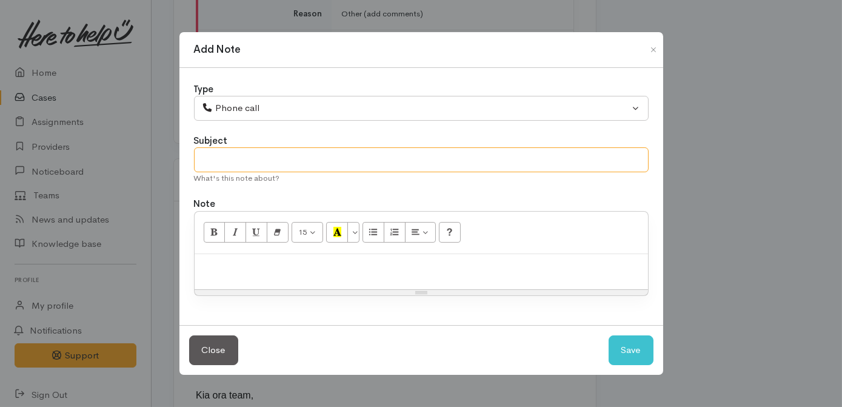
click at [272, 153] on input "text" at bounding box center [421, 159] width 455 height 25
type input "Spoke with provider"
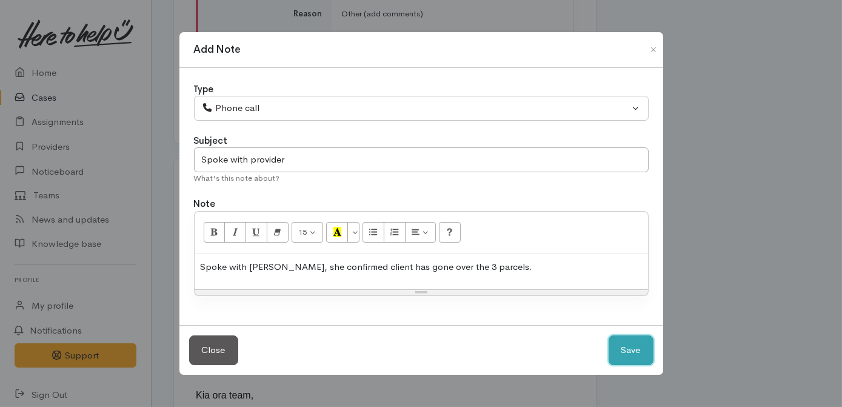
click at [609, 353] on button "Save" at bounding box center [630, 350] width 45 height 30
select select "1"
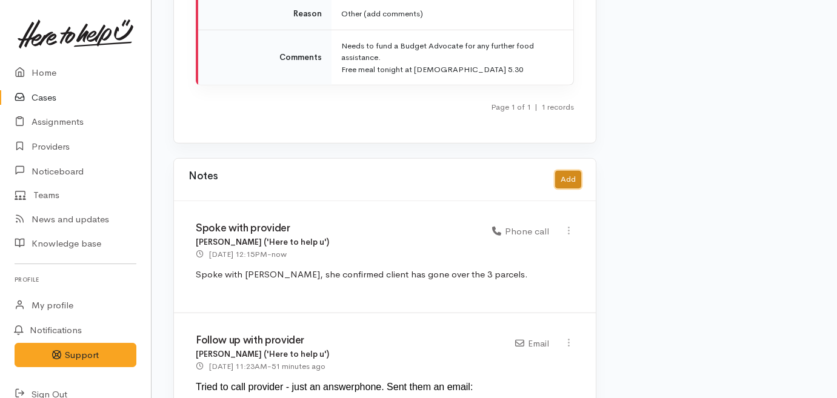
click at [565, 171] on button "Add" at bounding box center [568, 180] width 26 height 18
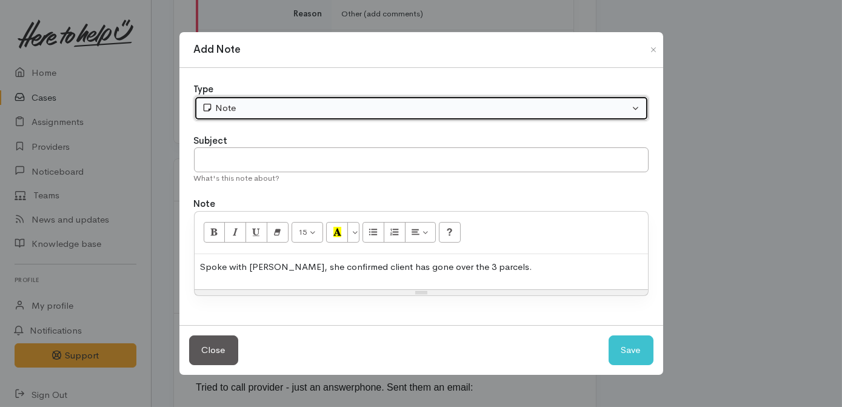
click at [364, 104] on div "Note" at bounding box center [416, 108] width 428 height 14
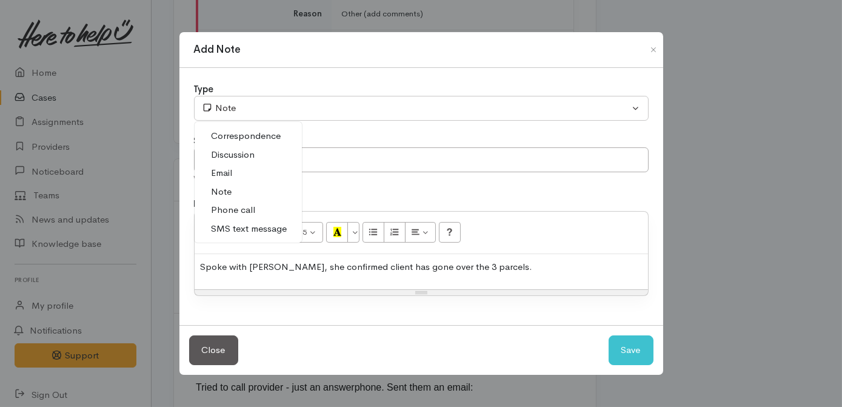
click at [223, 204] on span "Phone call" at bounding box center [234, 210] width 44 height 14
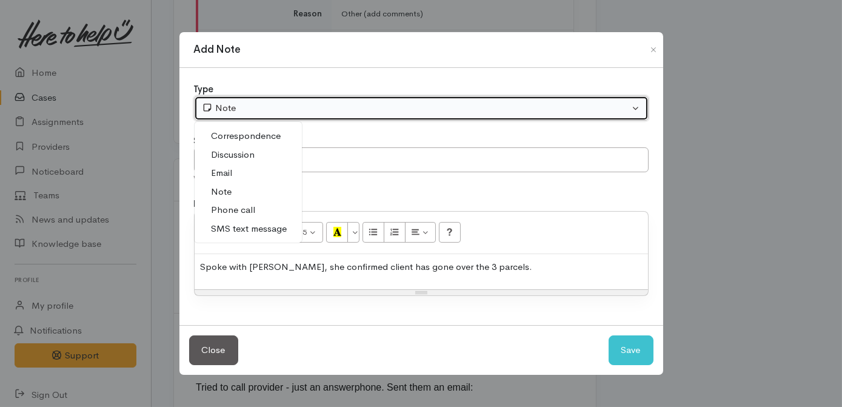
select select "3"
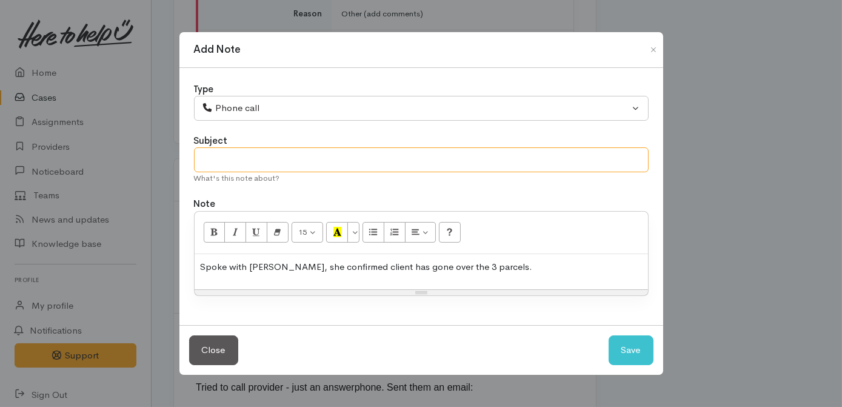
drag, startPoint x: 242, startPoint y: 164, endPoint x: 247, endPoint y: 160, distance: 6.6
click at [242, 162] on input "text" at bounding box center [421, 159] width 455 height 25
type input "Updated client"
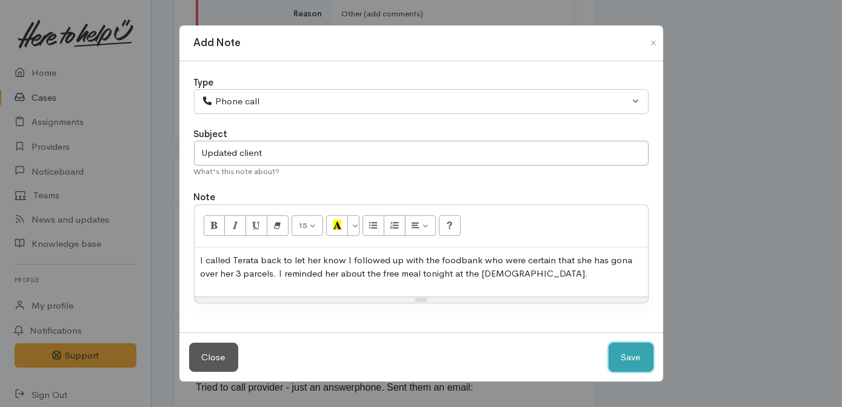
click at [624, 357] on button "Save" at bounding box center [630, 357] width 45 height 30
select select "1"
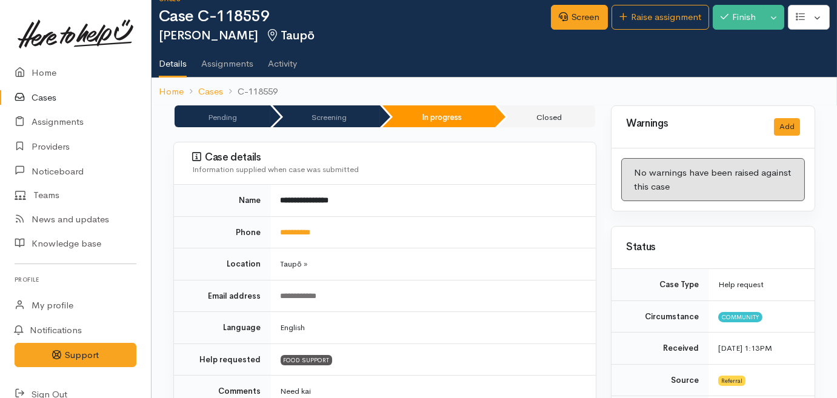
scroll to position [0, 0]
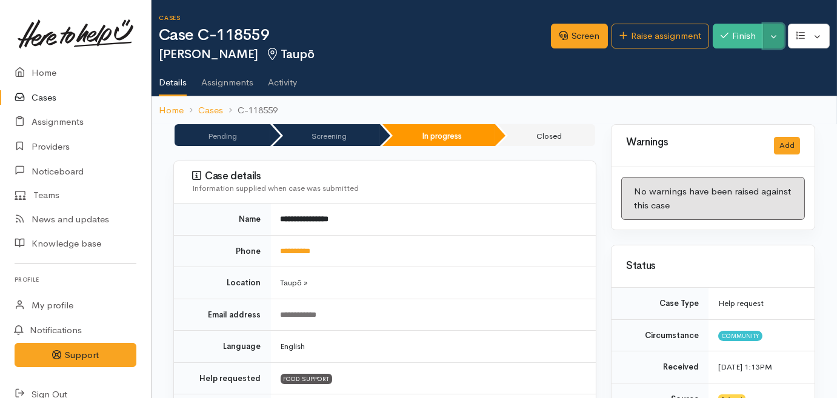
click at [771, 36] on button "Toggle Dropdown" at bounding box center [773, 36] width 21 height 25
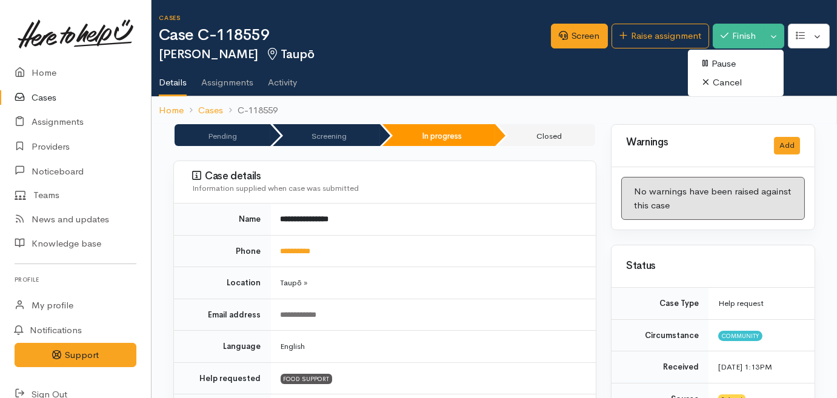
click at [732, 80] on link "Cancel" at bounding box center [736, 82] width 96 height 19
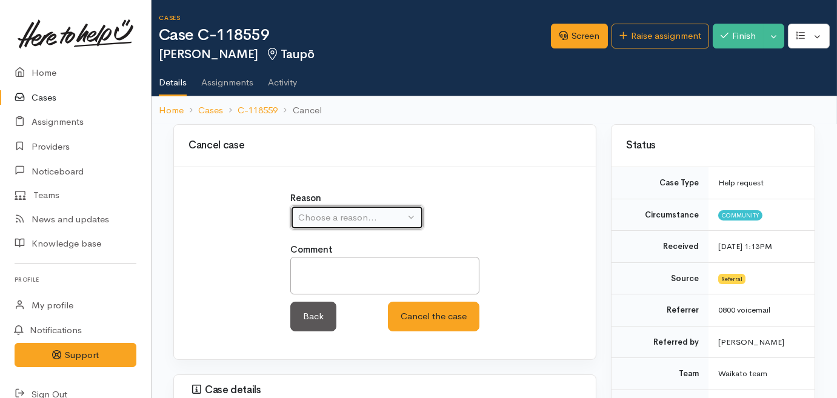
click at [353, 217] on div "Choose a reason..." at bounding box center [351, 218] width 107 height 14
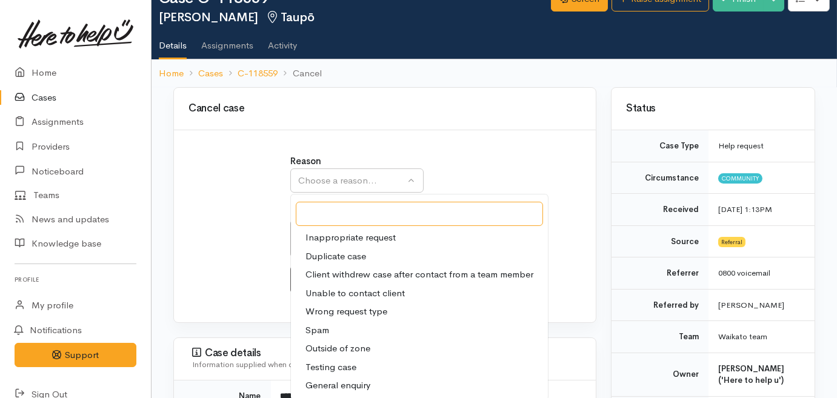
scroll to position [55, 0]
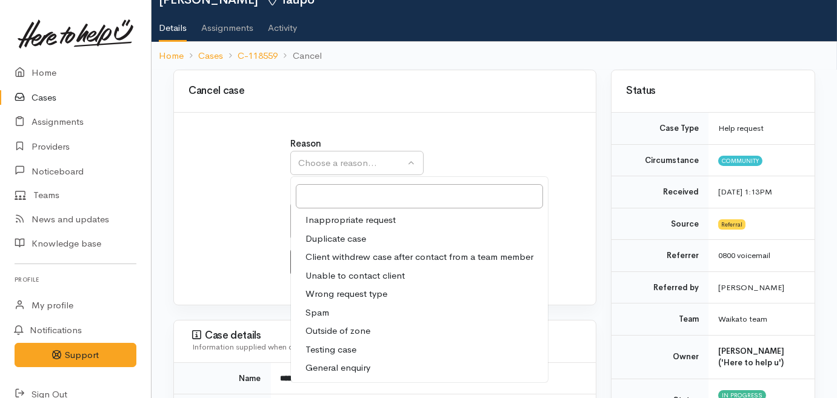
click at [367, 221] on span "Inappropriate request" at bounding box center [350, 220] width 90 height 14
select select "1"
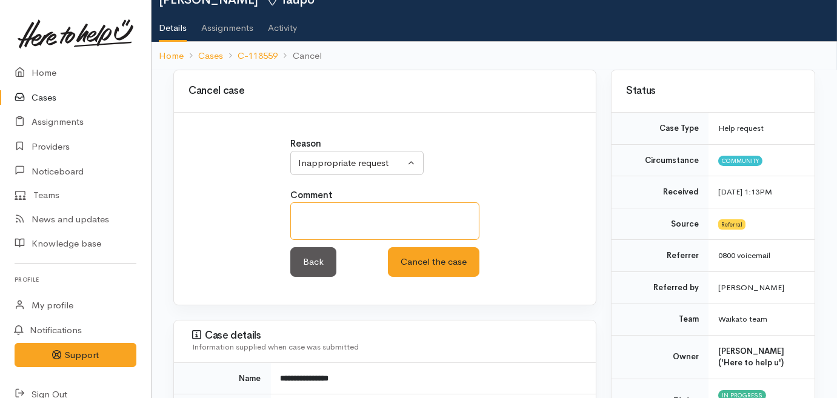
click at [367, 212] on textarea at bounding box center [384, 221] width 189 height 38
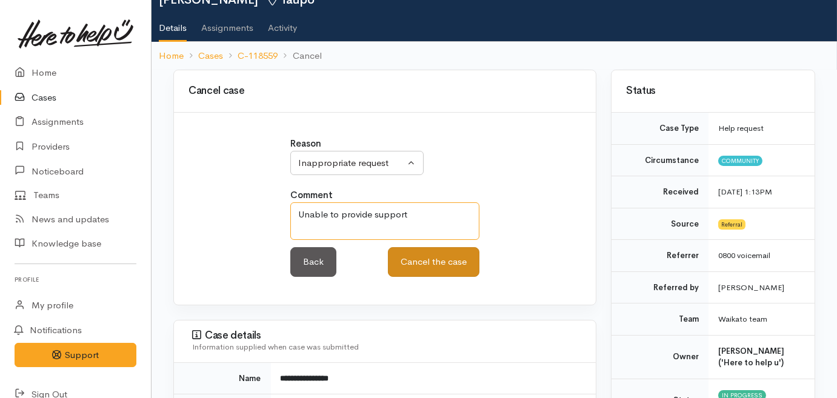
type textarea "Unable to provide support"
click at [433, 272] on button "Cancel the case" at bounding box center [434, 262] width 92 height 30
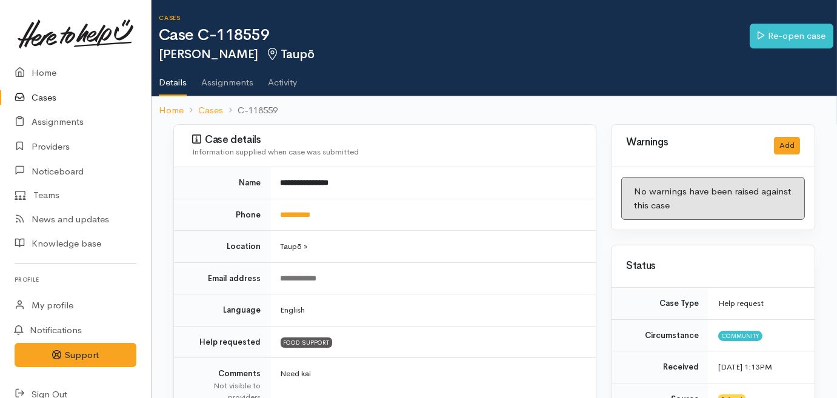
click at [46, 91] on link "Cases" at bounding box center [75, 97] width 151 height 25
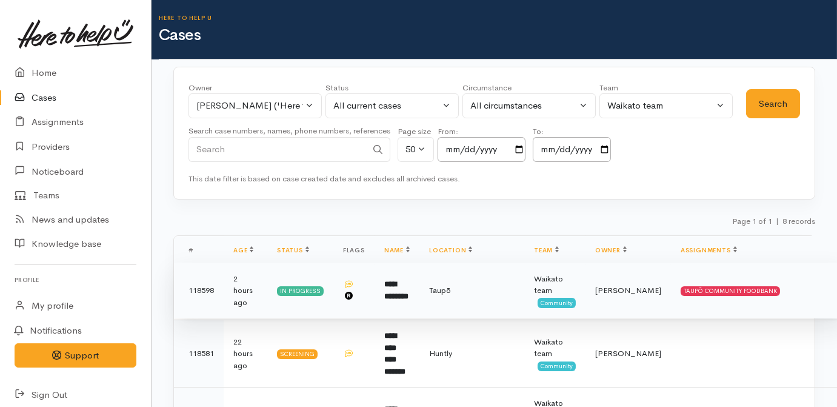
click at [408, 289] on b "**********" at bounding box center [396, 290] width 24 height 20
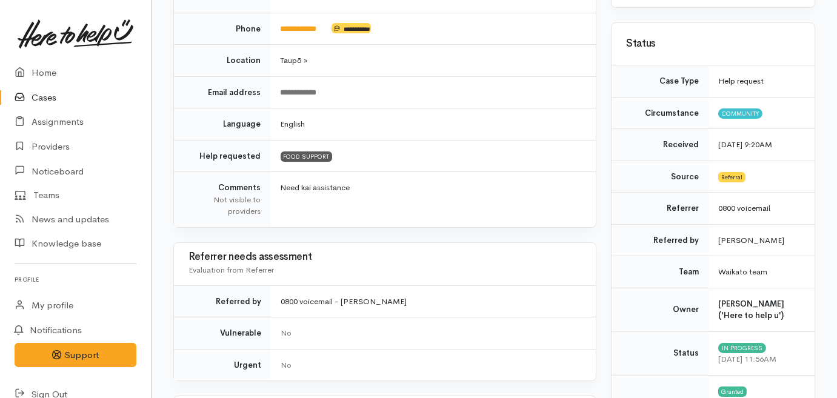
scroll to position [220, 0]
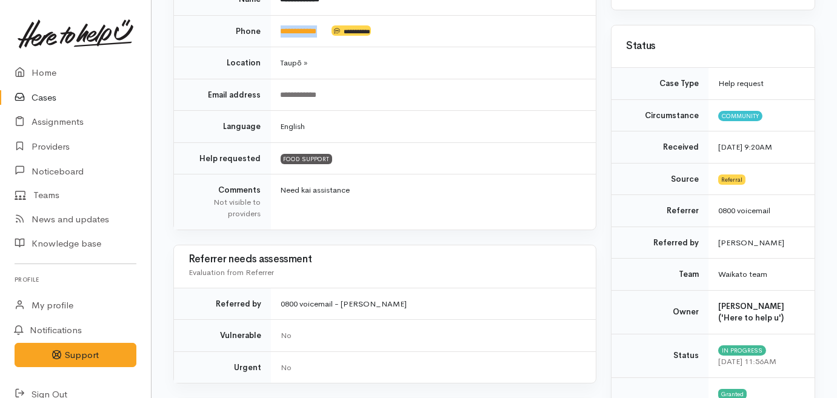
drag, startPoint x: 333, startPoint y: 27, endPoint x: 278, endPoint y: 30, distance: 55.8
click at [278, 30] on td "**********" at bounding box center [433, 31] width 325 height 32
copy td "**********"
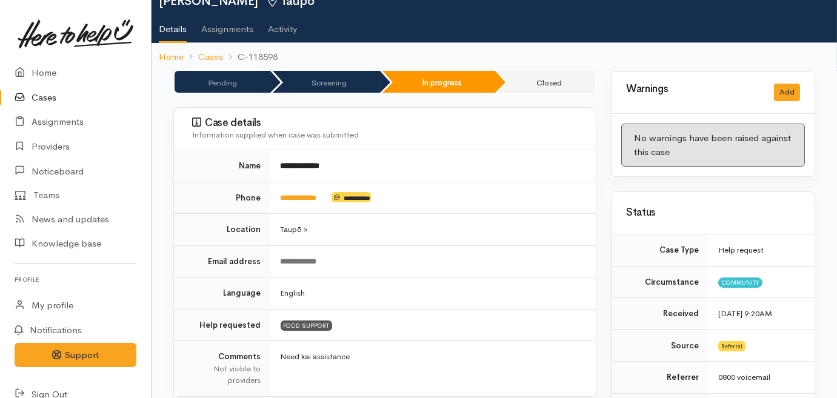
scroll to position [0, 0]
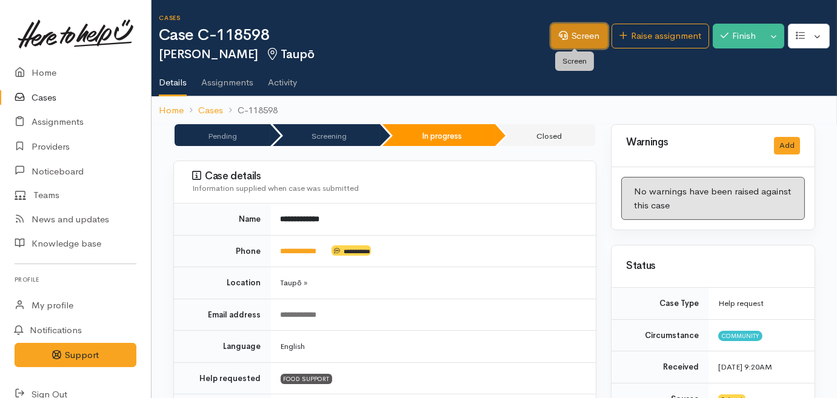
click at [570, 36] on link "Screen" at bounding box center [579, 36] width 57 height 25
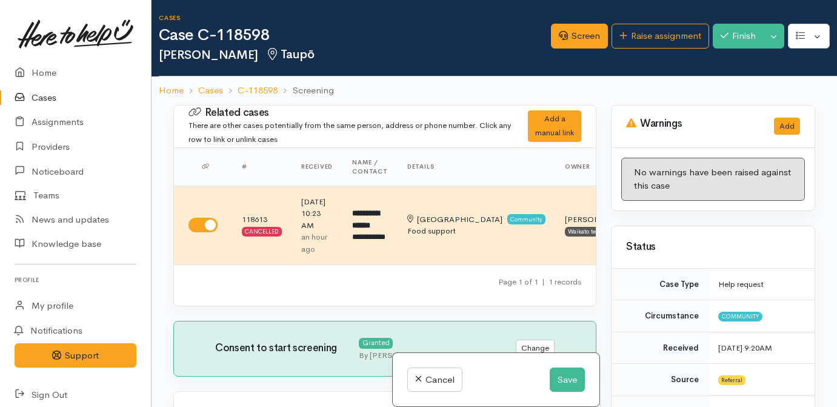
select select "7"
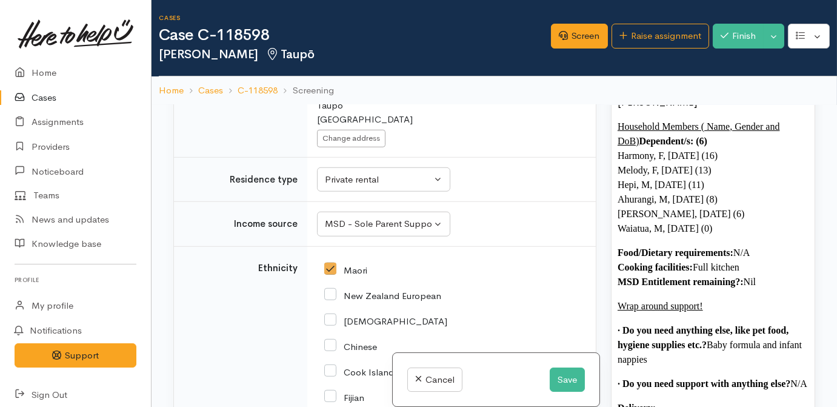
scroll to position [2038, 0]
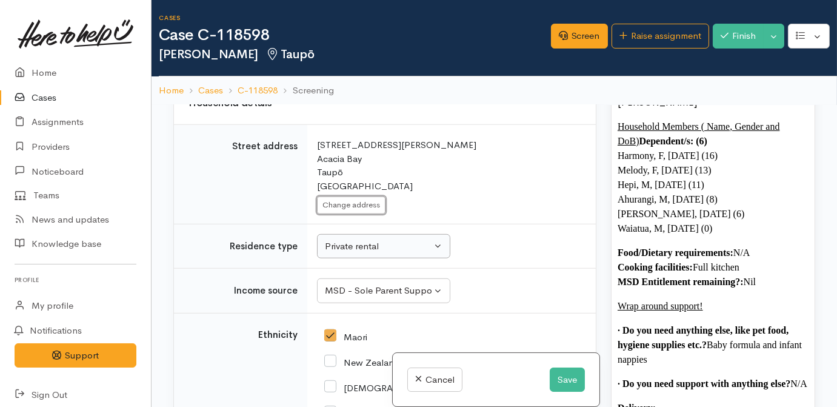
click at [355, 214] on button "Change address" at bounding box center [351, 205] width 68 height 18
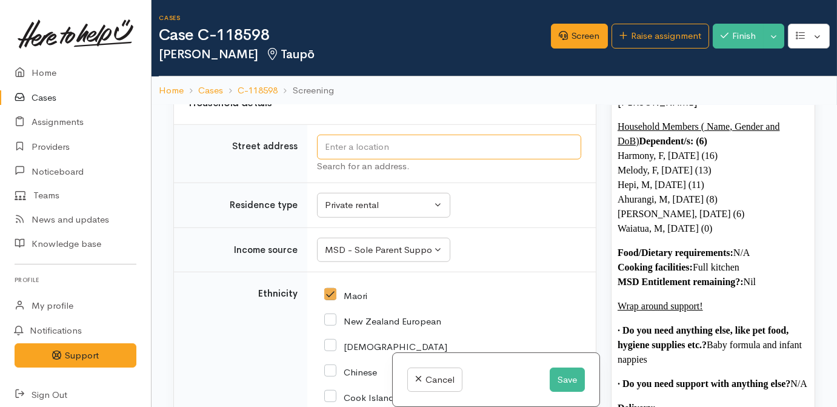
click at [367, 156] on input "text" at bounding box center [449, 147] width 264 height 25
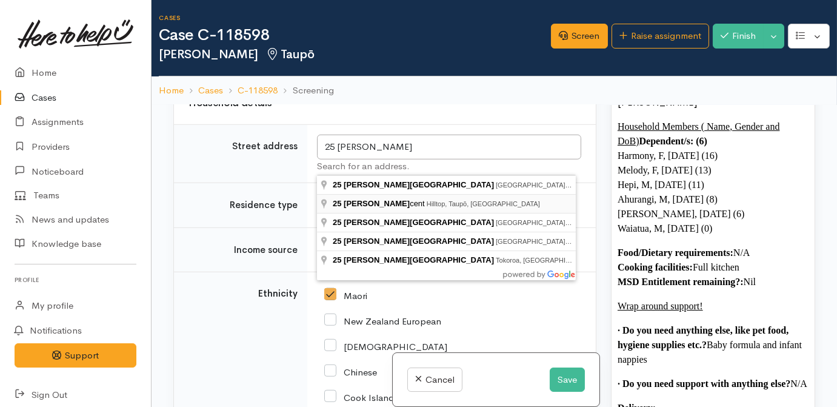
type input "25 Arthur Crescent, Hilltop, Taupō, New Zealand"
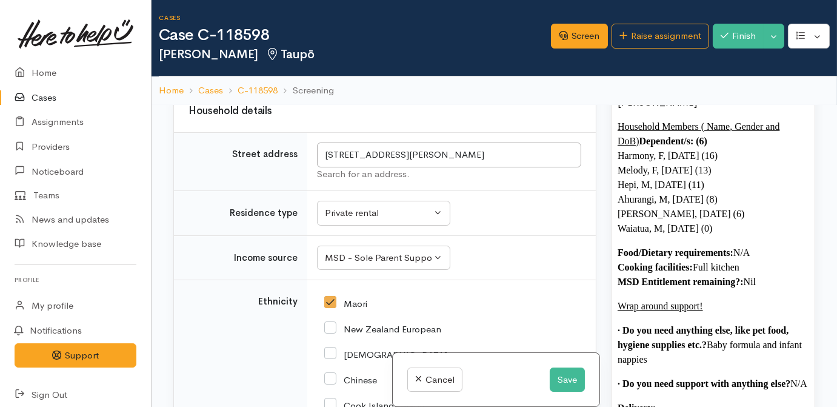
scroll to position [2407, 0]
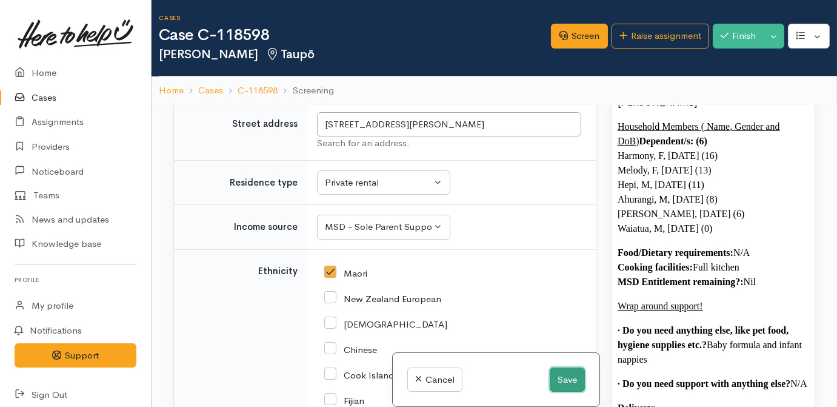
click at [571, 371] on button "Save" at bounding box center [567, 379] width 35 height 25
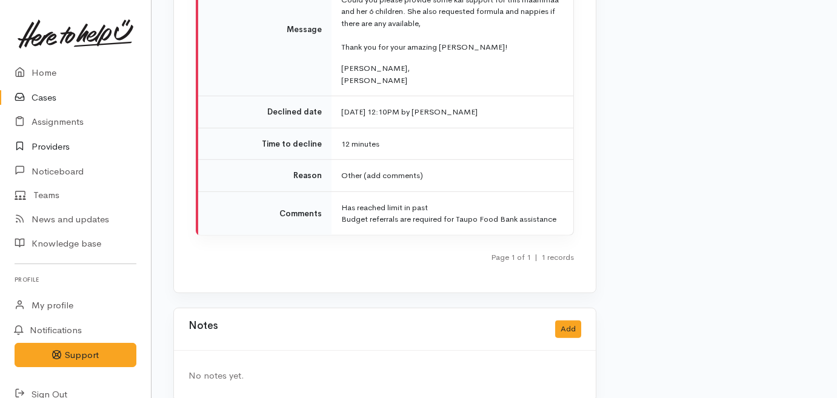
scroll to position [1926, 0]
click at [562, 321] on button "Add" at bounding box center [568, 330] width 26 height 18
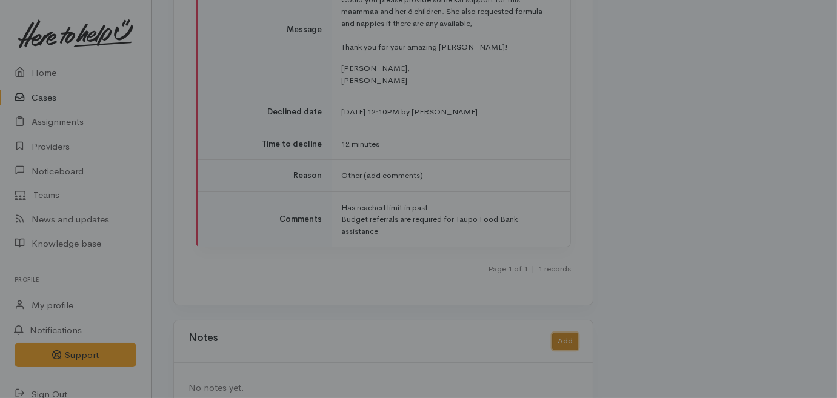
scroll to position [1972, 0]
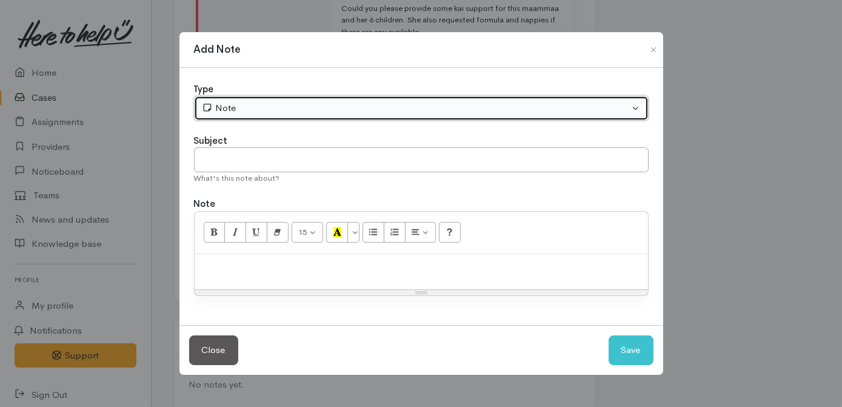
click at [359, 107] on div "Note" at bounding box center [416, 108] width 428 height 14
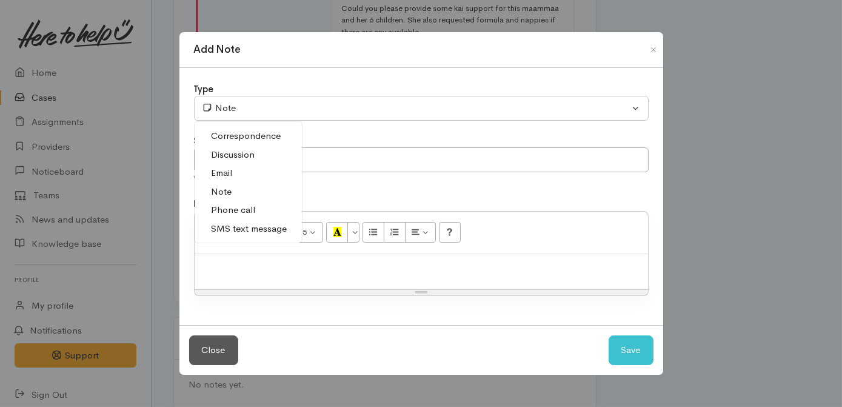
click at [235, 211] on span "Phone call" at bounding box center [234, 210] width 44 height 14
select select "3"
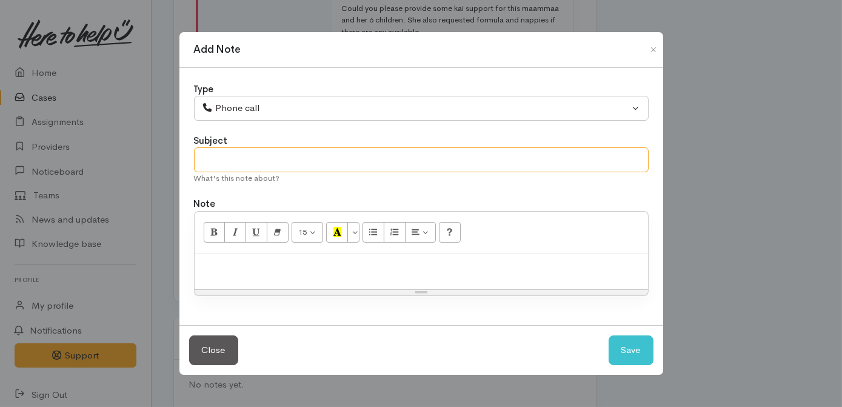
click at [247, 161] on input "text" at bounding box center [421, 159] width 455 height 25
type input "Advised of decline"
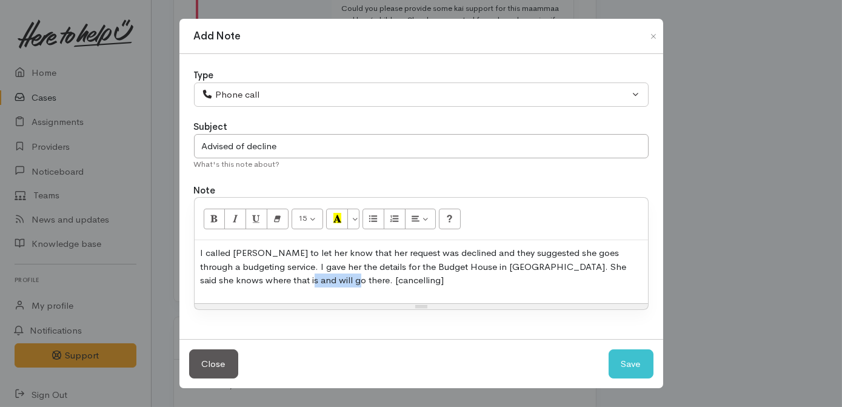
drag, startPoint x: 294, startPoint y: 285, endPoint x: 272, endPoint y: 285, distance: 21.8
click at [272, 285] on p "I called Lisa to let her know that her request was declined and they suggested …" at bounding box center [421, 266] width 441 height 41
click at [338, 149] on input "Advised of decline" at bounding box center [421, 146] width 455 height 25
paste input "[cancelling]"
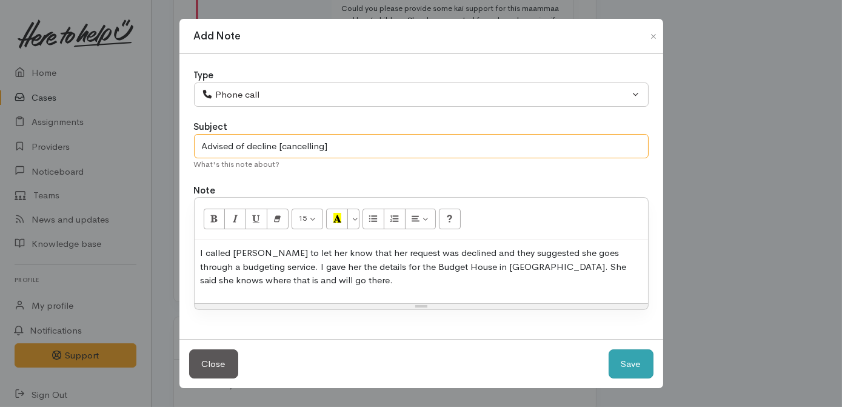
type input "Advised of decline [cancelling]"
click at [637, 367] on button "Save" at bounding box center [630, 364] width 45 height 30
select select "1"
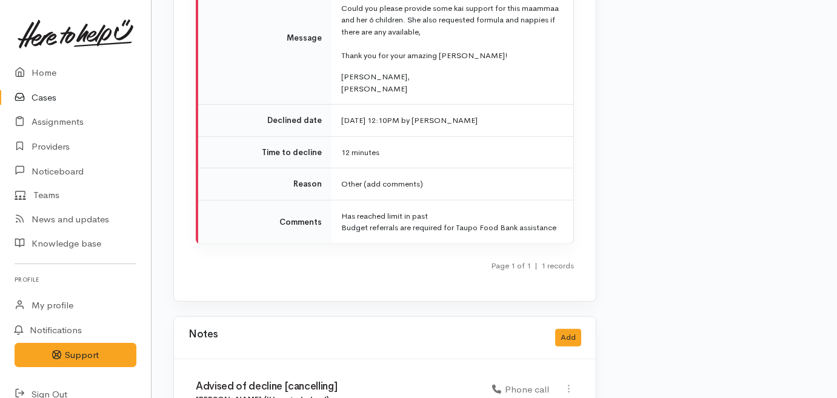
scroll to position [0, 0]
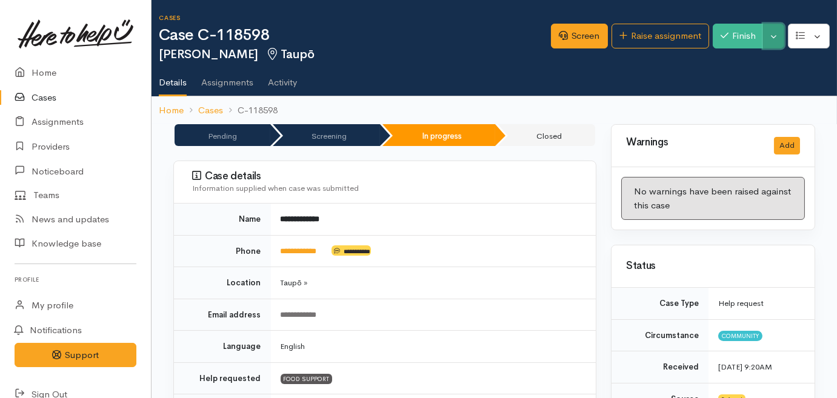
click at [772, 33] on button "Toggle Dropdown" at bounding box center [773, 36] width 21 height 25
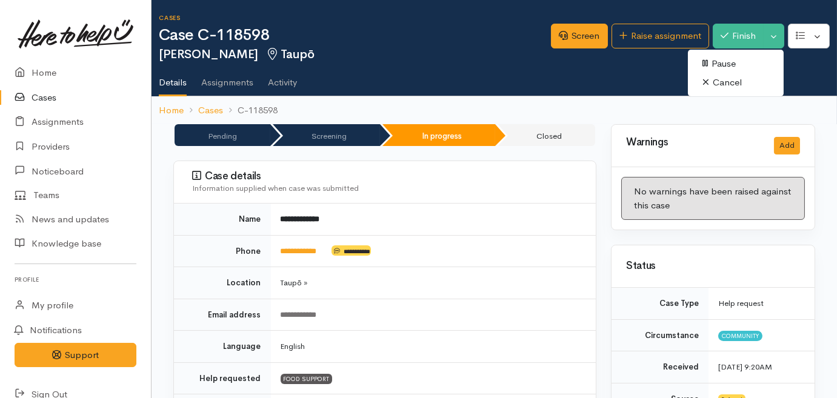
click at [742, 85] on link "Cancel" at bounding box center [736, 82] width 96 height 19
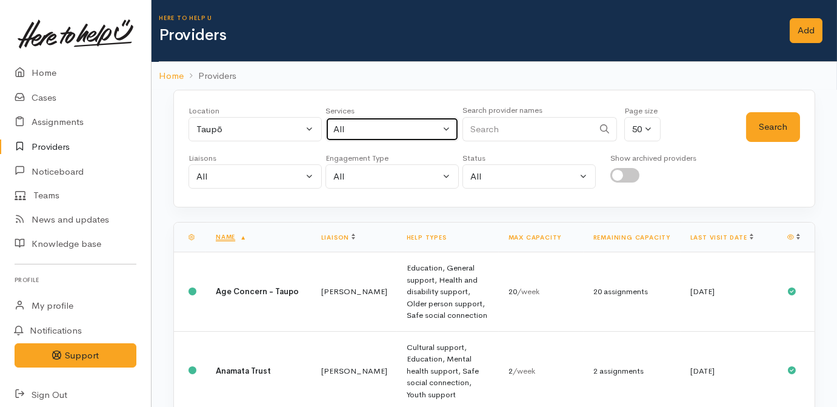
click at [367, 124] on div "All" at bounding box center [386, 129] width 107 height 14
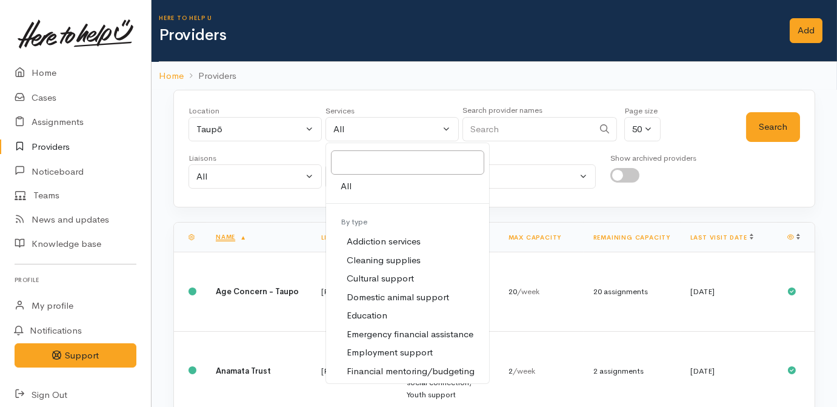
click at [376, 367] on span "Financial mentoring/budgeting" at bounding box center [411, 371] width 128 height 14
select select "9"
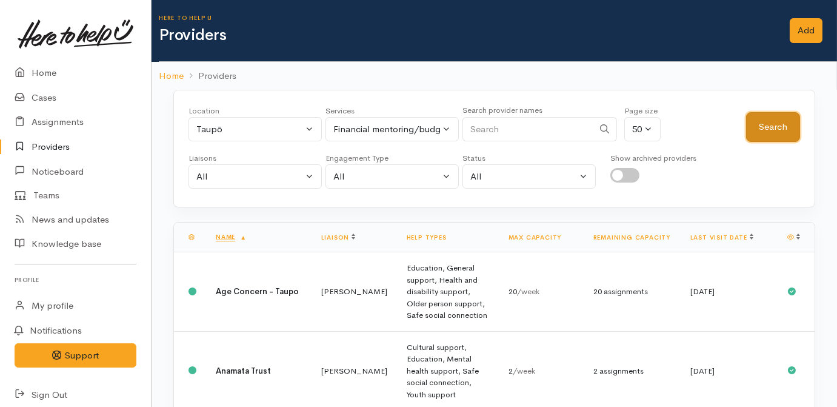
click at [761, 122] on button "Search" at bounding box center [773, 127] width 54 height 30
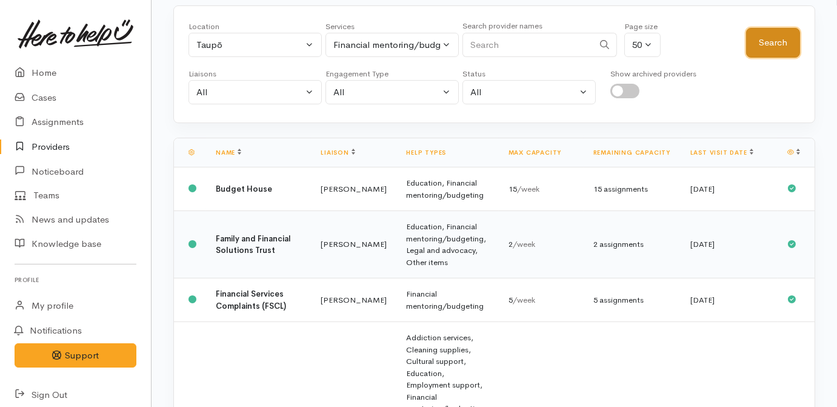
scroll to position [110, 0]
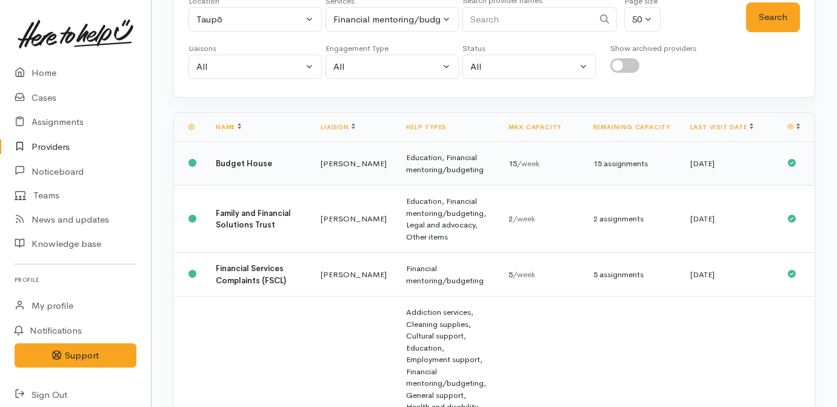
click at [396, 164] on td "Education, Financial mentoring/budgeting" at bounding box center [447, 164] width 102 height 44
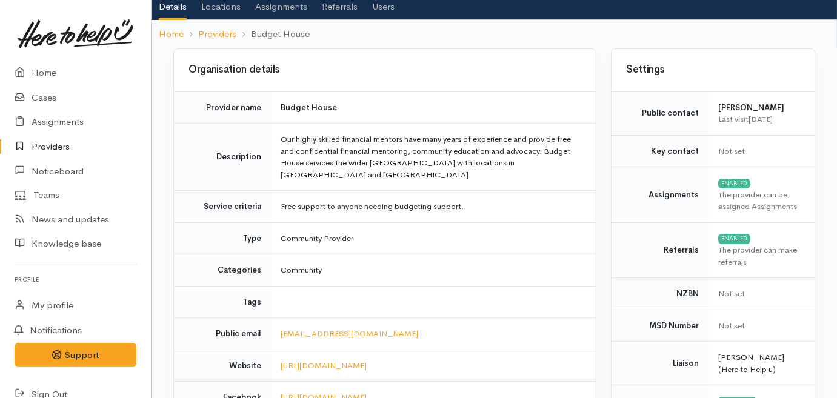
scroll to position [55, 0]
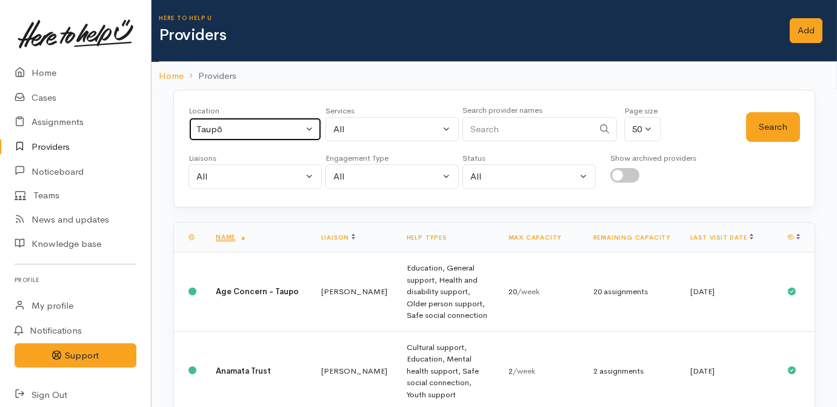
click at [261, 132] on div "Taupō" at bounding box center [249, 129] width 107 height 14
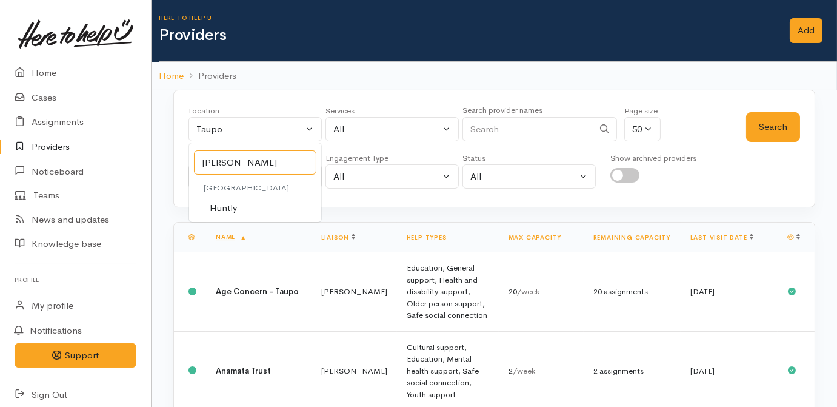
type input "[PERSON_NAME]"
click at [234, 210] on span "Huntly" at bounding box center [223, 208] width 27 height 14
select select "110"
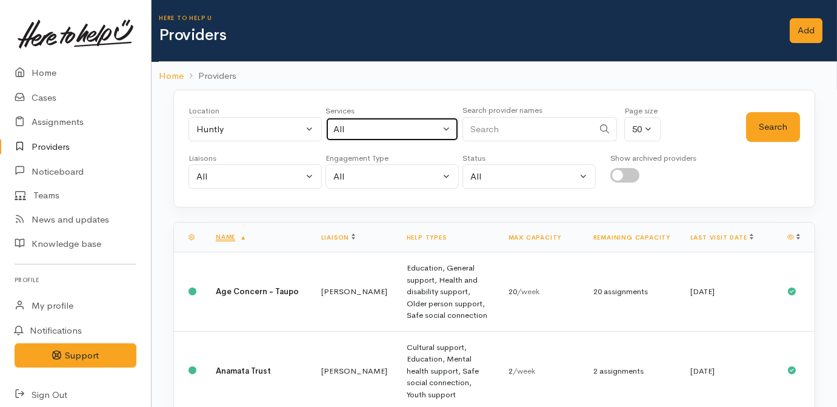
click at [376, 133] on div "All" at bounding box center [386, 129] width 107 height 14
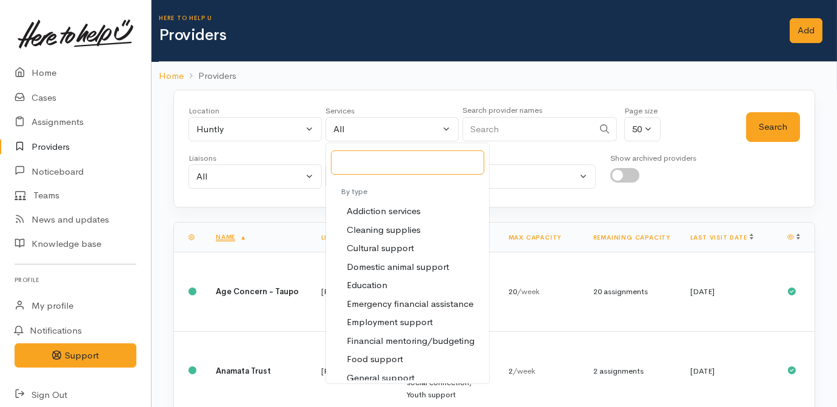
scroll to position [55, 0]
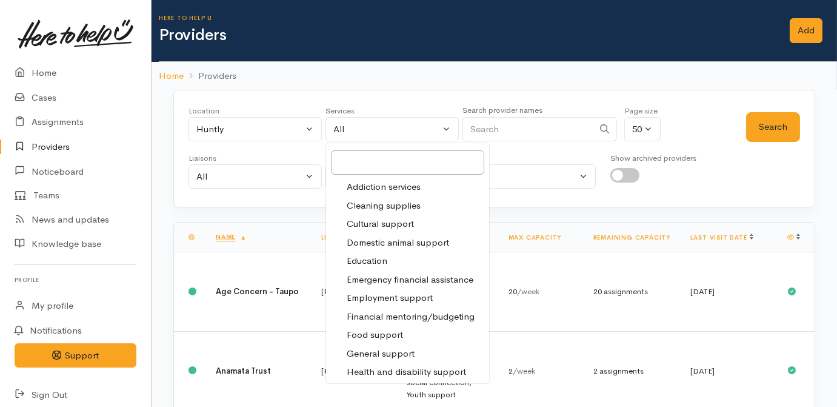
click at [372, 333] on span "Food support" at bounding box center [375, 335] width 56 height 14
select select "3"
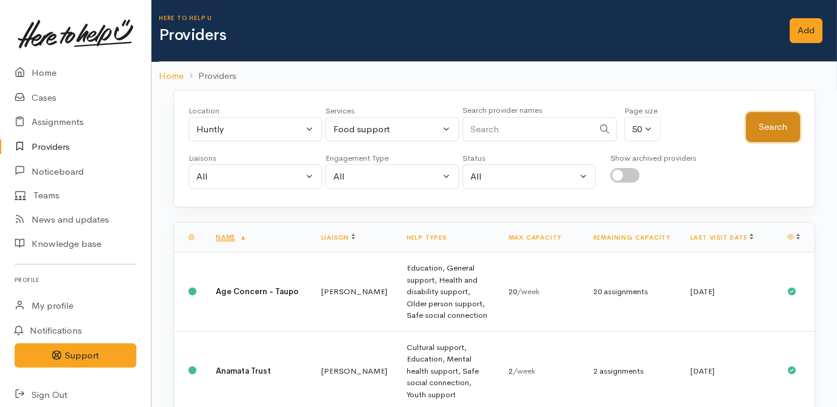
click at [765, 118] on button "Search" at bounding box center [773, 127] width 54 height 30
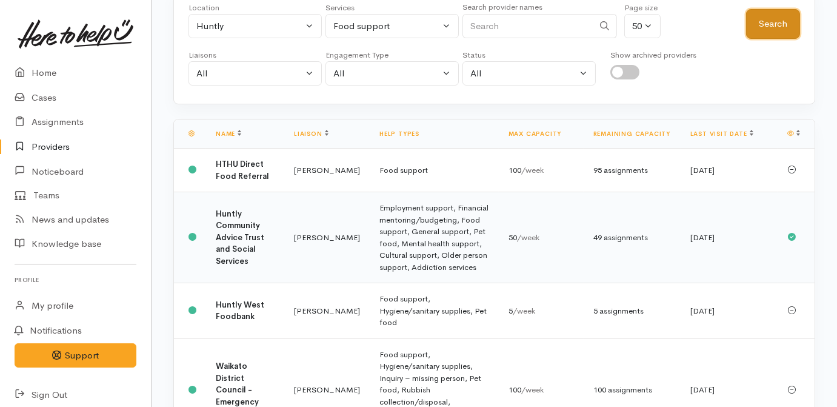
scroll to position [110, 0]
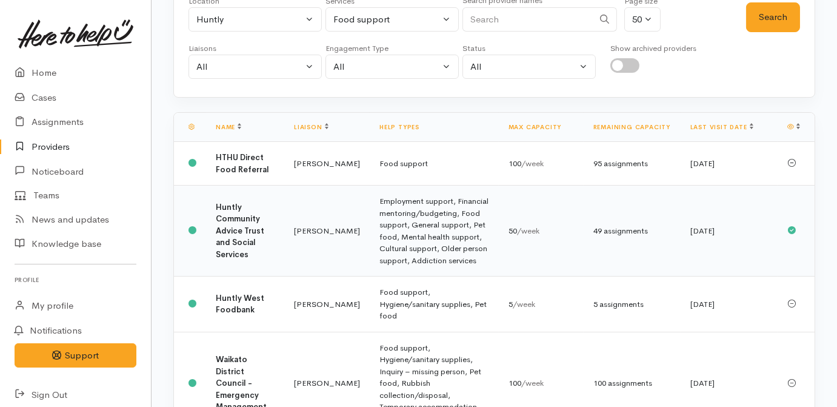
click at [391, 238] on td "Employment support, Financial mentoring/budgeting, Food support, General suppor…" at bounding box center [434, 230] width 129 height 91
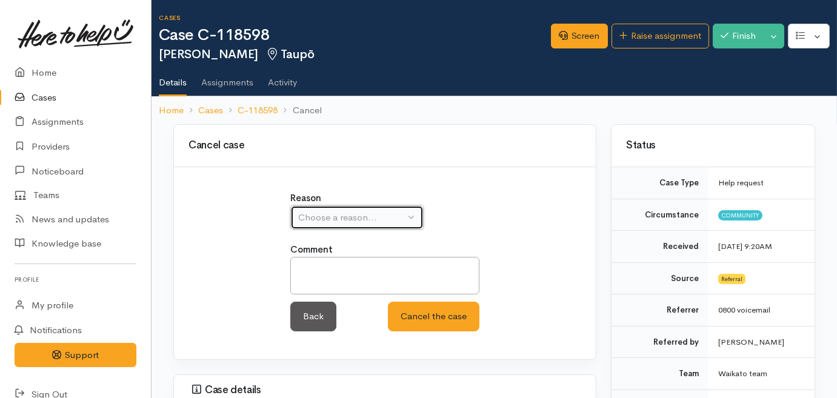
click at [360, 219] on div "Choose a reason..." at bounding box center [351, 218] width 107 height 14
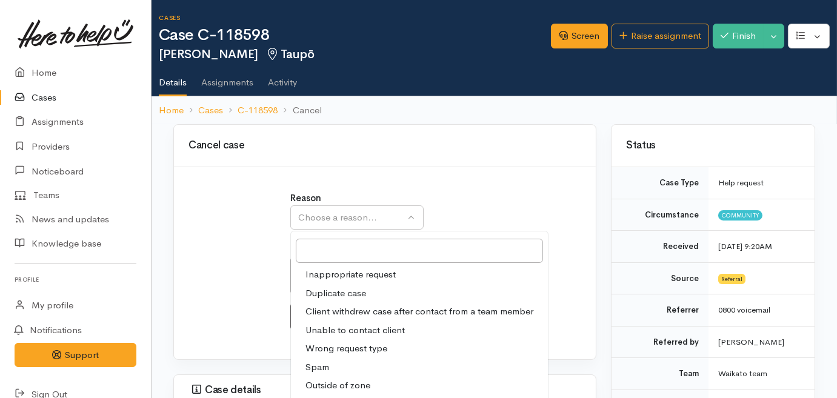
click at [342, 271] on span "Inappropriate request" at bounding box center [350, 275] width 90 height 14
select select "1"
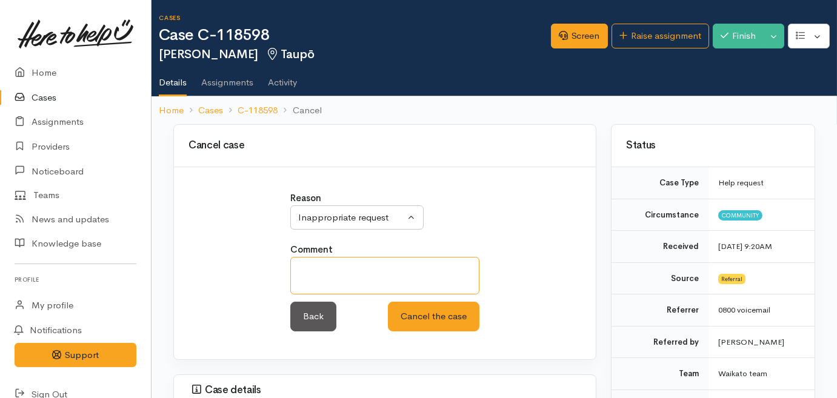
click at [342, 272] on textarea at bounding box center [384, 276] width 189 height 38
type textarea "No entitlement left"
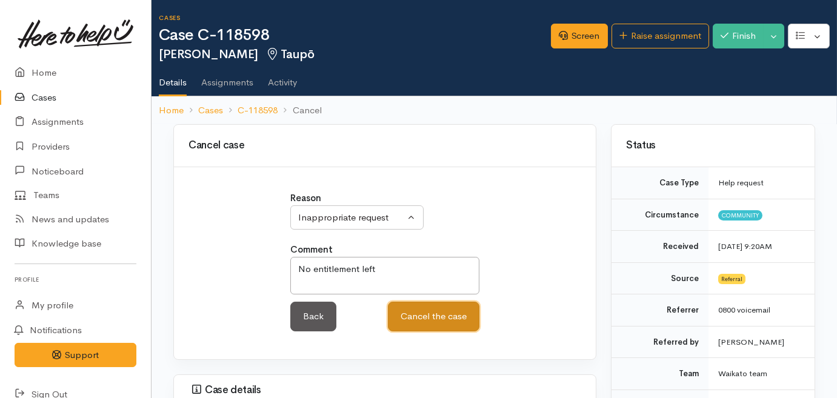
click at [466, 313] on button "Cancel the case" at bounding box center [434, 317] width 92 height 30
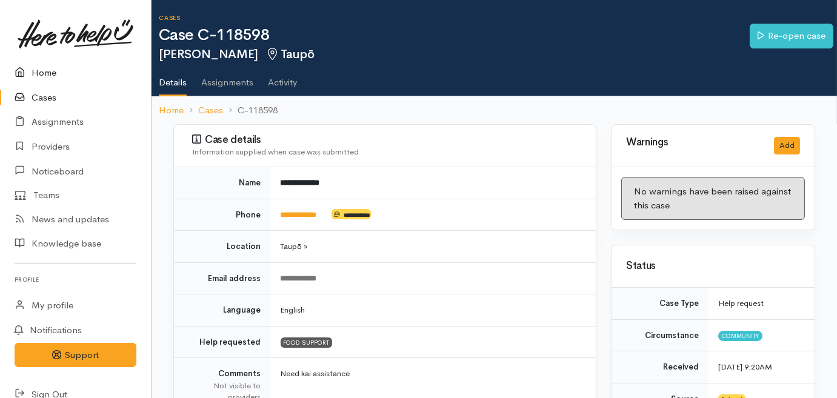
click at [41, 63] on link "Home" at bounding box center [75, 73] width 151 height 25
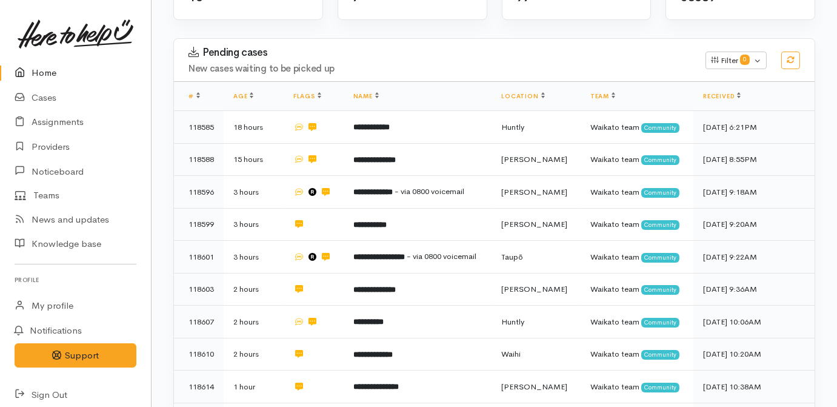
scroll to position [220, 0]
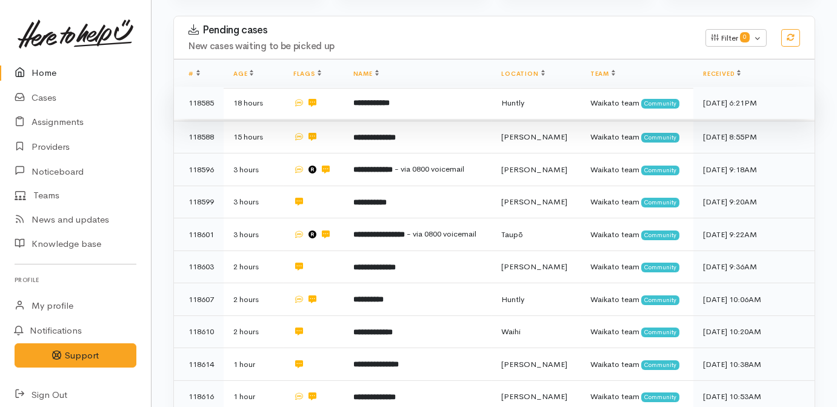
click at [364, 99] on b "**********" at bounding box center [371, 103] width 36 height 8
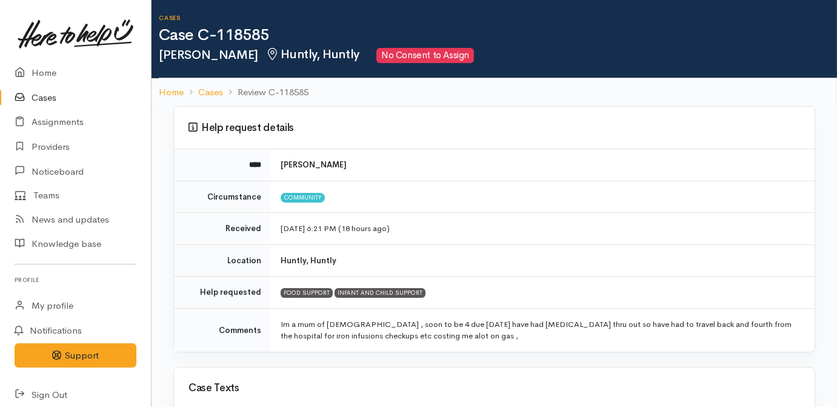
click at [25, 98] on icon at bounding box center [23, 97] width 17 height 15
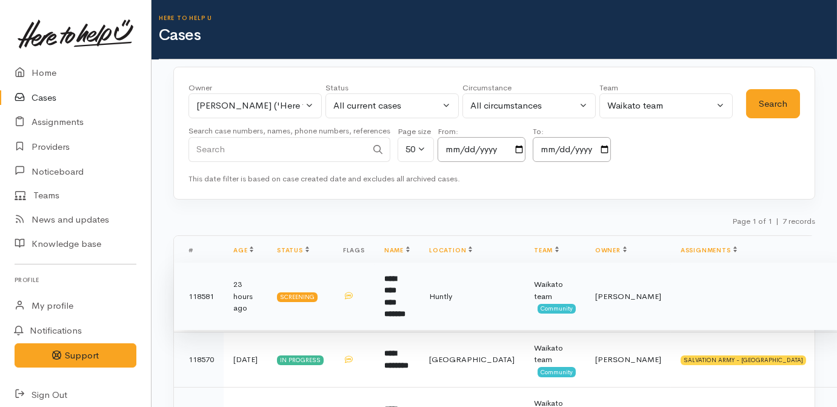
click at [419, 287] on td "**********" at bounding box center [397, 295] width 45 height 67
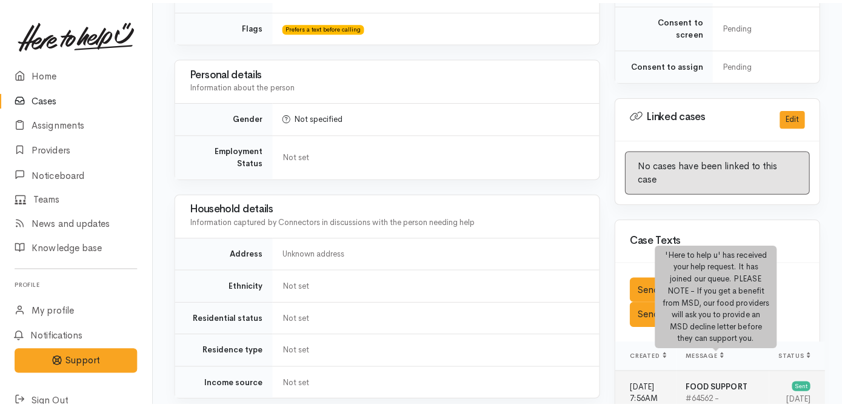
scroll to position [606, 0]
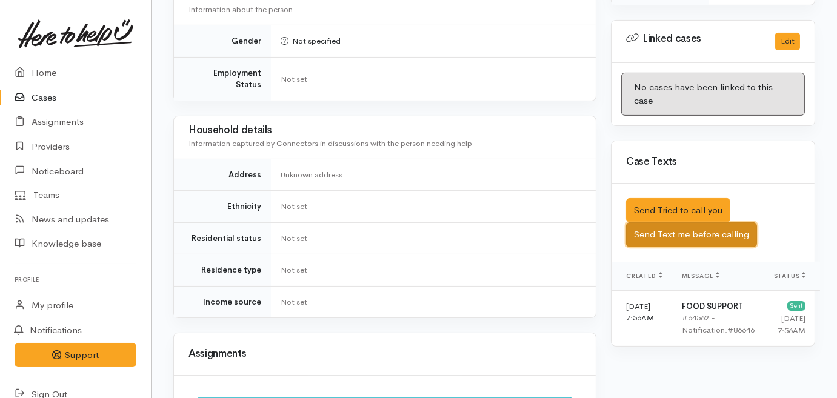
click at [659, 222] on button "Send Text me before calling" at bounding box center [691, 234] width 131 height 25
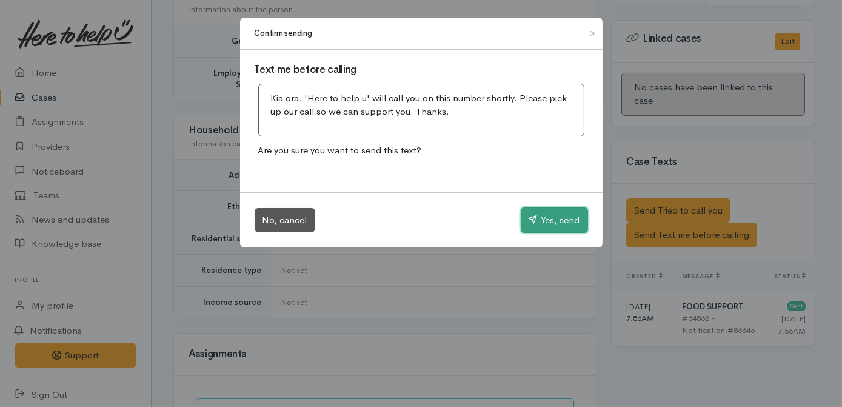
click at [563, 221] on button "Yes, send" at bounding box center [554, 219] width 67 height 25
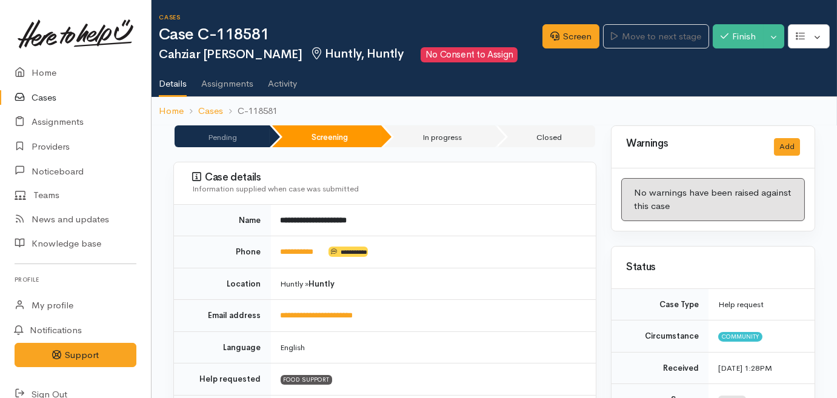
scroll to position [0, 0]
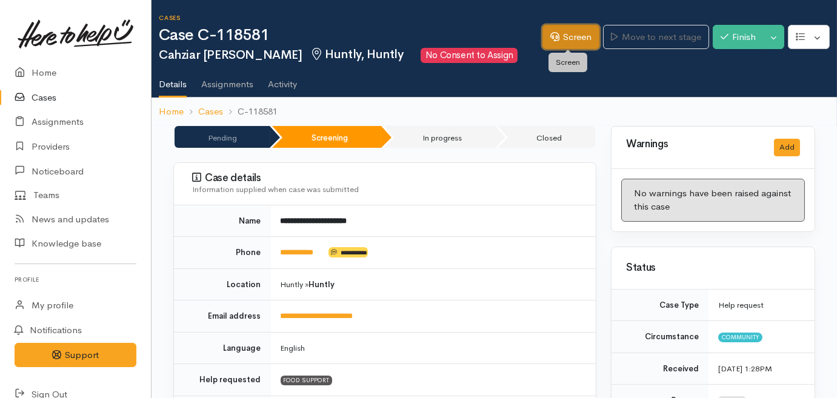
click at [573, 32] on link "Screen" at bounding box center [570, 37] width 57 height 25
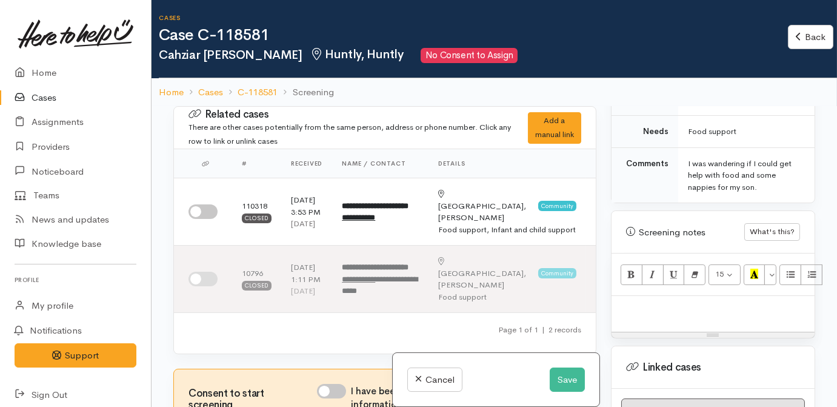
click at [662, 302] on p at bounding box center [713, 309] width 191 height 14
paste div
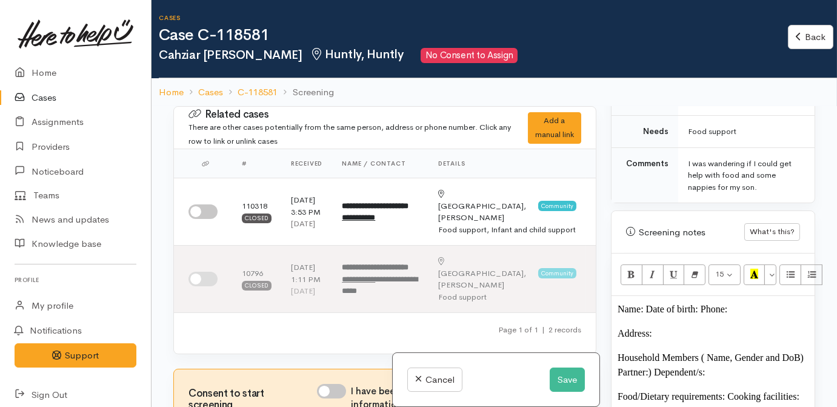
scroll to position [98, 0]
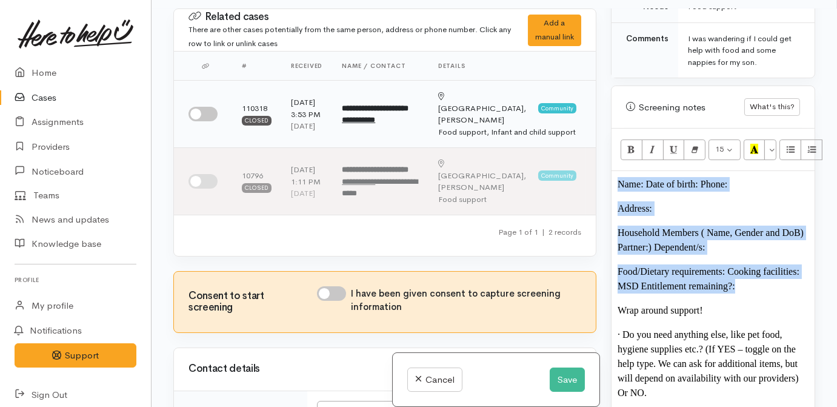
drag, startPoint x: 752, startPoint y: 270, endPoint x: 578, endPoint y: 136, distance: 219.2
click at [578, 136] on div "Related cases There are other cases potentially from the same person, address o…" at bounding box center [494, 211] width 656 height 407
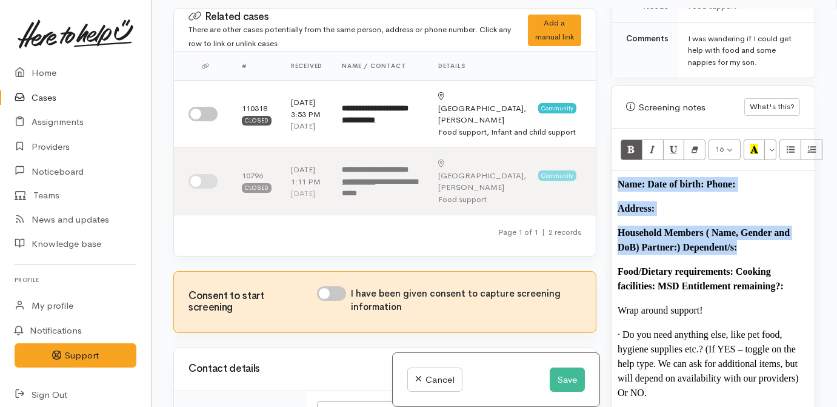
drag, startPoint x: 644, startPoint y: 238, endPoint x: 638, endPoint y: 233, distance: 7.9
click at [643, 238] on p "Household Members ( Name, Gender and DoB) Partner:) Dependent/s:" at bounding box center [713, 239] width 191 height 29
drag, startPoint x: 647, startPoint y: 235, endPoint x: 649, endPoint y: 259, distance: 24.9
click at [647, 235] on b "Household Members ( Name, Gender and DoB) Partner:) Dependent/s:" at bounding box center [704, 239] width 172 height 25
click at [649, 266] on b "Food/Dietary requirements: Cooking facilities: MSD Entitlement remaining?:" at bounding box center [701, 278] width 166 height 25
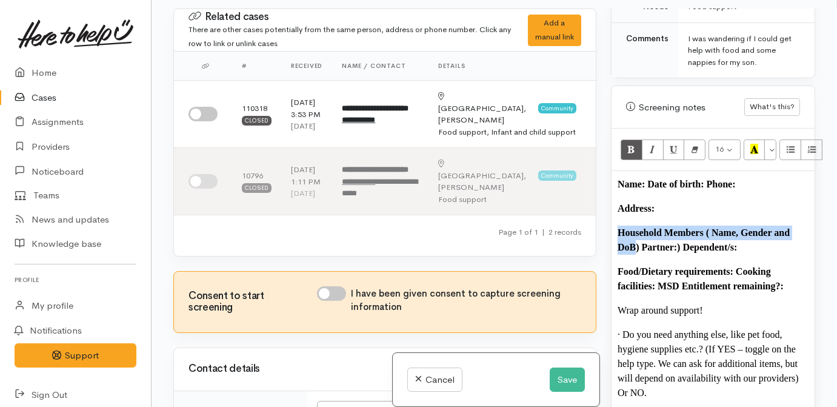
drag, startPoint x: 637, startPoint y: 232, endPoint x: 612, endPoint y: 222, distance: 26.9
click at [612, 222] on div "Name: Date of birth: Phone:  Address:  Household Members ( Name, Gender and DoB…" at bounding box center [713, 305] width 203 height 269
click at [625, 139] on button "Bold (CTRL+B)" at bounding box center [632, 149] width 22 height 21
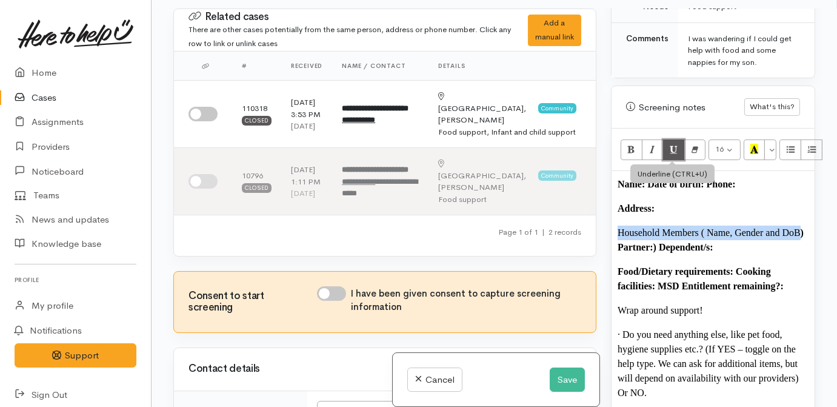
click at [673, 144] on icon "Underline (CTRL+U)" at bounding box center [674, 149] width 8 height 10
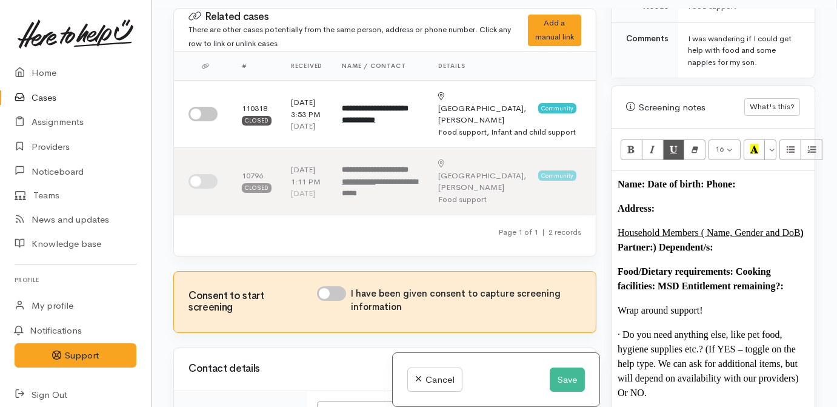
click at [658, 234] on b ") Partner:) Dependent/s:" at bounding box center [711, 239] width 186 height 25
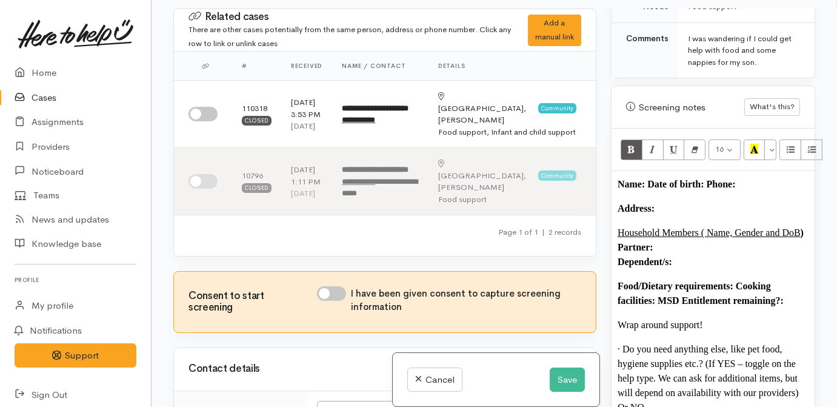
drag, startPoint x: 647, startPoint y: 170, endPoint x: 679, endPoint y: 170, distance: 32.1
click at [647, 179] on b "Name: Date of birth: Phone:" at bounding box center [677, 184] width 118 height 10
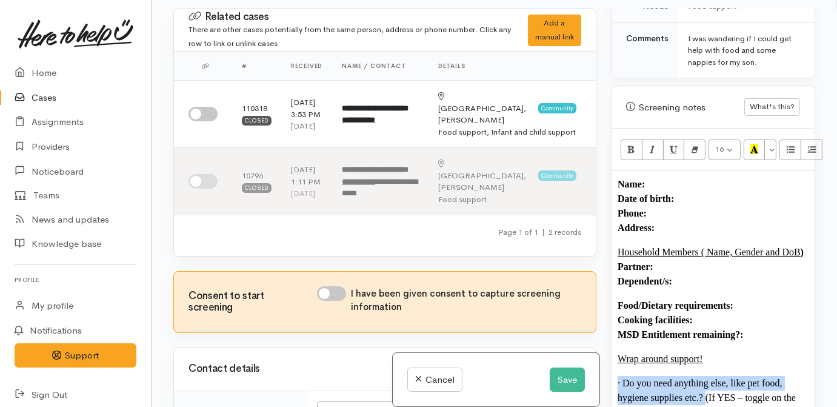
click at [705, 385] on p "· Do you need anything else, like pet food, hygiene supplies etc.? (If YES – to…" at bounding box center [713, 412] width 191 height 73
drag, startPoint x: 625, startPoint y: 133, endPoint x: 628, endPoint y: 151, distance: 17.8
click at [627, 139] on button "Bold (CTRL+B)" at bounding box center [632, 149] width 22 height 21
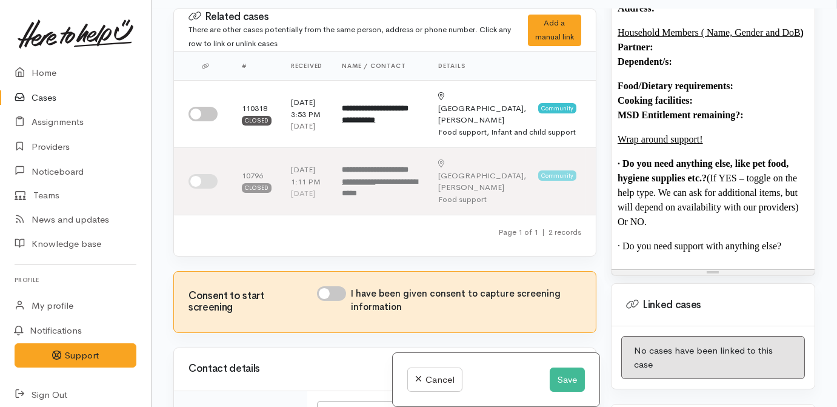
scroll to position [908, 0]
click at [793, 238] on p "· Do you need support with anything else?" at bounding box center [713, 245] width 191 height 15
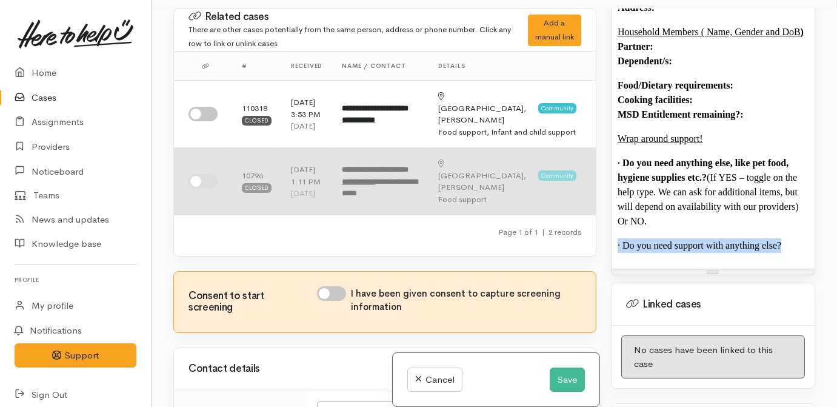
drag, startPoint x: 587, startPoint y: 232, endPoint x: 547, endPoint y: 232, distance: 40.0
click at [547, 232] on div "Related cases There are other cases potentially from the same person, address o…" at bounding box center [494, 211] width 656 height 407
click at [547, 215] on td "[GEOGRAPHIC_DATA], [GEOGRAPHIC_DATA] Community Food support" at bounding box center [507, 181] width 158 height 67
drag, startPoint x: 789, startPoint y: 232, endPoint x: 575, endPoint y: 228, distance: 214.0
click at [575, 228] on div "Related cases There are other cases potentially from the same person, address o…" at bounding box center [494, 211] width 656 height 407
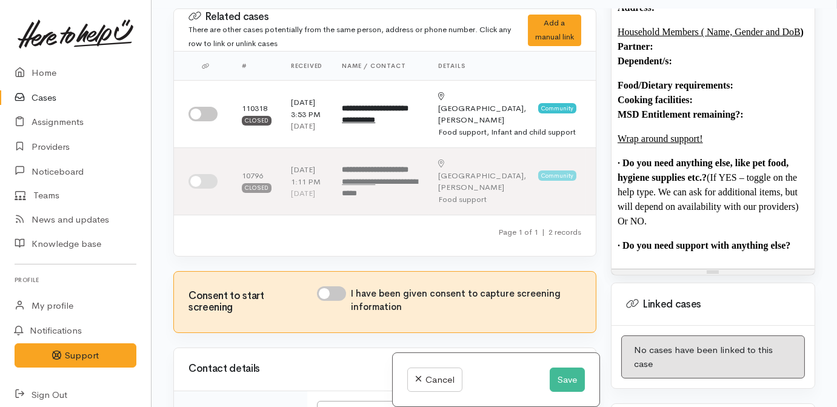
click at [646, 263] on div "Warnings Add No warnings have been raised against this case Add Warning Title ●…" at bounding box center [713, 211] width 219 height 407
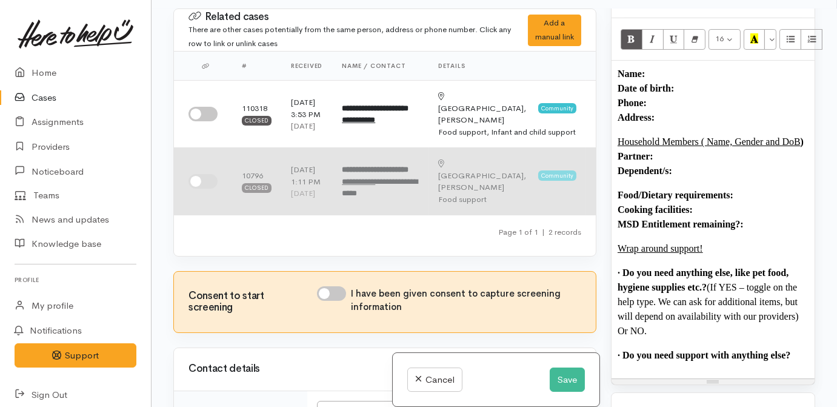
scroll to position [798, 0]
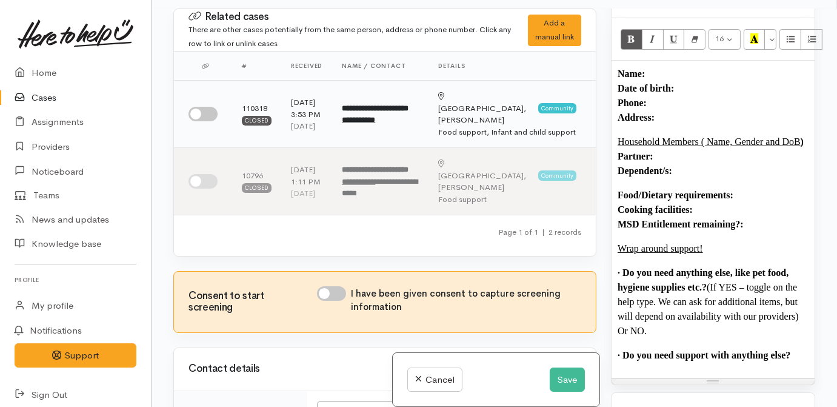
click at [195, 119] on input "checkbox" at bounding box center [202, 114] width 29 height 15
checkbox input "true"
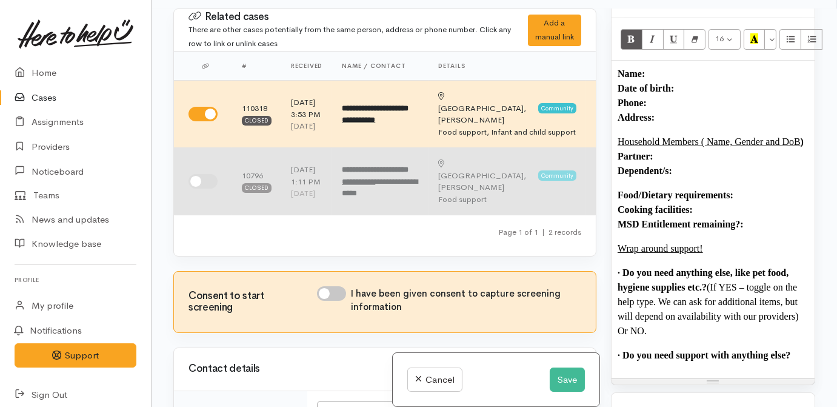
click at [197, 188] on input "checkbox" at bounding box center [202, 181] width 29 height 15
checkbox input "true"
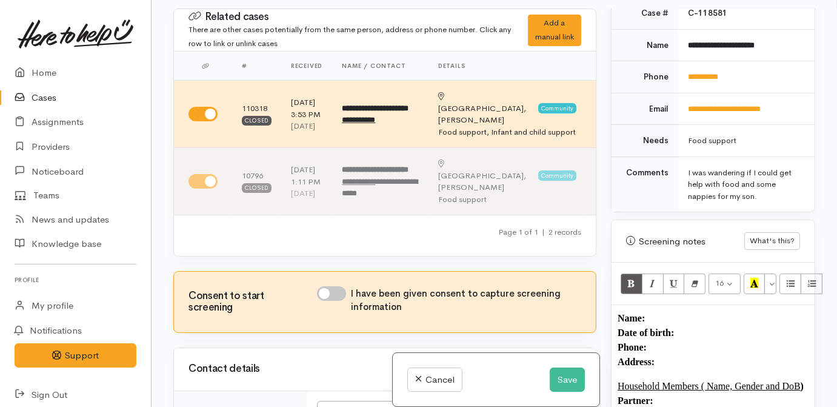
scroll to position [578, 0]
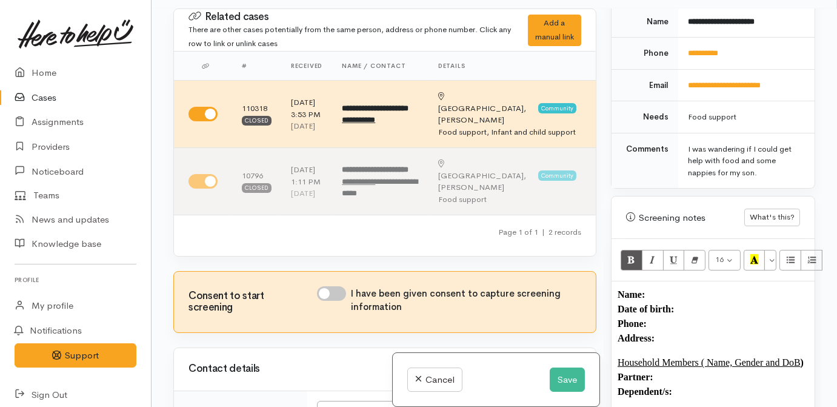
click at [681, 287] on p "Name: Date of birth: Phone:  Address:" at bounding box center [713, 316] width 191 height 58
click at [635, 250] on button "Bold (CTRL+B)" at bounding box center [632, 260] width 22 height 21
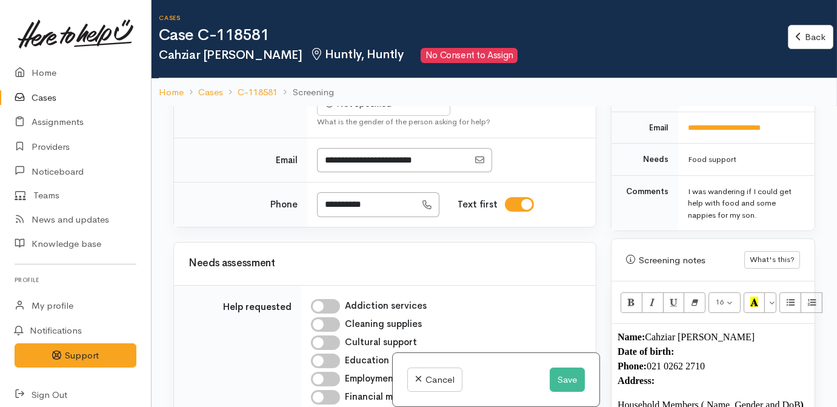
scroll to position [385, 0]
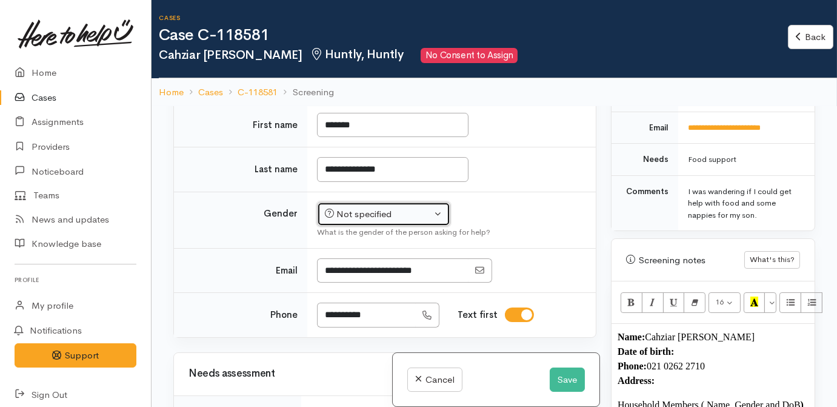
click at [385, 221] on div "Not specified" at bounding box center [378, 214] width 107 height 14
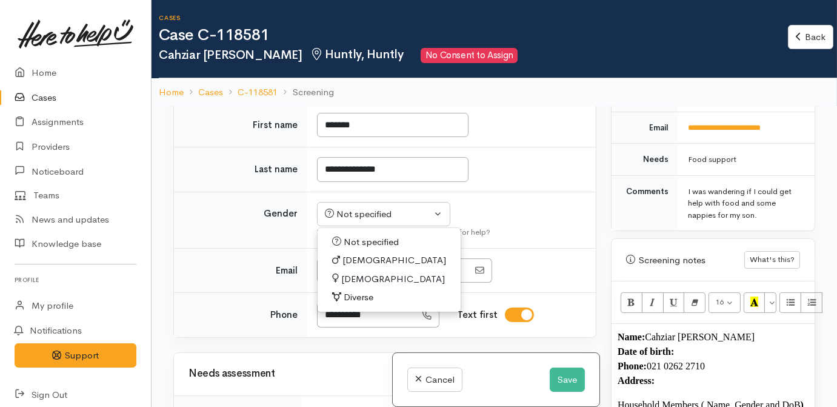
click at [512, 225] on td "Not specified Male Female Diverse Not specified Not specified Male Female Diver…" at bounding box center [451, 220] width 288 height 56
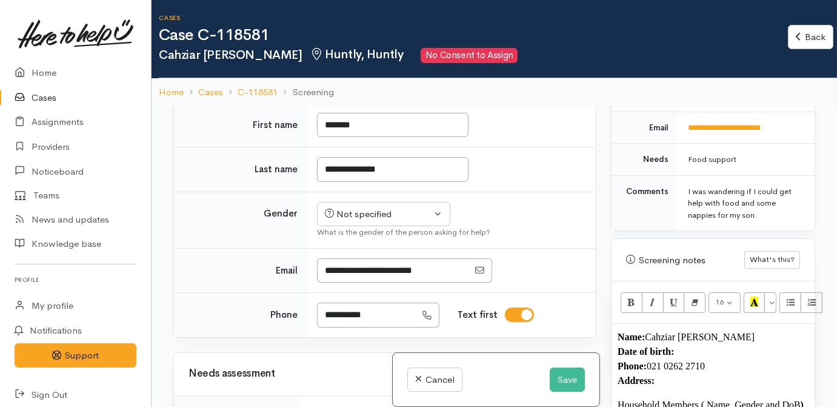
click at [512, 225] on td "Not specified Male Female Diverse Not specified Not specified Male Female Diver…" at bounding box center [451, 220] width 288 height 56
drag, startPoint x: 395, startPoint y: 342, endPoint x: 318, endPoint y: 335, distance: 77.3
click at [288, 337] on tr "**********" at bounding box center [385, 315] width 422 height 44
click at [743, 87] on ol "Home Cases C-118581 Screening" at bounding box center [494, 92] width 671 height 28
click at [693, 330] on p "Name: Cahziar Ormsby-Walters Date of birth: Phone:  021 0262 2710 Address:" at bounding box center [713, 359] width 191 height 58
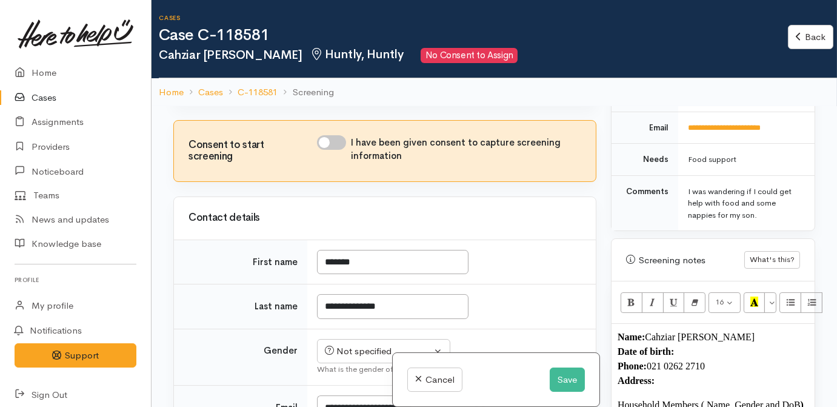
scroll to position [165, 0]
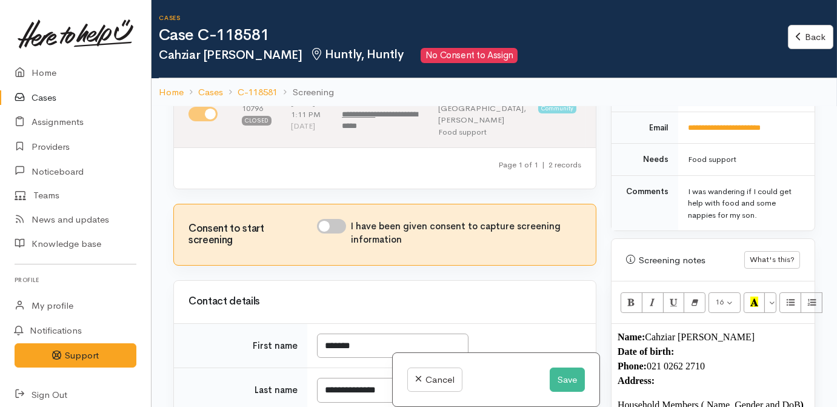
click at [341, 233] on input "I have been given consent to capture screening information" at bounding box center [331, 226] width 29 height 15
checkbox input "true"
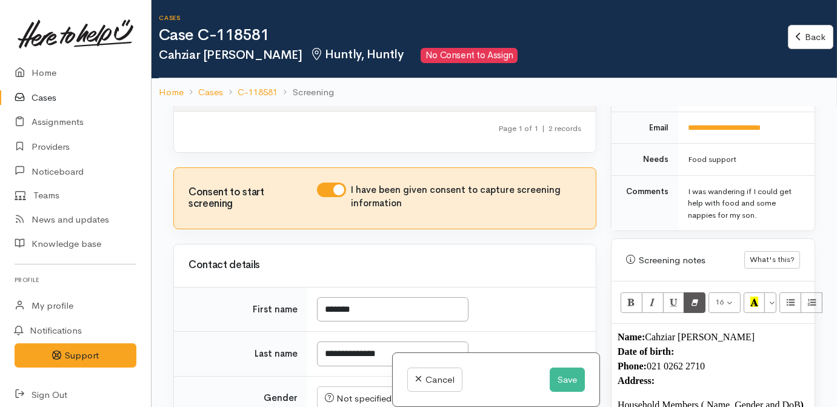
scroll to position [220, 0]
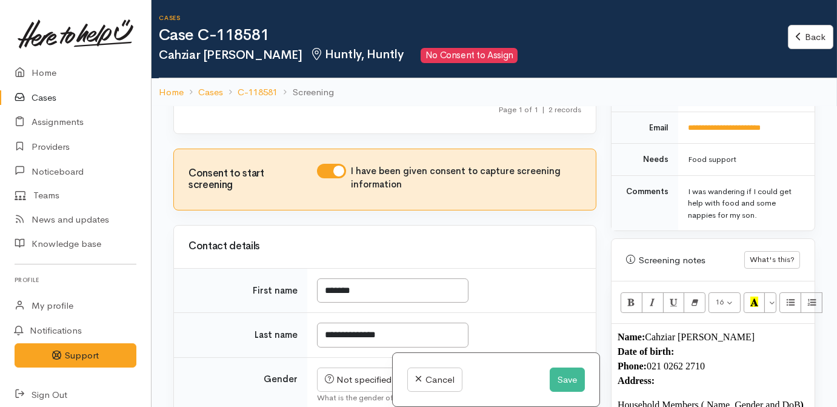
click at [693, 330] on p "Name: Cahziar Ormsby-Walters Date of birth: Phone:  021 0262 2710 Address:" at bounding box center [713, 359] width 191 height 58
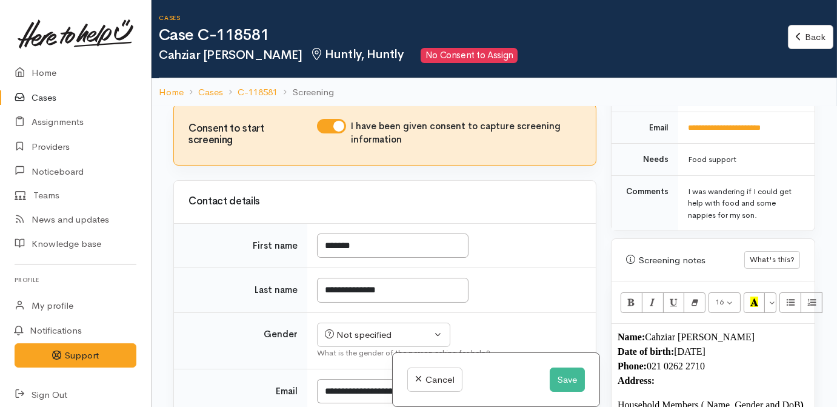
scroll to position [441, 0]
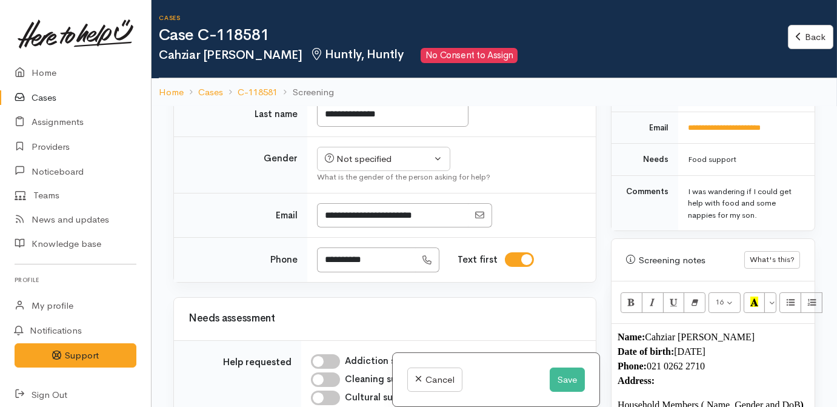
click at [375, 175] on td "Not specified Male Female Diverse Not specified Not specified Male Female Diver…" at bounding box center [451, 164] width 288 height 56
click at [370, 166] on div "Not specified" at bounding box center [378, 159] width 107 height 14
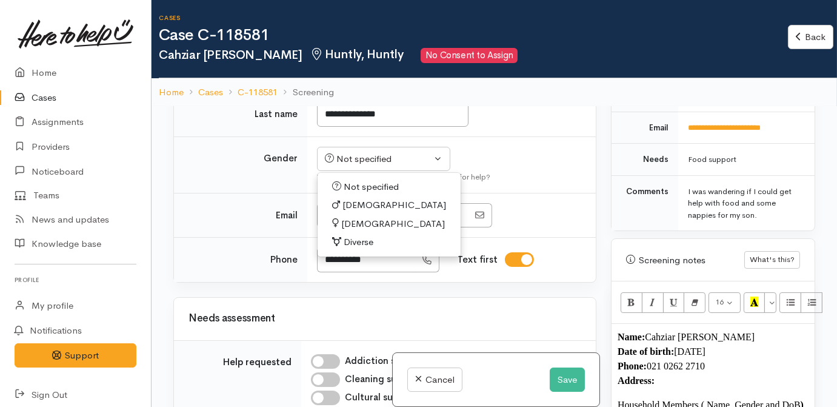
click at [345, 231] on span "Female" at bounding box center [393, 224] width 104 height 14
select select "Female"
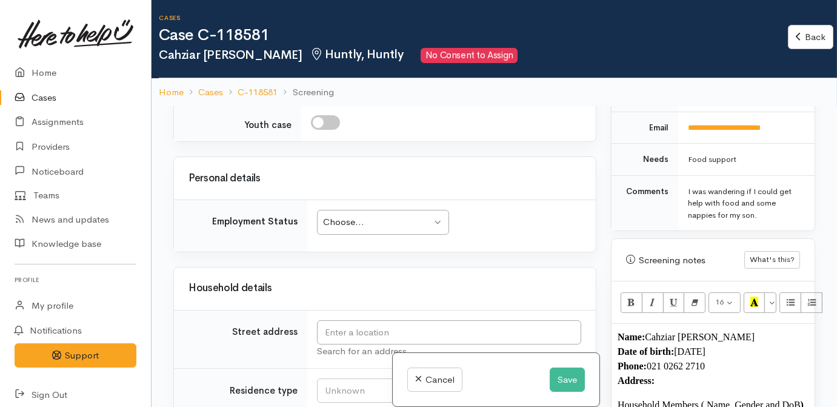
scroll to position [1432, 0]
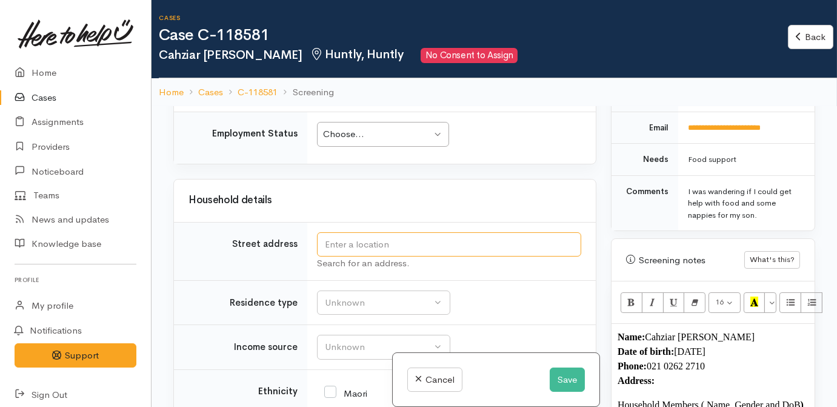
click at [355, 257] on input "text" at bounding box center [449, 244] width 264 height 25
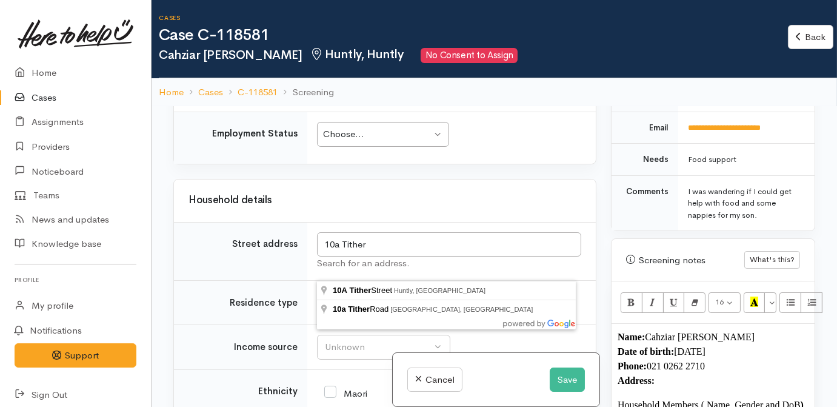
type input "10A Tither Street, Huntly, New Zealand"
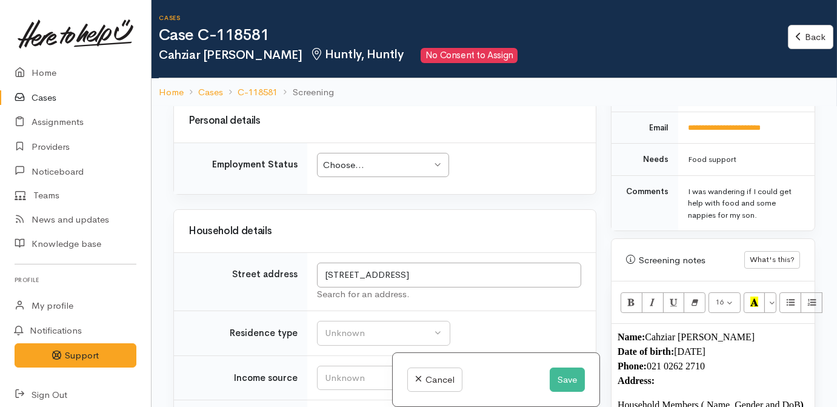
scroll to position [1736, 0]
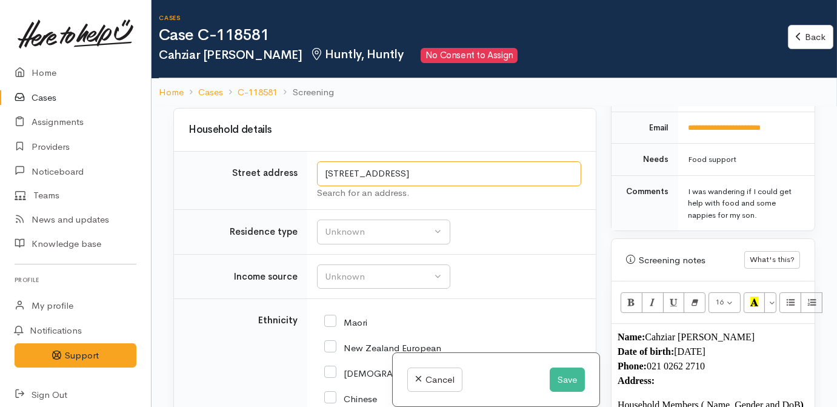
drag, startPoint x: 422, startPoint y: 264, endPoint x: 263, endPoint y: 259, distance: 158.9
click at [263, 210] on tr "Street address 10A Tither Street, Huntly, New Zealand Search for an address." at bounding box center [385, 181] width 422 height 58
click at [687, 364] on p "Name: Cahziar Ormsby-Walters Date of birth: 14/03/2003 Phone:  021 0262 2710 Ad…" at bounding box center [713, 359] width 191 height 58
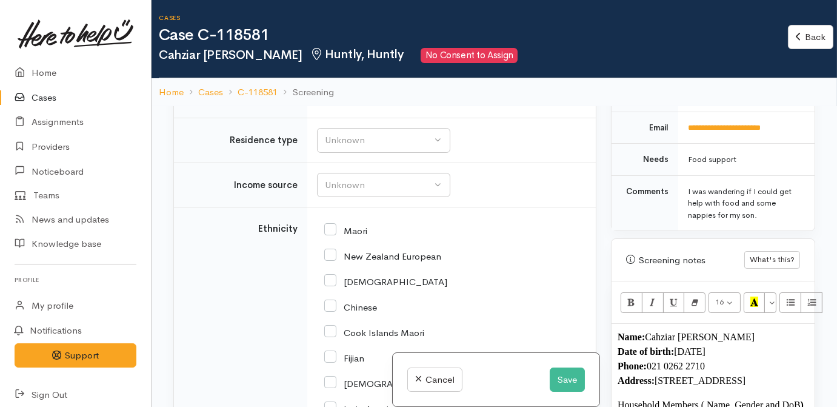
scroll to position [1847, 0]
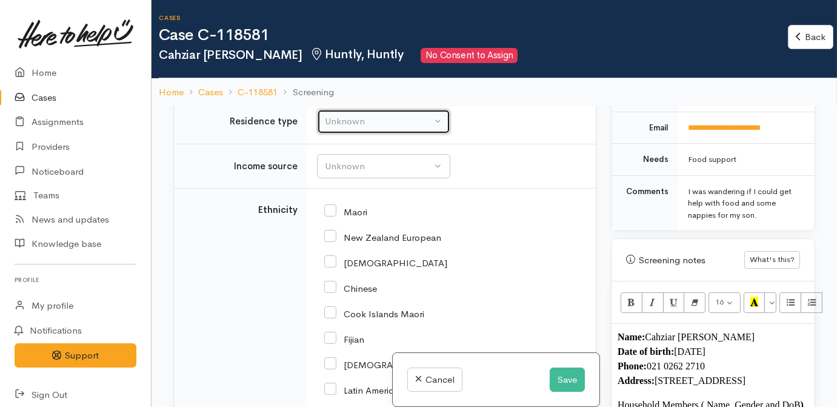
click at [354, 134] on button "Unknown" at bounding box center [383, 121] width 133 height 25
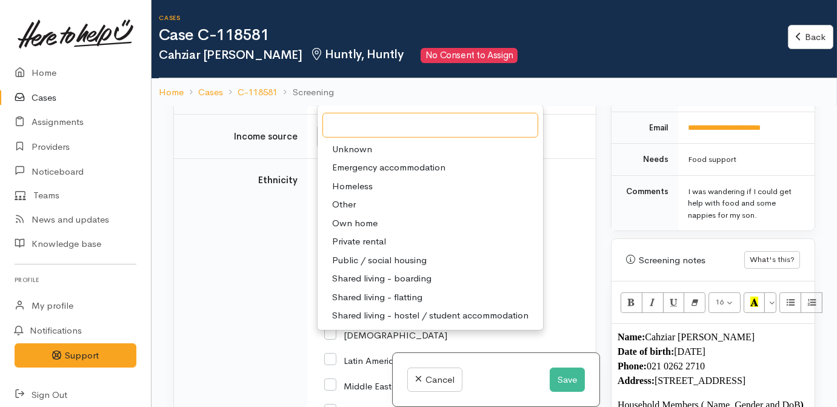
scroll to position [1902, 0]
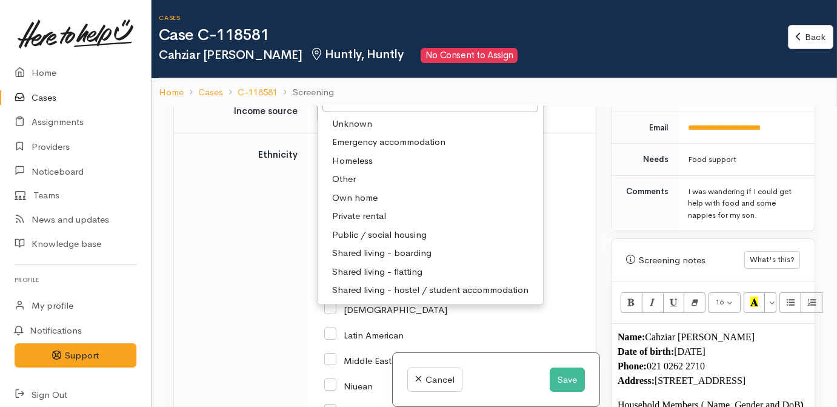
click at [356, 242] on span "Public / social housing" at bounding box center [379, 235] width 95 height 14
select select "3"
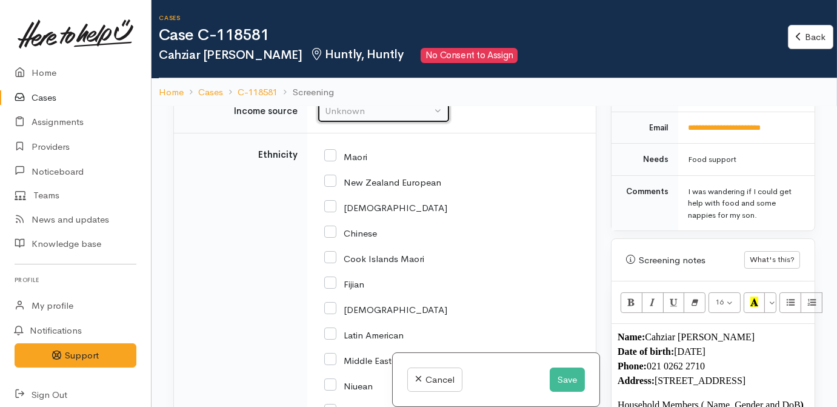
click at [383, 118] on div "Unknown" at bounding box center [378, 111] width 107 height 14
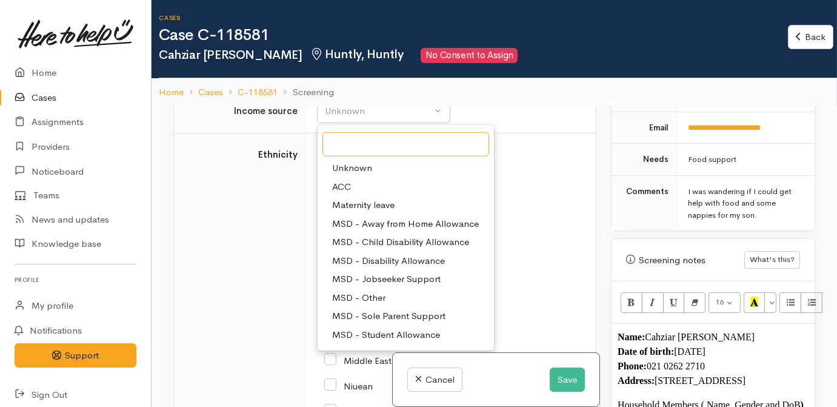
scroll to position [1736, 0]
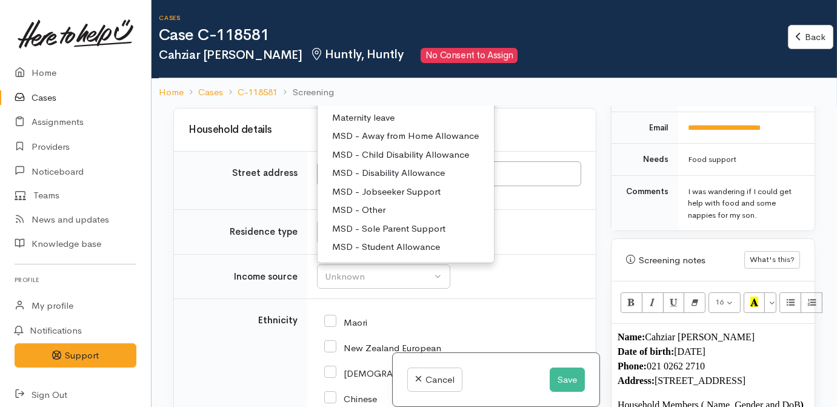
click at [548, 151] on div "Household details" at bounding box center [385, 129] width 422 height 42
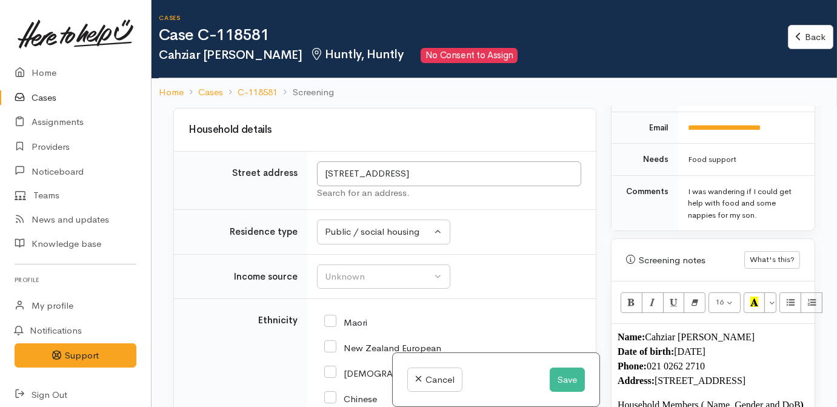
scroll to position [1571, 0]
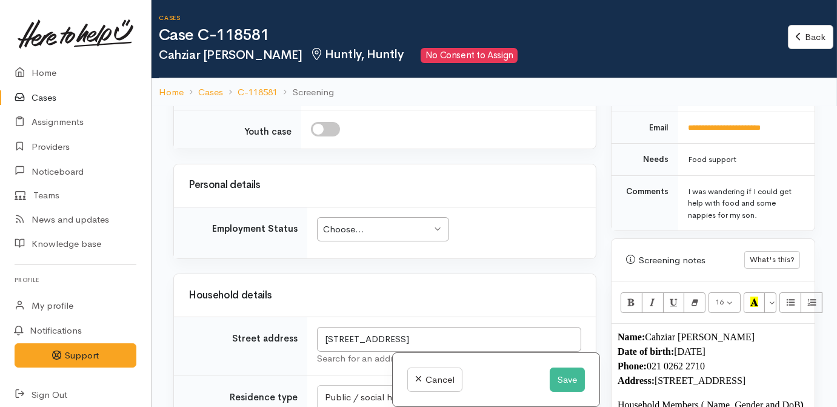
click at [419, 236] on div "Choose..." at bounding box center [377, 229] width 108 height 14
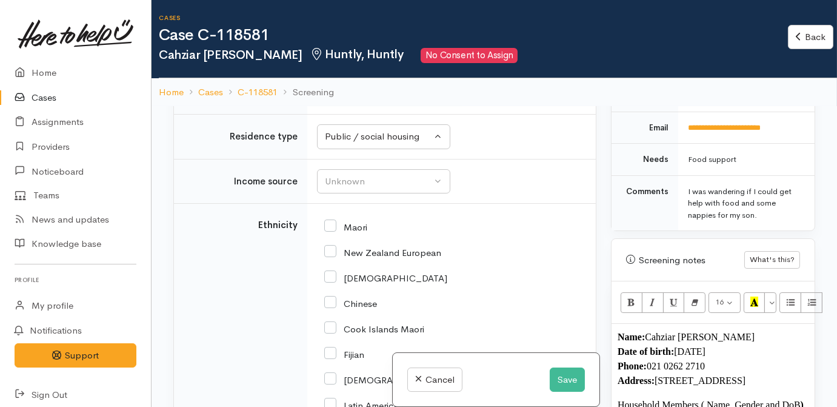
scroll to position [1887, 0]
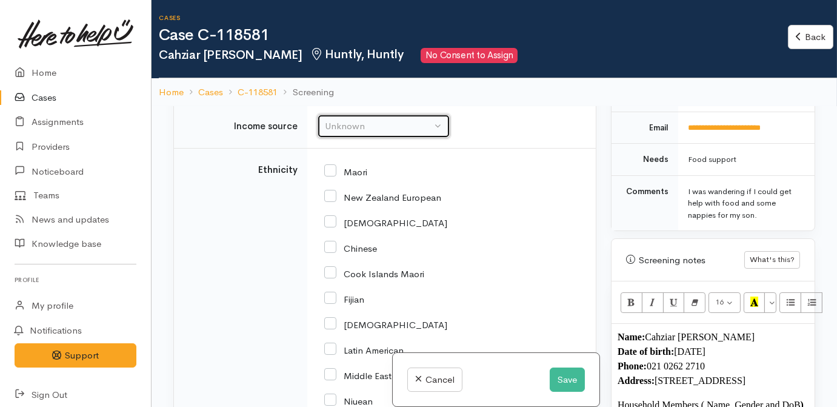
click at [412, 133] on div "Unknown" at bounding box center [378, 126] width 107 height 14
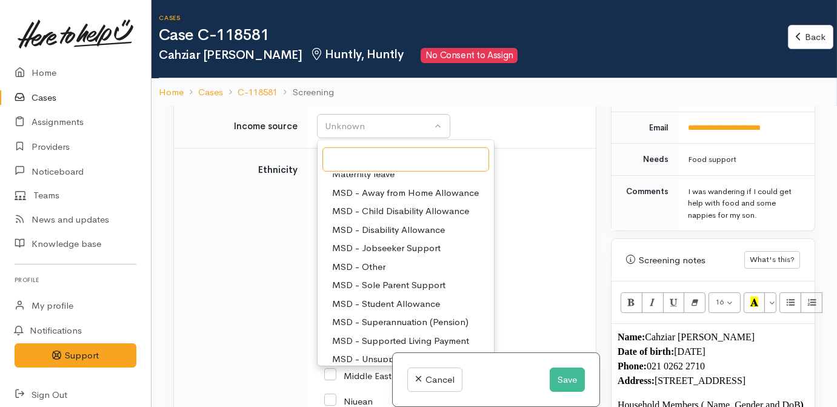
scroll to position [110, 0]
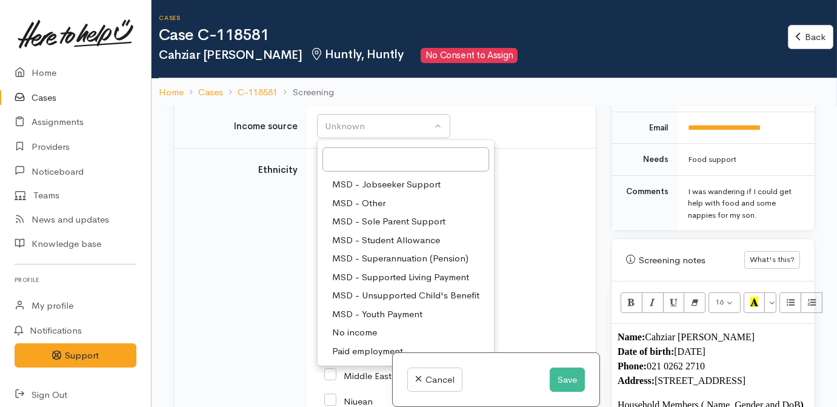
click at [384, 192] on span "MSD - Jobseeker Support" at bounding box center [386, 185] width 108 height 14
select select "4"
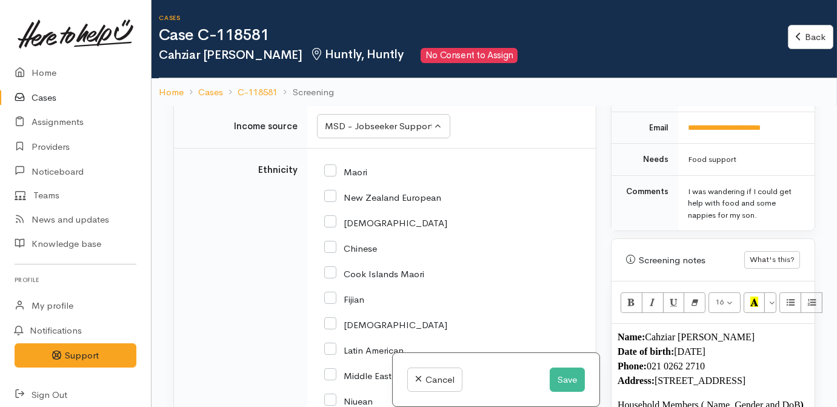
click at [327, 176] on input "Maori" at bounding box center [345, 170] width 43 height 11
checkbox input "true"
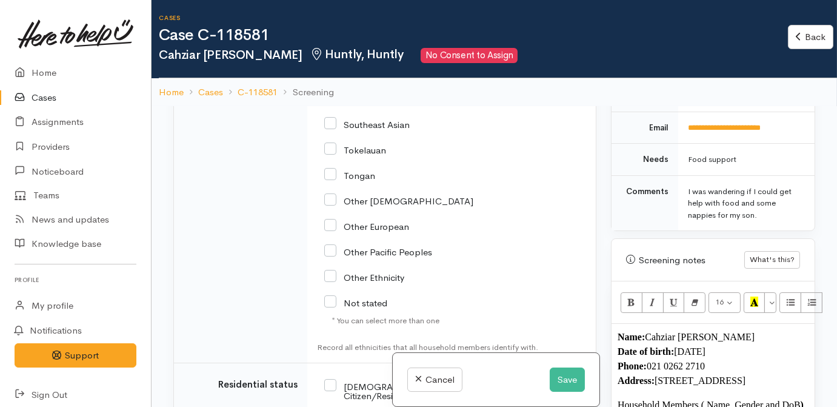
scroll to position [2382, 0]
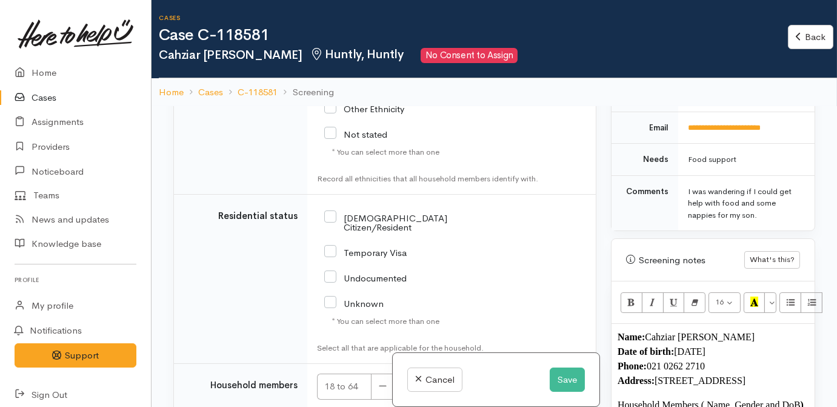
click at [382, 232] on input "NZ Citizen/Resident" at bounding box center [400, 222] width 153 height 20
checkbox input "true"
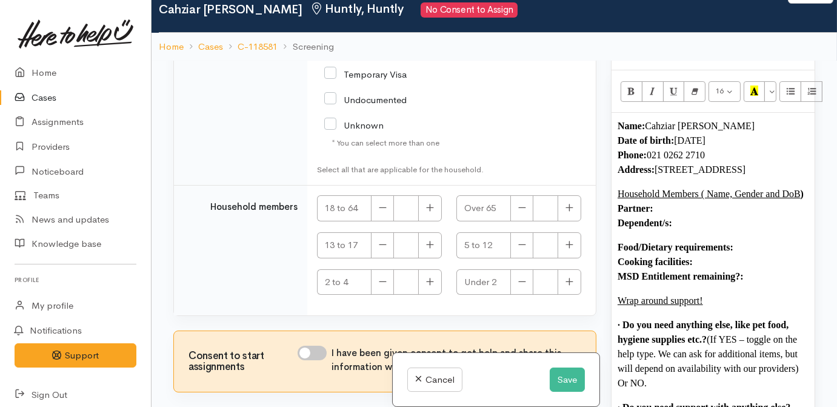
scroll to position [106, 0]
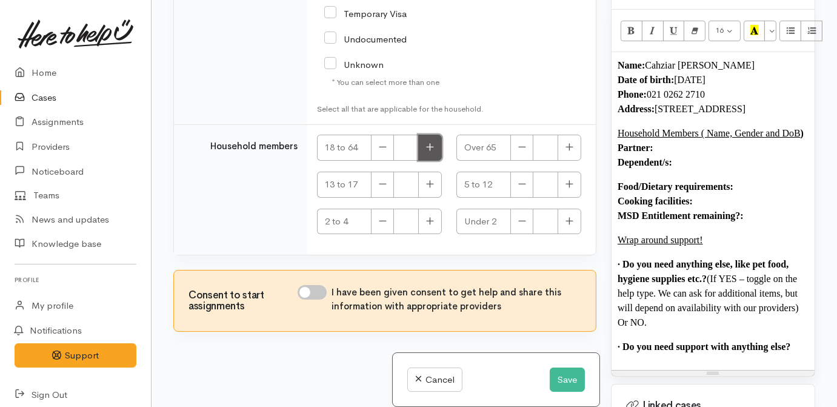
click at [433, 153] on button "button" at bounding box center [430, 148] width 24 height 26
type input "1"
click at [312, 296] on input "I have been given consent to get help and share this information with appropria…" at bounding box center [312, 292] width 29 height 15
checkbox input "true"
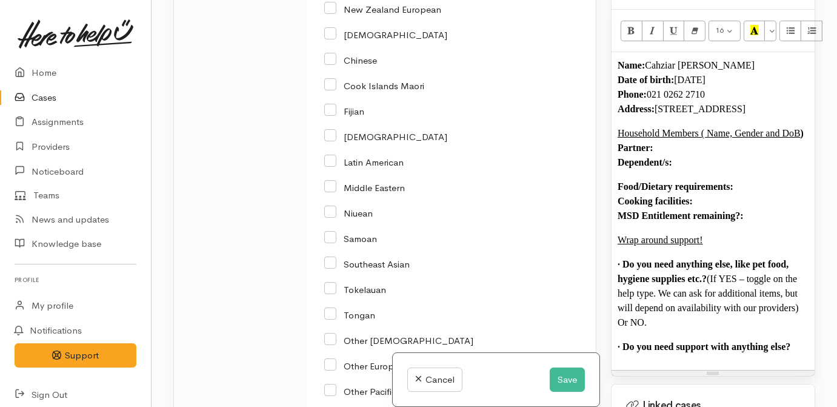
scroll to position [1880, 0]
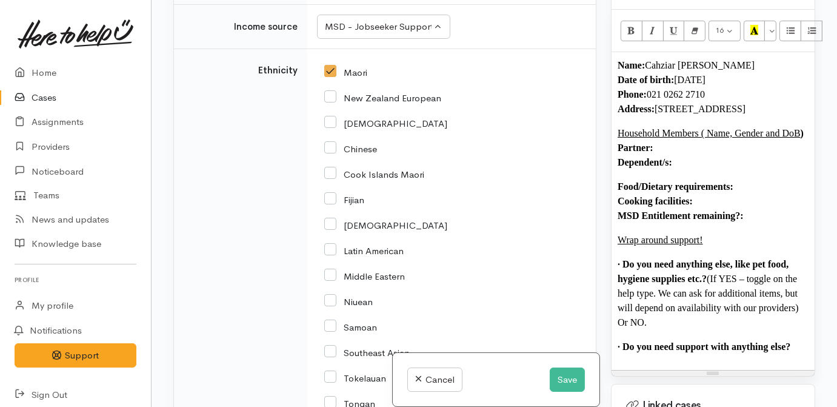
click at [684, 147] on p "Household Members ( Name, Gender and DoB ) Partner: Dependent/s:" at bounding box center [713, 148] width 191 height 44
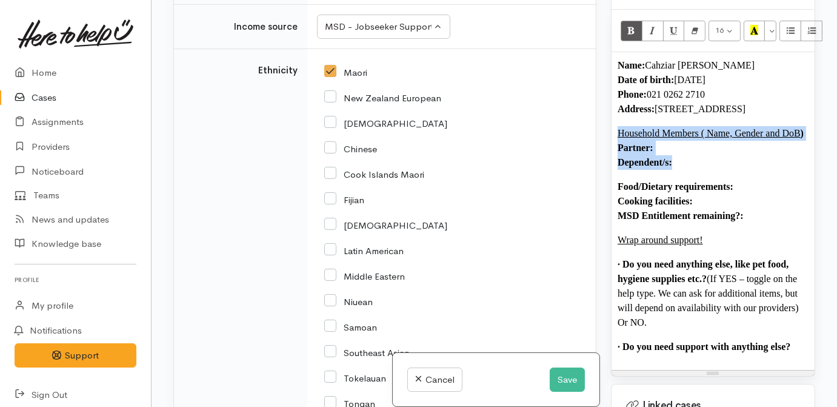
drag, startPoint x: 618, startPoint y: 144, endPoint x: 599, endPoint y: 123, distance: 27.9
click at [599, 123] on div "Related cases There are other cases potentially from the same person, address o…" at bounding box center [494, 203] width 656 height 407
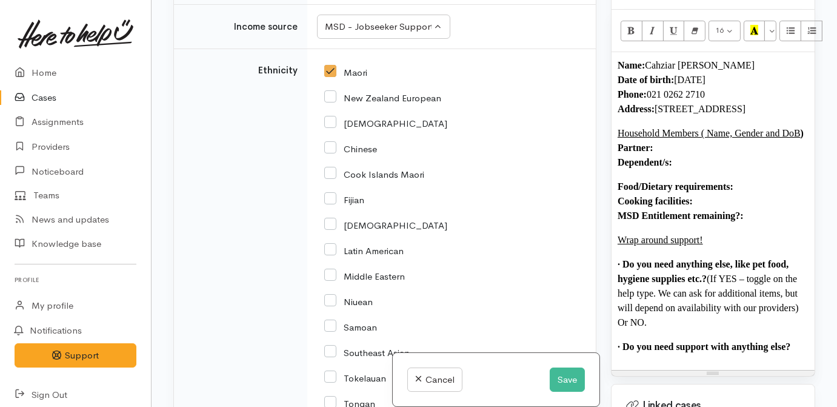
click at [672, 181] on b "Food/Dietary requirements: Cooking facilities: MSD Entitlement remaining?:" at bounding box center [681, 200] width 126 height 39
click at [741, 179] on p "Food/Dietary requirements: Cooking facilities: MSD Entitlement remaining?:" at bounding box center [713, 201] width 191 height 44
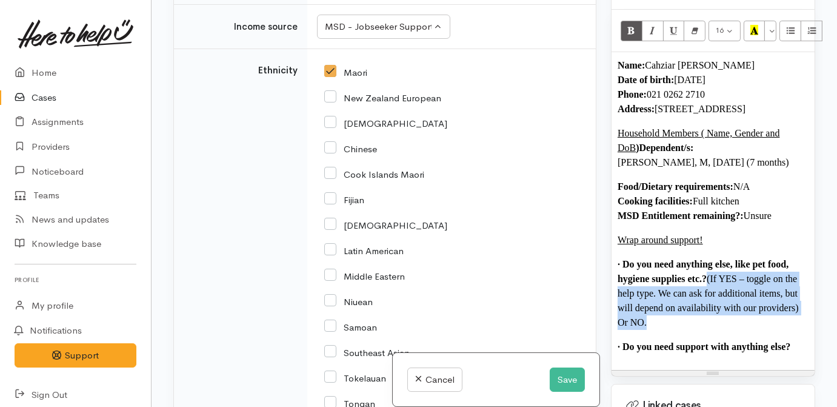
drag, startPoint x: 709, startPoint y: 264, endPoint x: 732, endPoint y: 300, distance: 42.7
click at [721, 305] on p "· Do you need anything else, like pet food, hygiene supplies etc.? (If YES – to…" at bounding box center [713, 293] width 191 height 73
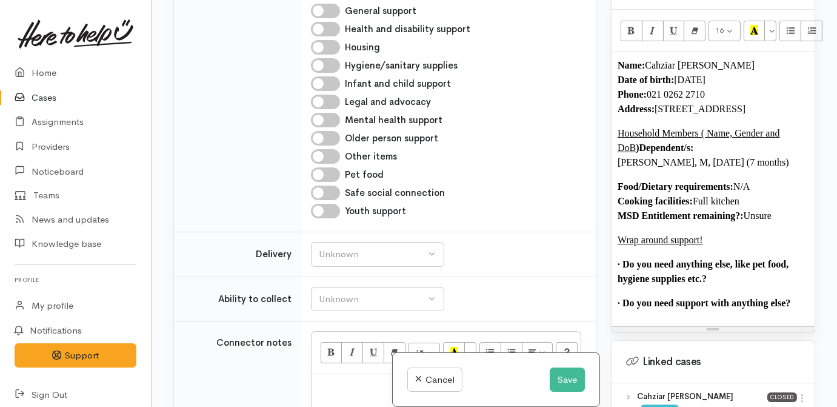
scroll to position [1053, 0]
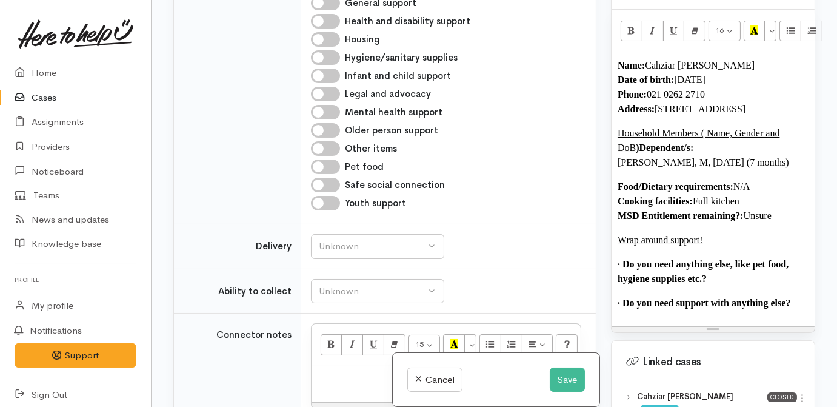
click at [756, 267] on p "· Do you need anything else, like pet food, hygiene supplies etc.?" at bounding box center [713, 271] width 191 height 29
click at [662, 300] on p "· Do you need support with anything else? No" at bounding box center [713, 303] width 191 height 15
click at [719, 296] on p "· Do you need support with anything else? No" at bounding box center [713, 303] width 191 height 15
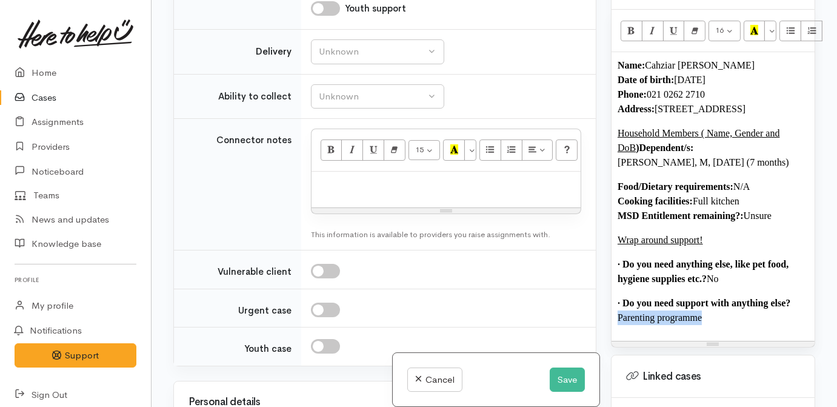
scroll to position [1329, 0]
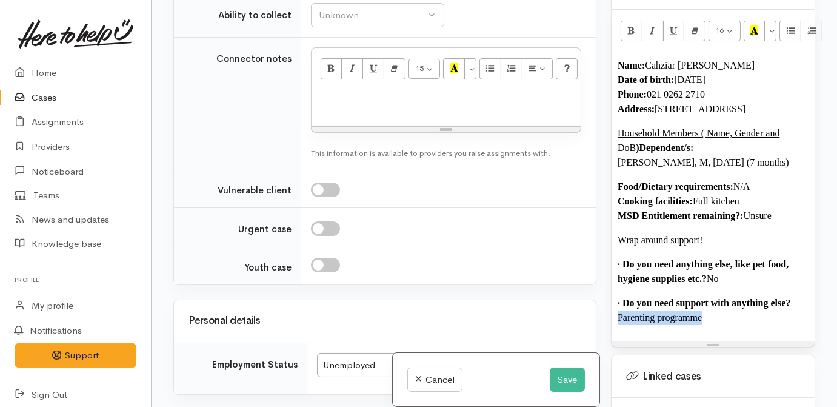
click at [721, 300] on p "· Do you need support with anything else? Parenting programme" at bounding box center [713, 310] width 191 height 29
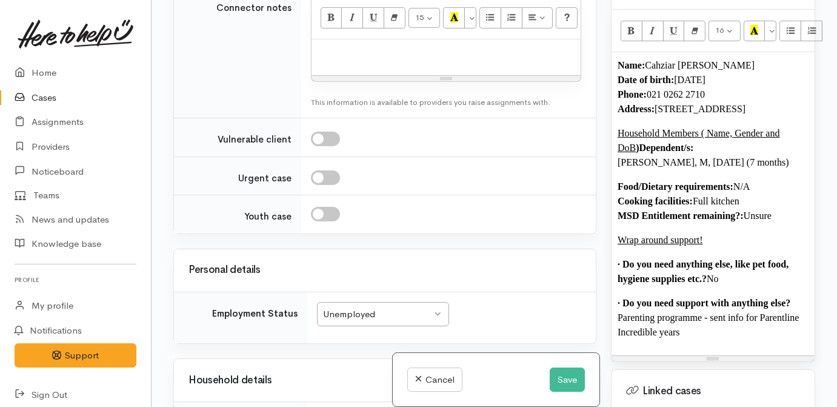
scroll to position [1659, 0]
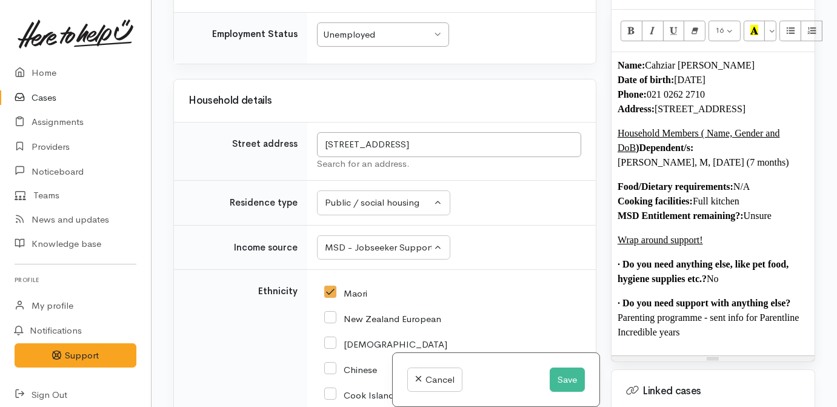
click at [719, 257] on p "· Do you need anything else, like pet food, hygiene supplies etc.? No" at bounding box center [713, 271] width 191 height 29
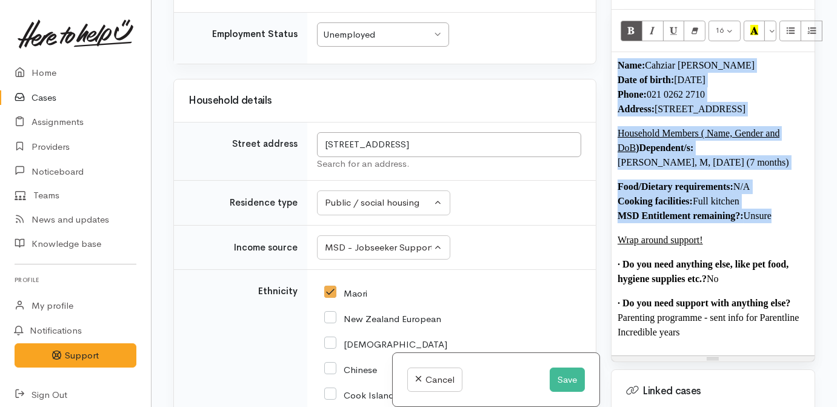
drag, startPoint x: 782, startPoint y: 200, endPoint x: 598, endPoint y: 36, distance: 246.4
click at [598, 36] on div "Related cases There are other cases potentially from the same person, address o…" at bounding box center [494, 203] width 656 height 407
copy div "Name: Cahziar Ormsby-Walters Date of birth: 14/03/2003 Phone:  021 0262 2710 Ad…"
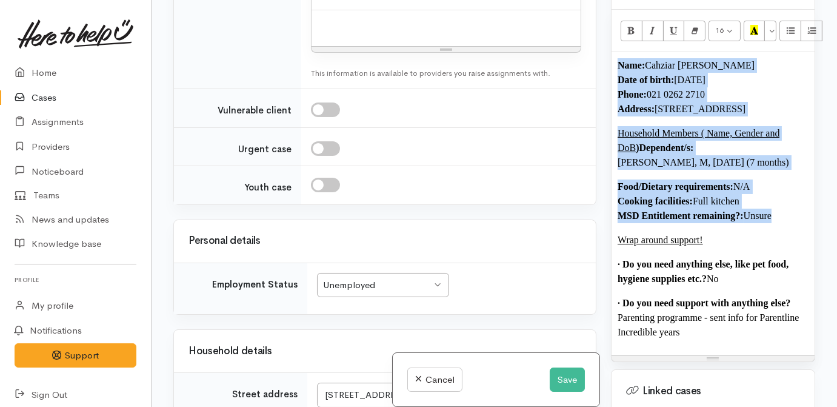
scroll to position [1384, 0]
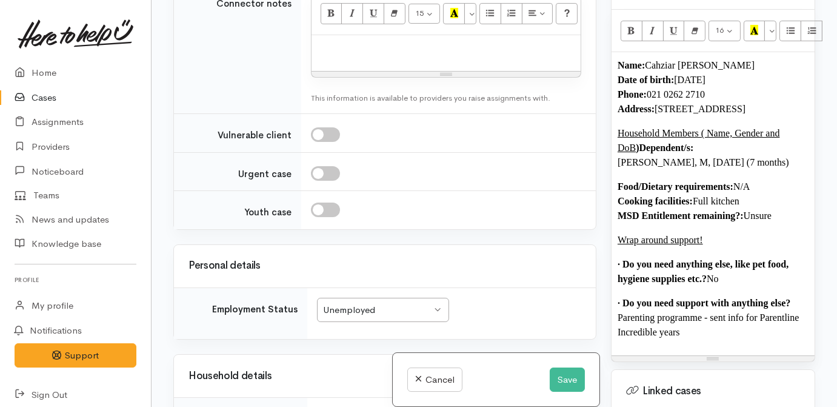
click at [367, 55] on p at bounding box center [446, 48] width 257 height 14
paste div
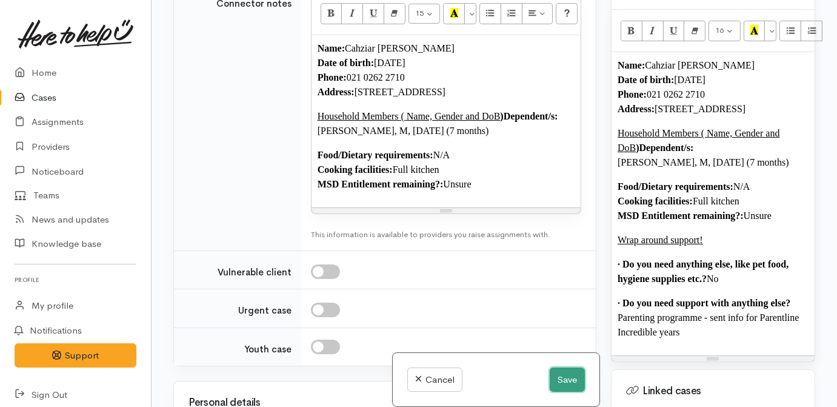
click at [558, 380] on button "Save" at bounding box center [567, 379] width 35 height 25
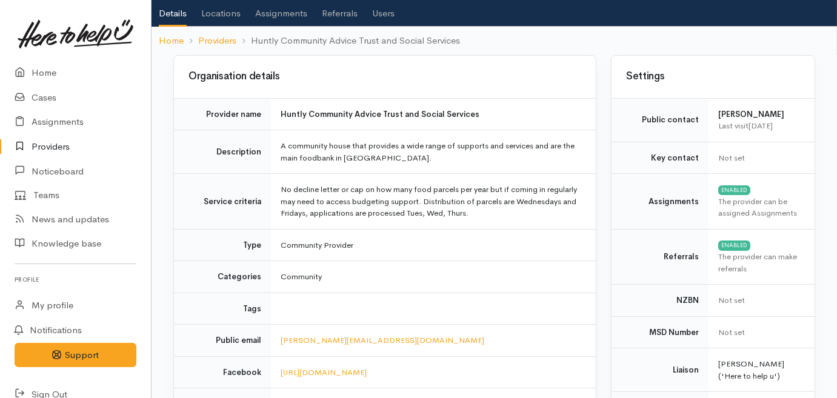
scroll to position [55, 0]
click at [217, 38] on link "Providers" at bounding box center [217, 41] width 38 height 14
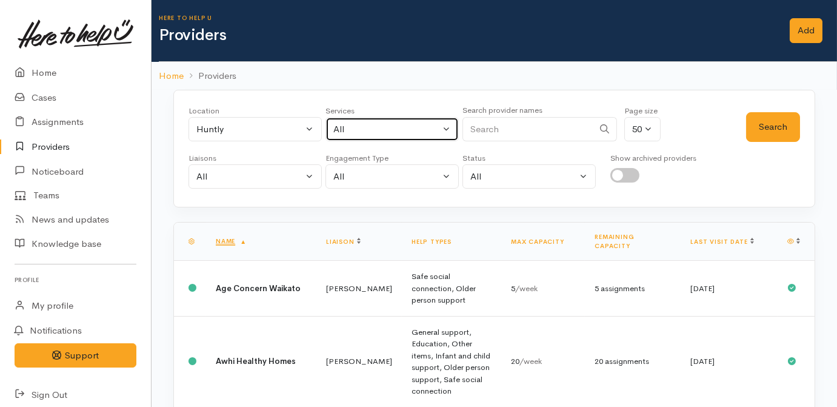
click at [390, 127] on div "All" at bounding box center [386, 129] width 107 height 14
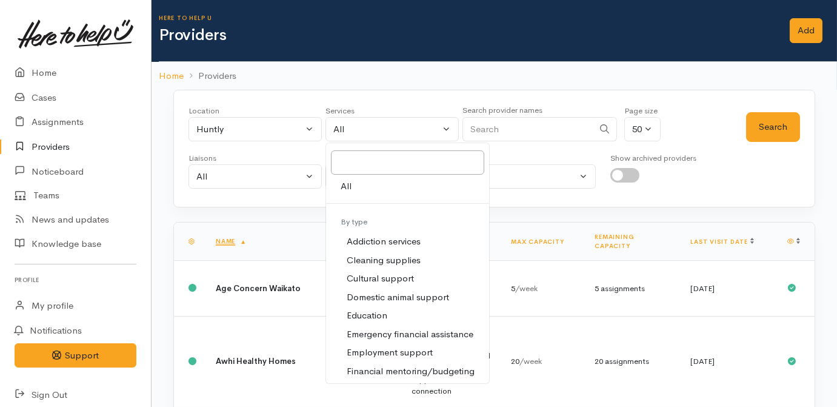
click at [378, 75] on ol "Home Providers" at bounding box center [494, 76] width 671 height 28
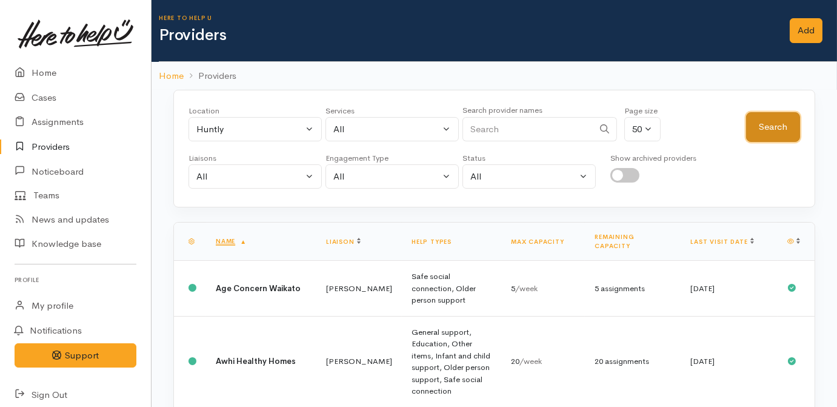
click at [777, 127] on button "Search" at bounding box center [773, 127] width 54 height 30
drag, startPoint x: 773, startPoint y: 127, endPoint x: 766, endPoint y: 127, distance: 6.7
click at [769, 127] on button "Search" at bounding box center [773, 127] width 54 height 30
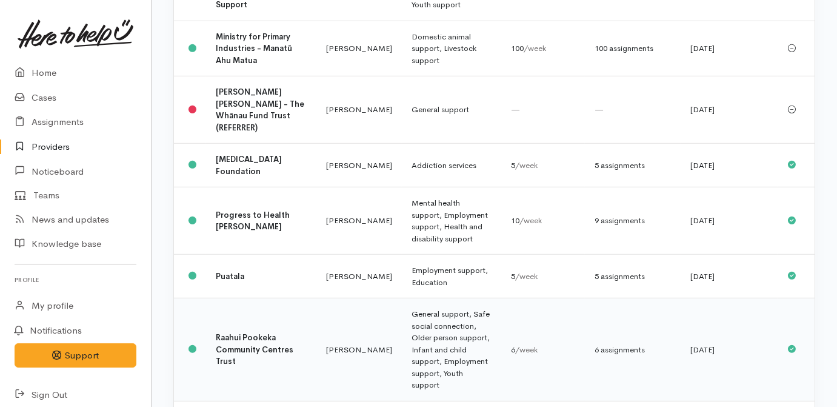
scroll to position [1763, 0]
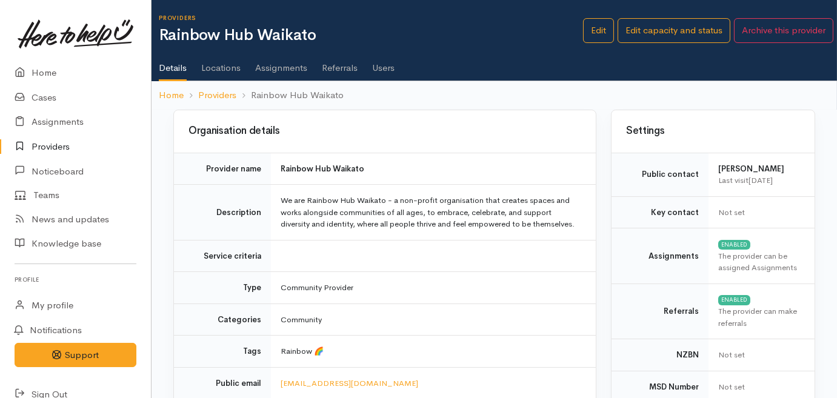
click at [236, 92] on li "Rainbow Hub Waikato" at bounding box center [289, 95] width 107 height 14
click at [227, 93] on link "Providers" at bounding box center [217, 95] width 38 height 14
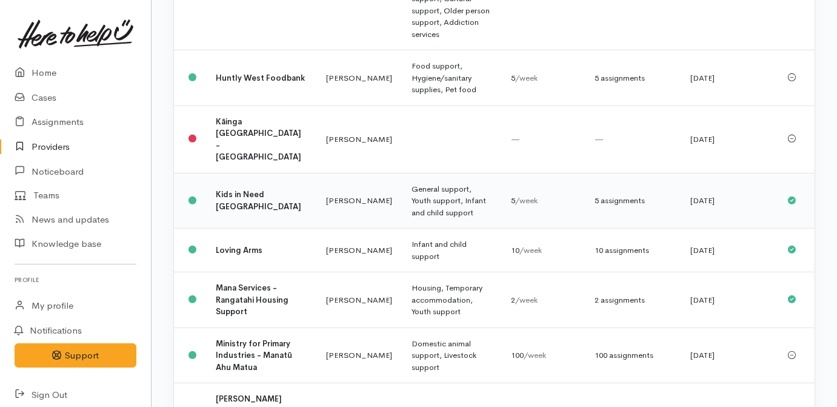
scroll to position [1487, 0]
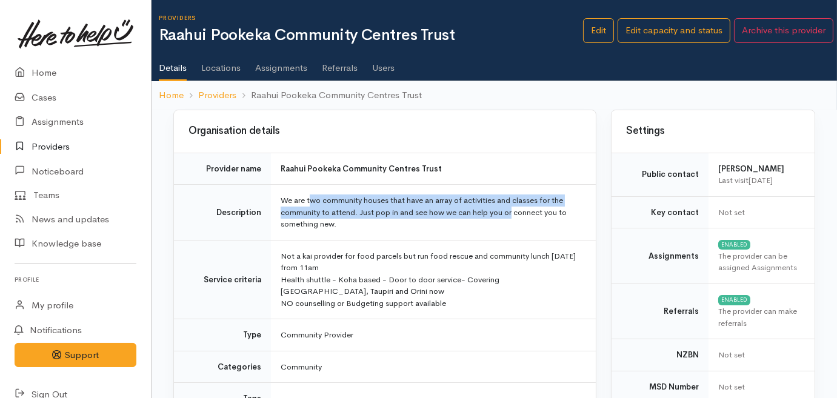
drag, startPoint x: 331, startPoint y: 201, endPoint x: 512, endPoint y: 212, distance: 180.9
click at [512, 212] on td "We are two community houses that have an array of activities and classes for th…" at bounding box center [433, 213] width 325 height 56
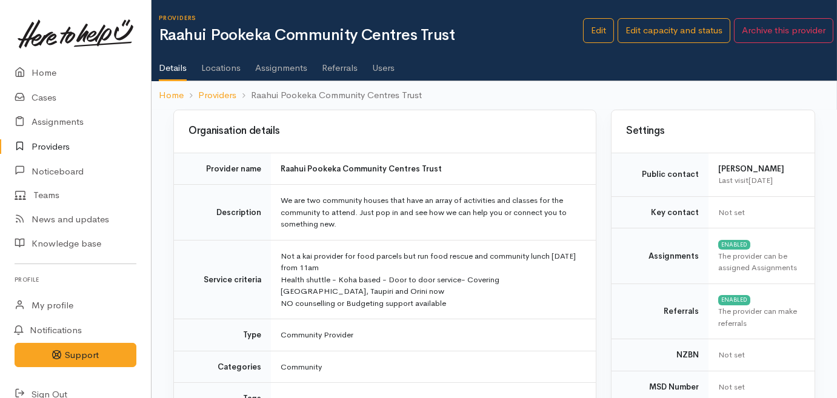
drag, startPoint x: 512, startPoint y: 212, endPoint x: 496, endPoint y: 265, distance: 55.4
click at [496, 265] on td "Not a kai provider for food parcels but run food rescue and community lunch [DA…" at bounding box center [433, 279] width 325 height 79
click at [233, 93] on link "Providers" at bounding box center [217, 95] width 38 height 14
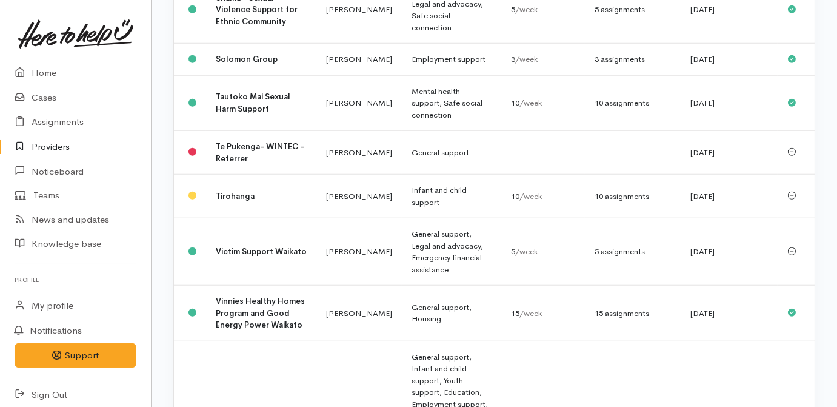
scroll to position [2479, 0]
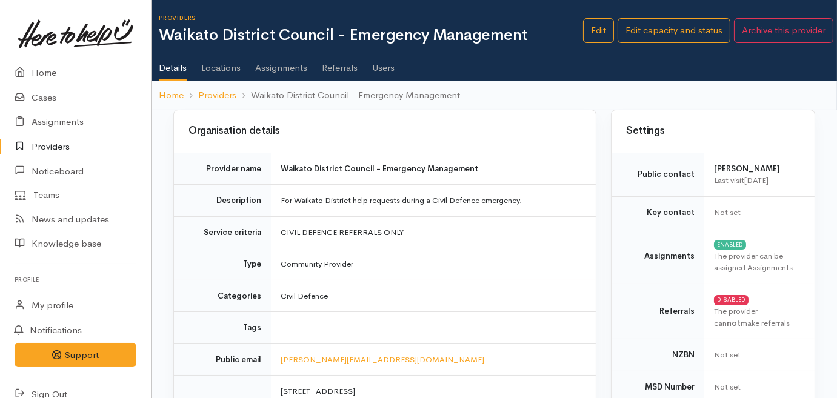
click at [236, 92] on li "Waikato District Council - Emergency Management" at bounding box center [348, 95] width 224 height 14
click at [228, 92] on link "Providers" at bounding box center [217, 95] width 38 height 14
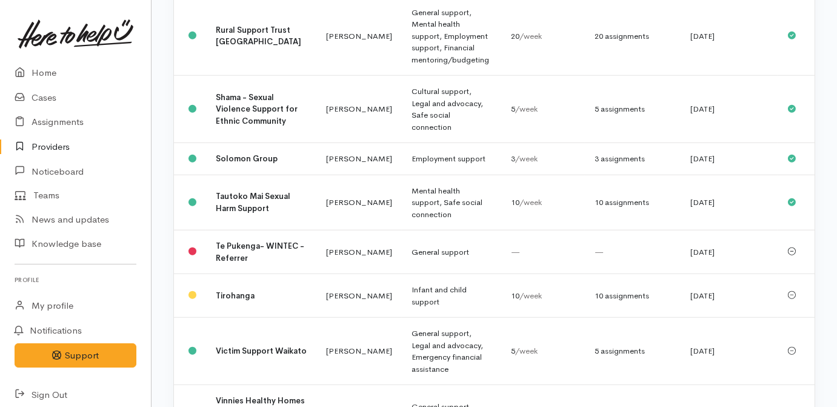
scroll to position [2319, 0]
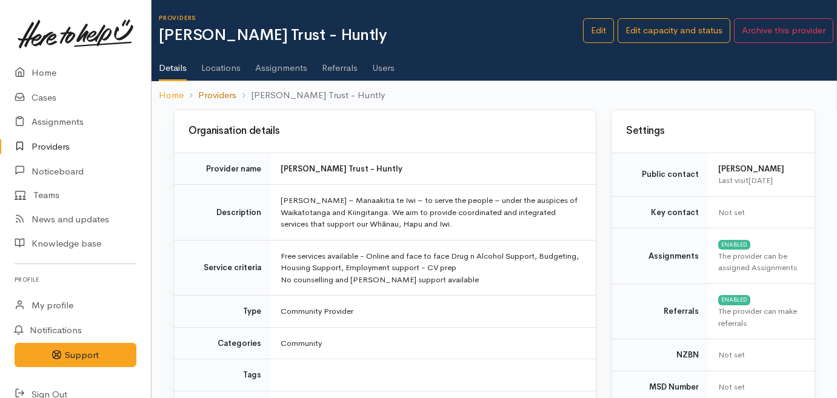
click at [220, 94] on link "Providers" at bounding box center [217, 95] width 38 height 14
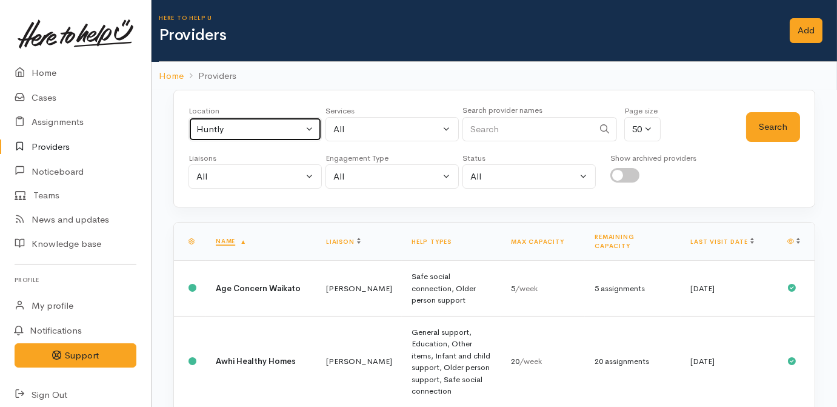
click at [241, 132] on div "Huntly" at bounding box center [249, 129] width 107 height 14
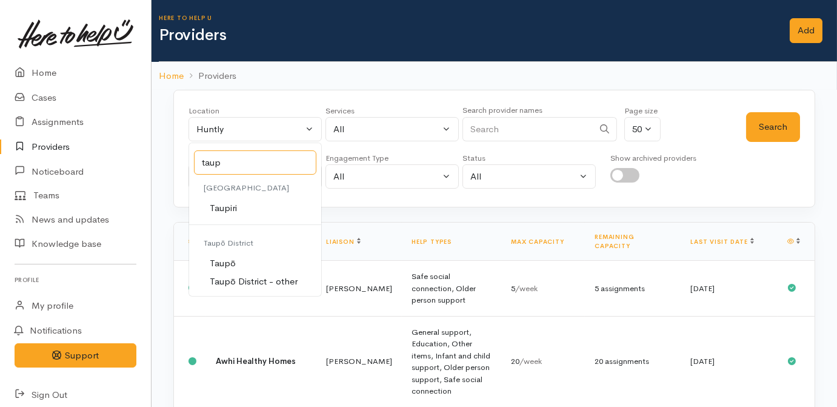
type input "taup"
click at [242, 264] on link "Taupō" at bounding box center [255, 263] width 132 height 19
select select "183"
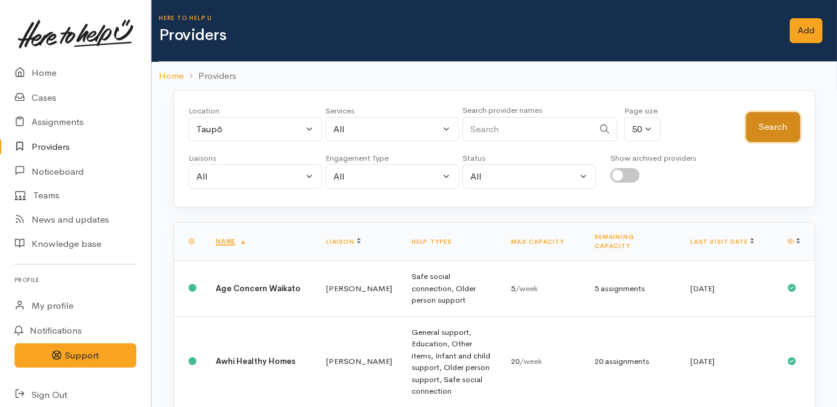
click at [767, 115] on button "Search" at bounding box center [773, 127] width 54 height 30
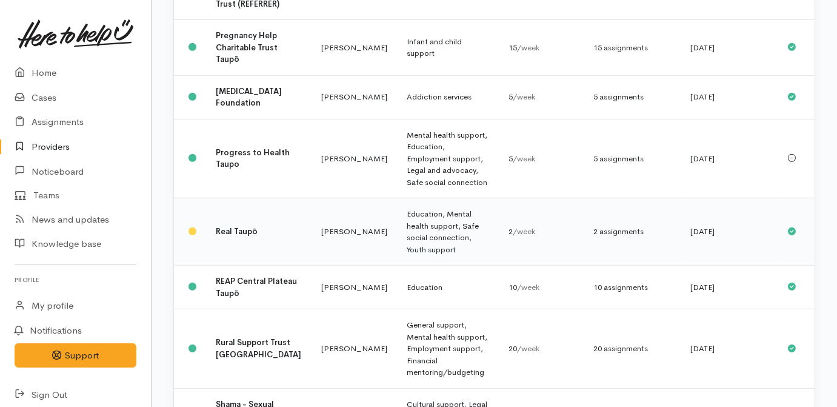
scroll to position [1377, 0]
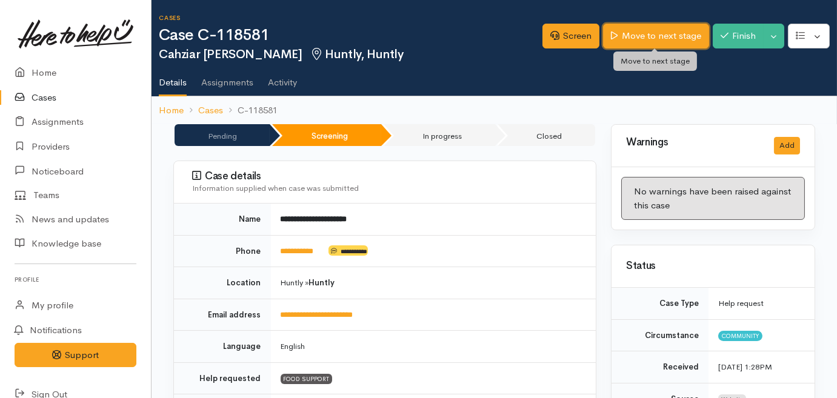
click at [659, 30] on link "Move to next stage" at bounding box center [655, 36] width 105 height 25
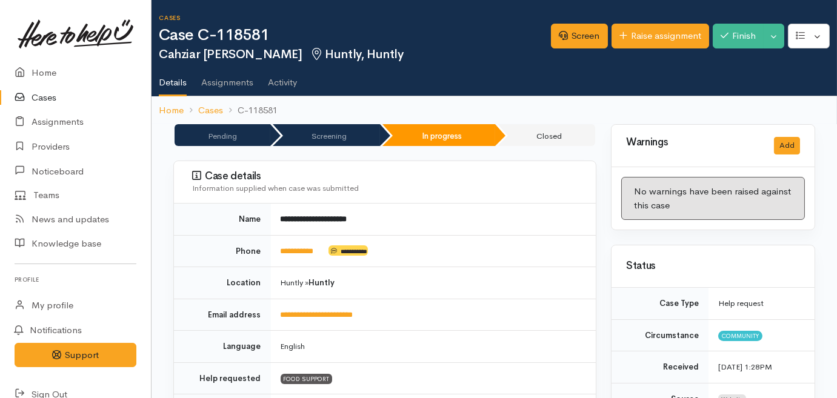
drag, startPoint x: 649, startPoint y: 47, endPoint x: 644, endPoint y: 33, distance: 15.3
click at [644, 33] on link "Raise assignment" at bounding box center [661, 36] width 98 height 25
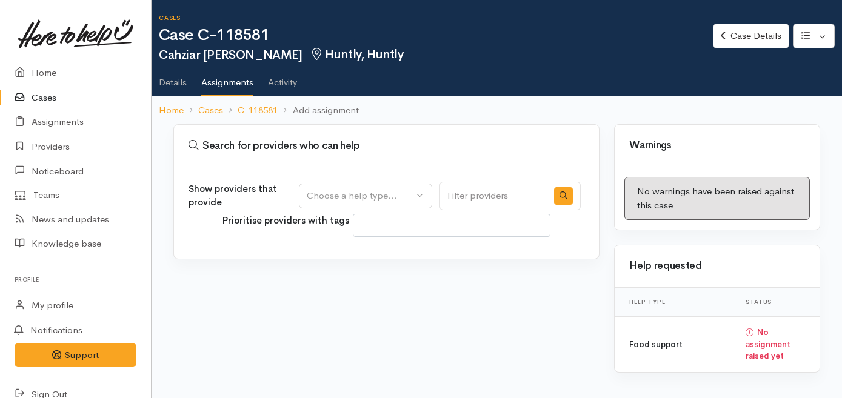
select select
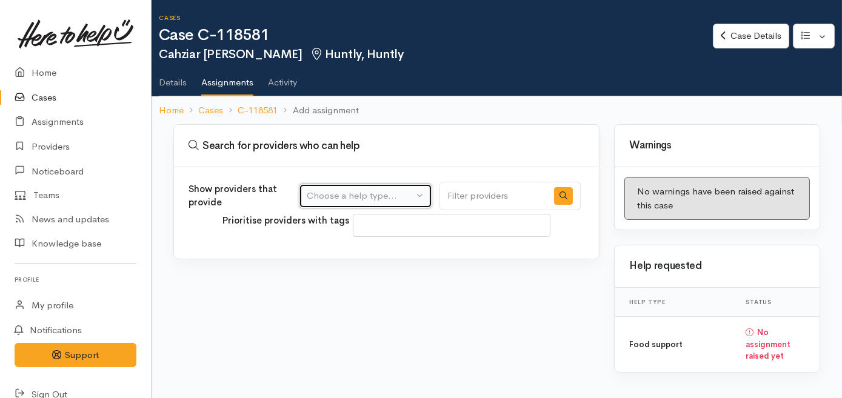
click at [395, 191] on div "Choose a help type..." at bounding box center [360, 196] width 107 height 14
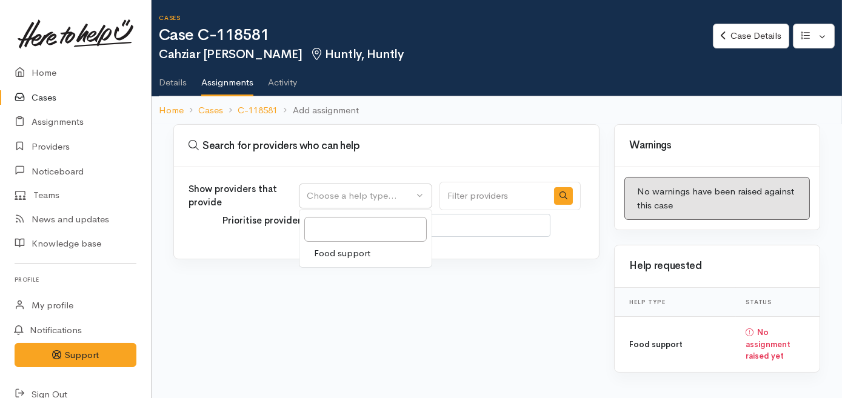
click at [370, 250] on span "Food support" at bounding box center [342, 254] width 56 height 14
select select "3"
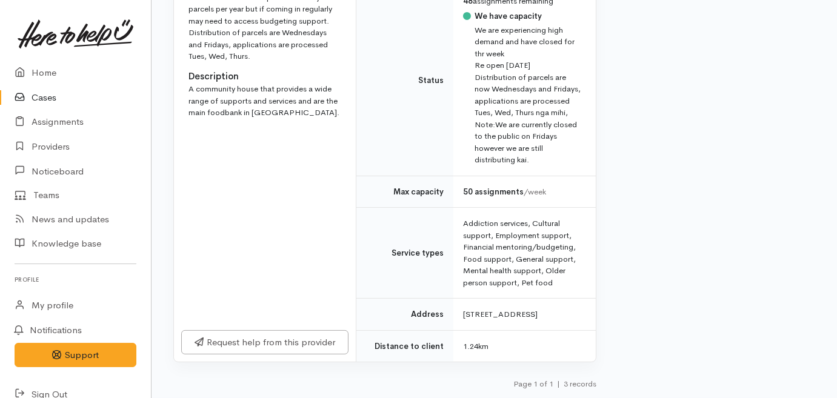
scroll to position [839, 0]
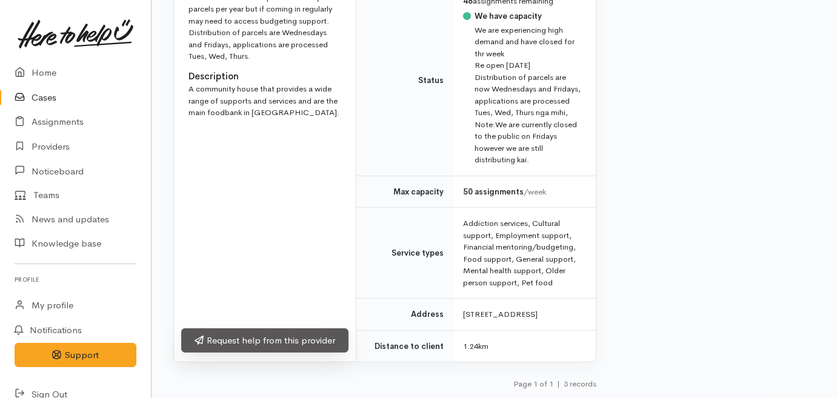
click at [213, 342] on link "Request help from this provider" at bounding box center [264, 340] width 167 height 25
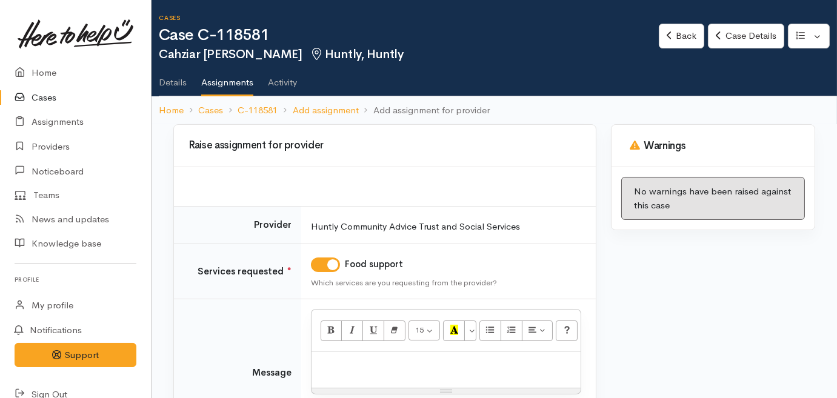
click at [436, 364] on p at bounding box center [446, 365] width 257 height 14
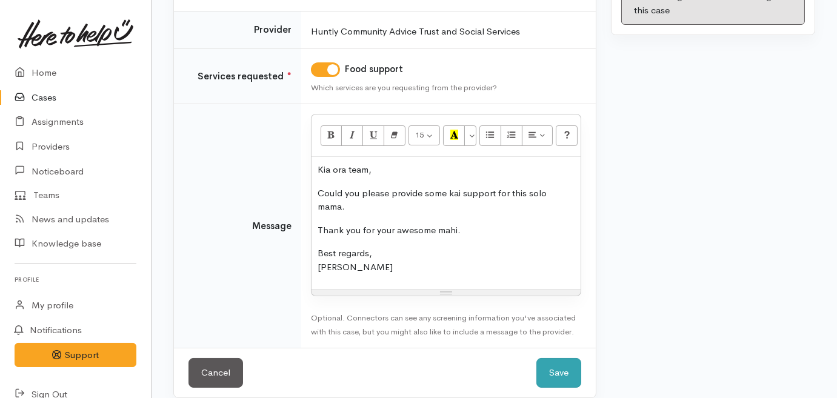
scroll to position [207, 0]
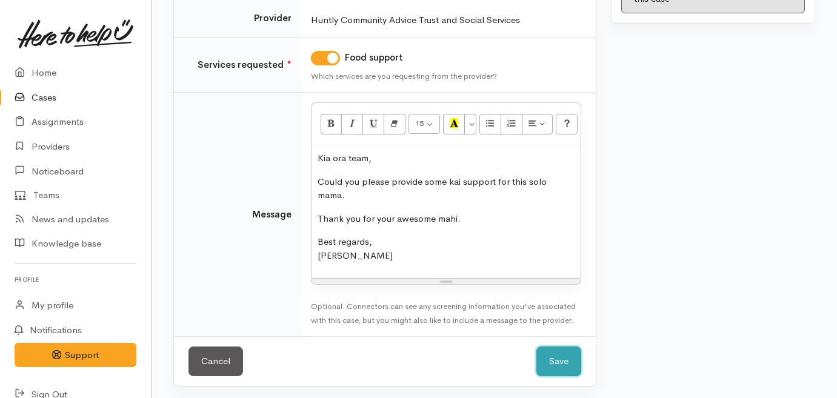
click at [551, 366] on button "Save" at bounding box center [558, 362] width 45 height 30
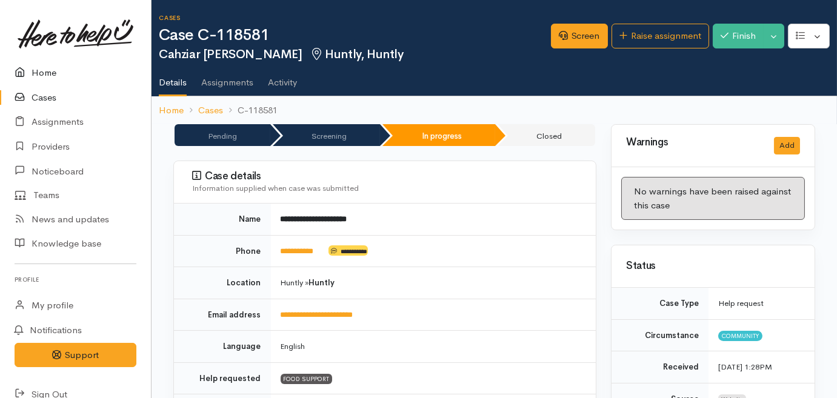
click at [41, 67] on link "Home" at bounding box center [75, 73] width 151 height 25
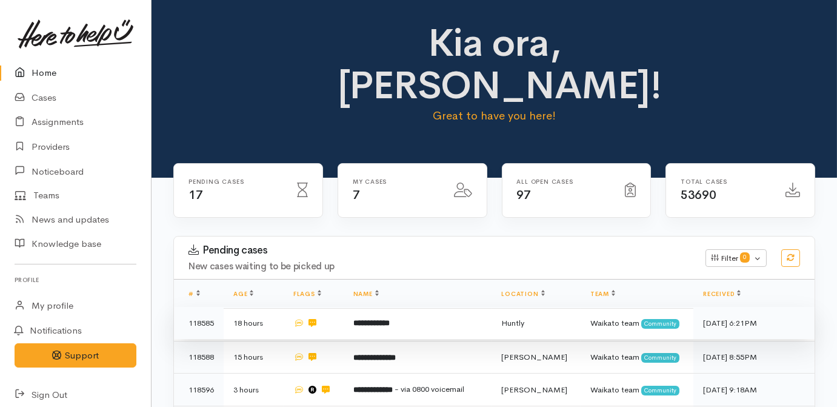
click at [344, 307] on td at bounding box center [314, 323] width 60 height 33
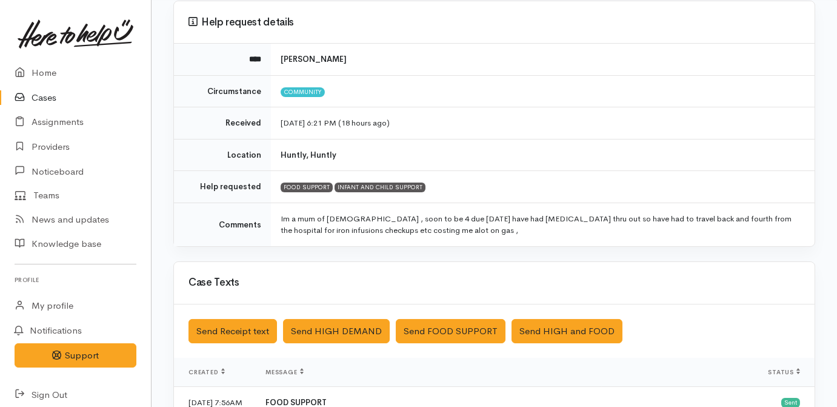
scroll to position [362, 0]
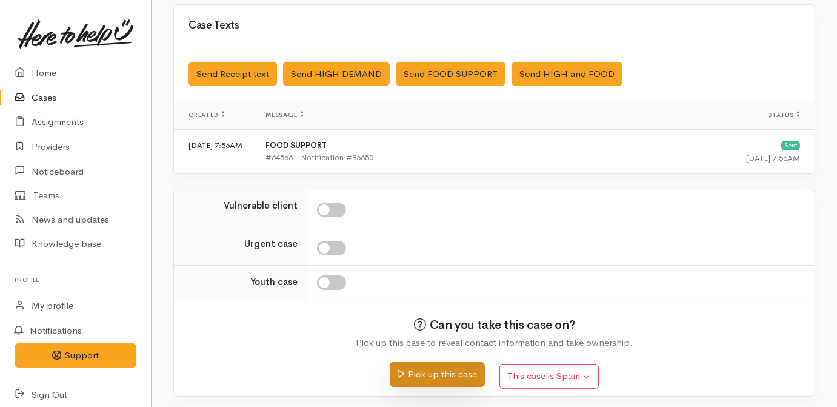
click at [457, 366] on button "Pick up this case" at bounding box center [437, 374] width 95 height 25
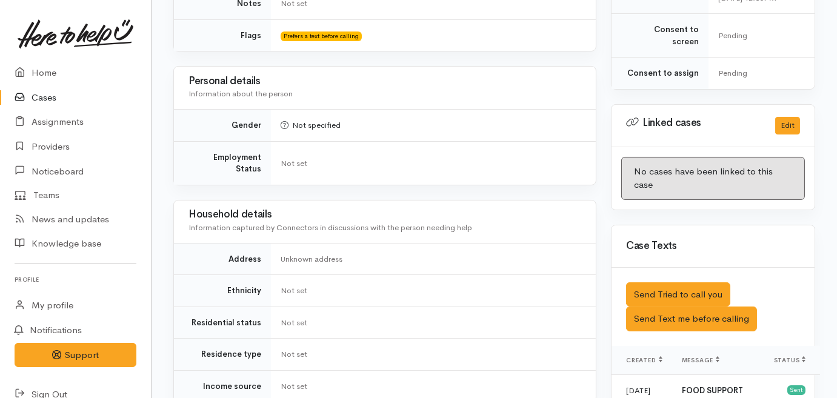
scroll to position [716, 0]
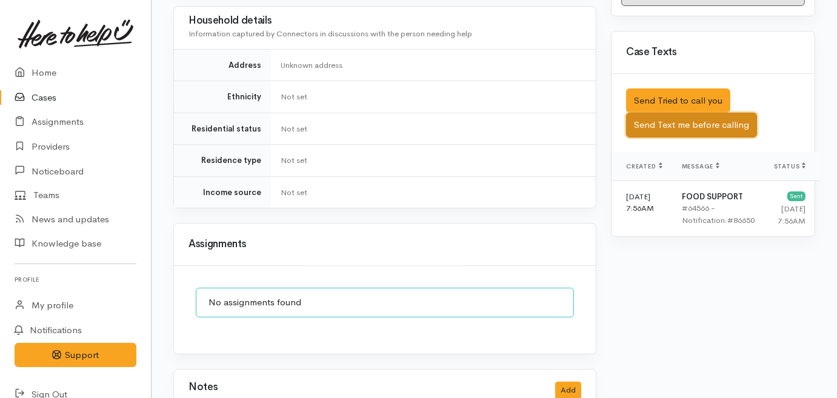
click at [682, 113] on button "Send Text me before calling" at bounding box center [691, 125] width 131 height 25
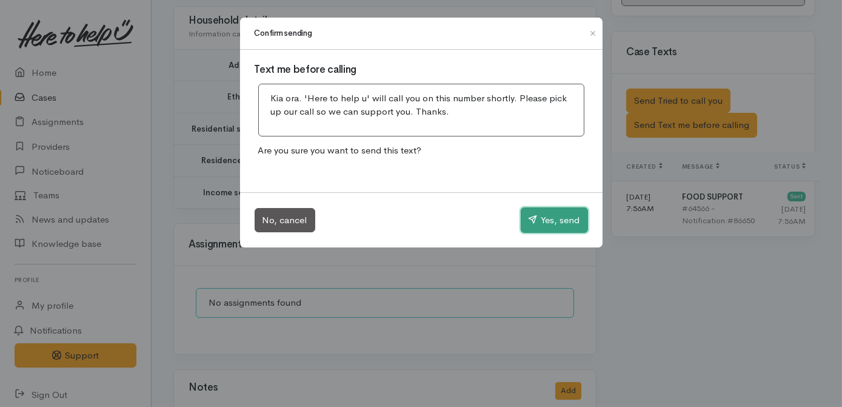
drag, startPoint x: 550, startPoint y: 217, endPoint x: 581, endPoint y: 215, distance: 30.4
click at [568, 215] on button "Yes, send" at bounding box center [554, 219] width 67 height 25
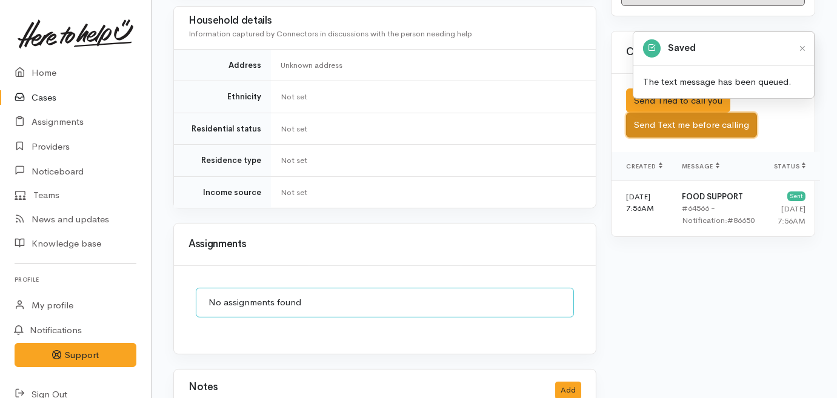
scroll to position [0, 0]
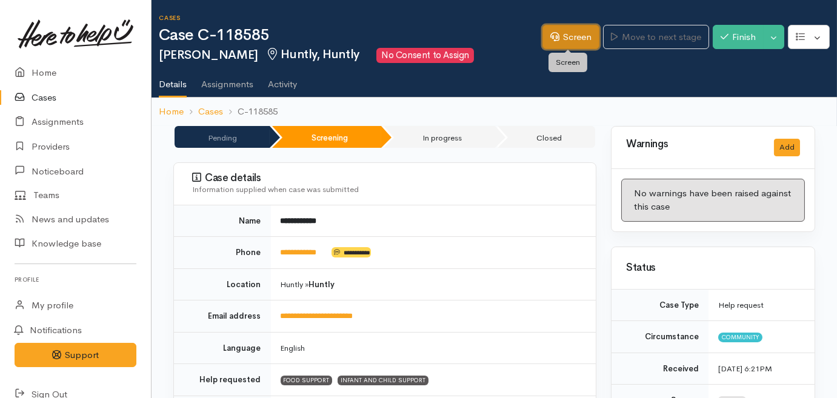
click at [563, 35] on link "Screen" at bounding box center [570, 37] width 57 height 25
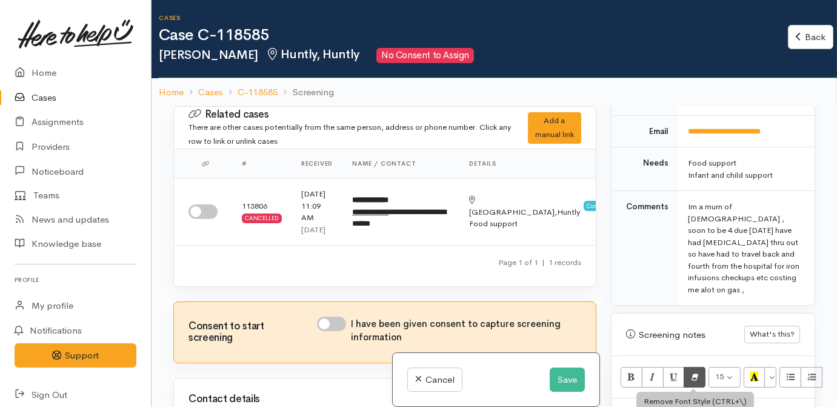
scroll to position [661, 0]
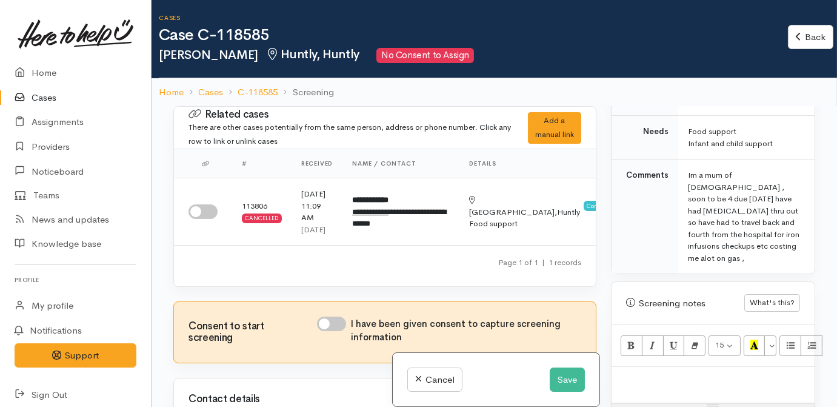
click at [677, 373] on p at bounding box center [713, 380] width 191 height 14
paste div
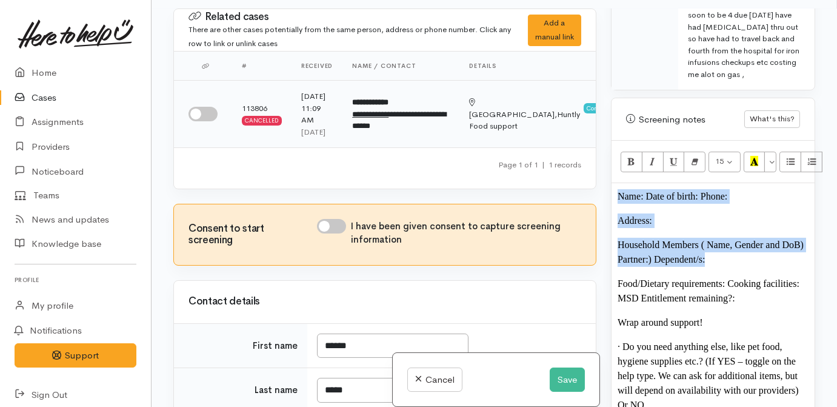
drag, startPoint x: 709, startPoint y: 230, endPoint x: 583, endPoint y: 113, distance: 172.4
click at [583, 113] on div "Related cases There are other cases potentially from the same person, address o…" at bounding box center [494, 211] width 656 height 407
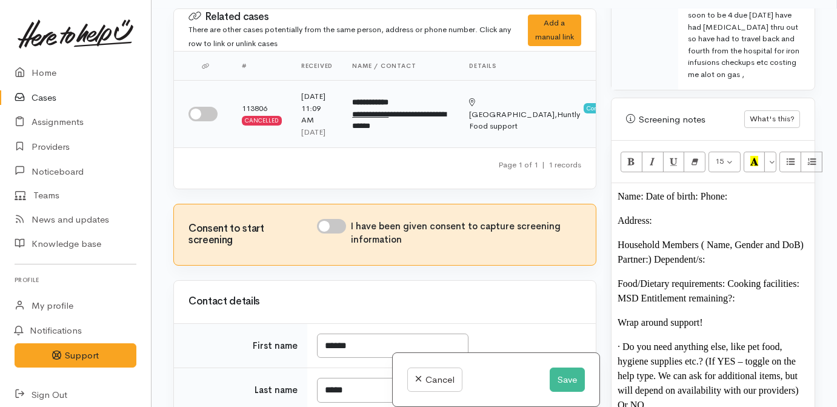
click at [584, 113] on span "Community" at bounding box center [603, 108] width 38 height 10
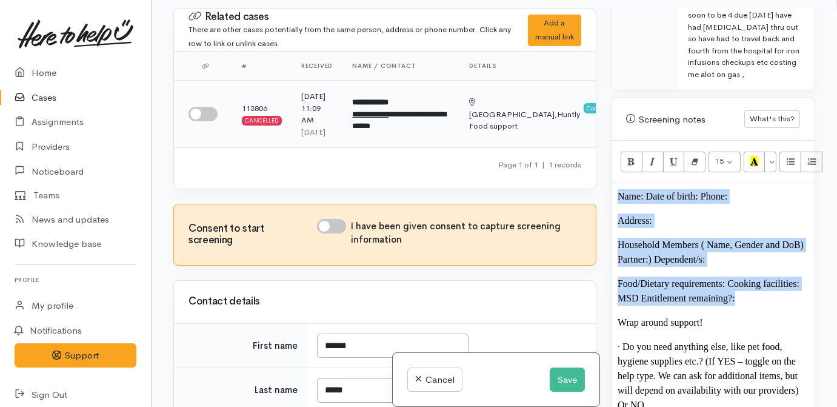
drag, startPoint x: 737, startPoint y: 268, endPoint x: 572, endPoint y: 143, distance: 206.8
click at [572, 143] on div "Related cases There are other cases potentially from the same person, address o…" at bounding box center [494, 211] width 656 height 407
click at [572, 143] on td "Waikato, Huntly Community Food support" at bounding box center [545, 114] width 172 height 67
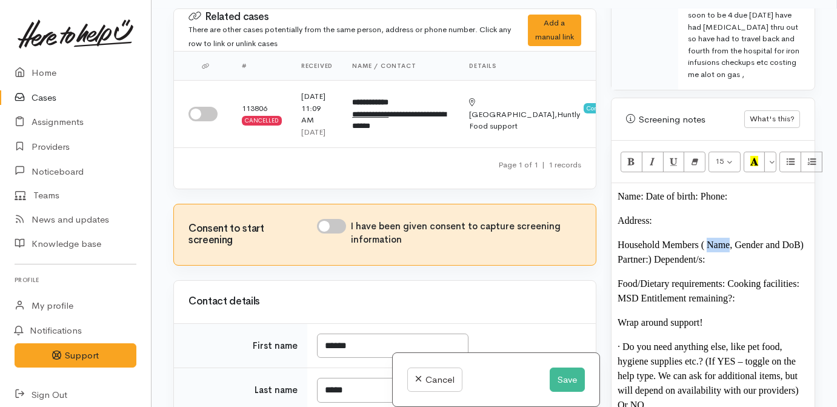
click at [715, 207] on div "Name: Date of birth: Phone:  Address:  Household Members ( Name, Gender and DoB…" at bounding box center [713, 317] width 203 height 269
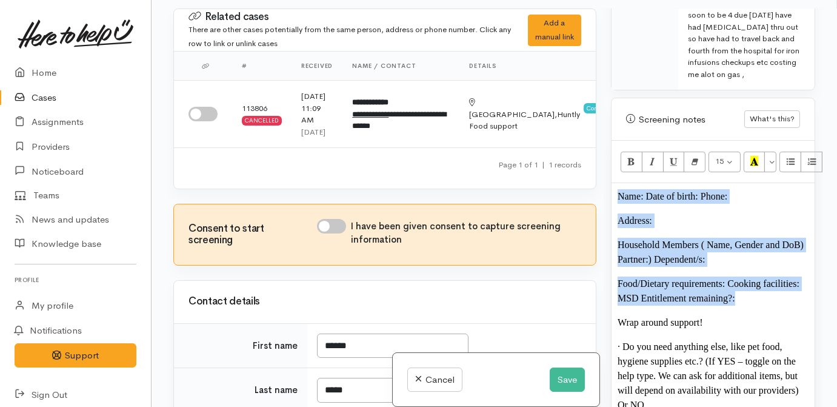
drag, startPoint x: 618, startPoint y: 167, endPoint x: 753, endPoint y: 270, distance: 170.4
click at [753, 270] on div "Name: Date of birth: Phone:  Address:  Household Members ( Name, Gender and DoB…" at bounding box center [713, 317] width 203 height 269
click at [627, 156] on icon "Bold (CTRL+B)" at bounding box center [631, 161] width 8 height 10
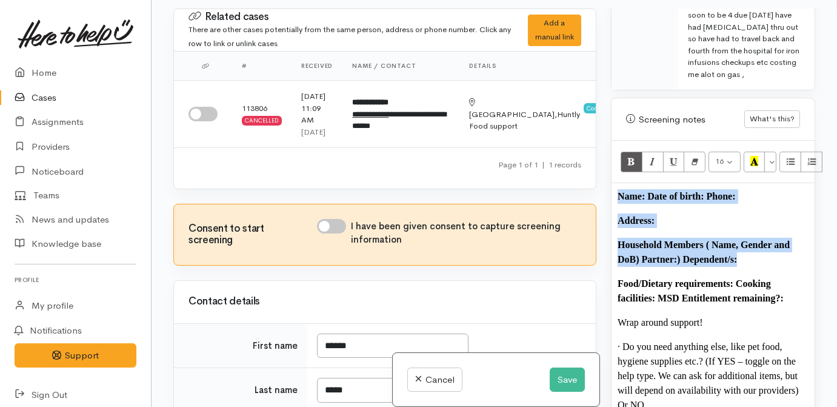
click at [677, 213] on p "Address:" at bounding box center [713, 220] width 191 height 15
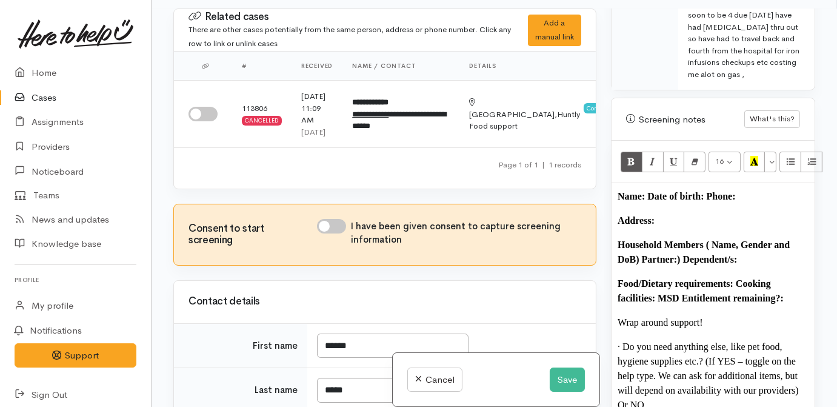
drag, startPoint x: 645, startPoint y: 171, endPoint x: 647, endPoint y: 161, distance: 10.0
click at [645, 191] on b "Name: Date of birth: Phone:" at bounding box center [677, 196] width 118 height 10
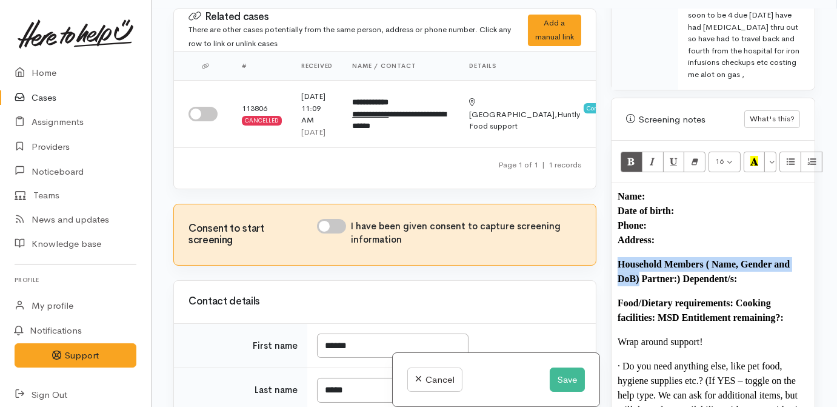
drag, startPoint x: 640, startPoint y: 251, endPoint x: 609, endPoint y: 241, distance: 32.6
click at [609, 241] on div "Warnings Add No warnings have been raised against this case Add Warning Title ●…" at bounding box center [713, 211] width 219 height 407
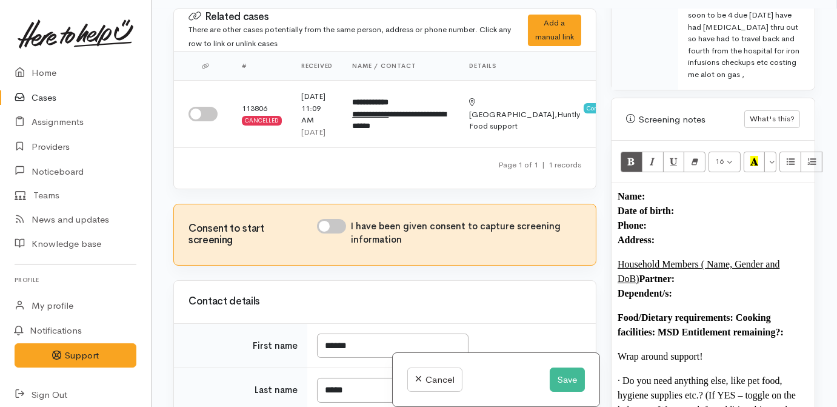
click at [736, 312] on b "Food/Dietary requirements: Cooking facilities: MSD Entitlement remaining?:" at bounding box center [701, 324] width 166 height 25
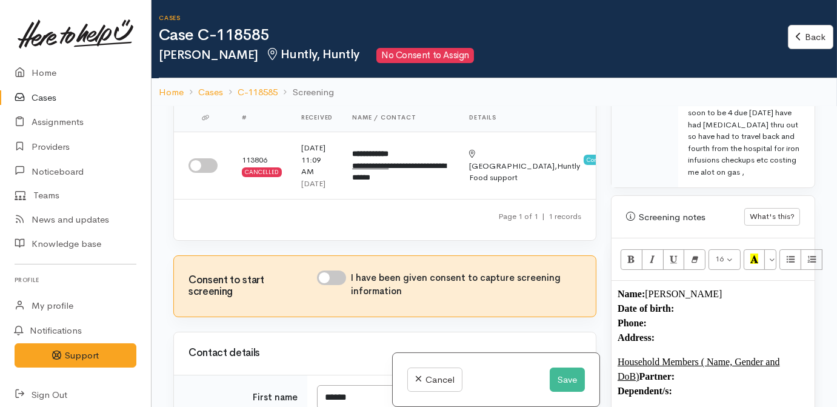
scroll to position [0, 0]
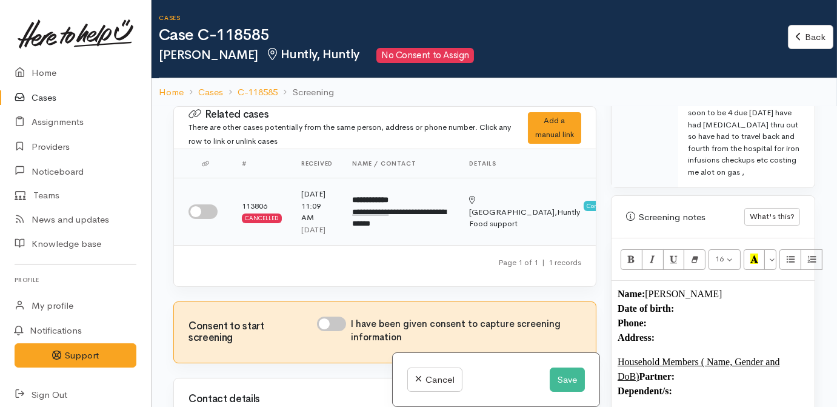
click at [199, 216] on input "checkbox" at bounding box center [202, 211] width 29 height 15
checkbox input "true"
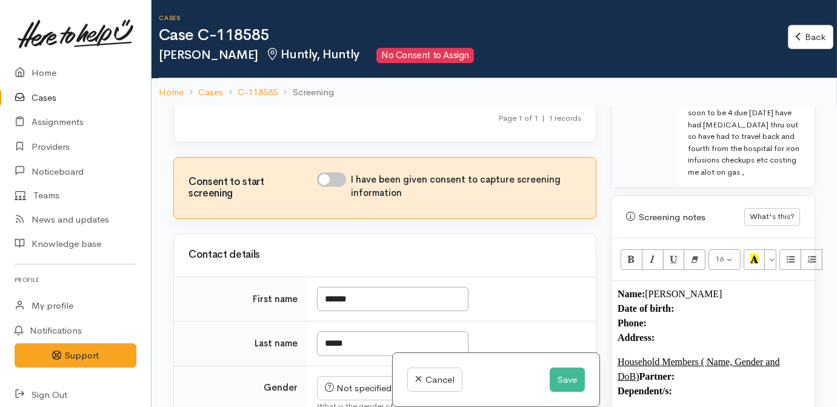
scroll to position [275, 0]
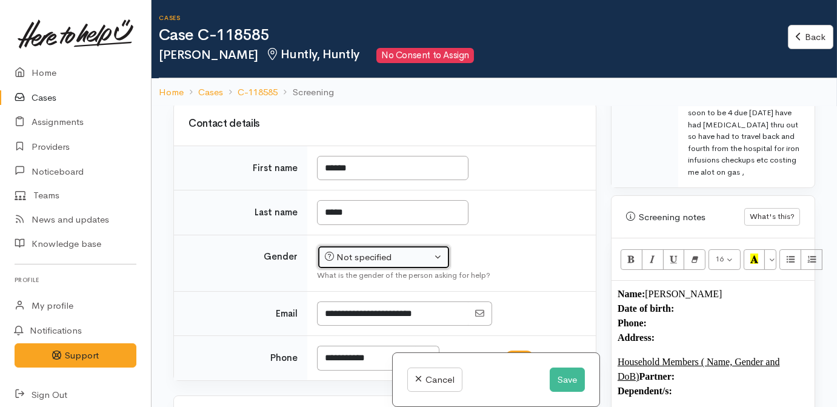
click at [425, 264] on div "Not specified" at bounding box center [378, 257] width 107 height 14
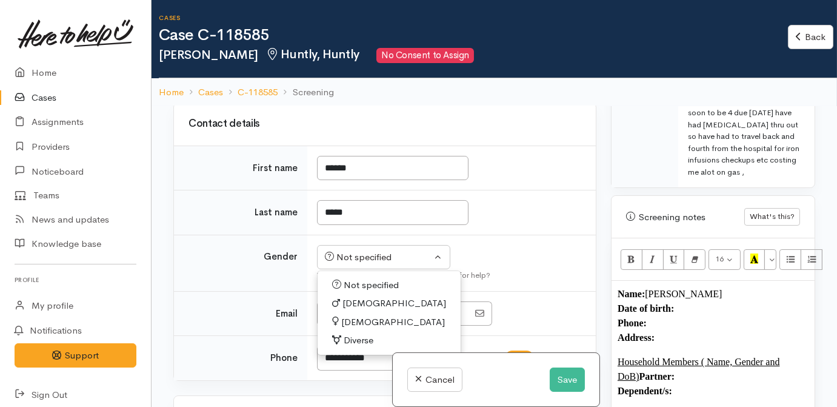
click at [364, 329] on span "[DEMOGRAPHIC_DATA]" at bounding box center [393, 322] width 104 height 14
select select "[DEMOGRAPHIC_DATA]"
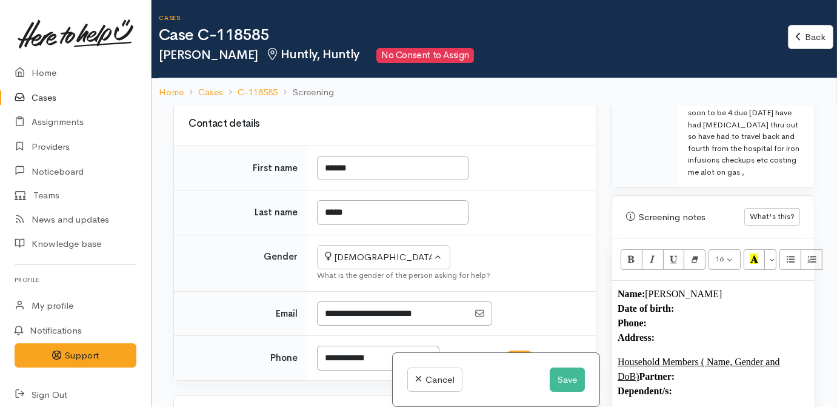
click at [692, 296] on p "Name: Ashlee Lowen Date of birth: Phone:  Address:" at bounding box center [713, 316] width 191 height 58
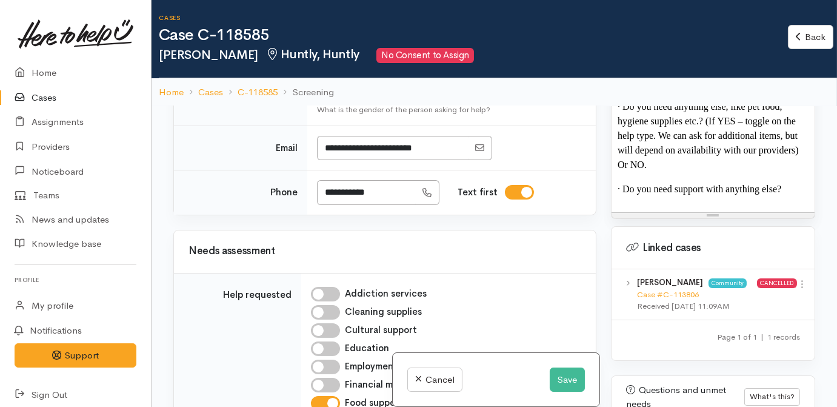
scroll to position [1078, 0]
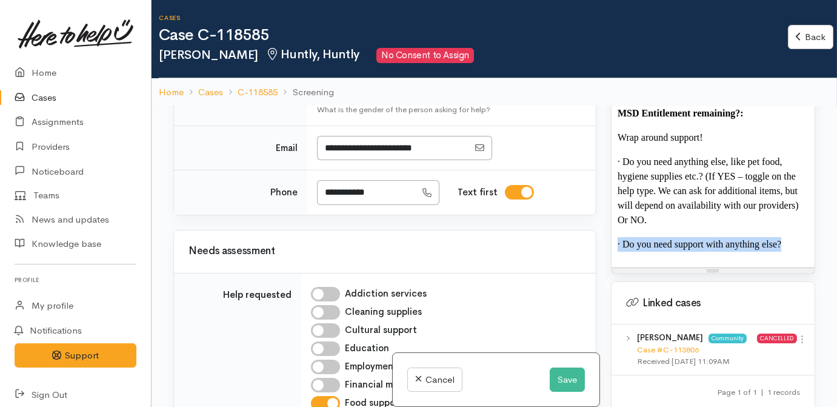
drag, startPoint x: 791, startPoint y: 224, endPoint x: 609, endPoint y: 223, distance: 181.8
click at [609, 223] on div "Warnings Add No warnings have been raised against this case Add Warning Title ●…" at bounding box center [713, 309] width 219 height 407
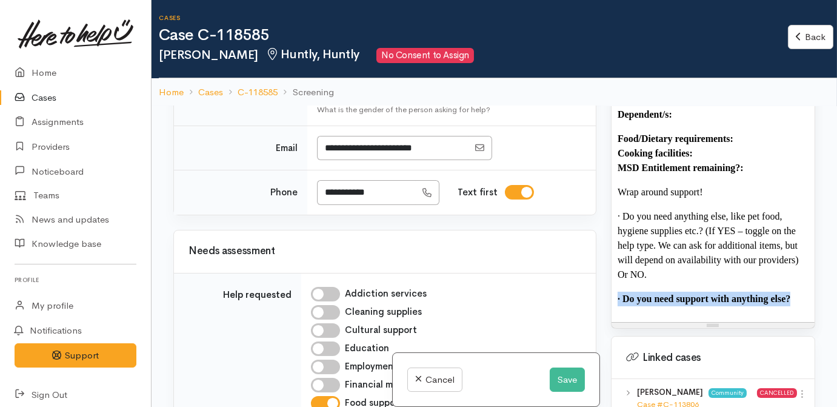
scroll to position [1022, 0]
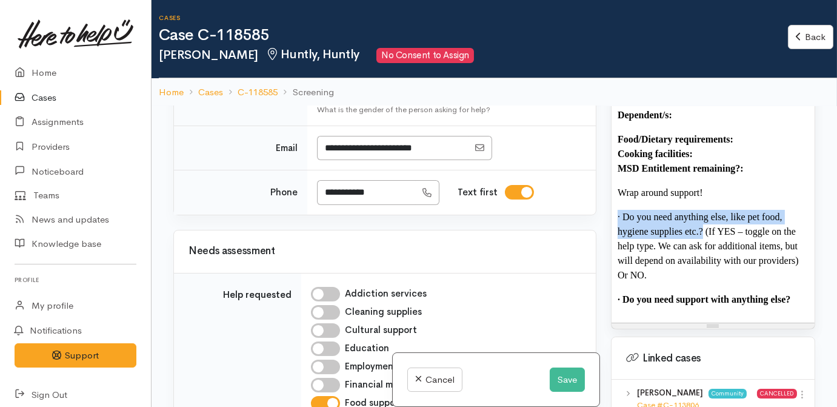
drag, startPoint x: 703, startPoint y: 203, endPoint x: 596, endPoint y: 187, distance: 107.9
click at [596, 187] on div "Related cases There are other cases potentially from the same person, address o…" at bounding box center [494, 309] width 656 height 407
click at [596, 187] on div "Related cases There are other cases potentially from the same person, address o…" at bounding box center [385, 309] width 438 height 407
drag, startPoint x: 703, startPoint y: 204, endPoint x: 619, endPoint y: 188, distance: 85.7
click at [619, 210] on p "· Do you need anything else, like pet food, hygiene supplies etc.? (If YES – to…" at bounding box center [713, 246] width 191 height 73
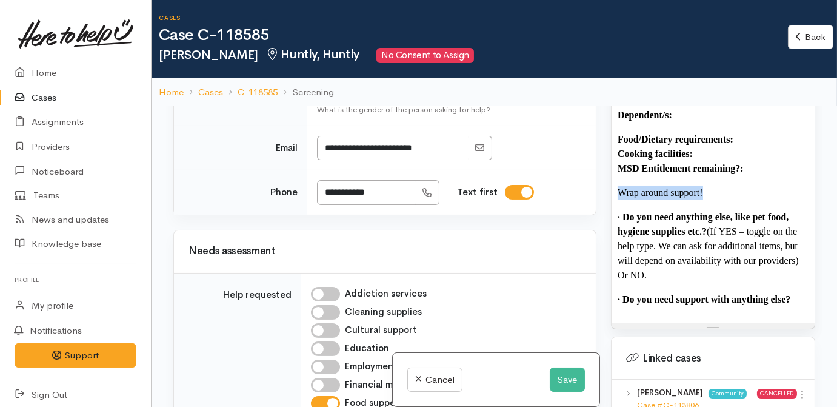
drag, startPoint x: 727, startPoint y: 167, endPoint x: 611, endPoint y: 168, distance: 116.4
click at [612, 168] on div "Name: Ashlee Lowen Date of birth: Phone:  021 0233 5745 Address:  Household Mem…" at bounding box center [713, 164] width 203 height 318
drag, startPoint x: 676, startPoint y: 251, endPoint x: 708, endPoint y: 208, distance: 53.2
click at [708, 210] on p "· Do you need anything else, like pet food, hygiene supplies etc.? (If YES – to…" at bounding box center [713, 246] width 191 height 73
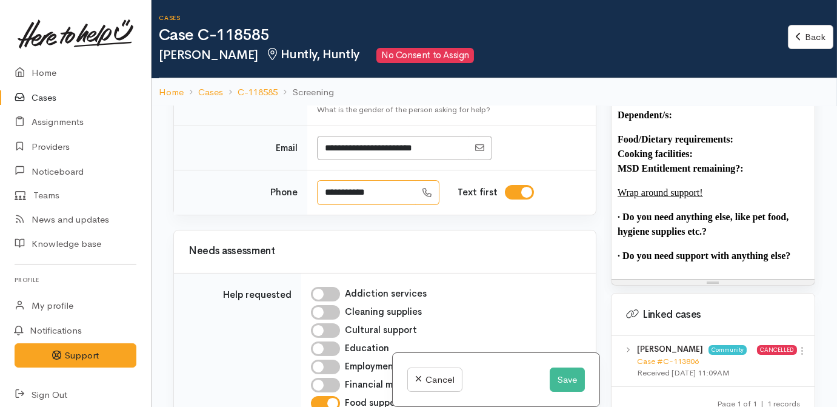
drag, startPoint x: 300, startPoint y: 207, endPoint x: 276, endPoint y: 210, distance: 23.8
click at [276, 210] on tr "**********" at bounding box center [385, 192] width 422 height 44
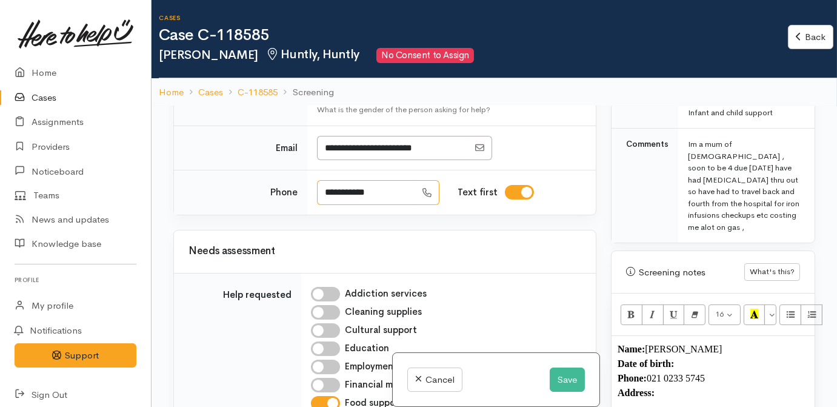
scroll to position [416, 0]
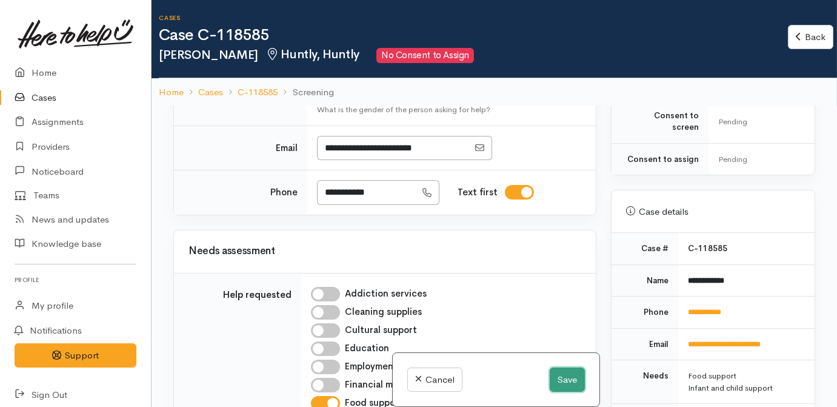
click at [567, 387] on button "Save" at bounding box center [567, 379] width 35 height 25
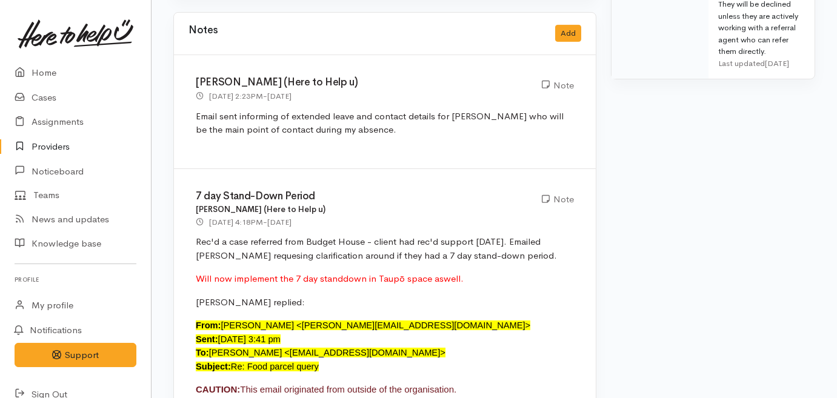
scroll to position [771, 0]
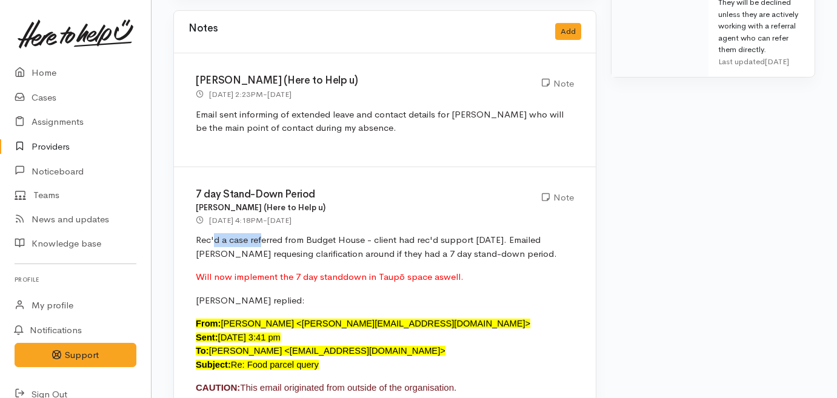
drag, startPoint x: 213, startPoint y: 238, endPoint x: 259, endPoint y: 236, distance: 46.1
click at [259, 236] on p "Rec'd a case referred from Budget House - client had rec'd support [DATE]. Emai…" at bounding box center [385, 246] width 378 height 27
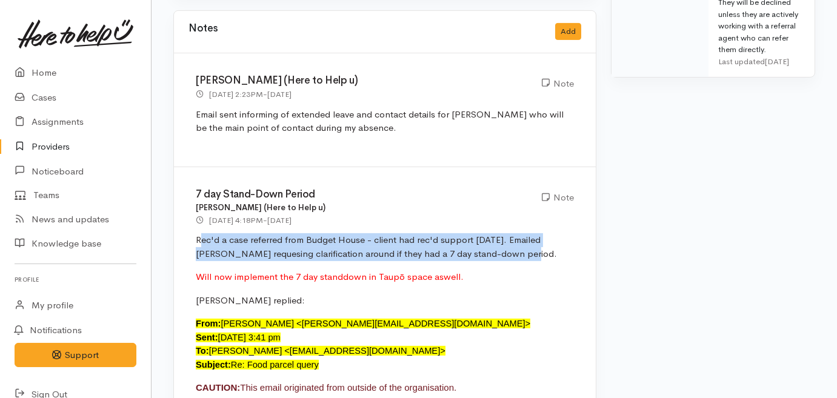
drag, startPoint x: 259, startPoint y: 236, endPoint x: 510, endPoint y: 250, distance: 251.3
click at [510, 250] on p "Rec'd a case referred from Budget House - client had rec'd support [DATE]. Emai…" at bounding box center [385, 246] width 378 height 27
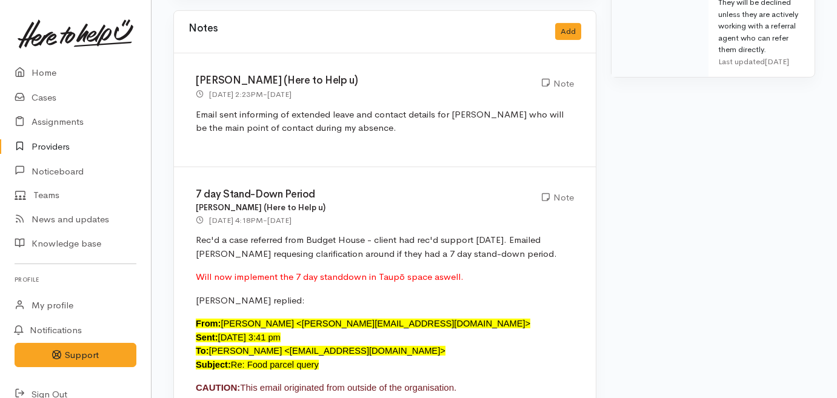
drag, startPoint x: 510, startPoint y: 250, endPoint x: 505, endPoint y: 284, distance: 34.3
click at [505, 284] on div "7 day Stand-Down Period [PERSON_NAME] (Here to Help u) [DATE] 4:18PM - [DATE] N…" at bounding box center [385, 369] width 422 height 404
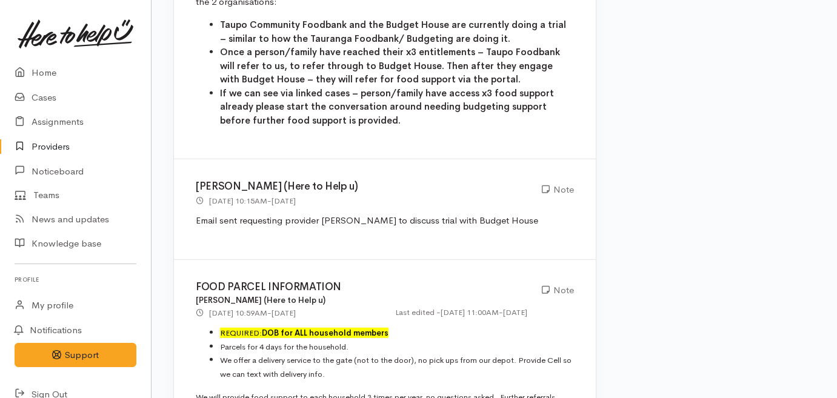
scroll to position [1301, 0]
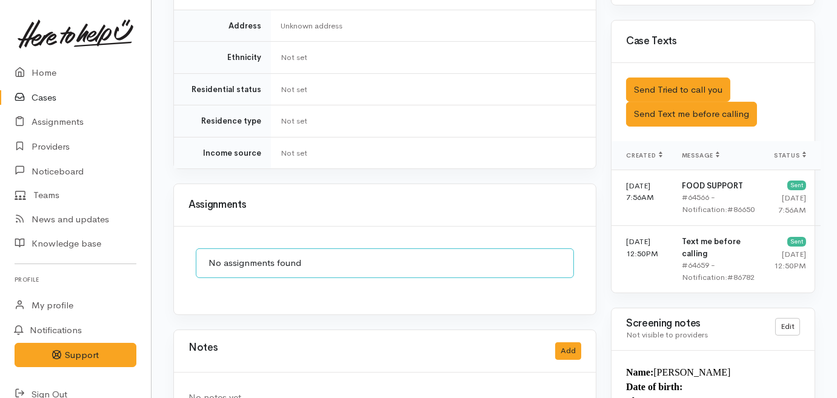
scroll to position [771, 0]
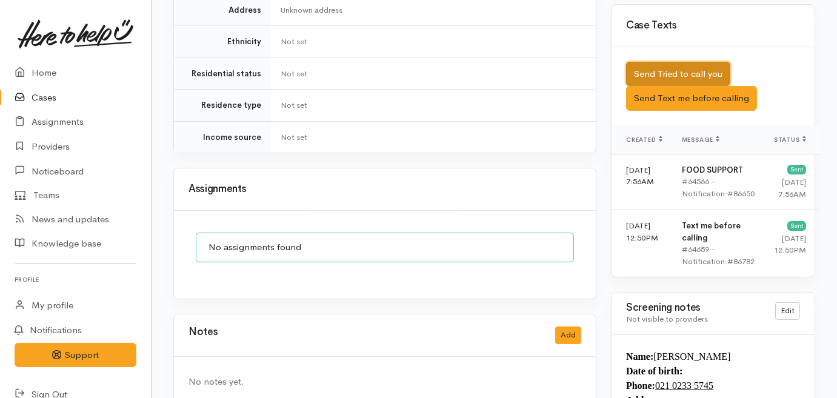
click at [669, 62] on button "Send Tried to call you" at bounding box center [678, 74] width 104 height 25
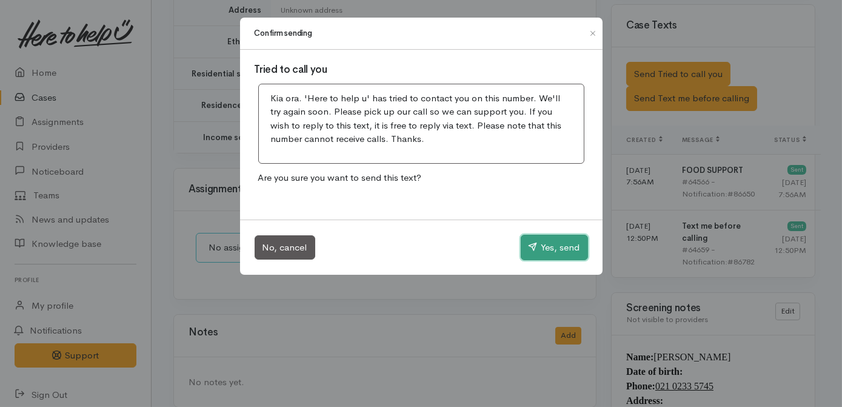
click at [549, 243] on button "Yes, send" at bounding box center [554, 247] width 67 height 25
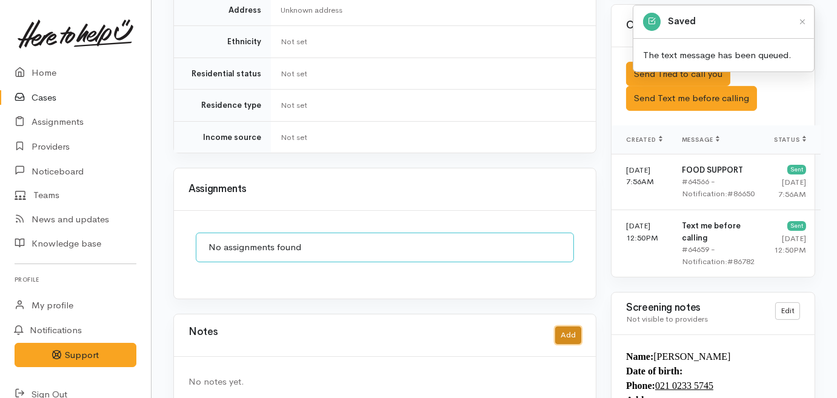
click at [570, 327] on button "Add" at bounding box center [568, 336] width 26 height 18
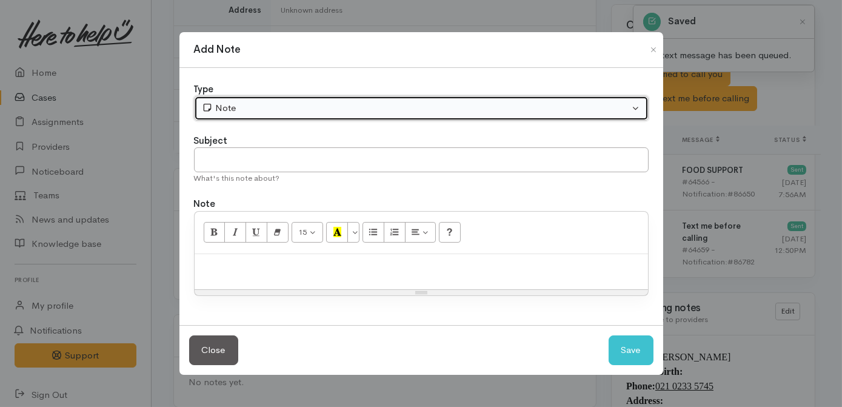
click at [330, 110] on div "Note" at bounding box center [416, 108] width 428 height 14
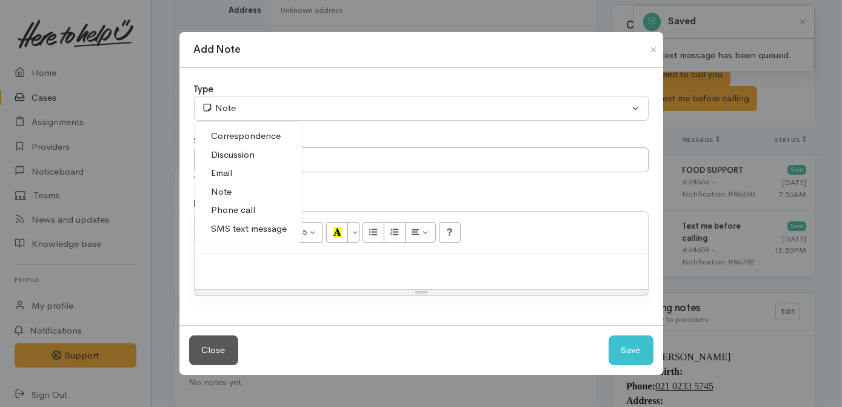
drag, startPoint x: 273, startPoint y: 216, endPoint x: 273, endPoint y: 202, distance: 14.0
click at [273, 216] on link "Phone call" at bounding box center [248, 210] width 107 height 19
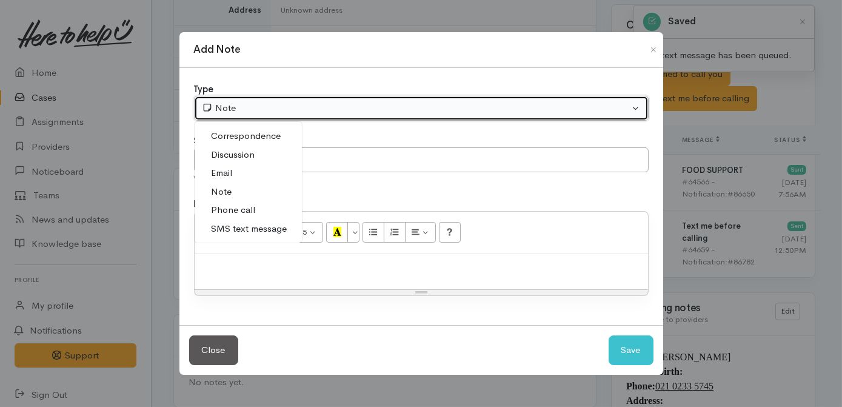
select select "3"
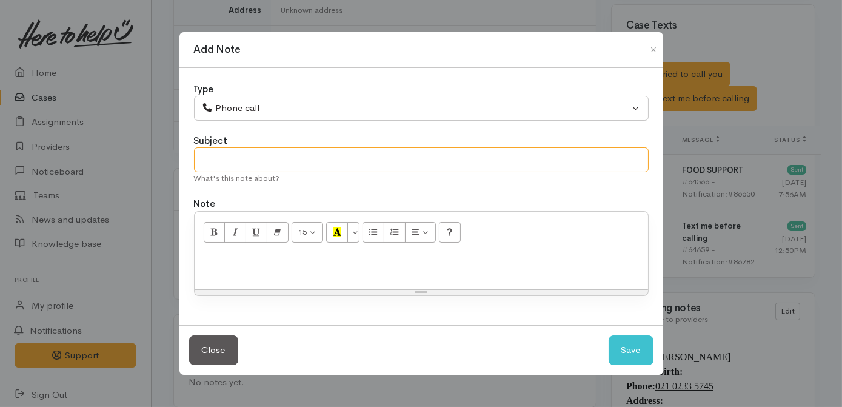
click at [287, 162] on input "text" at bounding box center [421, 159] width 455 height 25
type input "Attempted contact no.1"
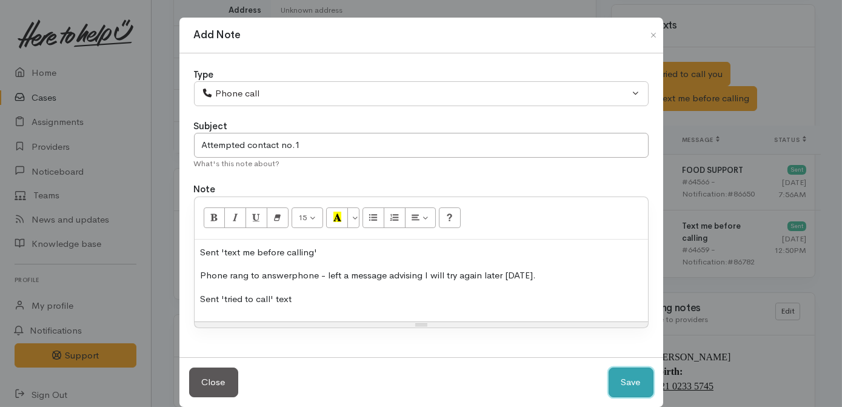
click at [617, 383] on button "Save" at bounding box center [630, 382] width 45 height 30
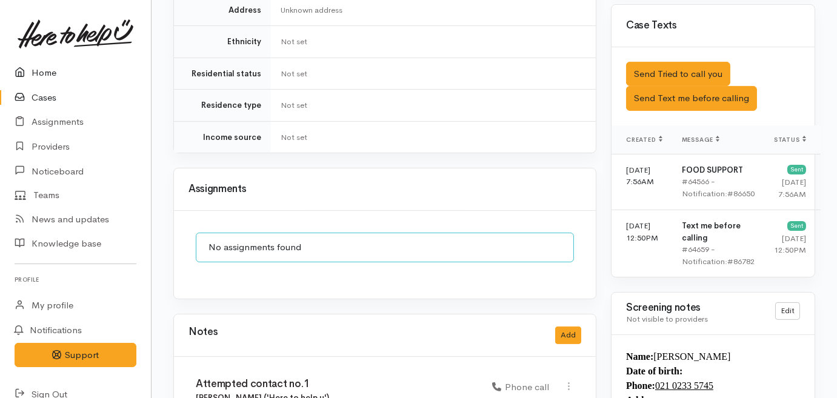
click at [39, 65] on link "Home" at bounding box center [75, 73] width 151 height 25
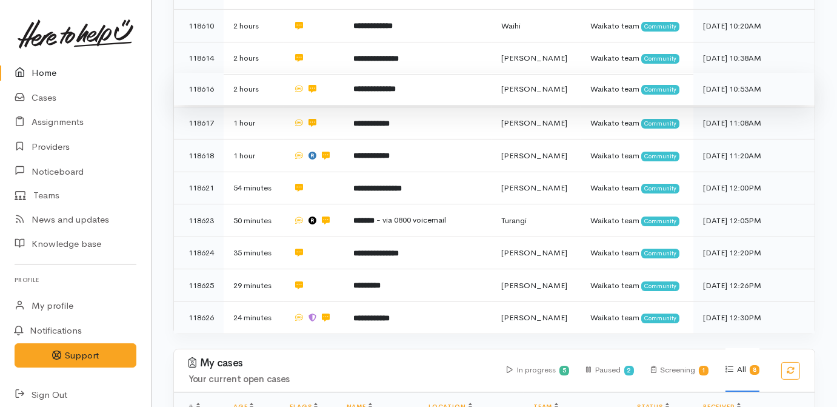
scroll to position [496, 0]
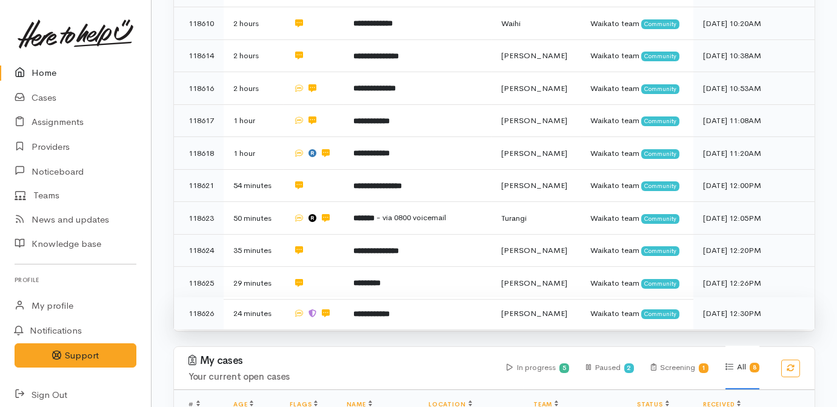
click at [390, 310] on b "**********" at bounding box center [371, 314] width 36 height 8
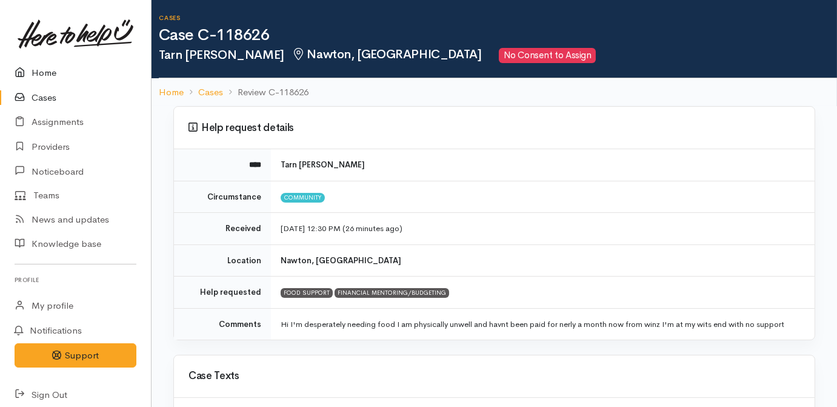
click at [42, 72] on link "Home" at bounding box center [75, 73] width 151 height 25
click at [42, 70] on link "Home" at bounding box center [75, 73] width 151 height 25
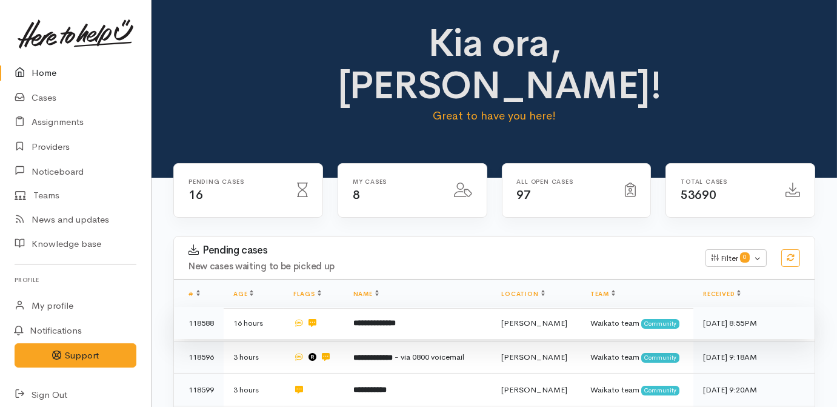
click at [378, 319] on b "**********" at bounding box center [374, 323] width 42 height 8
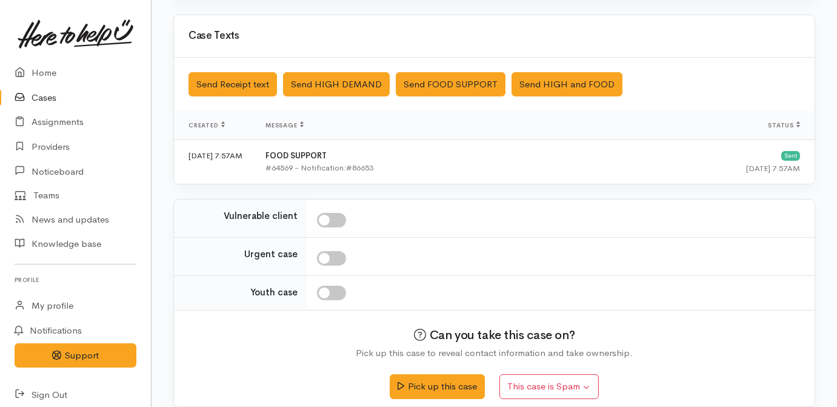
scroll to position [362, 0]
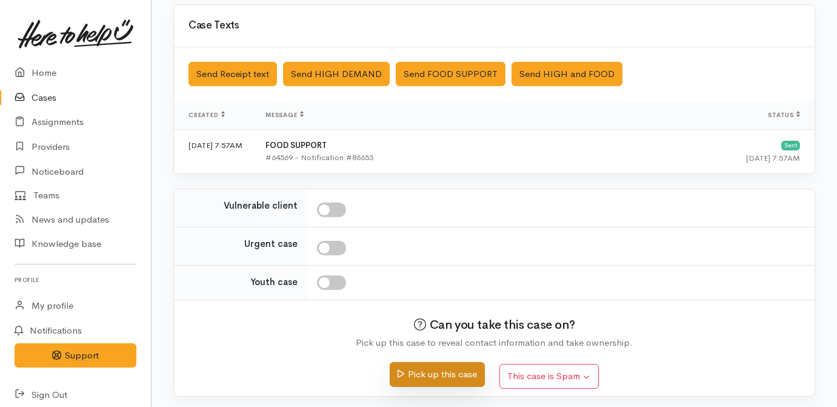
click at [435, 374] on button "Pick up this case" at bounding box center [437, 374] width 95 height 25
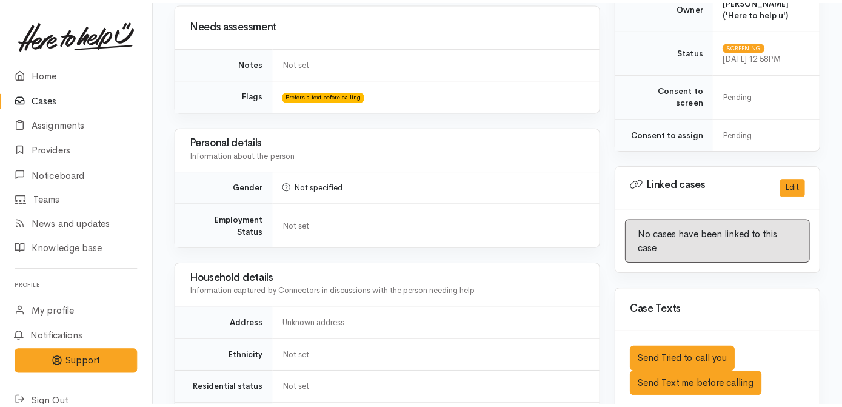
scroll to position [716, 0]
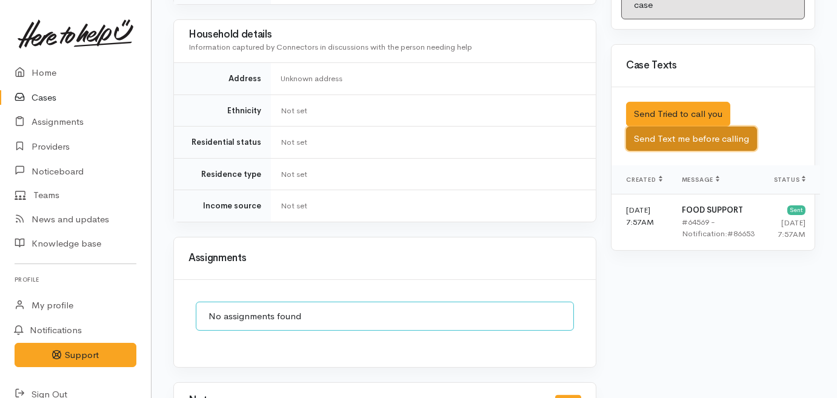
click at [688, 127] on button "Send Text me before calling" at bounding box center [691, 139] width 131 height 25
